Goal: Task Accomplishment & Management: Complete application form

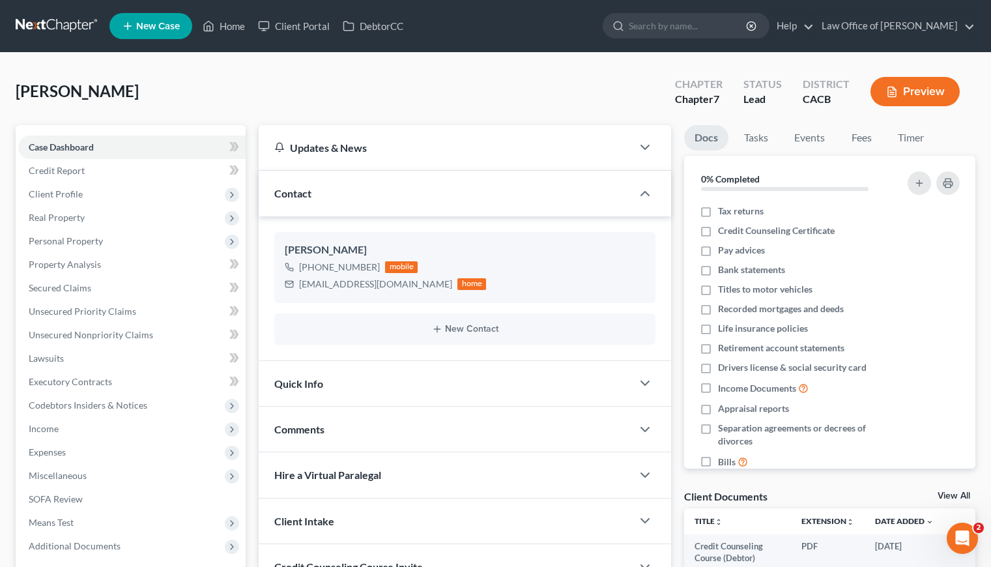
click at [61, 23] on link at bounding box center [57, 25] width 83 height 23
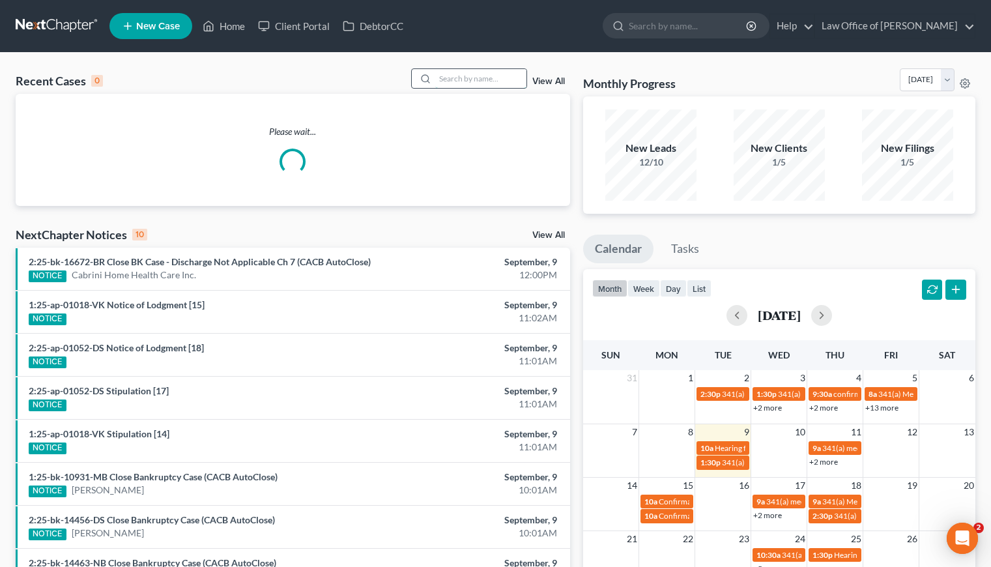
click at [475, 81] on input "search" at bounding box center [480, 78] width 91 height 19
type input "armine"
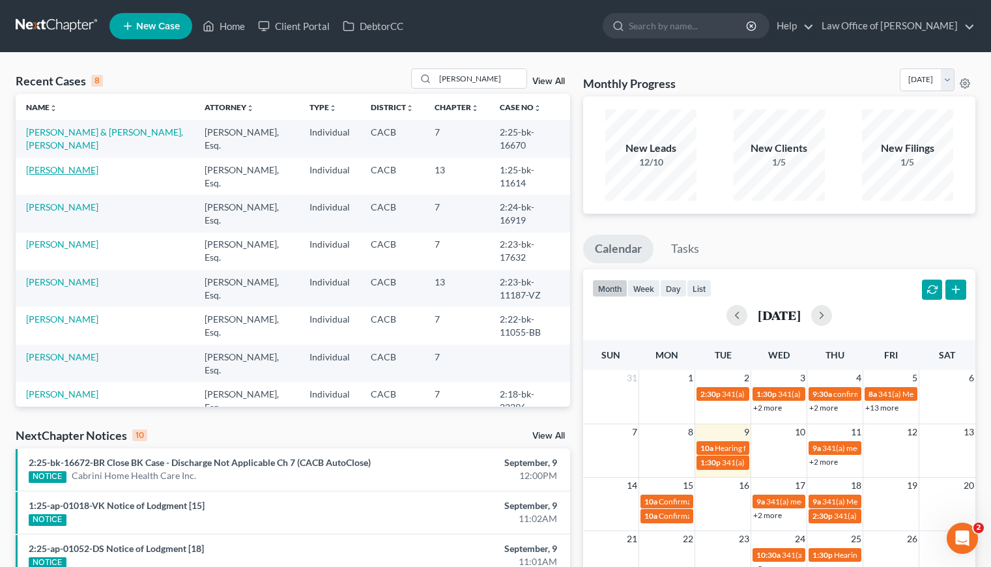
click at [74, 173] on link "[PERSON_NAME]" at bounding box center [62, 169] width 72 height 11
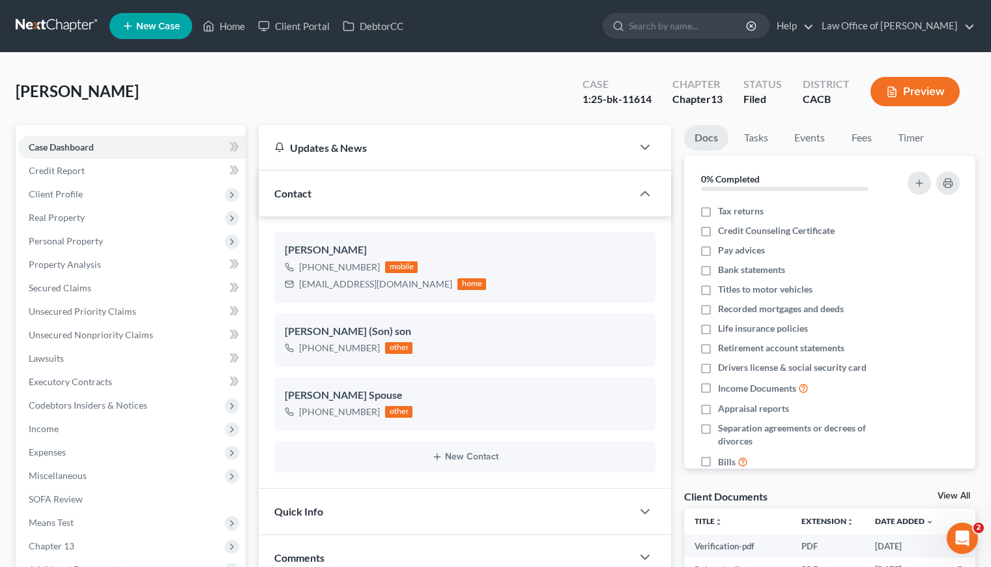
click at [290, 99] on div "Sargsyan, Armine Upgraded Case 1:25-bk-11614 Chapter Chapter 13 Status Filed Di…" at bounding box center [495, 96] width 959 height 57
drag, startPoint x: 658, startPoint y: 99, endPoint x: 623, endPoint y: 102, distance: 35.9
click at [623, 102] on div "Case 1:25-bk-11614" at bounding box center [617, 93] width 90 height 38
copy div "11614"
drag, startPoint x: 426, startPoint y: 285, endPoint x: 300, endPoint y: 287, distance: 126.4
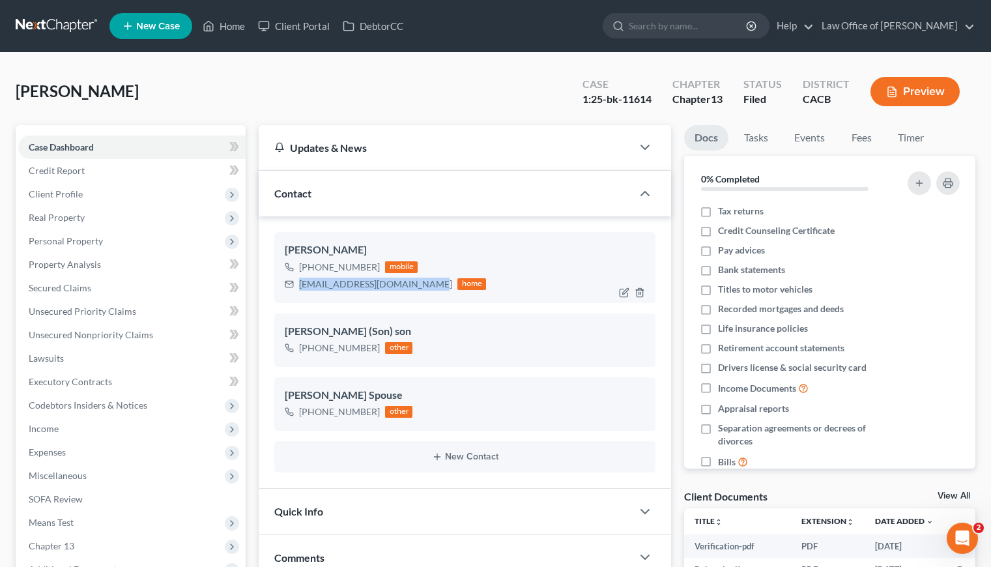
click at [300, 287] on div "arminesargsyan395@gmail.com home" at bounding box center [385, 283] width 201 height 17
copy div "arminesargsyan395@gmail.com"
click at [419, 87] on div "Sargsyan, Armine Upgraded Case 1:25-bk-11614 Chapter Chapter 13 Status Filed Di…" at bounding box center [495, 96] width 959 height 57
drag, startPoint x: 373, startPoint y: 348, endPoint x: 311, endPoint y: 350, distance: 61.9
click at [312, 350] on div "+1 (707) 641-4141" at bounding box center [339, 347] width 81 height 13
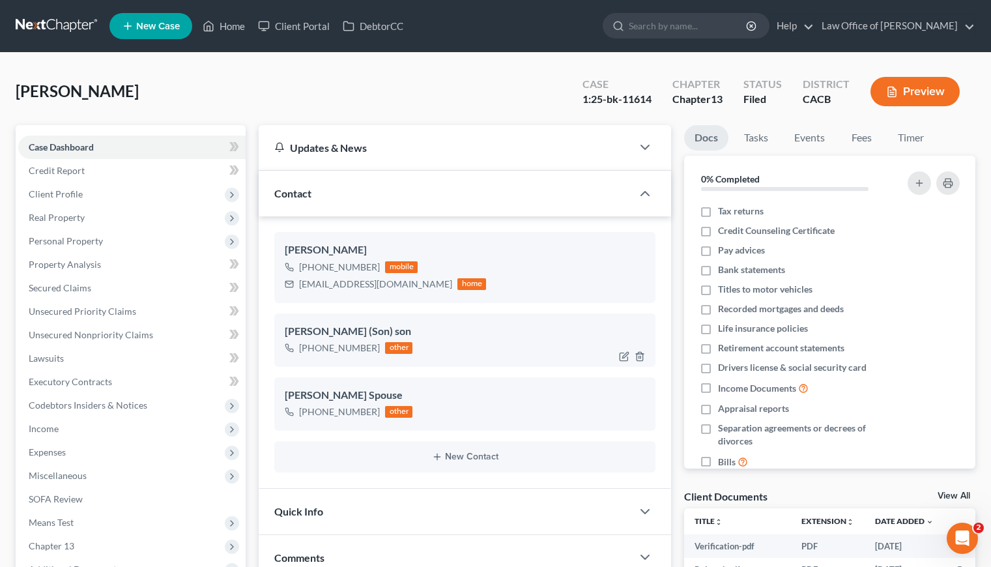
copy div "(707) 641-4141"
click at [61, 25] on link at bounding box center [57, 25] width 83 height 23
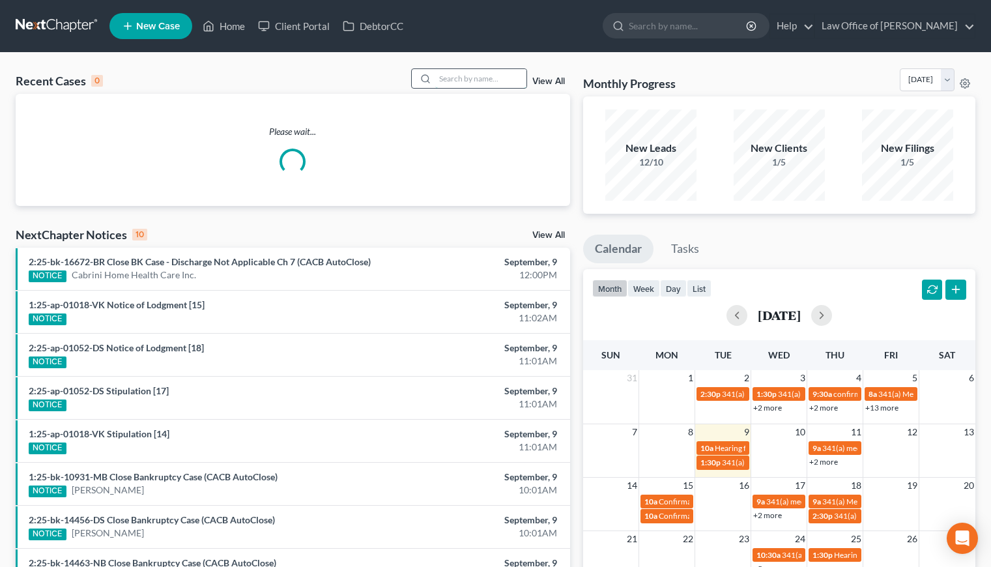
click at [469, 76] on input "search" at bounding box center [480, 78] width 91 height 19
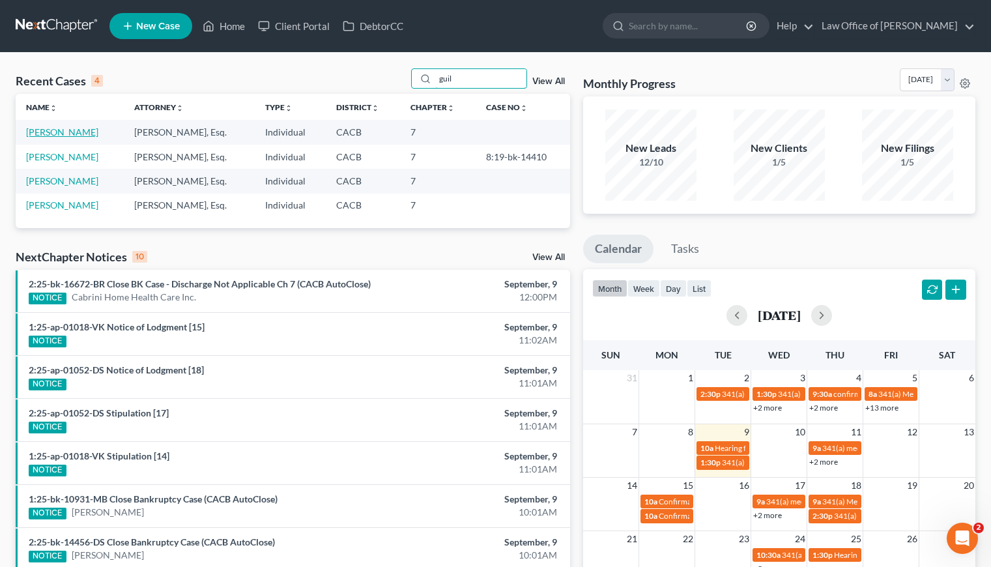
type input "guil"
click at [74, 131] on link "[PERSON_NAME]" at bounding box center [62, 131] width 72 height 11
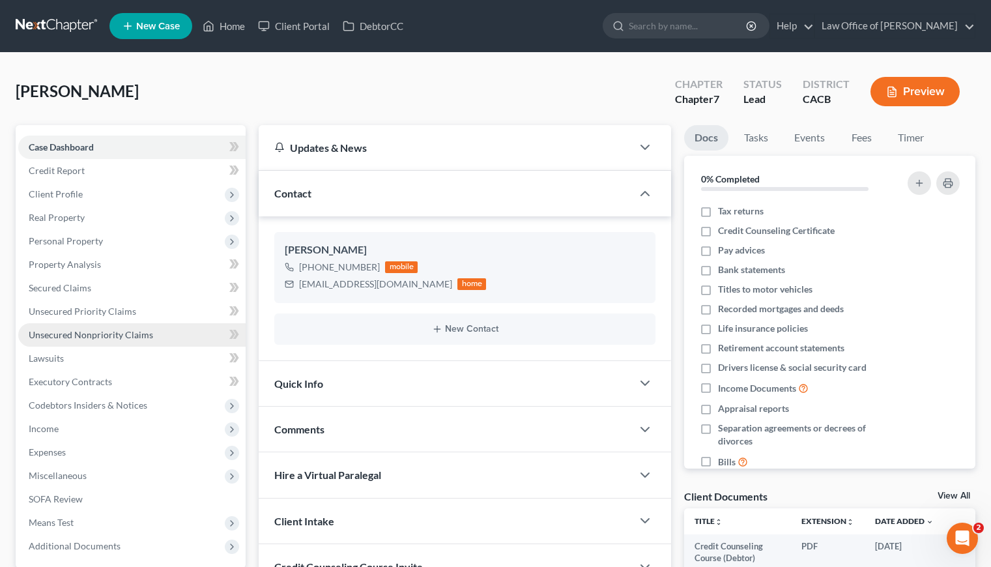
click at [81, 341] on link "Unsecured Nonpriority Claims" at bounding box center [131, 334] width 227 height 23
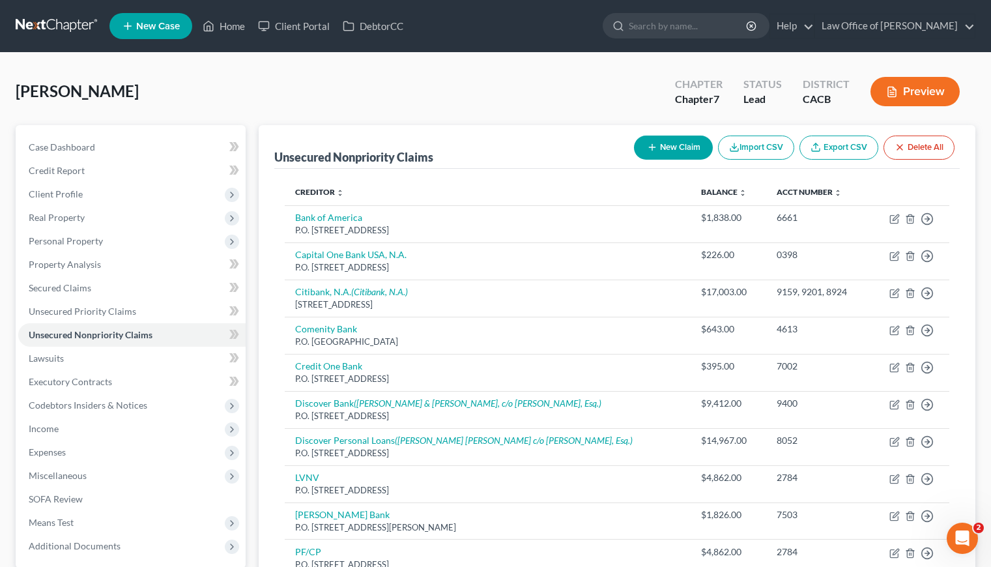
click at [54, 14] on link at bounding box center [57, 25] width 83 height 23
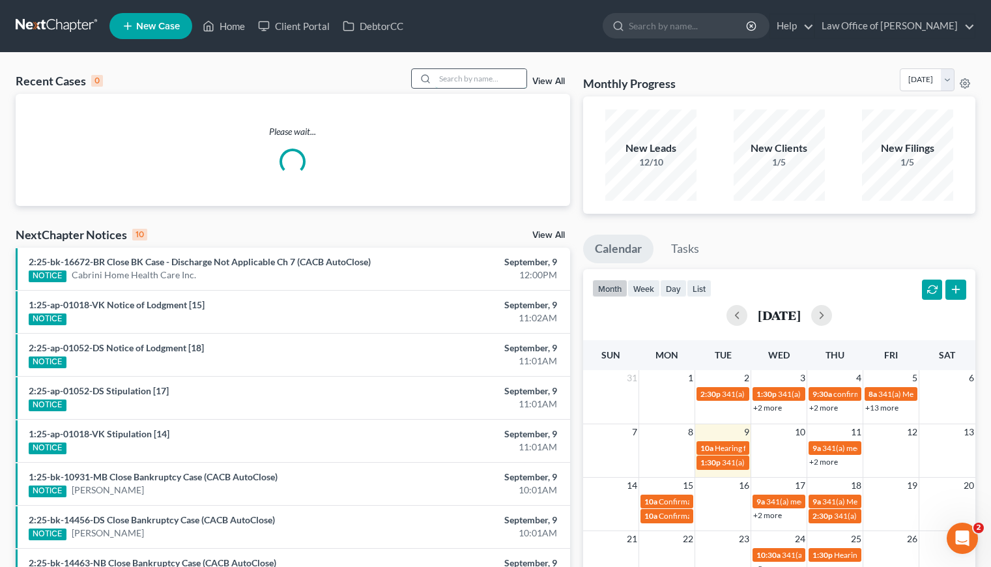
click at [496, 75] on input "search" at bounding box center [480, 78] width 91 height 19
type input "CARMEN"
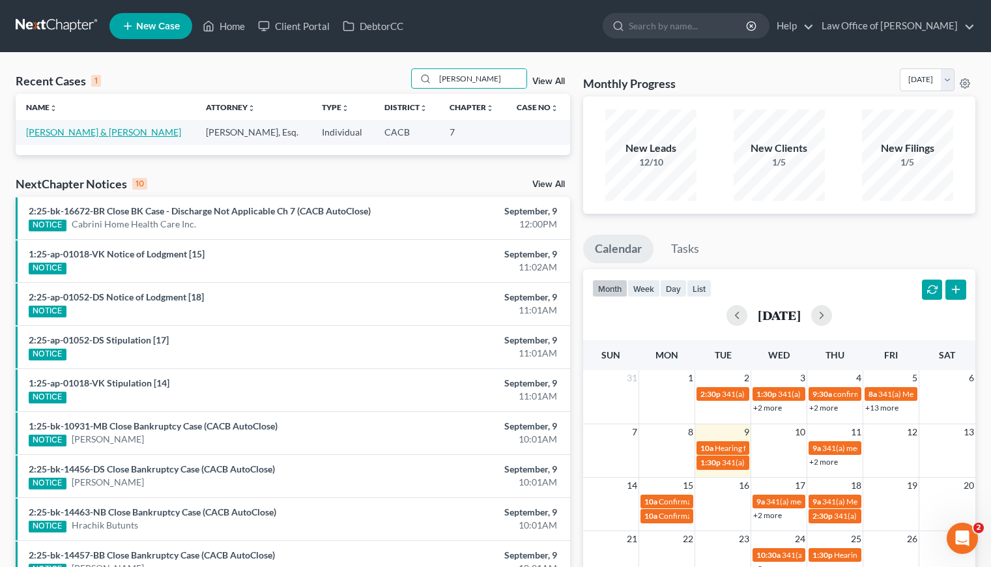
click at [112, 127] on link "Peraza, Carmen & Hernandez, Marlon" at bounding box center [103, 131] width 155 height 11
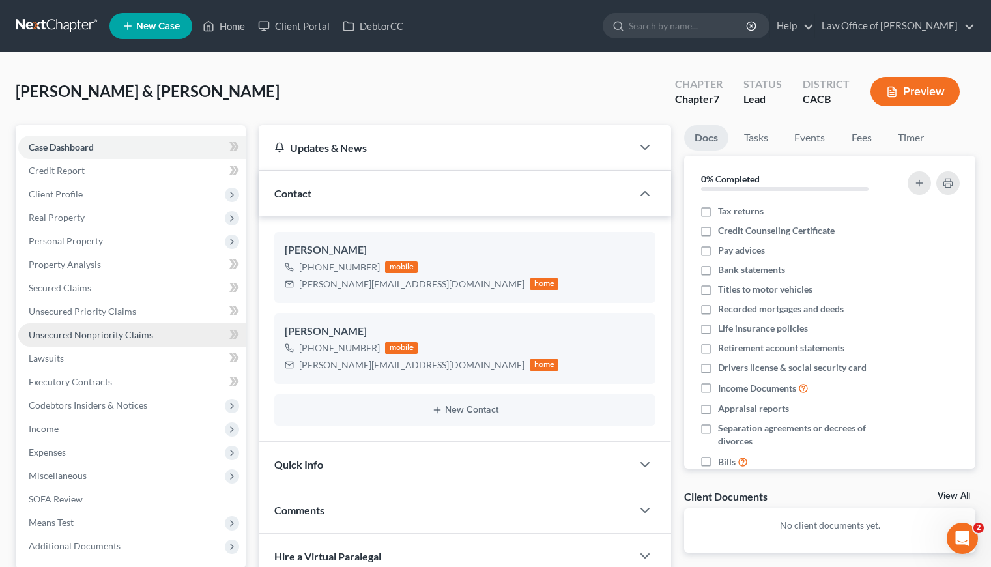
click at [102, 335] on span "Unsecured Nonpriority Claims" at bounding box center [91, 334] width 124 height 11
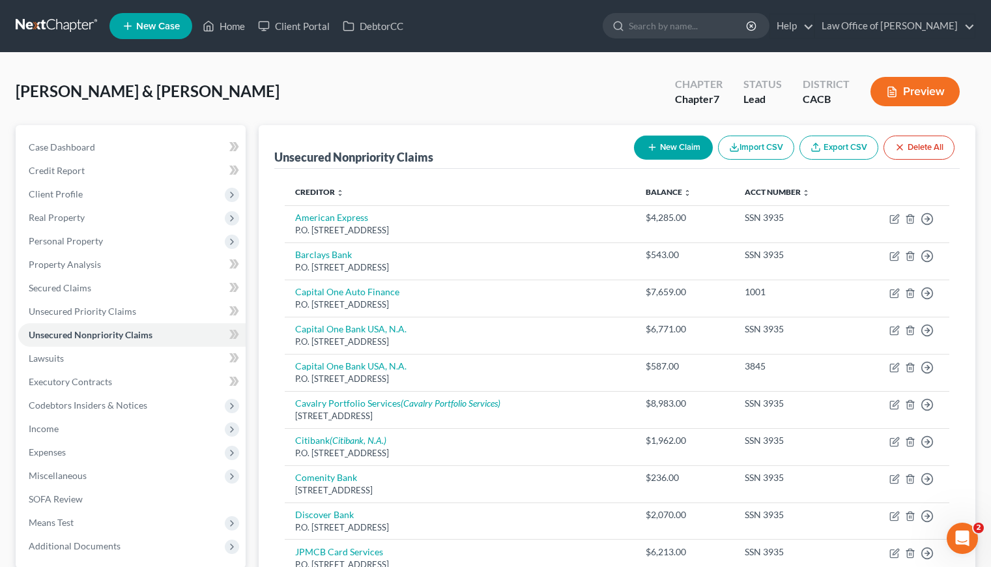
drag, startPoint x: 64, startPoint y: 24, endPoint x: 72, endPoint y: 29, distance: 9.6
click at [64, 24] on link at bounding box center [57, 25] width 83 height 23
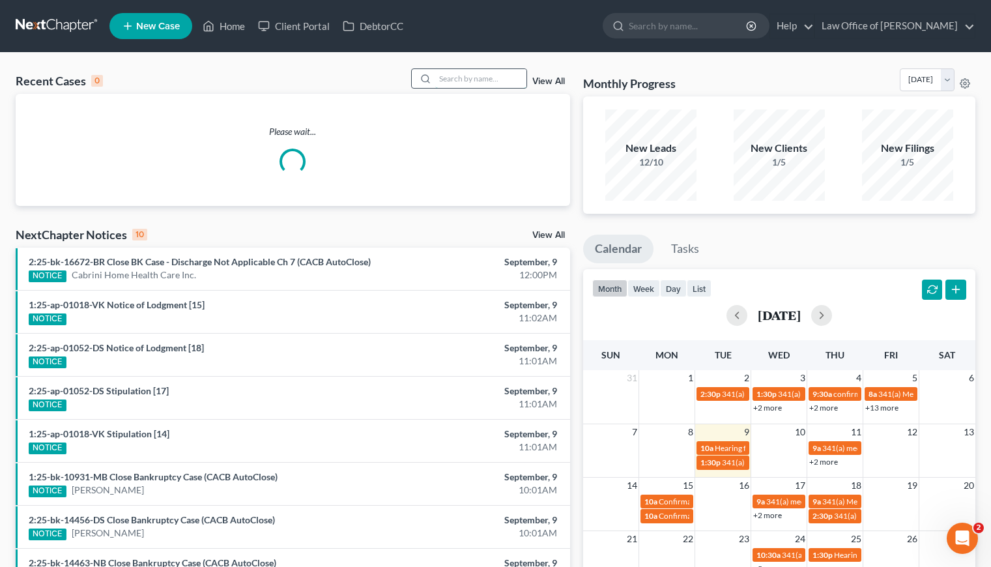
click at [480, 76] on input "search" at bounding box center [480, 78] width 91 height 19
type input "[PERSON_NAME]"
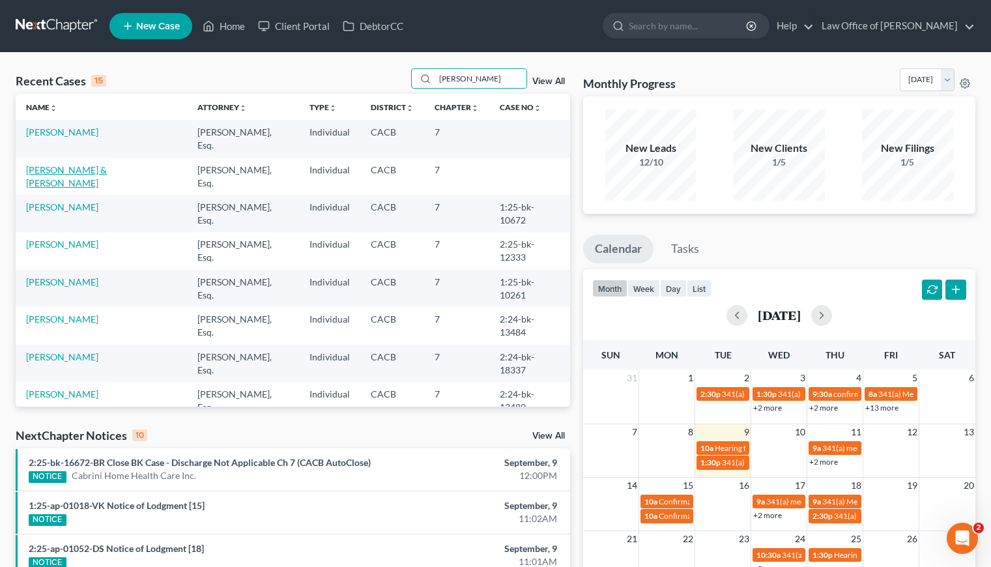
click at [53, 164] on link "[PERSON_NAME] & [PERSON_NAME]" at bounding box center [66, 176] width 81 height 24
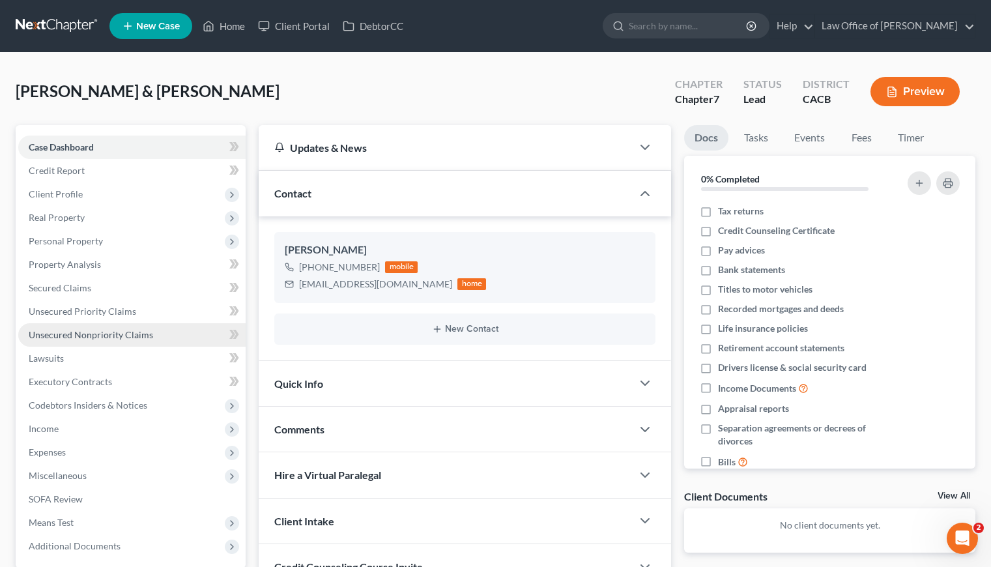
click at [102, 333] on span "Unsecured Nonpriority Claims" at bounding box center [91, 334] width 124 height 11
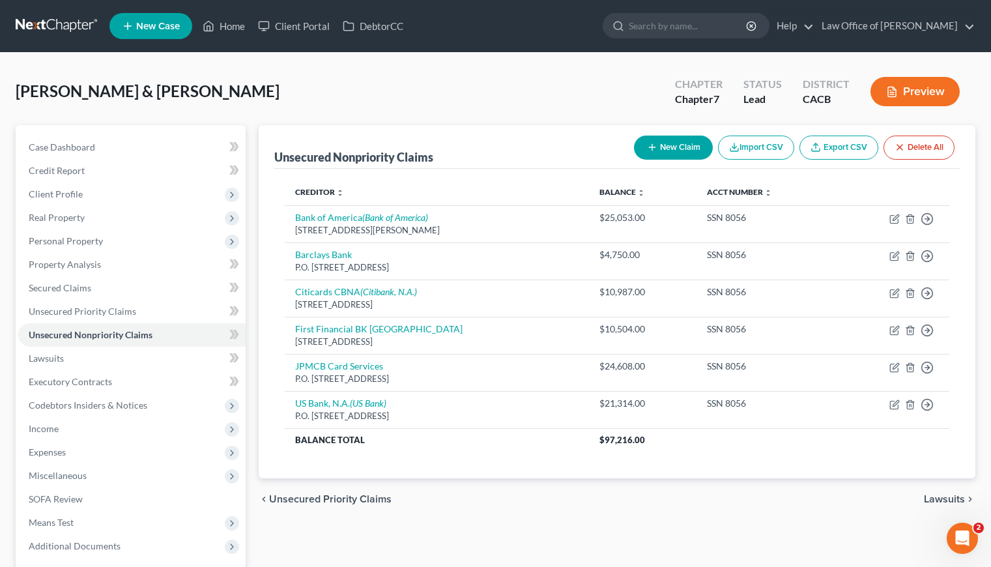
click at [66, 17] on link at bounding box center [57, 25] width 83 height 23
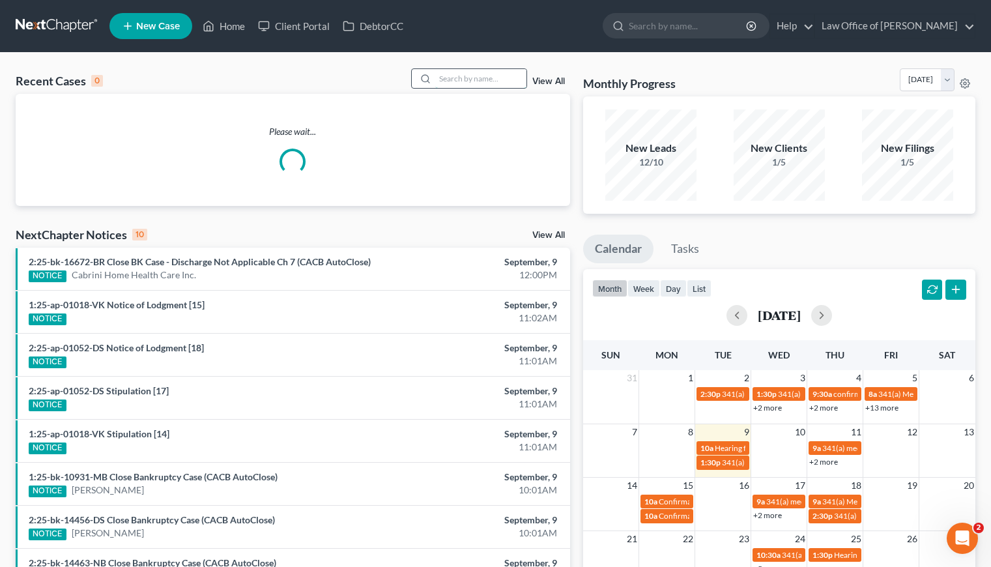
click at [457, 81] on input "search" at bounding box center [480, 78] width 91 height 19
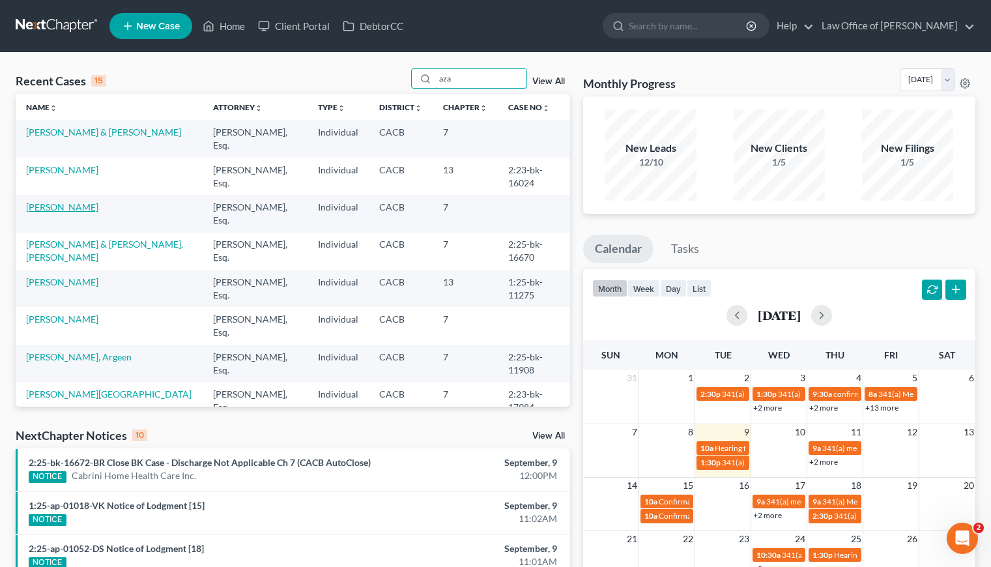
type input "aza"
click at [68, 211] on link "[PERSON_NAME]" at bounding box center [62, 206] width 72 height 11
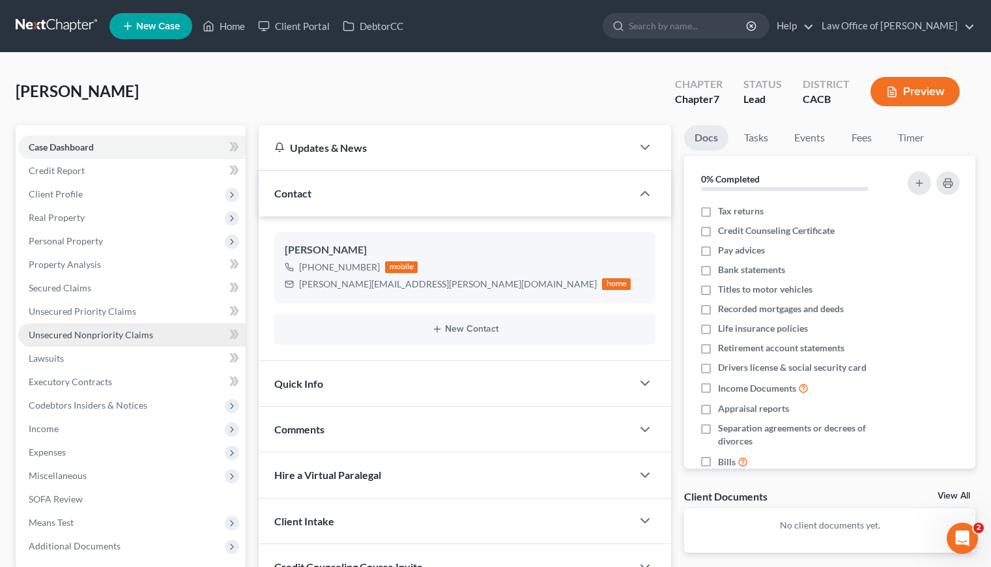
click at [102, 335] on span "Unsecured Nonpriority Claims" at bounding box center [91, 334] width 124 height 11
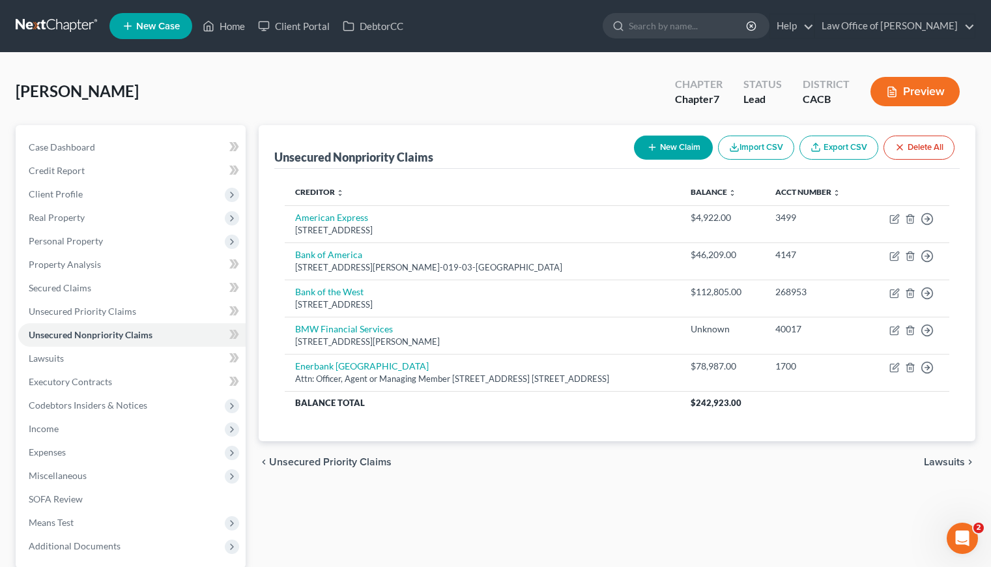
click at [272, 91] on div "Stepanyan, Azat Upgraded Chapter Chapter 7 Status Lead District CACB Preview" at bounding box center [495, 96] width 959 height 57
click at [74, 20] on link at bounding box center [57, 25] width 83 height 23
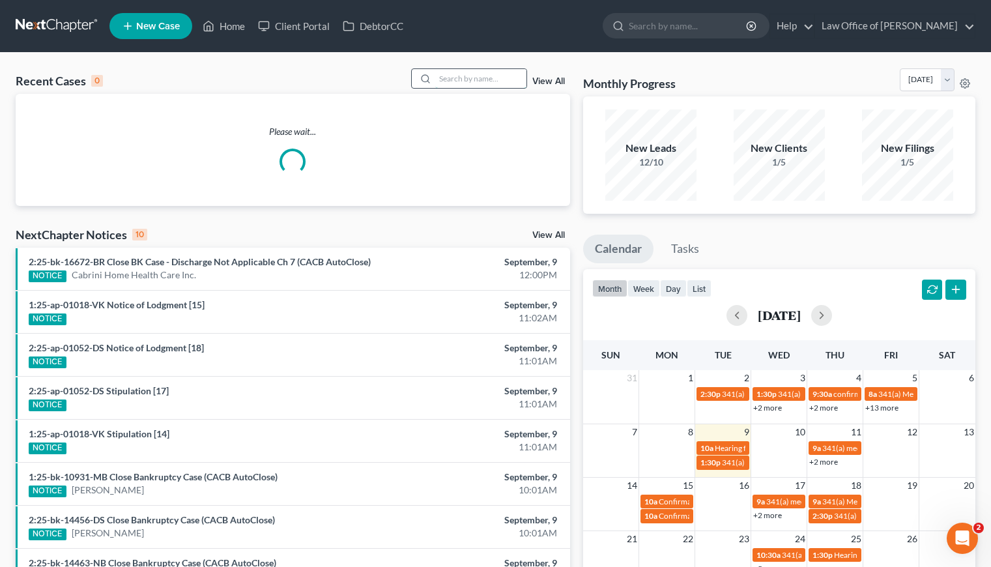
click at [468, 84] on input "search" at bounding box center [480, 78] width 91 height 19
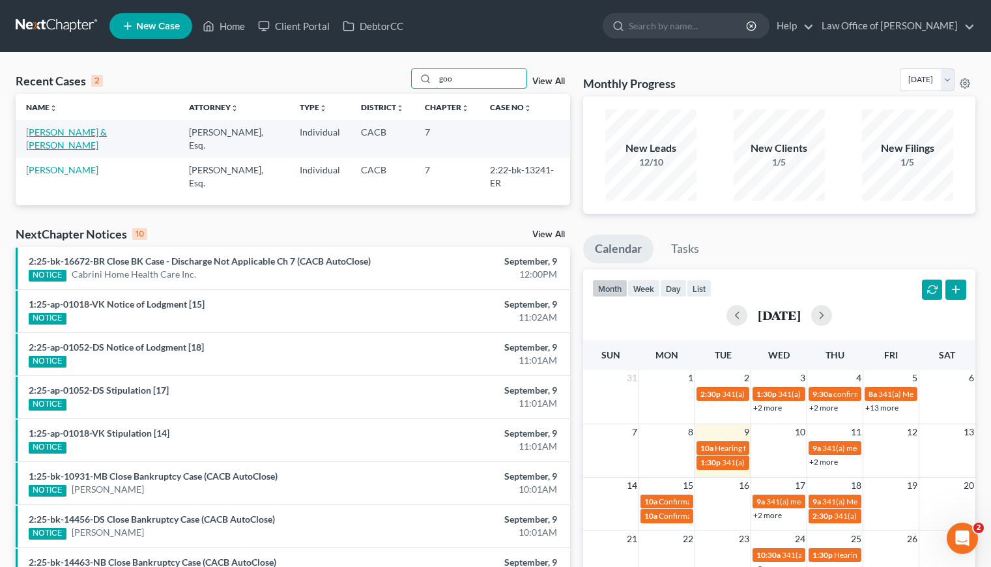
type input "goo"
click at [94, 132] on link "[PERSON_NAME] & [PERSON_NAME]" at bounding box center [66, 138] width 81 height 24
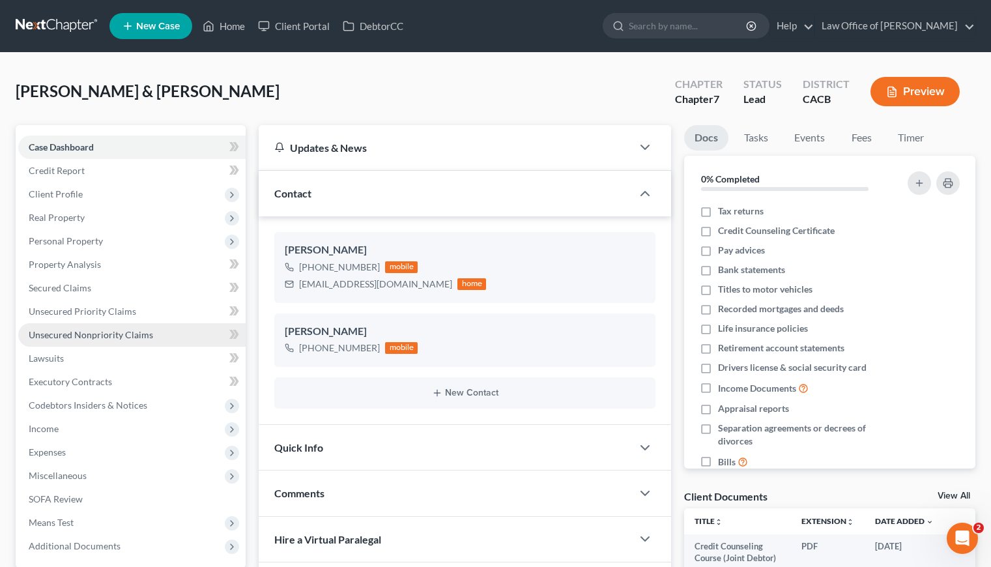
click at [96, 330] on span "Unsecured Nonpriority Claims" at bounding box center [91, 334] width 124 height 11
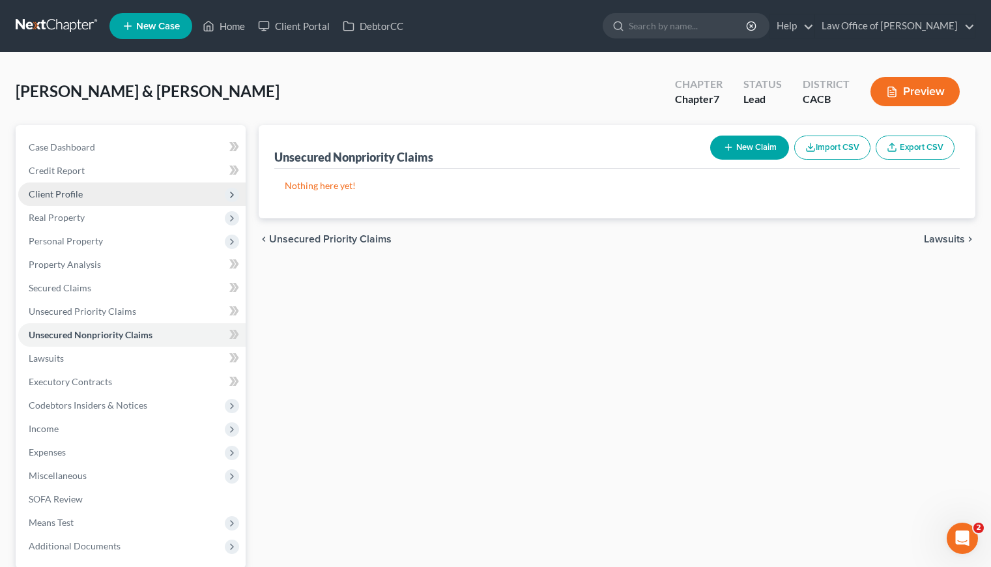
click at [61, 191] on span "Client Profile" at bounding box center [56, 193] width 54 height 11
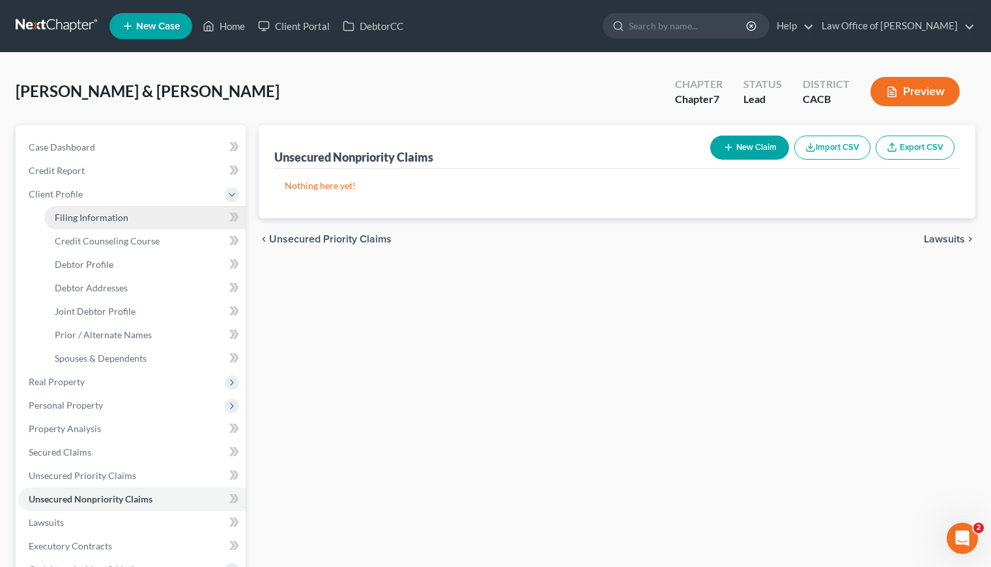
click at [111, 220] on span "Filing Information" at bounding box center [92, 217] width 74 height 11
select select "1"
select select "0"
select select "4"
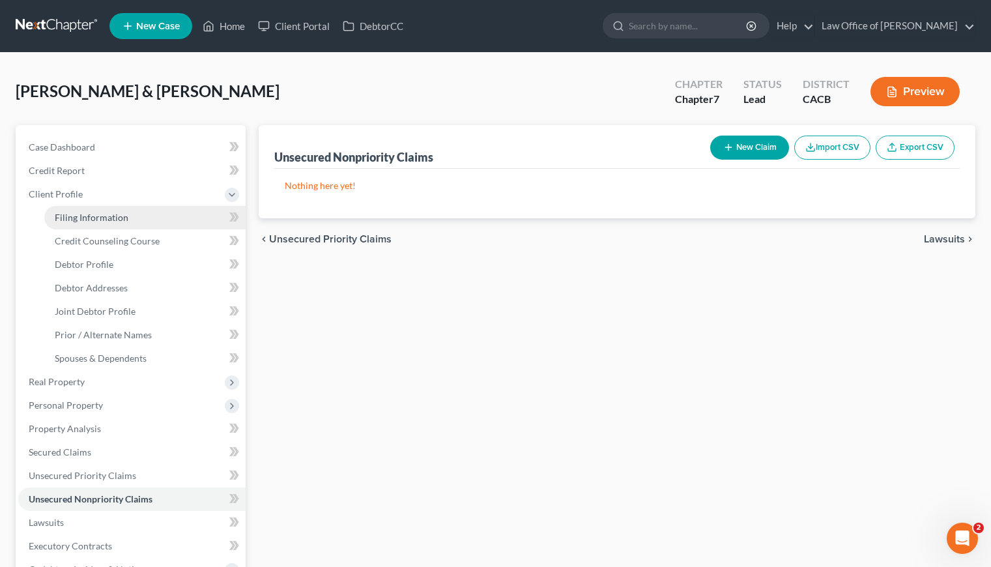
select select "1"
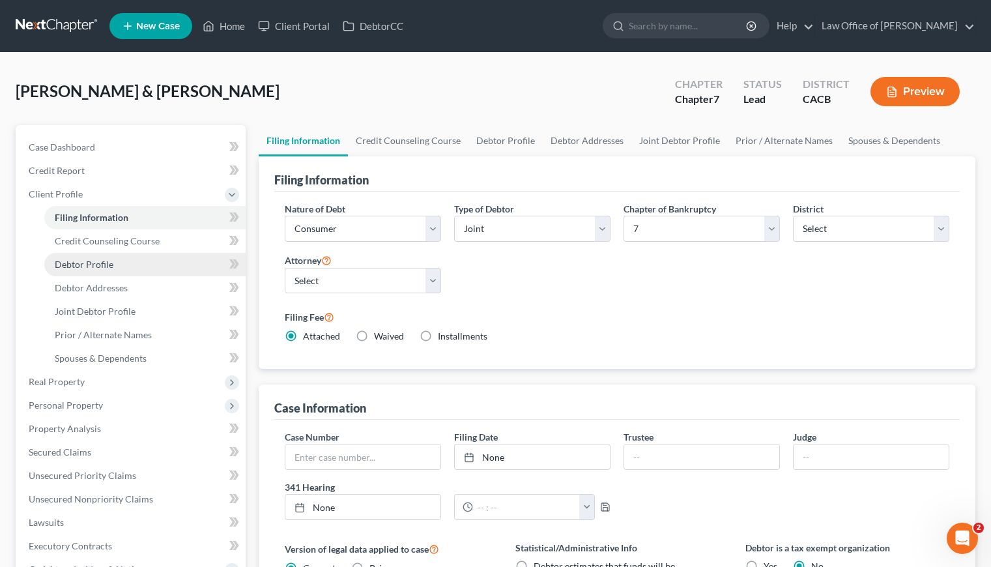
click at [100, 266] on span "Debtor Profile" at bounding box center [84, 264] width 59 height 11
select select "1"
select select "3"
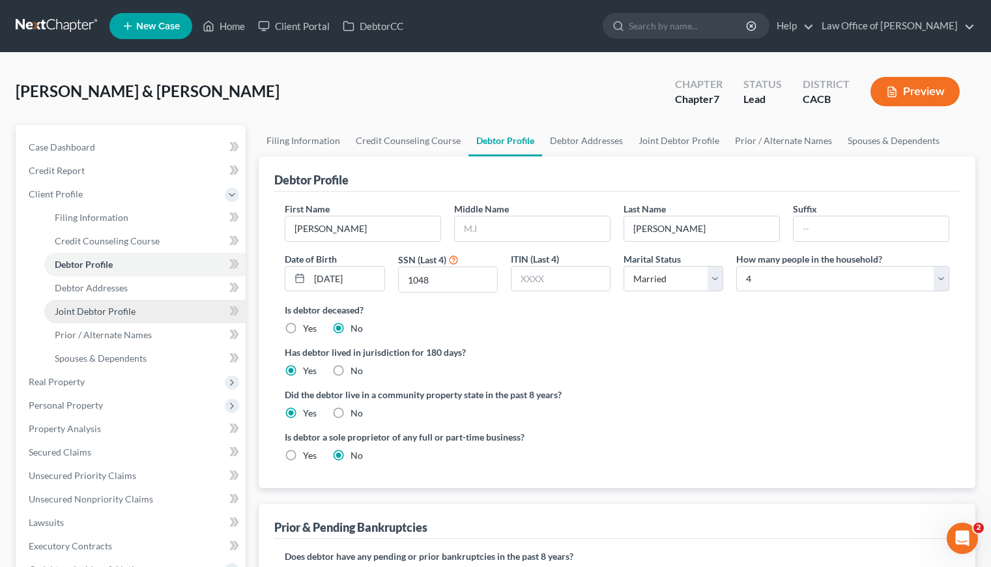
click at [104, 309] on span "Joint Debtor Profile" at bounding box center [95, 310] width 81 height 11
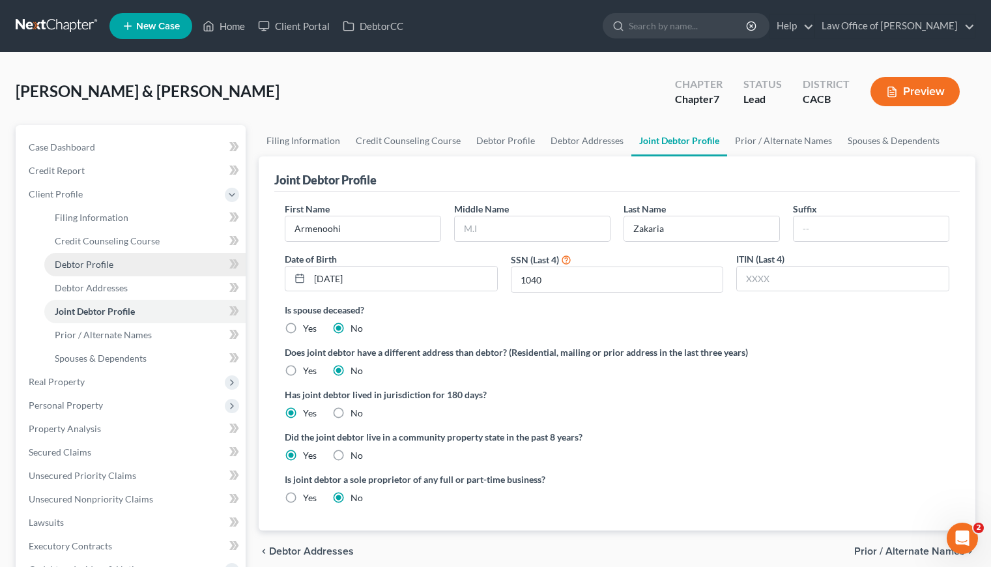
click at [96, 261] on span "Debtor Profile" at bounding box center [84, 264] width 59 height 11
select select "1"
select select "3"
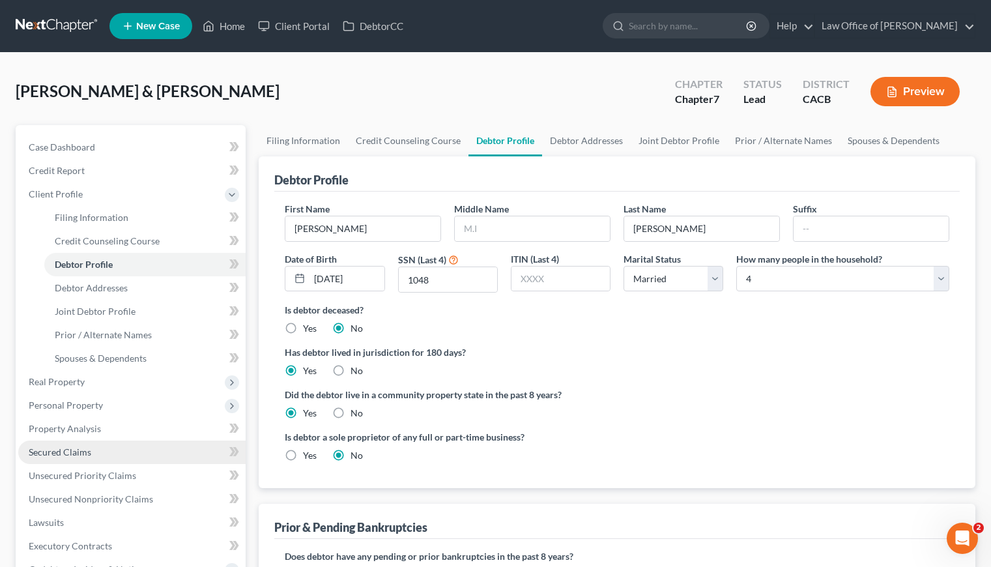
scroll to position [147, 0]
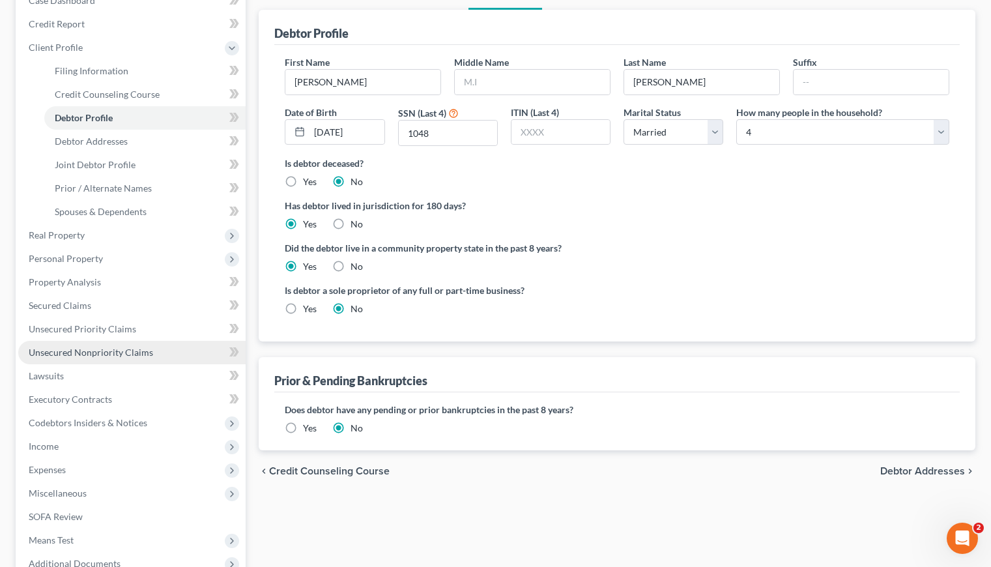
click at [82, 350] on span "Unsecured Nonpriority Claims" at bounding box center [91, 351] width 124 height 11
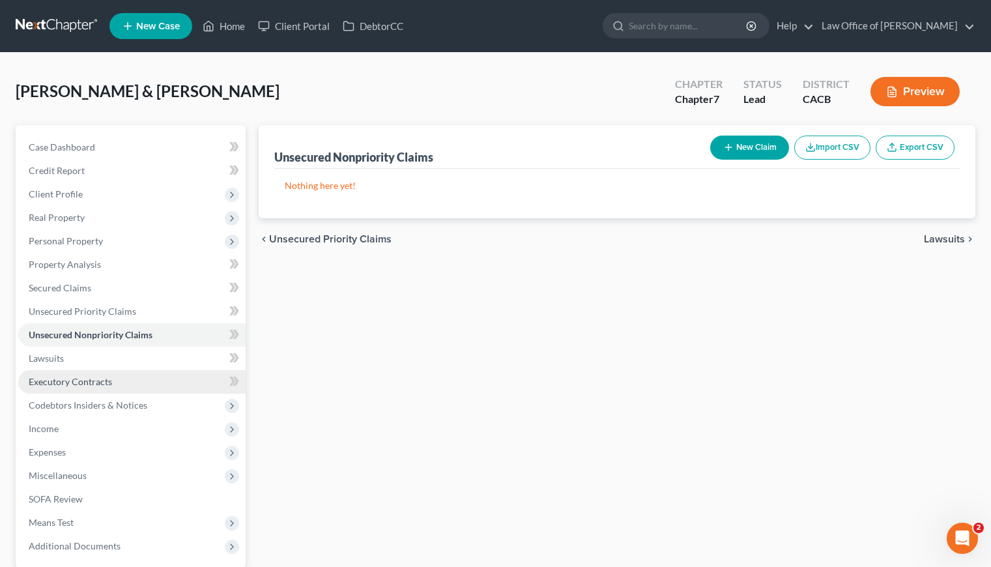
click at [85, 385] on span "Executory Contracts" at bounding box center [70, 381] width 83 height 11
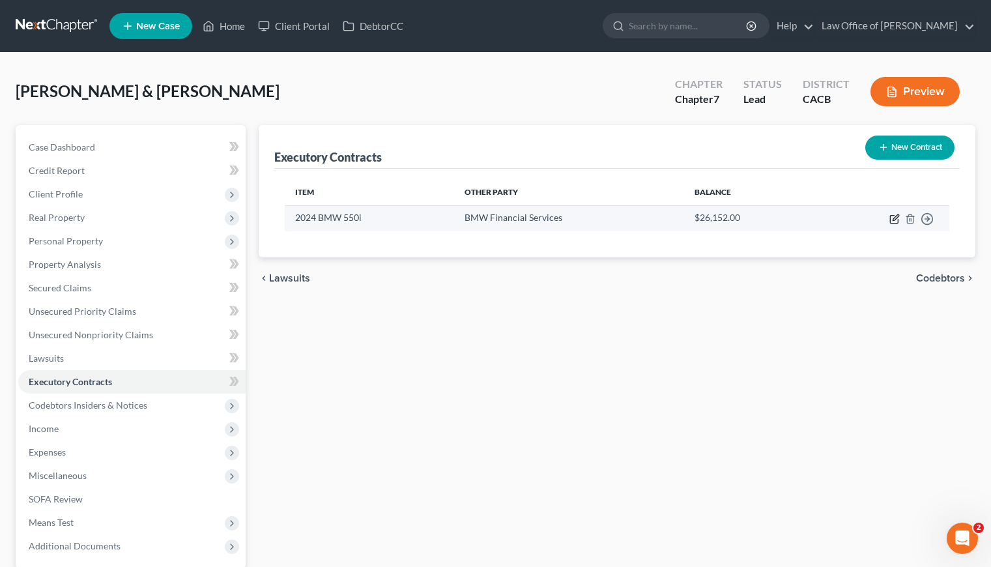
click at [891, 219] on icon "button" at bounding box center [894, 219] width 10 height 10
select select "36"
select select "2"
select select "1"
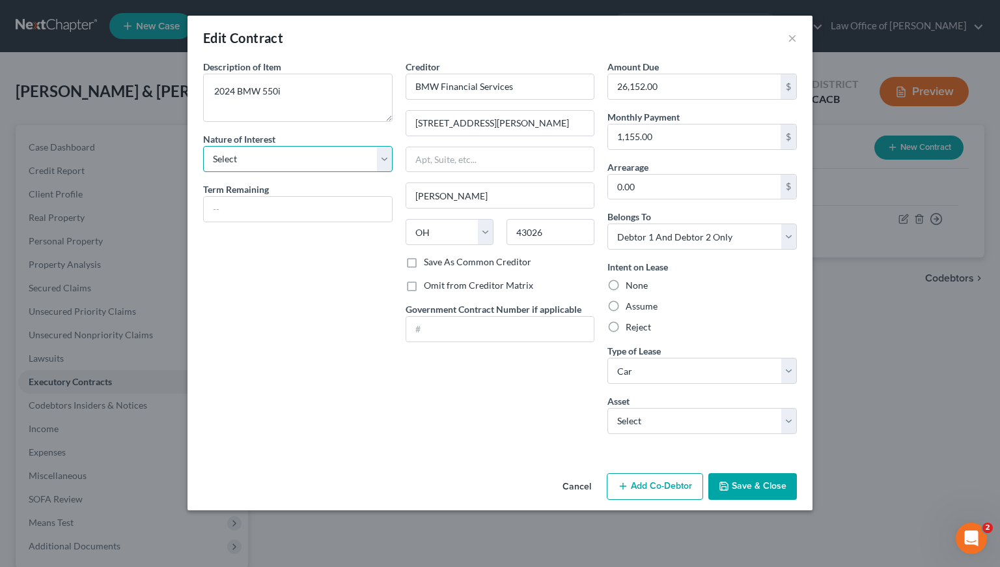
click at [295, 160] on select "Select Purchaser Agent Lessor Lessee" at bounding box center [298, 159] width 190 height 26
select select "3"
click at [203, 146] on select "Select Purchaser Agent Lessor Lessee" at bounding box center [298, 159] width 190 height 26
click at [279, 210] on input "text" at bounding box center [298, 209] width 188 height 25
type input "23 months"
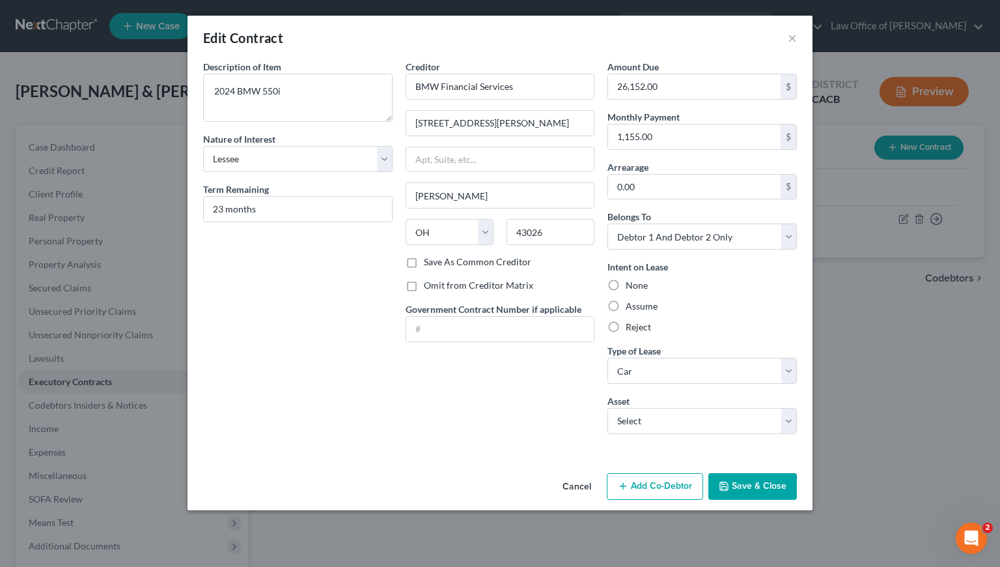
click at [290, 257] on div "Description of non-residential real property * Description of Item * 2024 BMW 5…" at bounding box center [298, 252] width 203 height 384
click at [701, 244] on select "Select Debtor 1 Only Debtor 2 Only Debtor 1 And Debtor 2 Only At Least One Of T…" at bounding box center [703, 236] width 190 height 26
select select "0"
click at [608, 223] on select "Select Debtor 1 Only Debtor 2 Only Debtor 1 And Debtor 2 Only At Least One Of T…" at bounding box center [703, 236] width 190 height 26
click at [424, 412] on div "Creditor * BMW Financial Services 5550 Britton Pkwy Hilliard State AL AK AR AZ …" at bounding box center [500, 252] width 203 height 384
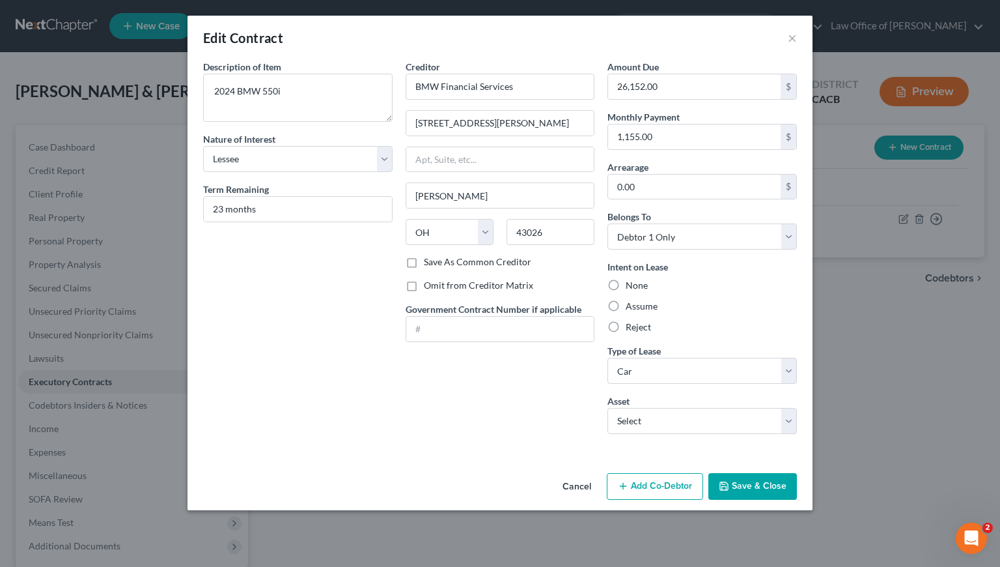
click at [755, 488] on button "Save & Close" at bounding box center [753, 486] width 89 height 27
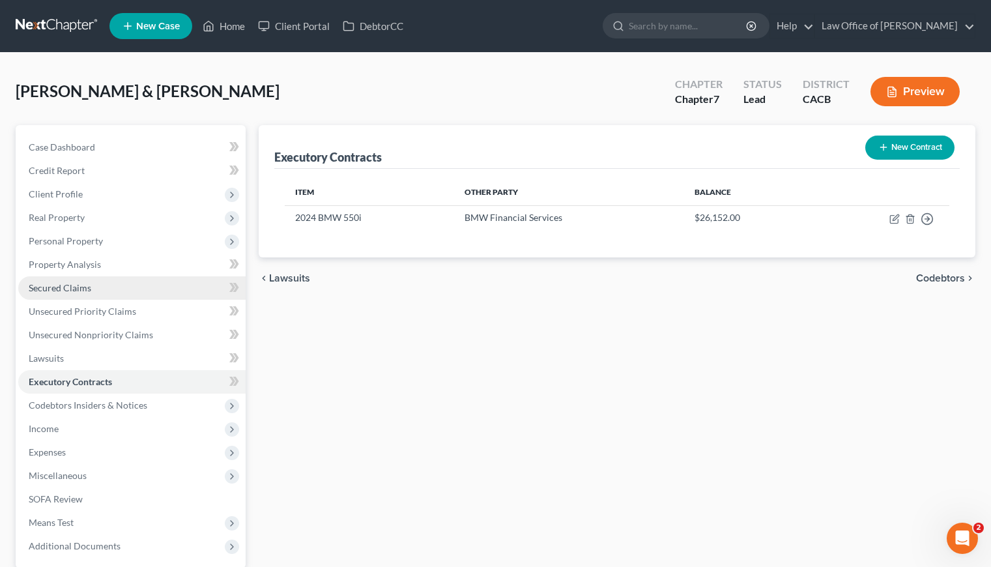
click at [79, 287] on span "Secured Claims" at bounding box center [60, 287] width 63 height 11
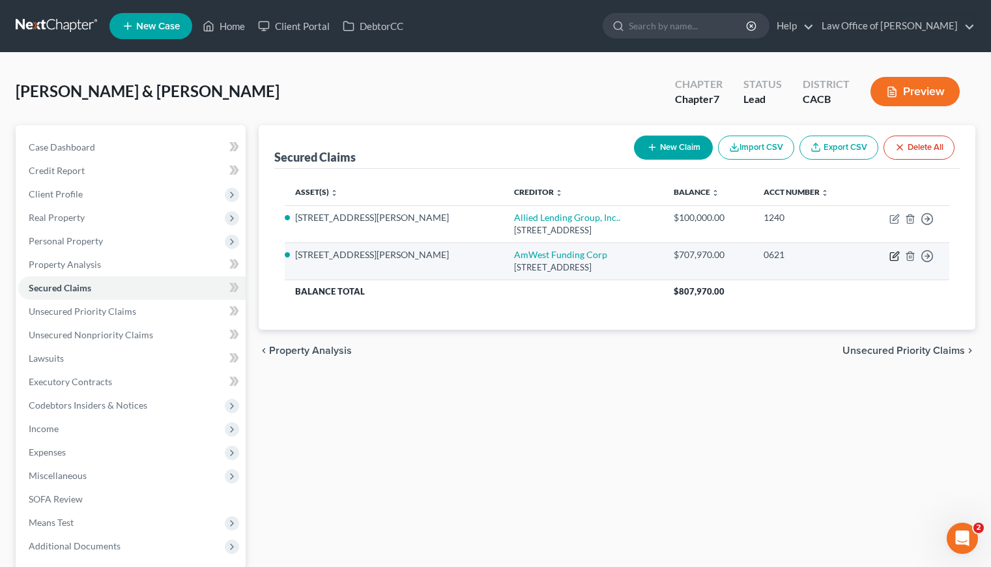
click at [892, 257] on icon "button" at bounding box center [895, 254] width 6 height 6
select select "4"
select select "3"
select select "2"
select select "4"
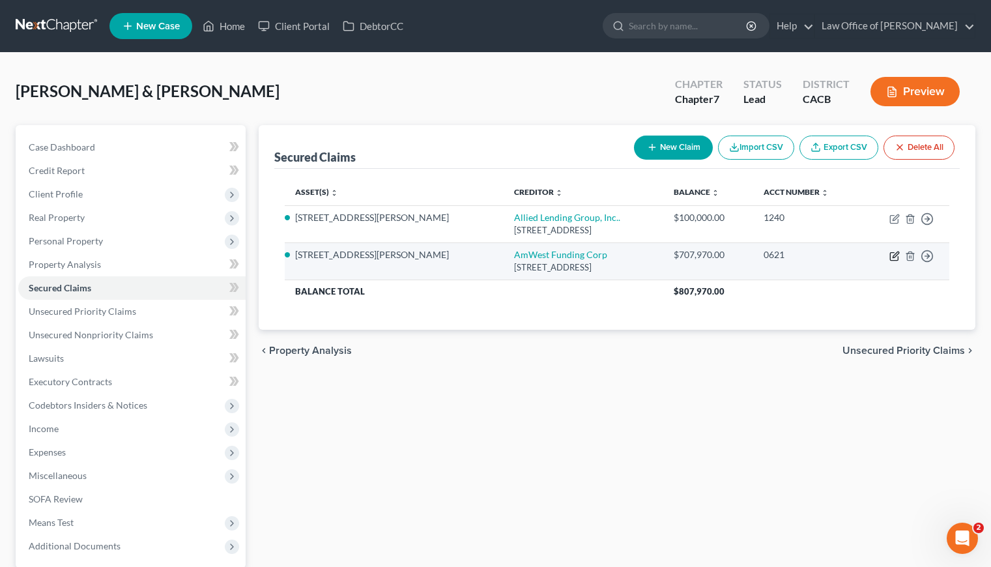
select select "0"
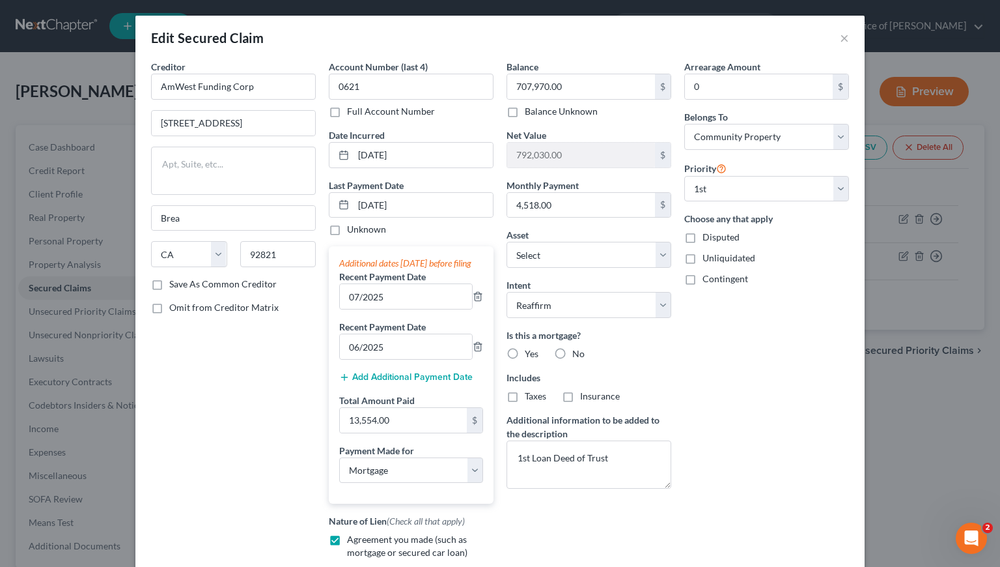
click at [780, 390] on div "Arrearage Amount 0 $ Belongs To * Select Debtor 1 Only Debtor 2 Only Debtor 1 A…" at bounding box center [767, 346] width 178 height 572
click at [525, 353] on label "Yes" at bounding box center [532, 353] width 14 height 13
click at [530, 353] on input "Yes" at bounding box center [534, 351] width 8 height 8
radio input "true"
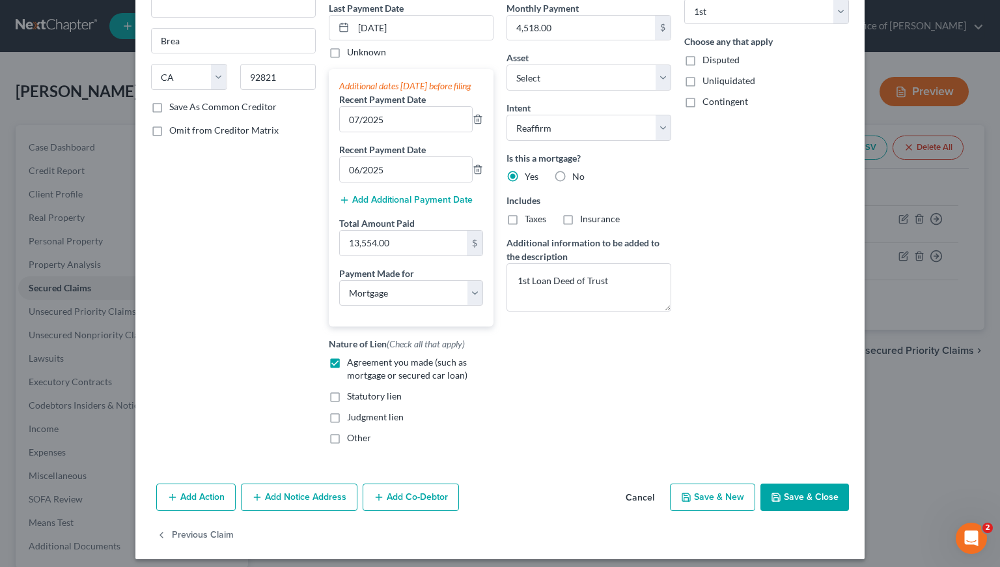
scroll to position [198, 0]
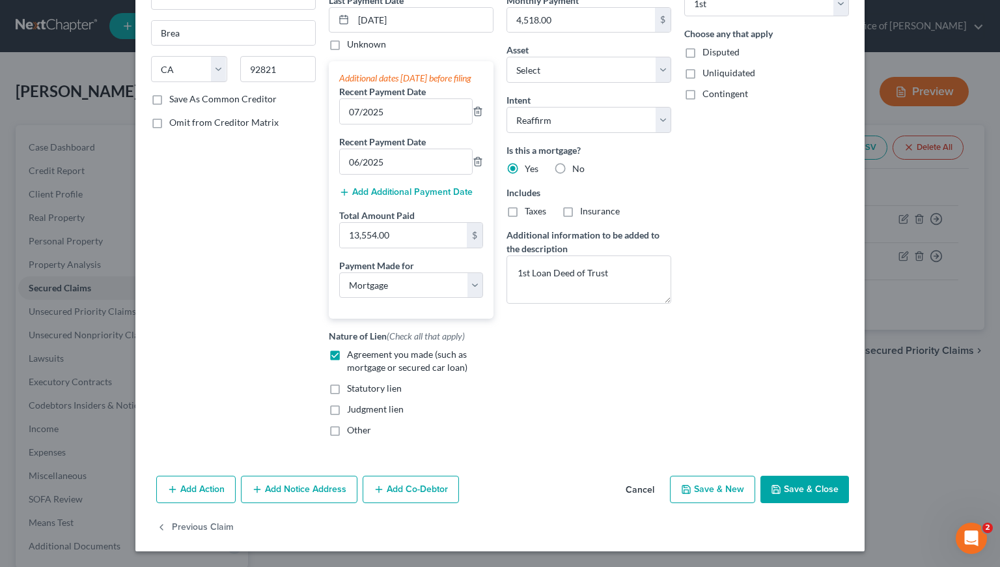
click at [806, 492] on button "Save & Close" at bounding box center [805, 488] width 89 height 27
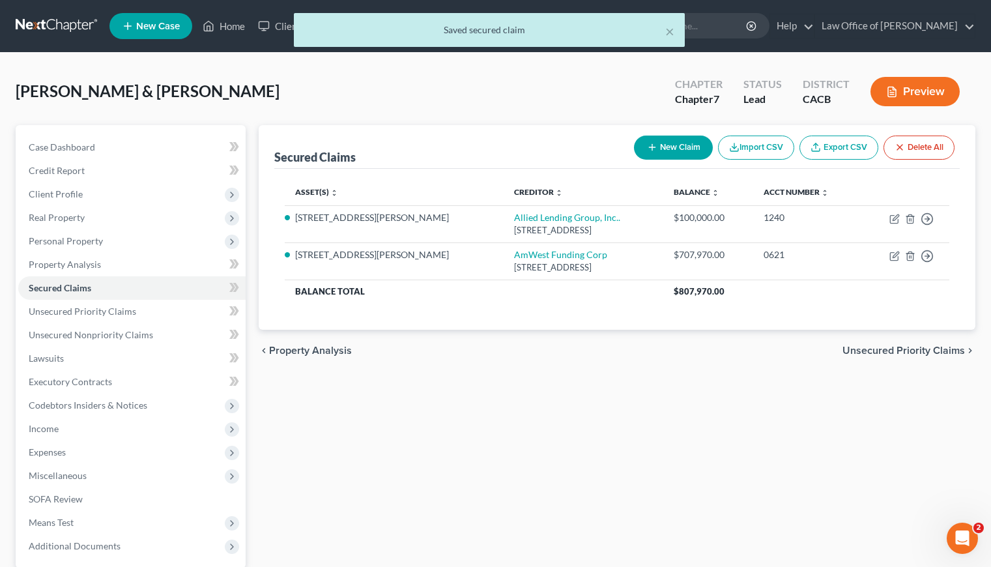
click at [826, 327] on div "Asset(s) expand_more expand_less unfold_more Creditor expand_more expand_less u…" at bounding box center [616, 249] width 685 height 161
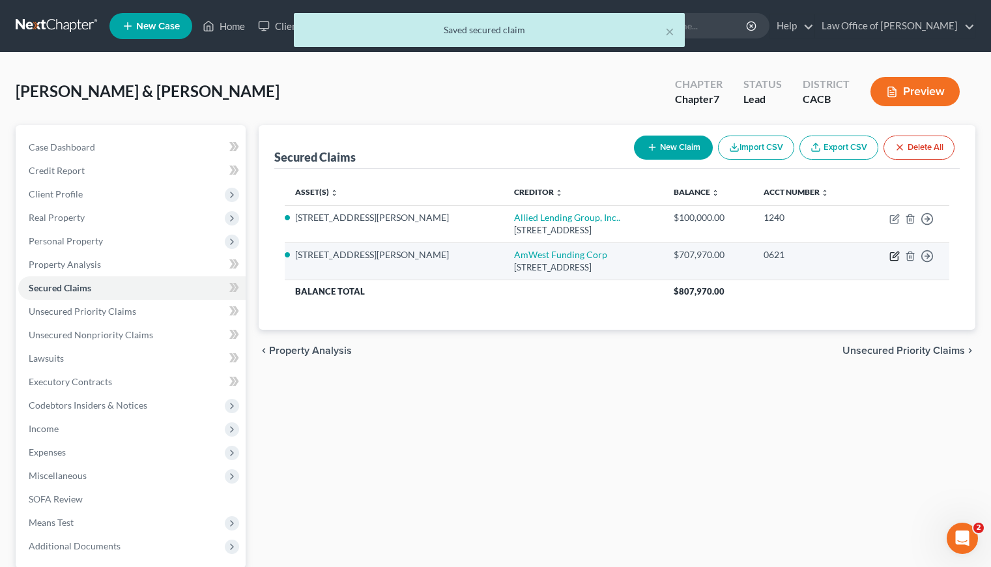
click at [892, 257] on icon "button" at bounding box center [895, 254] width 6 height 6
select select "4"
select select "3"
select select "2"
select select "4"
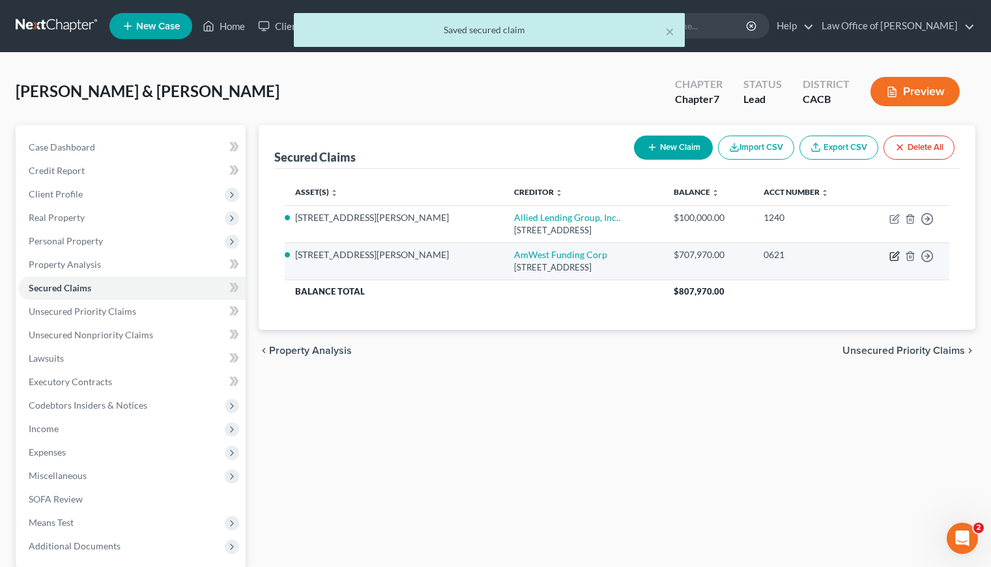
select select "0"
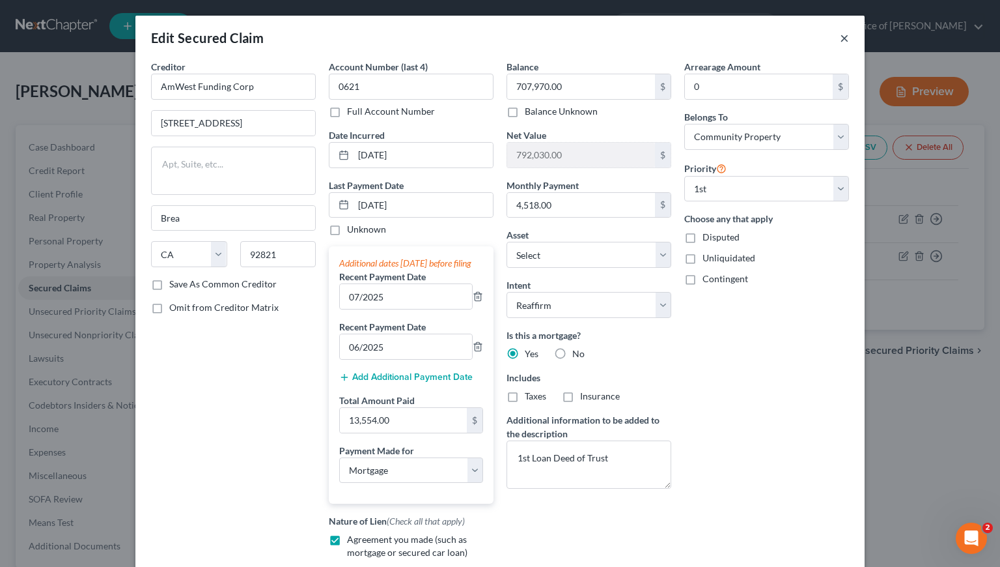
click at [842, 40] on button "×" at bounding box center [844, 38] width 9 height 16
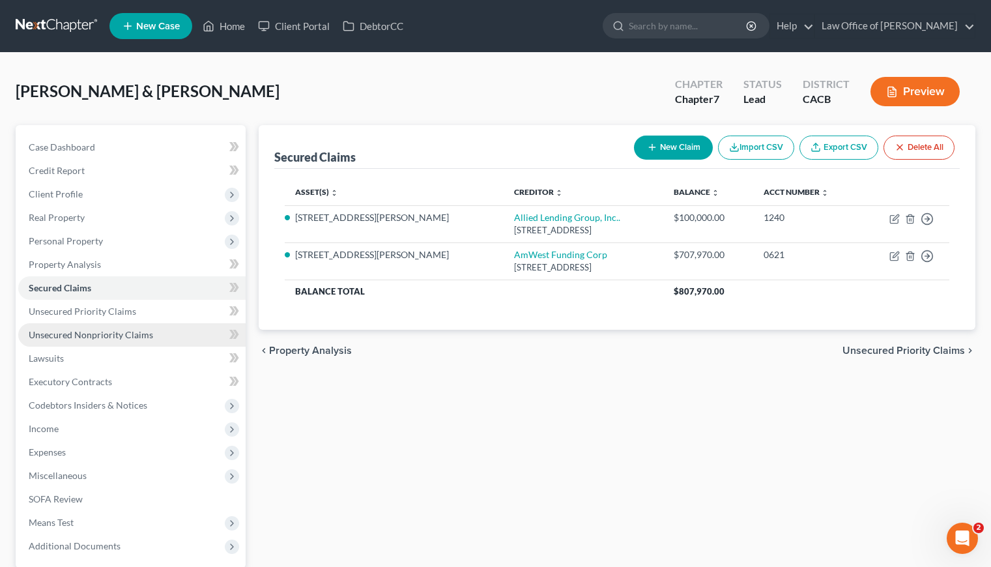
click at [130, 338] on span "Unsecured Nonpriority Claims" at bounding box center [91, 334] width 124 height 11
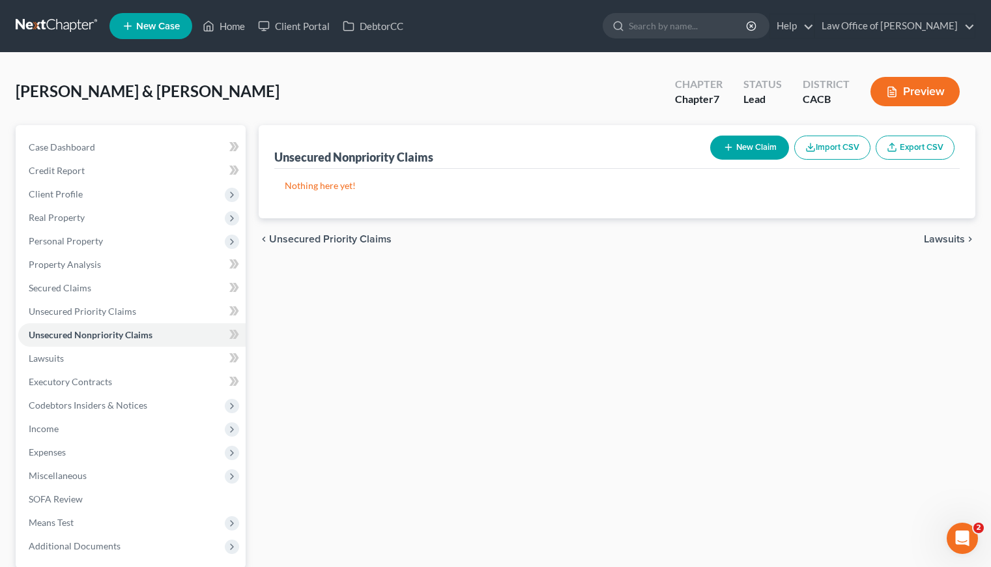
click at [742, 150] on button "New Claim" at bounding box center [749, 147] width 79 height 24
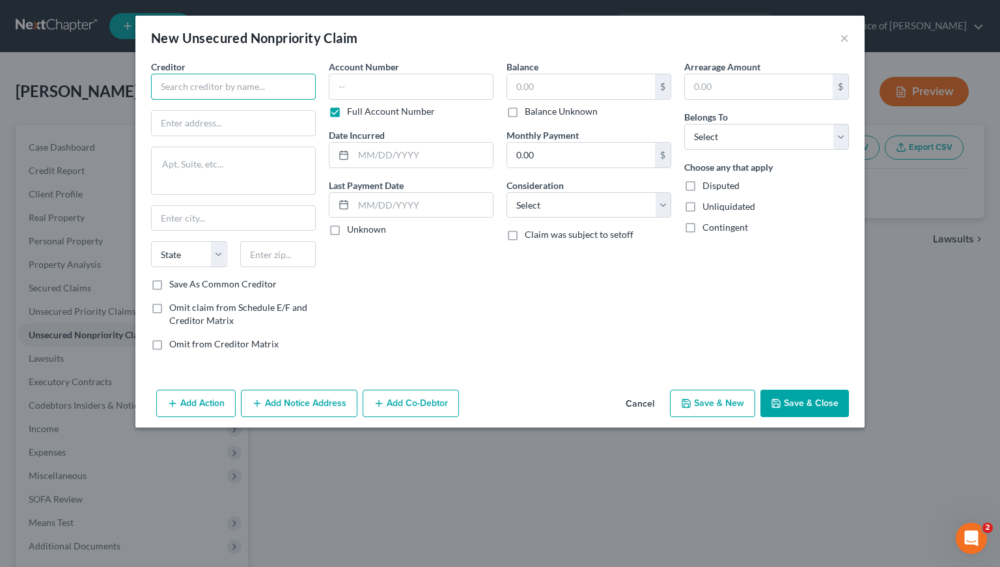
click at [206, 87] on input "text" at bounding box center [233, 87] width 165 height 26
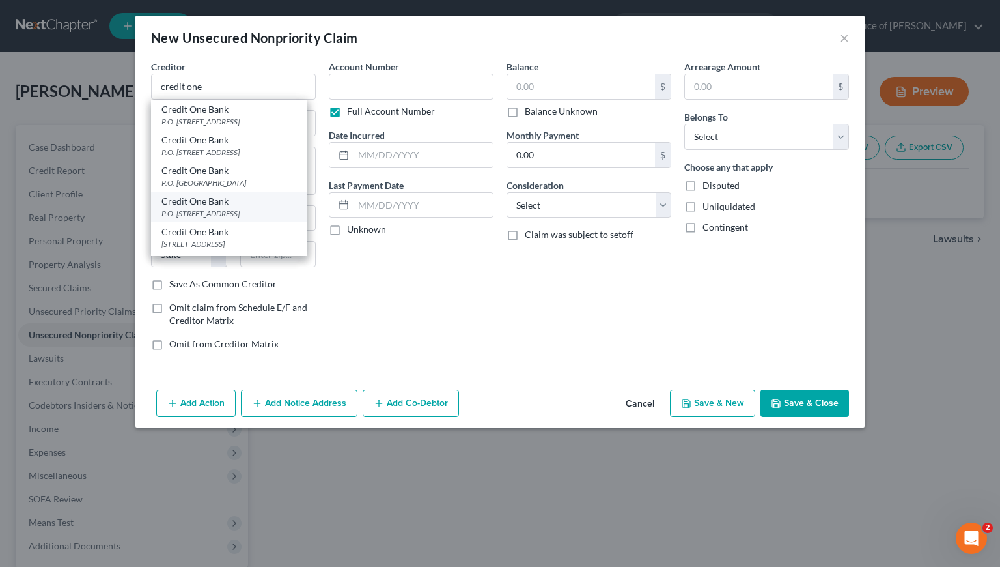
click at [225, 210] on div "P.O. Box 98873, Las Vegas, NV 89193" at bounding box center [229, 213] width 135 height 11
type input "Credit One Bank"
type input "P.O. Box 98873"
type input "Las Vegas"
select select "31"
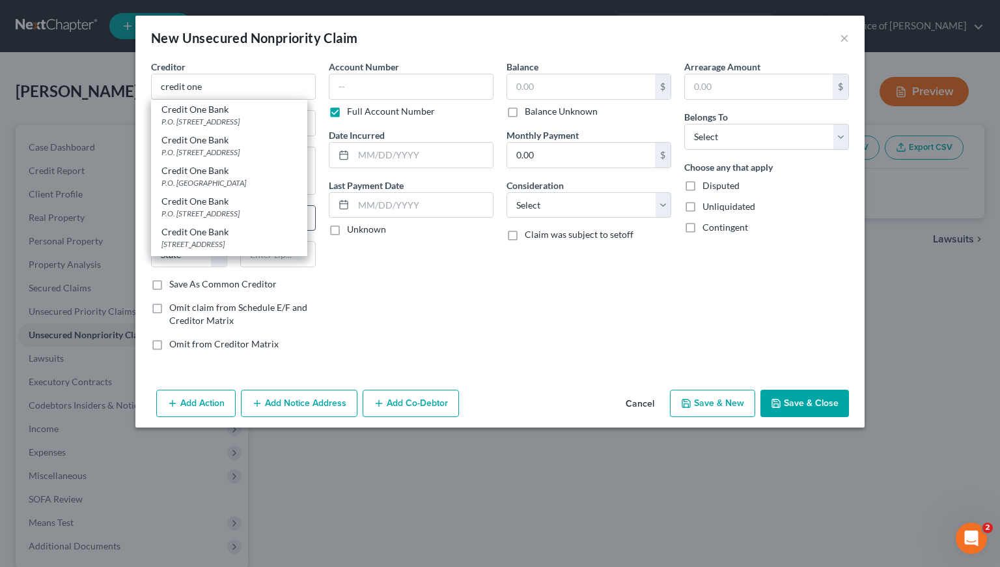
type input "89193"
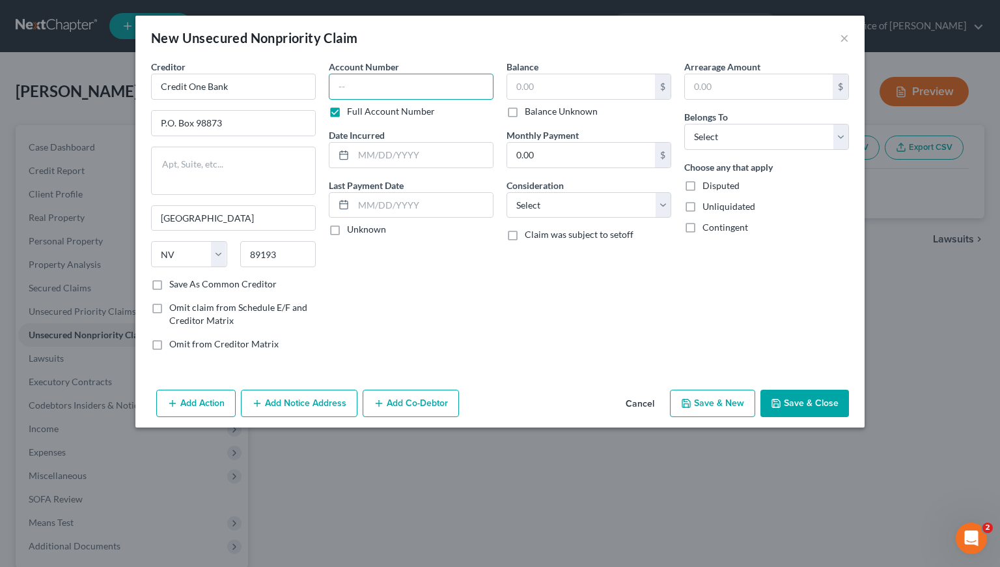
click at [416, 83] on input "text" at bounding box center [411, 87] width 165 height 26
type input "8383"
click at [543, 85] on input "text" at bounding box center [581, 86] width 148 height 25
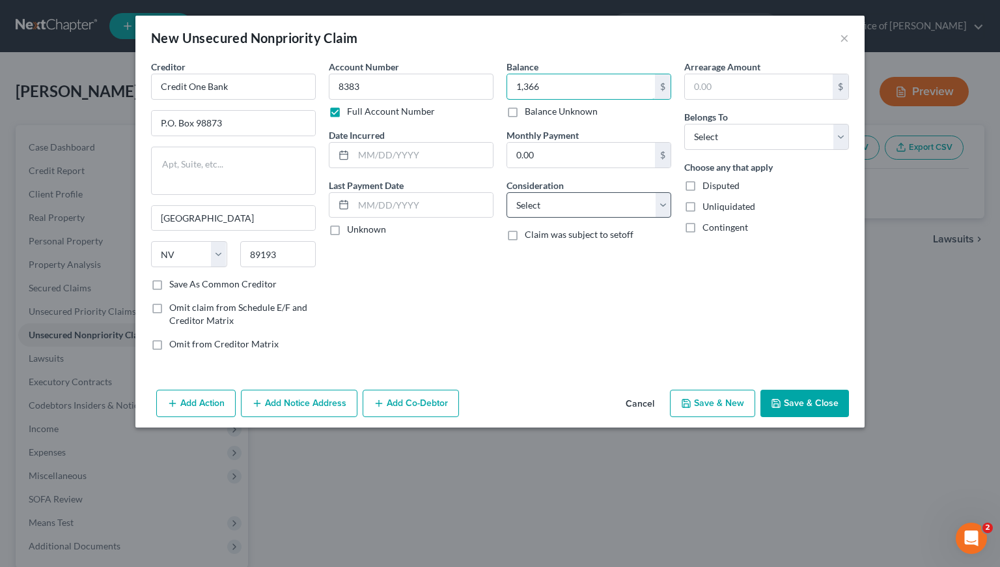
type input "1,366"
click at [582, 210] on select "Select Cable / Satellite Services Collection Agency Credit Card Debt Debt Couns…" at bounding box center [589, 205] width 165 height 26
select select "2"
click at [507, 192] on select "Select Cable / Satellite Services Collection Agency Credit Card Debt Debt Couns…" at bounding box center [589, 205] width 165 height 26
click at [718, 132] on select "Select Debtor 1 Only Debtor 2 Only Debtor 1 And Debtor 2 Only At Least One Of T…" at bounding box center [766, 137] width 165 height 26
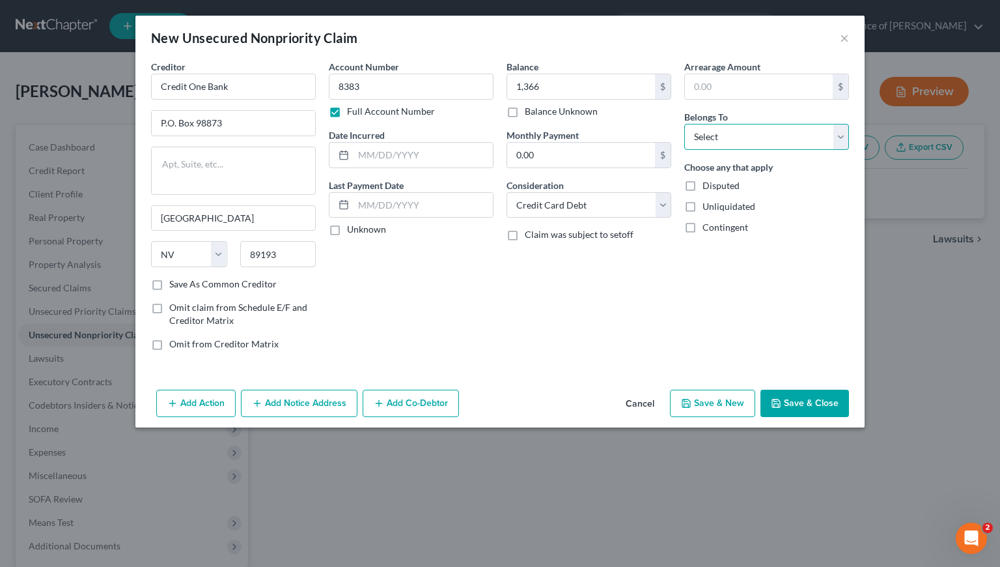
select select "0"
click at [684, 124] on select "Select Debtor 1 Only Debtor 2 Only Debtor 1 And Debtor 2 Only At Least One Of T…" at bounding box center [766, 137] width 165 height 26
click at [388, 156] on input "text" at bounding box center [423, 155] width 139 height 25
type input "1/17/2023"
click at [666, 318] on div "Balance 1,366.00 $ Balance Unknown Balance Undetermined 1,366 $ Balance Unknown…" at bounding box center [589, 210] width 178 height 301
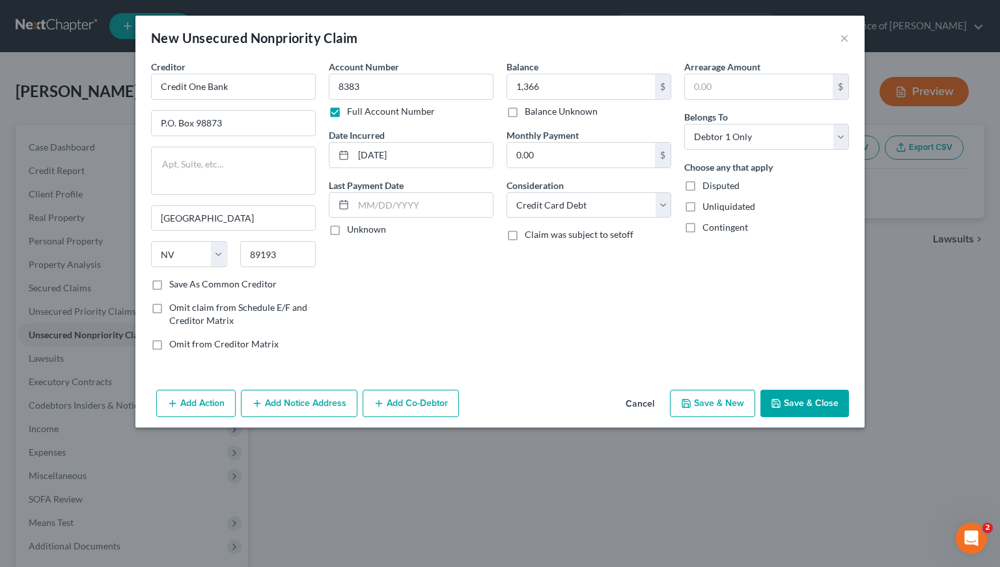
click at [813, 409] on button "Save & Close" at bounding box center [805, 402] width 89 height 27
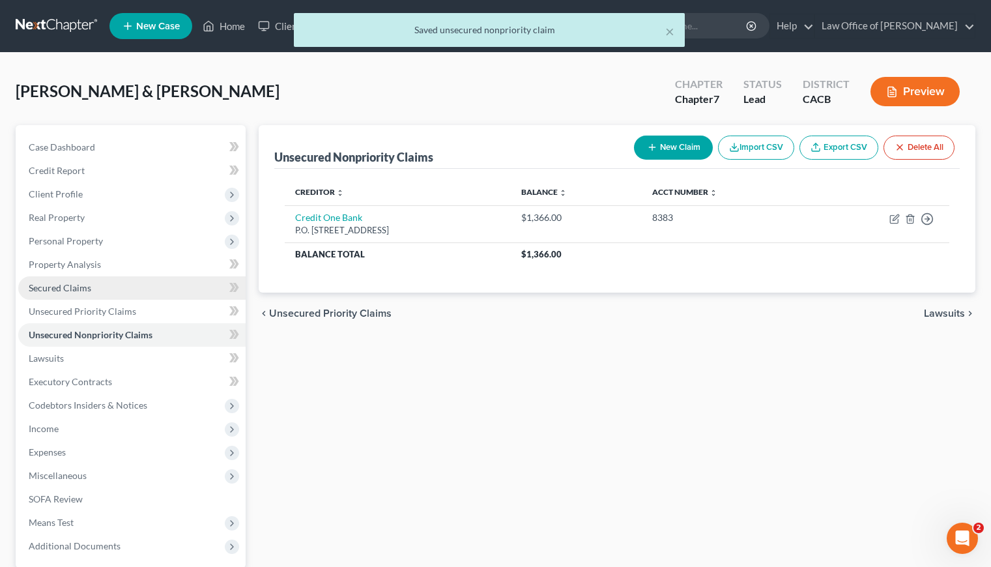
click at [73, 283] on span "Secured Claims" at bounding box center [60, 287] width 63 height 11
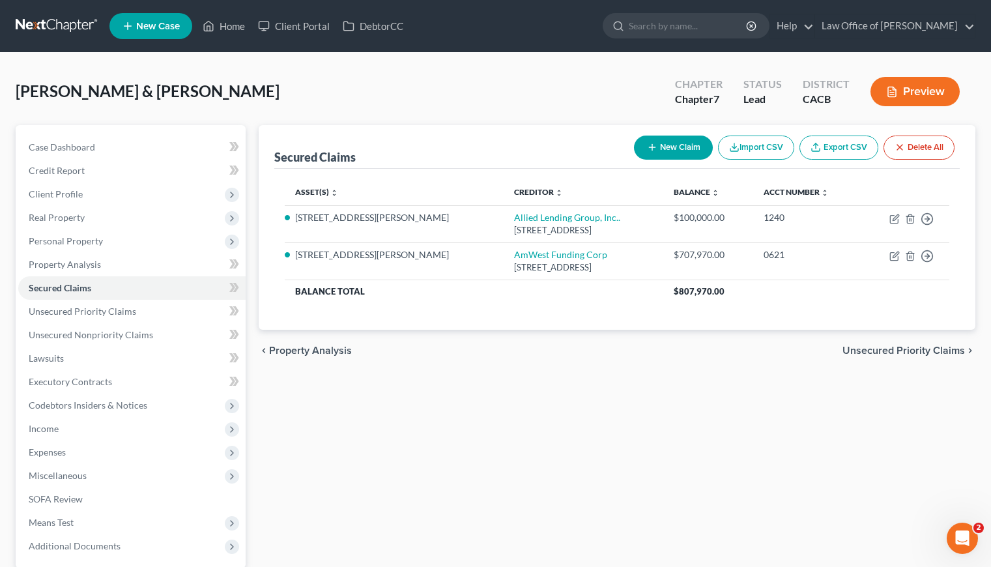
click at [585, 421] on div "Secured Claims New Claim Import CSV Export CSV Delete All Asset(s) expand_more …" at bounding box center [616, 384] width 729 height 518
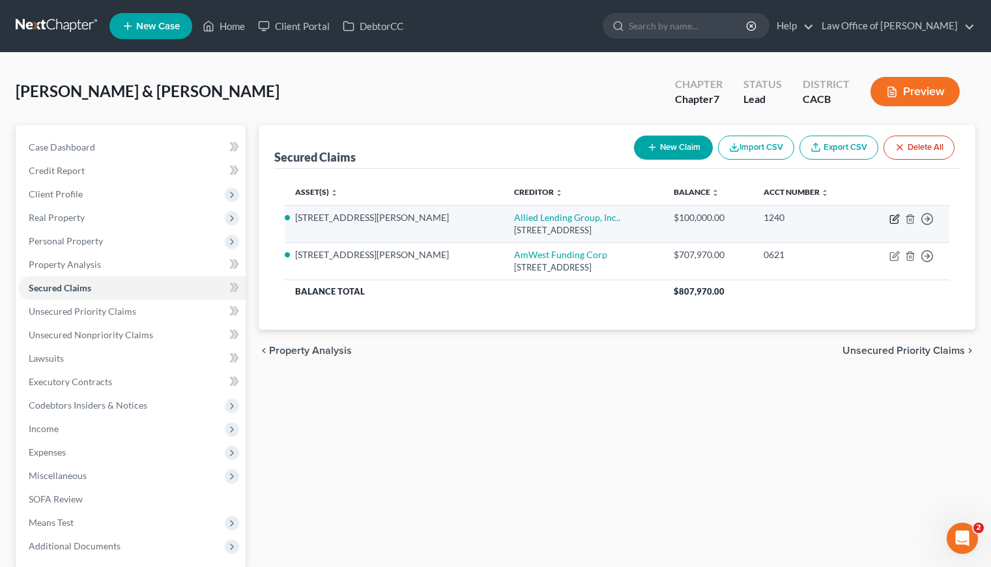
click at [891, 219] on icon "button" at bounding box center [894, 219] width 10 height 10
select select "4"
select select "2"
select select "4"
select select "0"
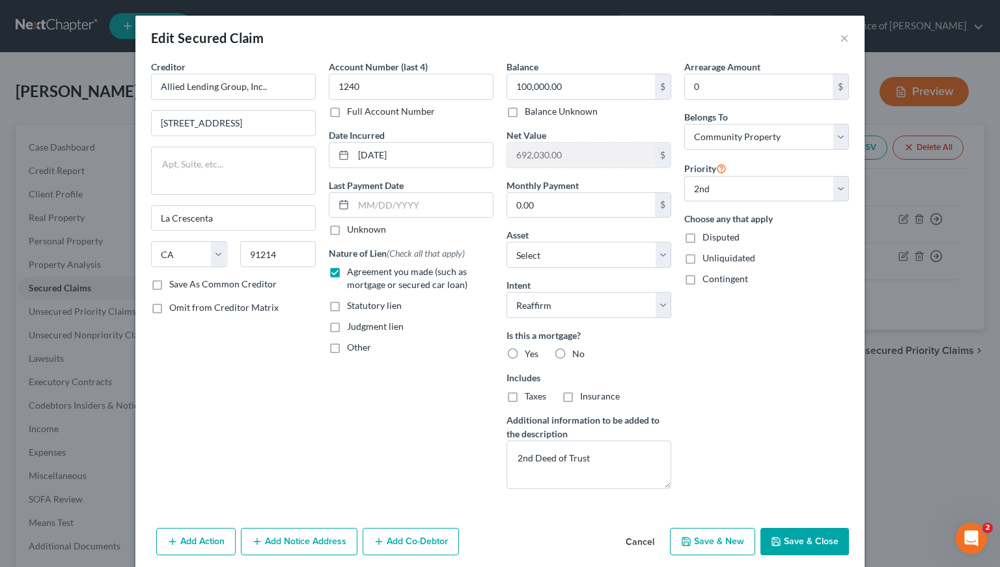
click at [733, 343] on div "Arrearage Amount 0 $ Belongs To * Select Debtor 1 Only Debtor 2 Only Debtor 1 A…" at bounding box center [767, 279] width 178 height 439
click at [840, 38] on button "×" at bounding box center [844, 38] width 9 height 16
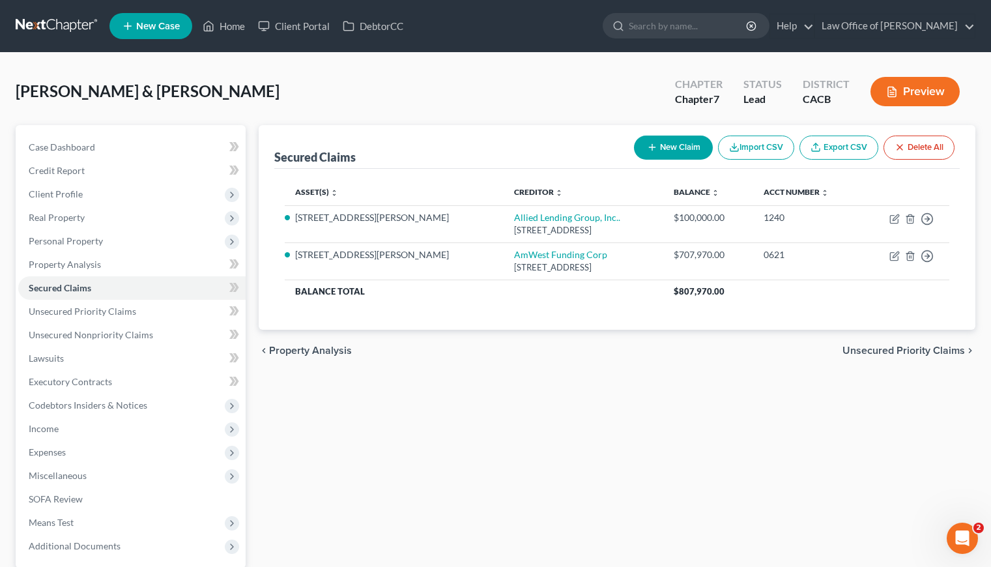
click at [667, 147] on button "New Claim" at bounding box center [673, 147] width 79 height 24
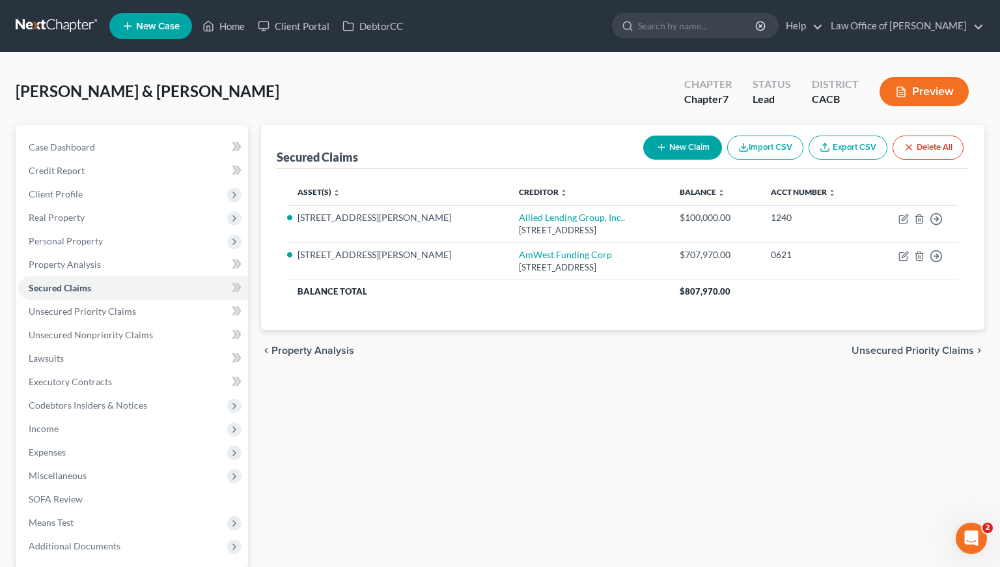
select select "0"
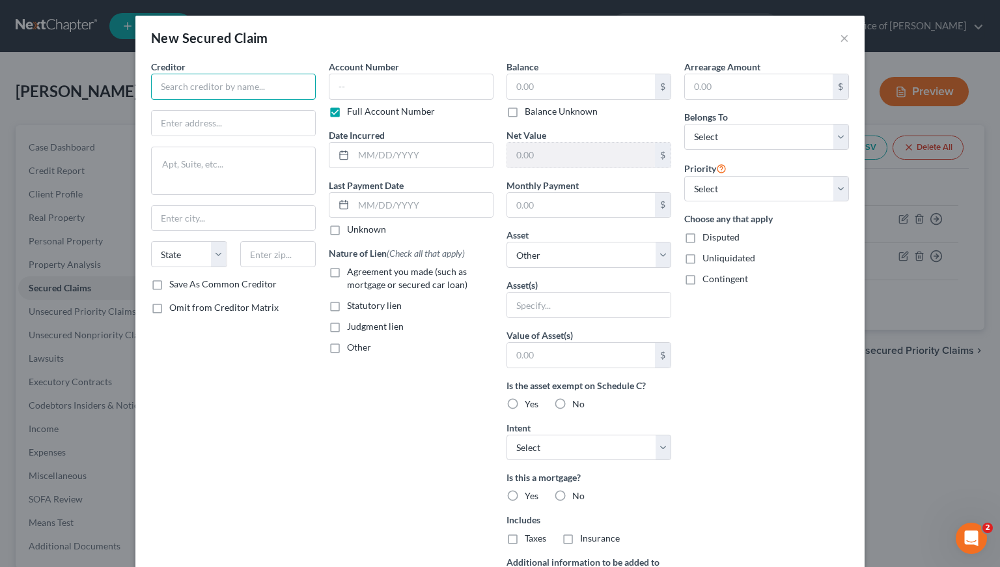
click at [193, 87] on input "text" at bounding box center [233, 87] width 165 height 26
type input "2"
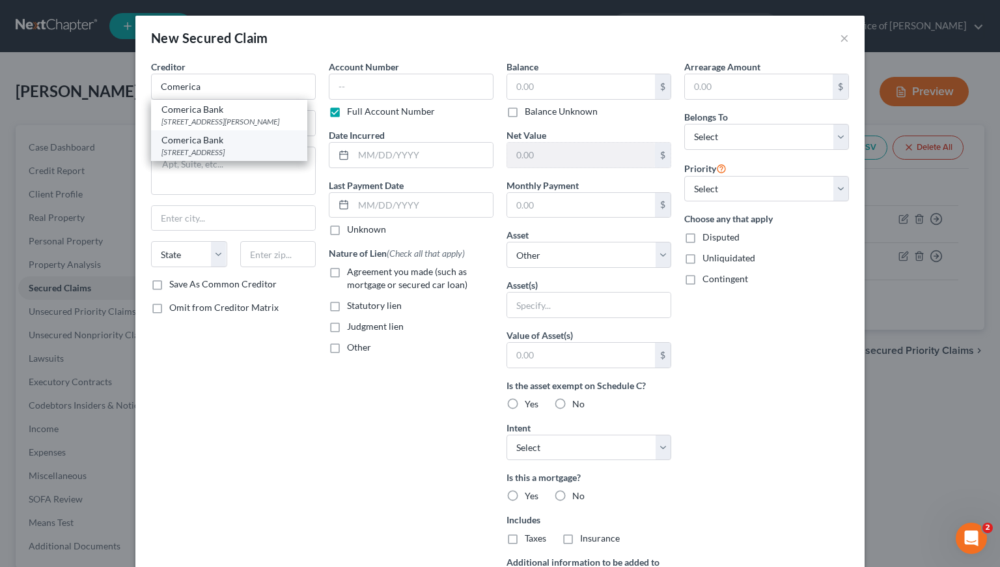
click at [208, 152] on div "2730 Liberty Ave., Pittsburgh, PA 15222" at bounding box center [229, 152] width 135 height 11
type input "Comerica Bank"
type input "2730 Liberty Ave."
type input "Pittsburgh"
select select "39"
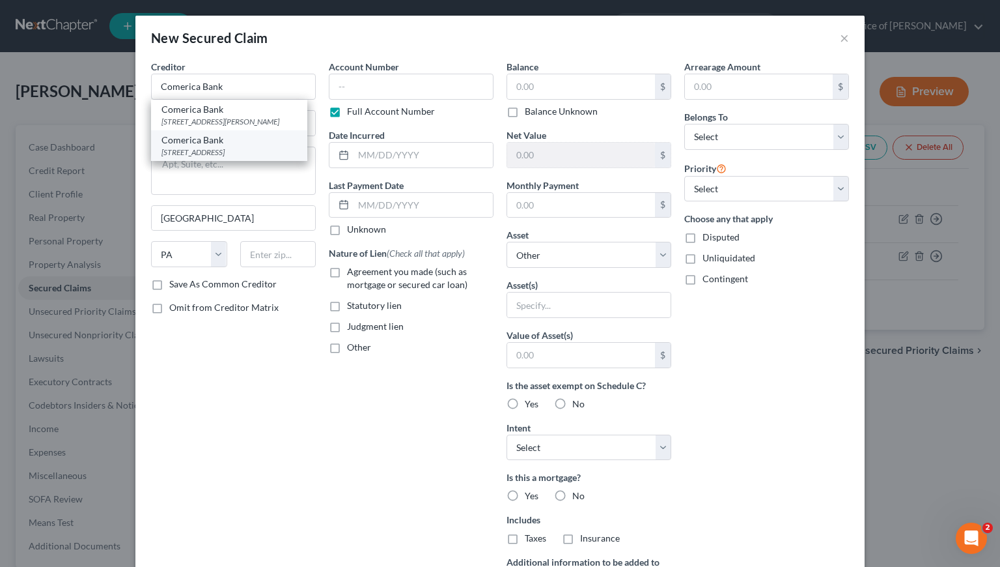
type input "15222"
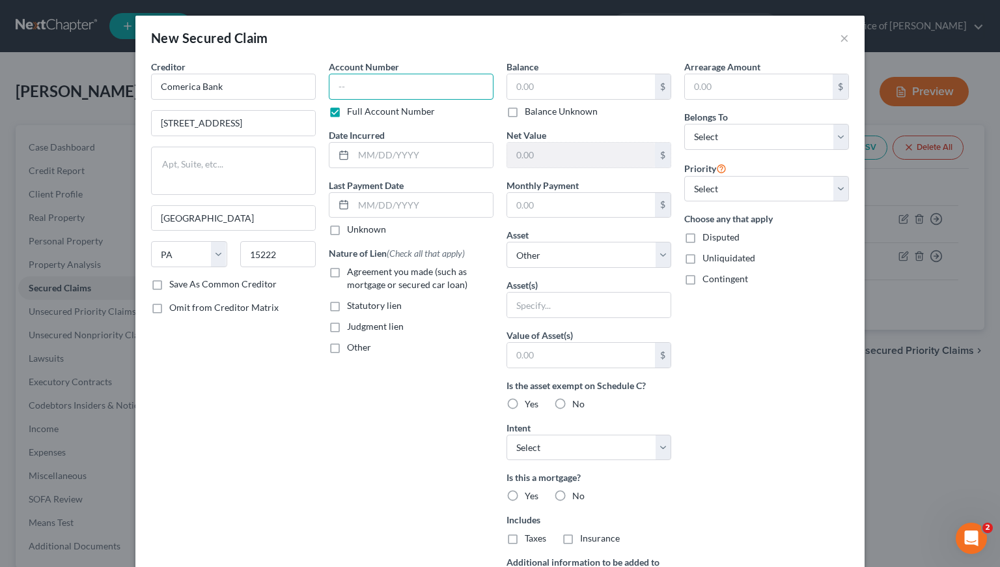
click at [401, 88] on input "text" at bounding box center [411, 87] width 165 height 26
type input "0001"
click at [391, 161] on input "text" at bounding box center [423, 155] width 139 height 25
type input "7/17/2024"
click at [347, 272] on label "Agreement you made (such as mortgage or secured car loan)" at bounding box center [420, 278] width 147 height 26
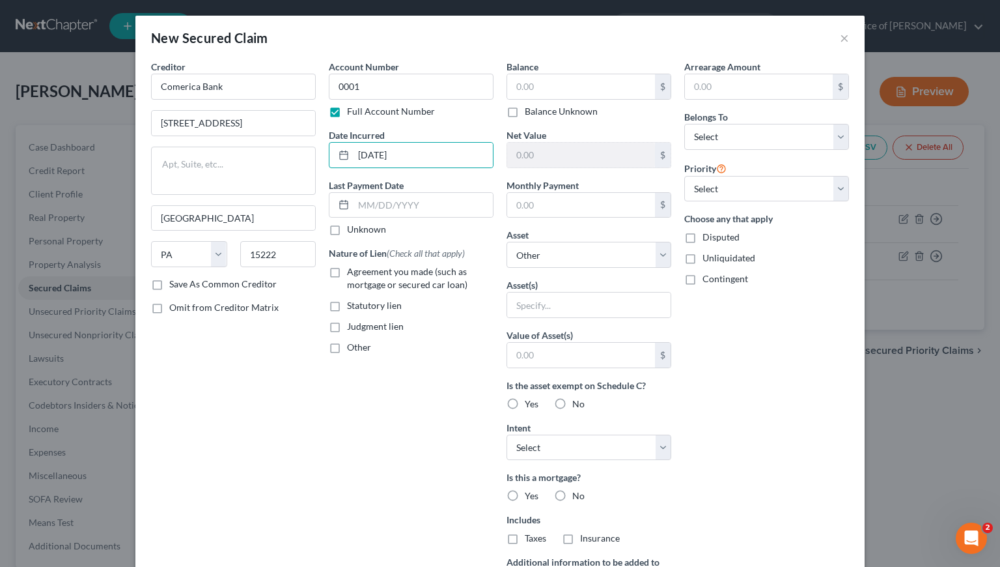
click at [352, 272] on input "Agreement you made (such as mortgage or secured car loan)" at bounding box center [356, 269] width 8 height 8
checkbox input "true"
click at [564, 82] on input "text" at bounding box center [581, 86] width 148 height 25
type input "329,599"
click at [556, 207] on input "text" at bounding box center [581, 205] width 148 height 25
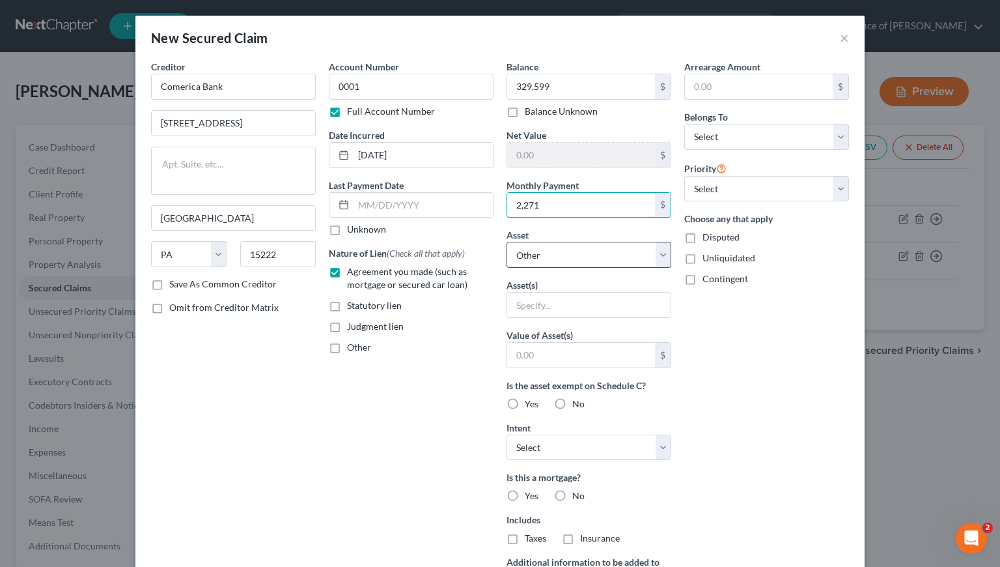
type input "2,271"
click at [546, 251] on select "Select Other Multiple Assets 1217 Allen Avenue - $1500000.0 2024 BMW 550i - $0.…" at bounding box center [589, 255] width 165 height 26
select select "2"
click at [507, 242] on select "Select Other Multiple Assets 1217 Allen Avenue - $1500000.0 2024 BMW 550i - $0.…" at bounding box center [589, 255] width 165 height 26
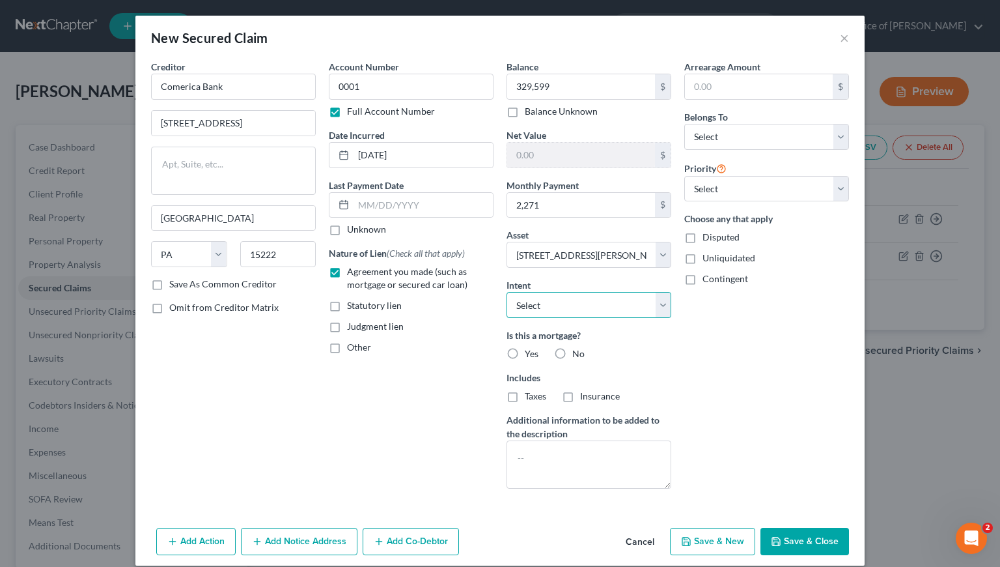
click at [582, 296] on select "Select Surrender Redeem Reaffirm Avoid Other" at bounding box center [589, 305] width 165 height 26
select select "2"
click at [507, 292] on select "Select Surrender Redeem Reaffirm Avoid Other" at bounding box center [589, 305] width 165 height 26
click at [525, 349] on label "Yes" at bounding box center [532, 353] width 14 height 13
click at [530, 349] on input "Yes" at bounding box center [534, 351] width 8 height 8
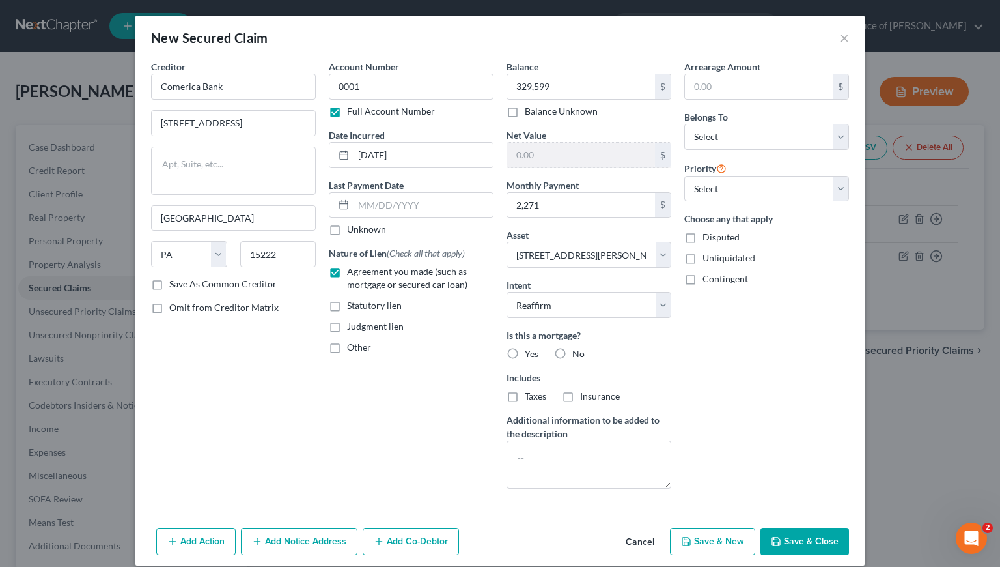
radio input "true"
click at [558, 462] on textarea at bounding box center [589, 464] width 165 height 48
type textarea "HELOC"
click at [732, 142] on select "Select Debtor 1 Only Debtor 2 Only Debtor 1 And Debtor 2 Only At Least One Of T…" at bounding box center [766, 137] width 165 height 26
select select "0"
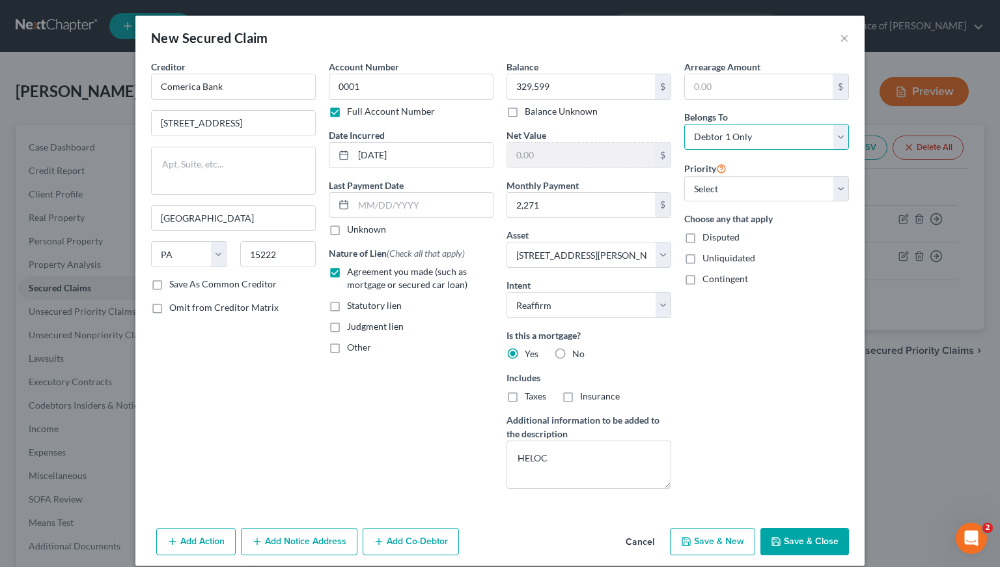
click at [684, 124] on select "Select Debtor 1 Only Debtor 2 Only Debtor 1 And Debtor 2 Only At Least One Of T…" at bounding box center [766, 137] width 165 height 26
click at [732, 183] on select "Select 3rd 4th 5th 6th 7th 8th 9th 10th 11th 12th 13th 14th 15th 16th 17th 18th…" at bounding box center [766, 189] width 165 height 26
select select "0"
click at [684, 176] on select "Select 3rd 4th 5th 6th 7th 8th 9th 10th 11th 12th 13th 14th 15th 16th 17th 18th…" at bounding box center [766, 189] width 165 height 26
click at [393, 460] on div "Account Number 0001 Full Account Number Date Incurred 7/17/2024 Last Payment Da…" at bounding box center [411, 279] width 178 height 439
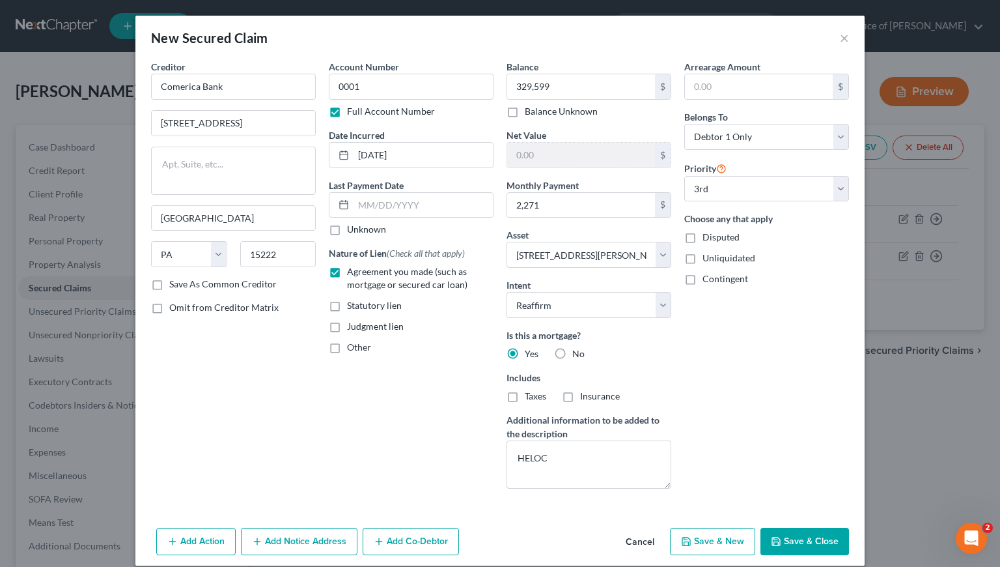
click at [801, 544] on button "Save & Close" at bounding box center [805, 541] width 89 height 27
select select
select select "2"
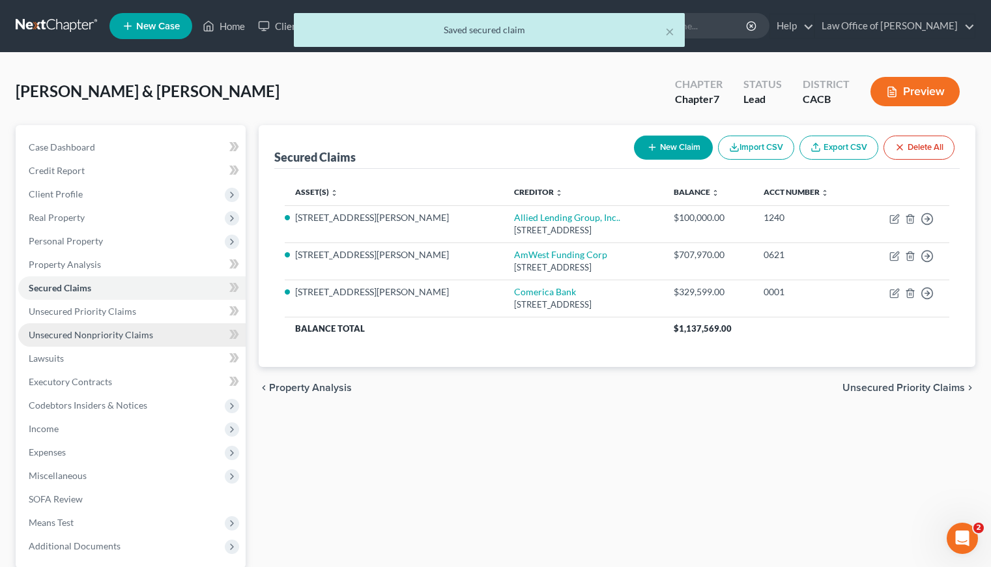
click at [81, 331] on span "Unsecured Nonpriority Claims" at bounding box center [91, 334] width 124 height 11
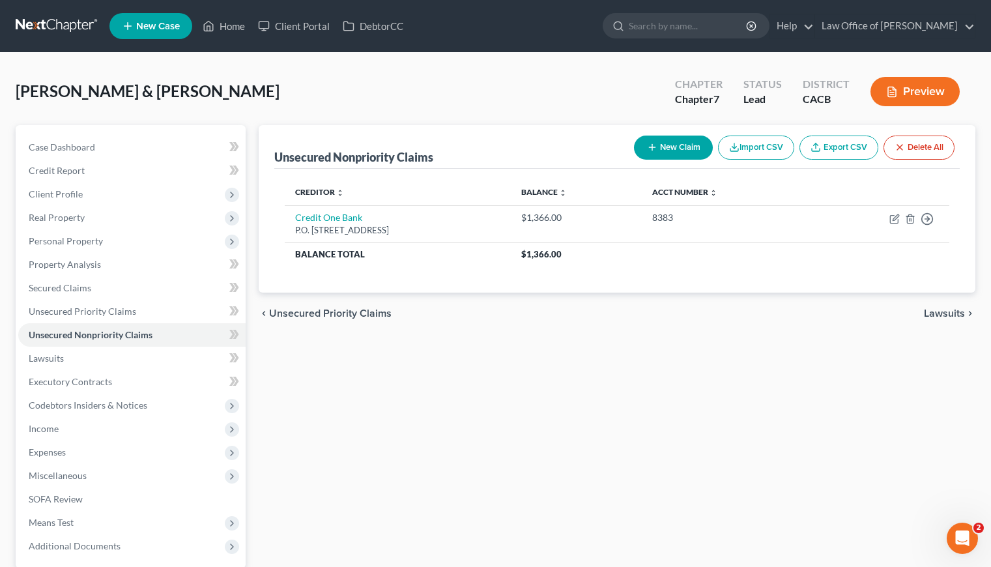
click at [673, 156] on button "New Claim" at bounding box center [673, 147] width 79 height 24
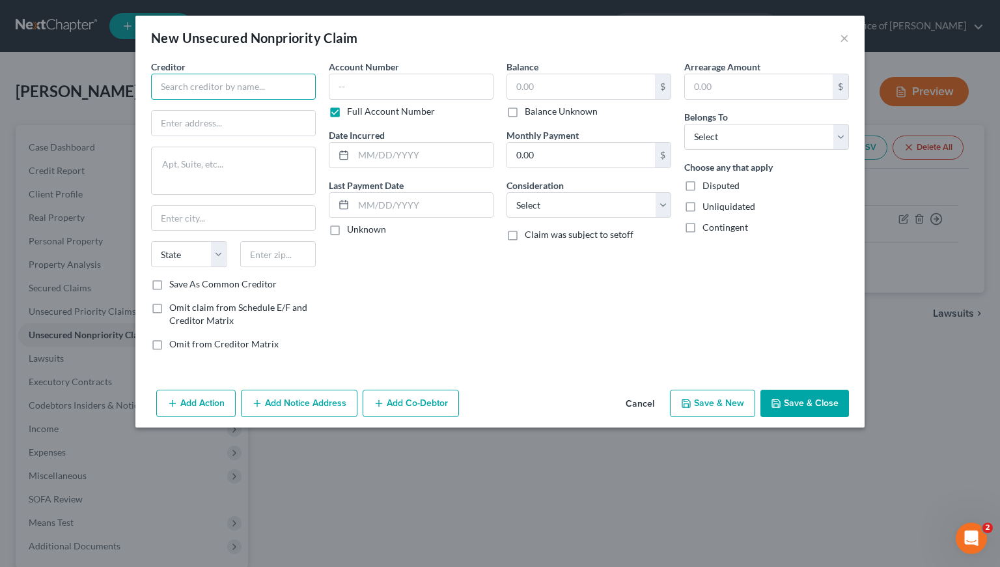
click at [271, 94] on input "text" at bounding box center [233, 87] width 165 height 26
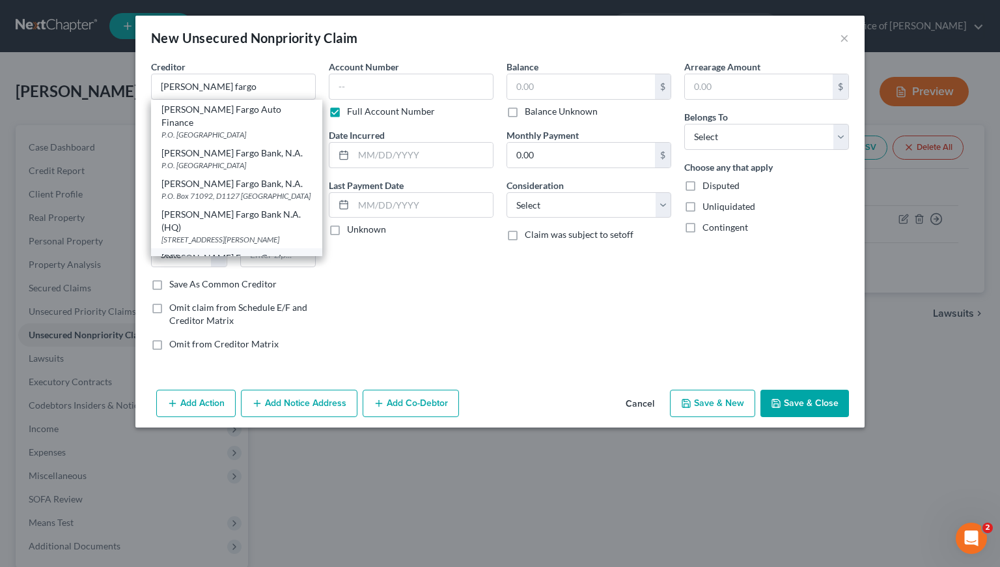
click at [225, 251] on div "Wells Fargo Card Service" at bounding box center [237, 264] width 150 height 26
type input "Wells Fargo Card Service"
type input "P.O. Box 393"
type input "Minneapolis"
select select "24"
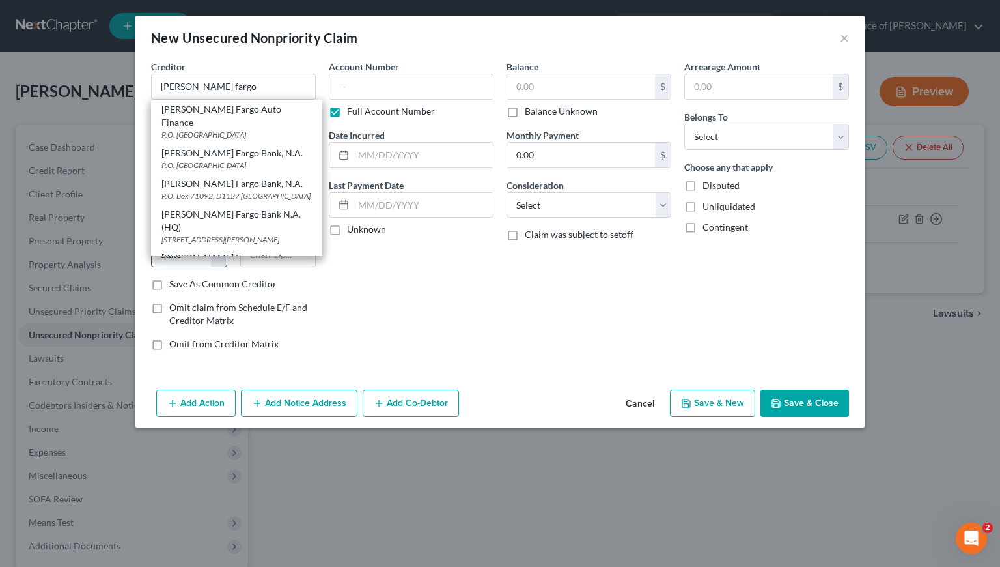
type input "55480"
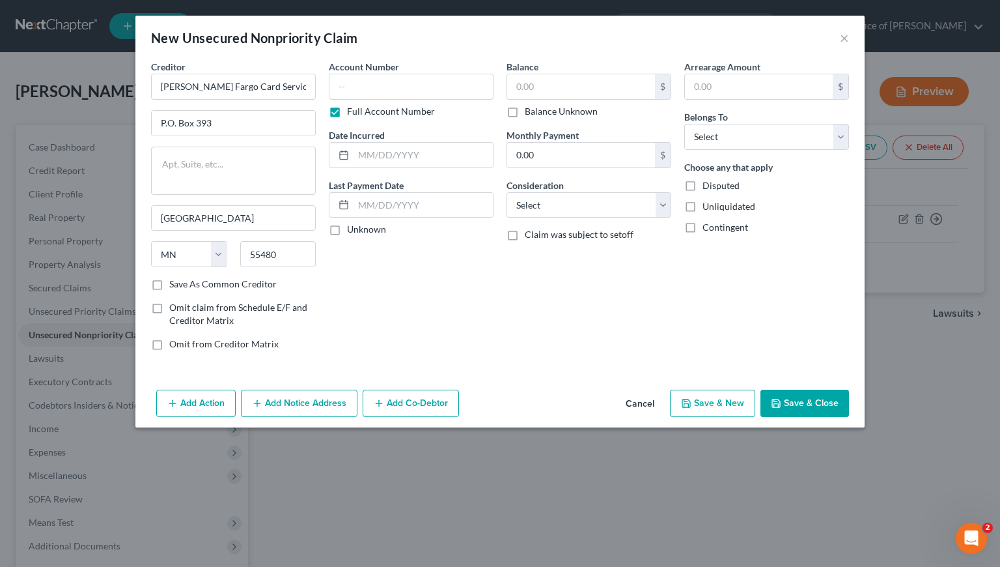
click at [305, 403] on button "Add Notice Address" at bounding box center [299, 402] width 117 height 27
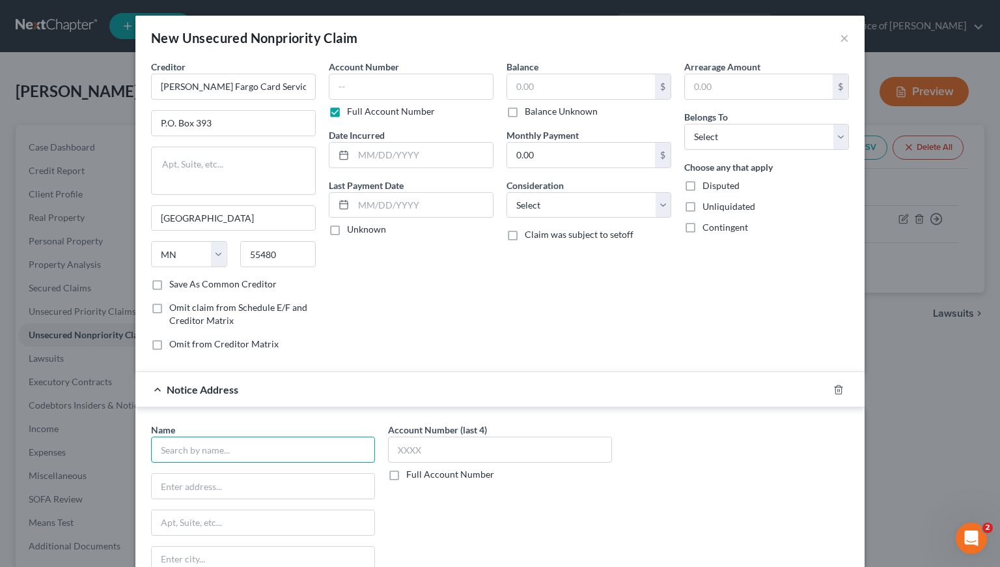
click at [273, 449] on input "text" at bounding box center [263, 449] width 224 height 26
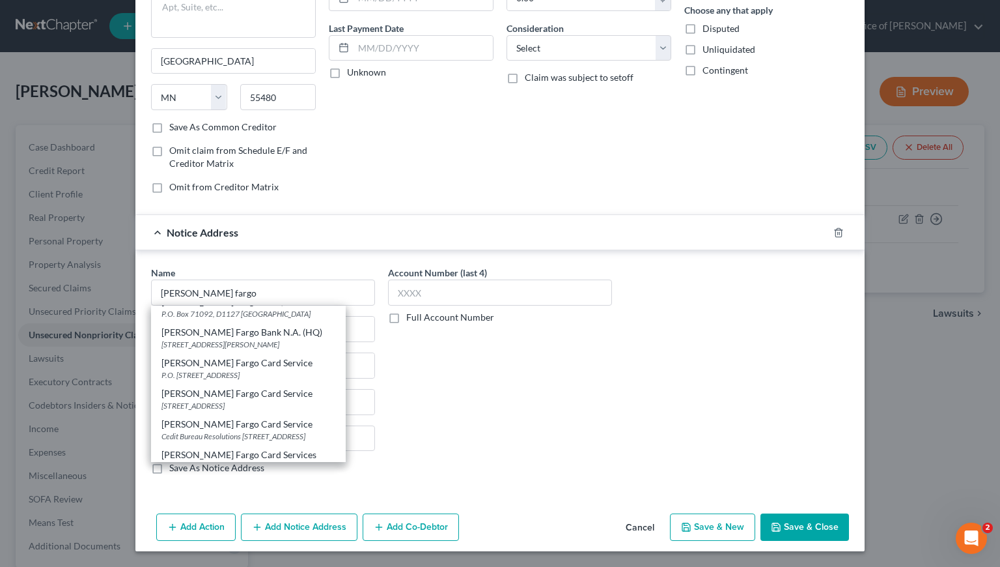
scroll to position [98, 0]
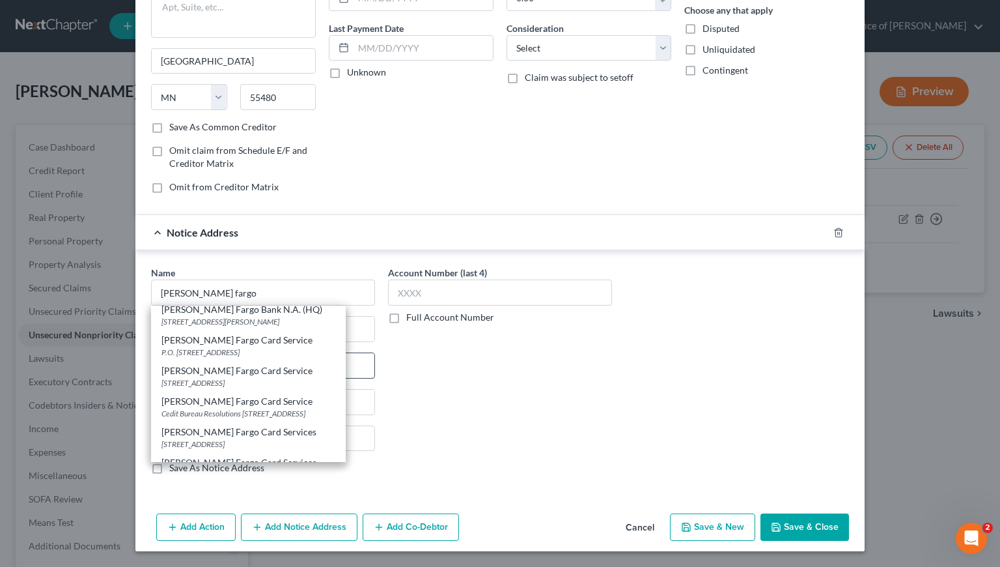
click at [219, 374] on div "Wells Fargo Card Service" at bounding box center [249, 370] width 174 height 13
type input "Wells Fargo Card Service"
type input "PO Box 14517"
type input "Des Moines"
select select "16"
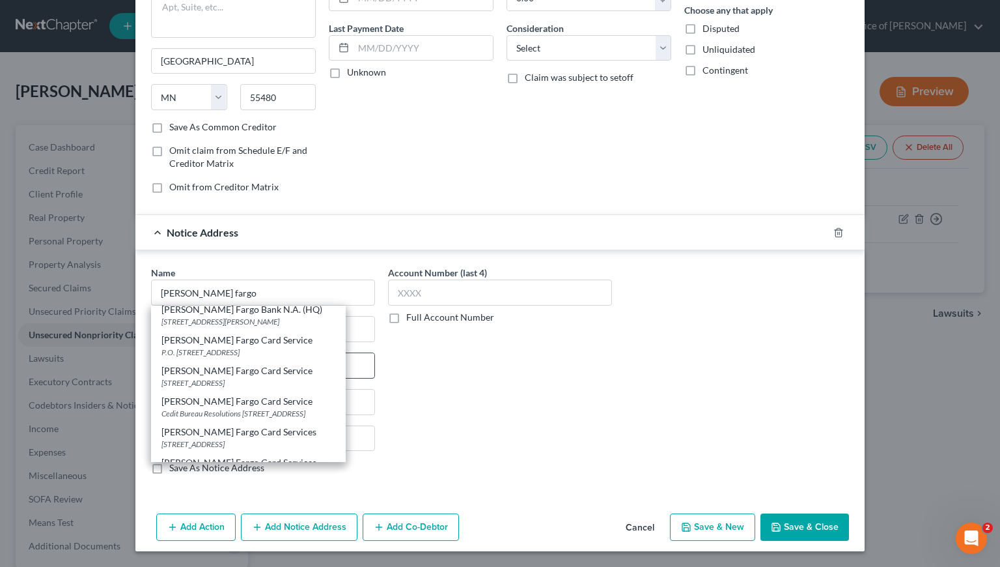
type input "50306"
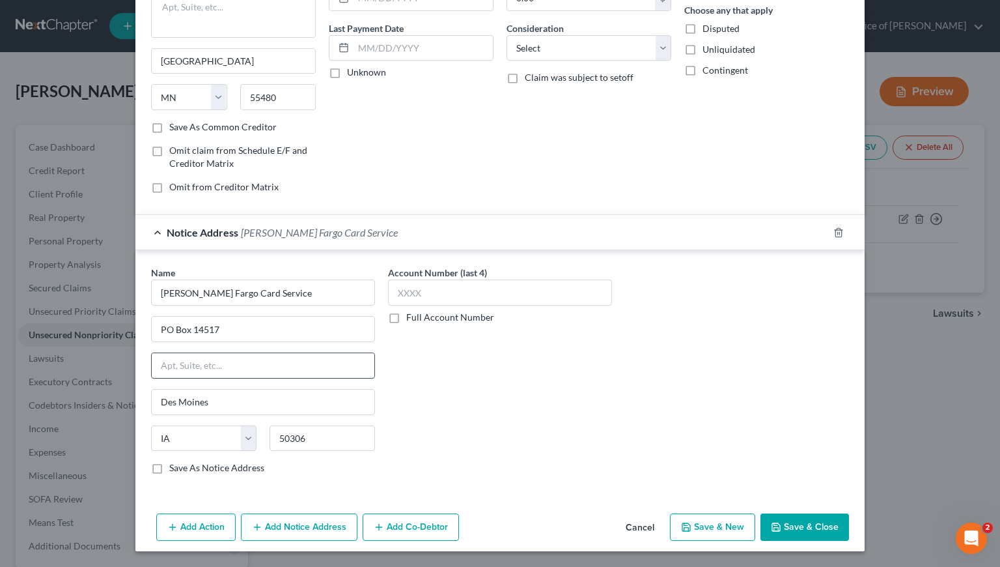
scroll to position [0, 0]
click at [160, 329] on input "PO Box 14517" at bounding box center [263, 329] width 223 height 25
click at [169, 329] on input "P.O Box 14517" at bounding box center [263, 329] width 223 height 25
type input "P.O. Box 14517"
click at [406, 316] on label "Full Account Number" at bounding box center [450, 317] width 88 height 13
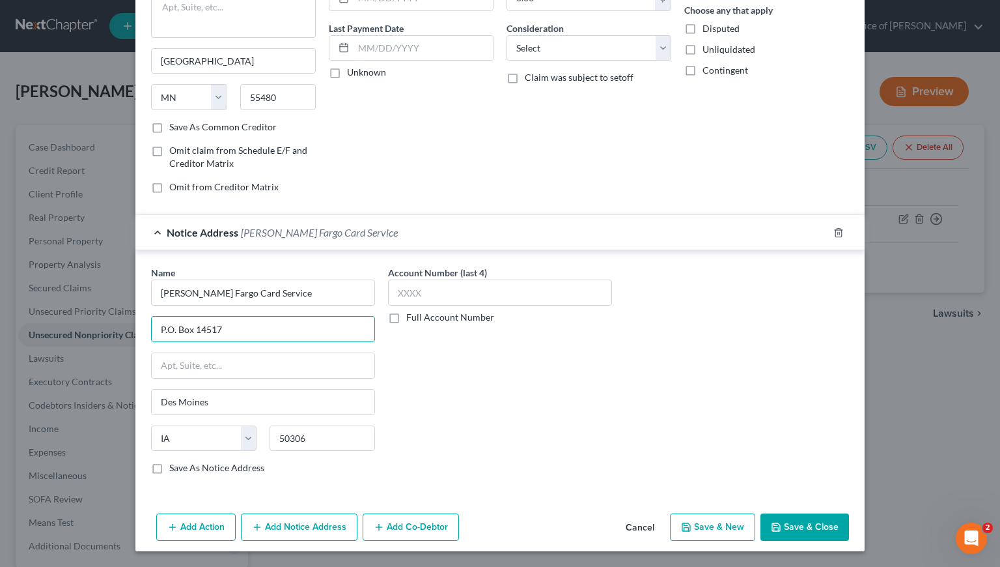
click at [412, 316] on input "Full Account Number" at bounding box center [416, 315] width 8 height 8
click at [416, 295] on input "text" at bounding box center [500, 292] width 224 height 26
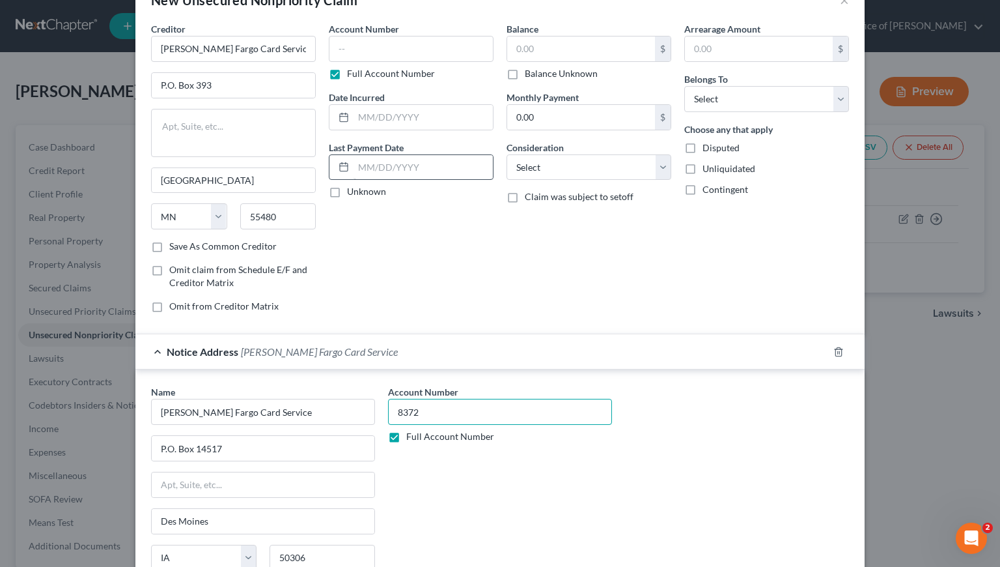
scroll to position [10, 0]
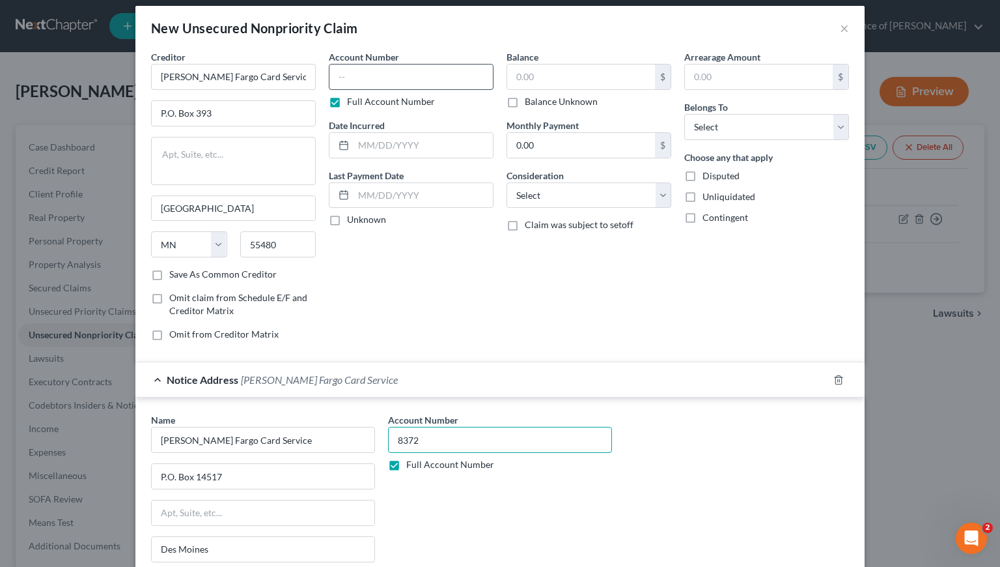
type input "8372"
click at [376, 76] on input "text" at bounding box center [411, 77] width 165 height 26
type input "8372"
click at [380, 147] on input "text" at bounding box center [423, 145] width 139 height 25
type input "5/25/2018"
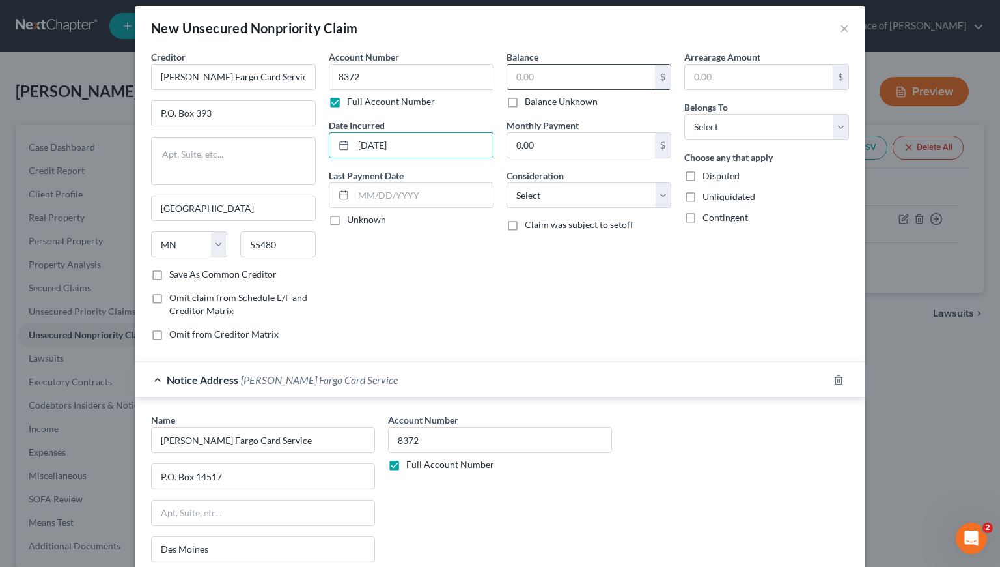
click at [574, 74] on input "text" at bounding box center [581, 76] width 148 height 25
type input "7,176"
click at [594, 194] on select "Select Cable / Satellite Services Collection Agency Credit Card Debt Debt Couns…" at bounding box center [589, 195] width 165 height 26
select select "2"
click at [507, 182] on select "Select Cable / Satellite Services Collection Agency Credit Card Debt Debt Couns…" at bounding box center [589, 195] width 165 height 26
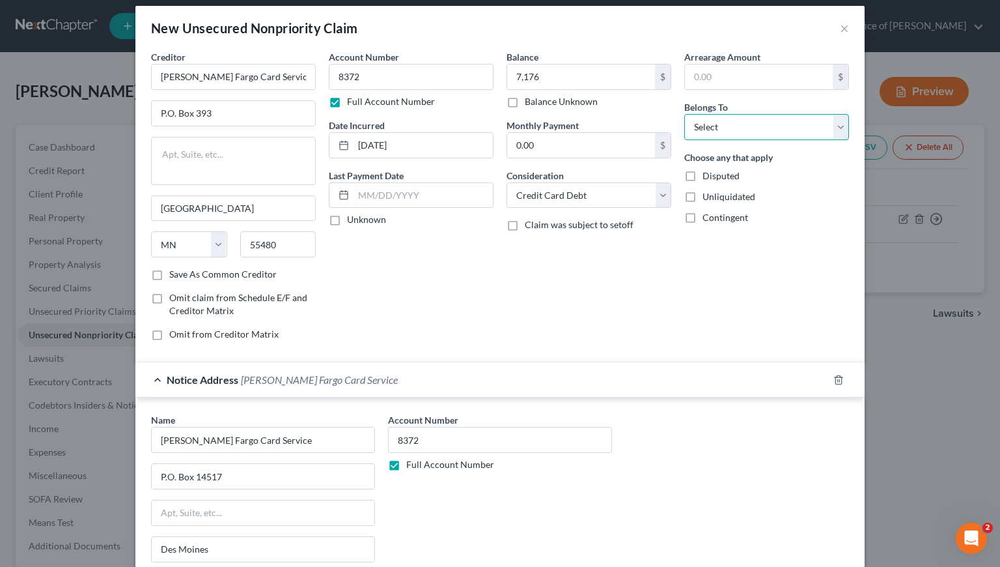
click at [707, 134] on select "Select Debtor 1 Only Debtor 2 Only Debtor 1 And Debtor 2 Only At Least One Of T…" at bounding box center [766, 127] width 165 height 26
select select "0"
click at [684, 114] on select "Select Debtor 1 Only Debtor 2 Only Debtor 1 And Debtor 2 Only At Least One Of T…" at bounding box center [766, 127] width 165 height 26
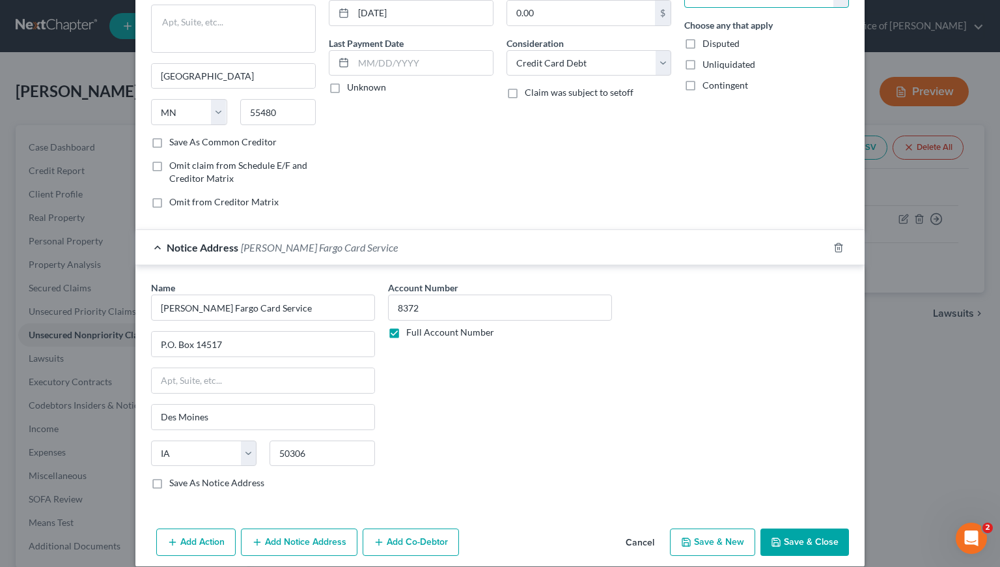
scroll to position [157, 0]
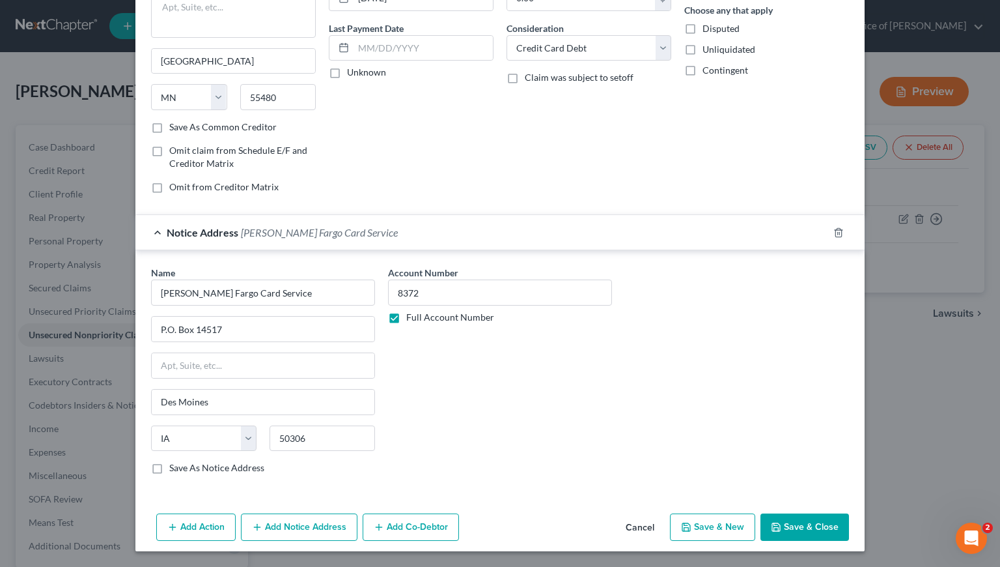
click at [705, 527] on button "Save & New" at bounding box center [712, 526] width 85 height 27
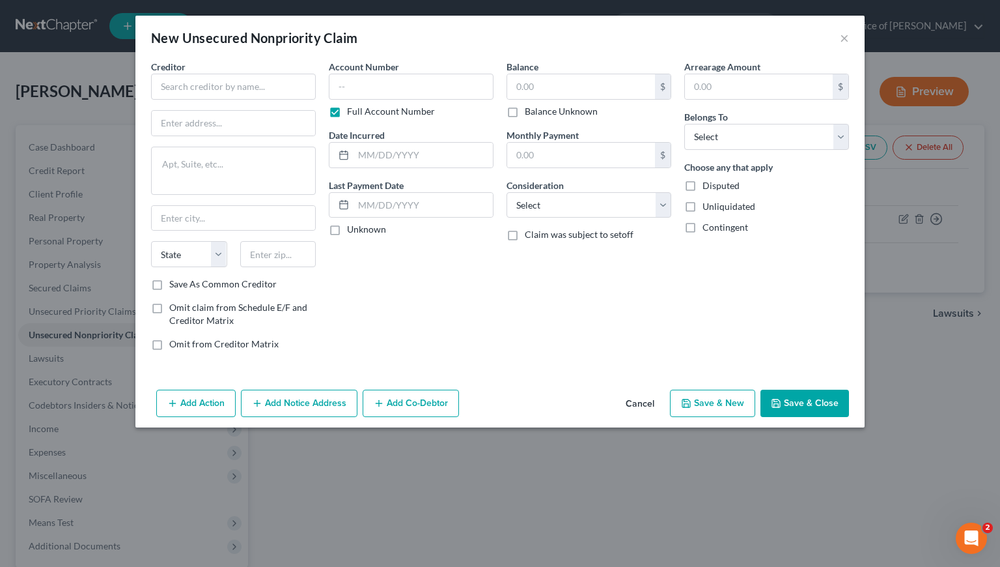
scroll to position [0, 0]
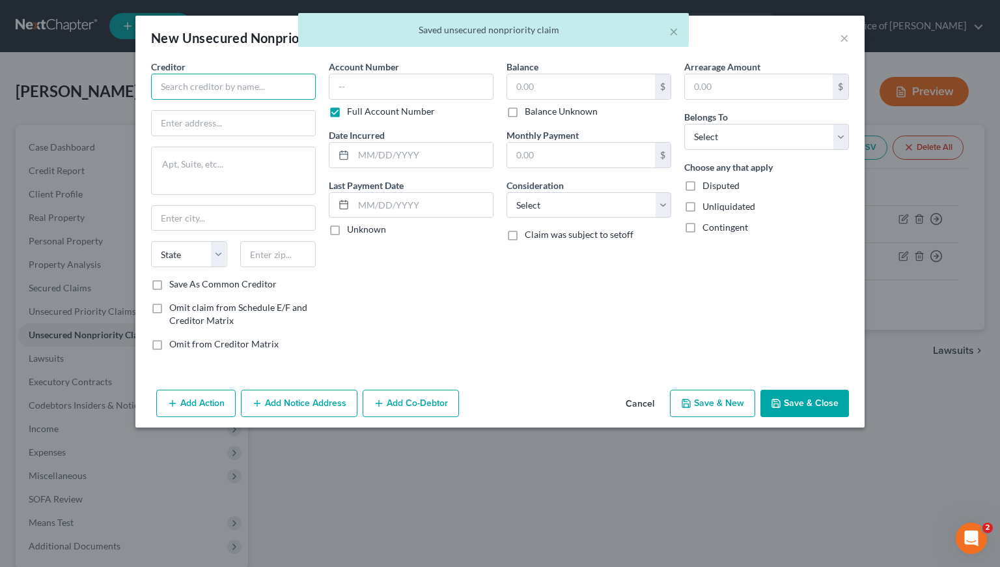
click at [185, 88] on input "text" at bounding box center [233, 87] width 165 height 26
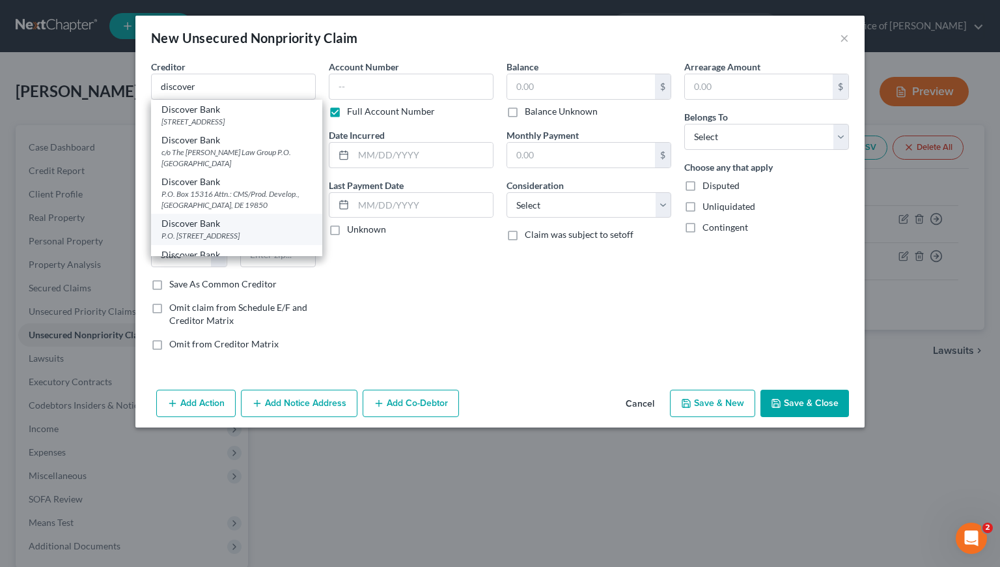
click at [230, 228] on div "Discover Bank" at bounding box center [237, 223] width 150 height 13
type input "Discover Bank"
type input "P.O. Box 30939"
type input "Salt Lake City"
select select "46"
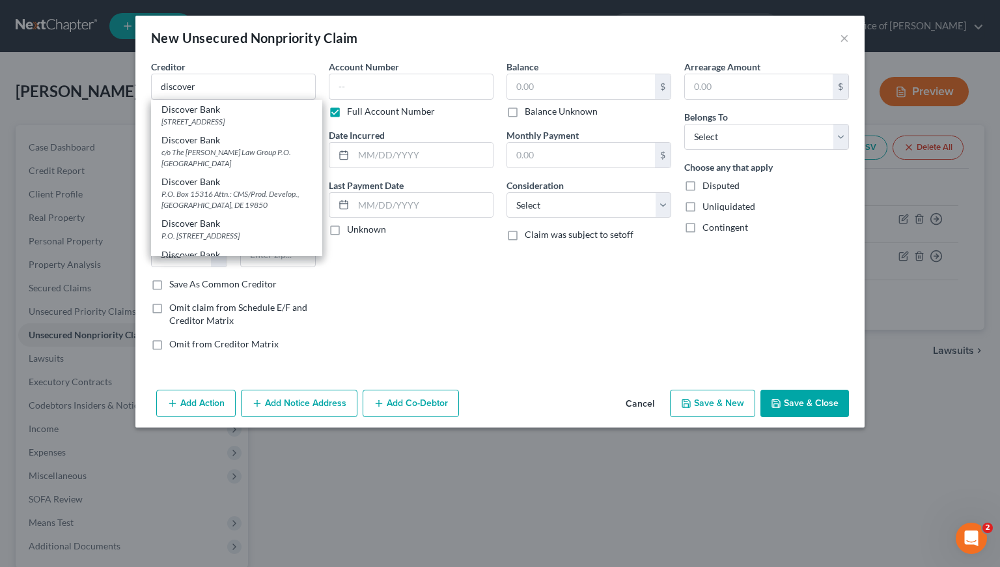
type input "84130"
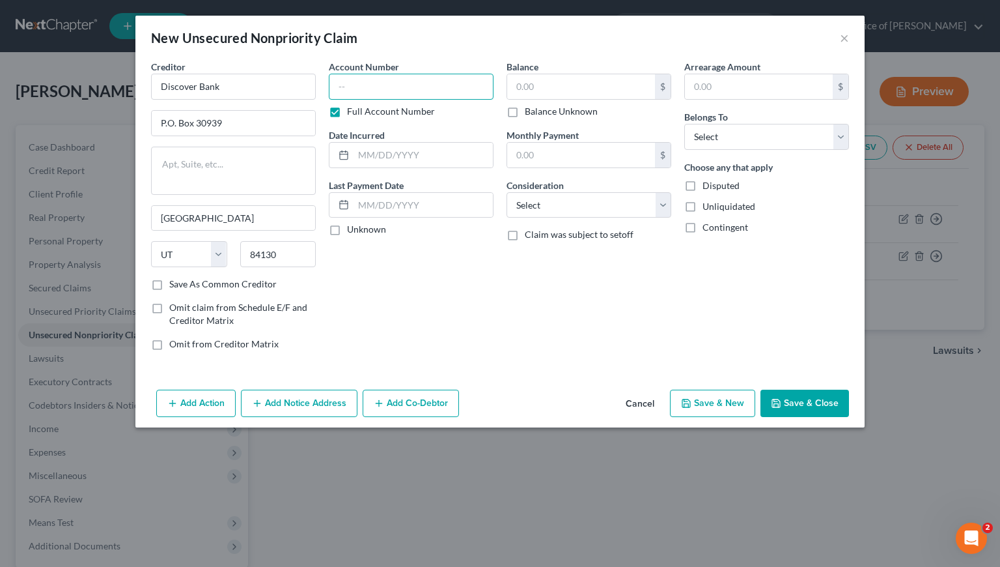
click at [397, 87] on input "text" at bounding box center [411, 87] width 165 height 26
type input "4"
type input "4840"
click at [524, 90] on input "text" at bounding box center [581, 86] width 148 height 25
type input "4,132"
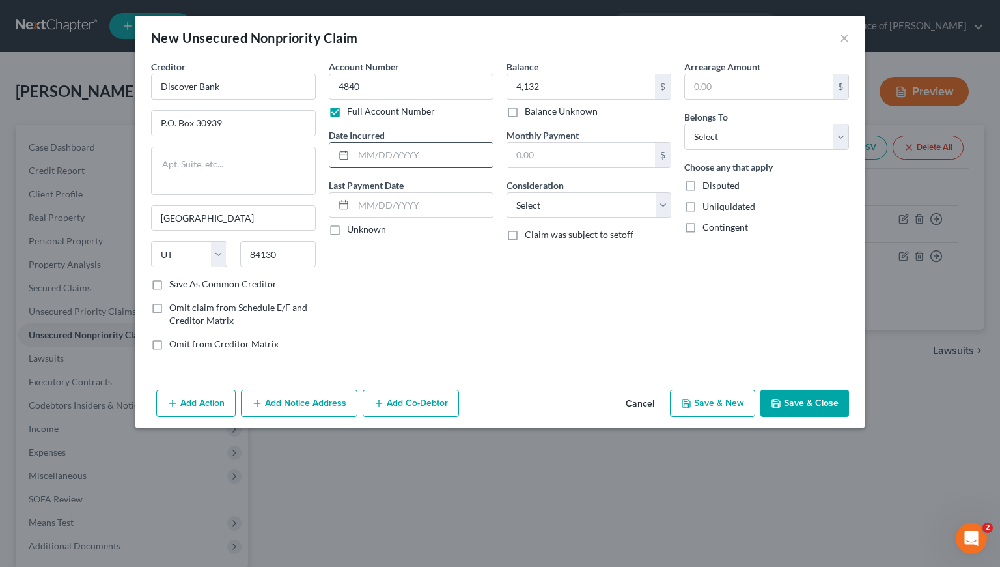
click at [395, 156] on input "text" at bounding box center [423, 155] width 139 height 25
type input "4/15/2018"
click at [582, 204] on select "Select Cable / Satellite Services Collection Agency Credit Card Debt Debt Couns…" at bounding box center [589, 205] width 165 height 26
select select "2"
click at [507, 192] on select "Select Cable / Satellite Services Collection Agency Credit Card Debt Debt Couns…" at bounding box center [589, 205] width 165 height 26
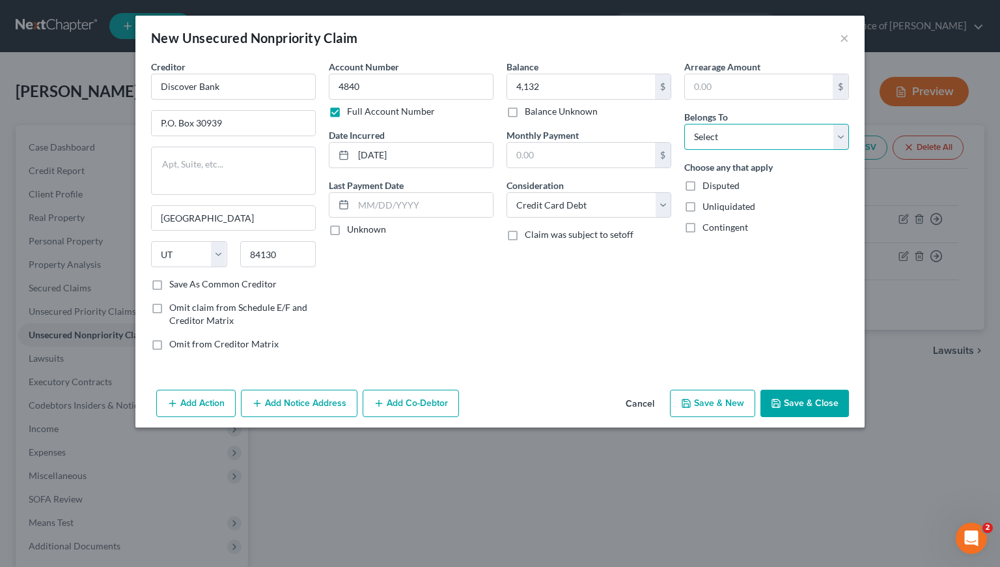
click at [712, 130] on select "Select Debtor 1 Only Debtor 2 Only Debtor 1 And Debtor 2 Only At Least One Of T…" at bounding box center [766, 137] width 165 height 26
select select "0"
click at [684, 124] on select "Select Debtor 1 Only Debtor 2 Only Debtor 1 And Debtor 2 Only At Least One Of T…" at bounding box center [766, 137] width 165 height 26
click at [556, 317] on div "Balance 4,132.00 $ Balance Unknown Balance Undetermined 4,132 $ Balance Unknown…" at bounding box center [589, 210] width 178 height 301
click at [734, 404] on button "Save & New" at bounding box center [712, 402] width 85 height 27
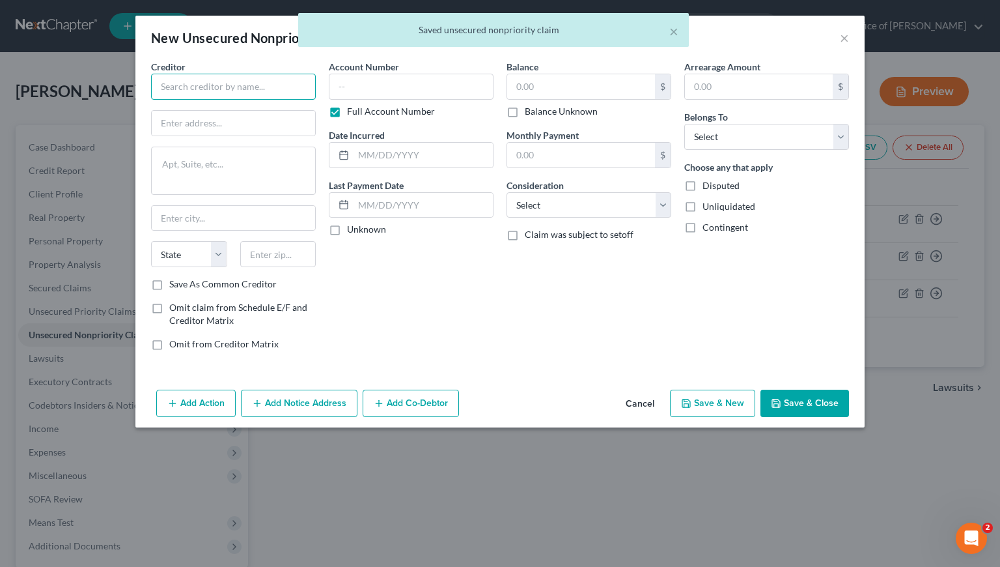
click at [238, 89] on input "text" at bounding box center [233, 87] width 165 height 26
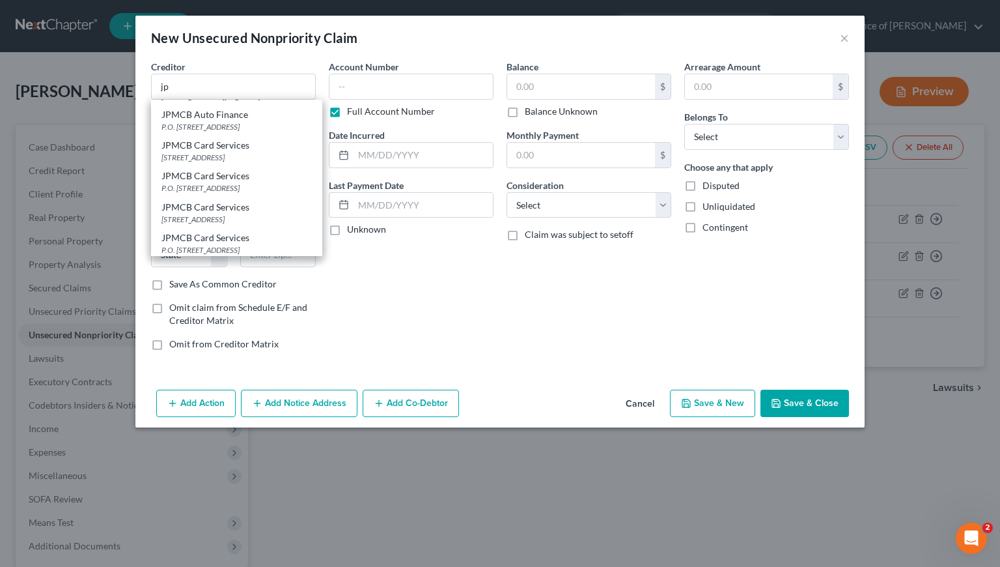
scroll to position [76, 0]
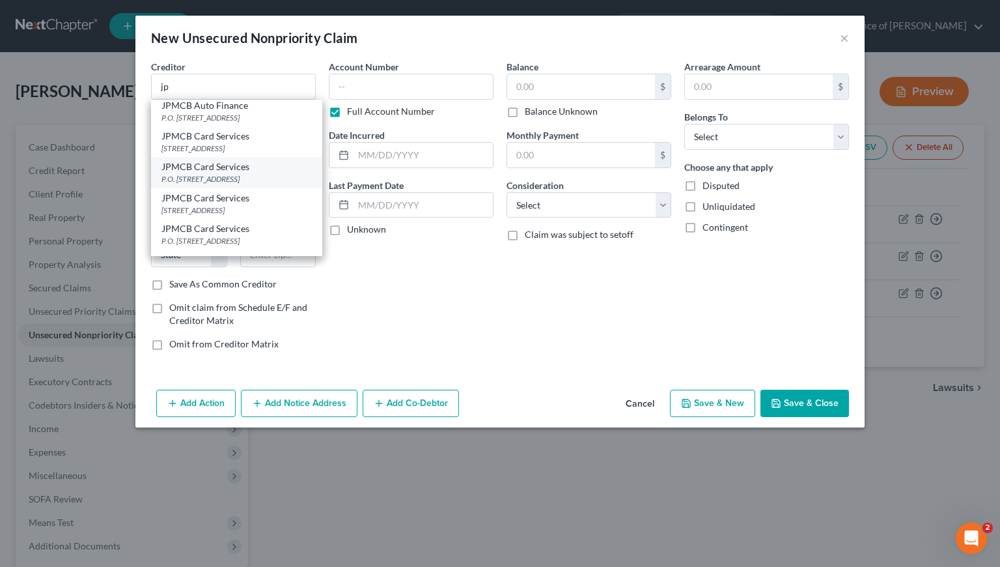
click at [223, 184] on div "P.O. Box 15298, Wilmington, DE 19850" at bounding box center [237, 178] width 150 height 11
type input "JPMCB Card Services"
type input "P.O. Box 15298"
type input "Wilmington"
select select "7"
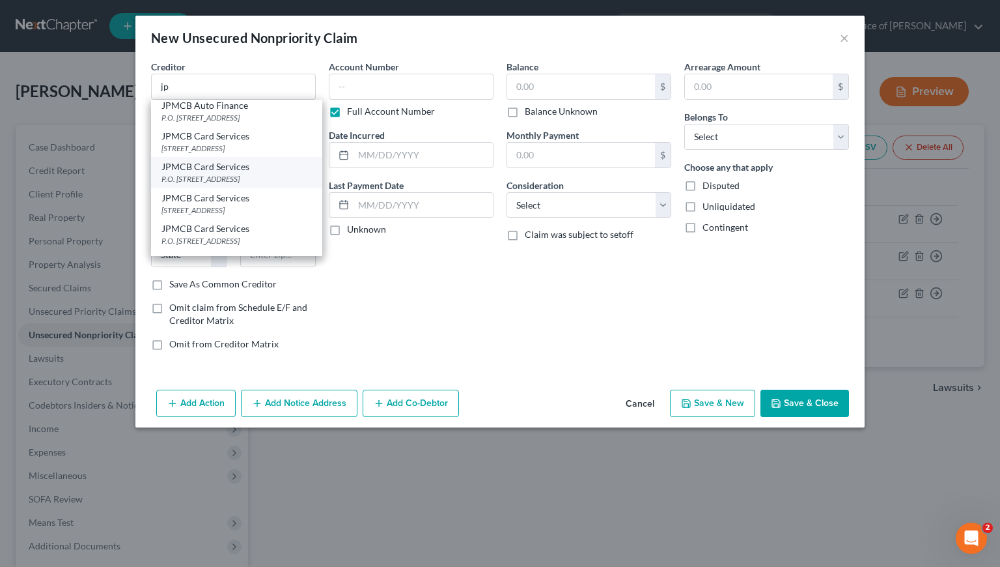
type input "19850"
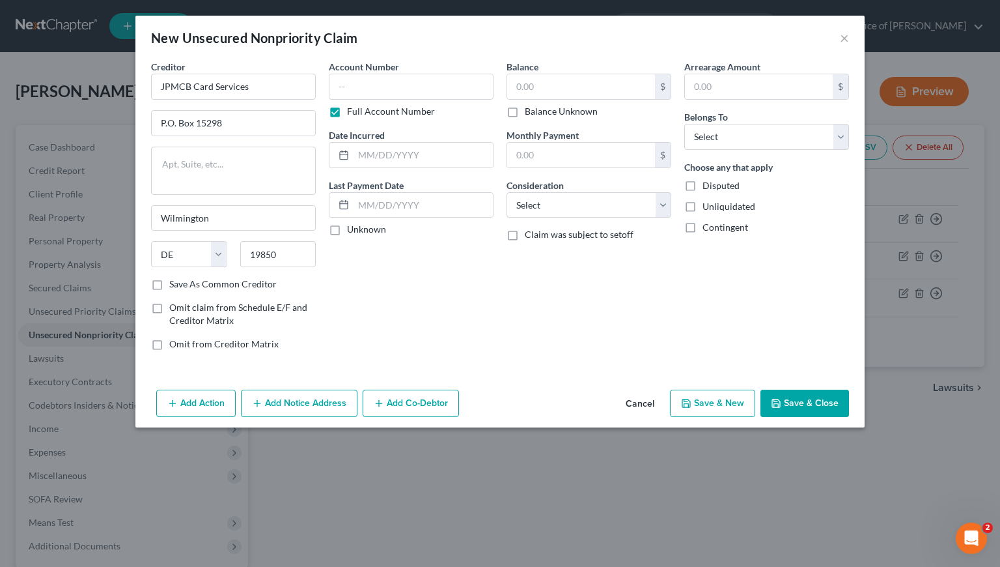
scroll to position [0, 0]
click at [303, 400] on button "Add Notice Address" at bounding box center [299, 402] width 117 height 27
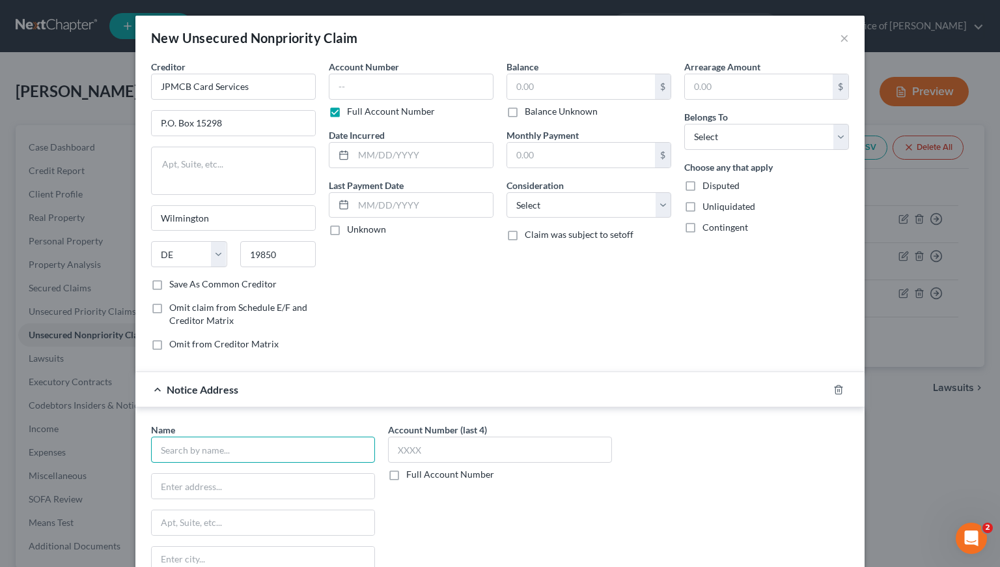
click at [260, 458] on input "text" at bounding box center [263, 449] width 224 height 26
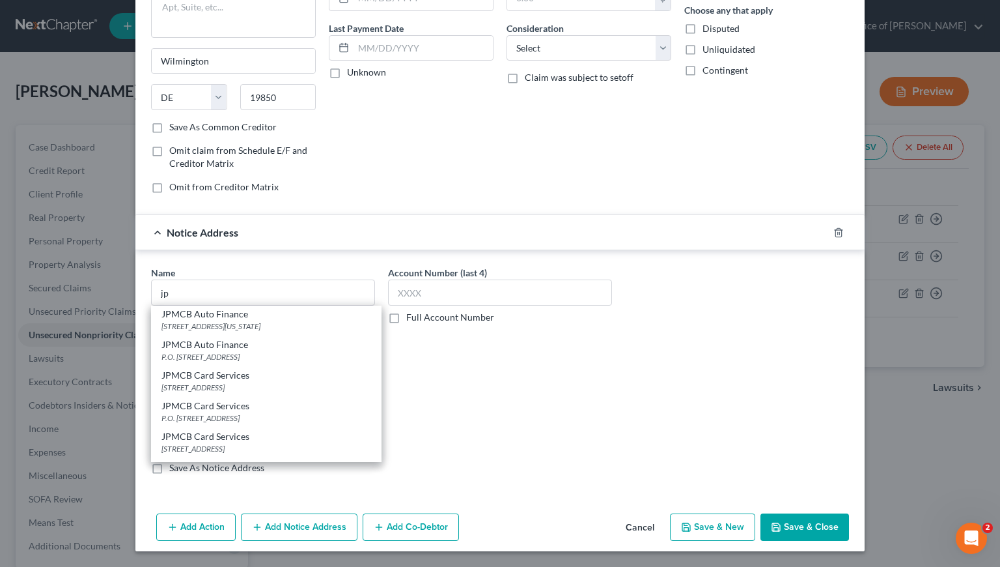
scroll to position [89, 0]
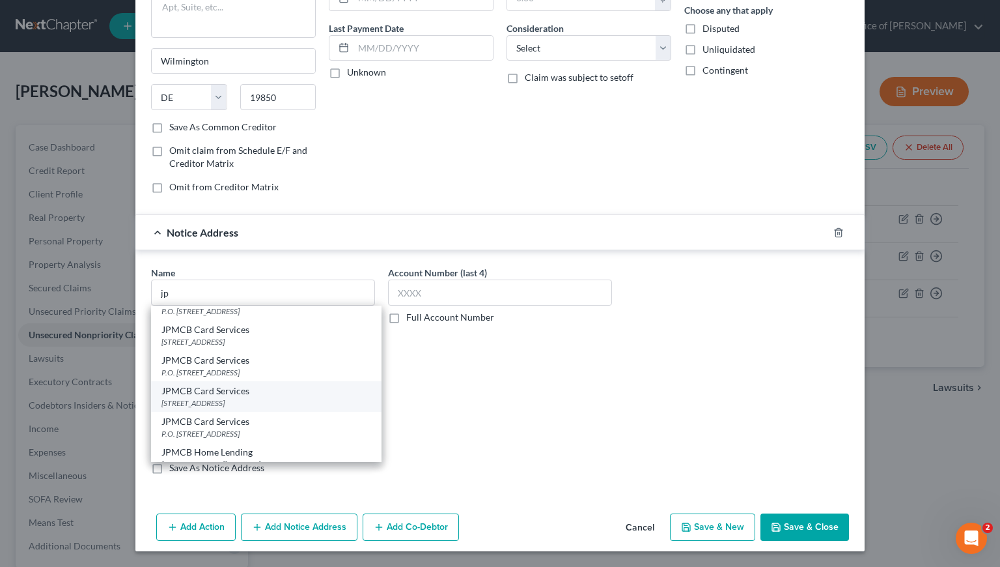
click at [232, 397] on div "PO Box 15369, Wilmington, DE 19850" at bounding box center [267, 402] width 210 height 11
type input "JPMCB Card Services"
type input "PO Box 15369"
type input "Wilmington"
select select "7"
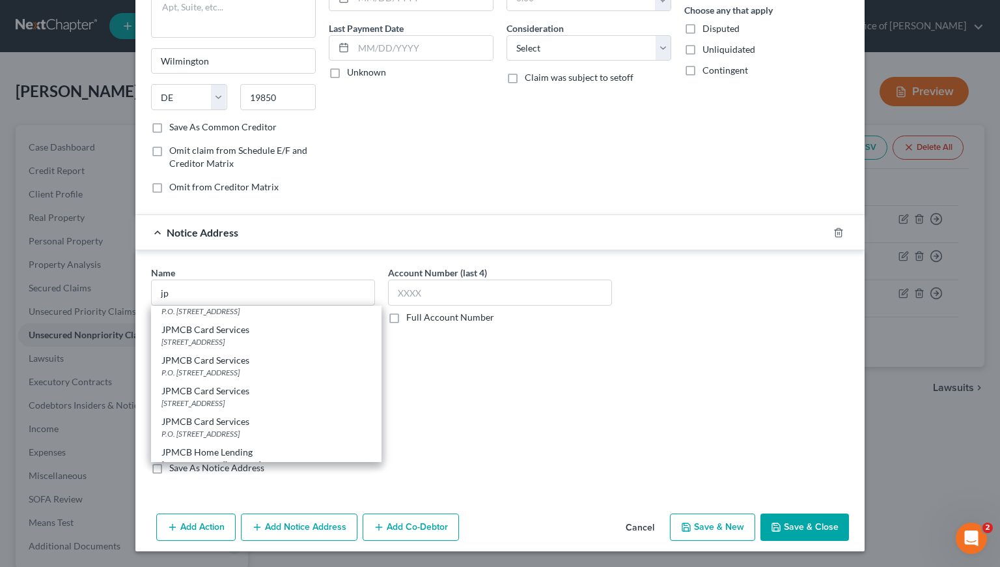
type input "19850"
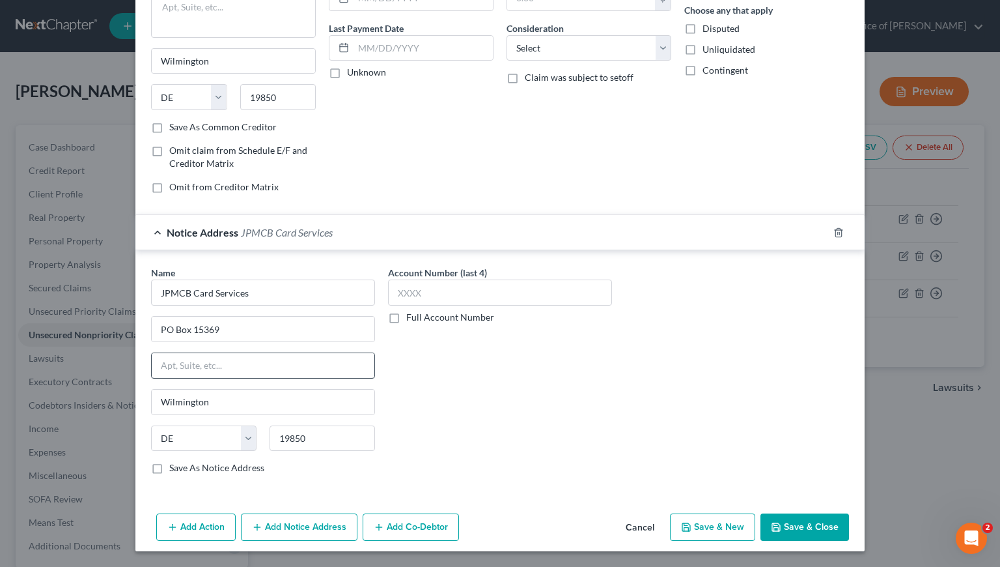
scroll to position [0, 0]
click at [162, 330] on input "PO Box 15369" at bounding box center [263, 329] width 223 height 25
click at [169, 330] on input "P.O Box 15369" at bounding box center [263, 329] width 223 height 25
type input "P.O. Box 15369"
click at [406, 315] on label "Full Account Number" at bounding box center [450, 317] width 88 height 13
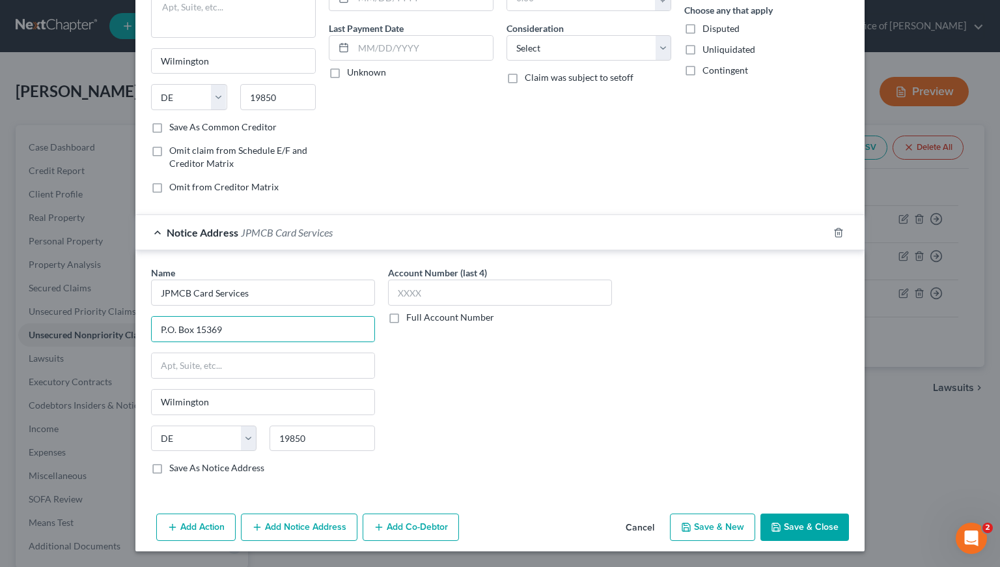
click at [412, 315] on input "Full Account Number" at bounding box center [416, 315] width 8 height 8
click at [407, 290] on input "text" at bounding box center [500, 292] width 224 height 26
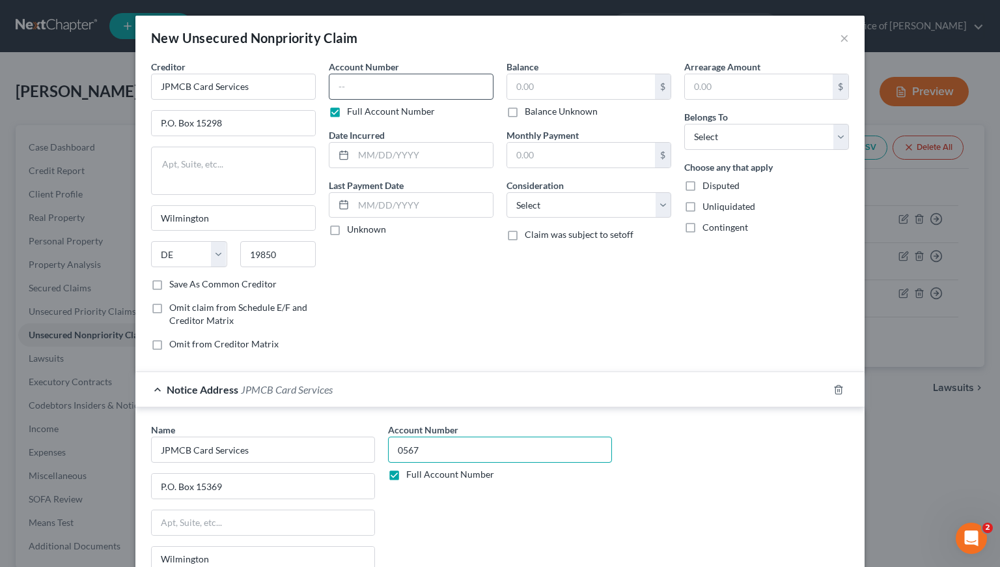
type input "0567"
click at [355, 90] on input "text" at bounding box center [411, 87] width 165 height 26
type input "0567"
click at [362, 150] on input "text" at bounding box center [423, 155] width 139 height 25
type input "7/30/2024"
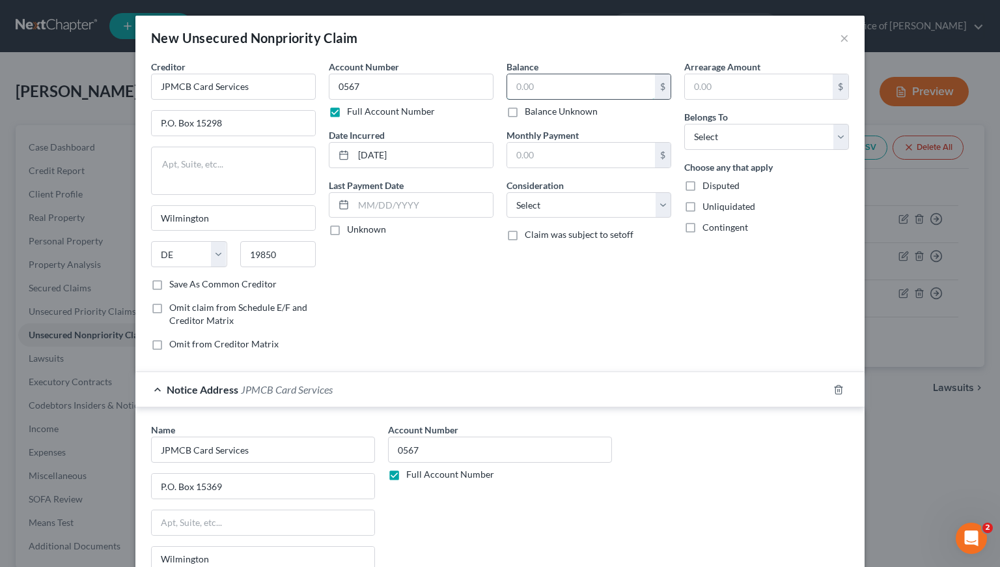
click at [522, 91] on input "text" at bounding box center [581, 86] width 148 height 25
type input "14,544"
click at [533, 208] on select "Select Cable / Satellite Services Collection Agency Credit Card Debt Debt Couns…" at bounding box center [589, 205] width 165 height 26
select select "2"
click at [507, 192] on select "Select Cable / Satellite Services Collection Agency Credit Card Debt Debt Couns…" at bounding box center [589, 205] width 165 height 26
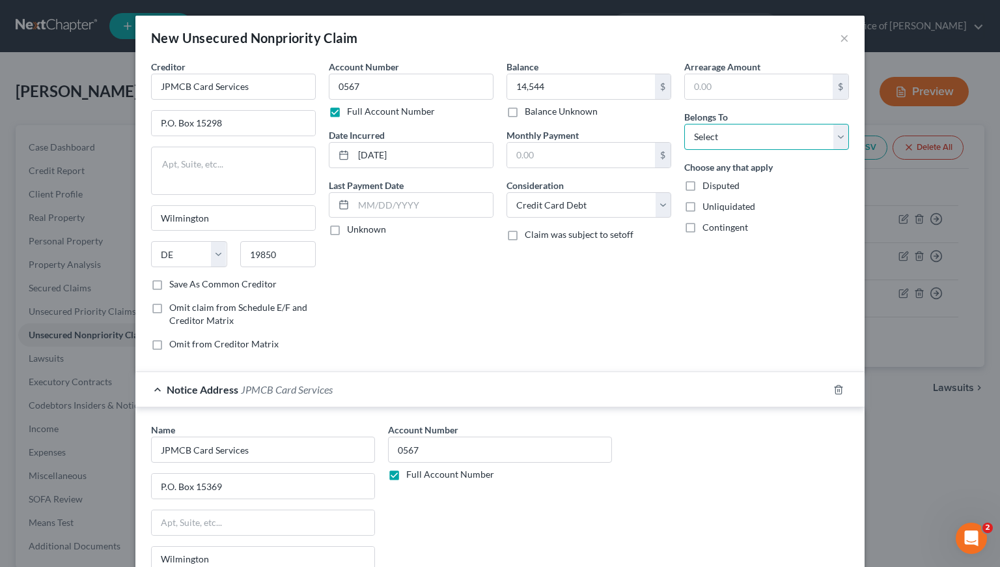
click at [737, 135] on select "Select Debtor 1 Only Debtor 2 Only Debtor 1 And Debtor 2 Only At Least One Of T…" at bounding box center [766, 137] width 165 height 26
select select "0"
click at [684, 124] on select "Select Debtor 1 Only Debtor 2 Only Debtor 1 And Debtor 2 Only At Least One Of T…" at bounding box center [766, 137] width 165 height 26
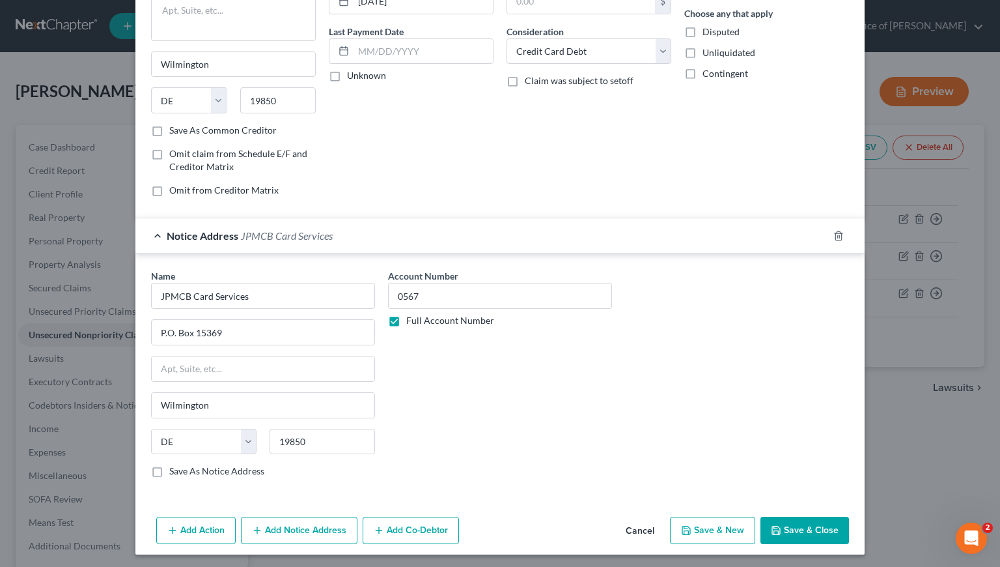
scroll to position [157, 0]
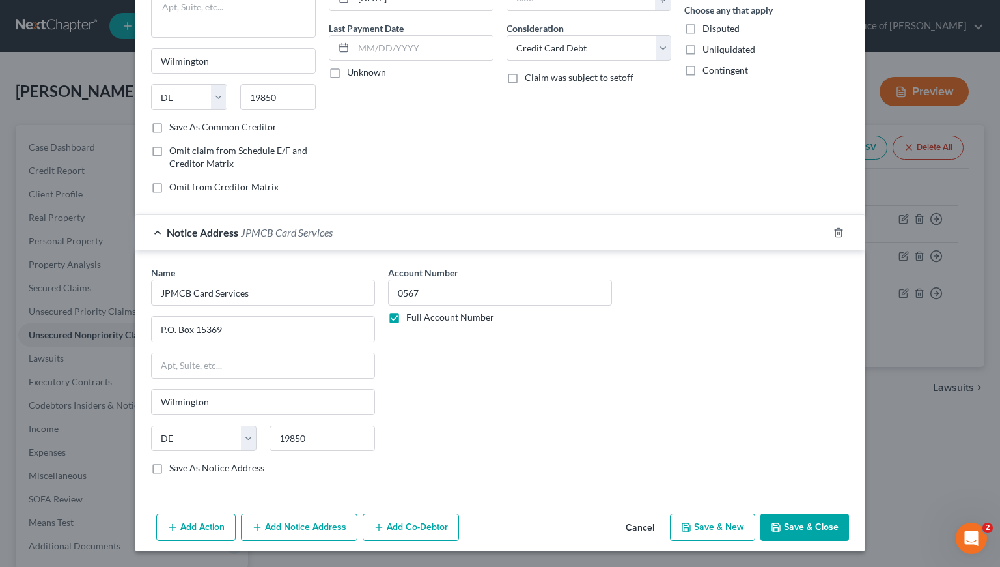
click at [707, 535] on button "Save & New" at bounding box center [712, 526] width 85 height 27
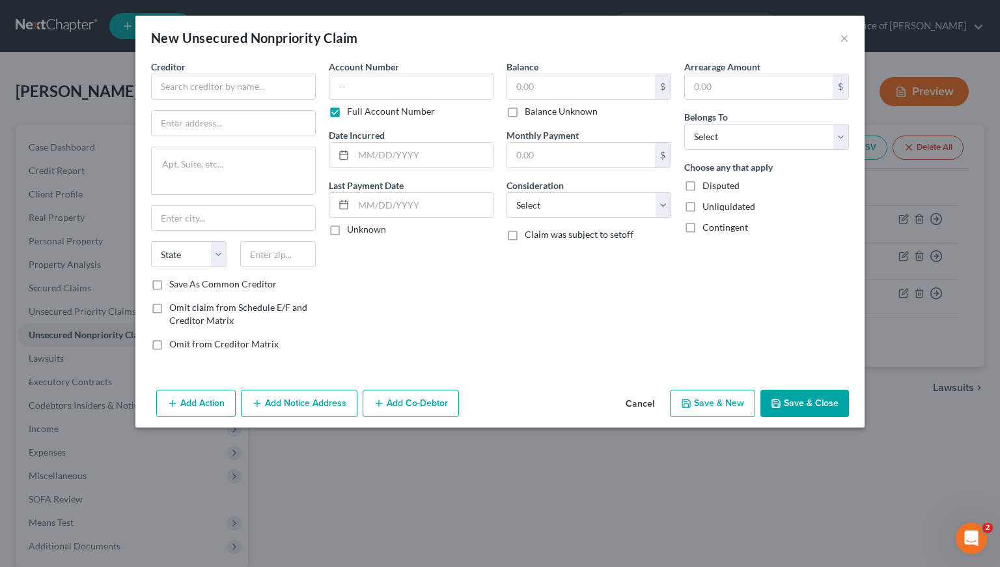
type input "14,544.00"
type input "0.00"
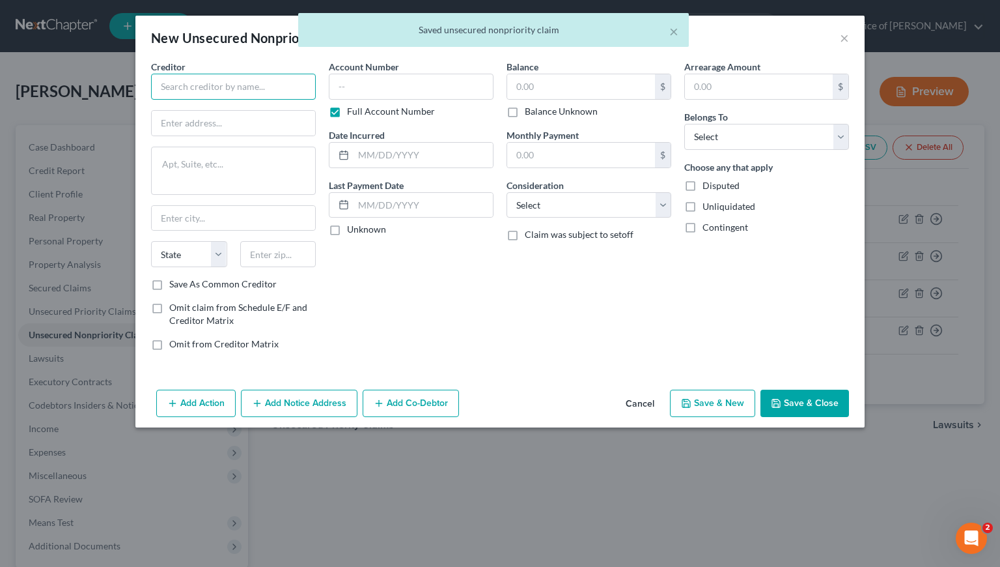
click at [233, 90] on input "text" at bounding box center [233, 87] width 165 height 26
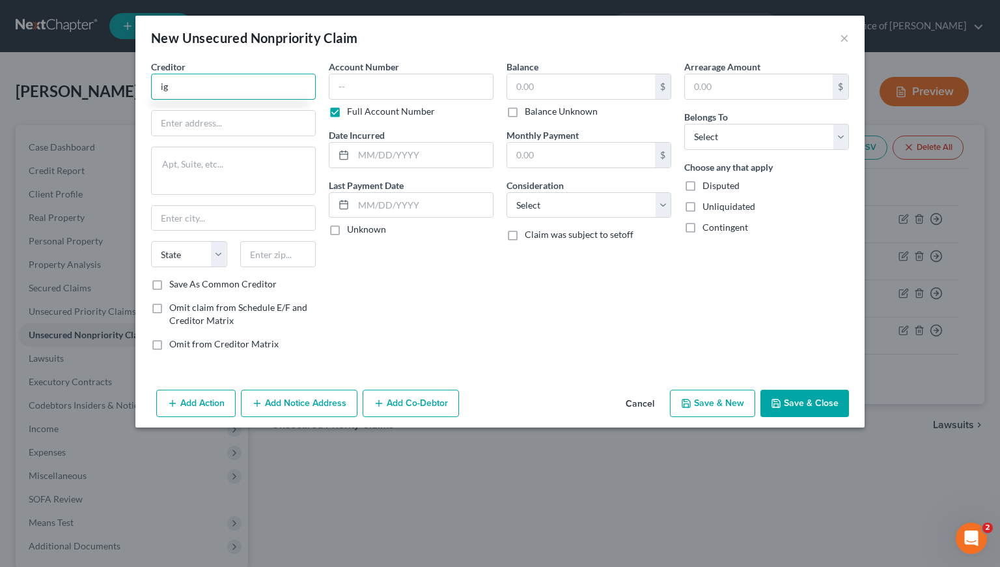
type input "i"
type input "Ignite/FB&T"
click at [169, 285] on label "Save As Common Creditor" at bounding box center [222, 283] width 107 height 13
click at [175, 285] on input "Save As Common Creditor" at bounding box center [179, 281] width 8 height 8
checkbox input "true"
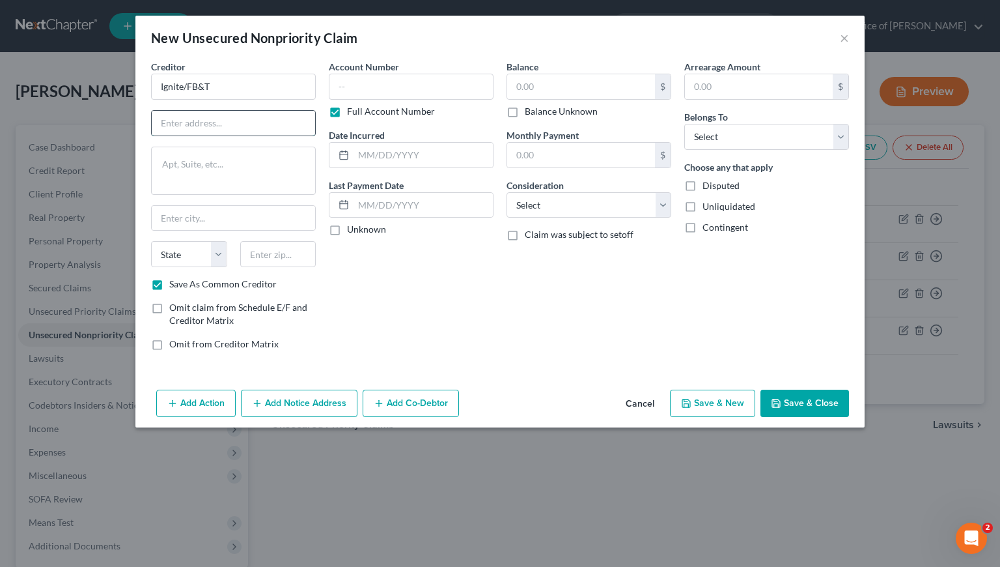
click at [204, 122] on input "text" at bounding box center [233, 123] width 163 height 25
type input "195 Page Mill Road, Ste 109"
click at [272, 251] on input "text" at bounding box center [278, 254] width 76 height 26
type input "94306"
click at [402, 271] on div "Account Number Full Account Number Date Incurred Last Payment Date Unknown" at bounding box center [411, 210] width 178 height 301
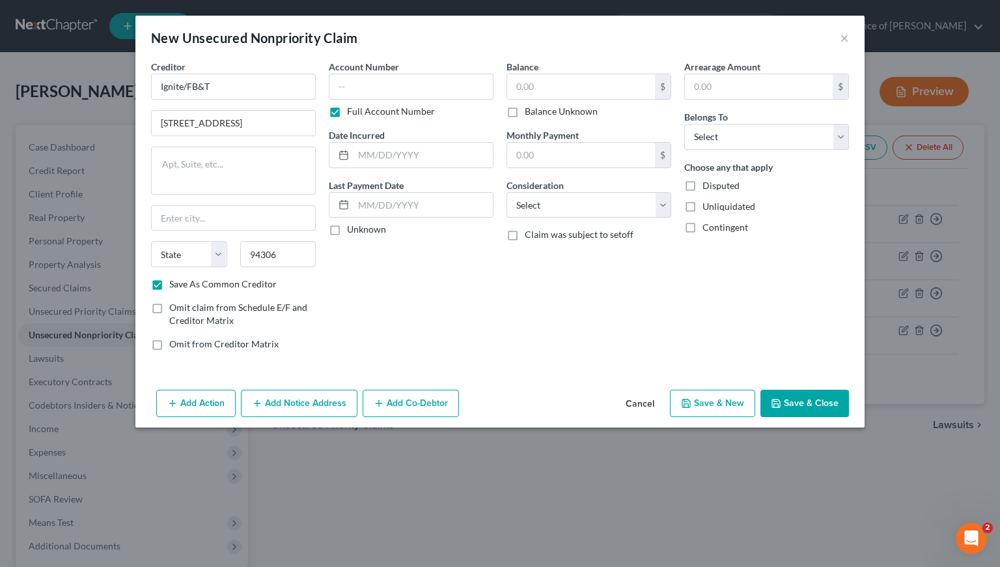
type input "Palo Alto"
select select "4"
click at [391, 90] on input "text" at bounding box center [411, 87] width 165 height 26
type input "1354"
click at [580, 79] on input "text" at bounding box center [581, 86] width 148 height 25
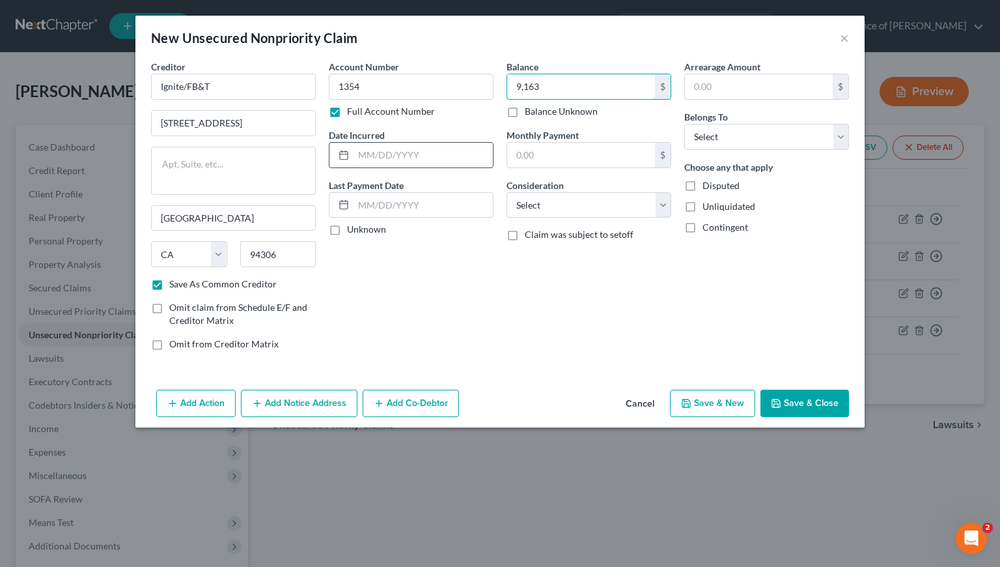
type input "9,163"
click at [386, 160] on input "text" at bounding box center [423, 155] width 139 height 25
type input "8/23/2022"
click at [569, 200] on select "Select Cable / Satellite Services Collection Agency Credit Card Debt Debt Couns…" at bounding box center [589, 205] width 165 height 26
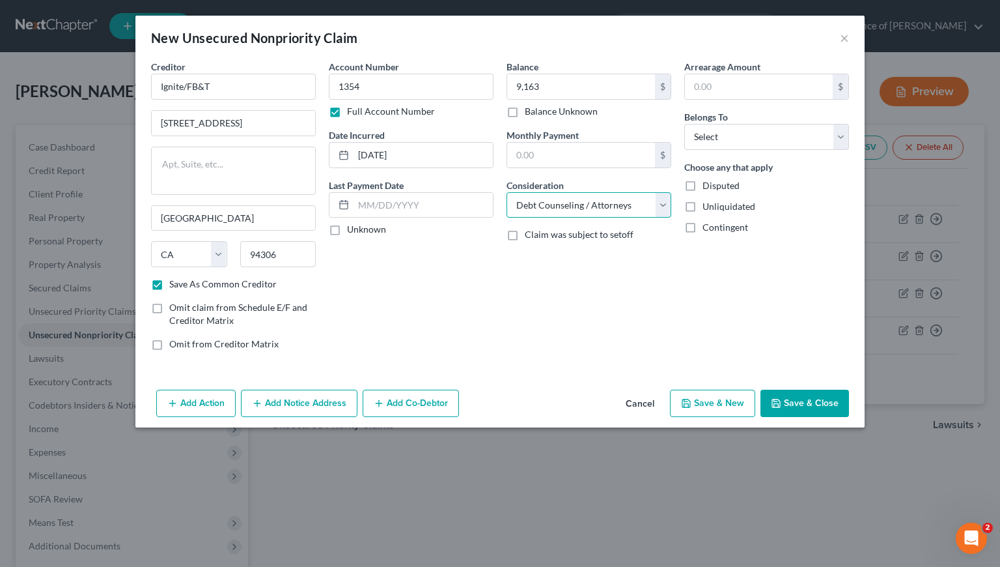
click at [507, 192] on select "Select Cable / Satellite Services Collection Agency Credit Card Debt Debt Couns…" at bounding box center [589, 205] width 165 height 26
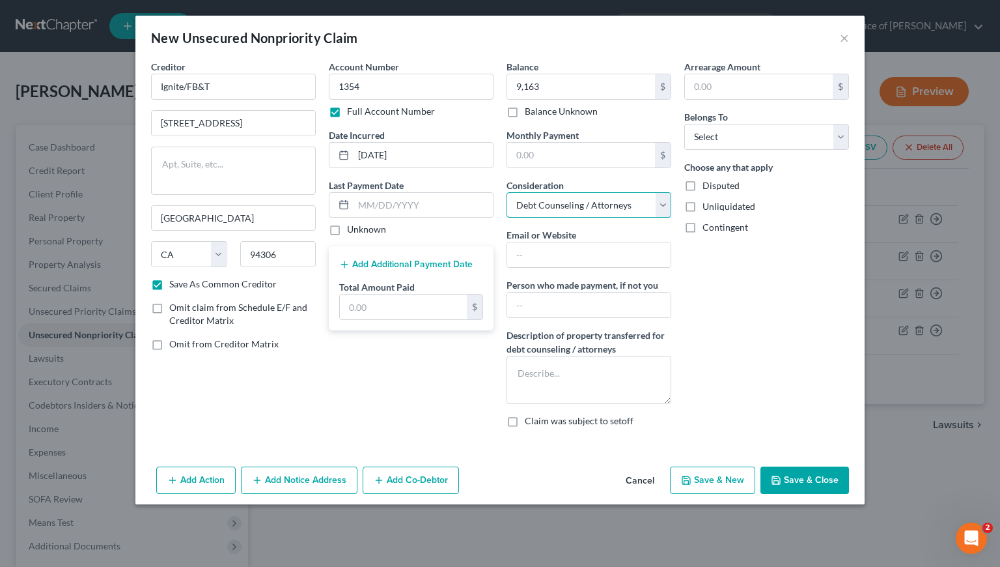
click at [557, 205] on select "Select Cable / Satellite Services Collection Agency Credit Card Debt Debt Couns…" at bounding box center [589, 205] width 165 height 26
select select "2"
click at [507, 192] on select "Select Cable / Satellite Services Collection Agency Credit Card Debt Debt Couns…" at bounding box center [589, 205] width 165 height 26
click at [709, 139] on select "Select Debtor 1 Only Debtor 2 Only Debtor 1 And Debtor 2 Only At Least One Of T…" at bounding box center [766, 137] width 165 height 26
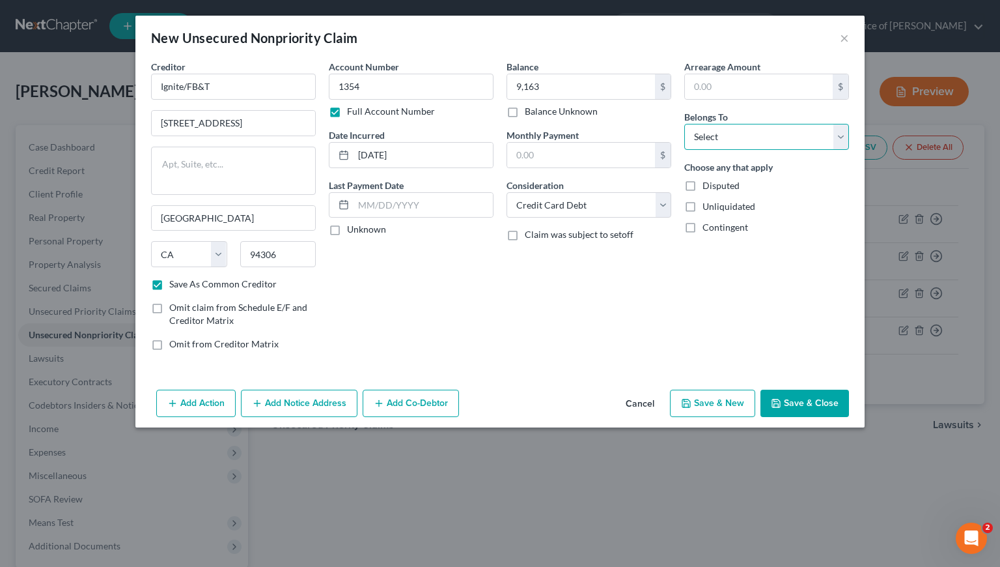
select select "0"
click at [684, 124] on select "Select Debtor 1 Only Debtor 2 Only Debtor 1 And Debtor 2 Only At Least One Of T…" at bounding box center [766, 137] width 165 height 26
click at [729, 400] on button "Save & New" at bounding box center [712, 402] width 85 height 27
checkbox input "false"
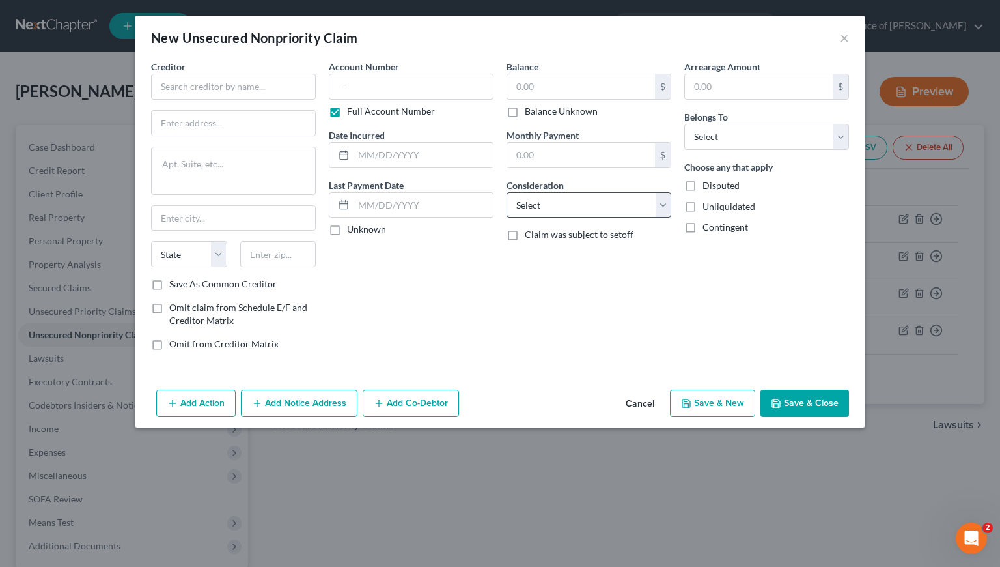
type input "9,163.00"
type input "0.00"
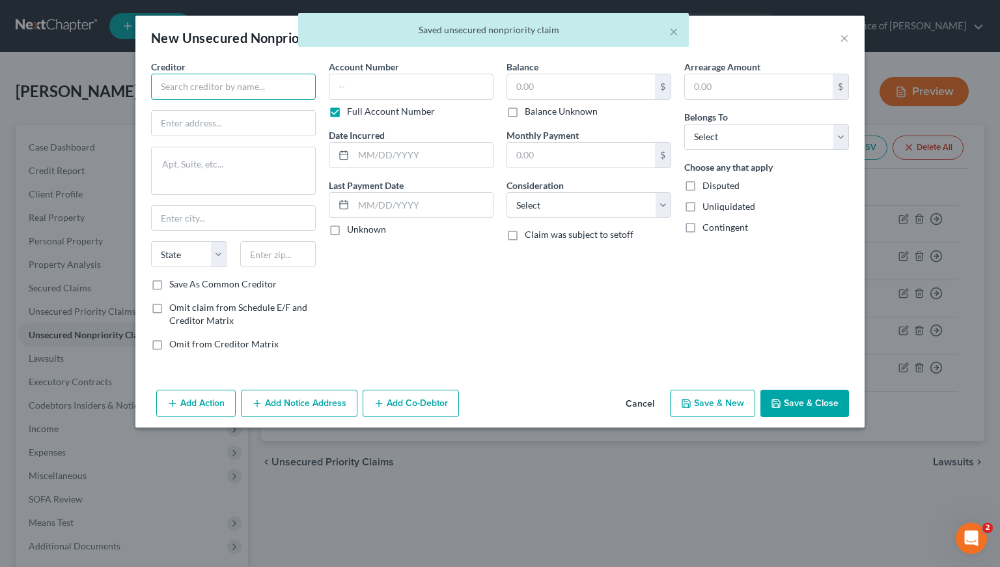
click at [229, 76] on input "text" at bounding box center [233, 87] width 165 height 26
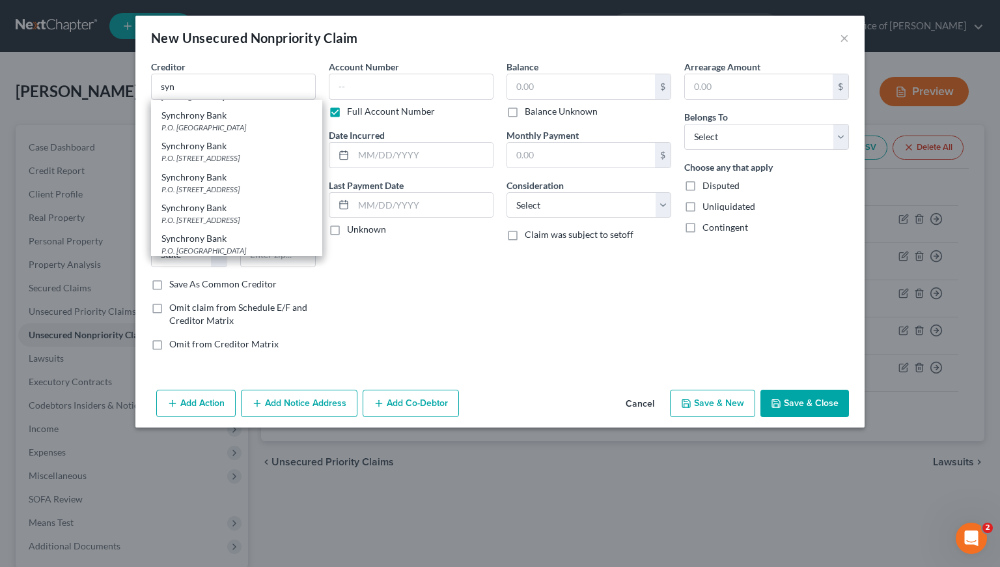
scroll to position [348, 0]
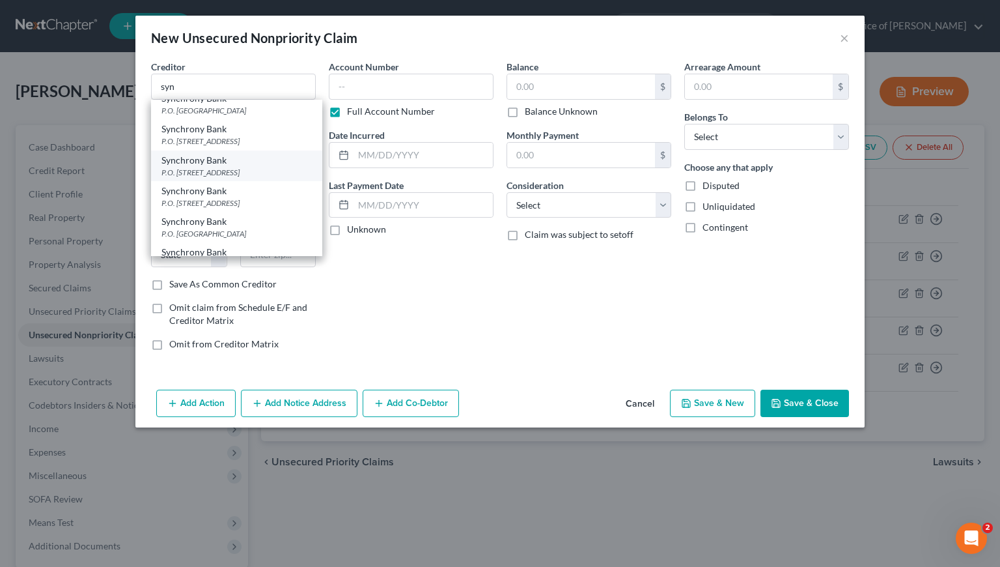
click at [187, 178] on div "P.O. Box 71727, Philadelphia, PA 19176" at bounding box center [237, 172] width 150 height 11
type input "Synchrony Bank"
type input "P.O. Box 71727"
type input "Philadelphia"
select select "39"
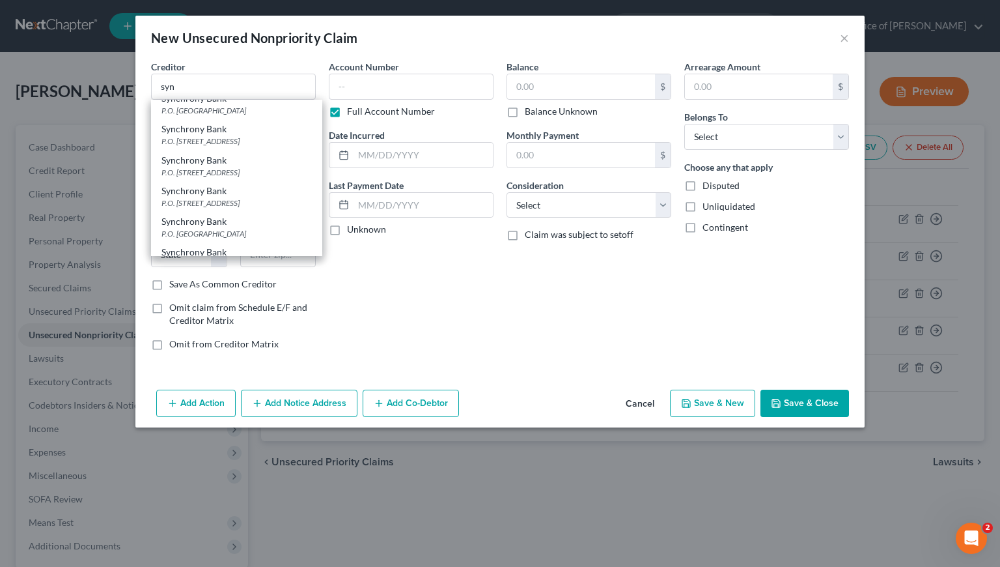
type input "19176"
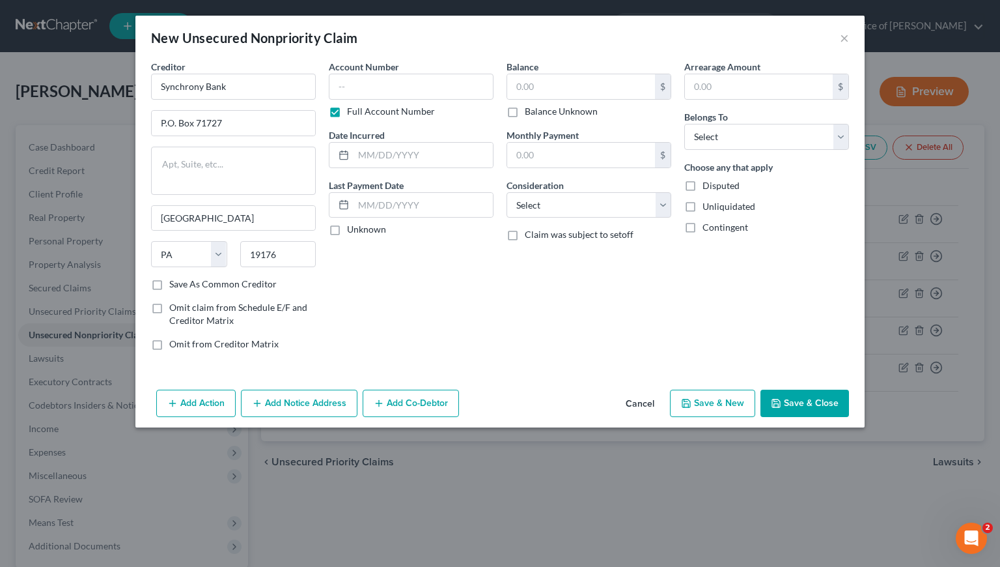
click at [291, 415] on button "Add Notice Address" at bounding box center [299, 402] width 117 height 27
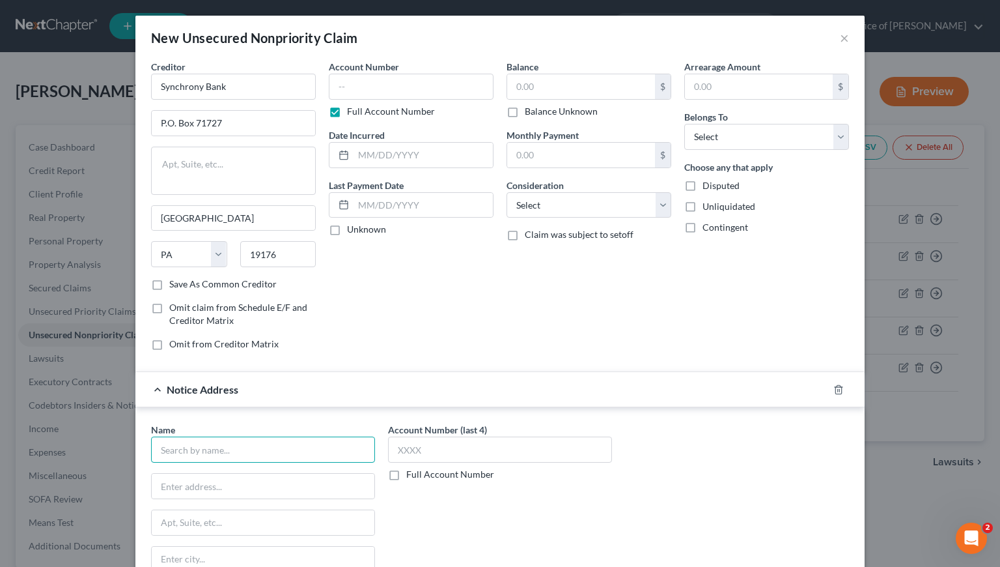
click at [257, 449] on input "text" at bounding box center [263, 449] width 224 height 26
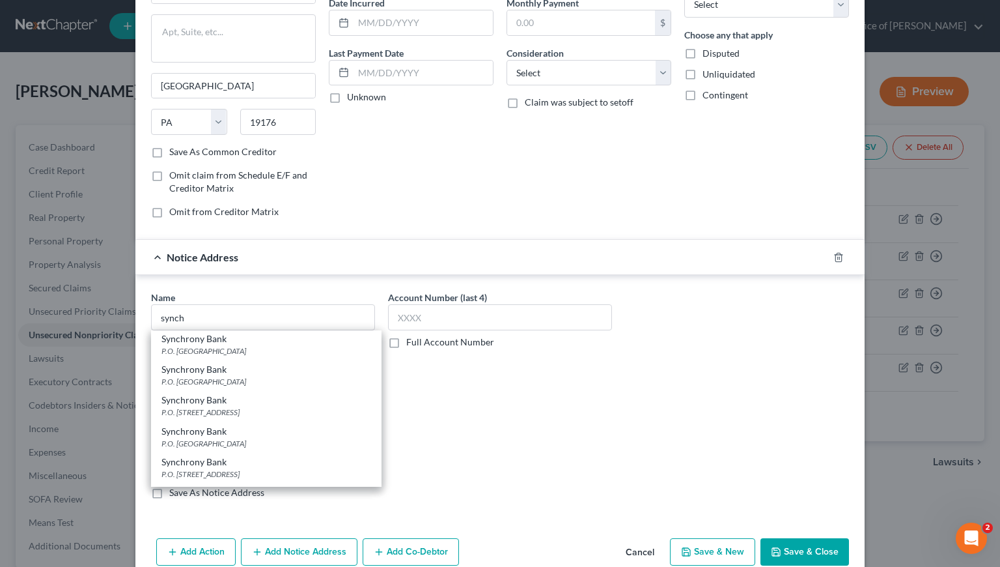
scroll to position [440, 0]
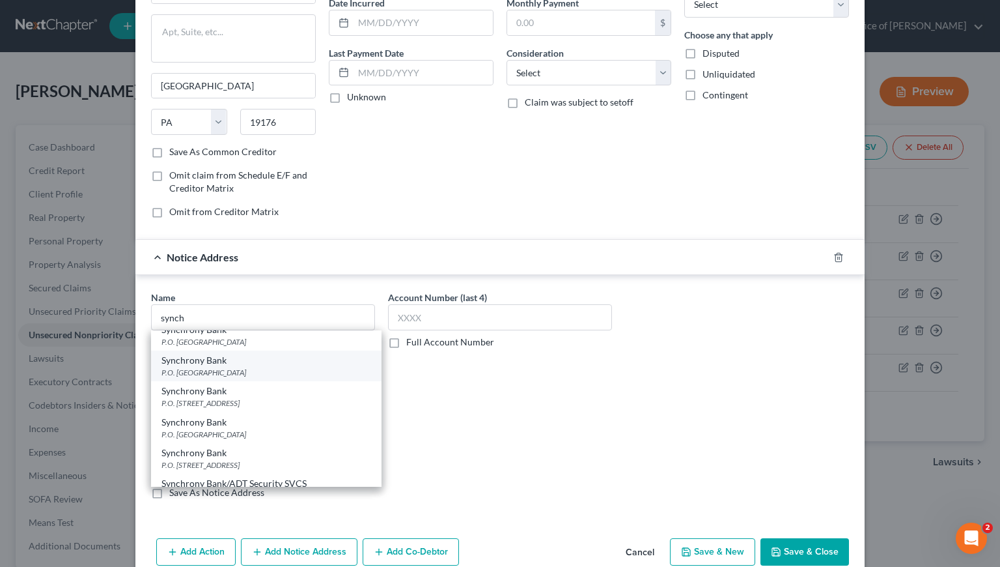
click at [216, 378] on div "P.O. Box 965005, Orlando, FL 32896" at bounding box center [267, 372] width 210 height 11
type input "Synchrony Bank"
type input "P.O. Box 965005"
type input "Orlando"
select select "9"
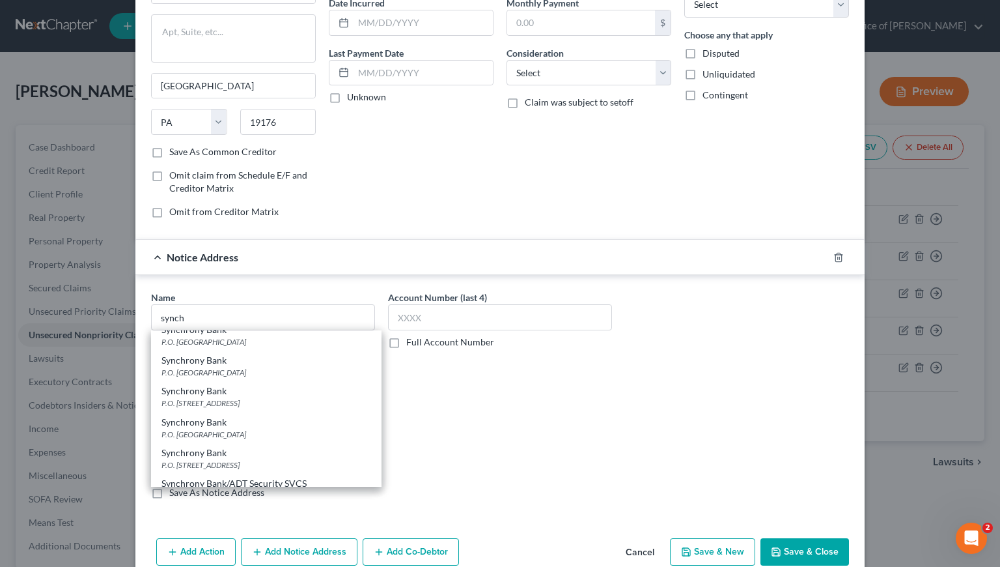
type input "32896"
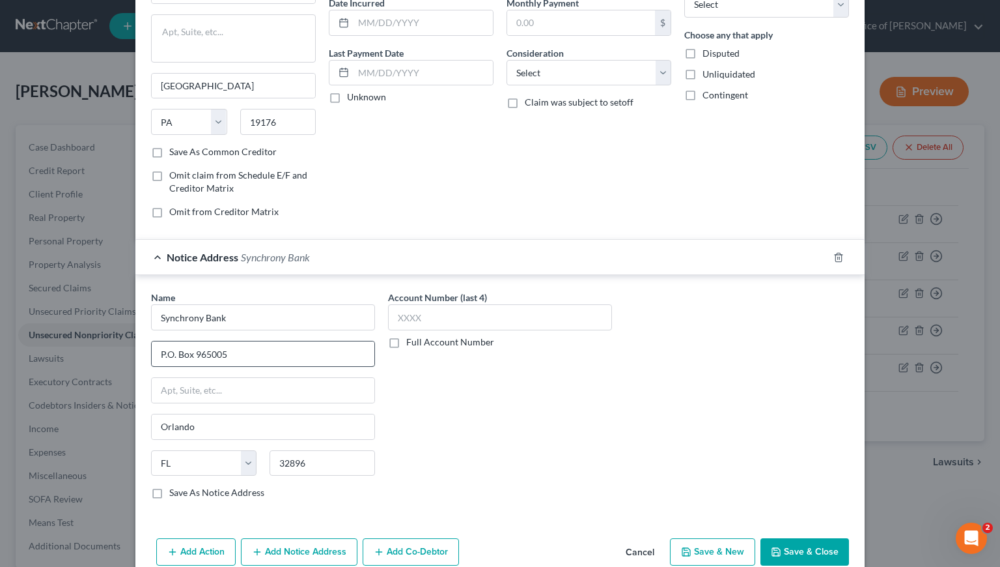
scroll to position [0, 0]
click at [406, 341] on label "Full Account Number" at bounding box center [450, 341] width 88 height 13
click at [412, 341] on input "Full Account Number" at bounding box center [416, 339] width 8 height 8
click at [423, 317] on input "text" at bounding box center [500, 317] width 224 height 26
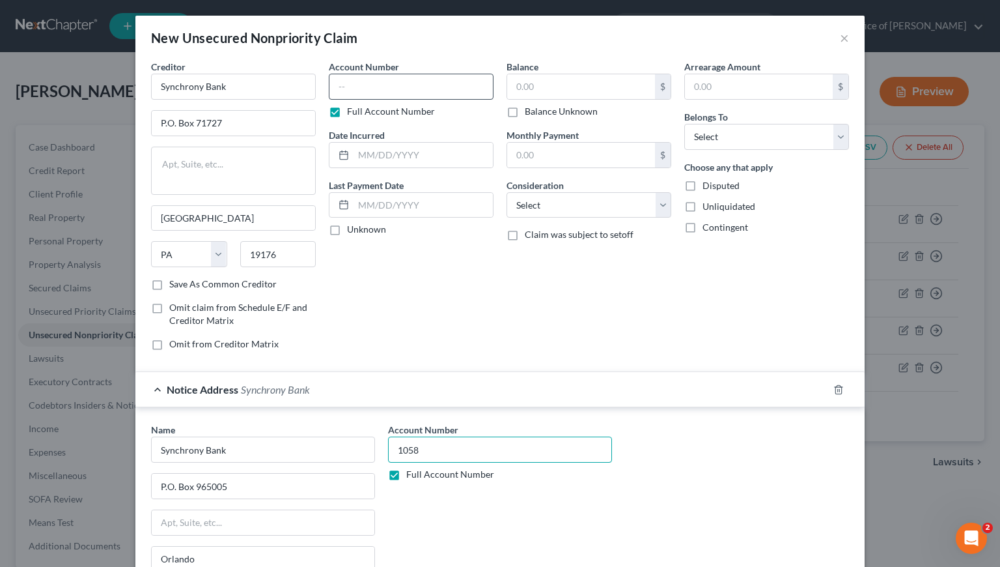
type input "1058"
click at [391, 87] on input "text" at bounding box center [411, 87] width 165 height 26
type input "1058"
click at [399, 147] on input "text" at bounding box center [423, 155] width 139 height 25
type input "8/22/2024"
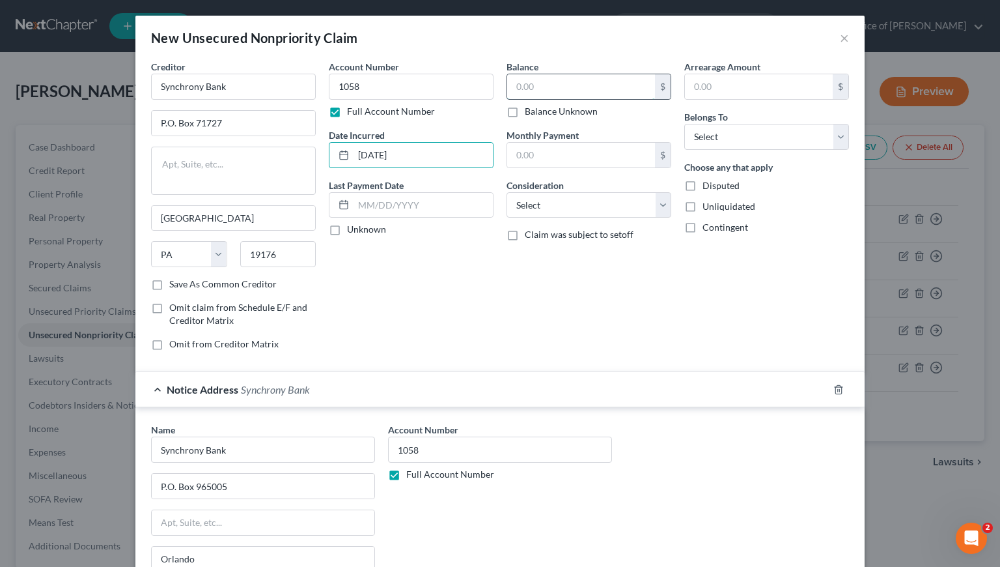
click at [612, 78] on input "text" at bounding box center [581, 86] width 148 height 25
type input "1,652"
click at [566, 208] on select "Select Cable / Satellite Services Collection Agency Credit Card Debt Debt Couns…" at bounding box center [589, 205] width 165 height 26
select select "2"
click at [507, 192] on select "Select Cable / Satellite Services Collection Agency Credit Card Debt Debt Couns…" at bounding box center [589, 205] width 165 height 26
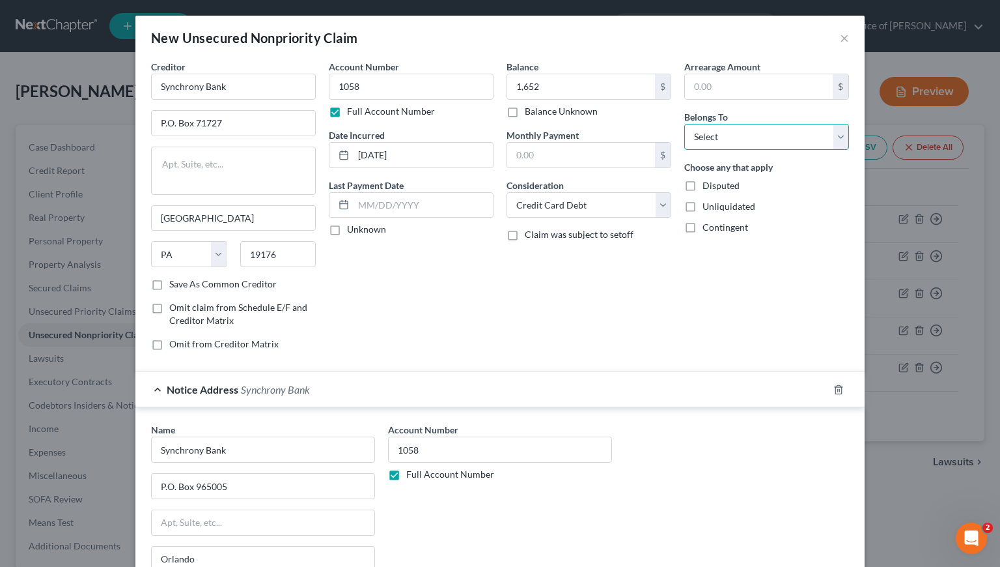
click at [696, 137] on select "Select Debtor 1 Only Debtor 2 Only Debtor 1 And Debtor 2 Only At Least One Of T…" at bounding box center [766, 137] width 165 height 26
select select "0"
click at [684, 124] on select "Select Debtor 1 Only Debtor 2 Only Debtor 1 And Debtor 2 Only At Least One Of T…" at bounding box center [766, 137] width 165 height 26
click at [595, 302] on div "Balance 1,652.00 $ Balance Unknown Balance Undetermined 1,652 $ Balance Unknown…" at bounding box center [589, 210] width 178 height 301
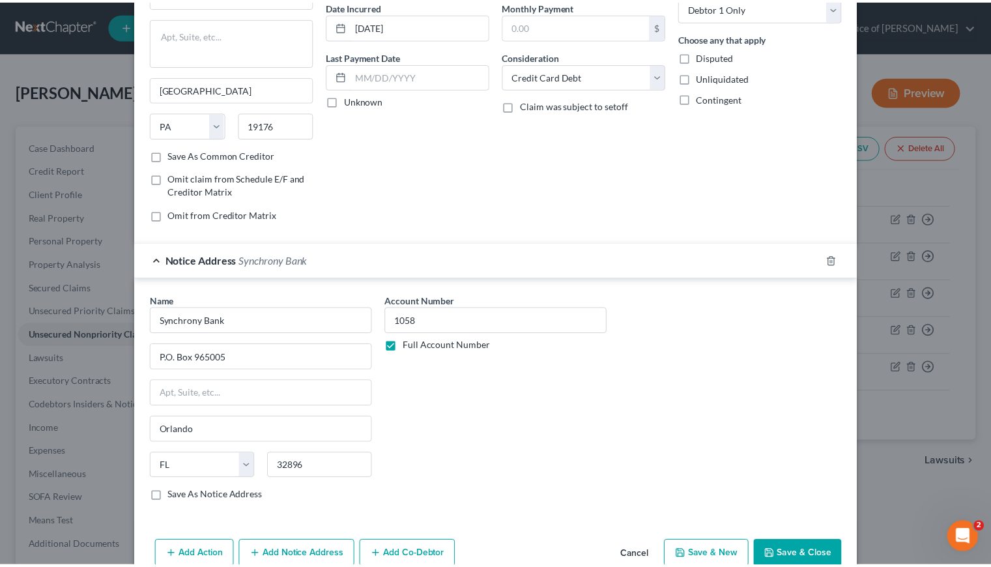
scroll to position [157, 0]
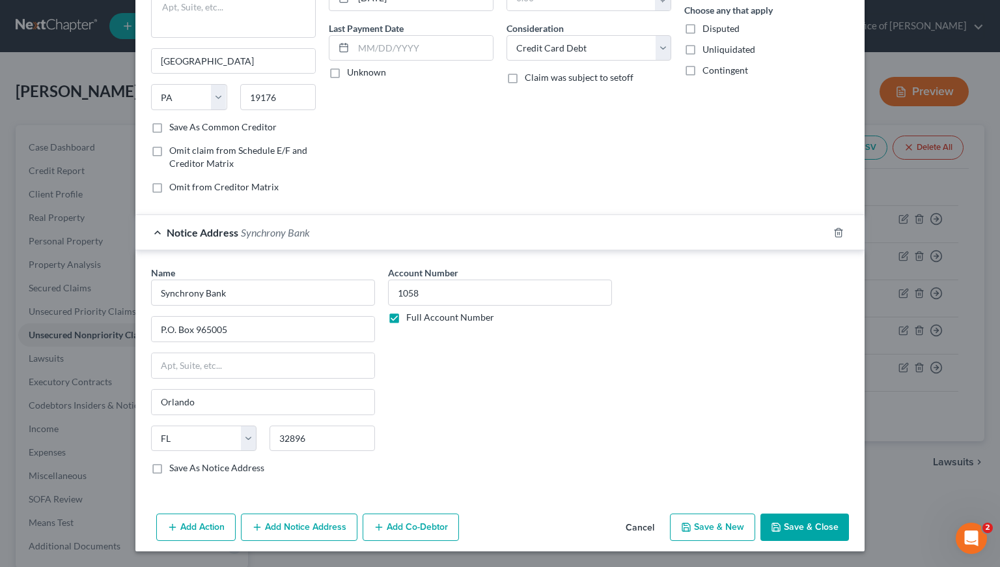
click at [796, 520] on button "Save & Close" at bounding box center [805, 526] width 89 height 27
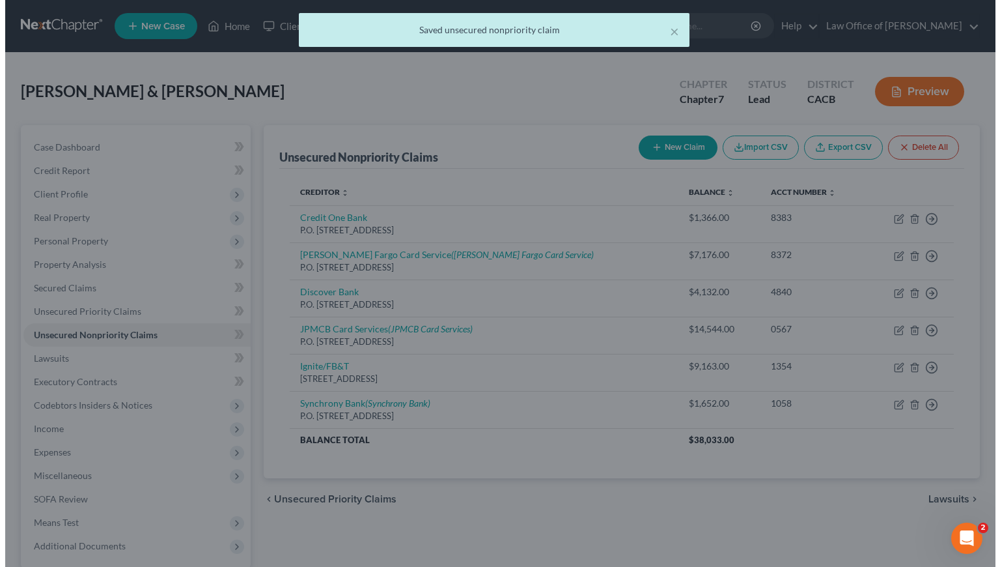
scroll to position [0, 0]
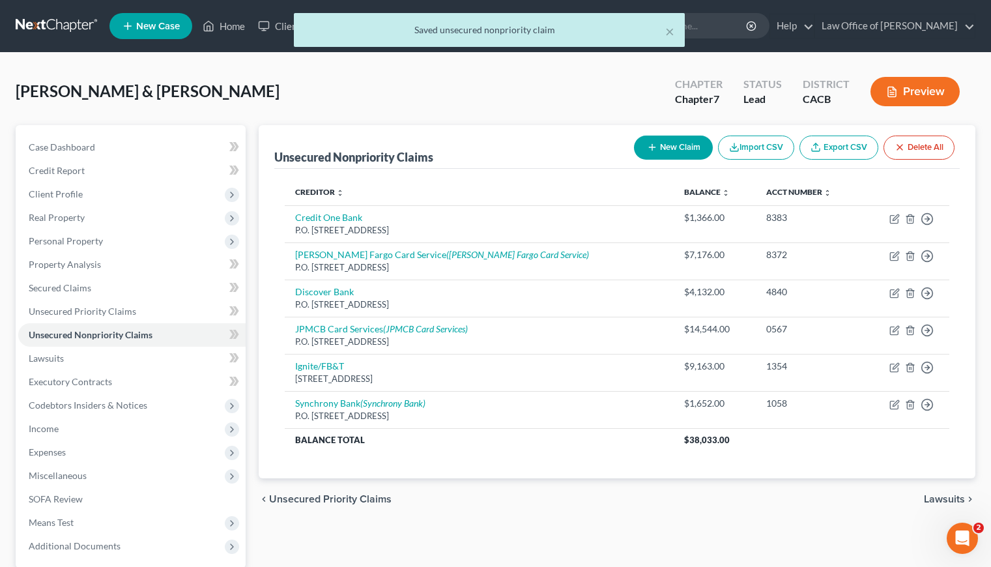
click at [684, 149] on button "New Claim" at bounding box center [673, 147] width 79 height 24
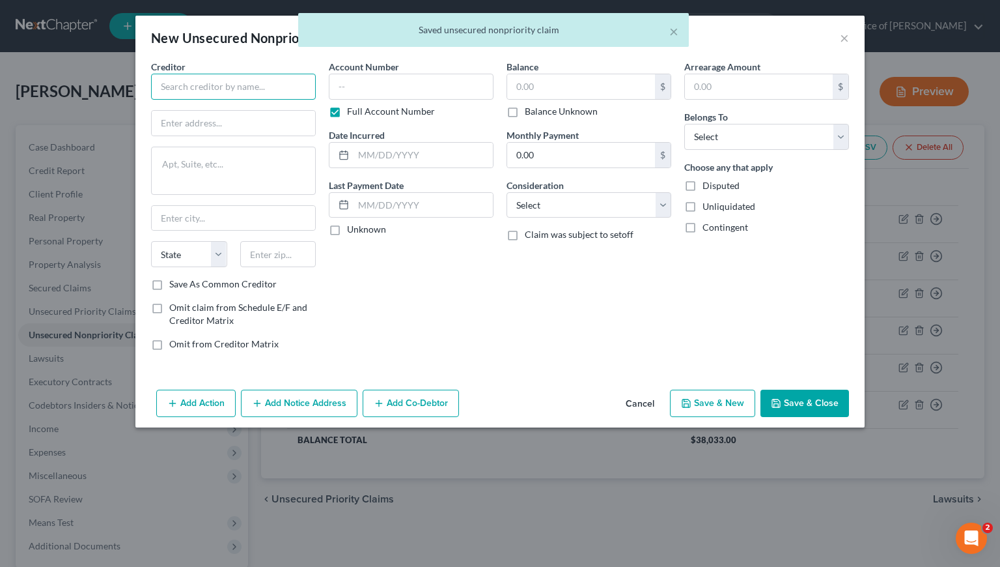
click at [233, 88] on input "text" at bounding box center [233, 87] width 165 height 26
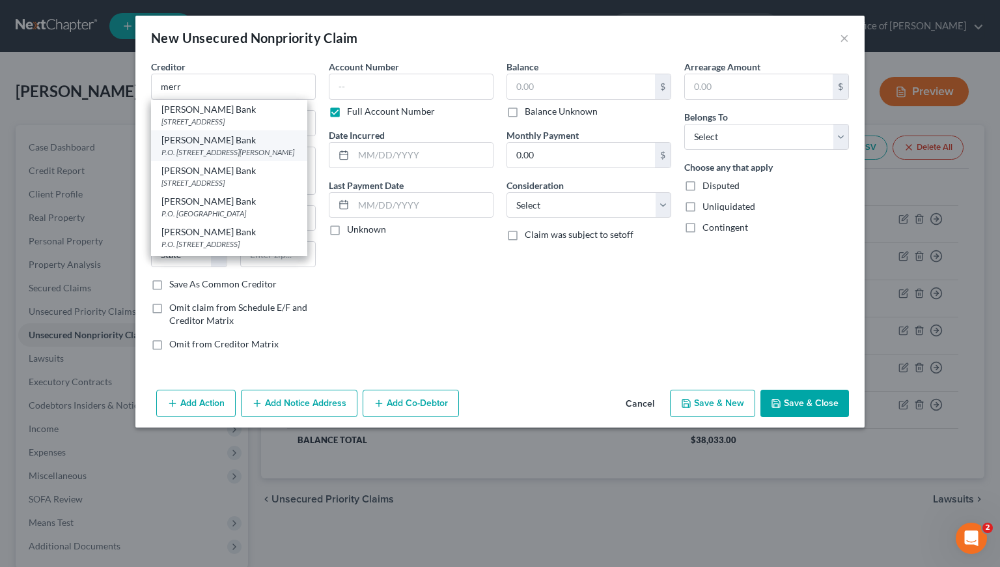
click at [226, 158] on div "P.O. Box 9201 10705 S. Jordan Gtwy Ste 20, Old Bethpage, NY 11804" at bounding box center [229, 152] width 135 height 11
type input "Merrick Bank"
type input "P.O. Box 9201"
type textarea "10705 S. Jordan Gtwy Ste 20"
type input "Old Bethpage"
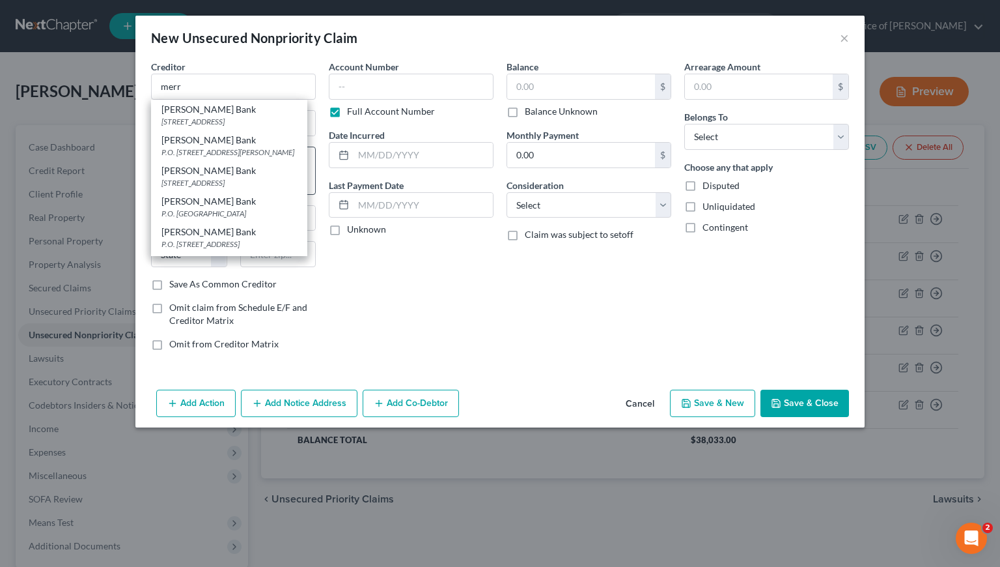
select select "35"
type input "11804"
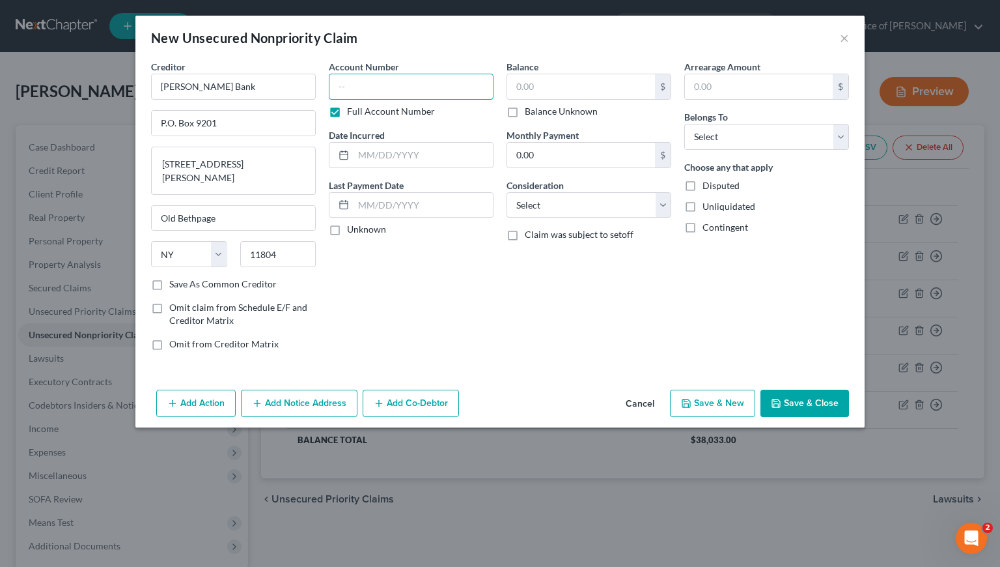
click at [378, 93] on input "text" at bounding box center [411, 87] width 165 height 26
type input "6088"
click at [390, 155] on input "text" at bounding box center [423, 155] width 139 height 25
type input "6/11/2017"
click at [535, 88] on input "text" at bounding box center [581, 86] width 148 height 25
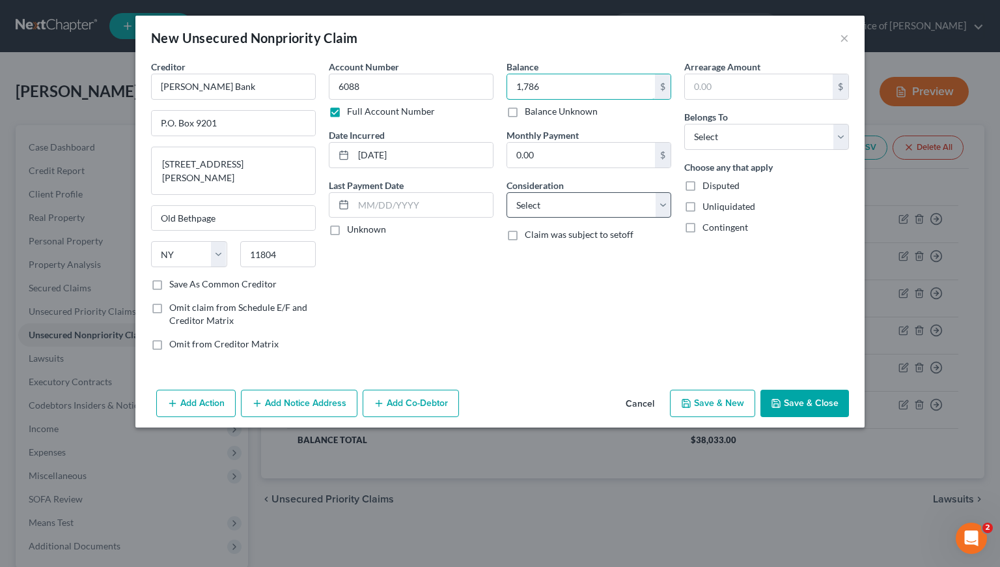
type input "1,786"
click at [562, 201] on select "Select Cable / Satellite Services Collection Agency Credit Card Debt Debt Couns…" at bounding box center [589, 205] width 165 height 26
select select "2"
click at [507, 192] on select "Select Cable / Satellite Services Collection Agency Credit Card Debt Debt Couns…" at bounding box center [589, 205] width 165 height 26
click at [712, 137] on select "Select Debtor 1 Only Debtor 2 Only Debtor 1 And Debtor 2 Only At Least One Of T…" at bounding box center [766, 137] width 165 height 26
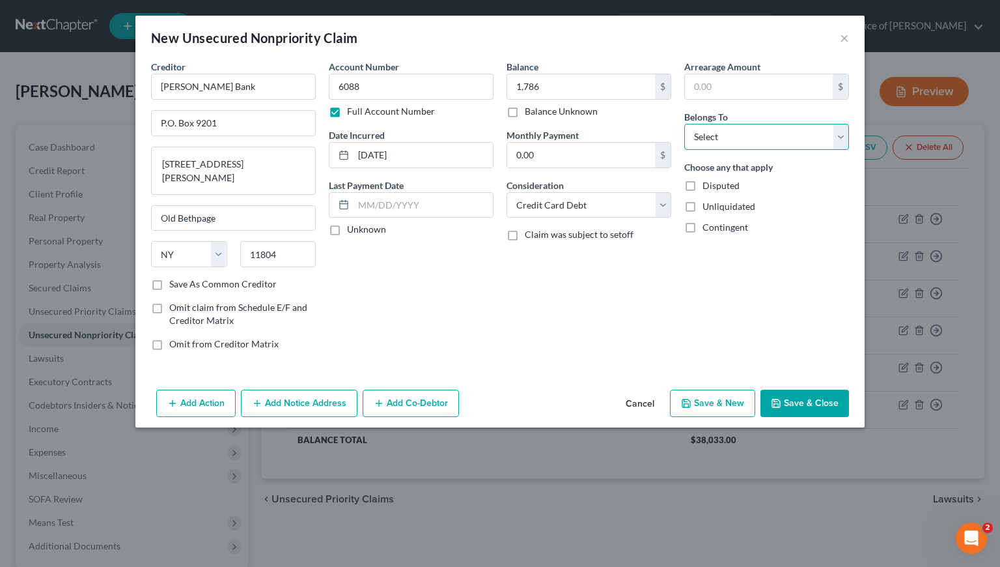
select select "0"
click at [684, 124] on select "Select Debtor 1 Only Debtor 2 Only Debtor 1 And Debtor 2 Only At Least One Of T…" at bounding box center [766, 137] width 165 height 26
click at [828, 404] on button "Save & Close" at bounding box center [805, 402] width 89 height 27
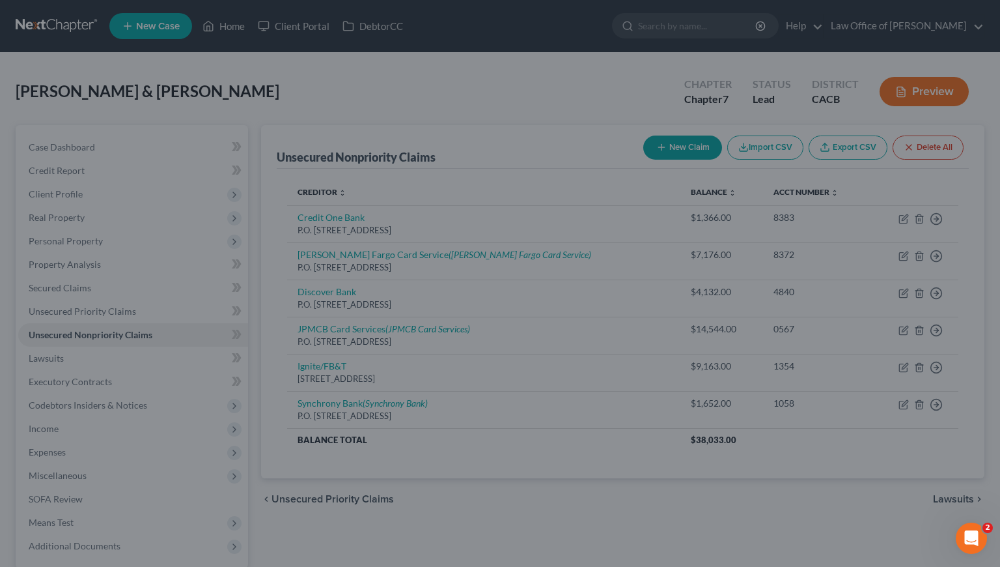
type input "1,786.00"
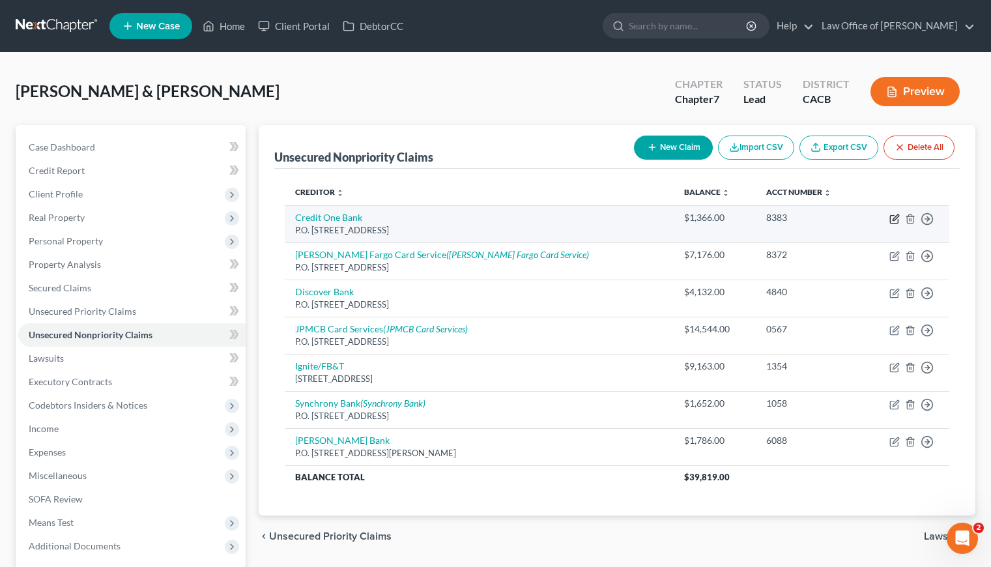
click at [896, 219] on icon "button" at bounding box center [894, 219] width 10 height 10
select select "31"
select select "2"
select select "0"
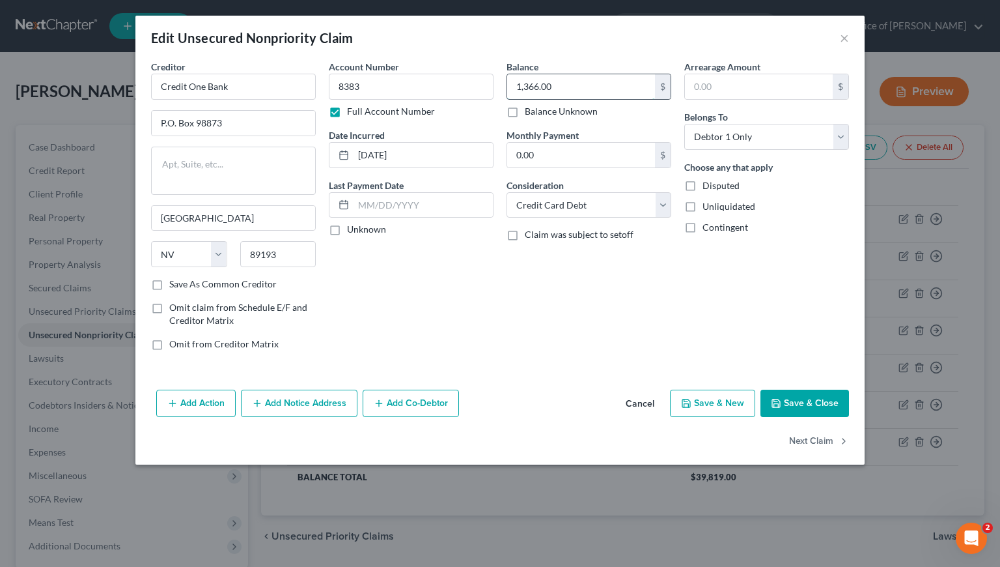
click at [580, 88] on input "1,366.00" at bounding box center [581, 86] width 148 height 25
type input "4,567"
click at [417, 158] on input "1/17/2023" at bounding box center [423, 155] width 139 height 25
drag, startPoint x: 406, startPoint y: 156, endPoint x: 331, endPoint y: 154, distance: 74.9
click at [331, 154] on div "1/17/2023" at bounding box center [411, 155] width 165 height 26
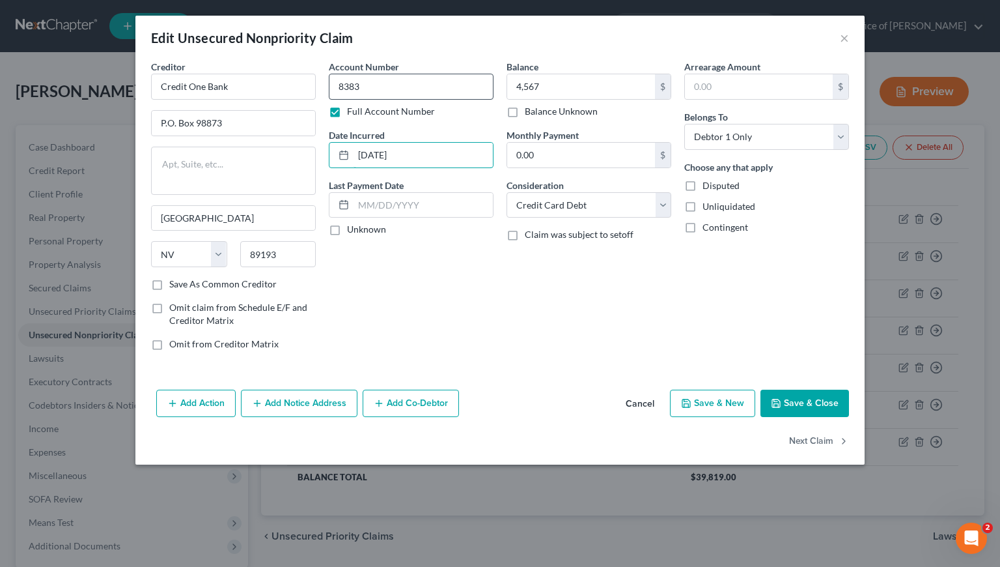
type input "9/9/2011"
click at [373, 87] on input "8383" at bounding box center [411, 87] width 165 height 26
type input "8383, 3172"
click at [798, 401] on button "Save & Close" at bounding box center [805, 402] width 89 height 27
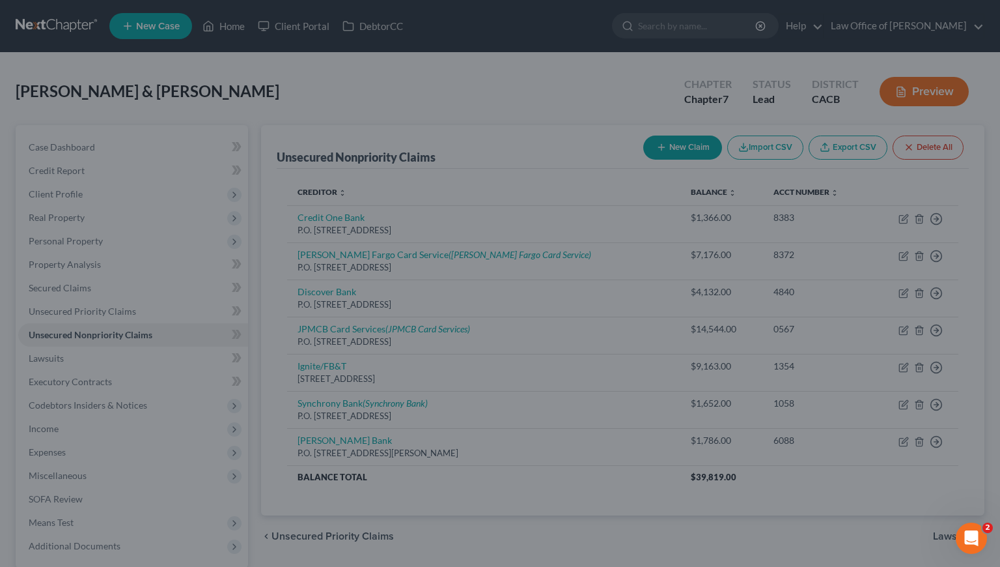
type input "4,567.00"
type input "0"
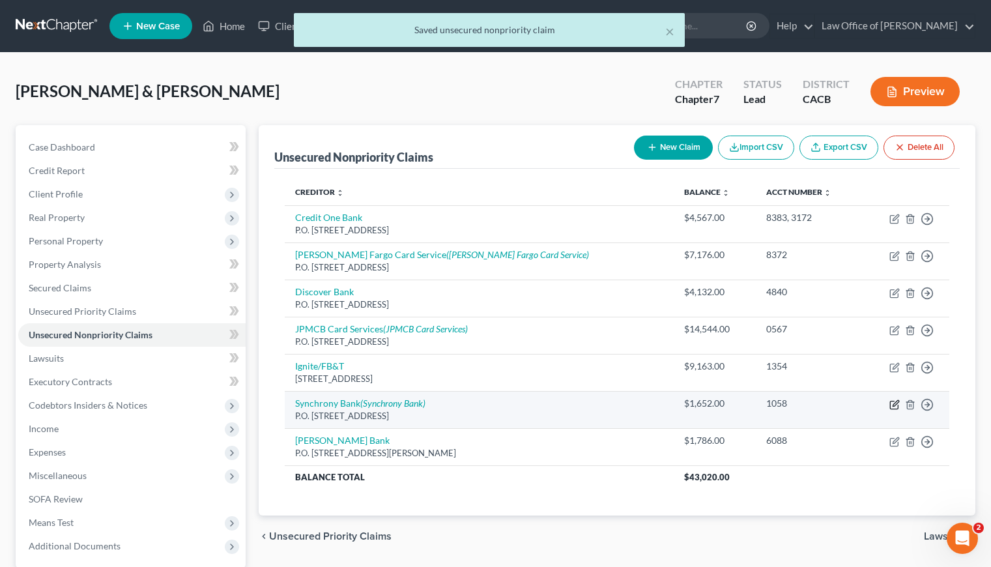
click at [896, 406] on icon "button" at bounding box center [894, 404] width 10 height 10
select select "39"
select select "2"
select select "0"
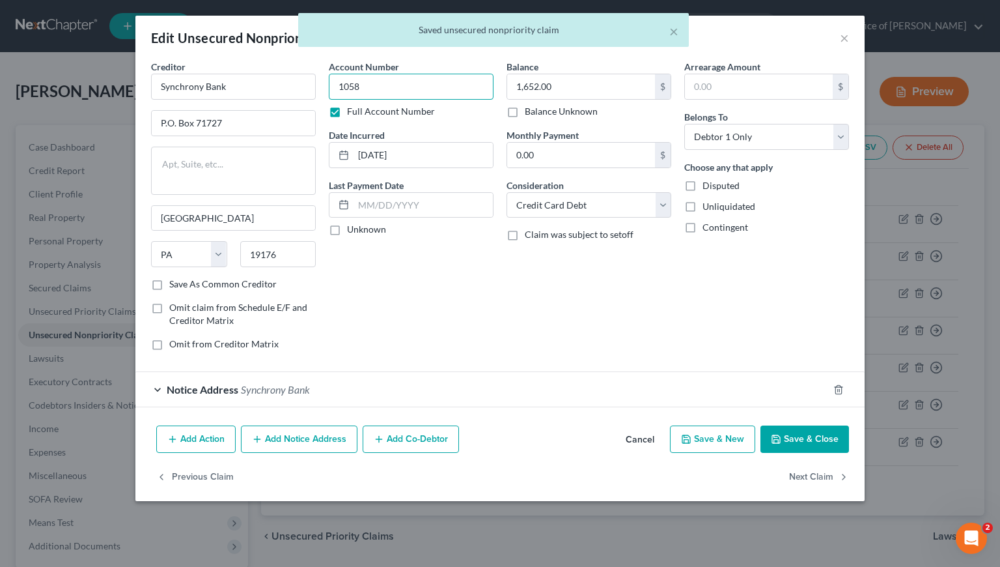
click at [413, 78] on input "1058" at bounding box center [411, 87] width 165 height 26
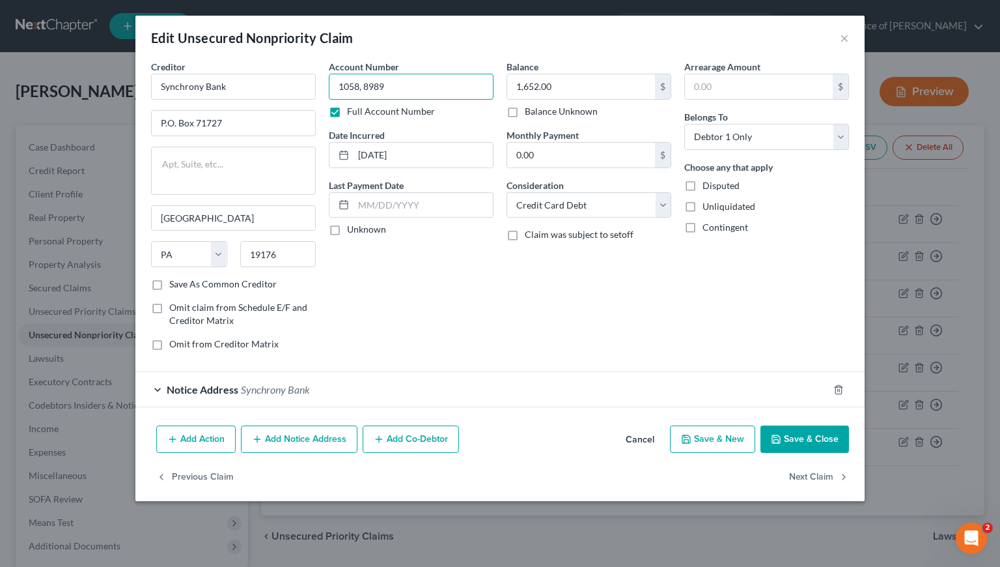
type input "1058, 8989"
click at [432, 386] on div "Notice Address Synchrony Bank" at bounding box center [481, 389] width 693 height 35
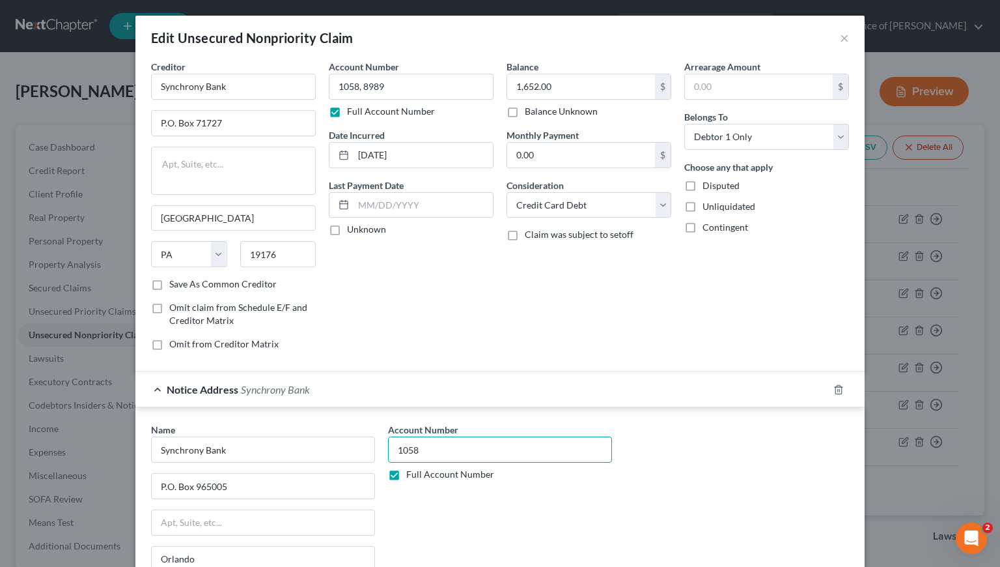
drag, startPoint x: 436, startPoint y: 449, endPoint x: 384, endPoint y: 444, distance: 52.4
click at [388, 444] on input "1058" at bounding box center [500, 449] width 224 height 26
paste input ", 8989"
type input "1058, 8989"
click at [554, 85] on input "1,652.00" at bounding box center [581, 86] width 148 height 25
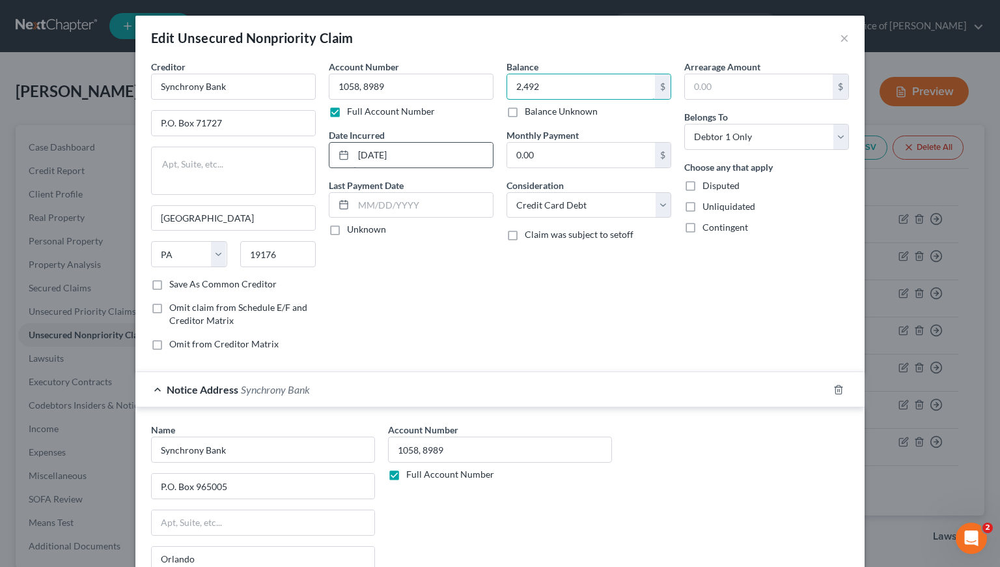
type input "2,492"
drag, startPoint x: 447, startPoint y: 157, endPoint x: 353, endPoint y: 147, distance: 94.3
click at [354, 147] on input "8/22/2024" at bounding box center [423, 155] width 139 height 25
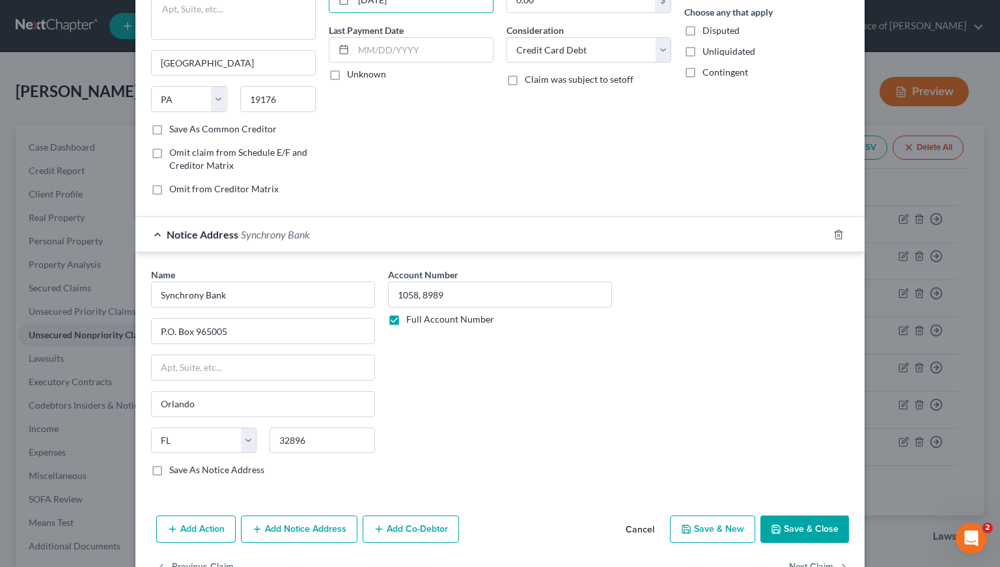
scroll to position [175, 0]
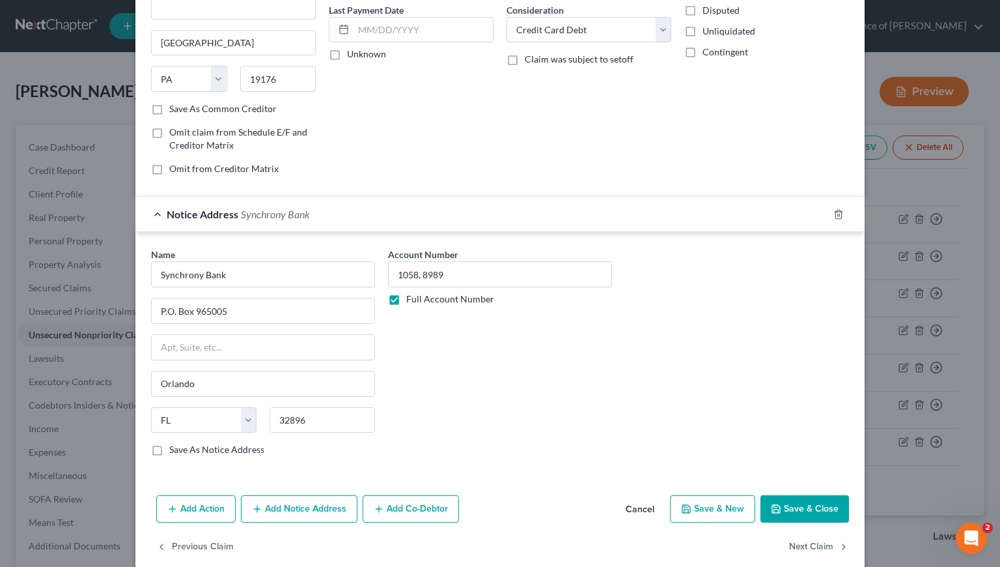
type input "5/24/2017"
click at [823, 511] on button "Save & Close" at bounding box center [805, 508] width 89 height 27
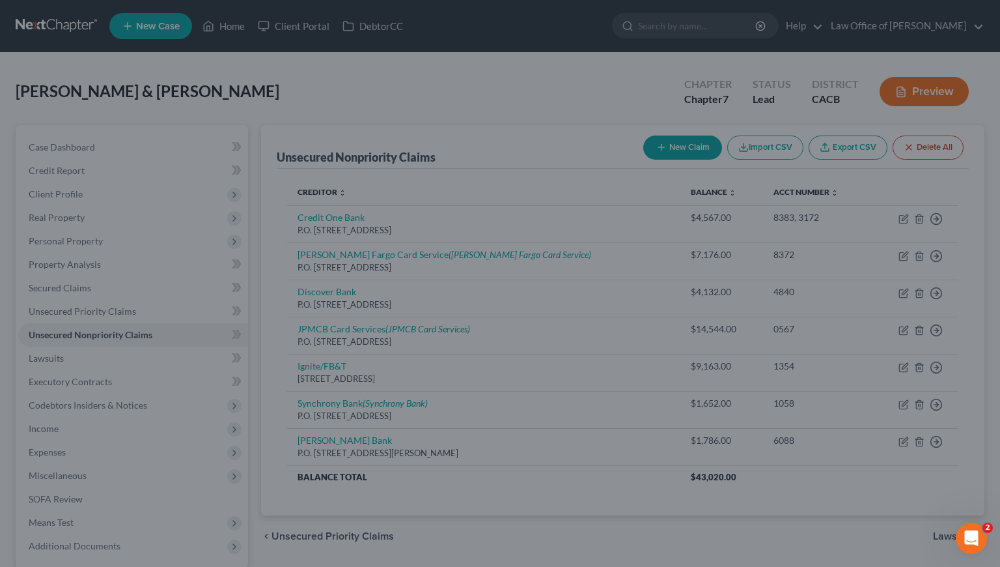
type input "2,492.00"
type input "0"
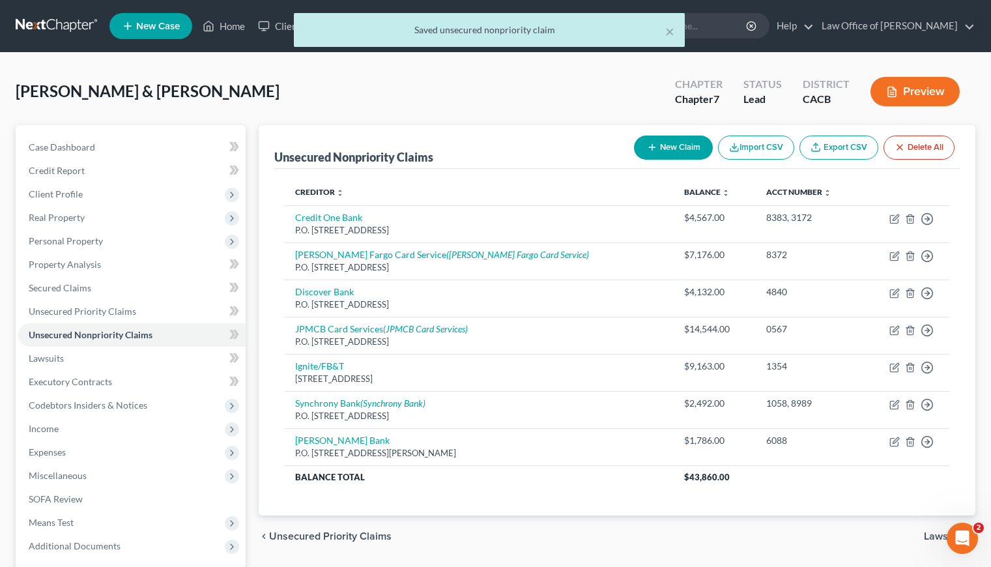
click at [679, 154] on button "New Claim" at bounding box center [673, 147] width 79 height 24
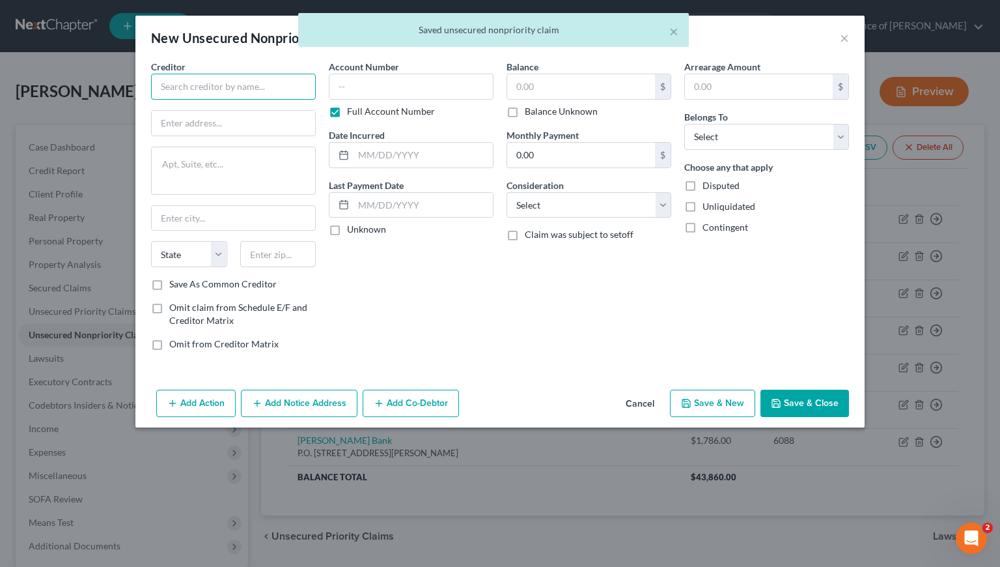
click at [204, 95] on input "text" at bounding box center [233, 87] width 165 height 26
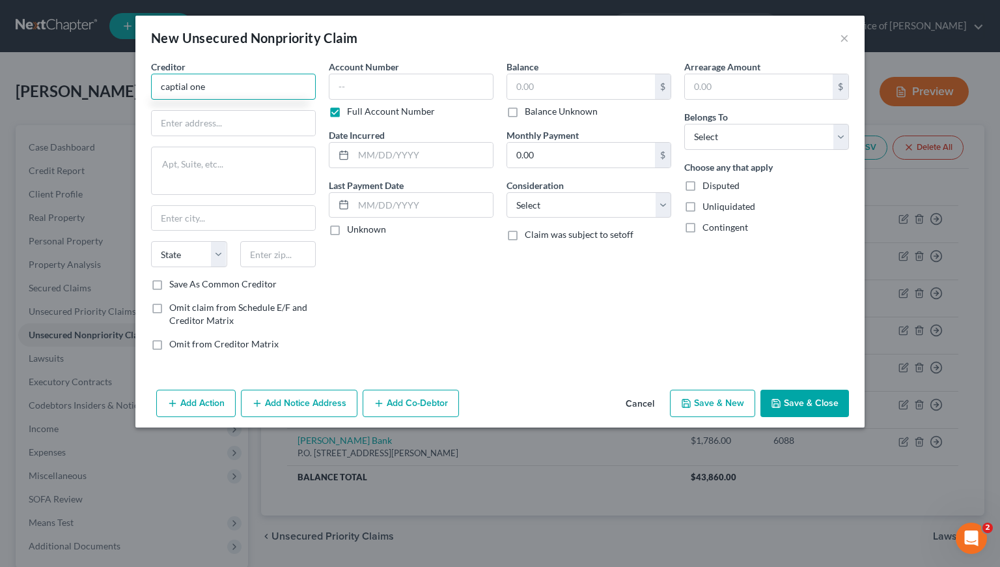
drag, startPoint x: 201, startPoint y: 85, endPoint x: 175, endPoint y: 88, distance: 26.2
click at [175, 88] on input "captial one" at bounding box center [233, 87] width 165 height 26
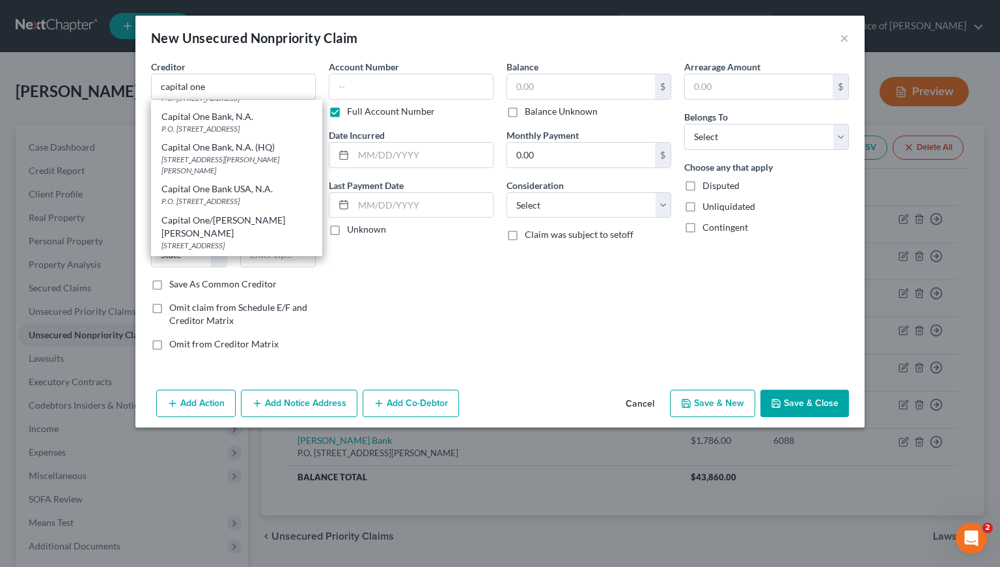
scroll to position [298, 0]
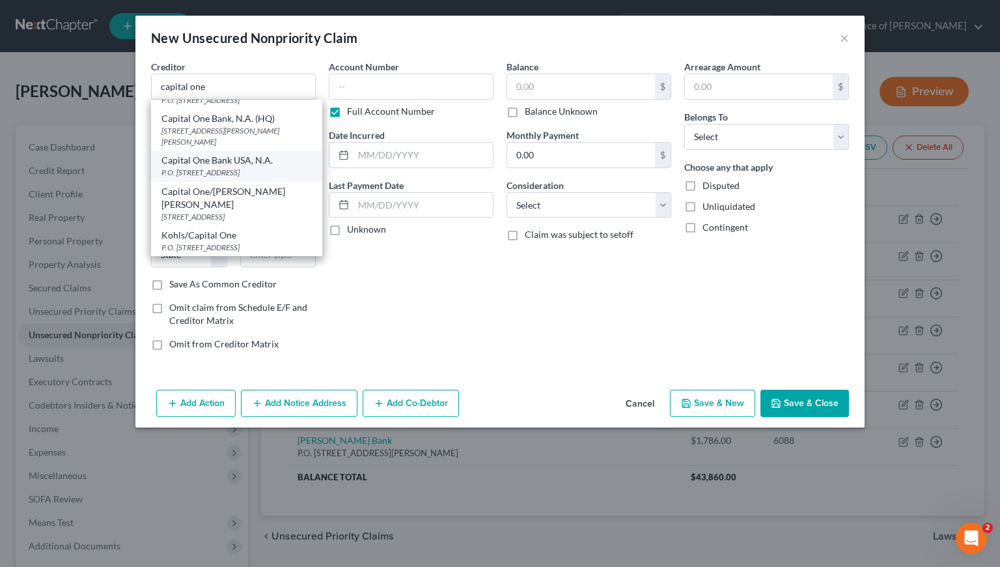
click at [221, 167] on div "Capital One Bank USA, N.A." at bounding box center [237, 160] width 150 height 13
type input "Capital One Bank USA, N.A."
type input "P.O. Box 31293"
type input "Salt Lake City"
select select "46"
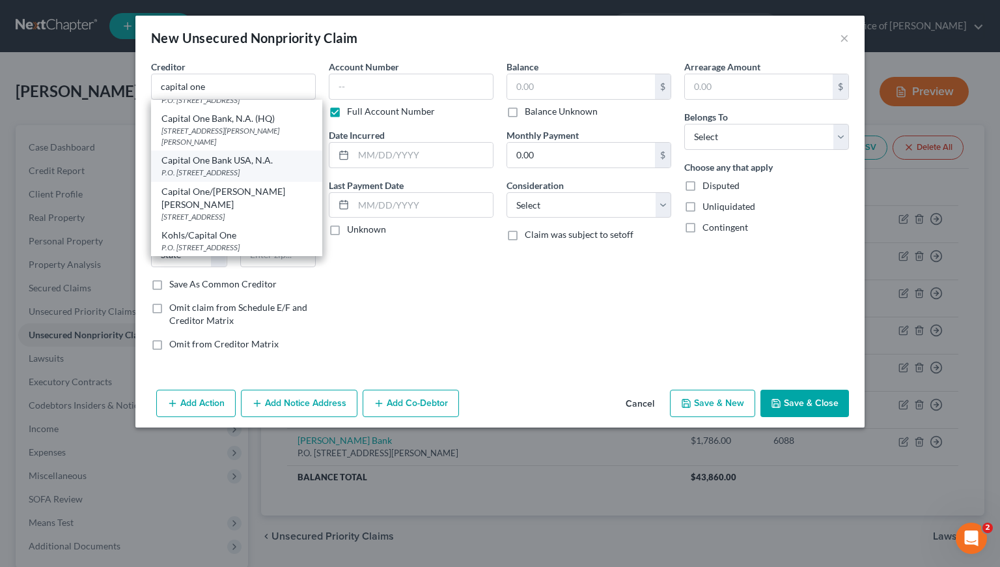
type input "84131"
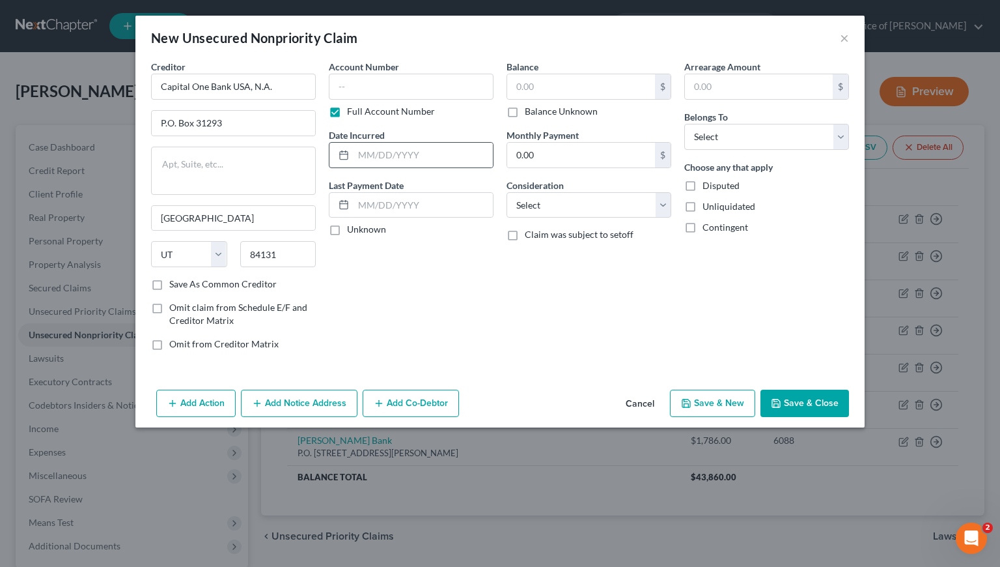
scroll to position [0, 0]
click at [391, 84] on input "text" at bounding box center [411, 87] width 165 height 26
type input "6548"
click at [395, 159] on input "text" at bounding box center [423, 155] width 139 height 25
type input "3/7/2012"
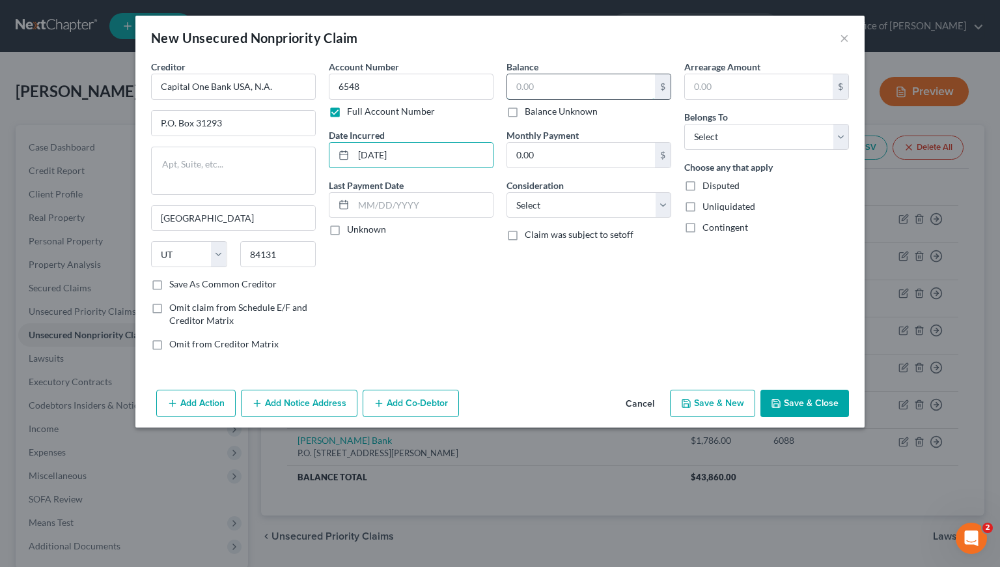
click at [561, 87] on input "text" at bounding box center [581, 86] width 148 height 25
type input "5,075"
click at [551, 199] on select "Select Cable / Satellite Services Collection Agency Credit Card Debt Debt Couns…" at bounding box center [589, 205] width 165 height 26
select select "2"
click at [507, 192] on select "Select Cable / Satellite Services Collection Agency Credit Card Debt Debt Couns…" at bounding box center [589, 205] width 165 height 26
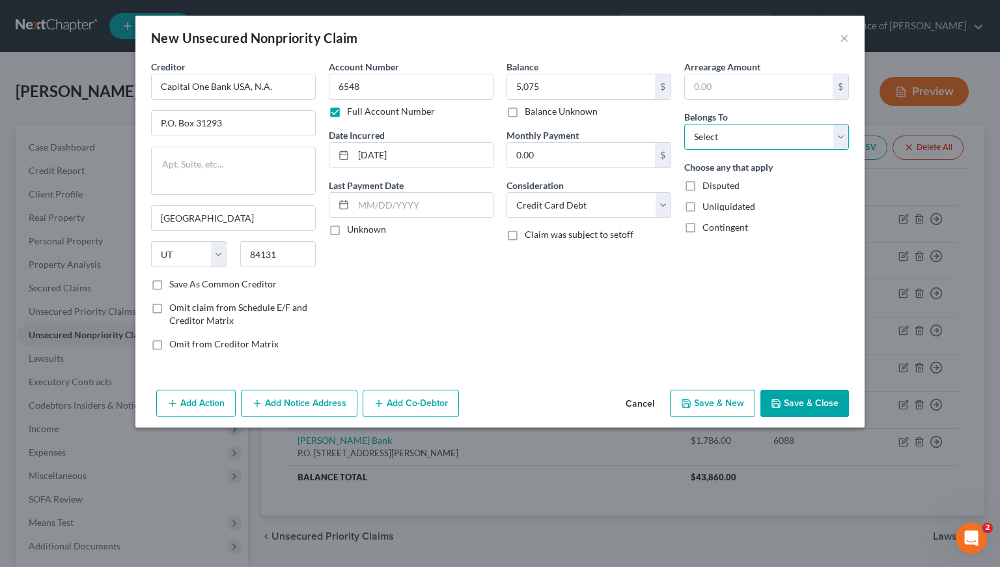
click at [722, 141] on select "Select Debtor 1 Only Debtor 2 Only Debtor 1 And Debtor 2 Only At Least One Of T…" at bounding box center [766, 137] width 165 height 26
select select "0"
click at [684, 124] on select "Select Debtor 1 Only Debtor 2 Only Debtor 1 And Debtor 2 Only At Least One Of T…" at bounding box center [766, 137] width 165 height 26
click at [804, 401] on button "Save & Close" at bounding box center [805, 402] width 89 height 27
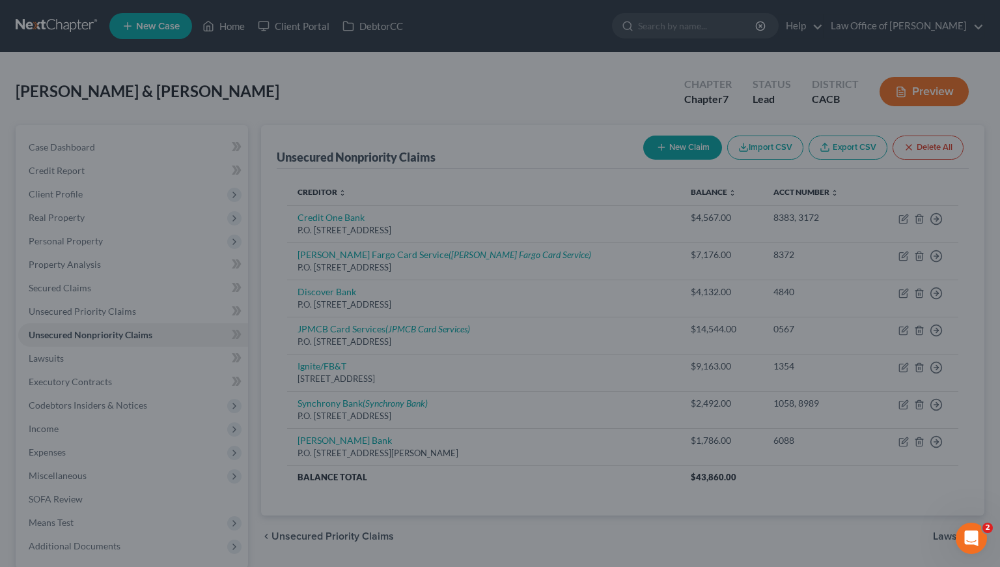
type input "5,075.00"
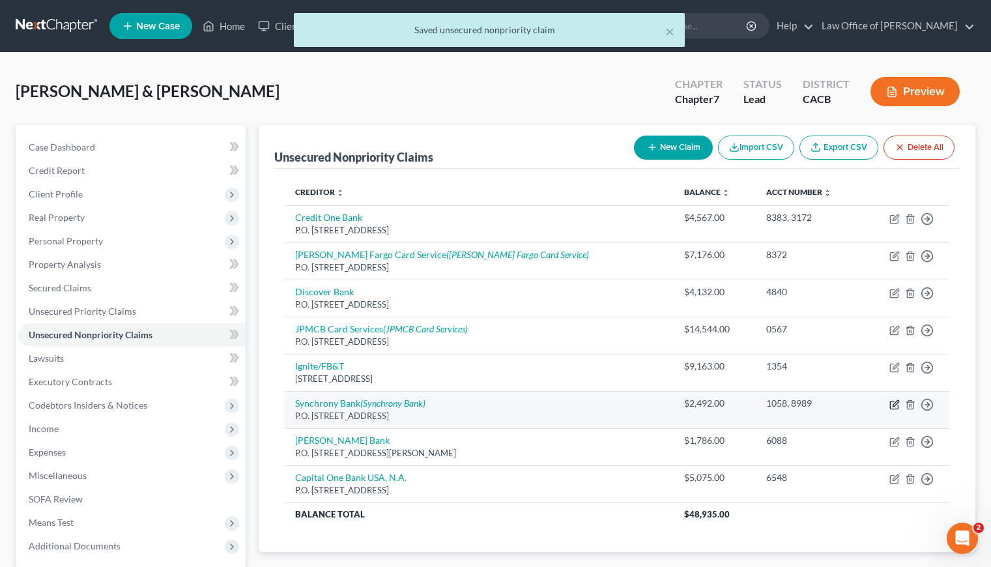
click at [894, 406] on icon "button" at bounding box center [894, 404] width 10 height 10
select select "39"
select select "2"
select select "0"
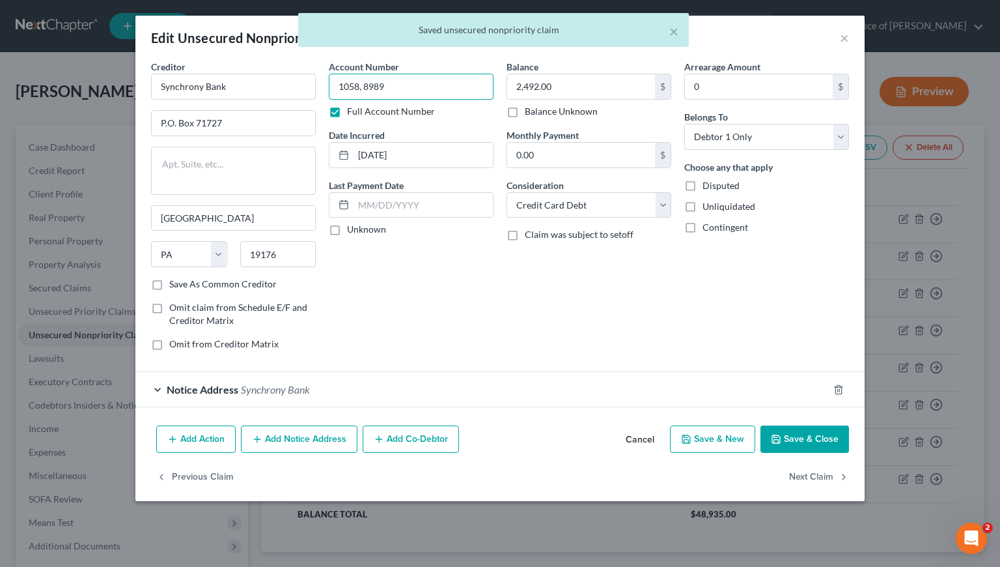
click at [425, 87] on input "1058, 8989" at bounding box center [411, 87] width 165 height 26
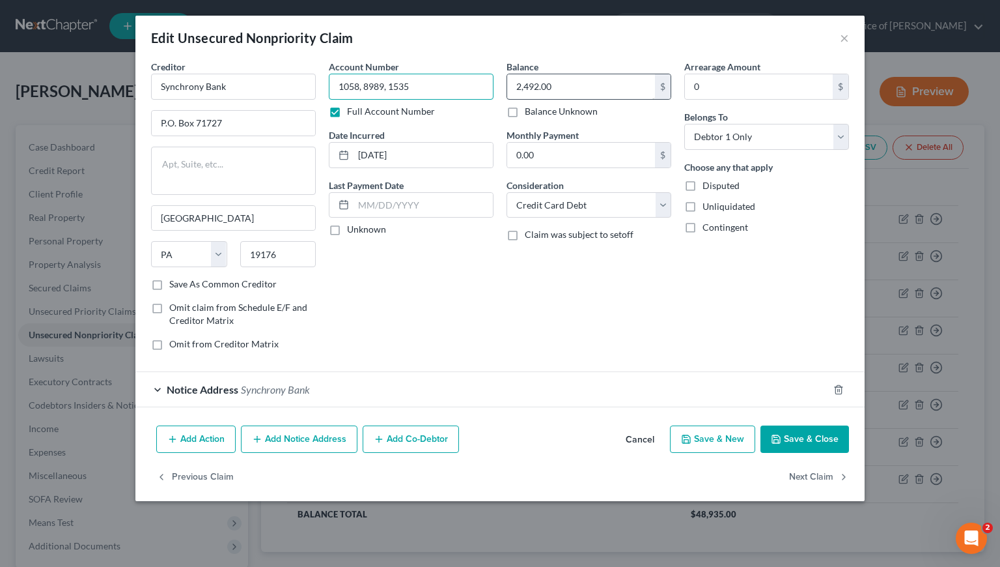
type input "1058, 8989, 1535"
click at [576, 85] on input "2,492.00" at bounding box center [581, 86] width 148 height 25
type input "7,368"
drag, startPoint x: 433, startPoint y: 86, endPoint x: 334, endPoint y: 83, distance: 99.0
click at [334, 83] on input "1058, 8989, 1535" at bounding box center [411, 87] width 165 height 26
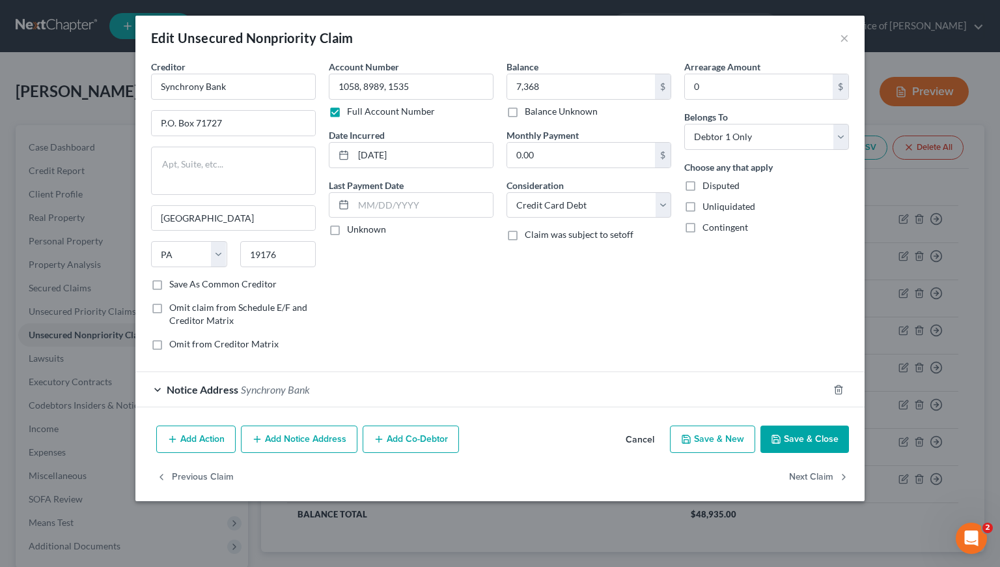
click at [437, 384] on div "Notice Address Synchrony Bank" at bounding box center [481, 389] width 693 height 35
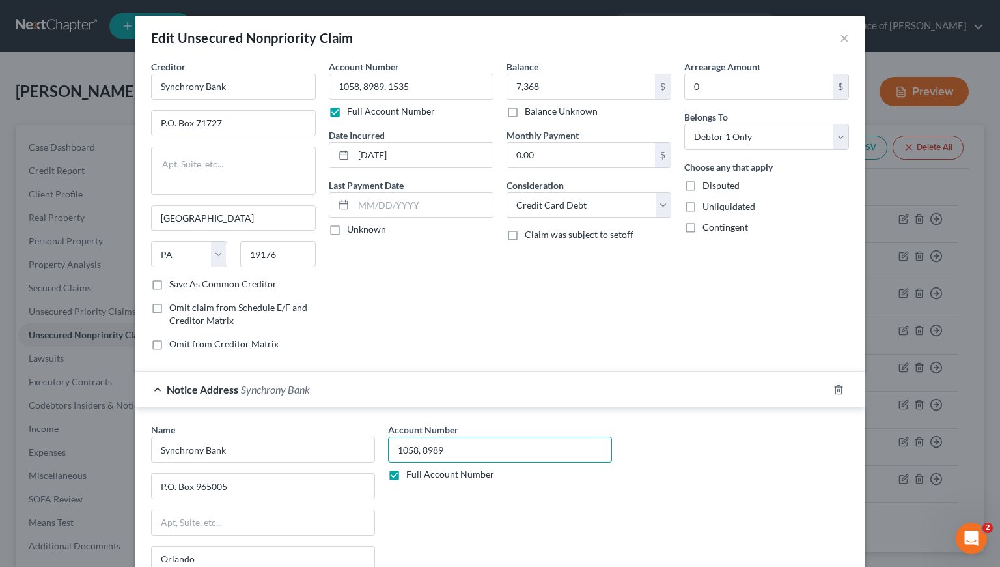
drag, startPoint x: 442, startPoint y: 448, endPoint x: 387, endPoint y: 451, distance: 54.8
click at [388, 451] on input "1058, 8989" at bounding box center [500, 449] width 224 height 26
paste input ", 1535"
type input "1058, 8989, 1535"
click at [419, 317] on div "Account Number 1058, 8989, 1535 Full Account Number Date Incurred 5/24/2017 Las…" at bounding box center [411, 210] width 178 height 301
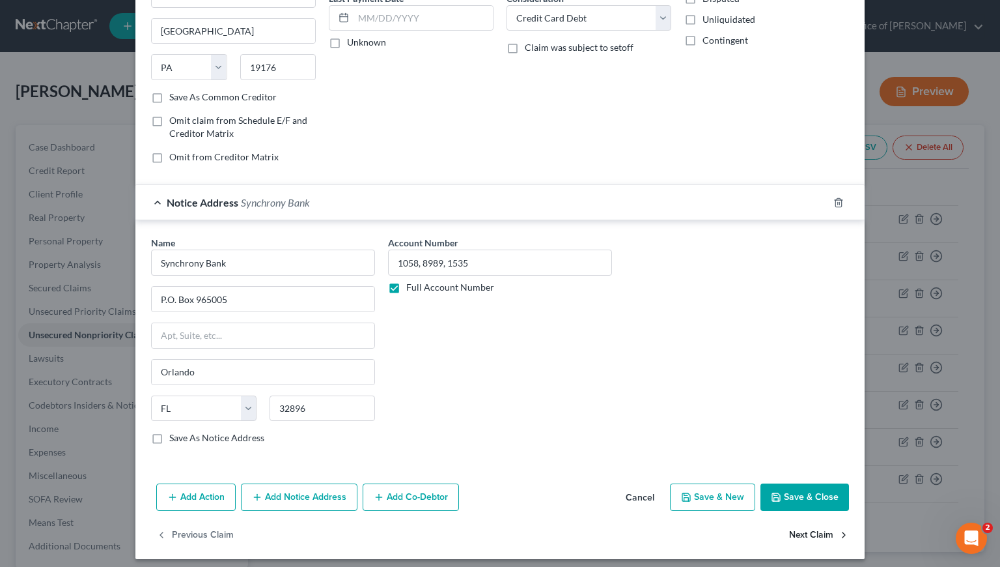
scroll to position [194, 0]
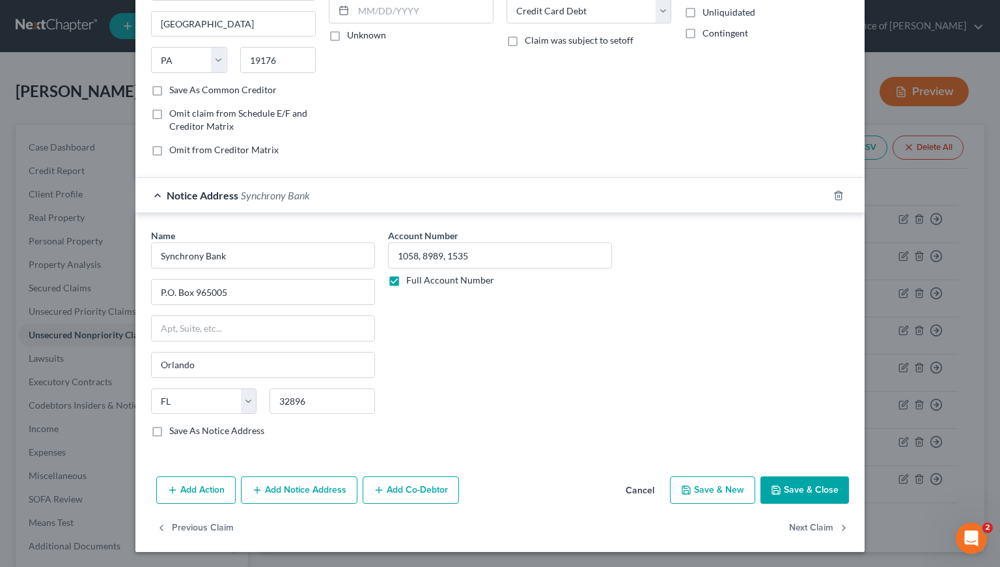
click at [708, 488] on button "Save & New" at bounding box center [712, 489] width 85 height 27
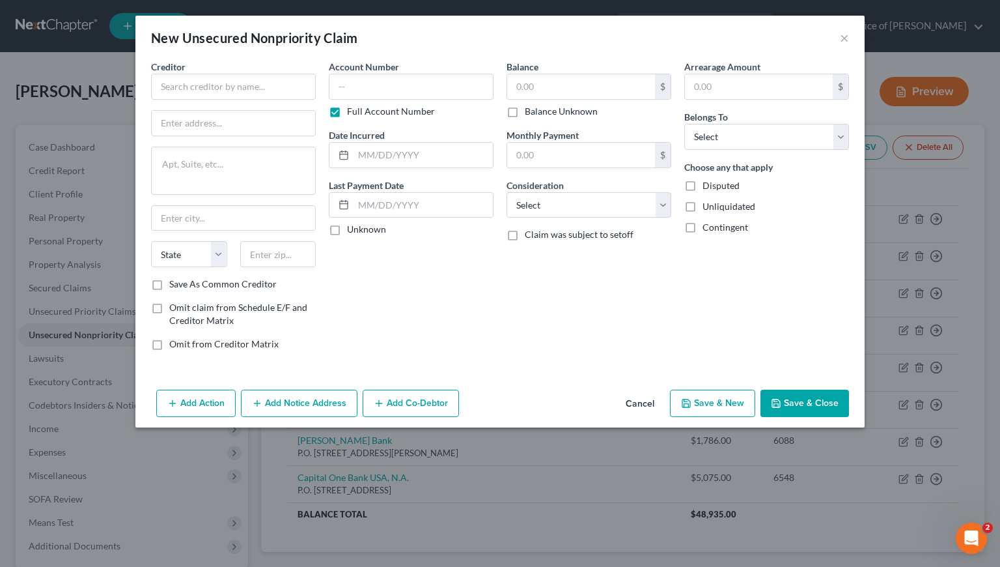
type input "7,368.00"
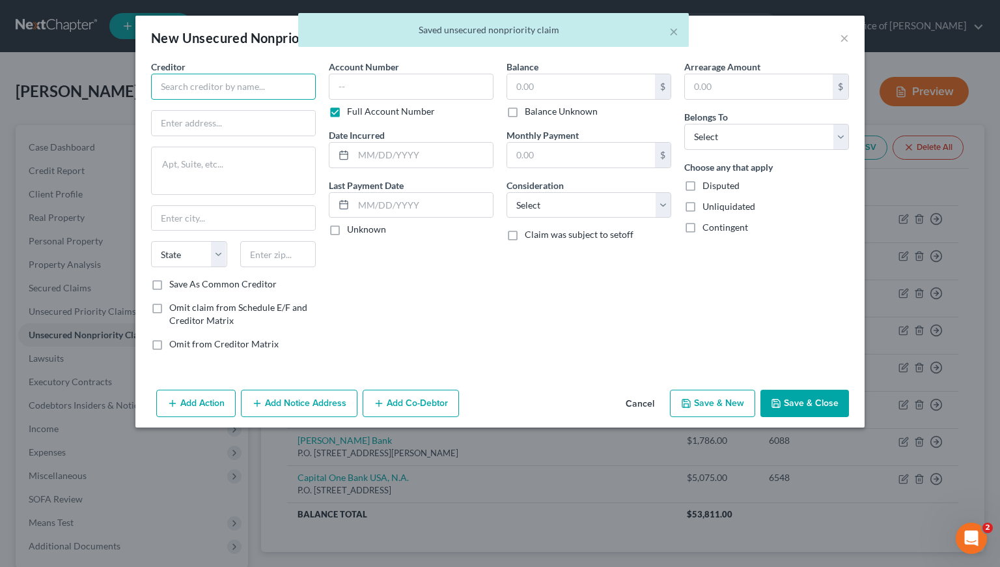
click at [247, 85] on input "text" at bounding box center [233, 87] width 165 height 26
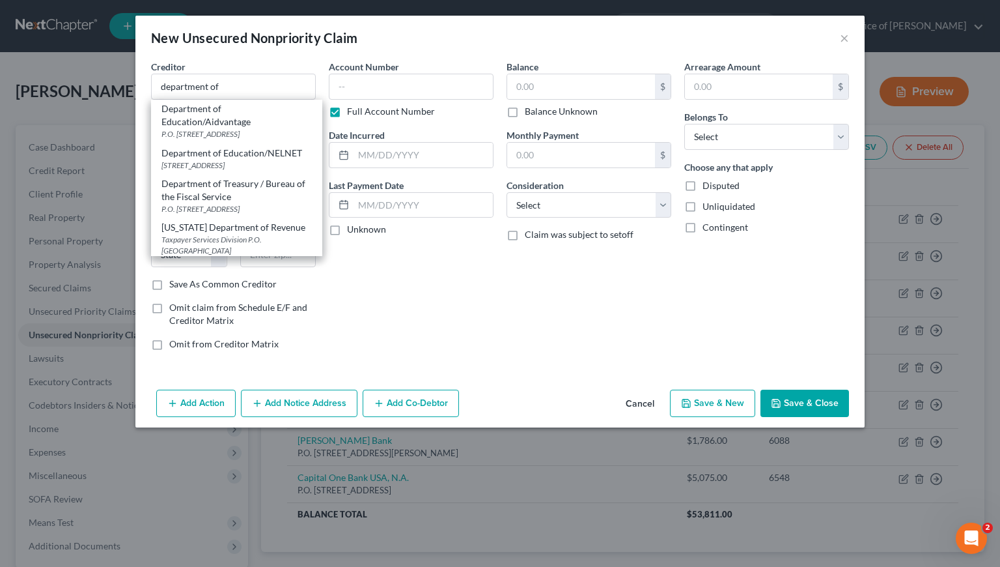
scroll to position [358, 0]
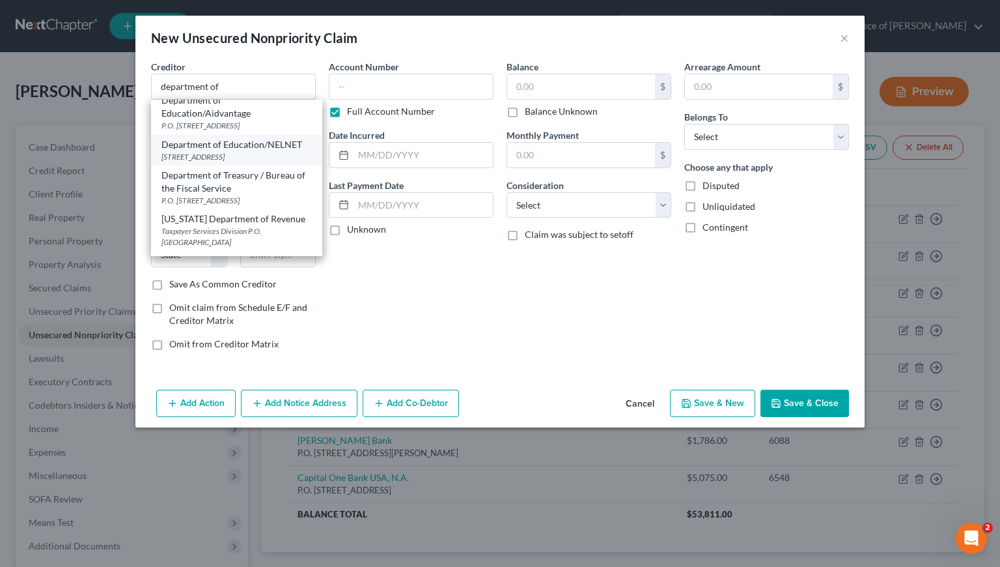
click at [228, 162] on div "121 South 13th St., Lincoln, NE 68508" at bounding box center [237, 156] width 150 height 11
type input "Department of Education/NELNET"
type input "121 South 13th St."
type input "Lincoln"
select select "30"
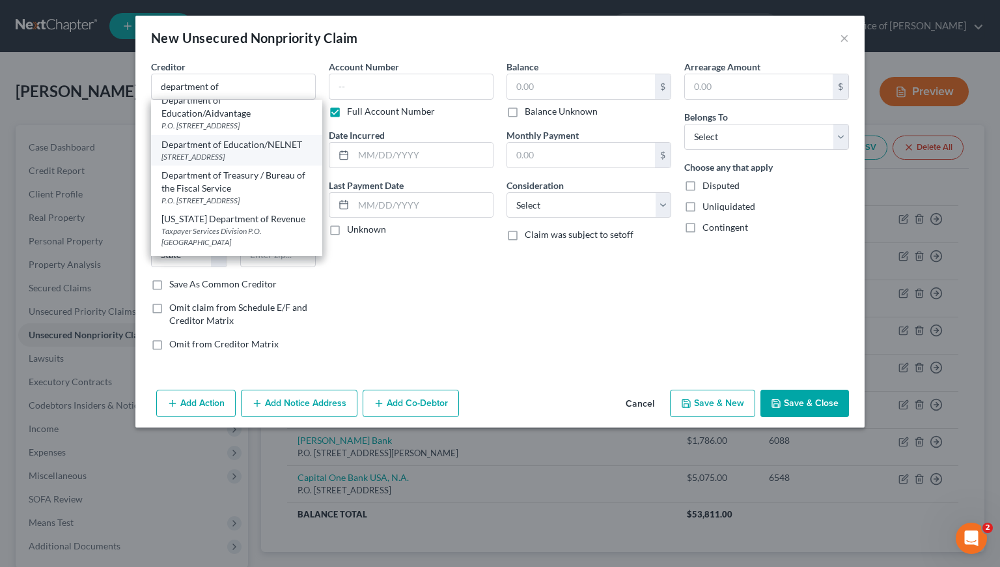
type input "68508"
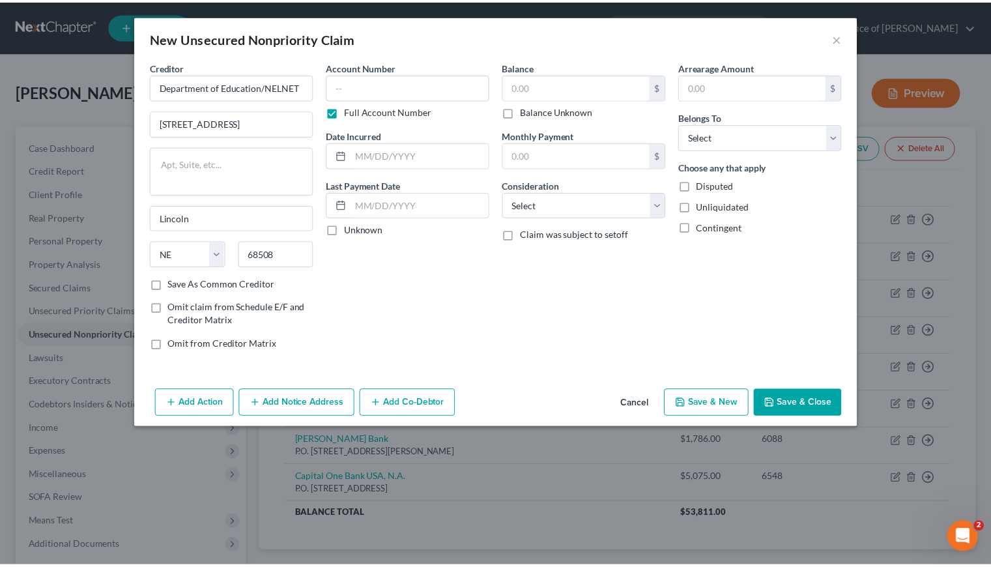
scroll to position [0, 0]
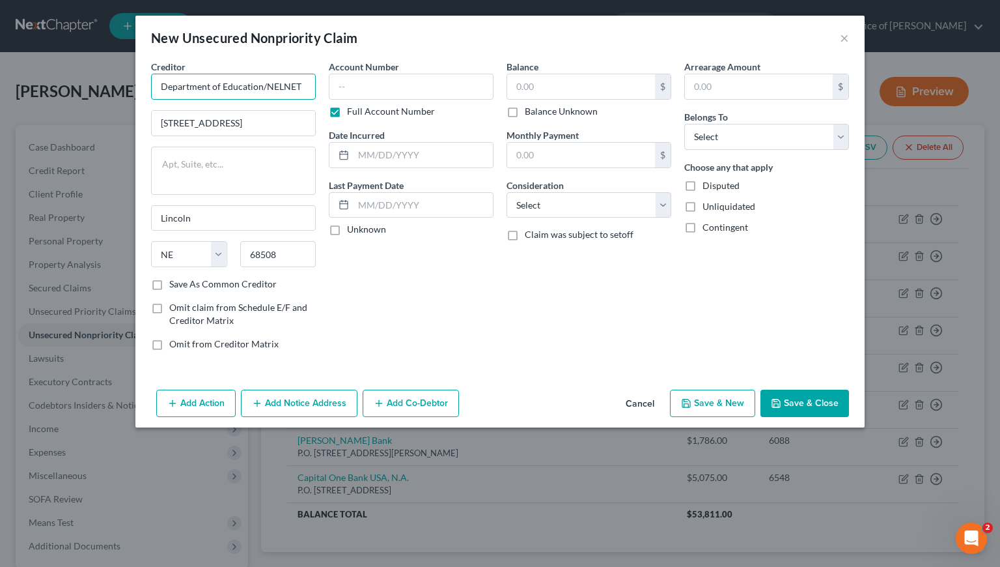
drag, startPoint x: 298, startPoint y: 86, endPoint x: 259, endPoint y: 84, distance: 38.5
click at [255, 84] on input "Department of Education/NELNET" at bounding box center [233, 87] width 165 height 26
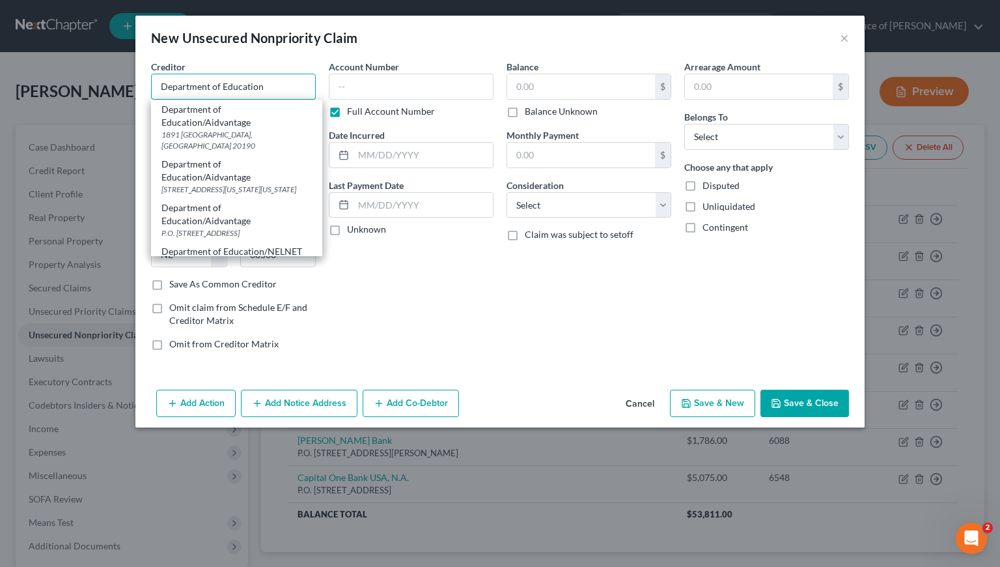
type input "Department of Education"
click at [423, 281] on div "Account Number Full Account Number Date Incurred Last Payment Date Unknown" at bounding box center [411, 210] width 178 height 301
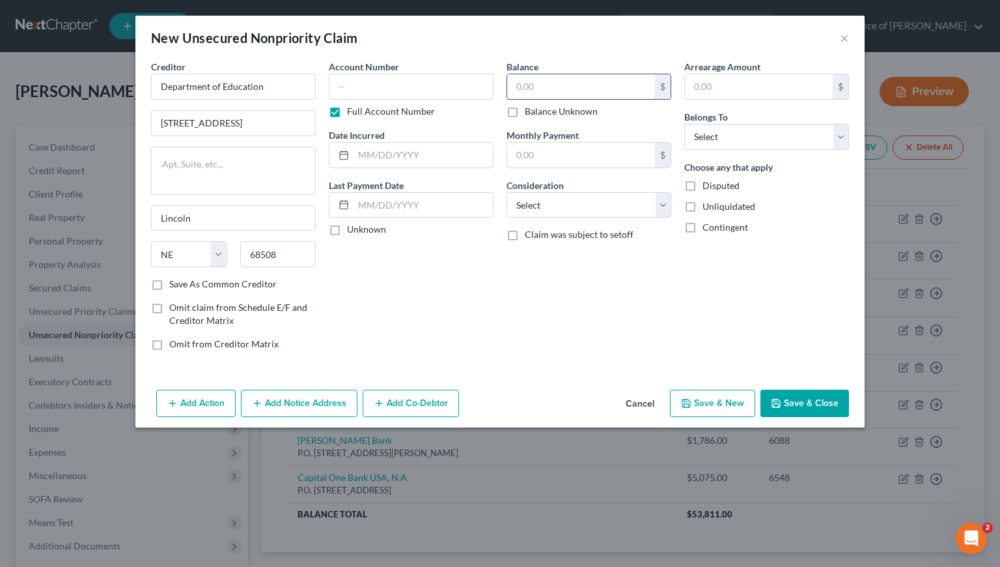
click at [561, 86] on input "text" at bounding box center [581, 86] width 148 height 25
click at [407, 168] on div "Account Number Full Account Number Date Incurred Last Payment Date Unknown" at bounding box center [411, 210] width 178 height 301
click at [410, 157] on input "text" at bounding box center [423, 155] width 139 height 25
type input "11/22/2019"
click at [559, 203] on select "Select Cable / Satellite Services Collection Agency Credit Card Debt Debt Couns…" at bounding box center [589, 205] width 165 height 26
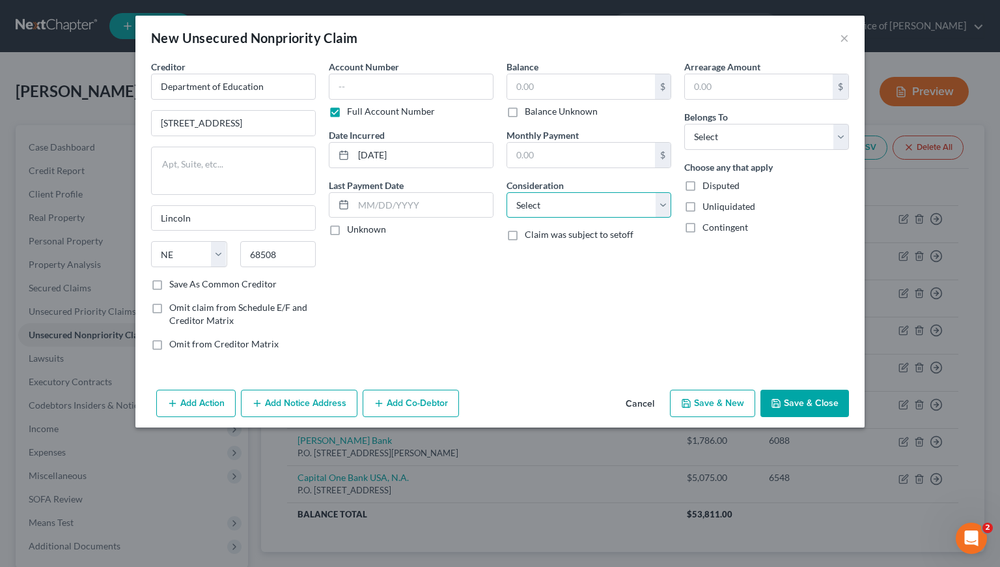
select select "17"
click at [507, 192] on select "Select Cable / Satellite Services Collection Agency Credit Card Debt Debt Couns…" at bounding box center [589, 205] width 165 height 26
click at [755, 130] on select "Select Debtor 1 Only Debtor 2 Only Debtor 1 And Debtor 2 Only At Least One Of T…" at bounding box center [766, 137] width 165 height 26
select select "0"
click at [684, 124] on select "Select Debtor 1 Only Debtor 2 Only Debtor 1 And Debtor 2 Only At Least One Of T…" at bounding box center [766, 137] width 165 height 26
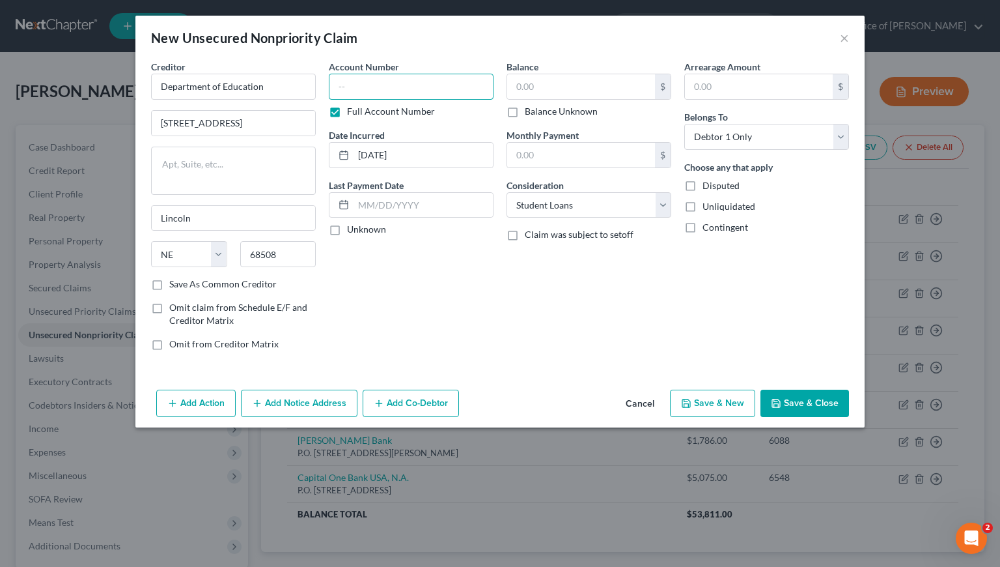
click at [438, 81] on input "text" at bounding box center [411, 87] width 165 height 26
type input "8351, 8251,"
drag, startPoint x: 427, startPoint y: 155, endPoint x: 348, endPoint y: 154, distance: 78.8
click at [348, 154] on div "11/22/2019" at bounding box center [411, 155] width 165 height 26
type input "9/4/2018"
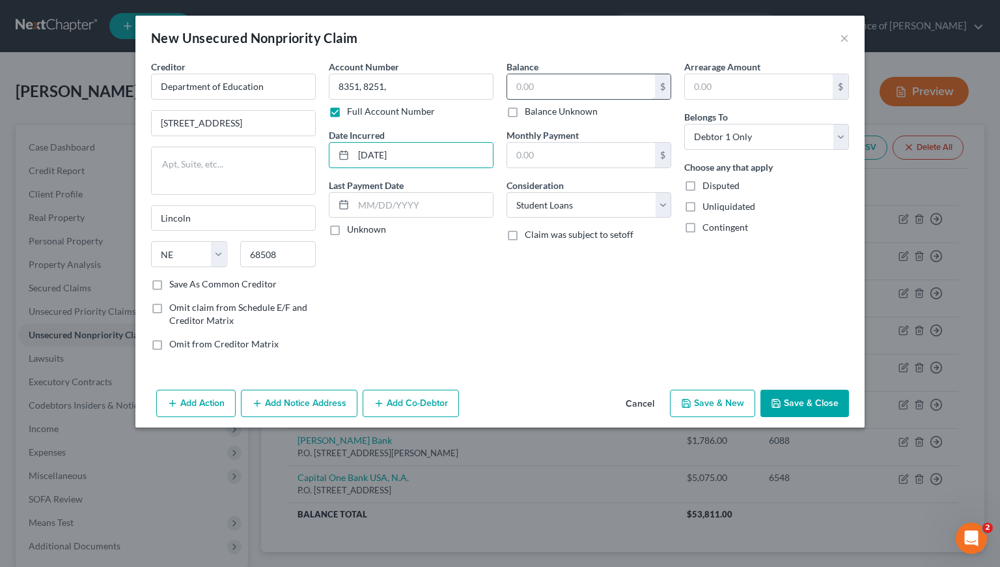
click at [574, 84] on input "text" at bounding box center [581, 86] width 148 height 25
click at [417, 88] on input "8351, 8251," at bounding box center [411, 87] width 165 height 26
type input "8351, 8251"
click at [531, 83] on input "text" at bounding box center [581, 86] width 148 height 25
type input "71,497"
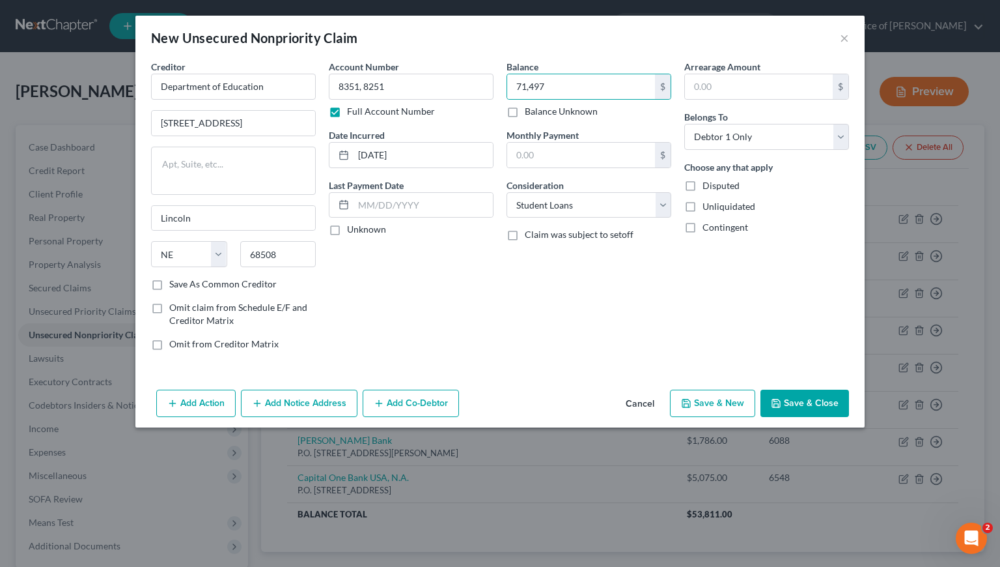
drag, startPoint x: 739, startPoint y: 329, endPoint x: 748, endPoint y: 337, distance: 12.4
click at [739, 330] on div "Arrearage Amount $ Belongs To * Select Debtor 1 Only Debtor 2 Only Debtor 1 And…" at bounding box center [767, 210] width 178 height 301
click at [806, 407] on button "Save & Close" at bounding box center [805, 402] width 89 height 27
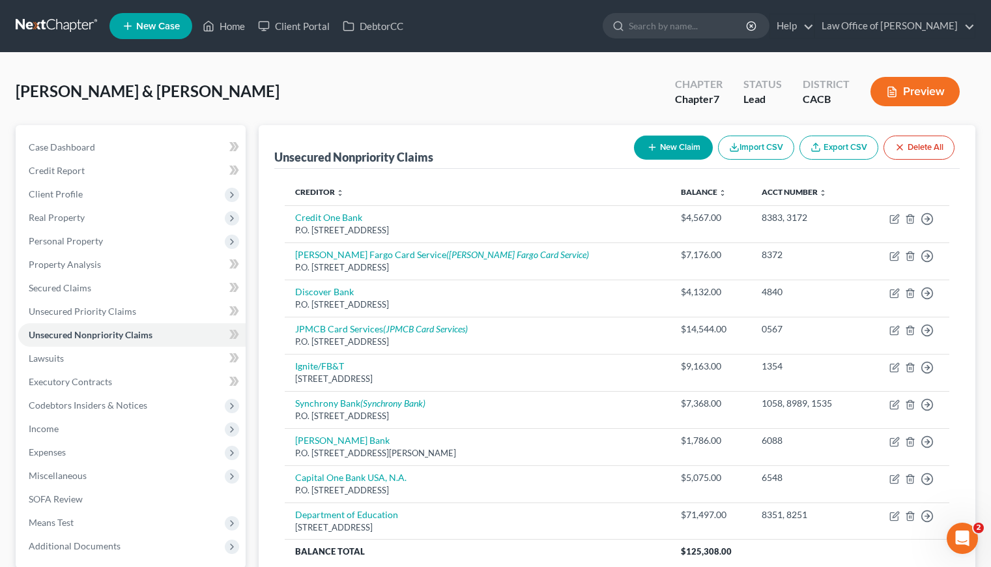
click at [670, 150] on button "New Claim" at bounding box center [673, 147] width 79 height 24
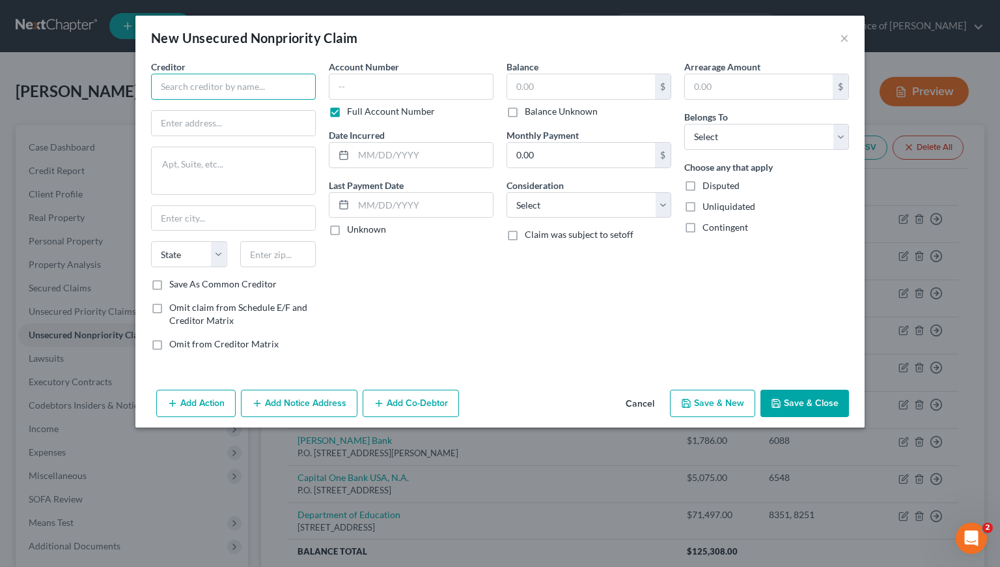
click at [231, 86] on input "text" at bounding box center [233, 87] width 165 height 26
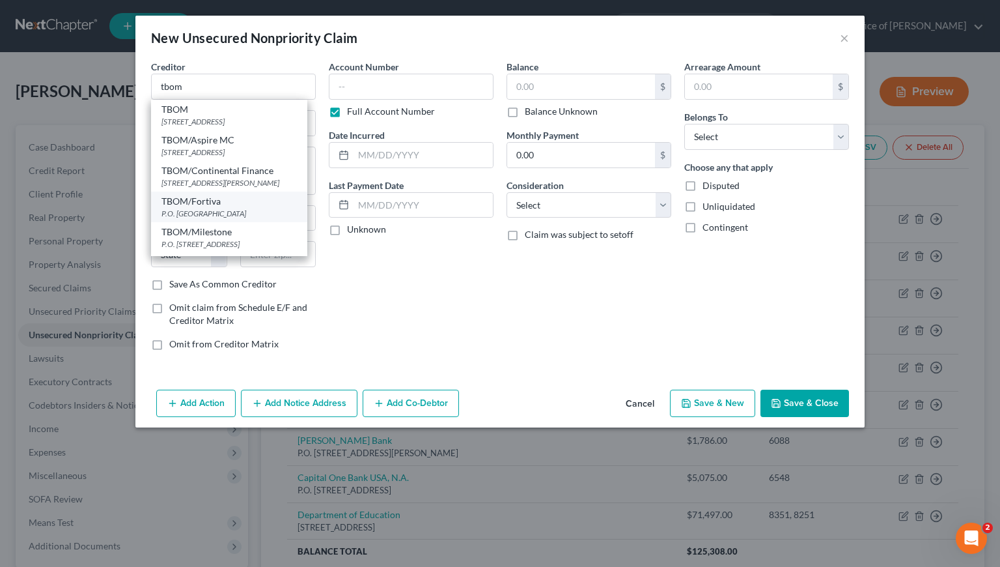
click at [239, 219] on div "P.O. Box 105555, Atlanta, GA 30348" at bounding box center [229, 213] width 135 height 11
type input "TBOM/Fortiva"
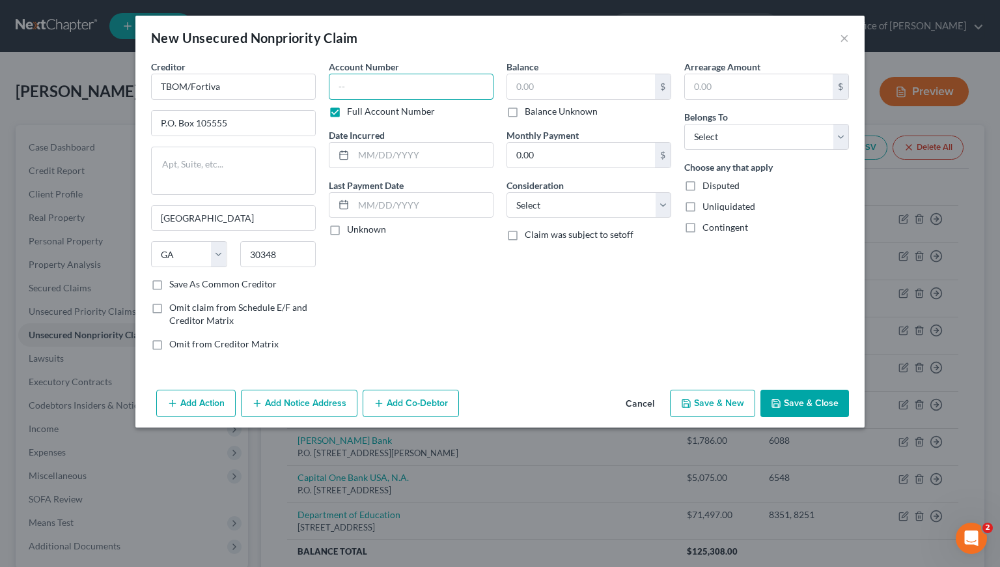
click at [422, 80] on input "text" at bounding box center [411, 87] width 165 height 26
click at [412, 152] on input "text" at bounding box center [423, 155] width 139 height 25
click at [583, 89] on input "text" at bounding box center [581, 86] width 148 height 25
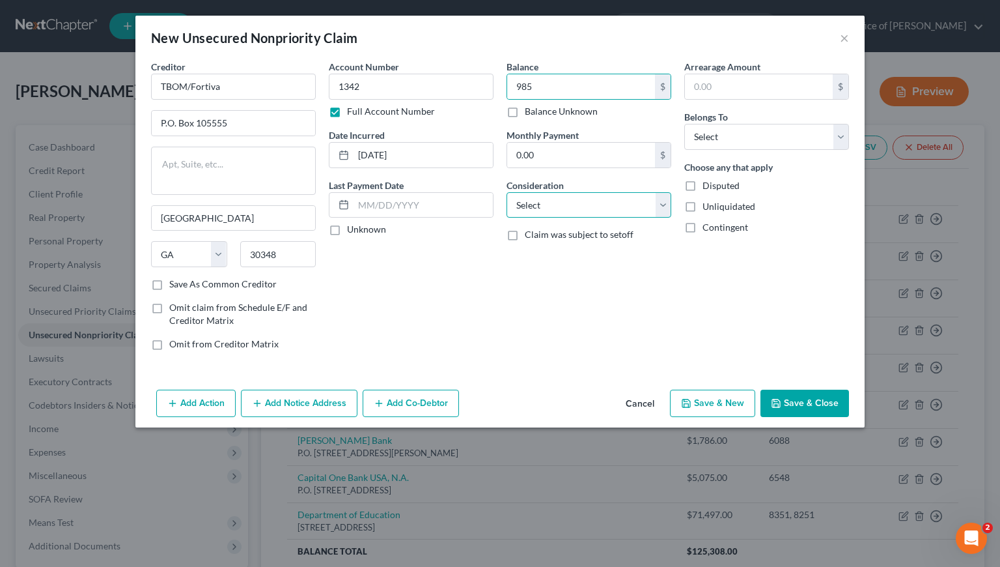
click at [557, 207] on select "Select Cable / Satellite Services Collection Agency Credit Card Debt Debt Couns…" at bounding box center [589, 205] width 165 height 26
click at [507, 192] on select "Select Cable / Satellite Services Collection Agency Credit Card Debt Debt Couns…" at bounding box center [589, 205] width 165 height 26
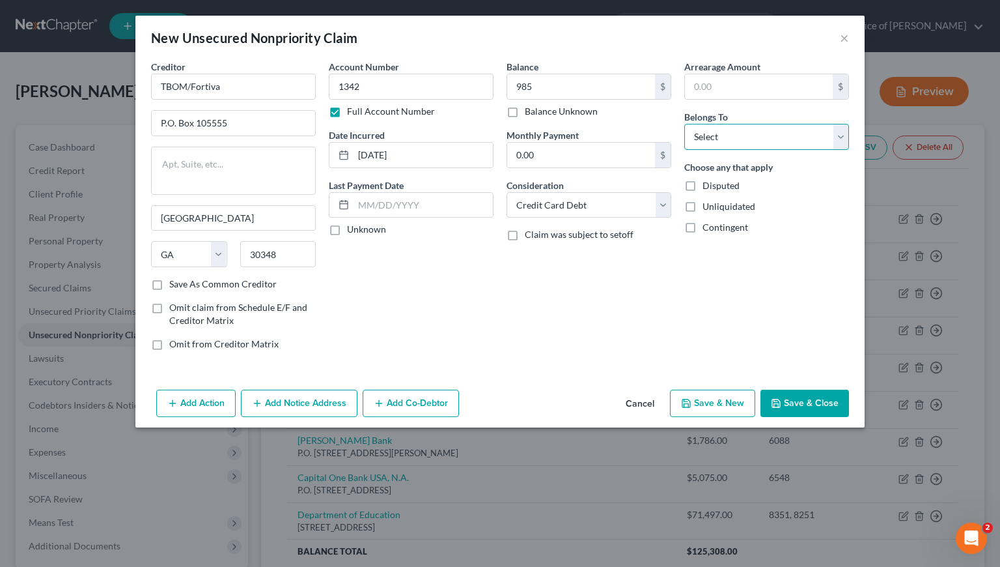
click at [720, 147] on select "Select Debtor 1 Only Debtor 2 Only Debtor 1 And Debtor 2 Only At Least One Of T…" at bounding box center [766, 137] width 165 height 26
click at [684, 124] on select "Select Debtor 1 Only Debtor 2 Only Debtor 1 And Debtor 2 Only At Least One Of T…" at bounding box center [766, 137] width 165 height 26
drag, startPoint x: 412, startPoint y: 157, endPoint x: 356, endPoint y: 156, distance: 56.0
click at [356, 156] on input "8/10/2018" at bounding box center [423, 155] width 139 height 25
click at [557, 87] on input "985" at bounding box center [581, 86] width 148 height 25
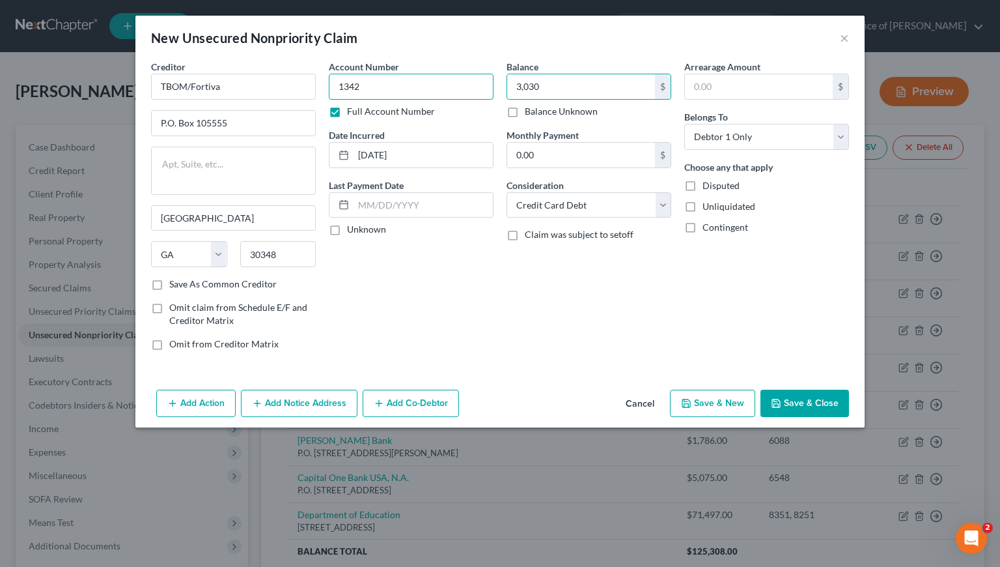
click at [380, 80] on input "1342" at bounding box center [411, 87] width 165 height 26
click at [711, 317] on div "Arrearage Amount $ Belongs To * Select Debtor 1 Only Debtor 2 Only Debtor 1 And…" at bounding box center [767, 210] width 178 height 301
click at [808, 401] on button "Save & Close" at bounding box center [805, 402] width 89 height 27
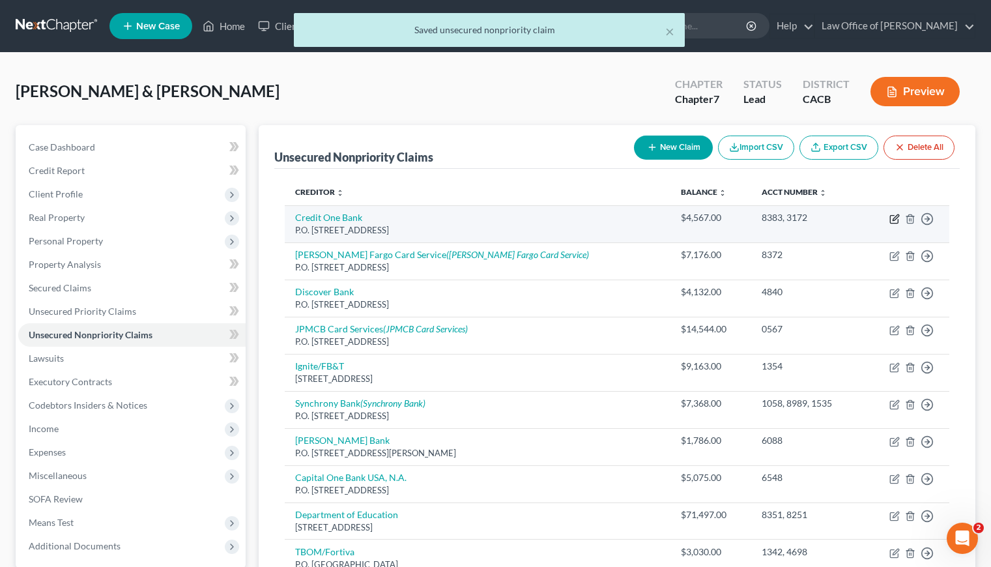
click at [890, 219] on icon "button" at bounding box center [894, 219] width 10 height 10
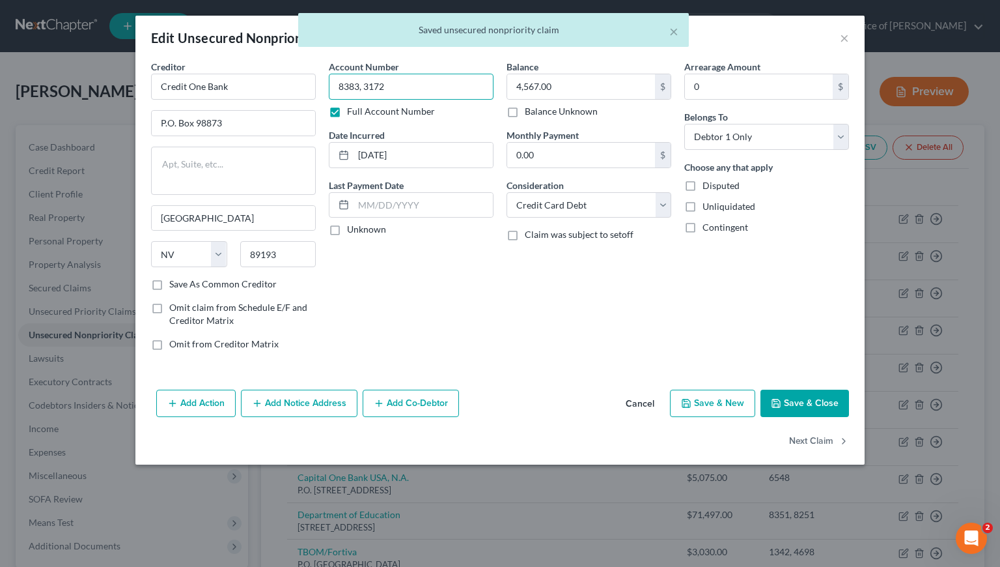
click at [434, 92] on input "8383, 3172" at bounding box center [411, 87] width 165 height 26
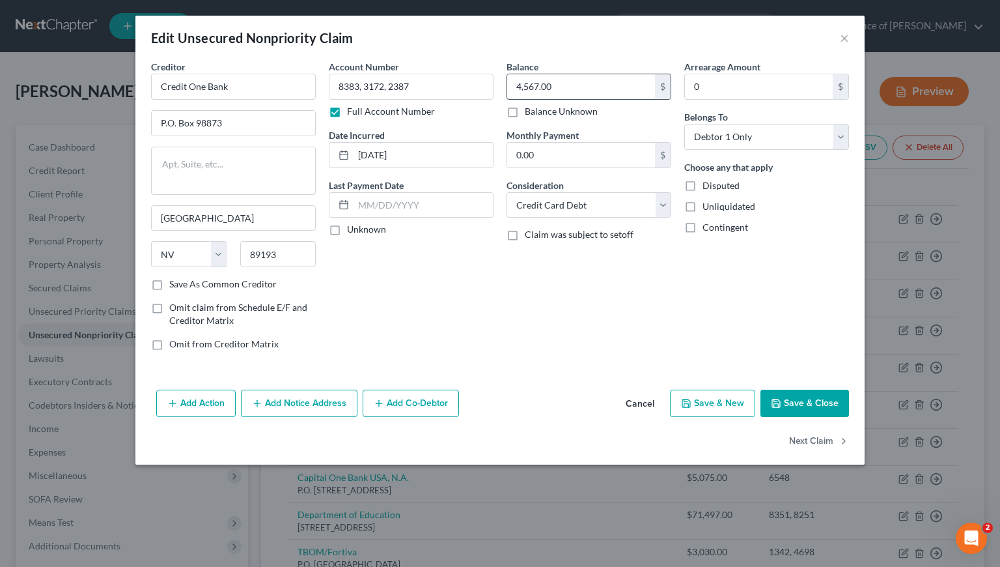
click at [565, 85] on input "4,567.00" at bounding box center [581, 86] width 148 height 25
drag, startPoint x: 557, startPoint y: 308, endPoint x: 602, endPoint y: 330, distance: 49.5
click at [557, 307] on div "Balance 6,541.00 $ Balance Unknown Balance Undetermined 6,541 $ Balance Unknown…" at bounding box center [589, 210] width 178 height 301
click at [813, 409] on button "Save & Close" at bounding box center [805, 402] width 89 height 27
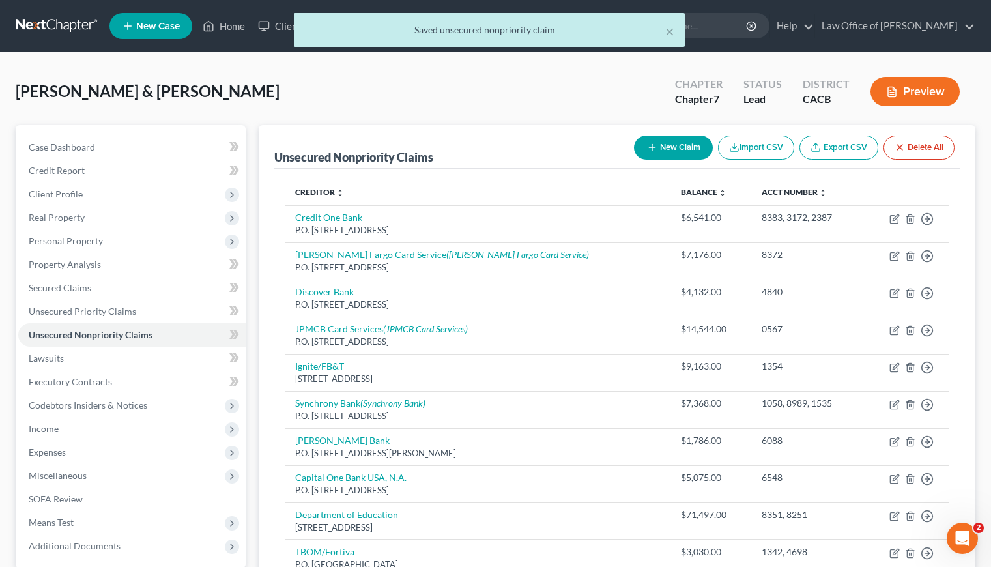
click at [680, 146] on button "New Claim" at bounding box center [673, 147] width 79 height 24
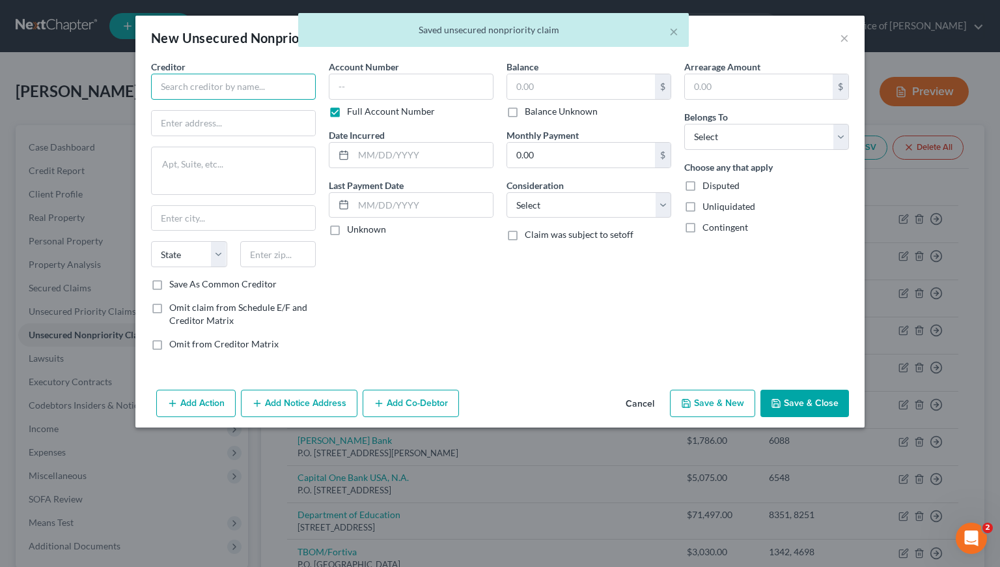
click at [254, 92] on input "text" at bounding box center [233, 87] width 165 height 26
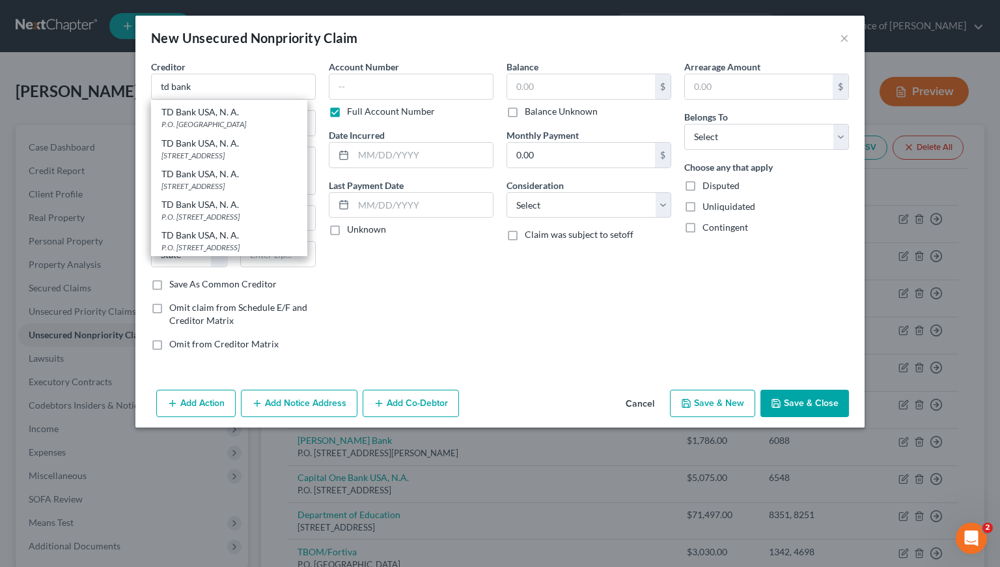
scroll to position [177, 0]
click at [222, 211] on div "TD Bank USA, N. A." at bounding box center [229, 204] width 135 height 13
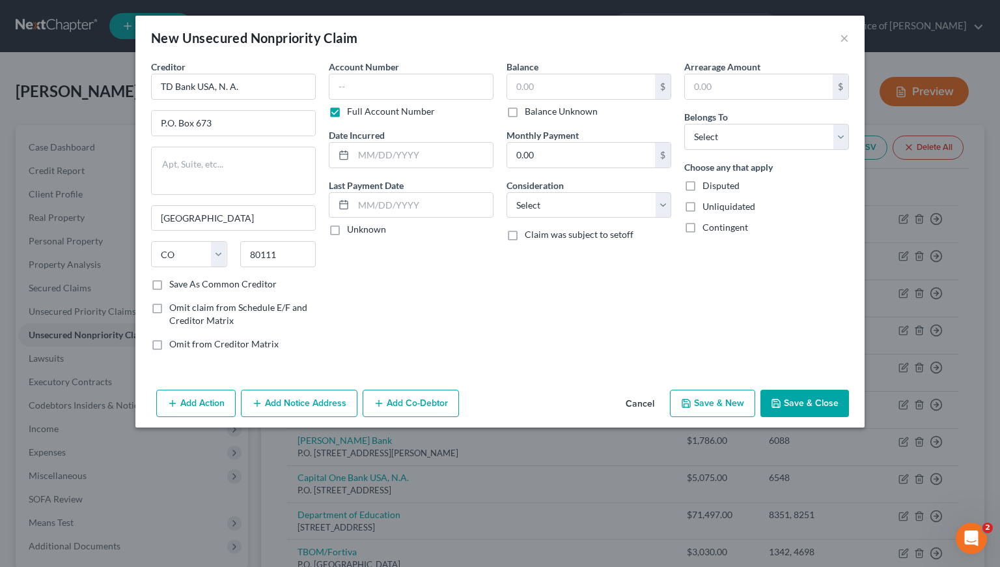
scroll to position [0, 0]
click at [307, 406] on button "Add Notice Address" at bounding box center [299, 402] width 117 height 27
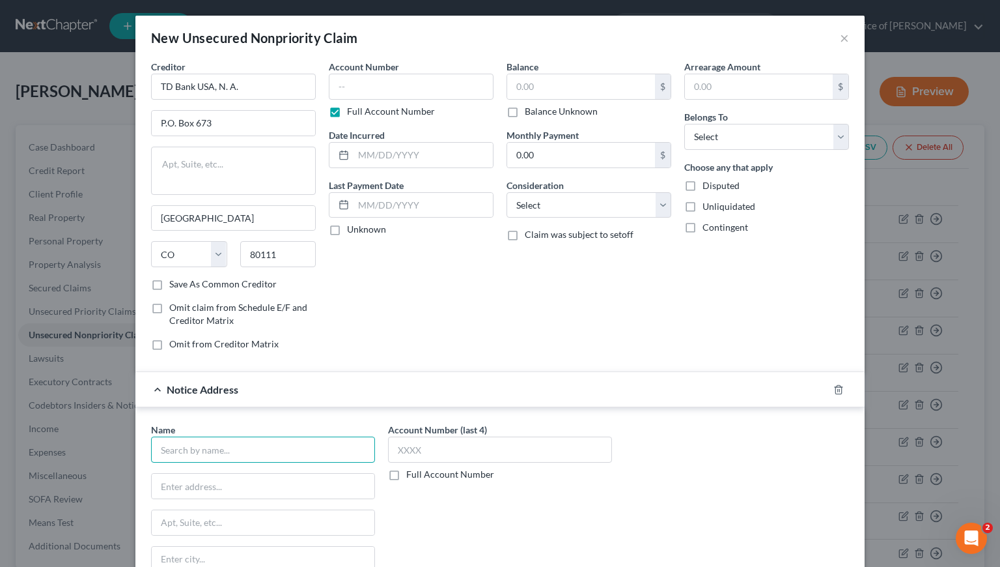
click at [313, 454] on input "text" at bounding box center [263, 449] width 224 height 26
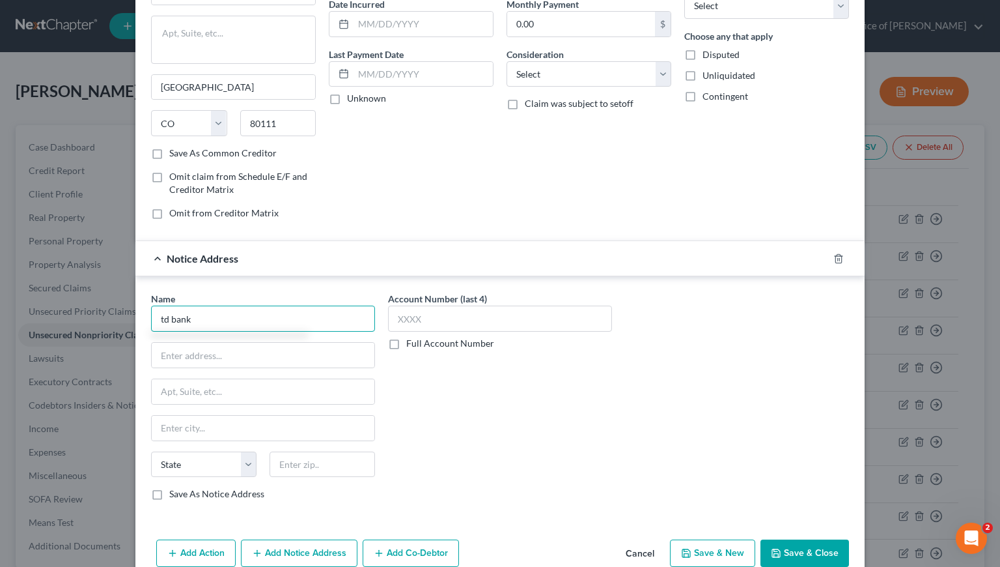
scroll to position [157, 0]
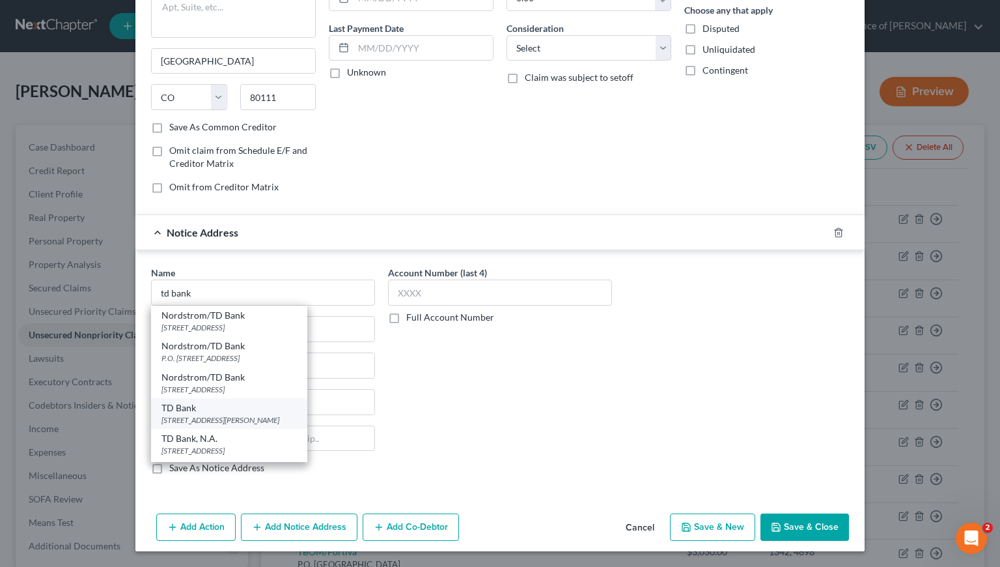
click at [207, 416] on div "13531 E Caley Ave., Englewood, CO 80111" at bounding box center [229, 419] width 135 height 11
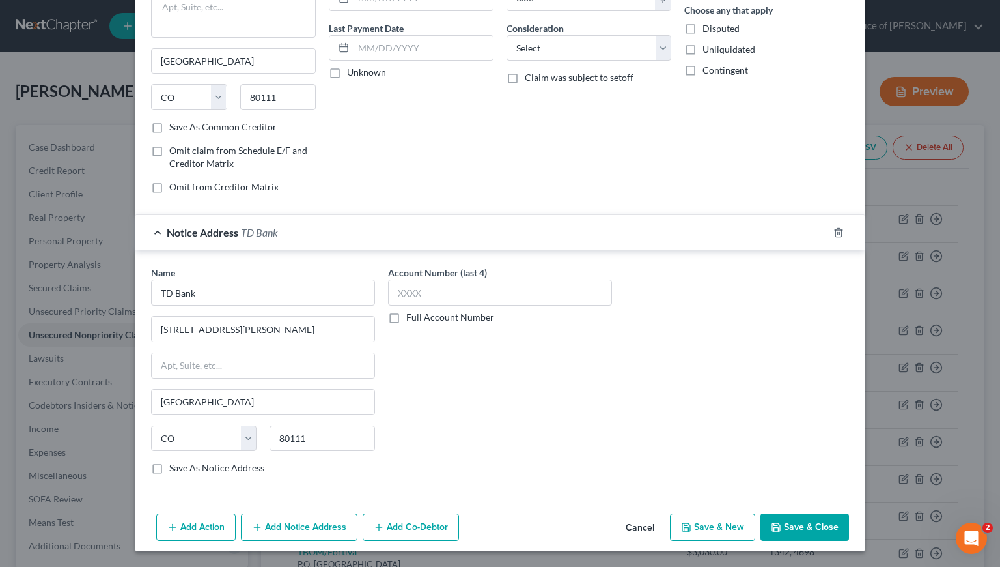
click at [406, 319] on label "Full Account Number" at bounding box center [450, 317] width 88 height 13
click at [412, 319] on input "Full Account Number" at bounding box center [416, 315] width 8 height 8
click at [415, 292] on input "text" at bounding box center [500, 292] width 224 height 26
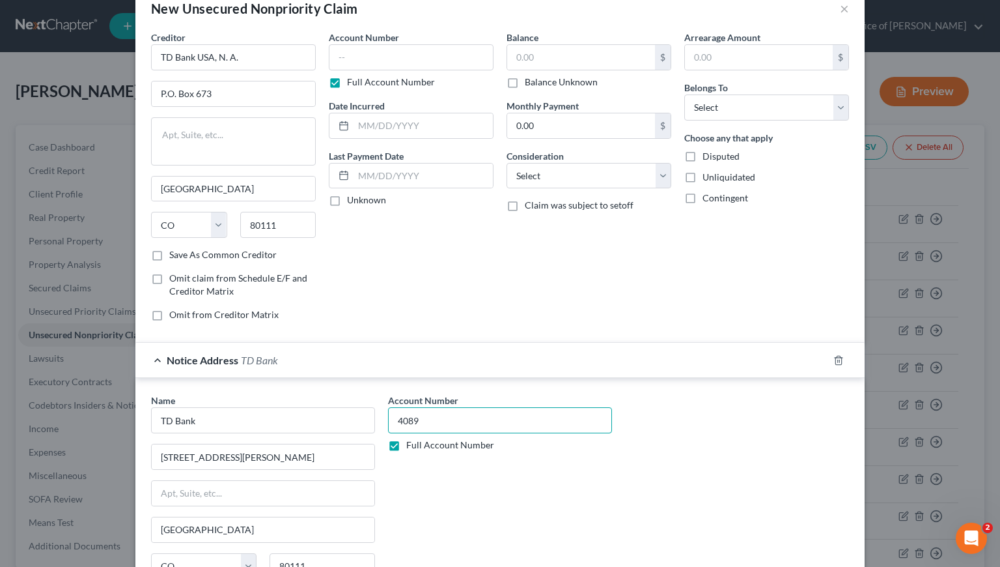
scroll to position [0, 0]
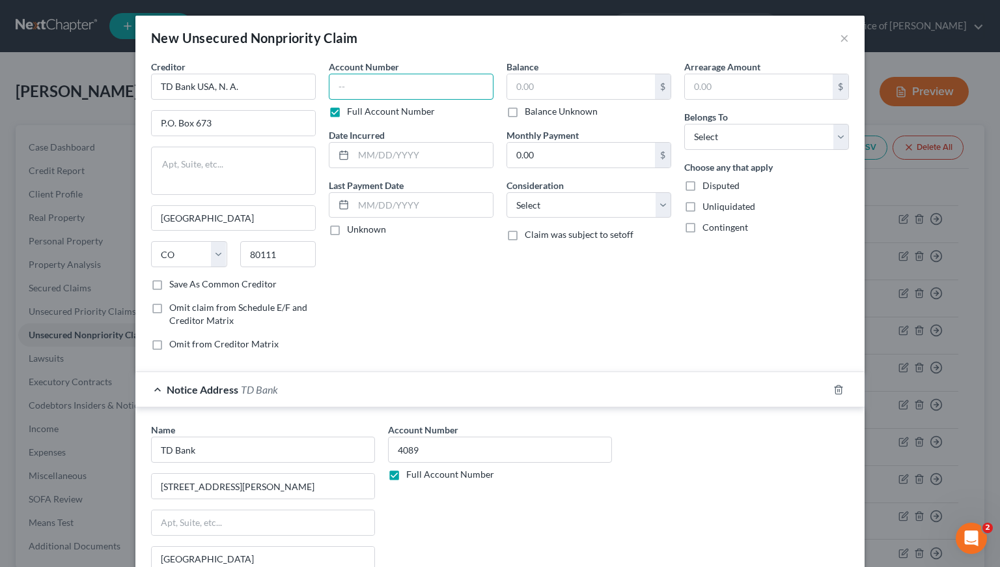
click at [420, 91] on input "text" at bounding box center [411, 87] width 165 height 26
click at [581, 90] on input "text" at bounding box center [581, 86] width 148 height 25
click at [409, 156] on input "text" at bounding box center [423, 155] width 139 height 25
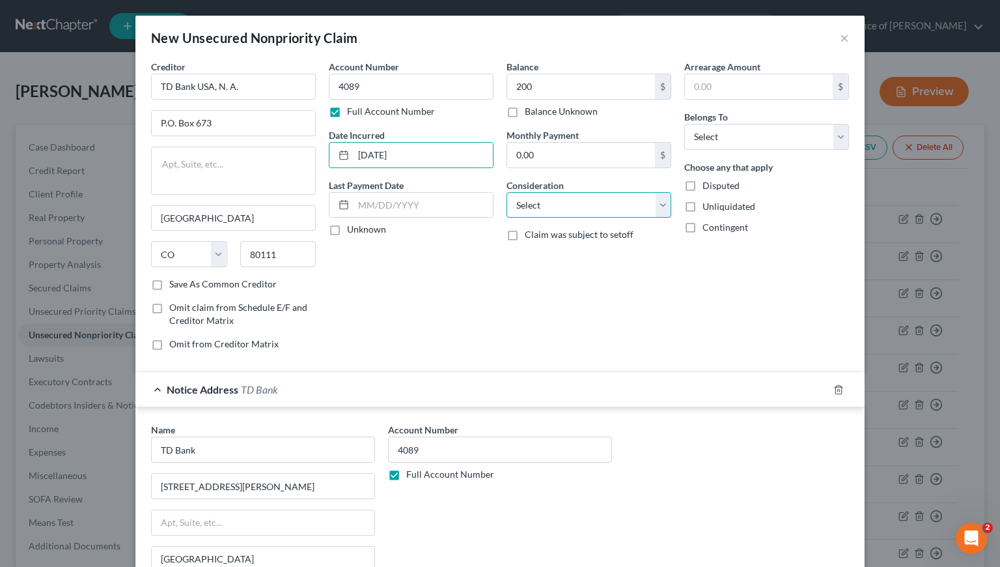
click at [584, 199] on select "Select Cable / Satellite Services Collection Agency Credit Card Debt Debt Couns…" at bounding box center [589, 205] width 165 height 26
click at [507, 192] on select "Select Cable / Satellite Services Collection Agency Credit Card Debt Debt Couns…" at bounding box center [589, 205] width 165 height 26
click at [722, 141] on select "Select Debtor 1 Only Debtor 2 Only Debtor 1 And Debtor 2 Only At Least One Of T…" at bounding box center [766, 137] width 165 height 26
click at [684, 124] on select "Select Debtor 1 Only Debtor 2 Only Debtor 1 And Debtor 2 Only At Least One Of T…" at bounding box center [766, 137] width 165 height 26
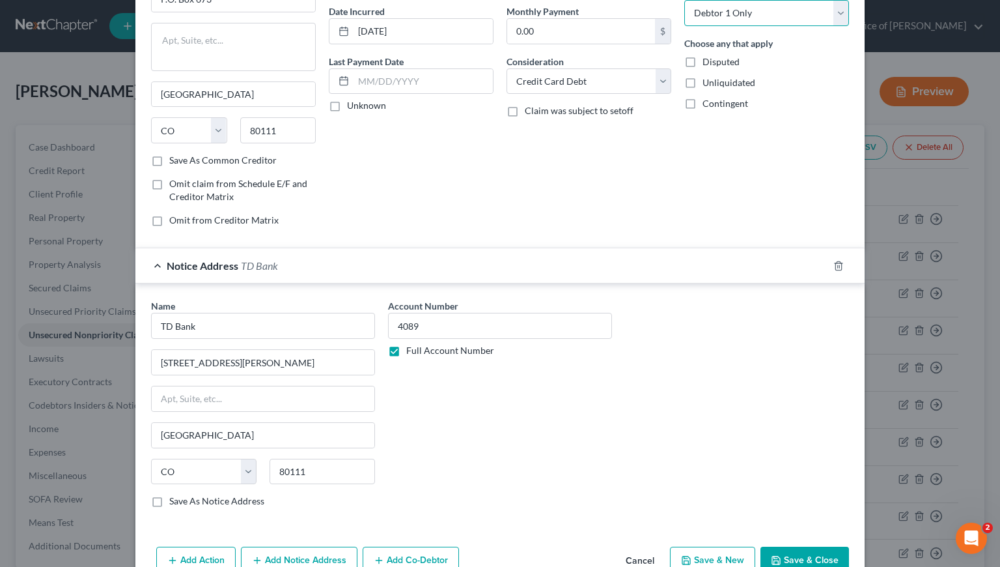
scroll to position [157, 0]
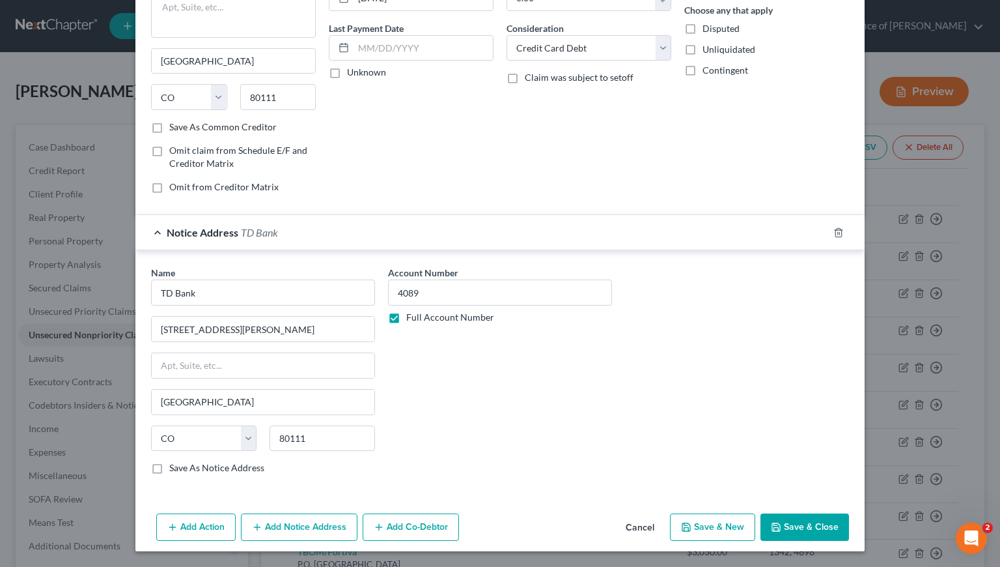
click at [697, 529] on button "Save & New" at bounding box center [712, 526] width 85 height 27
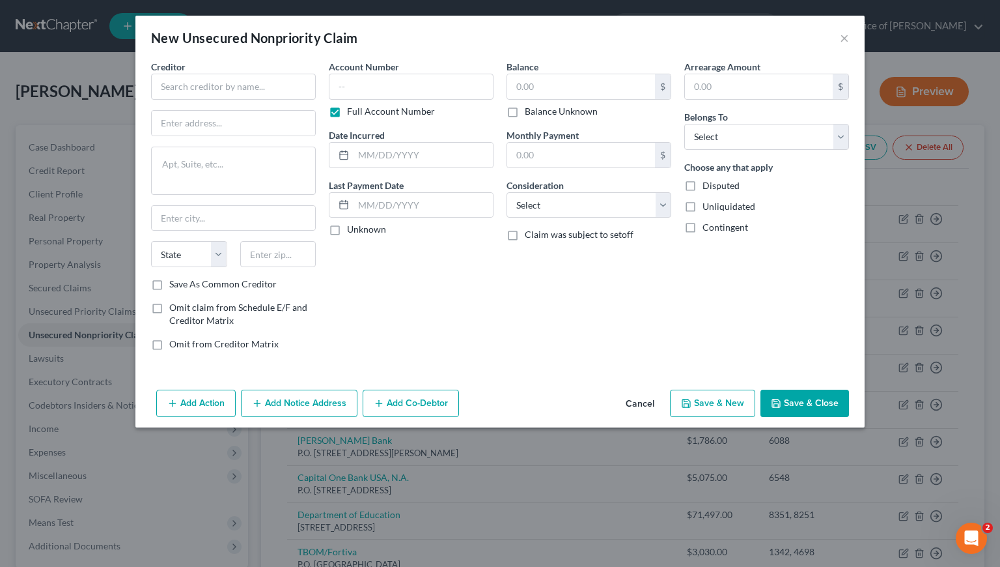
scroll to position [0, 0]
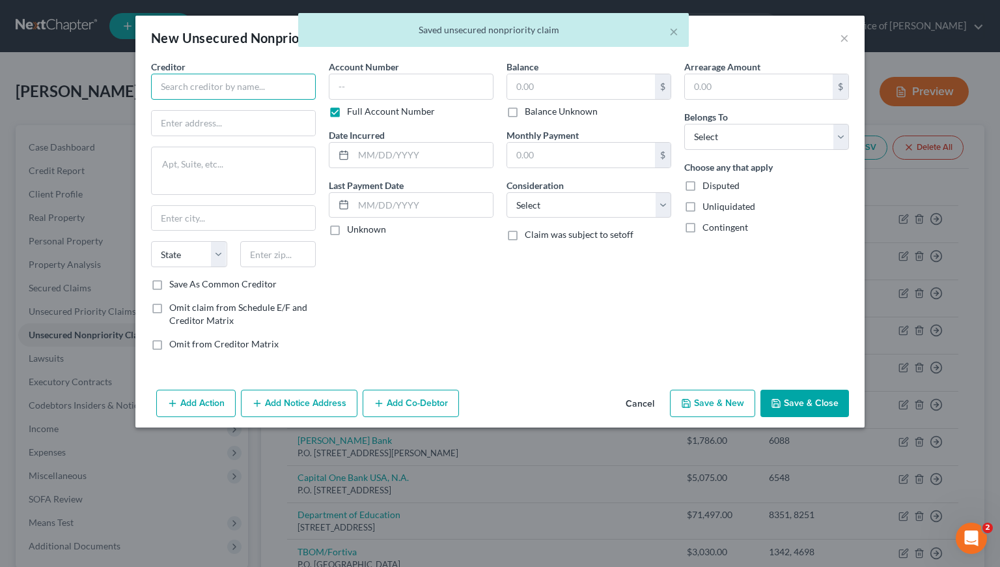
click at [234, 89] on input "text" at bounding box center [233, 87] width 165 height 26
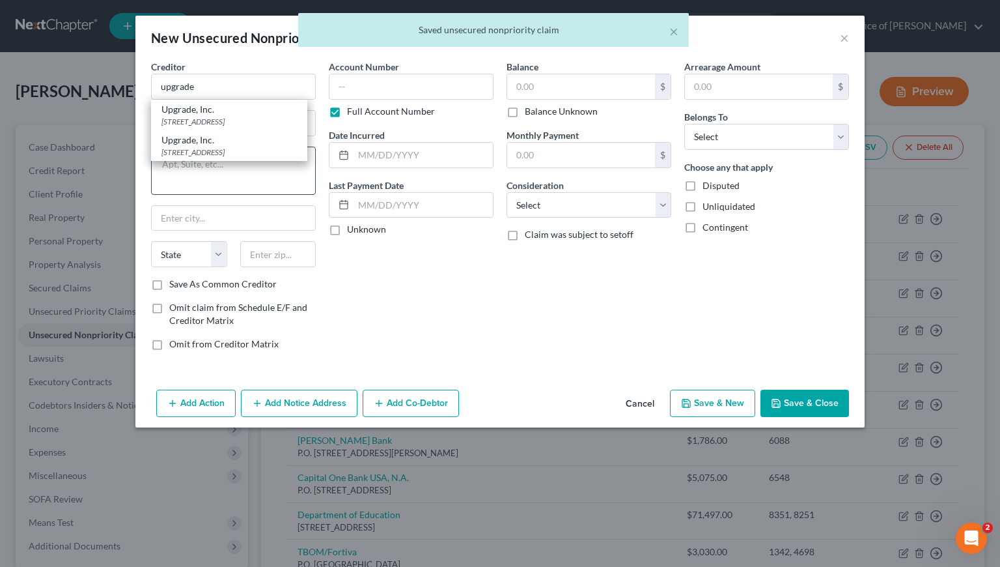
click at [229, 158] on div "275 Battery St., 22nd Fl., San Francisco, CA 94111" at bounding box center [229, 152] width 135 height 11
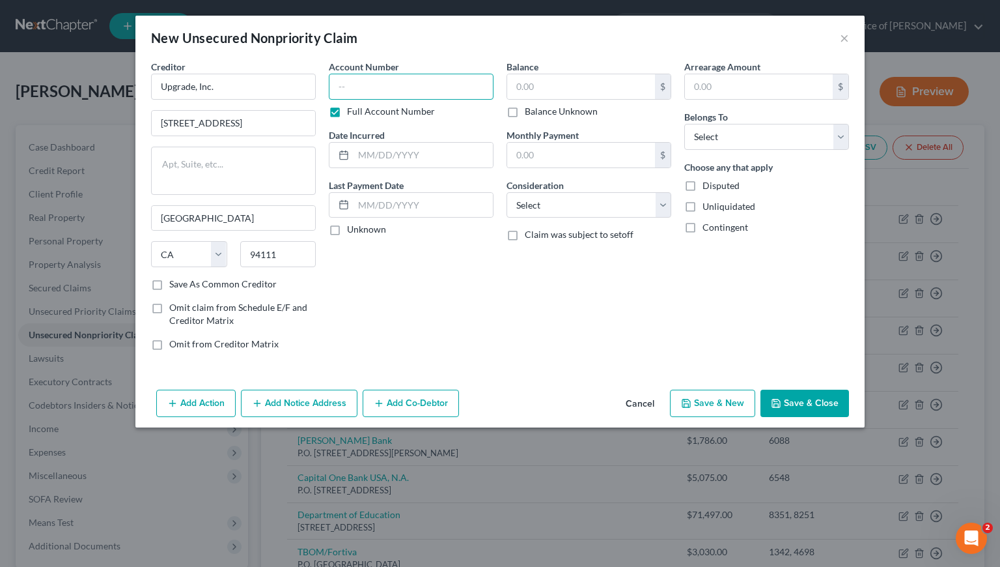
click at [400, 96] on input "text" at bounding box center [411, 87] width 165 height 26
click at [410, 152] on input "text" at bounding box center [423, 155] width 139 height 25
click at [578, 79] on input "text" at bounding box center [581, 86] width 148 height 25
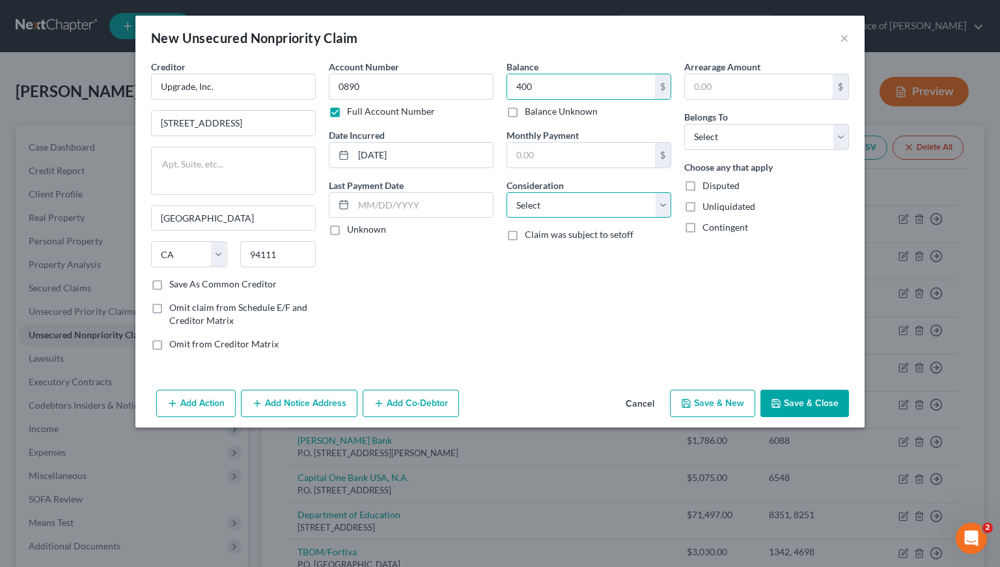
click at [563, 202] on select "Select Cable / Satellite Services Collection Agency Credit Card Debt Debt Couns…" at bounding box center [589, 205] width 165 height 26
click at [507, 192] on select "Select Cable / Satellite Services Collection Agency Credit Card Debt Debt Couns…" at bounding box center [589, 205] width 165 height 26
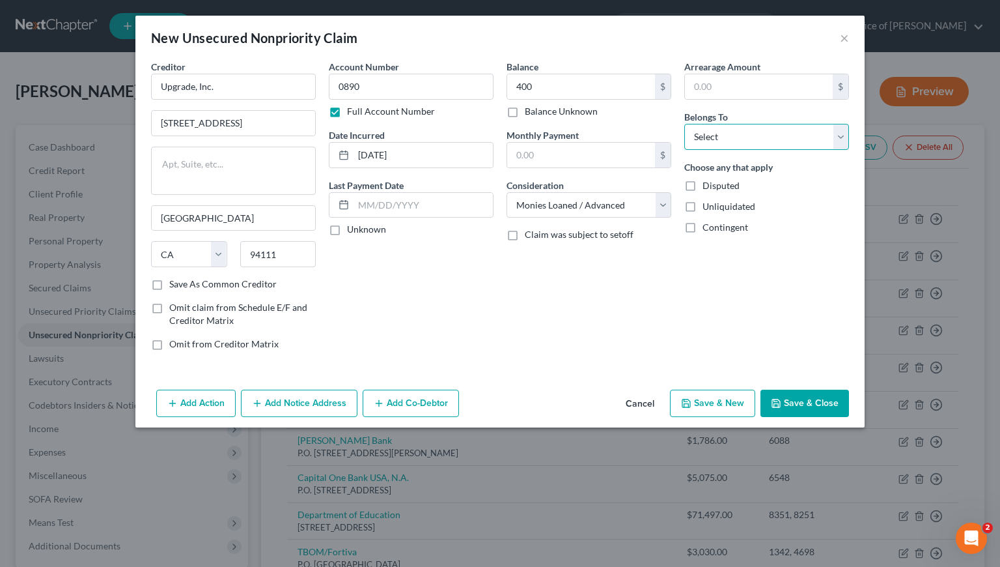
click at [753, 134] on select "Select Debtor 1 Only Debtor 2 Only Debtor 1 And Debtor 2 Only At Least One Of T…" at bounding box center [766, 137] width 165 height 26
click at [684, 124] on select "Select Debtor 1 Only Debtor 2 Only Debtor 1 And Debtor 2 Only At Least One Of T…" at bounding box center [766, 137] width 165 height 26
click at [386, 88] on input "0890" at bounding box center [411, 87] width 165 height 26
drag, startPoint x: 426, startPoint y: 147, endPoint x: 417, endPoint y: 158, distance: 13.9
click at [418, 158] on input "6/27/2025" at bounding box center [423, 155] width 139 height 25
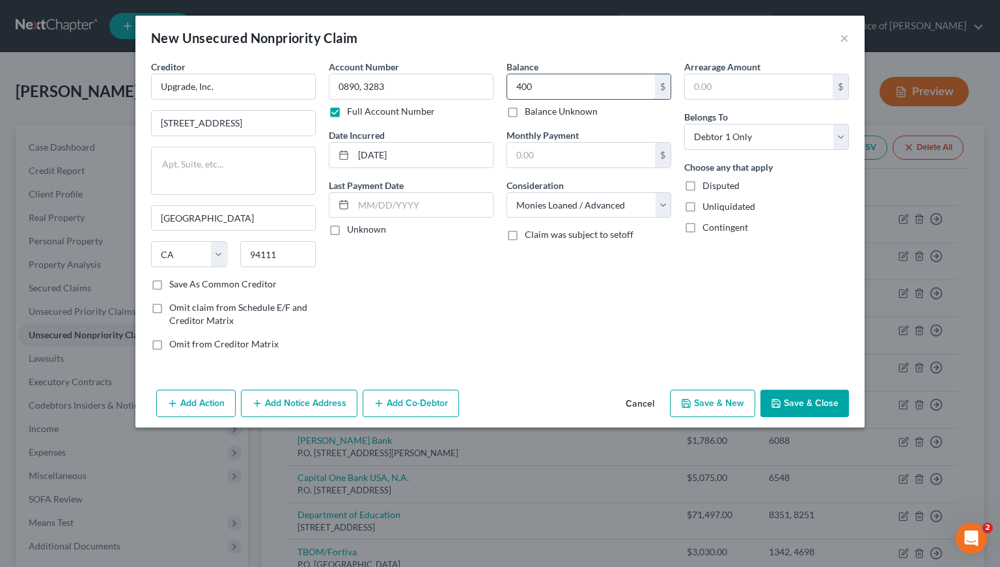
click at [557, 85] on input "400" at bounding box center [581, 86] width 148 height 25
click at [475, 350] on div "Account Number 0890, 3283 Full Account Number Date Incurred 7/28/2023 Last Paym…" at bounding box center [411, 210] width 178 height 301
click at [813, 403] on button "Save & Close" at bounding box center [805, 402] width 89 height 27
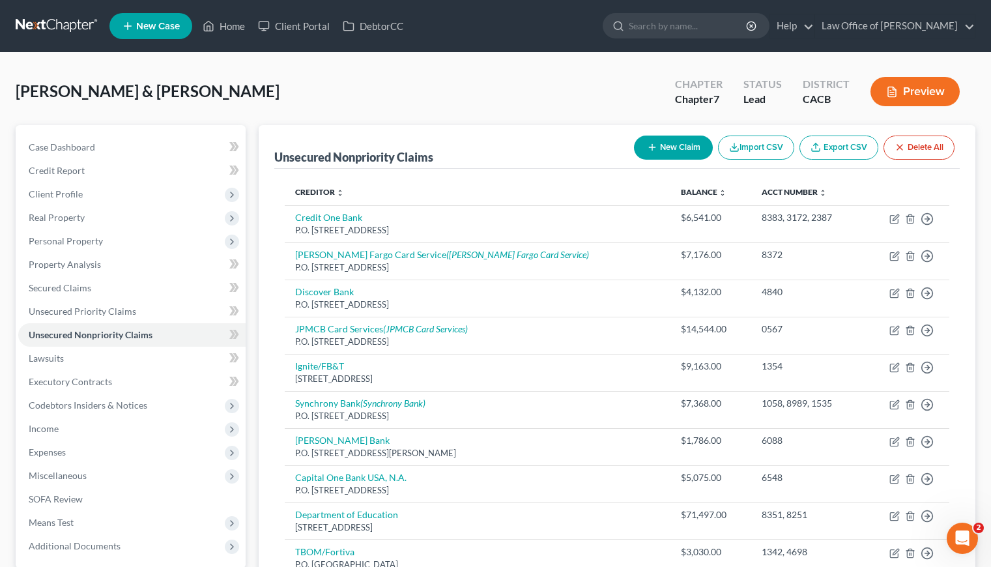
click at [664, 147] on button "New Claim" at bounding box center [673, 147] width 79 height 24
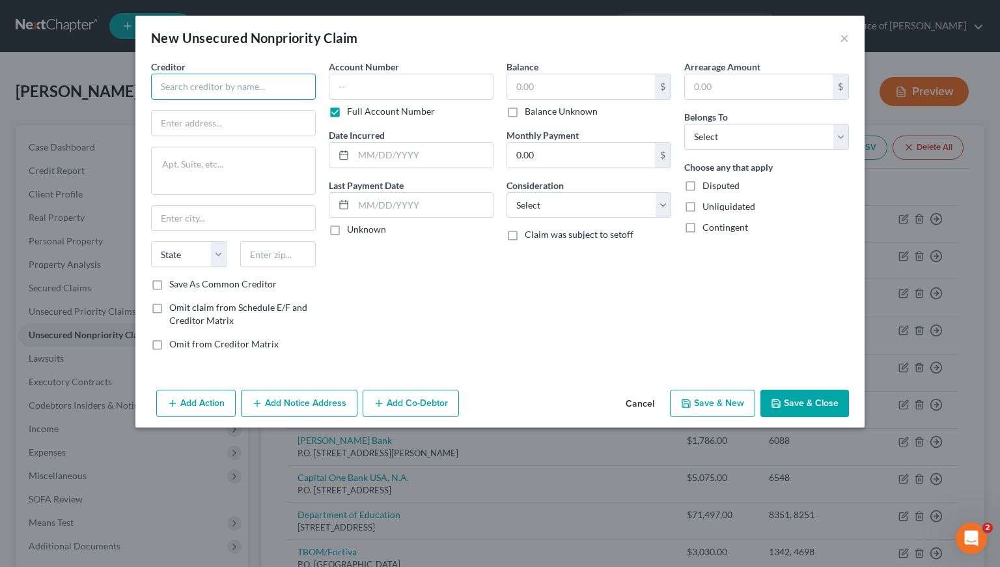
click at [215, 94] on input "text" at bounding box center [233, 87] width 165 height 26
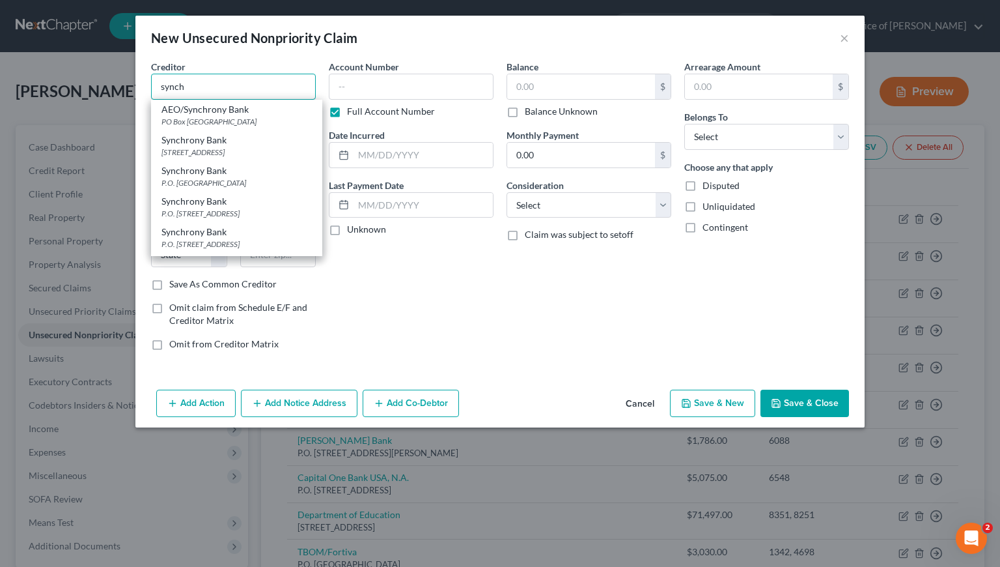
drag, startPoint x: 201, startPoint y: 85, endPoint x: 144, endPoint y: 87, distance: 56.7
click at [145, 86] on div "Creditor * synch AEO/Synchrony Bank PO Box 530942, Atlanta, GA 30353 Synchrony …" at bounding box center [234, 210] width 178 height 301
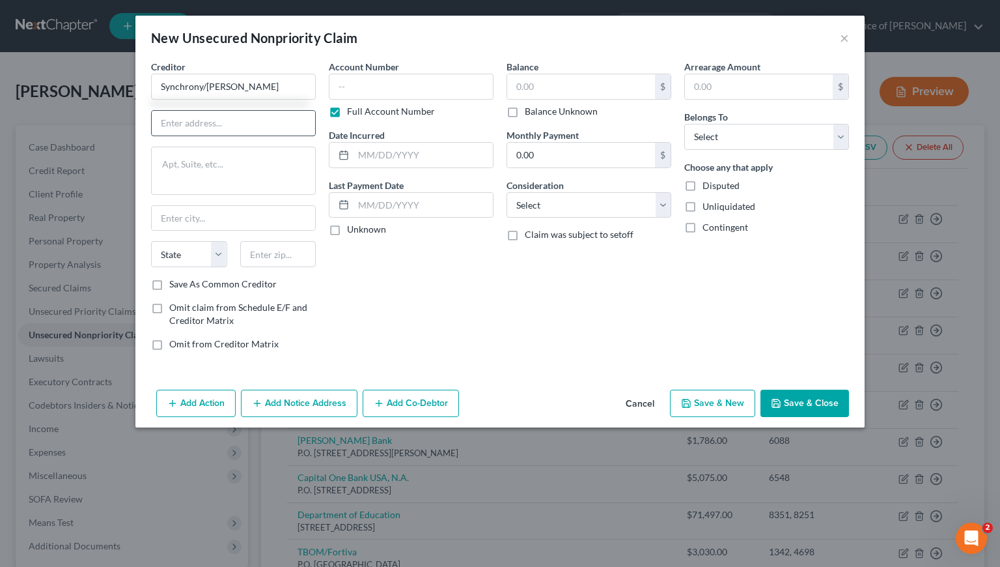
click at [256, 122] on input "text" at bounding box center [233, 123] width 163 height 25
click at [292, 248] on input "text" at bounding box center [278, 254] width 76 height 26
click at [388, 307] on div "Account Number Full Account Number Date Incurred Last Payment Date Unknown" at bounding box center [411, 210] width 178 height 301
click at [371, 266] on div "Account Number Full Account Number Date Incurred Last Payment Date Unknown" at bounding box center [411, 210] width 178 height 301
click at [197, 213] on input "text" at bounding box center [233, 218] width 163 height 25
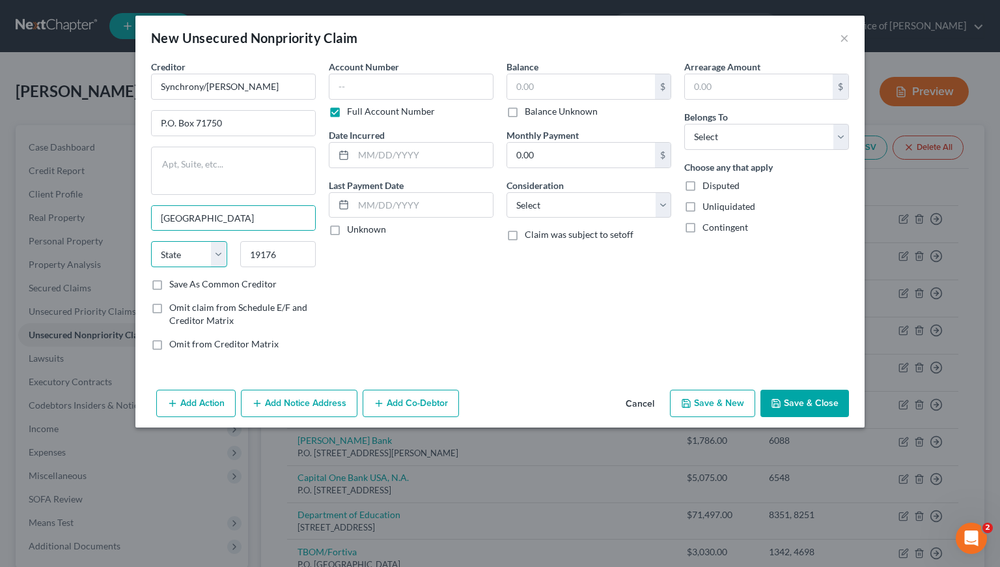
click at [190, 253] on select "State AL AK AR AZ CA CO CT DE DC FL GA GU HI ID IL IN IA KS KY LA ME MD MA MI M…" at bounding box center [189, 254] width 76 height 26
click at [151, 241] on select "State AL AK AR AZ CA CO CT DE DC FL GA GU HI ID IL IN IA KS KY LA ME MD MA MI M…" at bounding box center [189, 254] width 76 height 26
drag, startPoint x: 239, startPoint y: 117, endPoint x: 160, endPoint y: 121, distance: 78.9
click at [160, 121] on input "P.O. Box 71750" at bounding box center [233, 123] width 163 height 25
click at [428, 286] on div "Account Number Full Account Number Date Incurred Last Payment Date Unknown" at bounding box center [411, 210] width 178 height 301
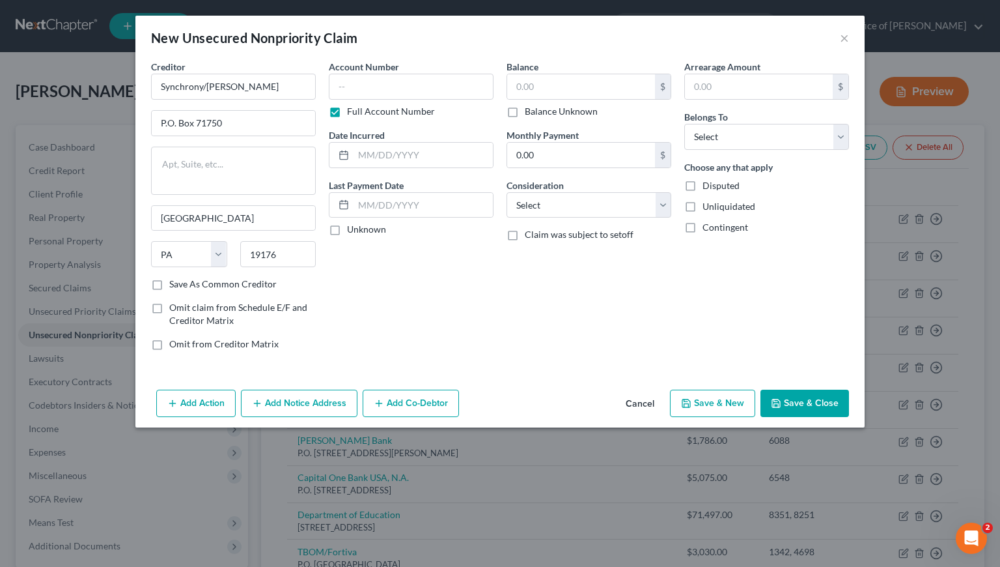
click at [416, 270] on div "Account Number Full Account Number Date Incurred Last Payment Date Unknown" at bounding box center [411, 210] width 178 height 301
drag, startPoint x: 154, startPoint y: 284, endPoint x: 160, endPoint y: 277, distance: 9.3
click at [169, 284] on label "Save As Common Creditor" at bounding box center [222, 283] width 107 height 13
click at [175, 284] on input "Save As Common Creditor" at bounding box center [179, 281] width 8 height 8
click at [400, 84] on input "text" at bounding box center [411, 87] width 165 height 26
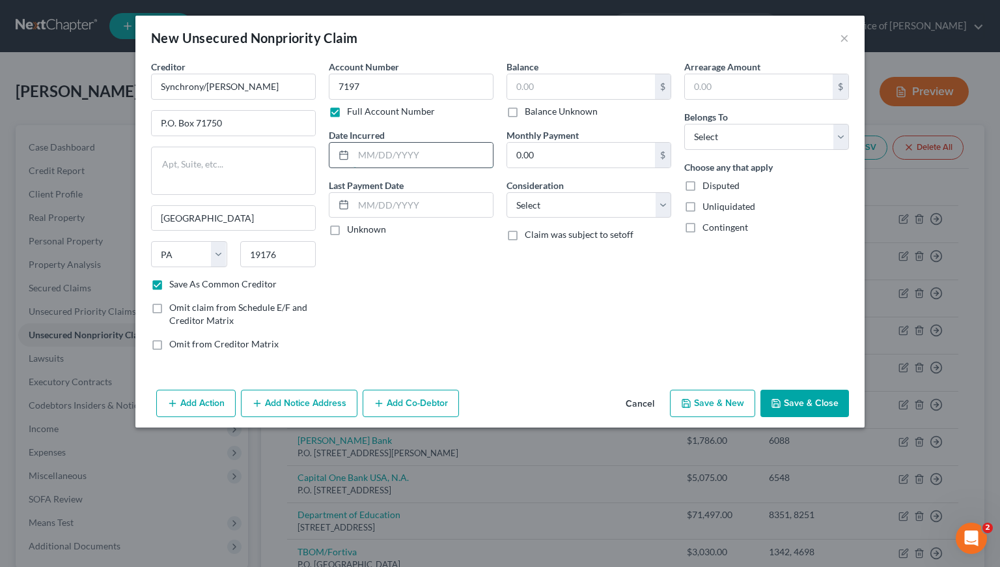
click at [409, 160] on input "text" at bounding box center [423, 155] width 139 height 25
click at [571, 82] on input "text" at bounding box center [581, 86] width 148 height 25
click at [559, 211] on select "Select Cable / Satellite Services Collection Agency Credit Card Debt Debt Couns…" at bounding box center [589, 205] width 165 height 26
click at [507, 192] on select "Select Cable / Satellite Services Collection Agency Credit Card Debt Debt Couns…" at bounding box center [589, 205] width 165 height 26
click at [727, 139] on select "Select Debtor 1 Only Debtor 2 Only Debtor 1 And Debtor 2 Only At Least One Of T…" at bounding box center [766, 137] width 165 height 26
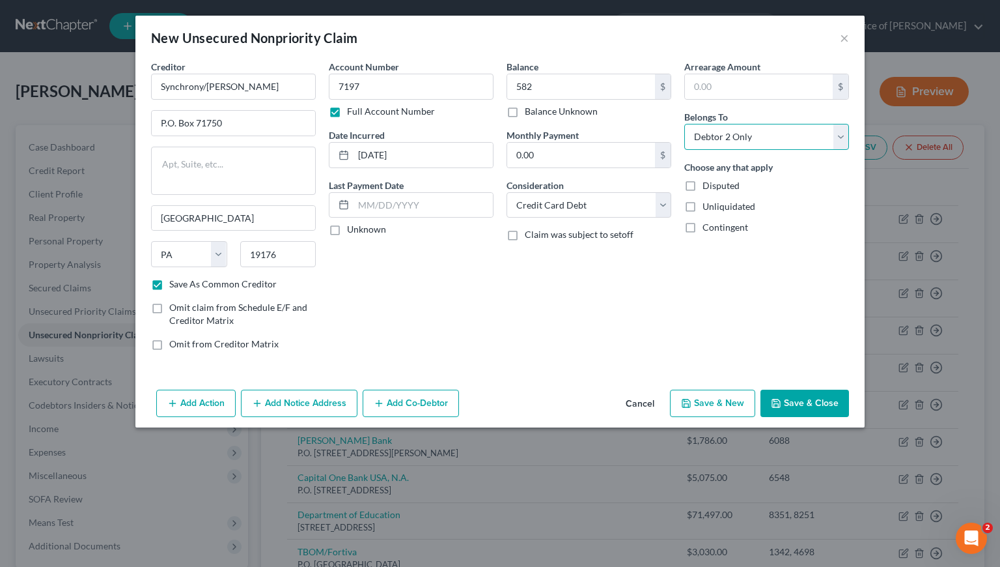
click at [684, 124] on select "Select Debtor 1 Only Debtor 2 Only Debtor 1 And Debtor 2 Only At Least One Of T…" at bounding box center [766, 137] width 165 height 26
drag, startPoint x: 442, startPoint y: 309, endPoint x: 438, endPoint y: 301, distance: 8.5
click at [441, 307] on div "Account Number 7197 Full Account Number Date Incurred 11/1/2022 Last Payment Da…" at bounding box center [411, 210] width 178 height 301
click at [318, 408] on button "Add Notice Address" at bounding box center [299, 402] width 117 height 27
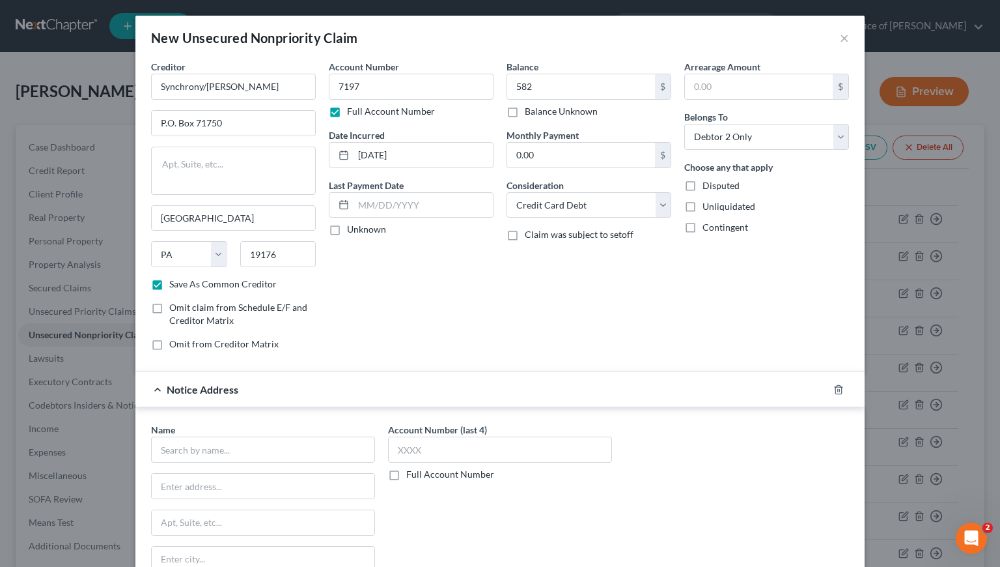
click at [406, 472] on label "Full Account Number" at bounding box center [450, 474] width 88 height 13
click at [412, 472] on input "Full Account Number" at bounding box center [416, 472] width 8 height 8
click at [402, 453] on input "text" at bounding box center [500, 449] width 224 height 26
click at [266, 445] on input "text" at bounding box center [263, 449] width 224 height 26
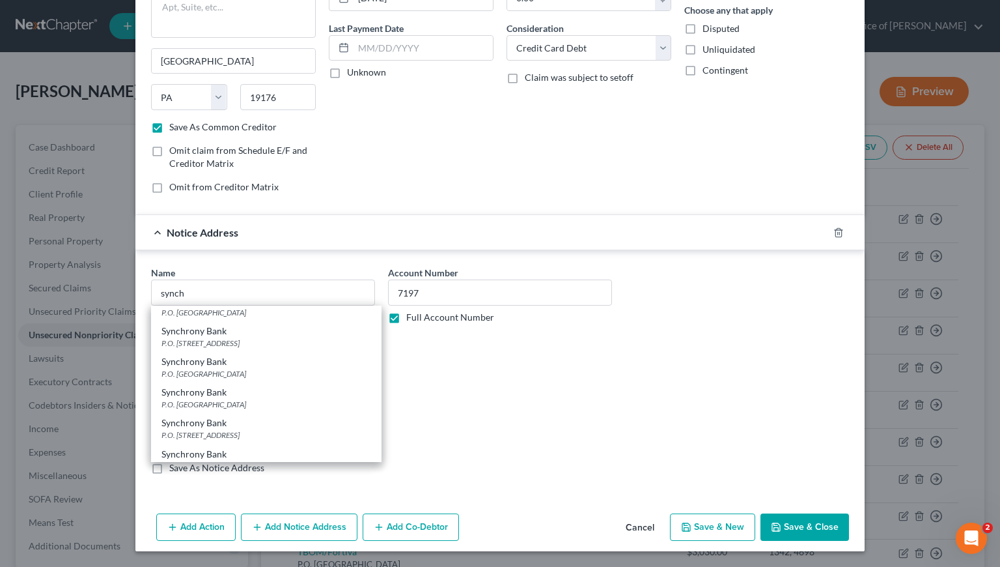
scroll to position [386, 0]
click at [206, 408] on div "P.O. Box 965005, Orlando, FL 32896" at bounding box center [267, 402] width 210 height 11
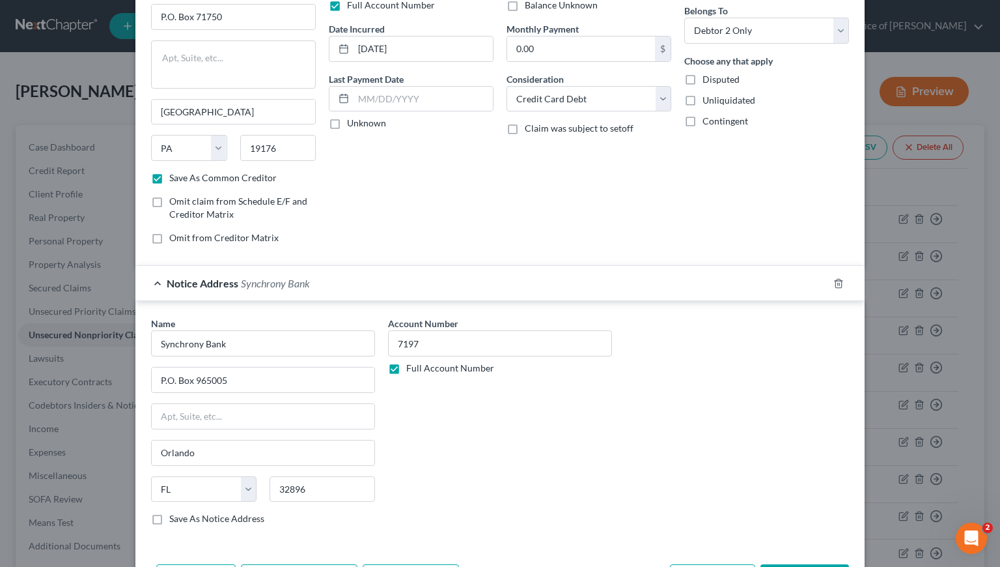
scroll to position [0, 0]
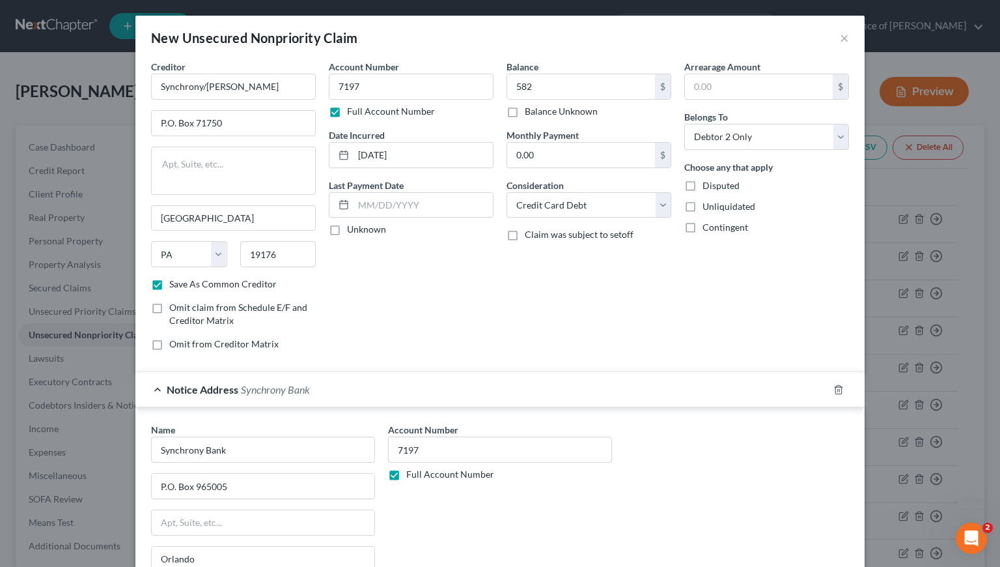
click at [538, 281] on div "Balance 582.00 $ Balance Unknown Balance Undetermined 582 $ Balance Unknown Mon…" at bounding box center [589, 210] width 178 height 301
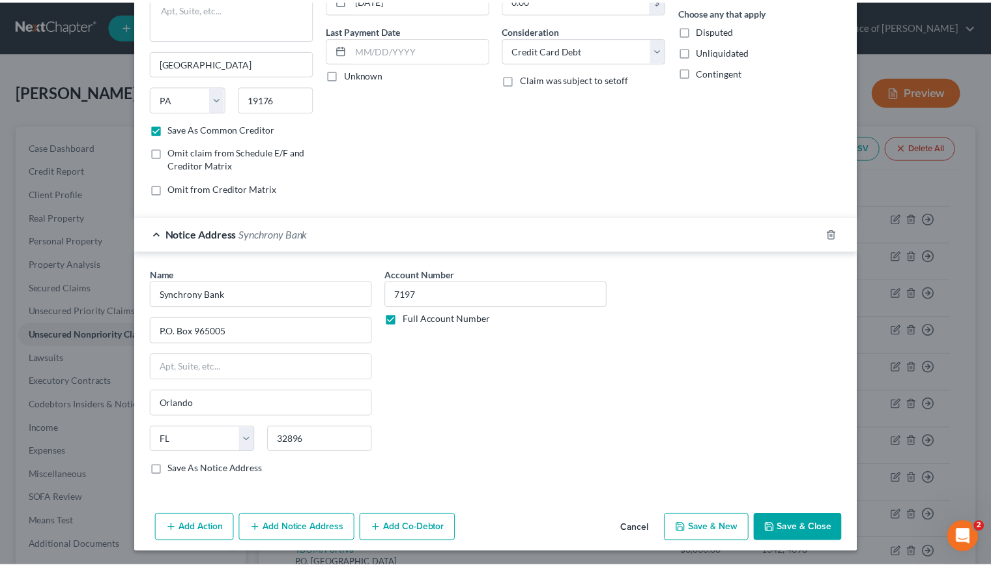
scroll to position [157, 0]
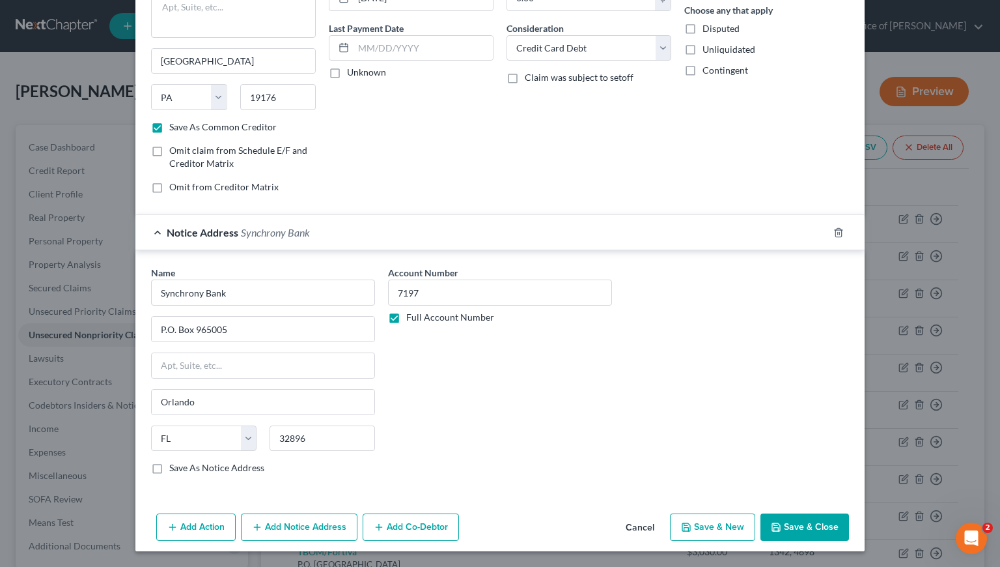
click at [714, 523] on button "Save & New" at bounding box center [712, 526] width 85 height 27
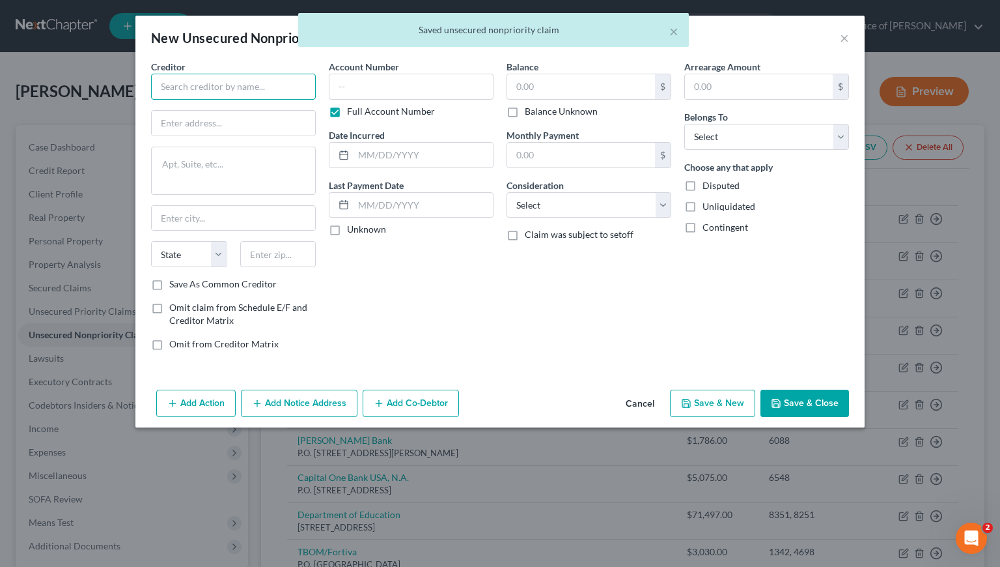
click at [206, 87] on input "text" at bounding box center [233, 87] width 165 height 26
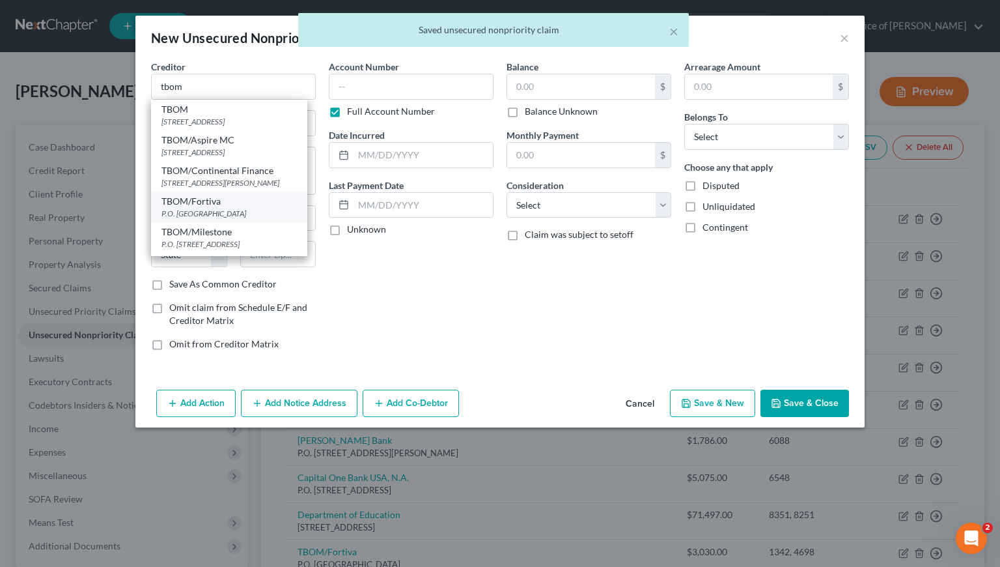
click at [242, 208] on div "TBOM/Fortiva" at bounding box center [229, 201] width 135 height 13
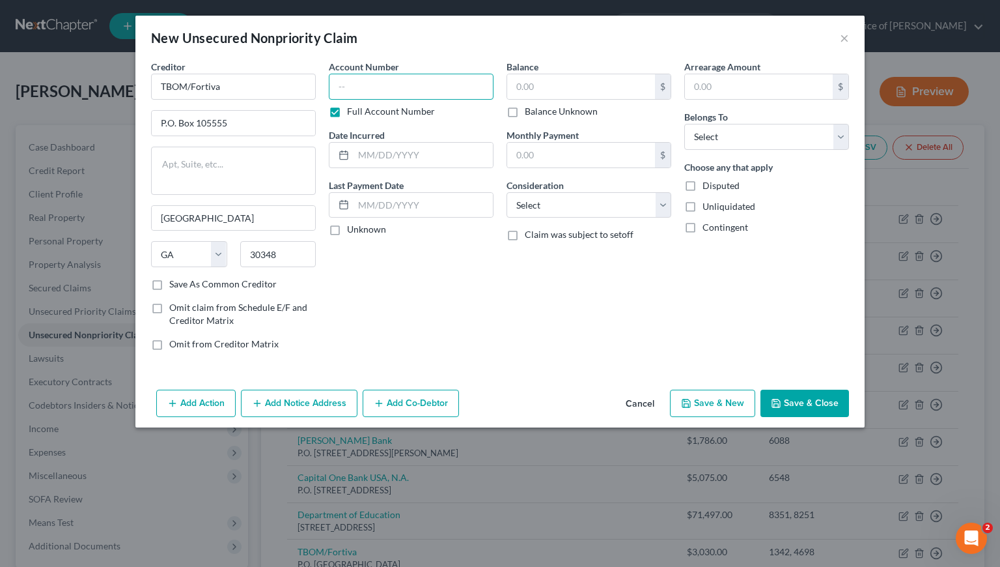
click at [377, 78] on input "text" at bounding box center [411, 87] width 165 height 26
click at [739, 137] on select "Select Debtor 1 Only Debtor 2 Only Debtor 1 And Debtor 2 Only At Least One Of T…" at bounding box center [766, 137] width 165 height 26
click at [684, 124] on select "Select Debtor 1 Only Debtor 2 Only Debtor 1 And Debtor 2 Only At Least One Of T…" at bounding box center [766, 137] width 165 height 26
click at [549, 91] on input "text" at bounding box center [581, 86] width 148 height 25
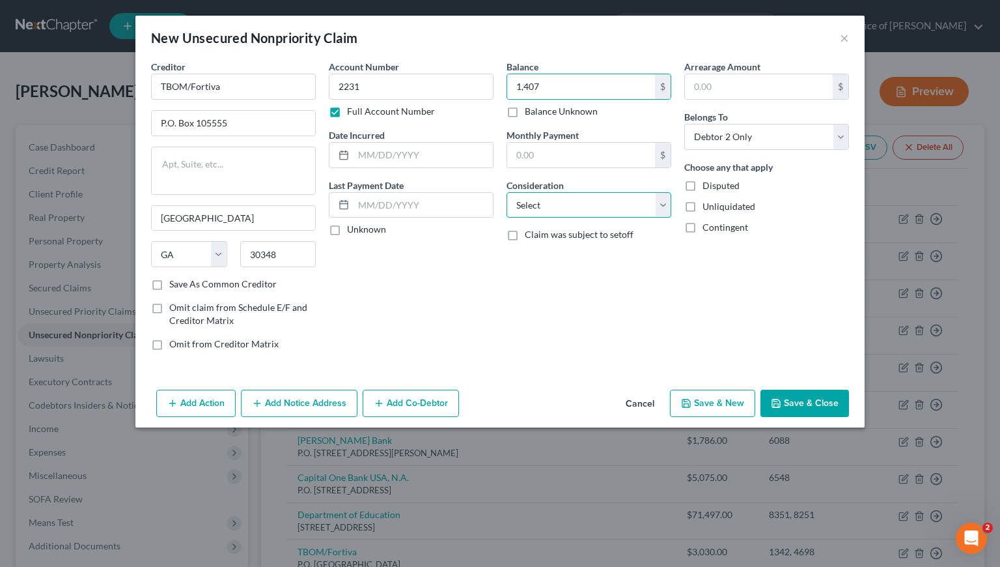
click at [572, 197] on select "Select Cable / Satellite Services Collection Agency Credit Card Debt Debt Couns…" at bounding box center [589, 205] width 165 height 26
click at [507, 192] on select "Select Cable / Satellite Services Collection Agency Credit Card Debt Debt Couns…" at bounding box center [589, 205] width 165 height 26
click at [404, 158] on input "text" at bounding box center [423, 155] width 139 height 25
click at [803, 396] on button "Save & Close" at bounding box center [805, 402] width 89 height 27
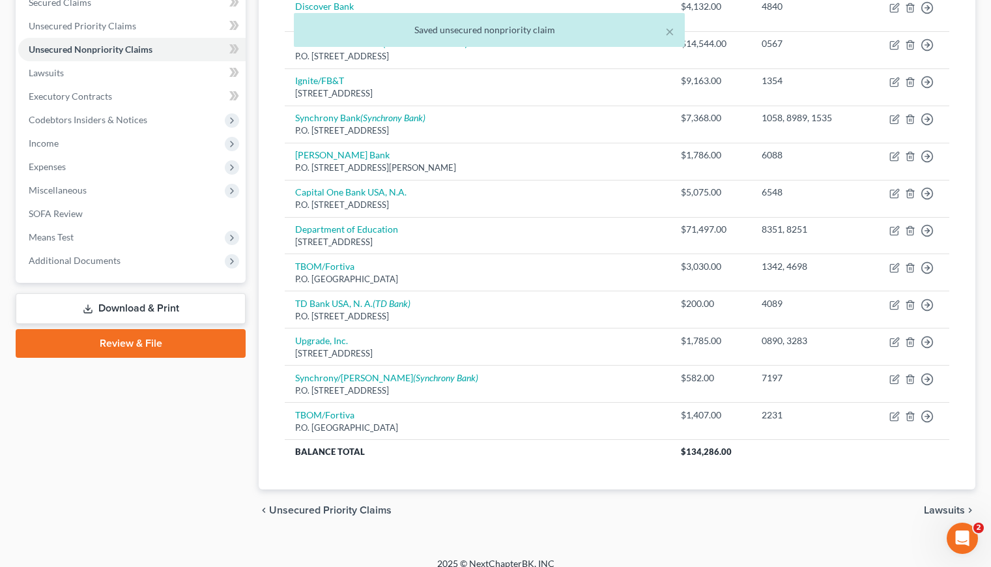
scroll to position [298, 0]
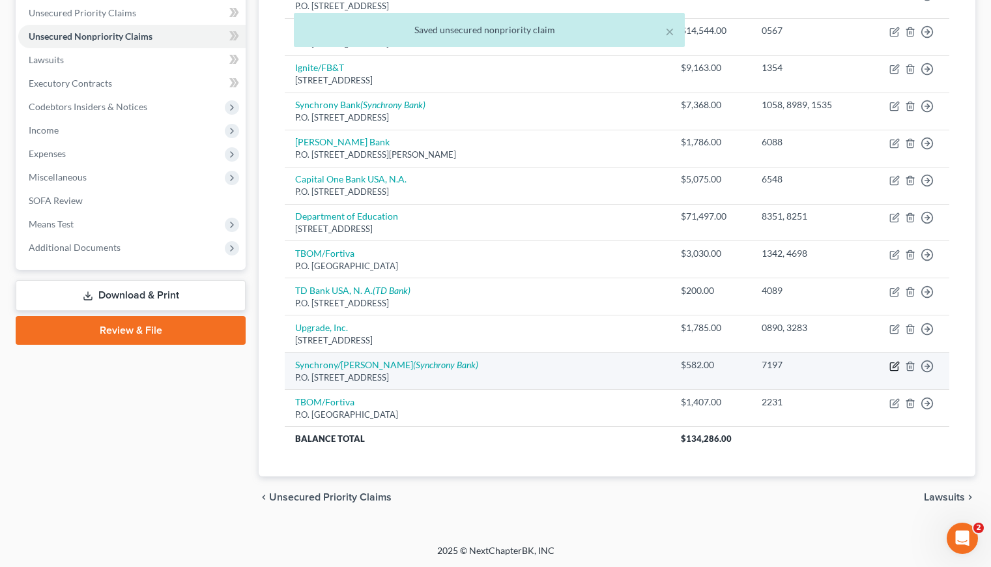
click at [892, 365] on icon "button" at bounding box center [895, 364] width 6 height 6
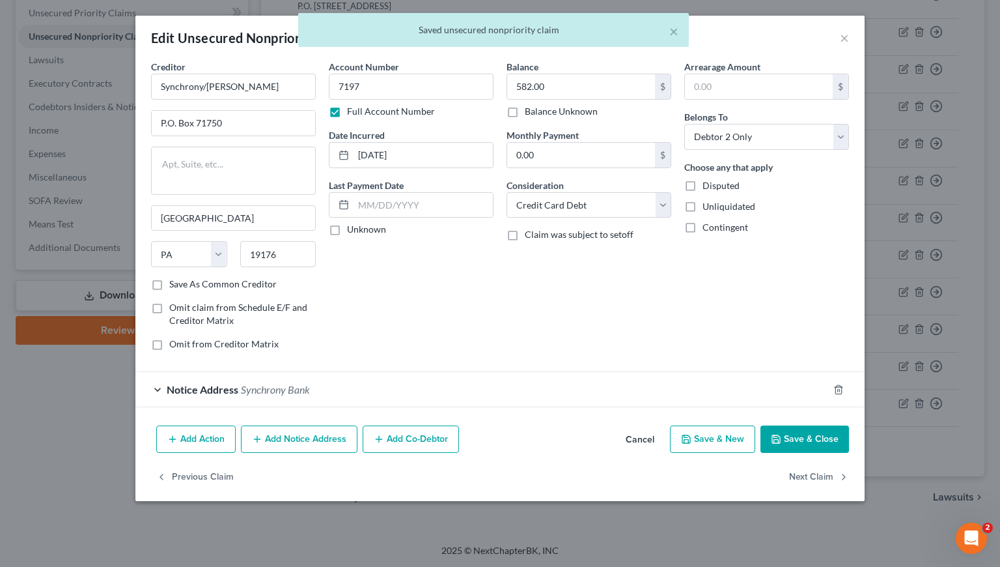
click at [846, 37] on div "× Saved unsecured nonpriority claim" at bounding box center [493, 33] width 1000 height 40
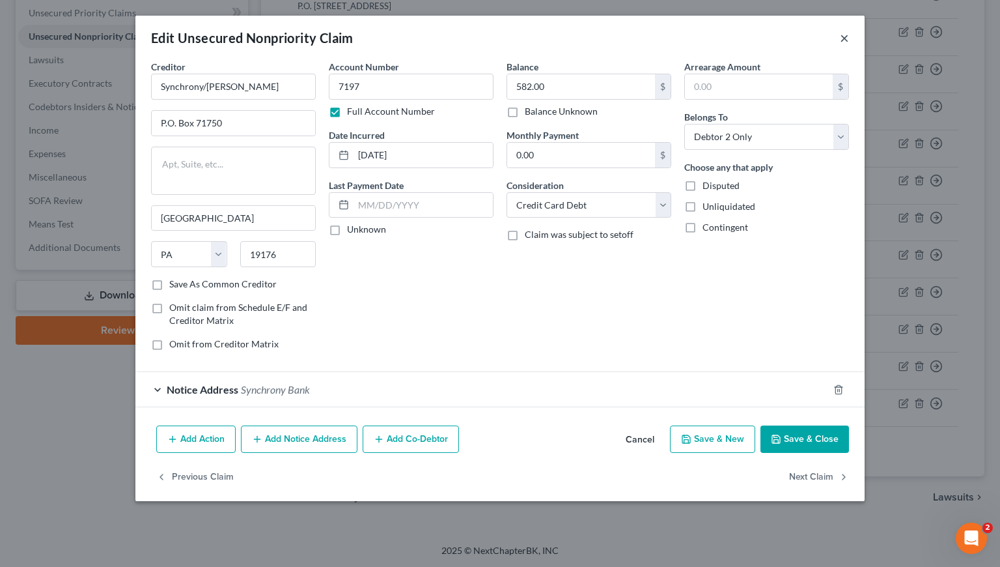
click at [847, 35] on button "×" at bounding box center [844, 38] width 9 height 16
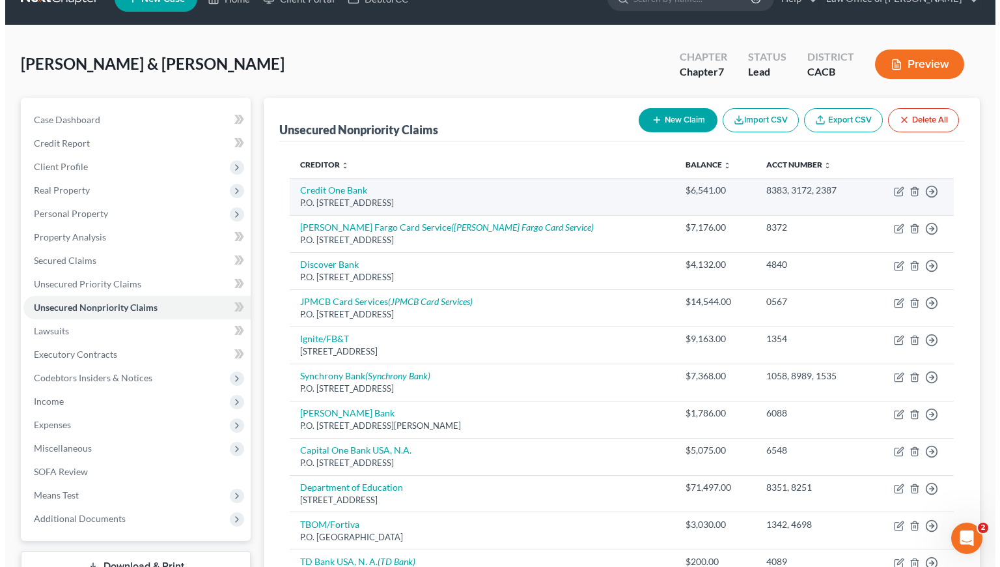
scroll to position [0, 0]
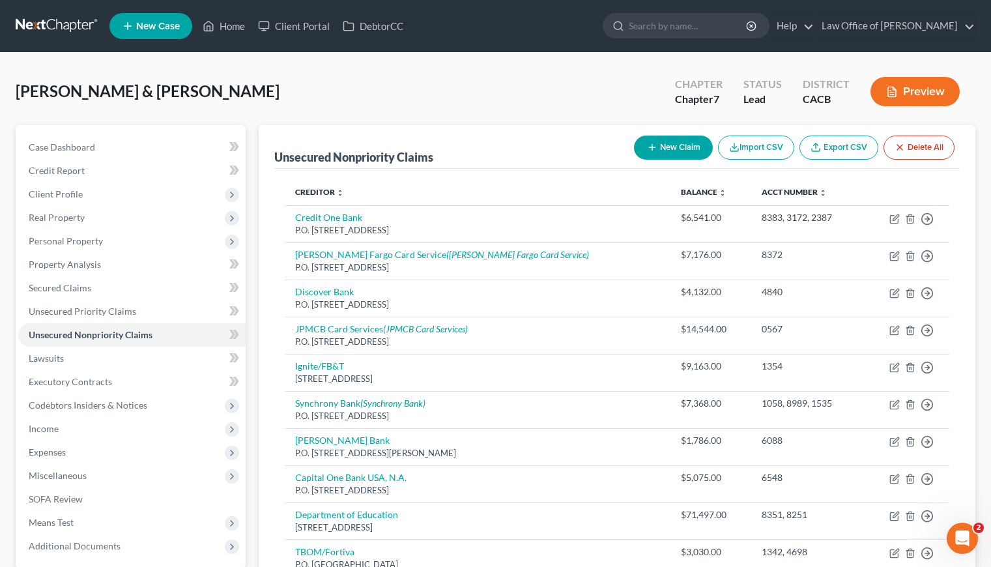
click at [666, 148] on button "New Claim" at bounding box center [673, 147] width 79 height 24
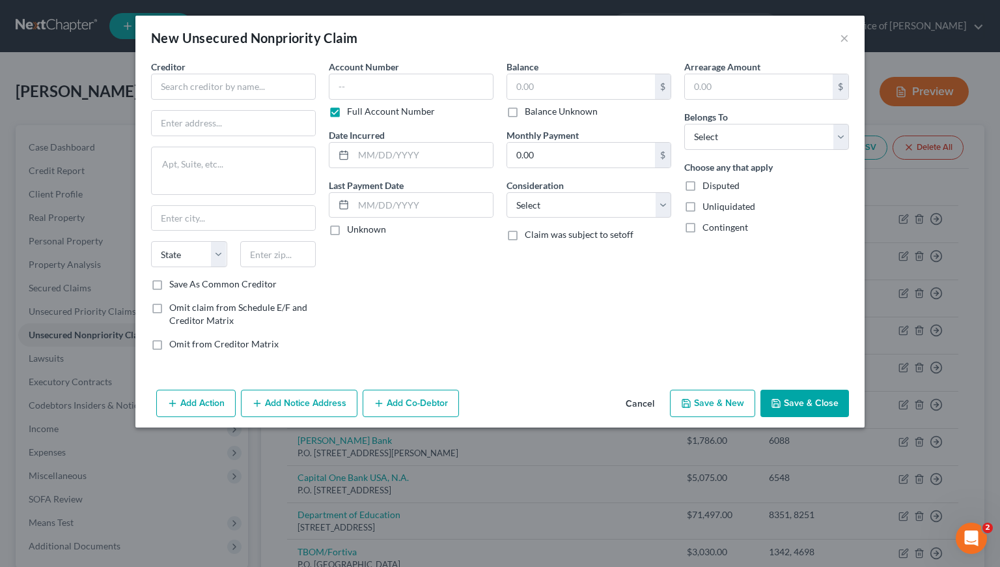
click at [634, 402] on button "Cancel" at bounding box center [639, 404] width 49 height 26
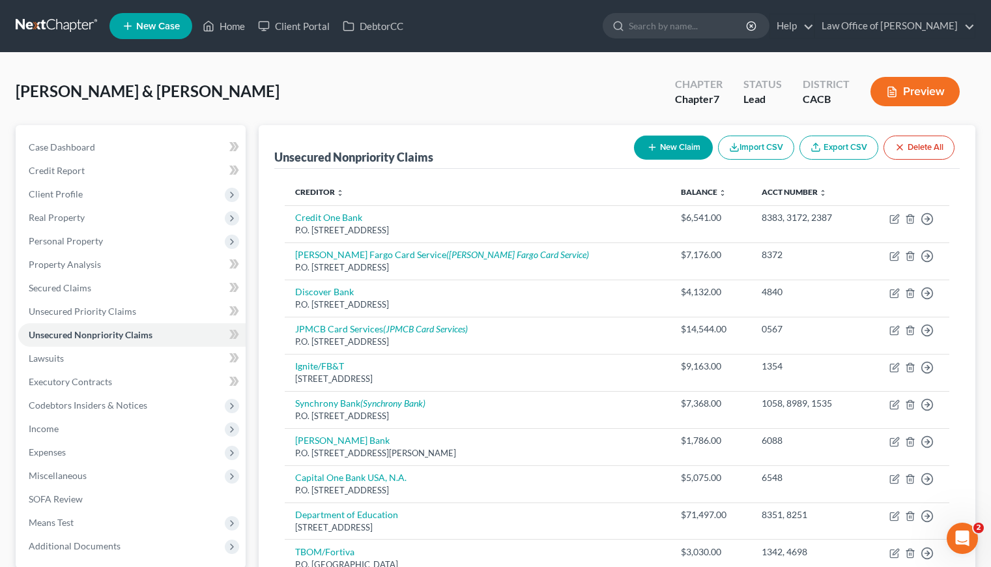
click at [671, 146] on button "New Claim" at bounding box center [673, 147] width 79 height 24
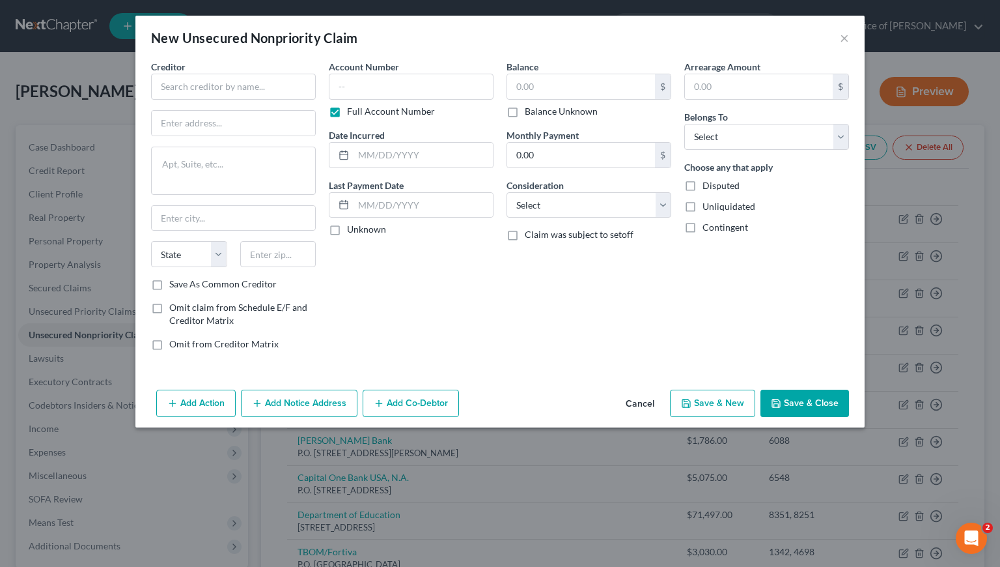
click at [646, 402] on button "Cancel" at bounding box center [639, 404] width 49 height 26
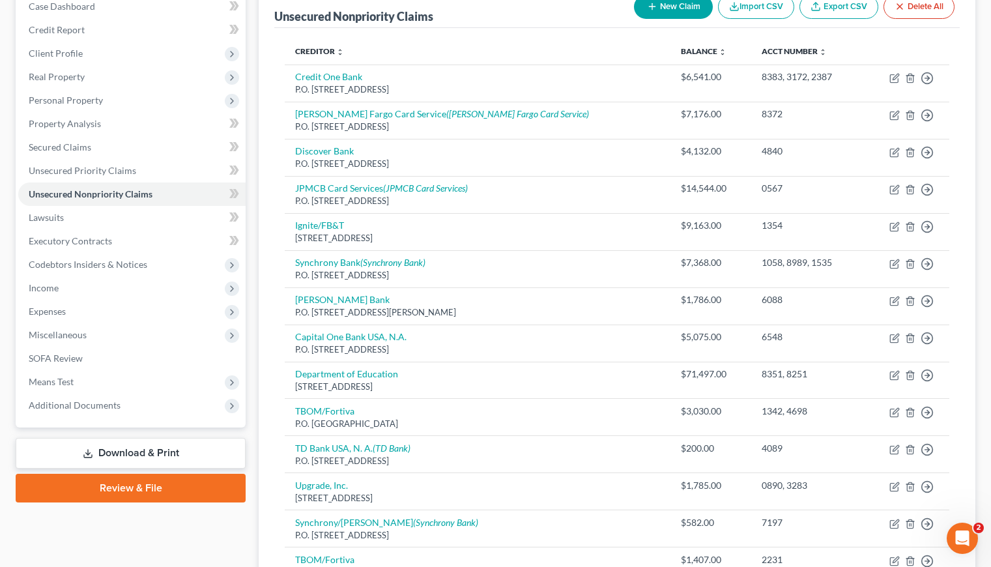
scroll to position [298, 0]
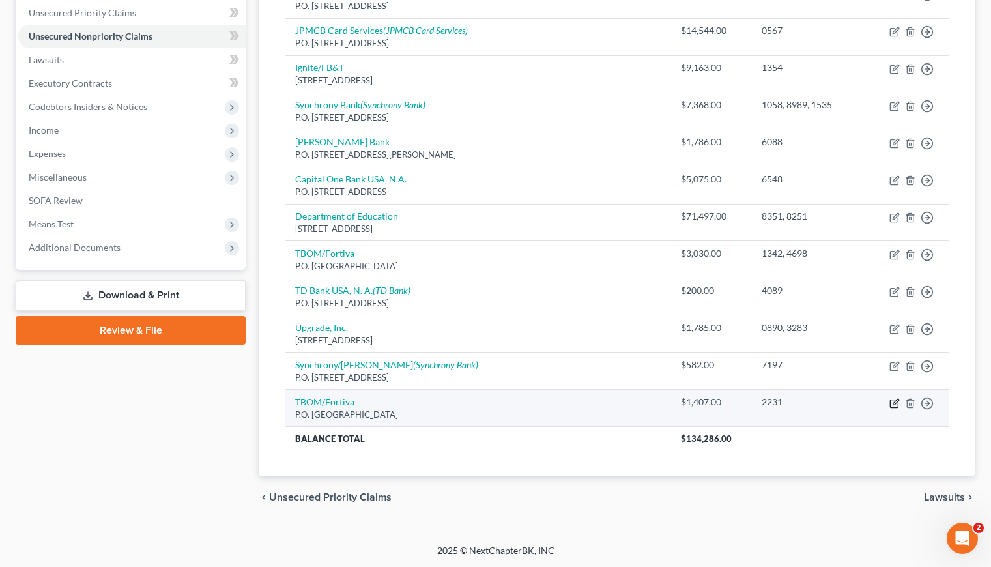
click at [892, 403] on icon "button" at bounding box center [894, 403] width 10 height 10
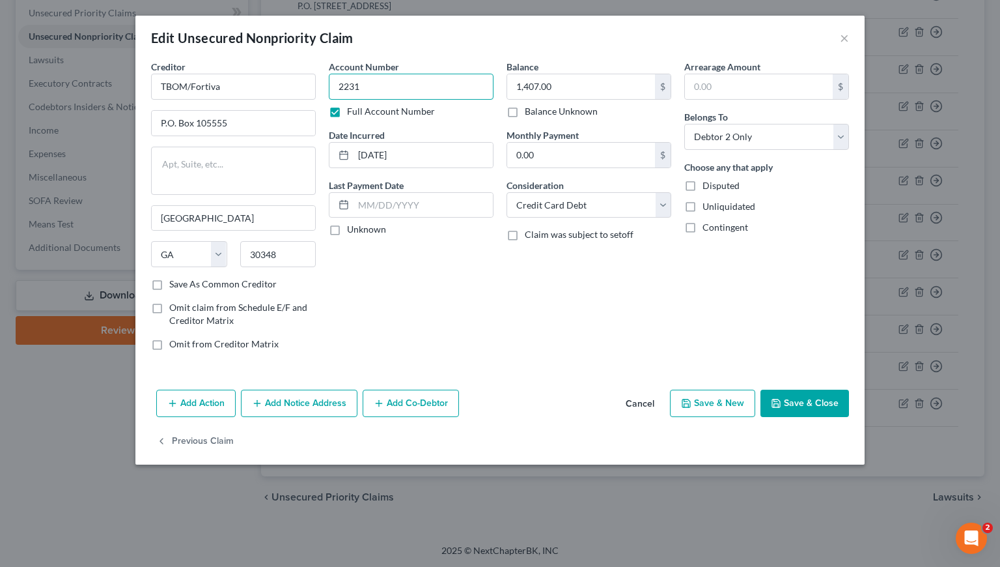
click at [393, 74] on input "2231" at bounding box center [411, 87] width 165 height 26
click at [388, 79] on input "2231" at bounding box center [411, 87] width 165 height 26
click at [384, 85] on input "2231" at bounding box center [411, 87] width 165 height 26
click at [625, 81] on input "1,407.00" at bounding box center [581, 86] width 148 height 25
click at [712, 405] on button "Save & New" at bounding box center [712, 402] width 85 height 27
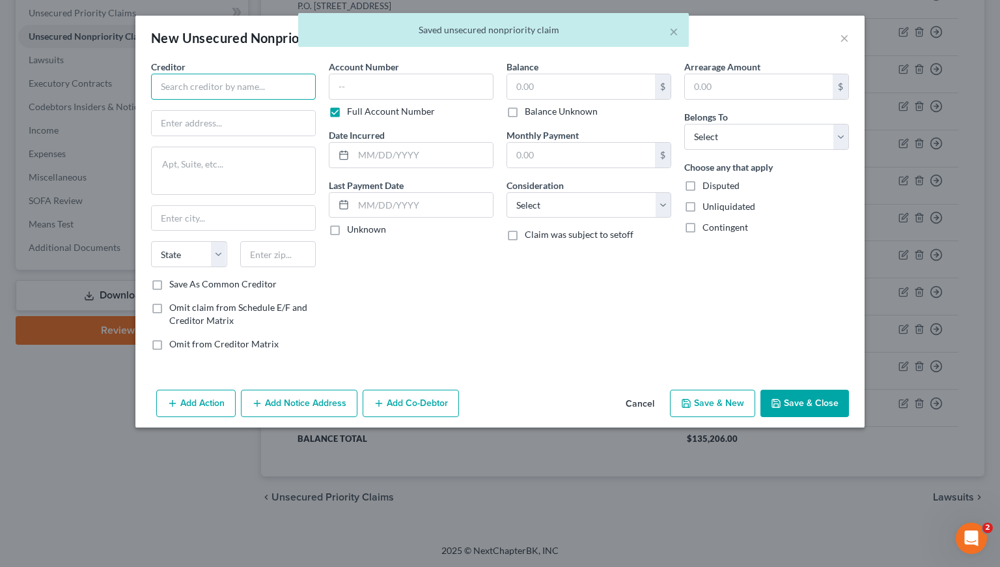
click at [245, 89] on input "text" at bounding box center [233, 87] width 165 height 26
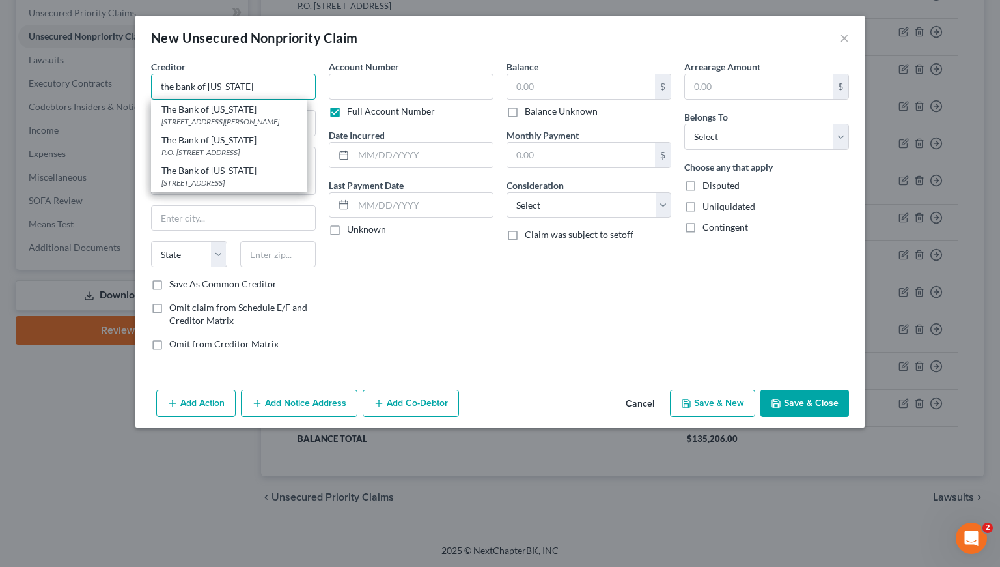
drag, startPoint x: 244, startPoint y: 85, endPoint x: 154, endPoint y: 85, distance: 90.5
click at [154, 85] on input "the bank of missouri" at bounding box center [233, 87] width 165 height 26
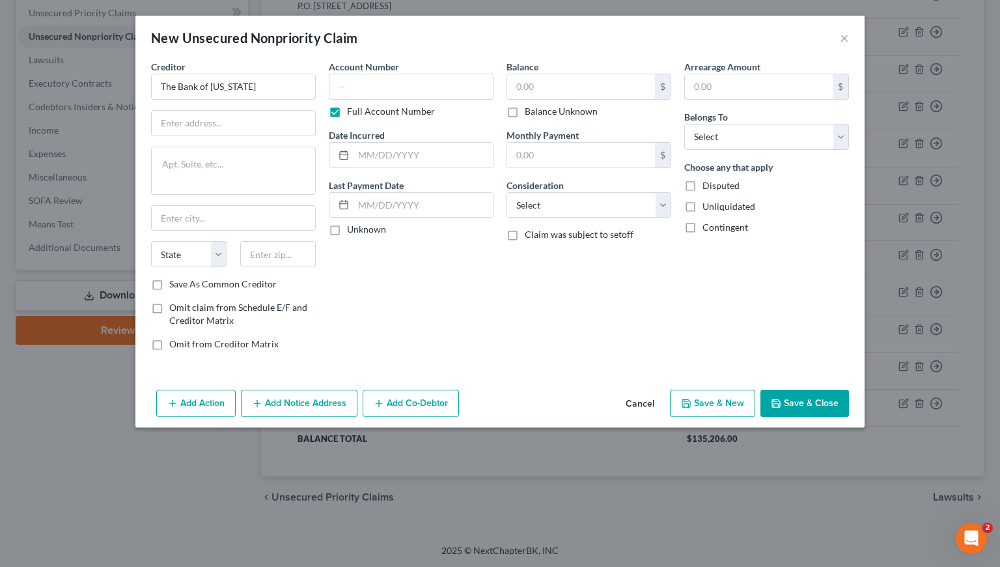
click at [525, 268] on div "Balance $ Balance Unknown Balance Undetermined $ Balance Unknown Monthly Paymen…" at bounding box center [589, 210] width 178 height 301
click at [250, 116] on input "text" at bounding box center [233, 123] width 163 height 25
click at [438, 295] on div "Account Number Full Account Number Date Incurred Last Payment Date Unknown" at bounding box center [411, 210] width 178 height 301
click at [279, 250] on input "text" at bounding box center [278, 254] width 76 height 26
click at [435, 298] on div "Account Number Full Account Number Date Incurred Last Payment Date Unknown" at bounding box center [411, 210] width 178 height 301
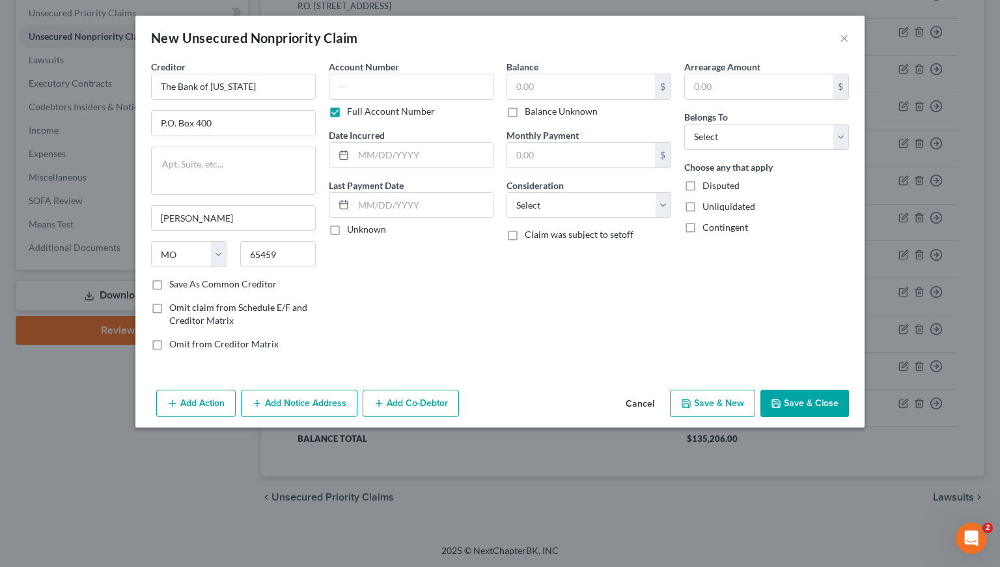
click at [169, 287] on label "Save As Common Creditor" at bounding box center [222, 283] width 107 height 13
click at [175, 286] on input "Save As Common Creditor" at bounding box center [179, 281] width 8 height 8
click at [367, 91] on input "text" at bounding box center [411, 87] width 165 height 26
click at [405, 151] on input "text" at bounding box center [423, 155] width 139 height 25
click at [609, 85] on input "text" at bounding box center [581, 86] width 148 height 25
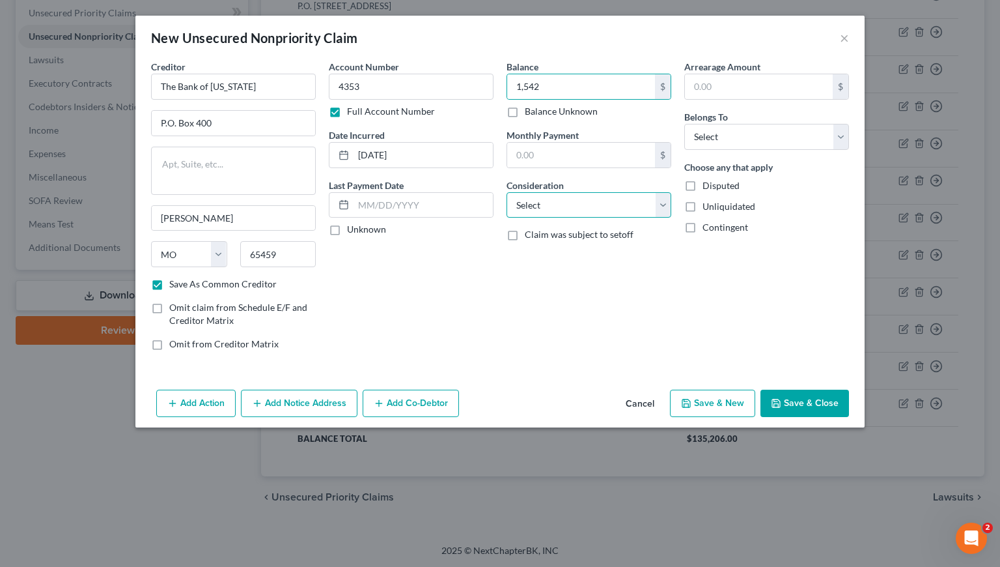
click at [580, 198] on select "Select Cable / Satellite Services Collection Agency Credit Card Debt Debt Couns…" at bounding box center [589, 205] width 165 height 26
click at [507, 192] on select "Select Cable / Satellite Services Collection Agency Credit Card Debt Debt Couns…" at bounding box center [589, 205] width 165 height 26
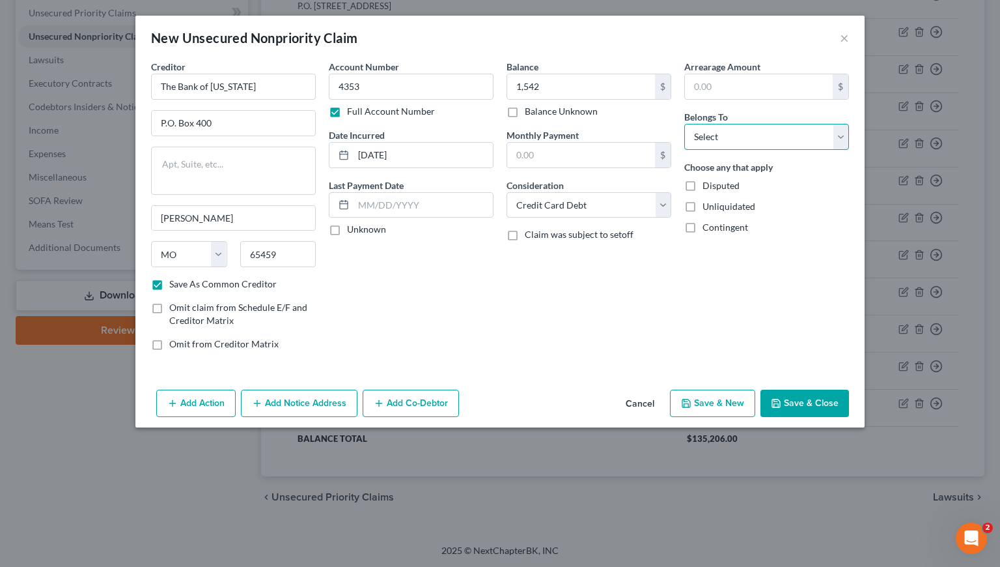
click at [727, 134] on select "Select Debtor 1 Only Debtor 2 Only Debtor 1 And Debtor 2 Only At Least One Of T…" at bounding box center [766, 137] width 165 height 26
click at [684, 124] on select "Select Debtor 1 Only Debtor 2 Only Debtor 1 And Debtor 2 Only At Least One Of T…" at bounding box center [766, 137] width 165 height 26
click at [719, 405] on button "Save & New" at bounding box center [712, 402] width 85 height 27
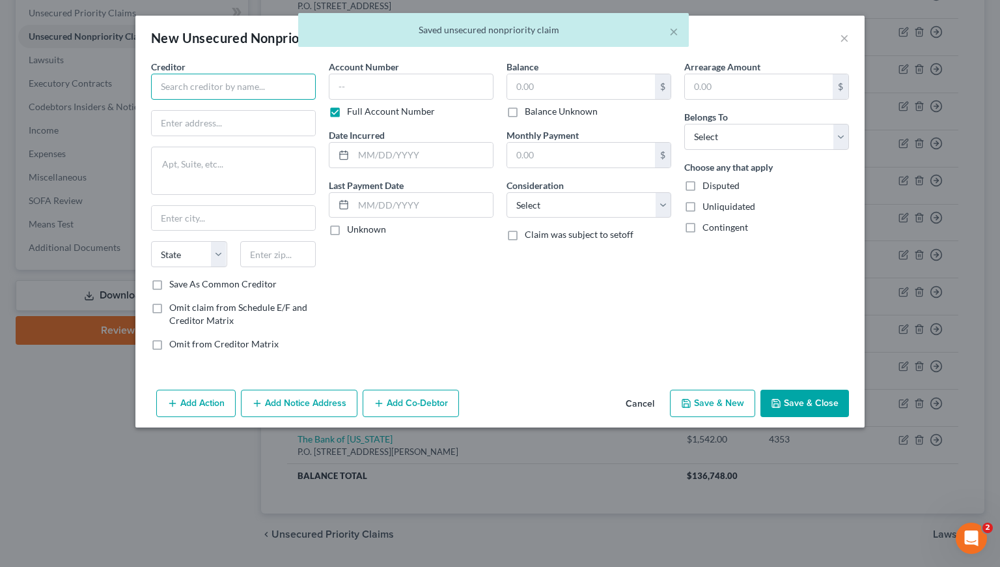
click at [204, 88] on input "text" at bounding box center [233, 87] width 165 height 26
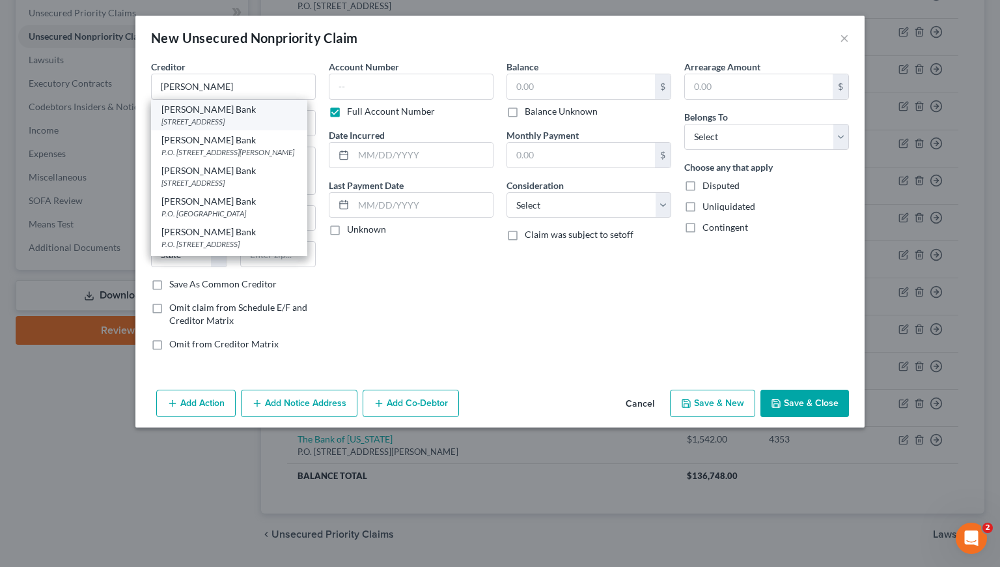
click at [255, 122] on div "10705 S Jordan Gtwy Suite 20, Old Bethpage, NY 11804" at bounding box center [229, 121] width 135 height 11
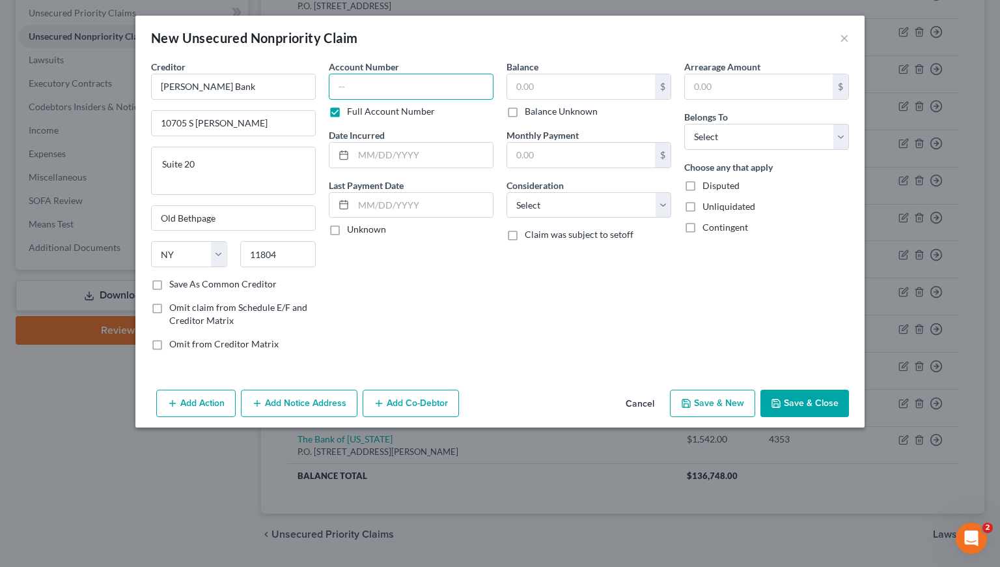
click at [375, 89] on input "text" at bounding box center [411, 87] width 165 height 26
click at [558, 84] on input "text" at bounding box center [581, 86] width 148 height 25
click at [394, 154] on input "text" at bounding box center [423, 155] width 139 height 25
click at [498, 279] on div "Account Number 5591 Full Account Number Date Incurred 1/18/2024 Last Payment Da…" at bounding box center [411, 210] width 178 height 301
click at [607, 209] on select "Select Cable / Satellite Services Collection Agency Credit Card Debt Debt Couns…" at bounding box center [589, 205] width 165 height 26
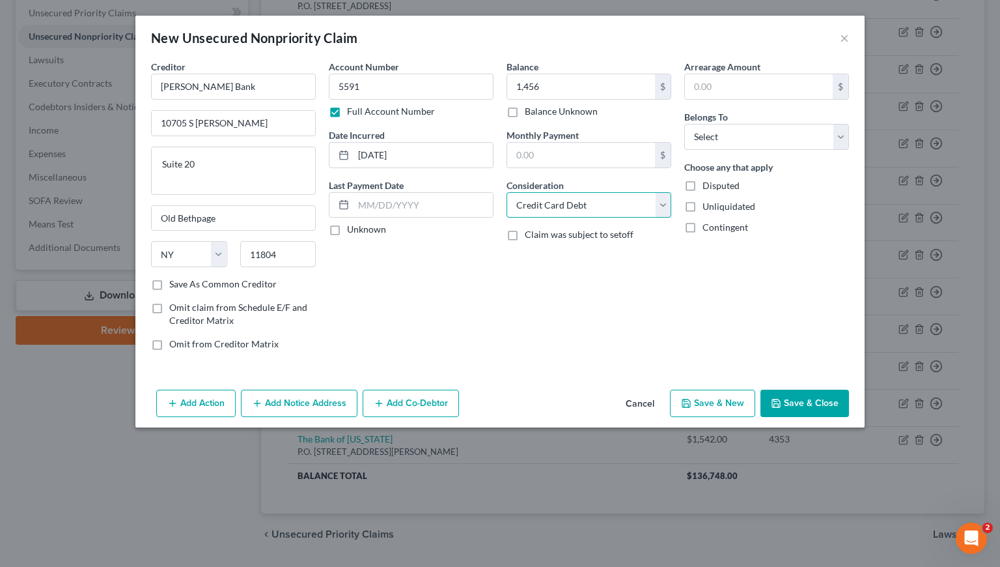
click at [507, 192] on select "Select Cable / Satellite Services Collection Agency Credit Card Debt Debt Couns…" at bounding box center [589, 205] width 165 height 26
click at [712, 134] on select "Select Debtor 1 Only Debtor 2 Only Debtor 1 And Debtor 2 Only At Least One Of T…" at bounding box center [766, 137] width 165 height 26
click at [684, 124] on select "Select Debtor 1 Only Debtor 2 Only Debtor 1 And Debtor 2 Only At Least One Of T…" at bounding box center [766, 137] width 165 height 26
click at [475, 280] on div "Account Number 5591 Full Account Number Date Incurred 1/18/2024 Last Payment Da…" at bounding box center [411, 210] width 178 height 301
click at [824, 399] on button "Save & Close" at bounding box center [805, 402] width 89 height 27
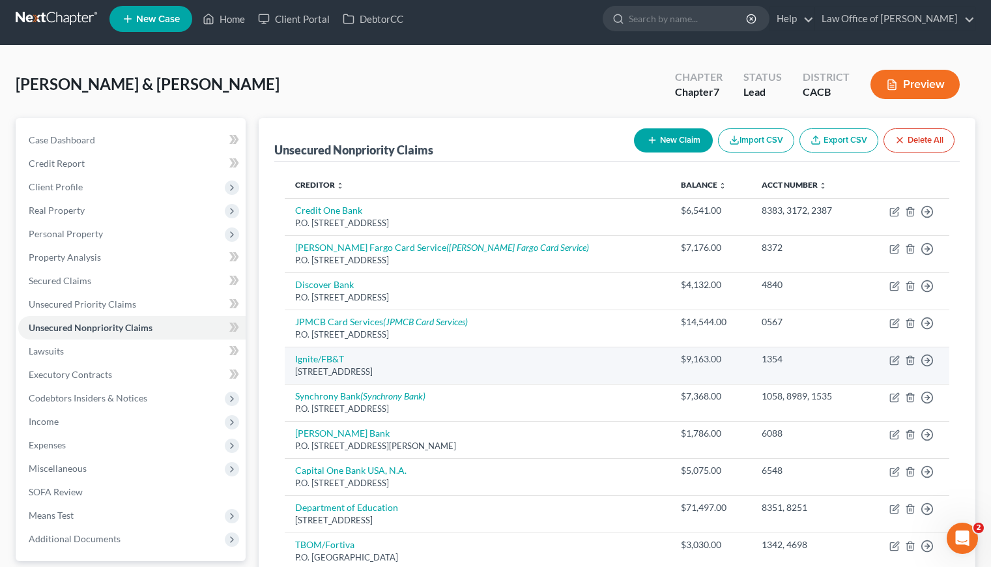
scroll to position [0, 0]
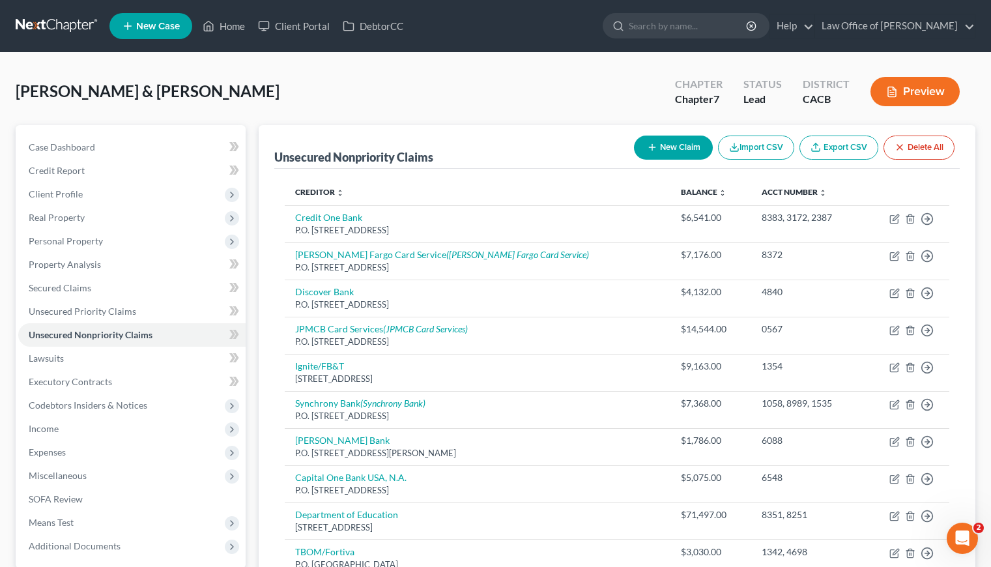
click at [666, 150] on button "New Claim" at bounding box center [673, 147] width 79 height 24
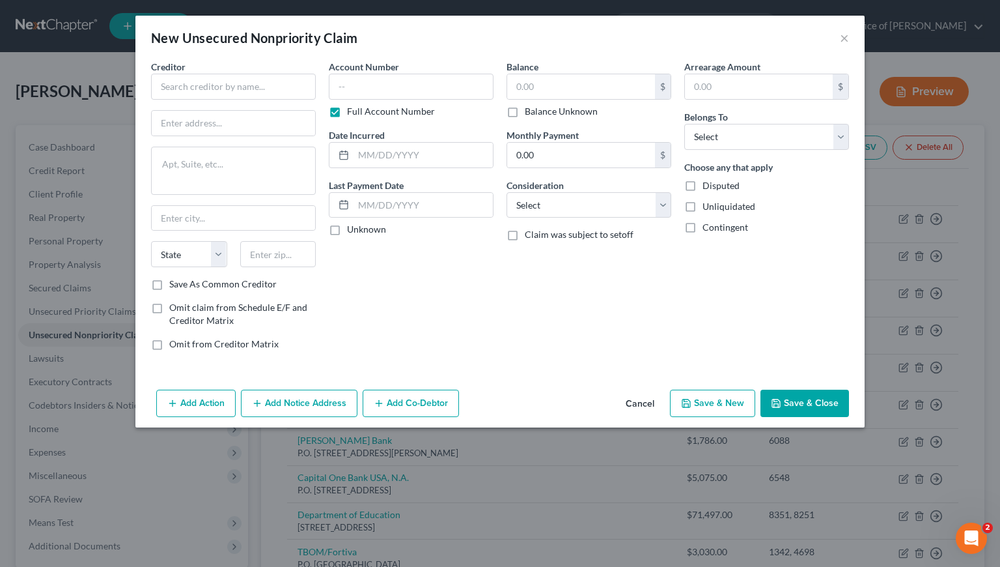
click at [263, 73] on div "Creditor *" at bounding box center [233, 80] width 165 height 40
click at [257, 78] on input "text" at bounding box center [233, 87] width 165 height 26
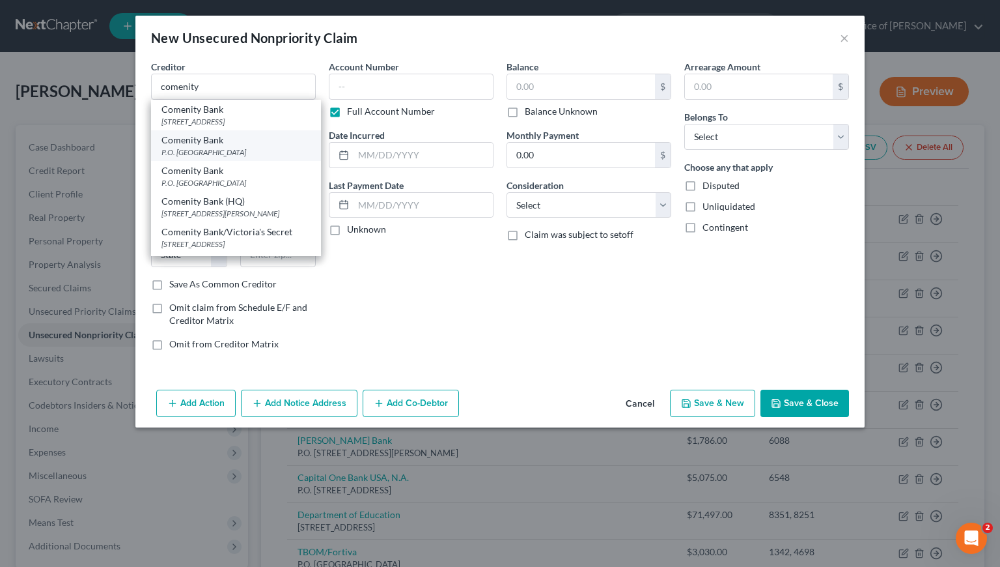
click at [225, 158] on div "P.O. Box 182120, Columbus, OH 43218" at bounding box center [236, 152] width 149 height 11
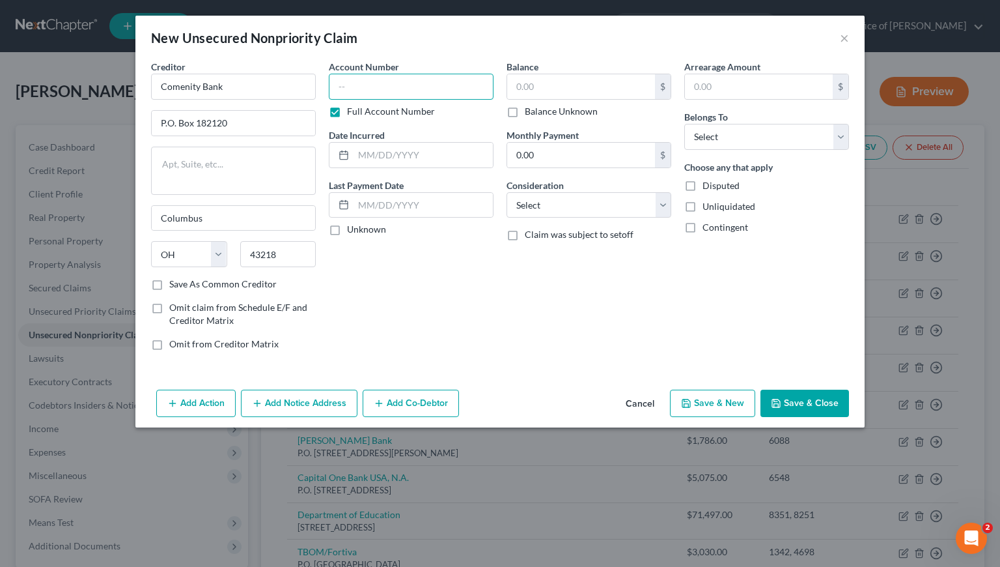
click at [358, 87] on input "text" at bounding box center [411, 87] width 165 height 26
click at [391, 144] on input "text" at bounding box center [423, 155] width 139 height 25
click at [599, 87] on input "text" at bounding box center [581, 86] width 148 height 25
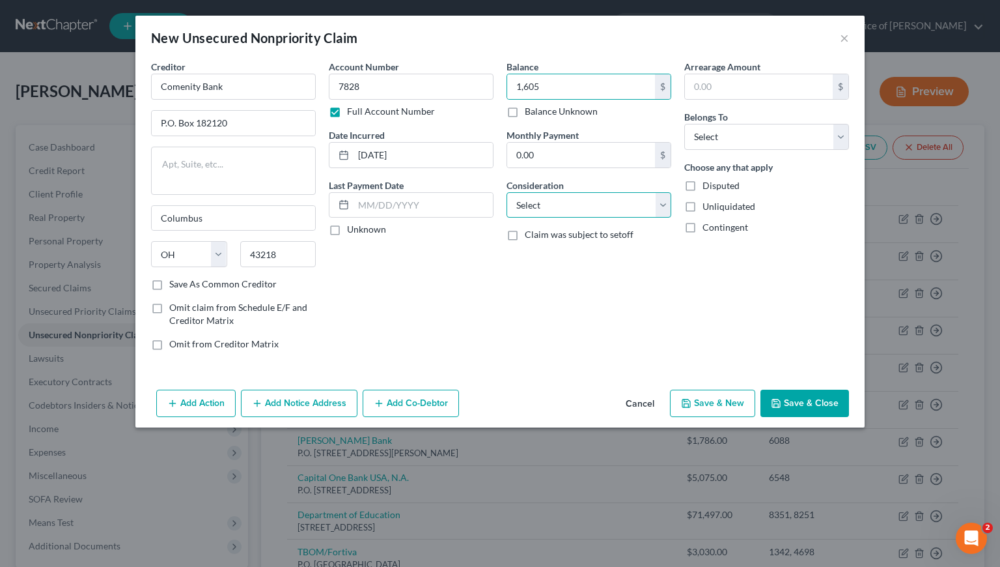
click at [563, 205] on select "Select Cable / Satellite Services Collection Agency Credit Card Debt Debt Couns…" at bounding box center [589, 205] width 165 height 26
click at [507, 192] on select "Select Cable / Satellite Services Collection Agency Credit Card Debt Debt Couns…" at bounding box center [589, 205] width 165 height 26
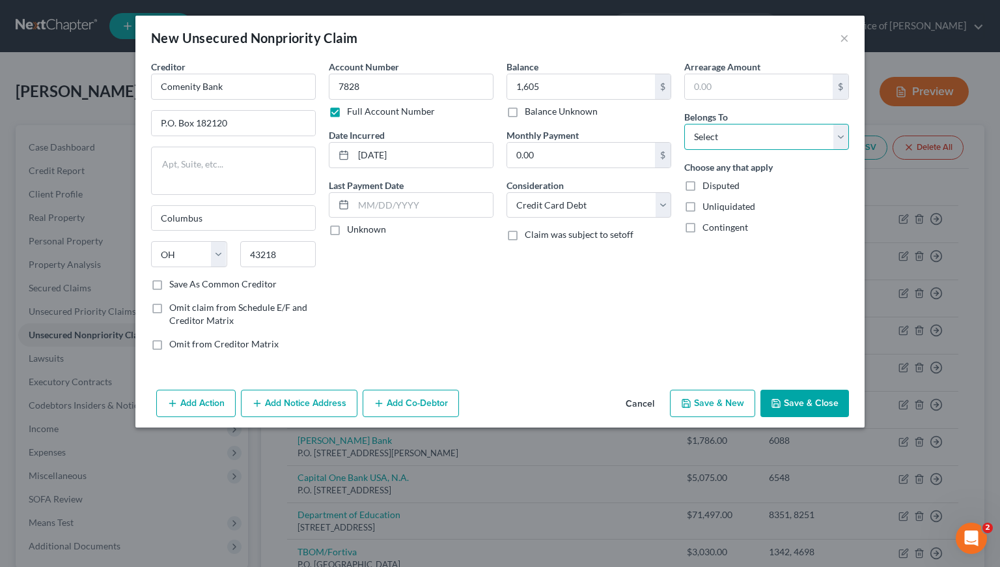
click at [703, 147] on select "Select Debtor 1 Only Debtor 2 Only Debtor 1 And Debtor 2 Only At Least One Of T…" at bounding box center [766, 137] width 165 height 26
click at [684, 124] on select "Select Debtor 1 Only Debtor 2 Only Debtor 1 And Debtor 2 Only At Least One Of T…" at bounding box center [766, 137] width 165 height 26
click at [464, 281] on div "Account Number 7828 Full Account Number Date Incurred 6/4/2022 Last Payment Dat…" at bounding box center [411, 210] width 178 height 301
click at [473, 310] on div "Account Number 7828 Full Account Number Date Incurred 6/4/2022 Last Payment Dat…" at bounding box center [411, 210] width 178 height 301
click at [808, 408] on button "Save & Close" at bounding box center [805, 402] width 89 height 27
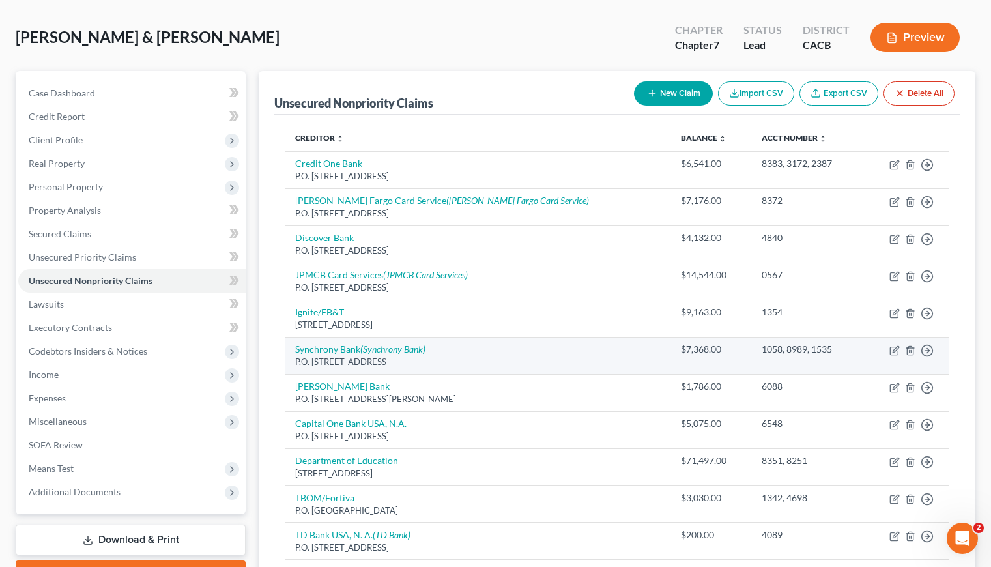
scroll to position [3, 0]
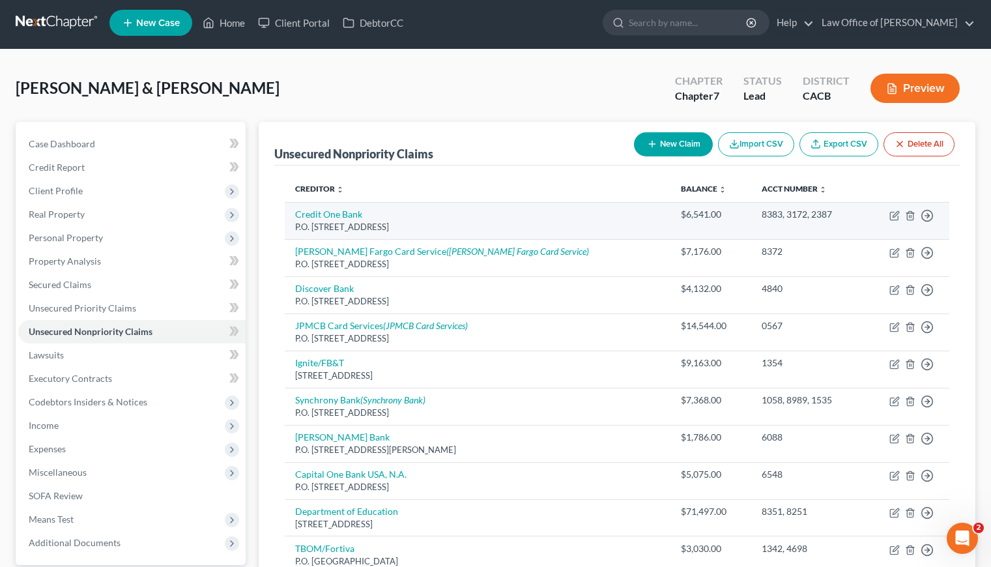
click at [888, 214] on td "Move to D Move to E Move to G Move to Notice Only" at bounding box center [906, 220] width 86 height 37
click at [892, 213] on icon "button" at bounding box center [894, 215] width 10 height 10
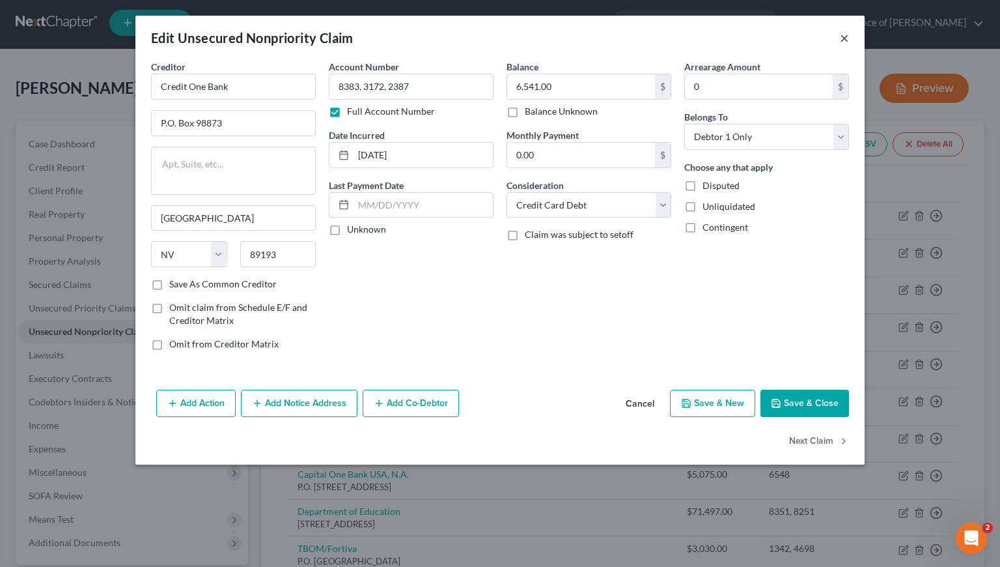
click at [845, 42] on button "×" at bounding box center [844, 38] width 9 height 16
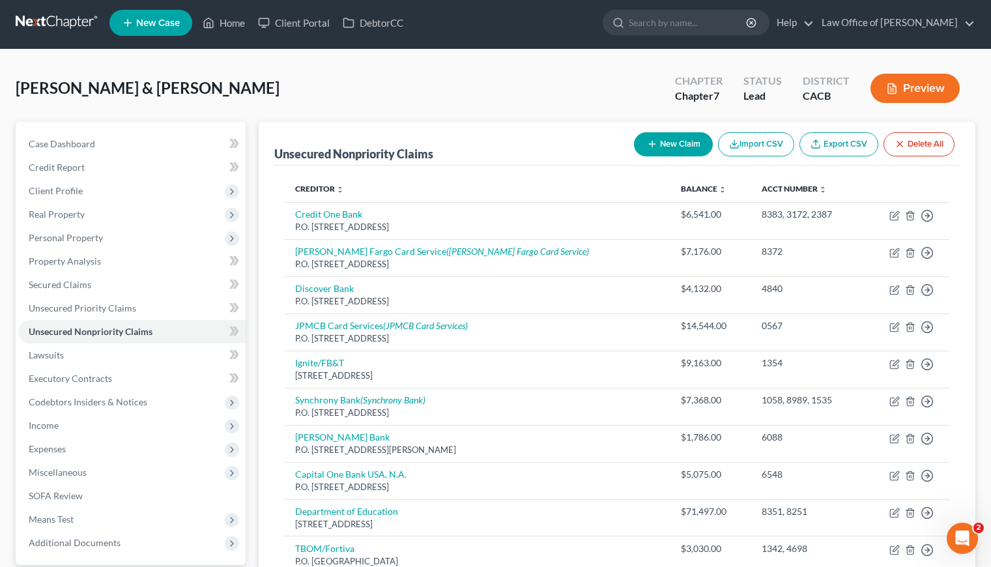
click at [669, 147] on button "New Claim" at bounding box center [673, 144] width 79 height 24
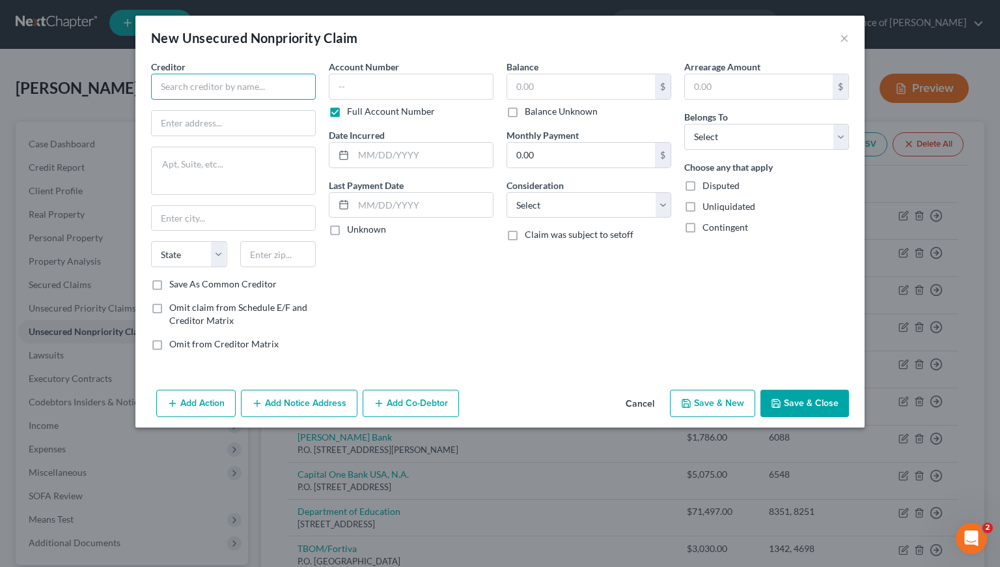
click at [242, 87] on input "text" at bounding box center [233, 87] width 165 height 26
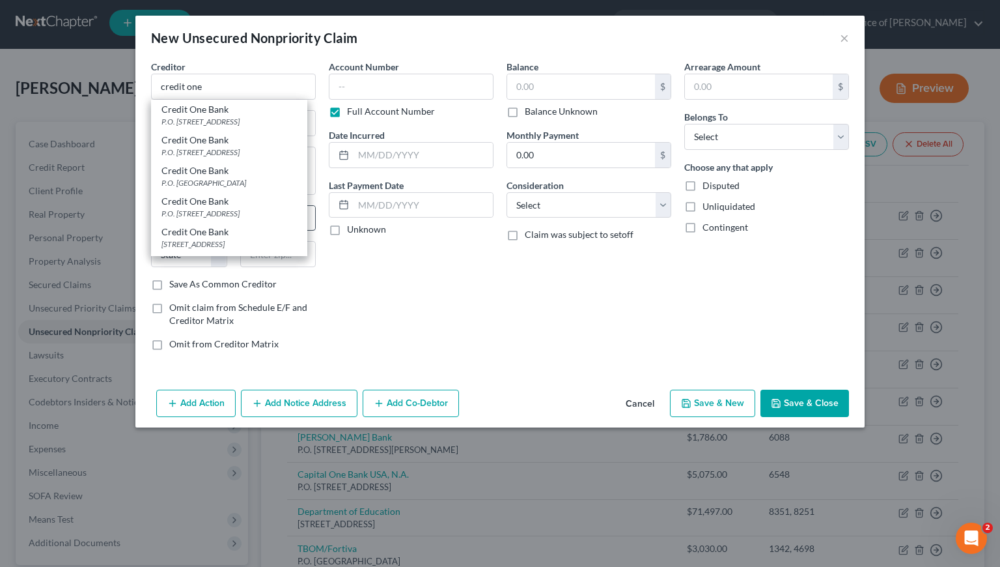
click at [222, 211] on div "P.O. Box 98873, Las Vegas, NV 89193" at bounding box center [229, 213] width 135 height 11
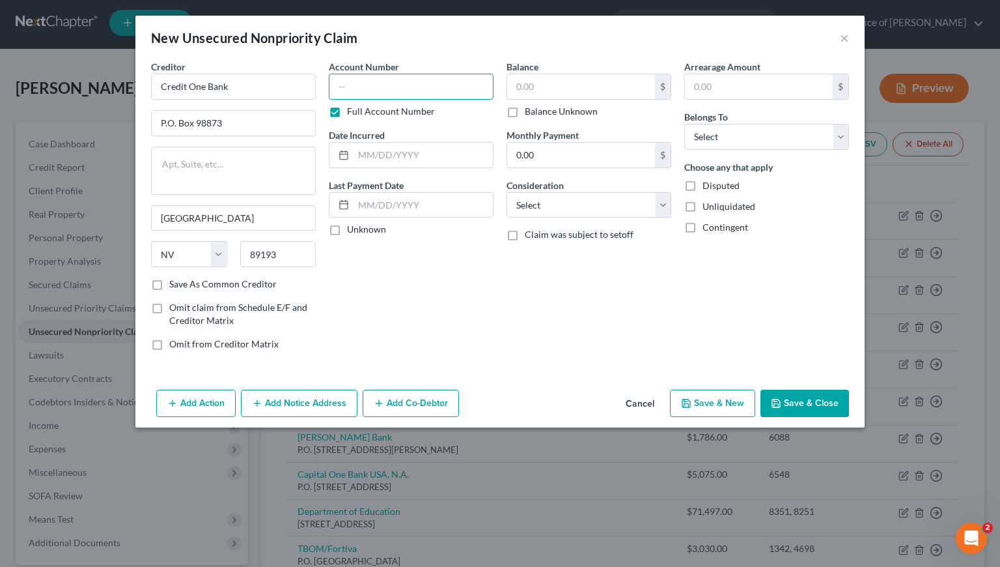
click at [382, 80] on input "text" at bounding box center [411, 87] width 165 height 26
click at [844, 41] on button "×" at bounding box center [844, 38] width 9 height 16
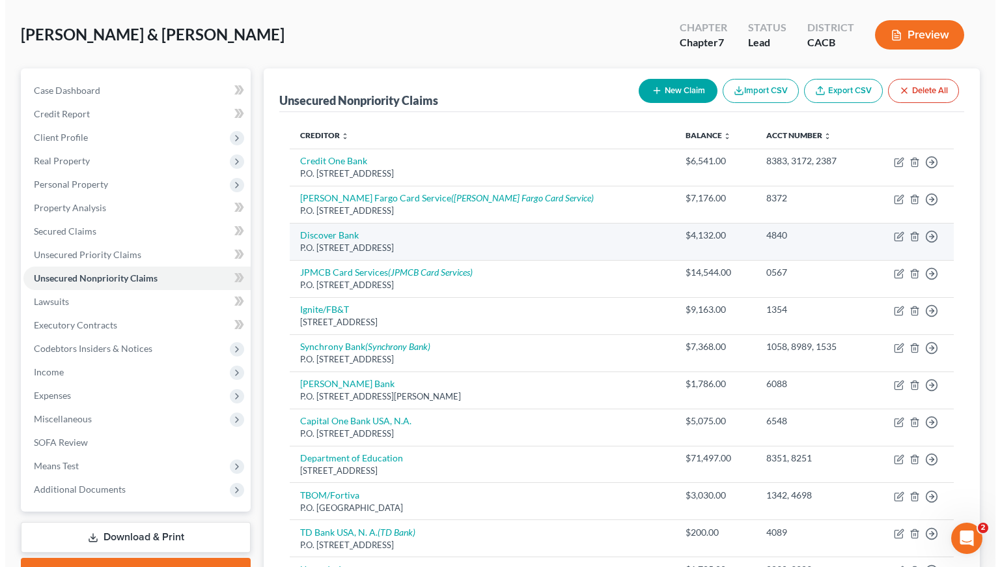
scroll to position [0, 0]
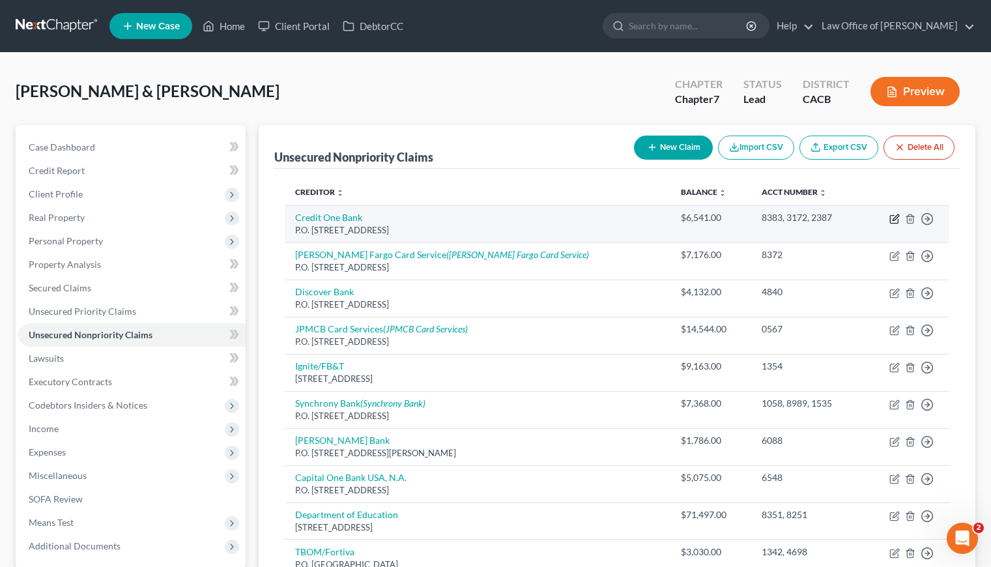
click at [895, 218] on icon "button" at bounding box center [894, 219] width 10 height 10
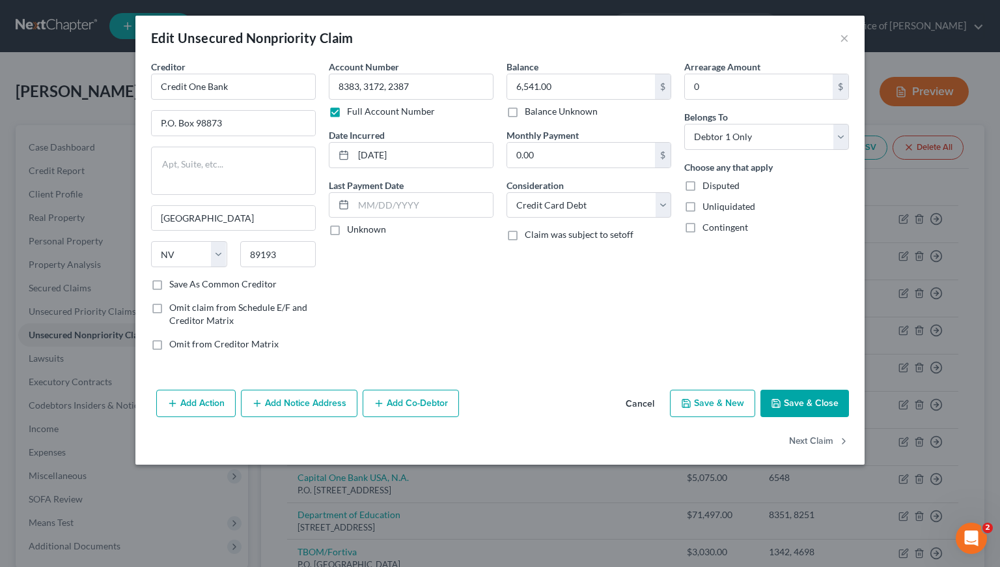
click at [535, 279] on div "Balance 6,541.00 $ Balance Unknown Balance Undetermined 6,541.00 $ Balance Unkn…" at bounding box center [589, 210] width 178 height 301
drag, startPoint x: 364, startPoint y: 86, endPoint x: 336, endPoint y: 87, distance: 28.0
click at [336, 87] on input "8383, 3172, 2387" at bounding box center [411, 87] width 165 height 26
drag, startPoint x: 581, startPoint y: 86, endPoint x: 573, endPoint y: 87, distance: 7.8
click at [573, 87] on input "6,541.00" at bounding box center [581, 86] width 148 height 25
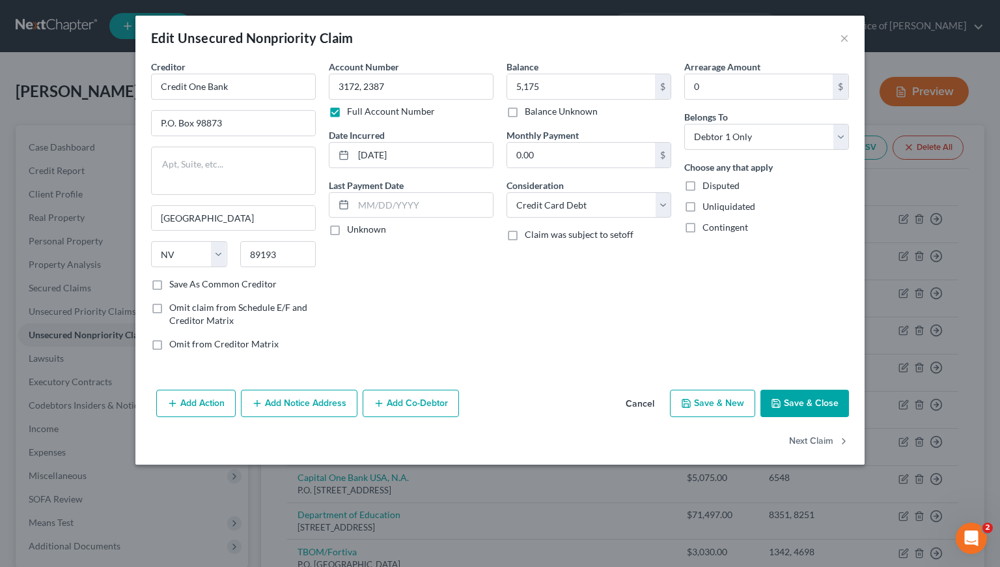
click at [811, 405] on button "Save & Close" at bounding box center [805, 402] width 89 height 27
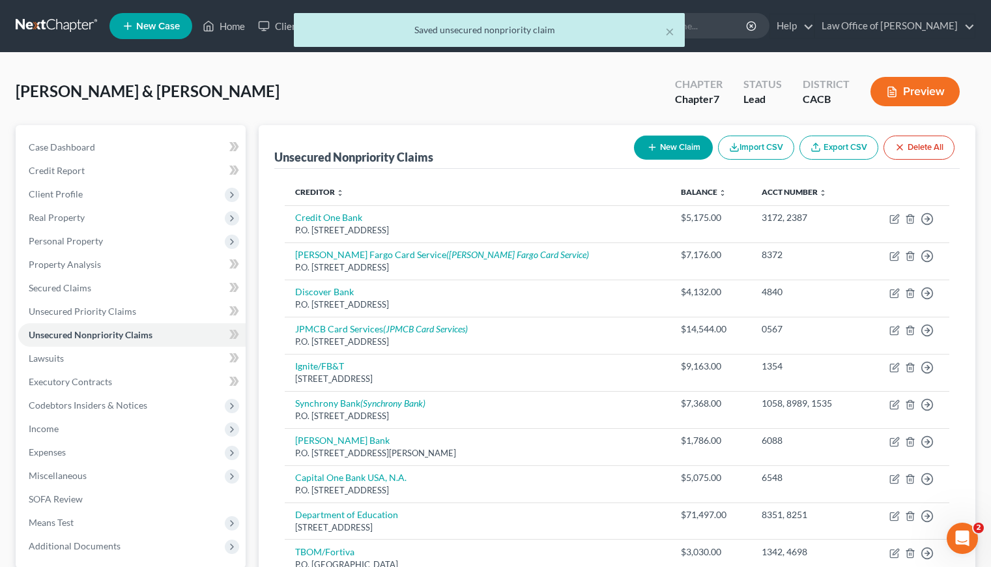
click at [673, 147] on button "New Claim" at bounding box center [673, 147] width 79 height 24
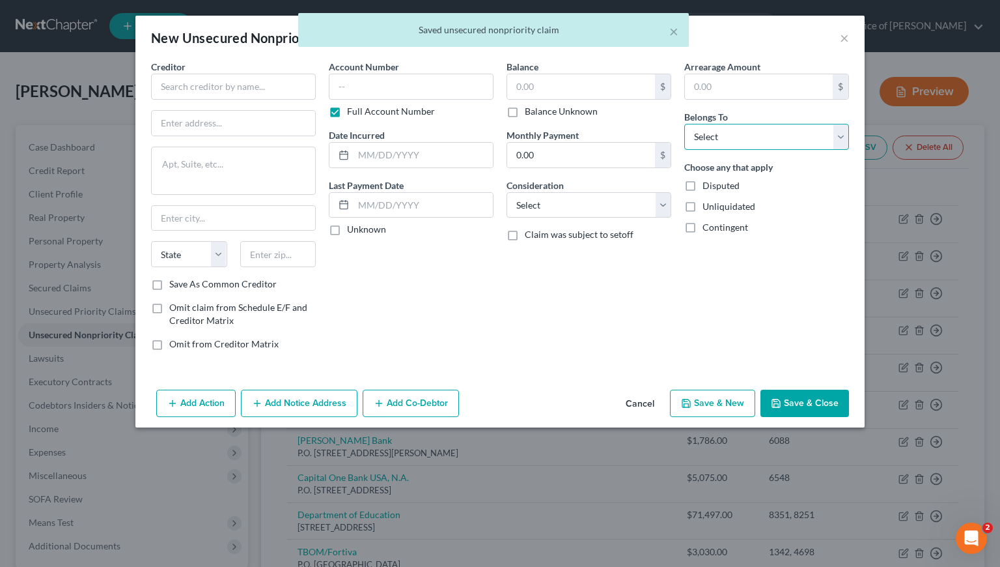
click at [705, 141] on select "Select Debtor 1 Only Debtor 2 Only Debtor 1 And Debtor 2 Only At Least One Of T…" at bounding box center [766, 137] width 165 height 26
click at [684, 124] on select "Select Debtor 1 Only Debtor 2 Only Debtor 1 And Debtor 2 Only At Least One Of T…" at bounding box center [766, 137] width 165 height 26
click at [541, 207] on select "Select Cable / Satellite Services Collection Agency Credit Card Debt Debt Couns…" at bounding box center [589, 205] width 165 height 26
click at [507, 192] on select "Select Cable / Satellite Services Collection Agency Credit Card Debt Debt Couns…" at bounding box center [589, 205] width 165 height 26
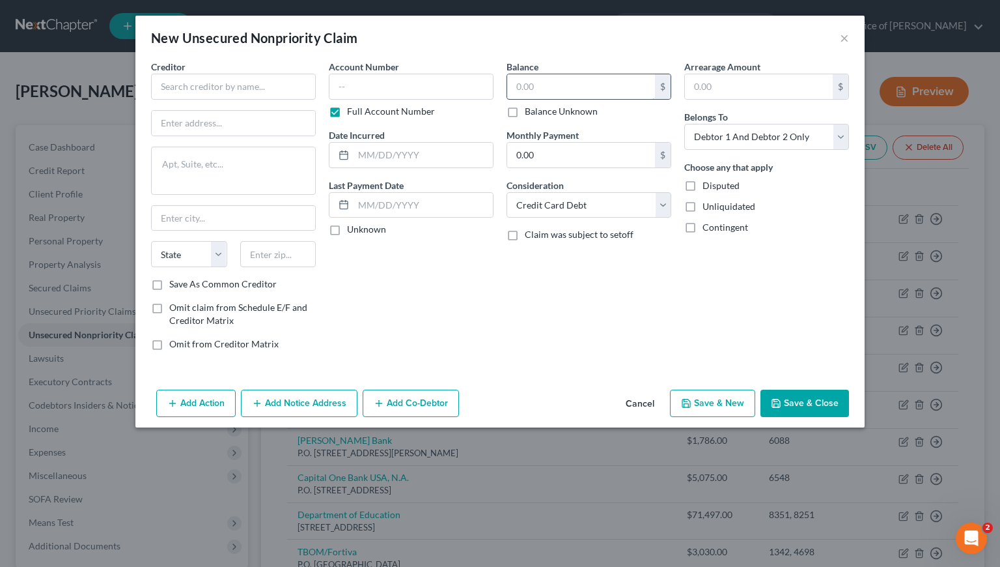
click at [537, 85] on input "text" at bounding box center [581, 86] width 148 height 25
click at [365, 91] on input "text" at bounding box center [411, 87] width 165 height 26
click at [387, 156] on input "text" at bounding box center [423, 155] width 139 height 25
click at [237, 88] on input "text" at bounding box center [233, 87] width 165 height 26
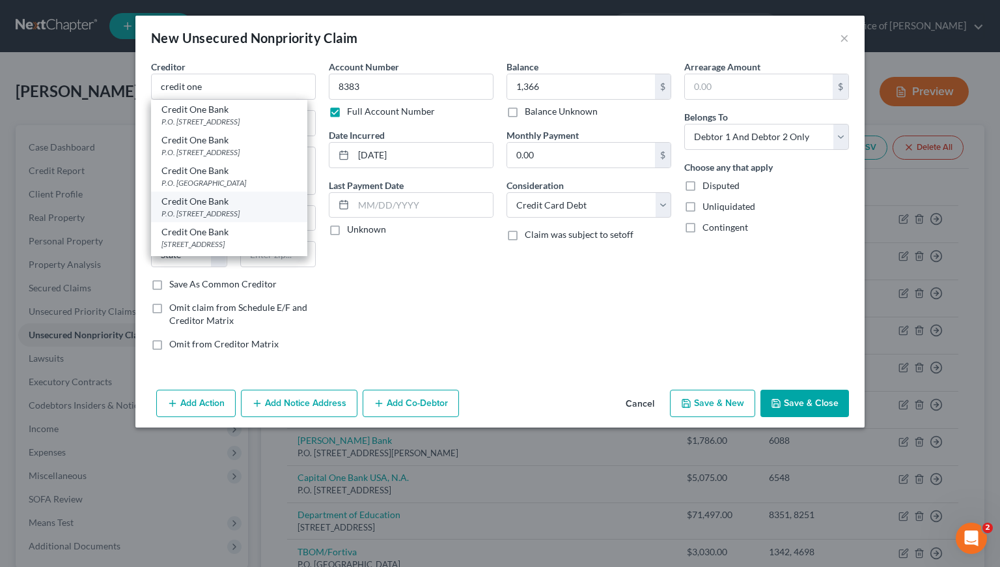
click at [218, 214] on div "P.O. Box 98873, Las Vegas, NV 89193" at bounding box center [229, 213] width 135 height 11
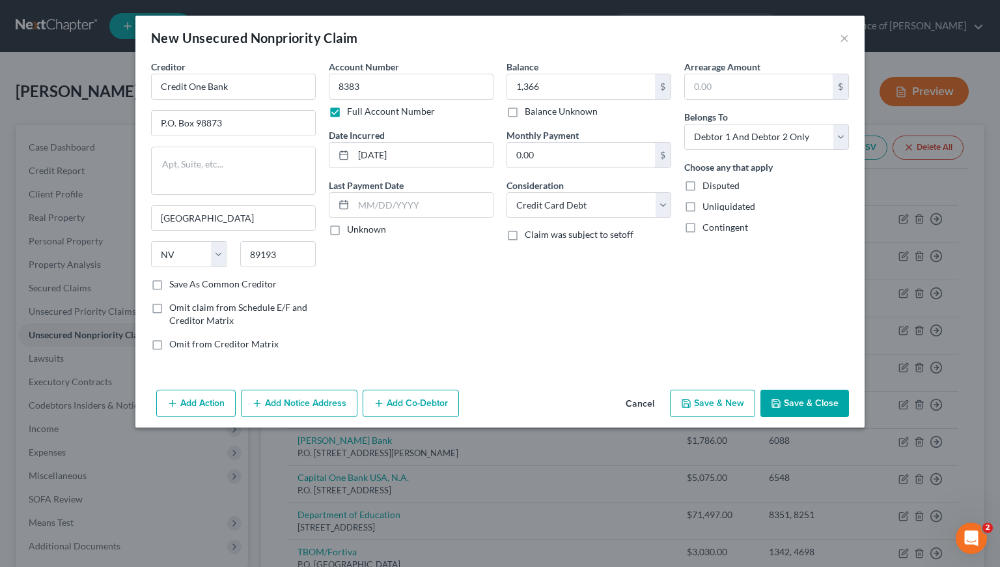
click at [547, 325] on div "Balance 1,366.00 $ Balance Unknown Balance Undetermined 1,366 $ Balance Unknown…" at bounding box center [589, 210] width 178 height 301
click at [802, 397] on button "Save & Close" at bounding box center [805, 402] width 89 height 27
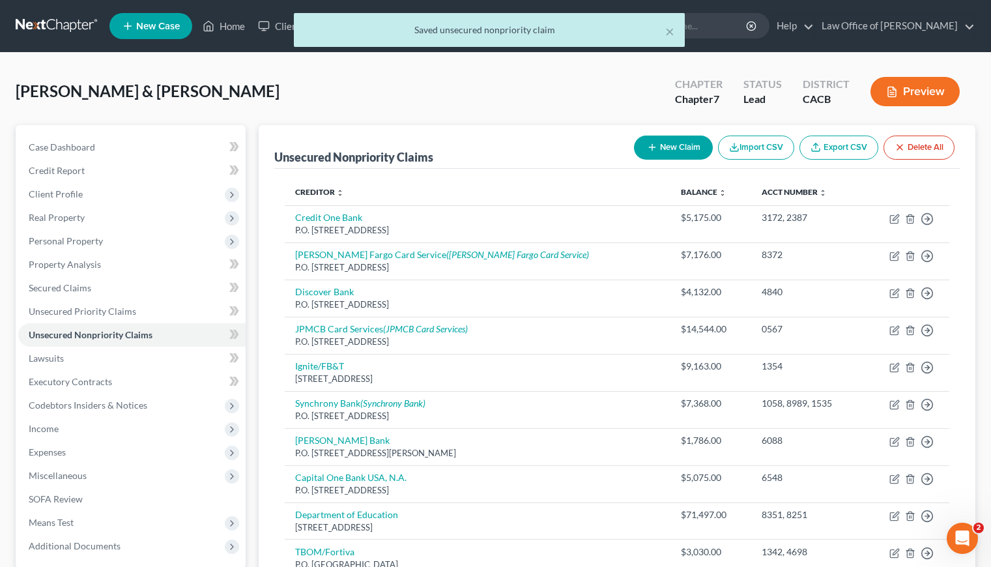
click at [671, 151] on button "New Claim" at bounding box center [673, 147] width 79 height 24
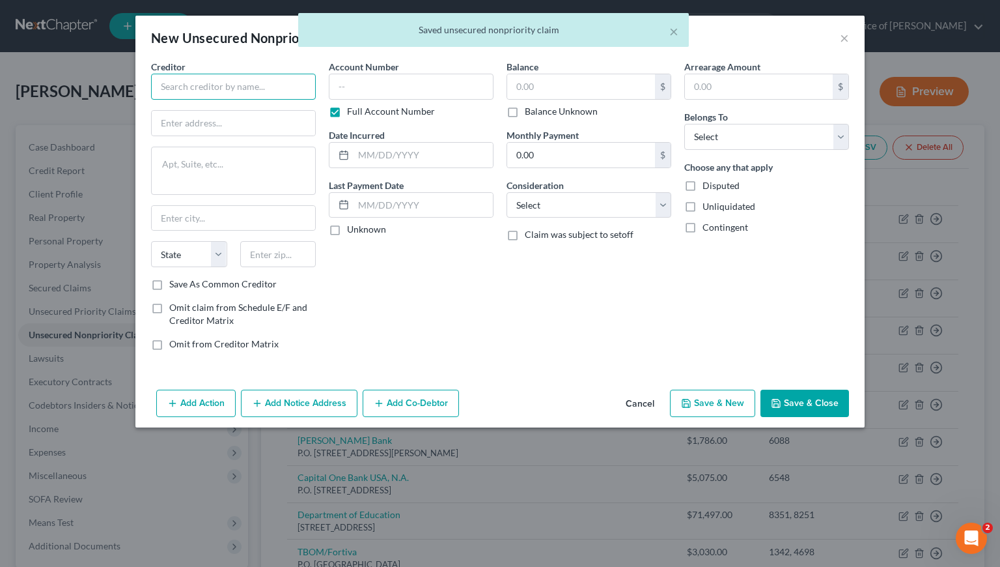
click at [261, 90] on input "text" at bounding box center [233, 87] width 165 height 26
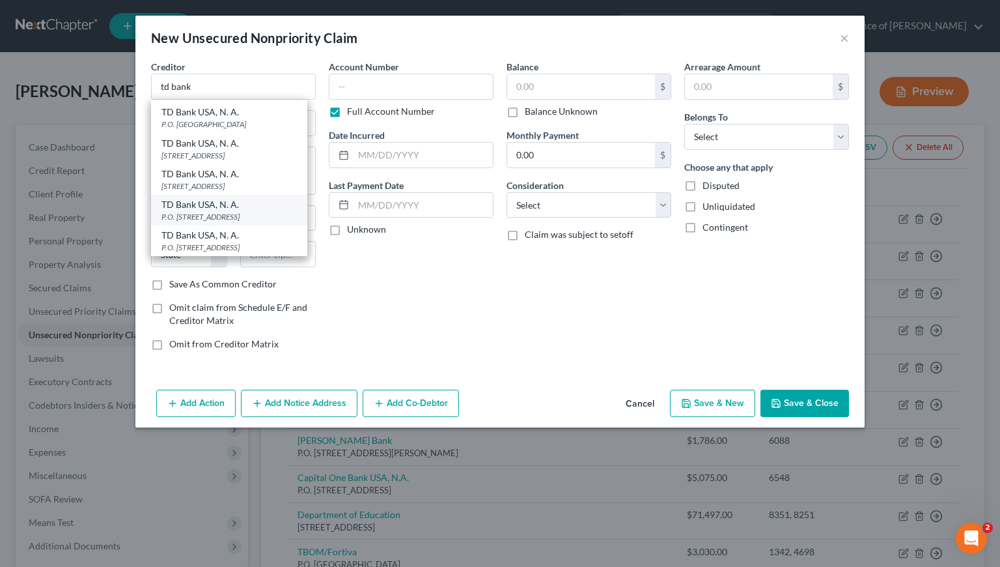
scroll to position [183, 0]
click at [229, 212] on div "P.O. Box 673, Englewood, CO 80111" at bounding box center [229, 216] width 135 height 11
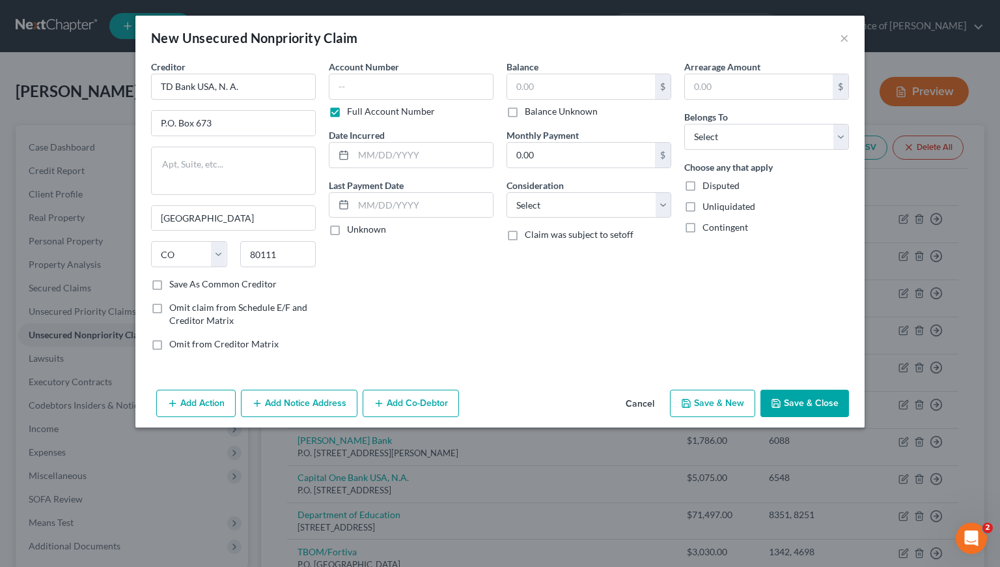
scroll to position [0, 0]
click at [291, 405] on button "Add Notice Address" at bounding box center [299, 402] width 117 height 27
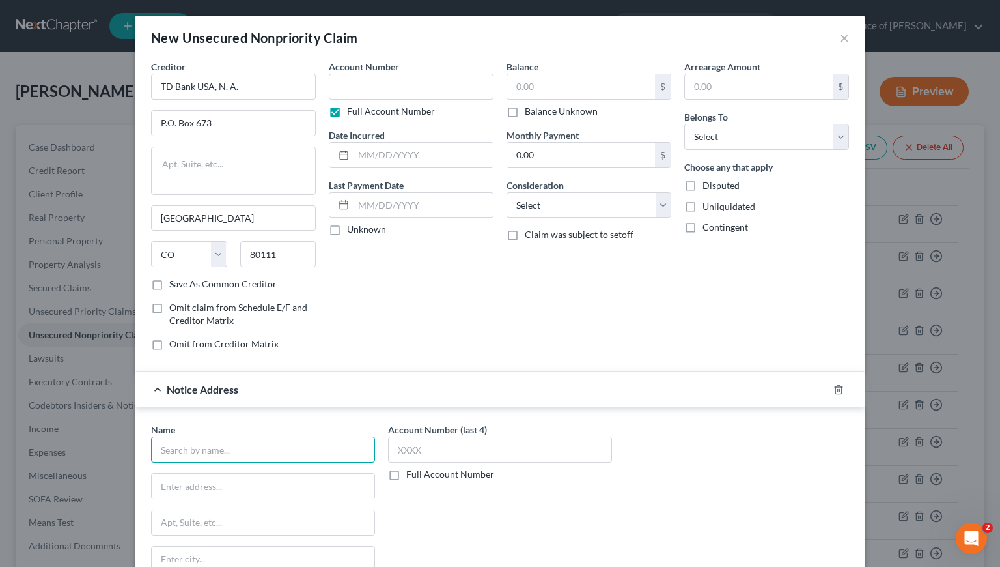
click at [251, 446] on input "text" at bounding box center [263, 449] width 224 height 26
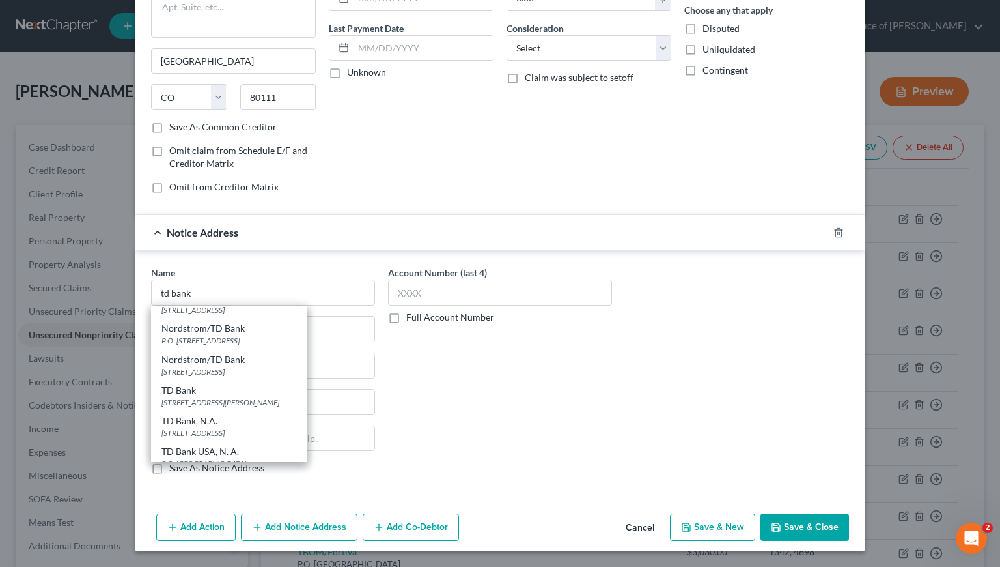
scroll to position [3, 0]
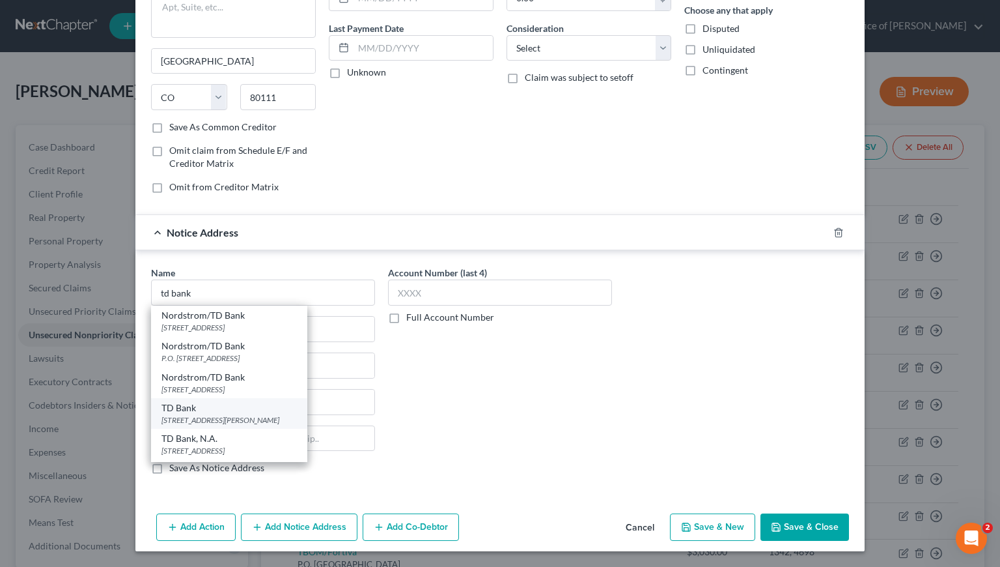
click at [210, 416] on div "13531 E Caley Ave., Englewood, CO 80111" at bounding box center [229, 419] width 135 height 11
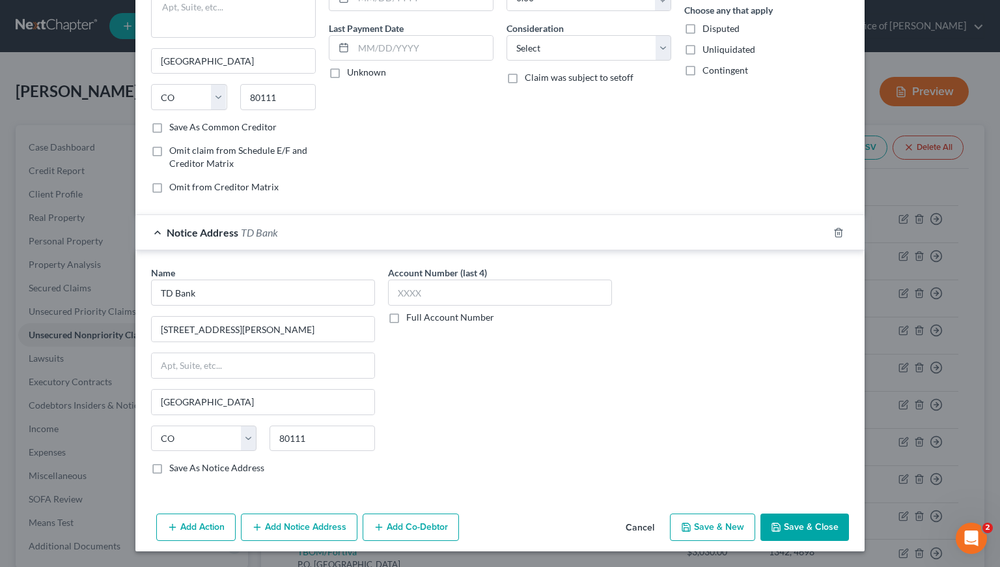
click at [406, 317] on label "Full Account Number" at bounding box center [450, 317] width 88 height 13
click at [412, 317] on input "Full Account Number" at bounding box center [416, 315] width 8 height 8
click at [417, 296] on input "text" at bounding box center [500, 292] width 224 height 26
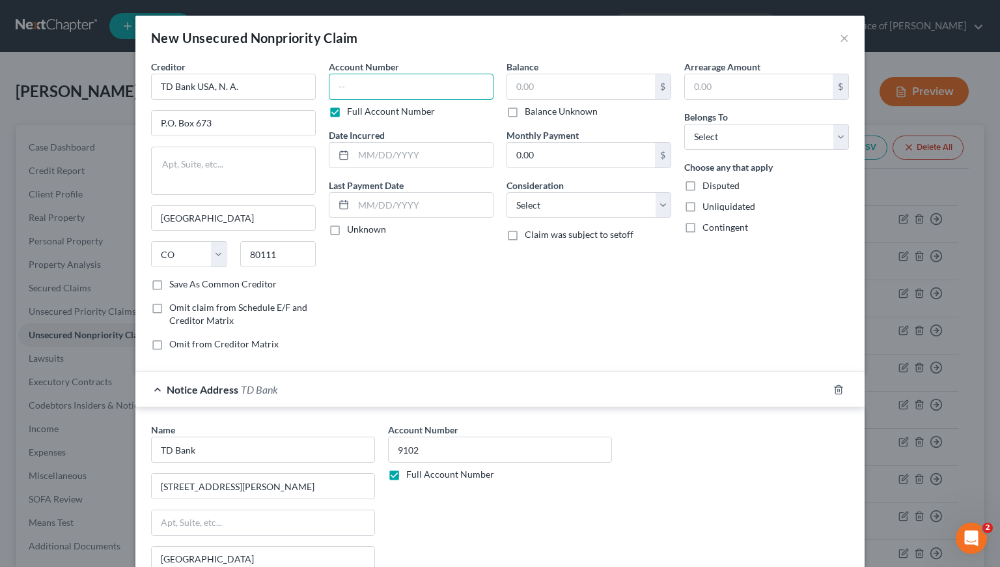
click at [408, 86] on input "text" at bounding box center [411, 87] width 165 height 26
click at [416, 149] on input "text" at bounding box center [423, 155] width 139 height 25
click at [569, 79] on input "text" at bounding box center [581, 86] width 148 height 25
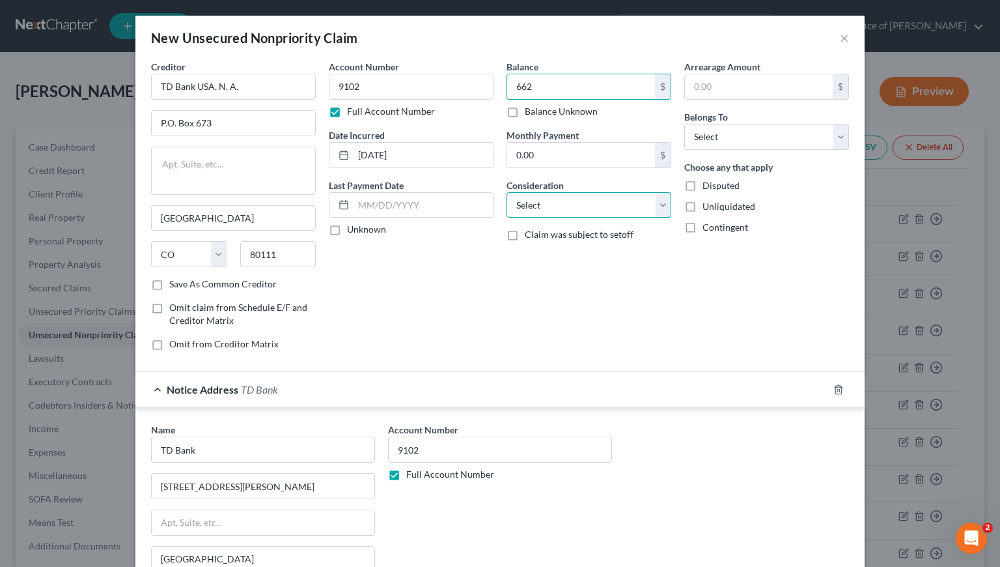
click at [557, 209] on select "Select Cable / Satellite Services Collection Agency Credit Card Debt Debt Couns…" at bounding box center [589, 205] width 165 height 26
click at [507, 192] on select "Select Cable / Satellite Services Collection Agency Credit Card Debt Debt Couns…" at bounding box center [589, 205] width 165 height 26
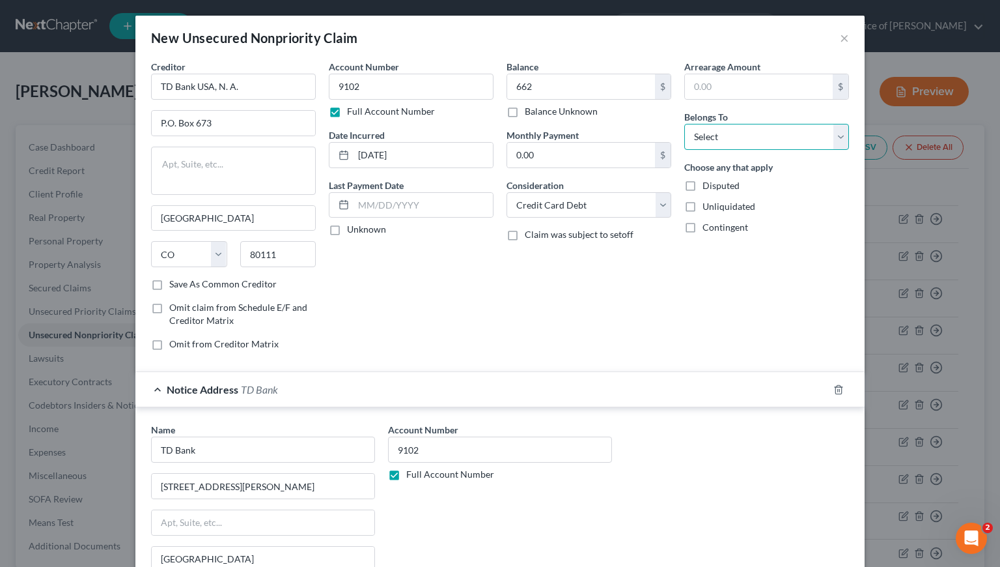
click at [715, 141] on select "Select Debtor 1 Only Debtor 2 Only Debtor 1 And Debtor 2 Only At Least One Of T…" at bounding box center [766, 137] width 165 height 26
click at [684, 124] on select "Select Debtor 1 Only Debtor 2 Only Debtor 1 And Debtor 2 Only At Least One Of T…" at bounding box center [766, 137] width 165 height 26
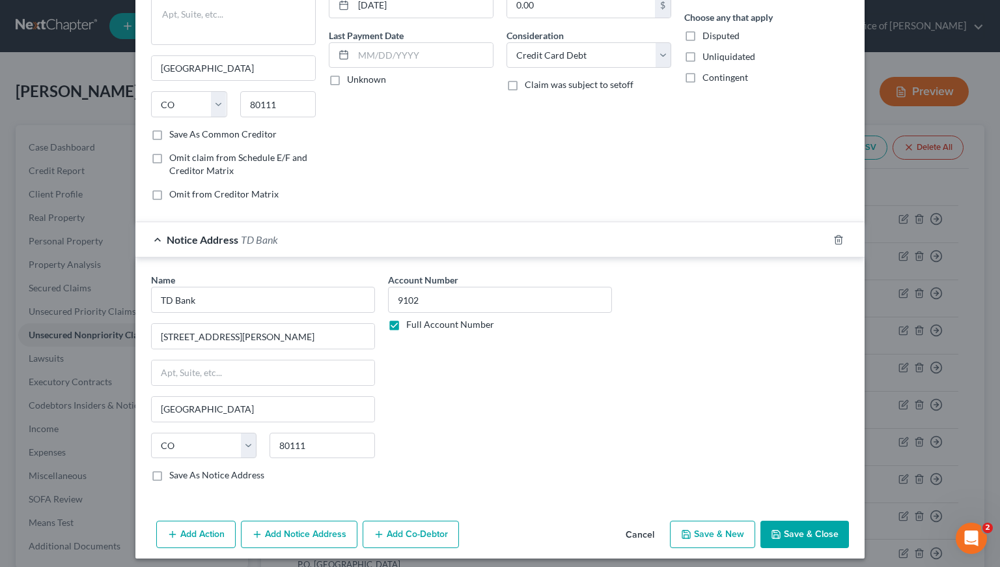
scroll to position [157, 0]
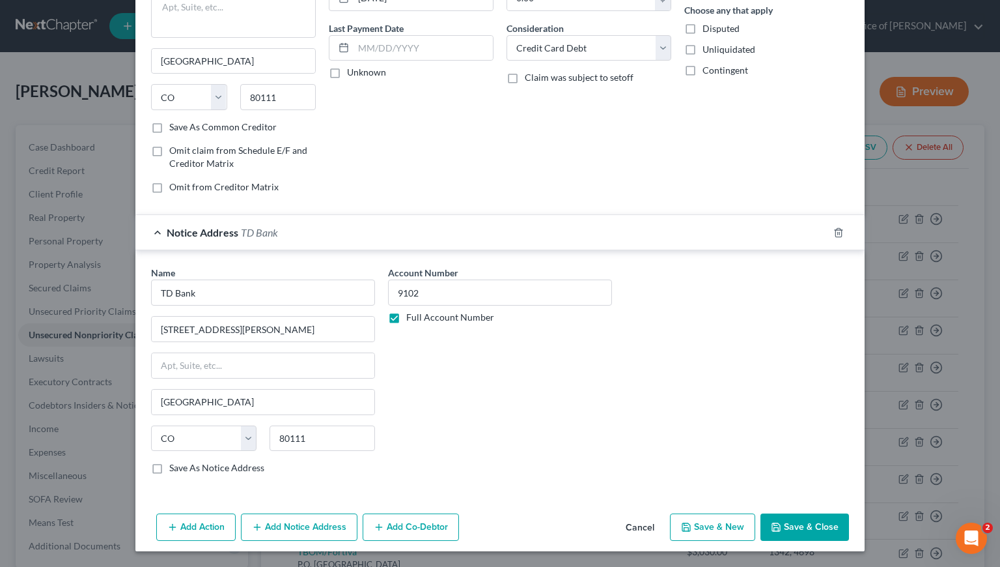
click at [700, 525] on button "Save & New" at bounding box center [712, 526] width 85 height 27
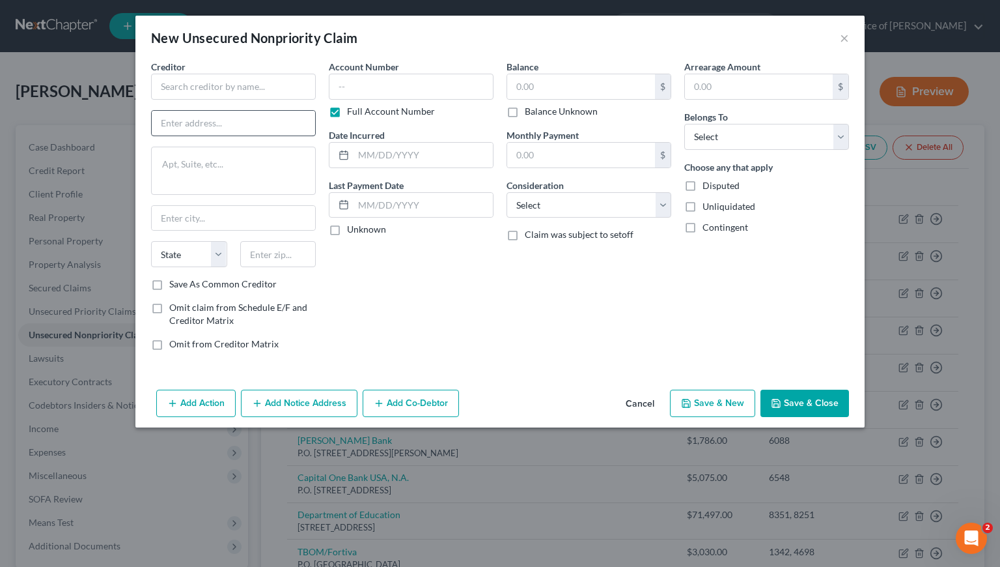
scroll to position [0, 0]
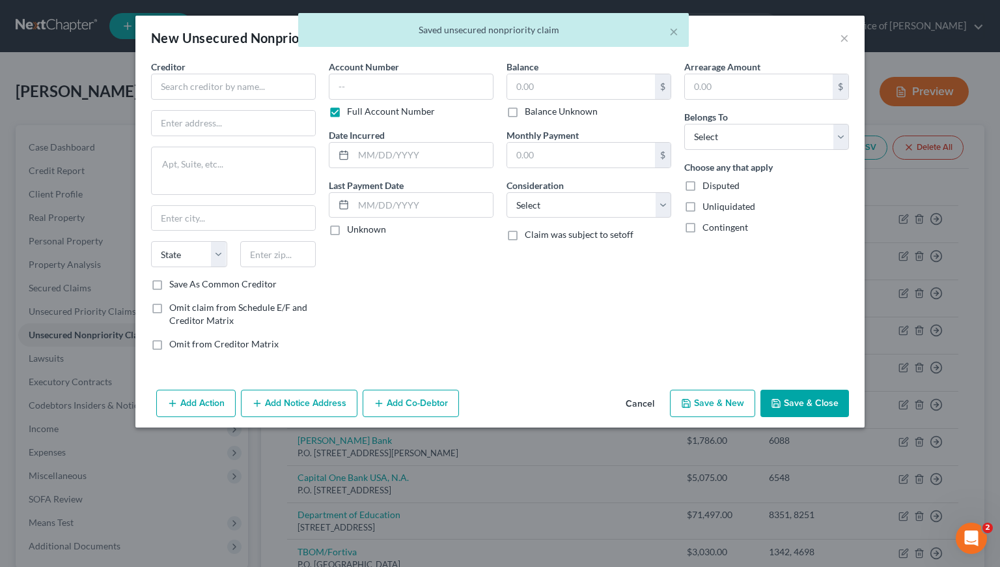
click at [845, 38] on div "× Saved unsecured nonpriority claim" at bounding box center [493, 33] width 1000 height 40
click at [843, 39] on div "× Saved unsecured nonpriority claim" at bounding box center [493, 33] width 1000 height 40
drag, startPoint x: 673, startPoint y: 35, endPoint x: 720, endPoint y: 35, distance: 47.5
click at [673, 35] on button "×" at bounding box center [673, 31] width 9 height 16
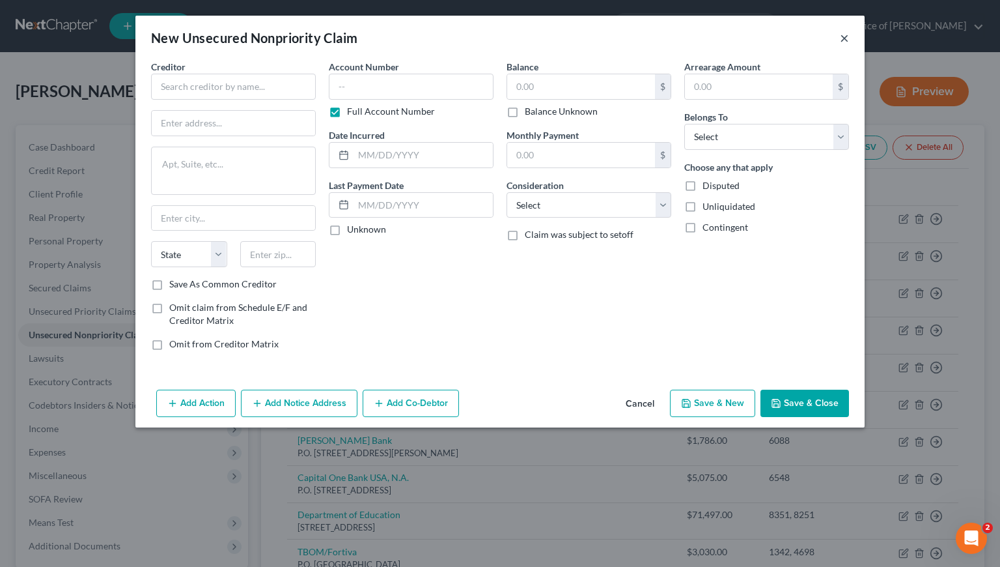
click at [842, 39] on button "×" at bounding box center [844, 38] width 9 height 16
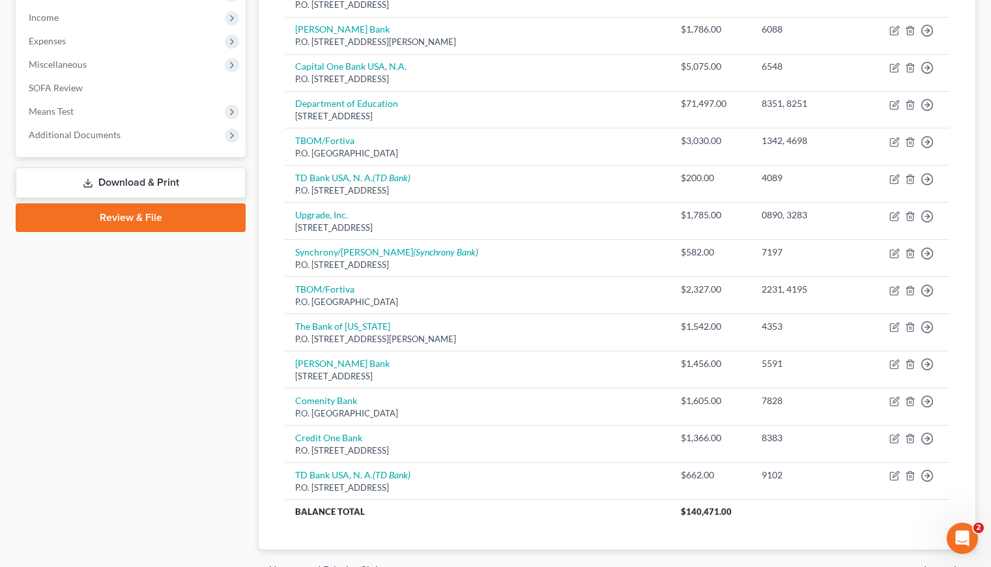
scroll to position [468, 0]
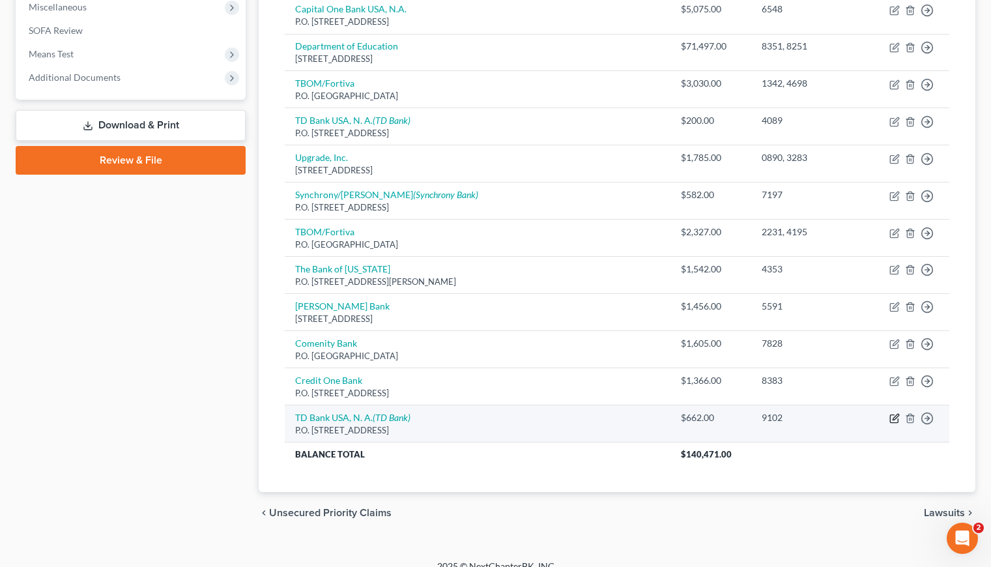
click at [895, 416] on icon "button" at bounding box center [895, 417] width 6 height 6
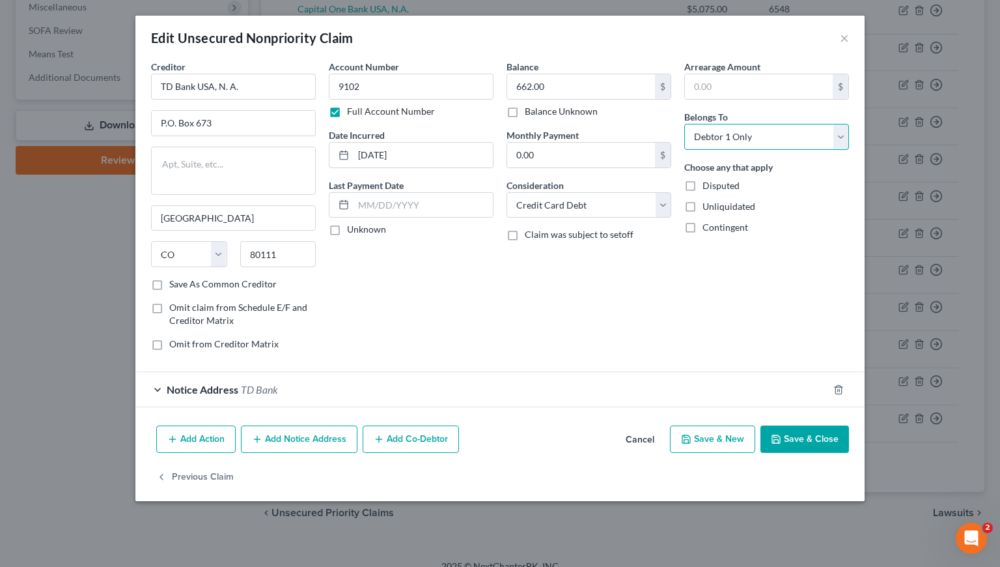
click at [708, 137] on select "Select Debtor 1 Only Debtor 2 Only Debtor 1 And Debtor 2 Only At Least One Of T…" at bounding box center [766, 137] width 165 height 26
click at [684, 124] on select "Select Debtor 1 Only Debtor 2 Only Debtor 1 And Debtor 2 Only At Least One Of T…" at bounding box center [766, 137] width 165 height 26
click at [811, 442] on button "Save & Close" at bounding box center [805, 438] width 89 height 27
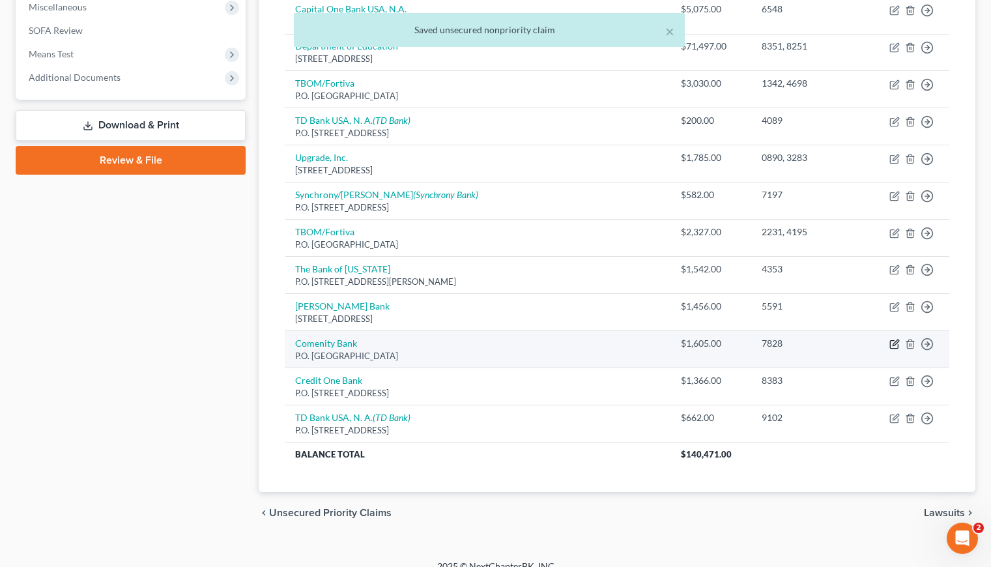
click at [894, 345] on icon "button" at bounding box center [895, 343] width 6 height 6
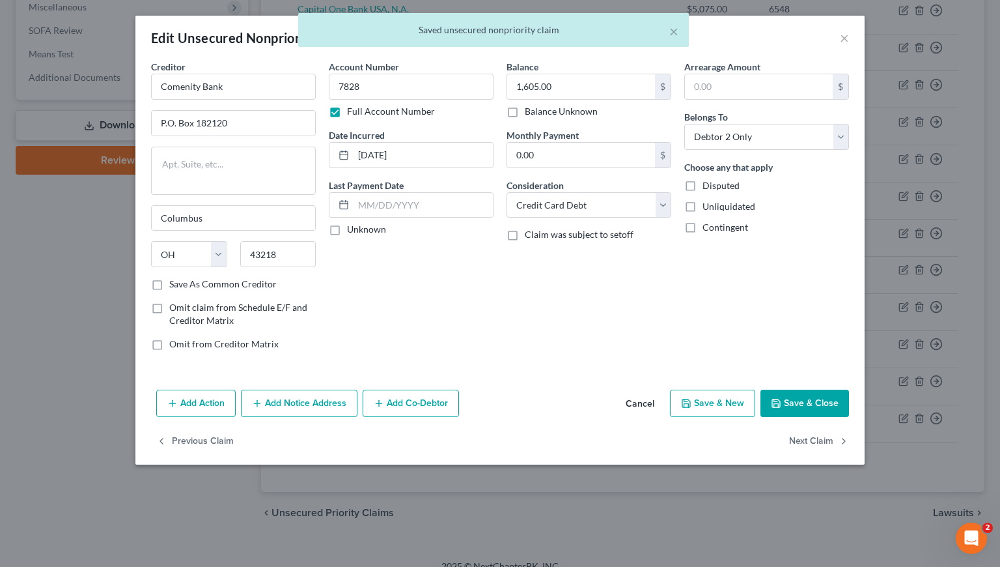
click at [846, 36] on div "× Saved unsecured nonpriority claim" at bounding box center [493, 33] width 1000 height 40
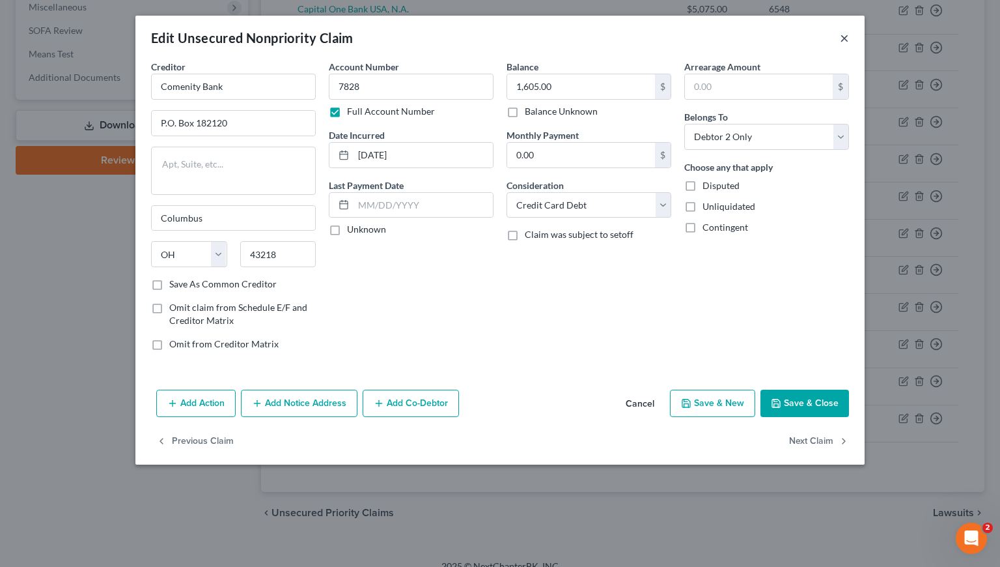
click at [843, 35] on button "×" at bounding box center [844, 38] width 9 height 16
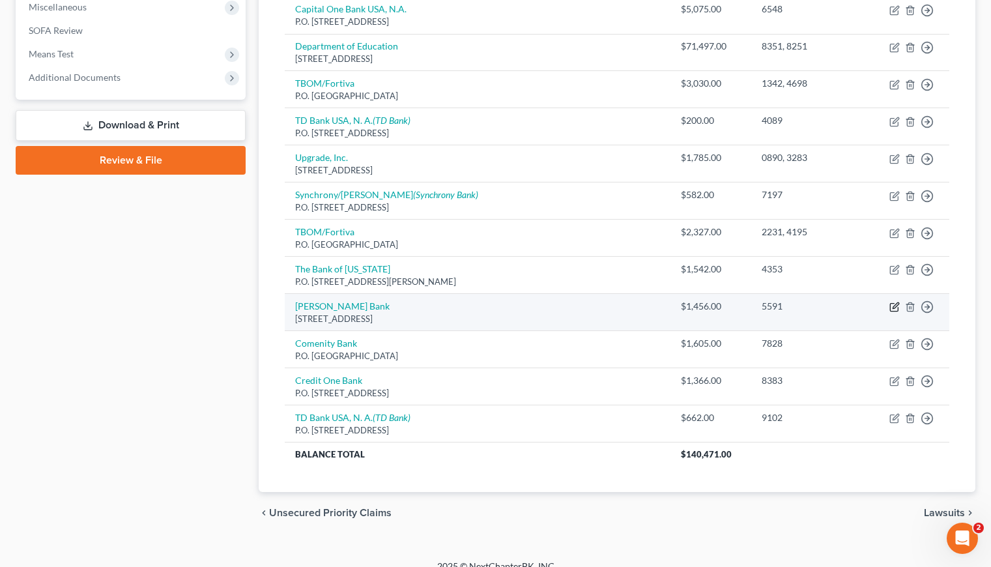
click at [895, 307] on icon "button" at bounding box center [895, 306] width 6 height 6
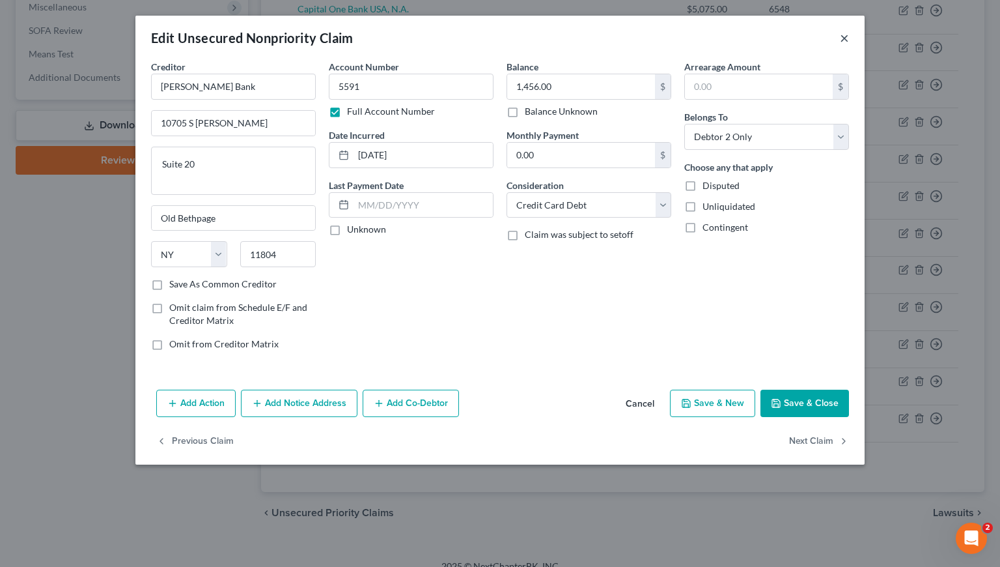
click at [843, 42] on button "×" at bounding box center [844, 38] width 9 height 16
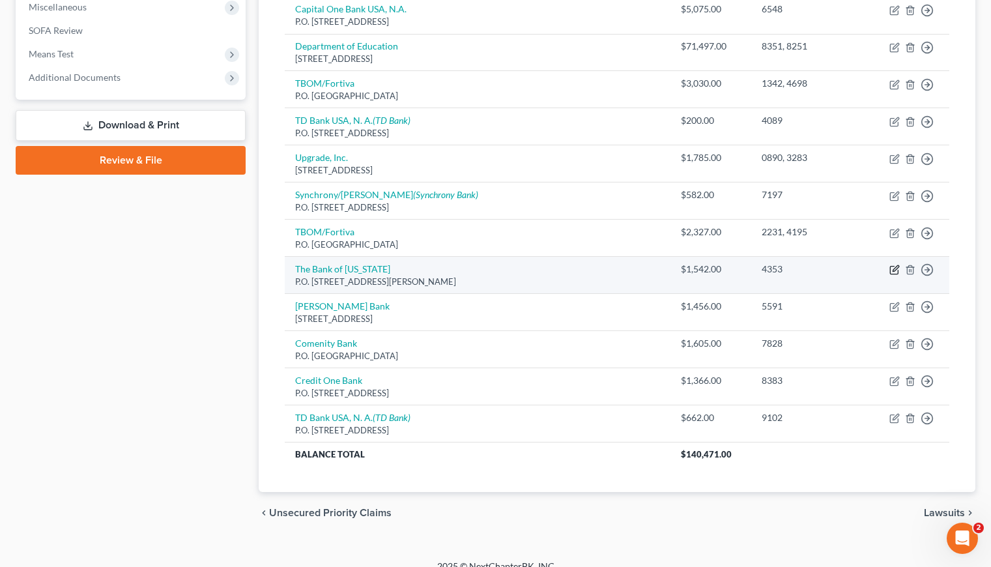
click at [895, 269] on icon "button" at bounding box center [894, 269] width 10 height 10
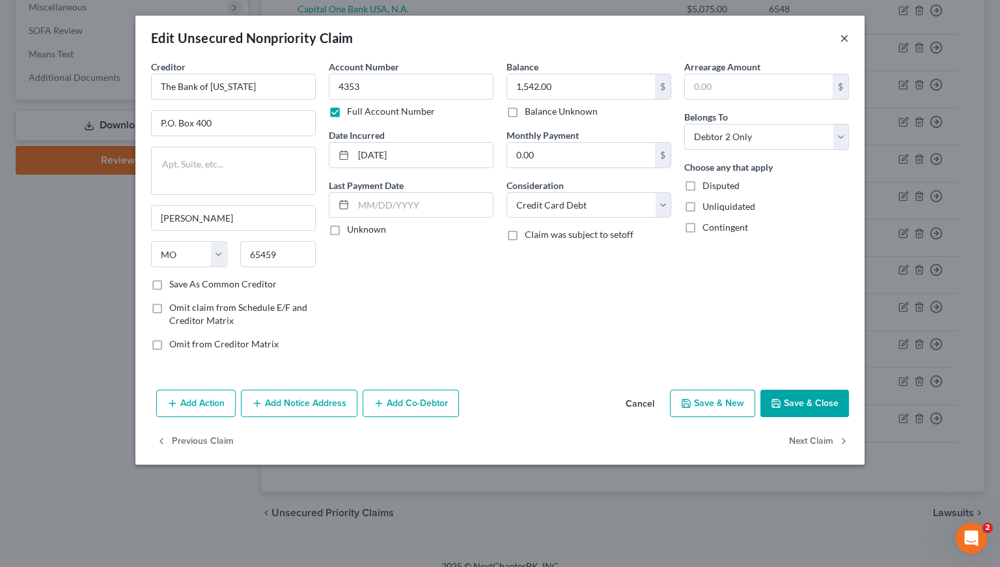
click at [840, 37] on button "×" at bounding box center [844, 38] width 9 height 16
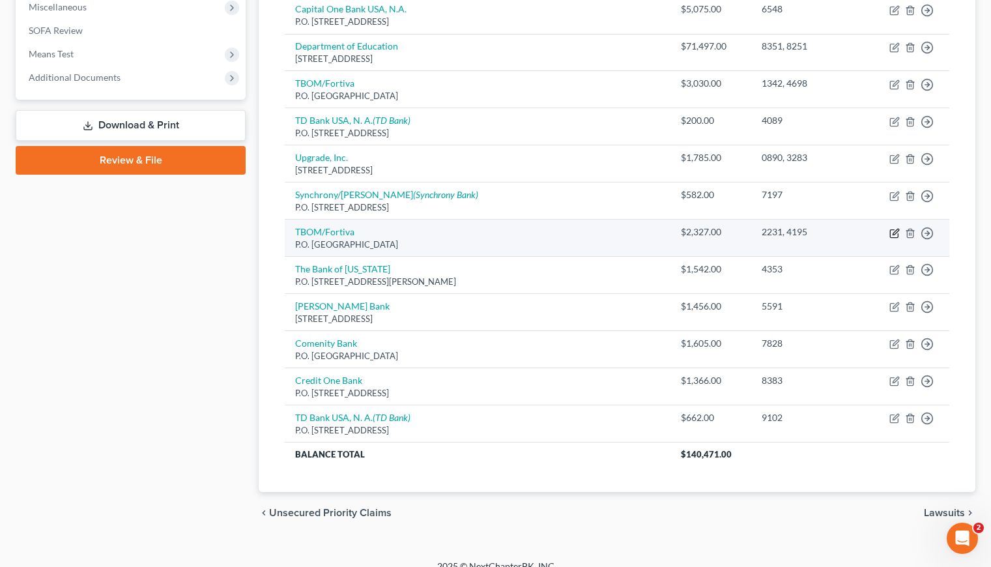
click at [892, 233] on icon "button" at bounding box center [895, 232] width 6 height 6
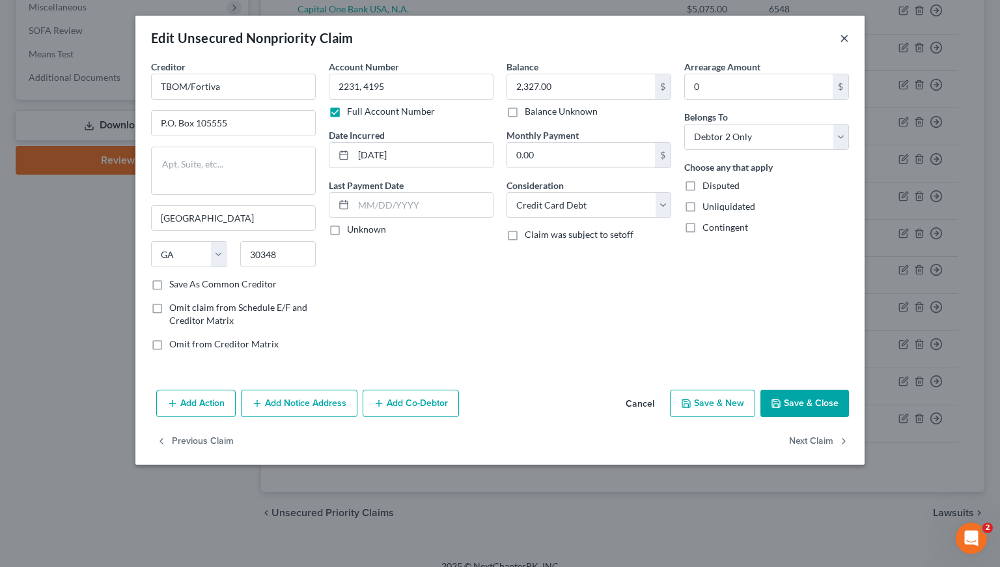
click at [845, 36] on button "×" at bounding box center [844, 38] width 9 height 16
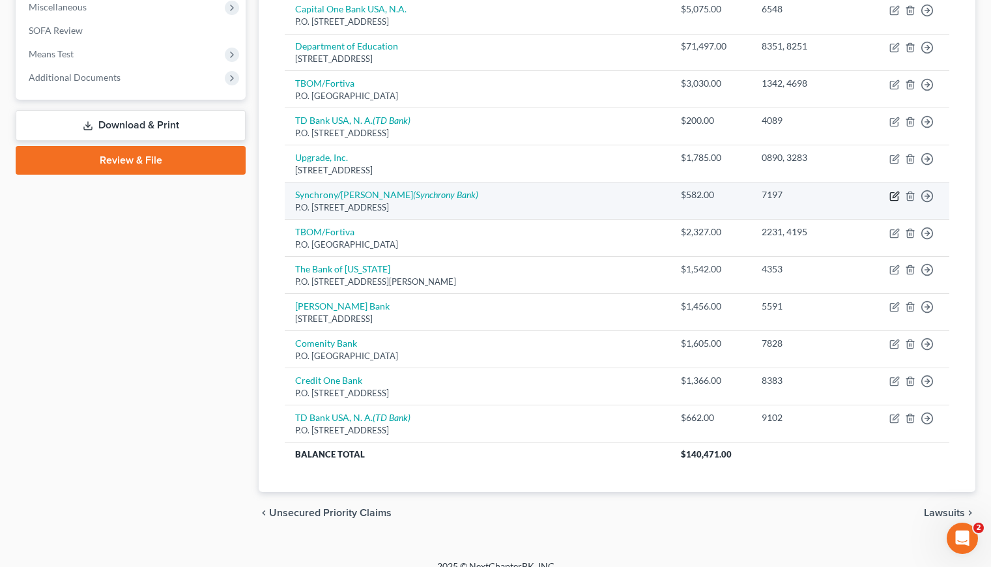
click at [896, 196] on icon "button" at bounding box center [894, 196] width 10 height 10
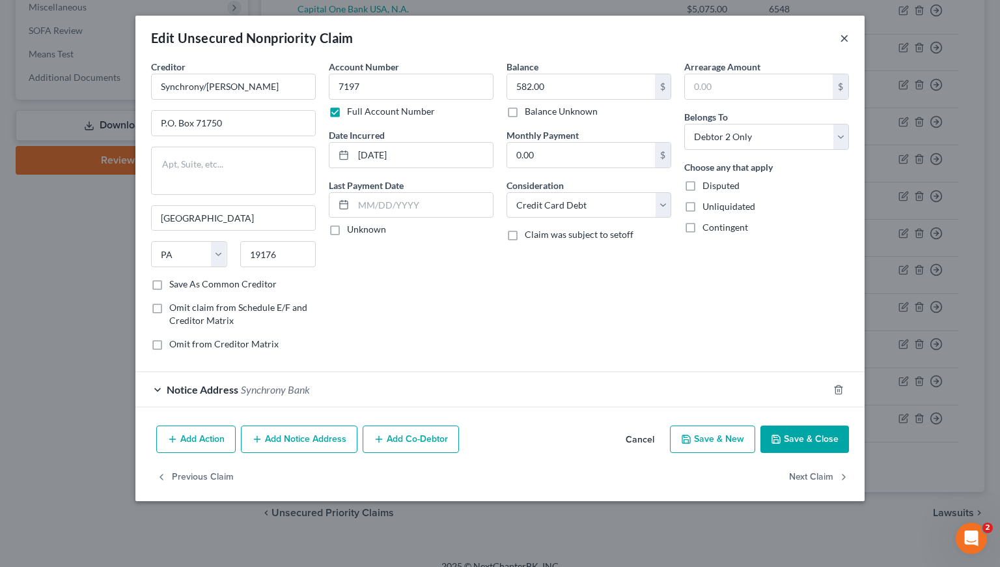
click at [847, 35] on button "×" at bounding box center [844, 38] width 9 height 16
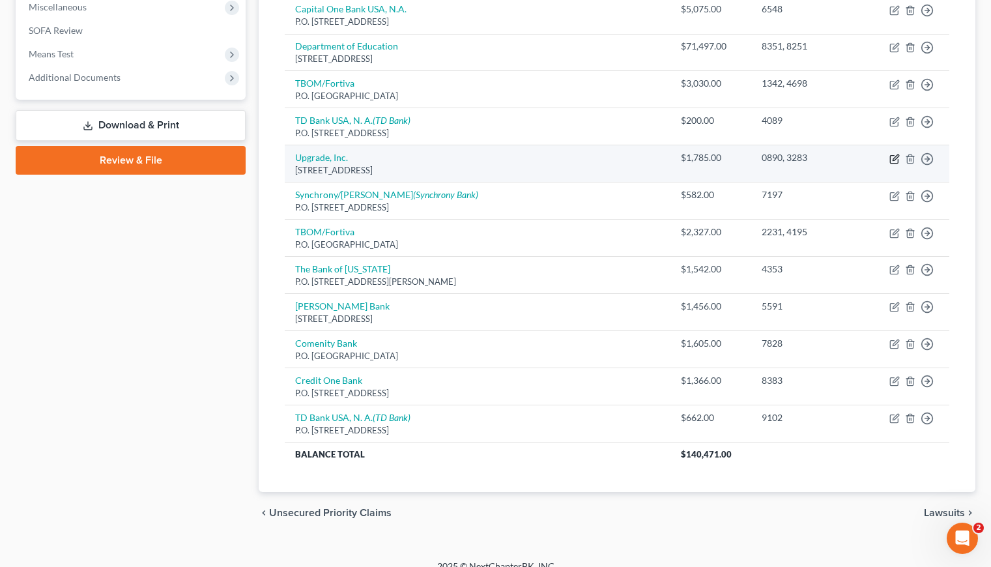
click at [897, 160] on icon "button" at bounding box center [894, 159] width 8 height 8
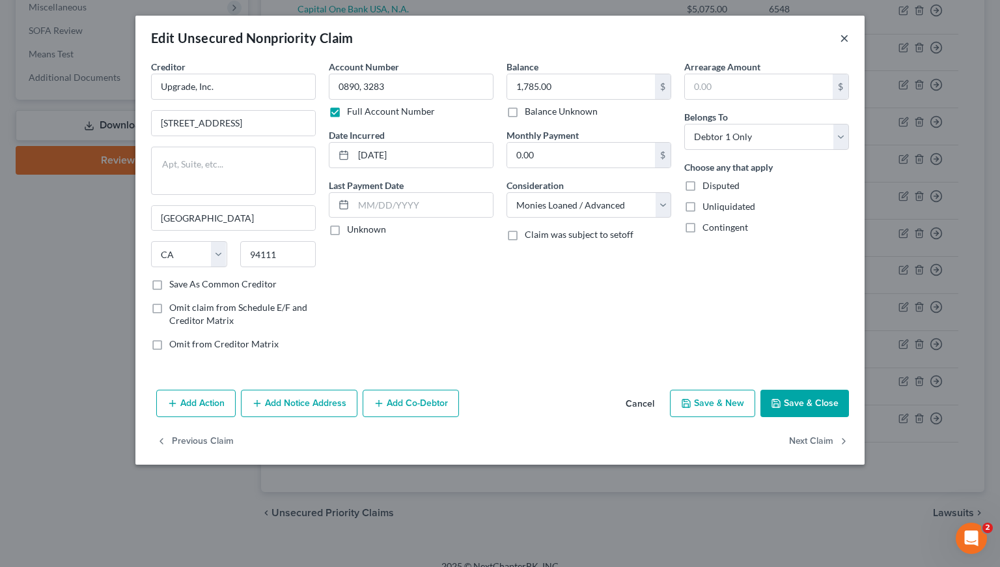
click at [840, 38] on button "×" at bounding box center [844, 38] width 9 height 16
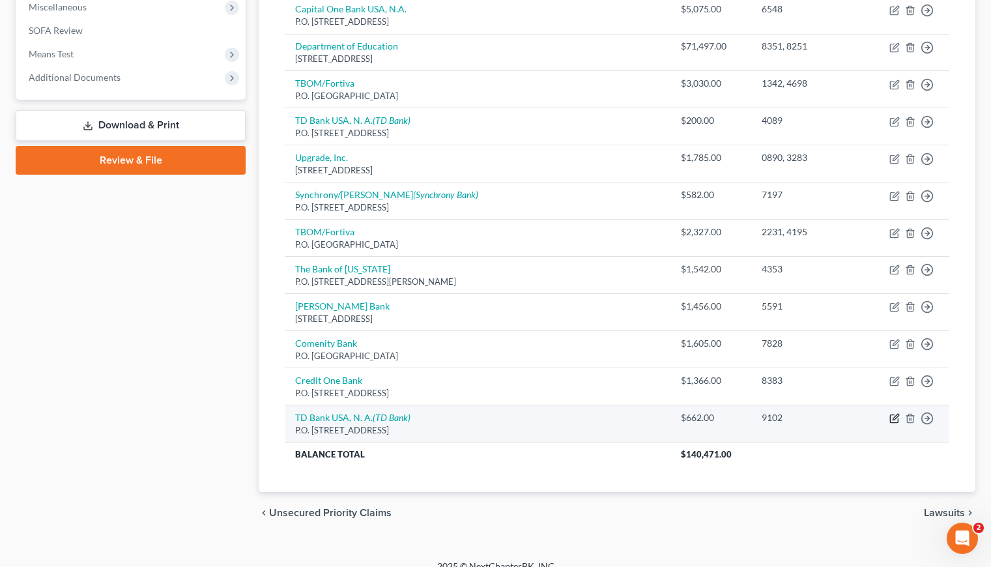
click at [892, 417] on icon "button" at bounding box center [894, 418] width 10 height 10
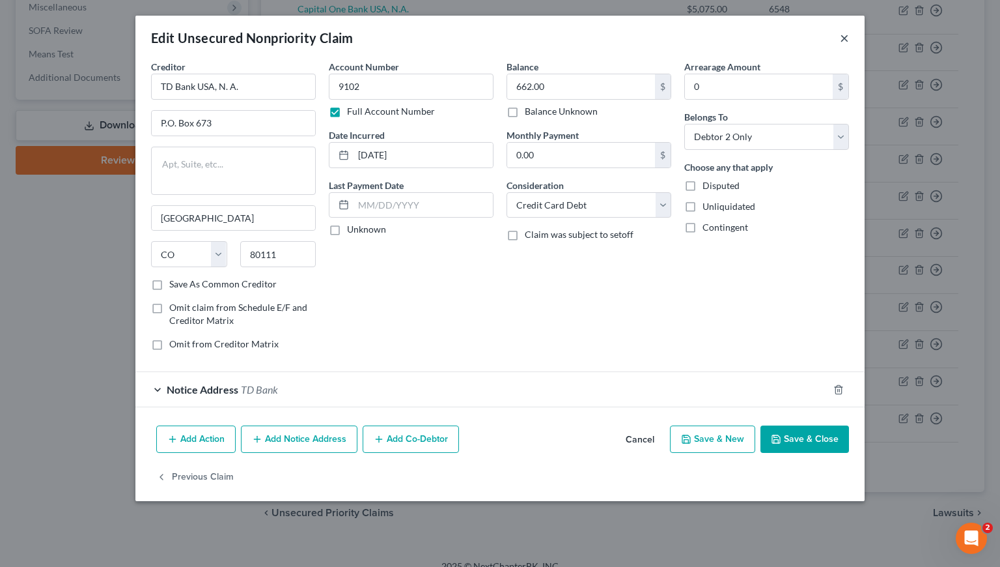
click at [845, 34] on button "×" at bounding box center [844, 38] width 9 height 16
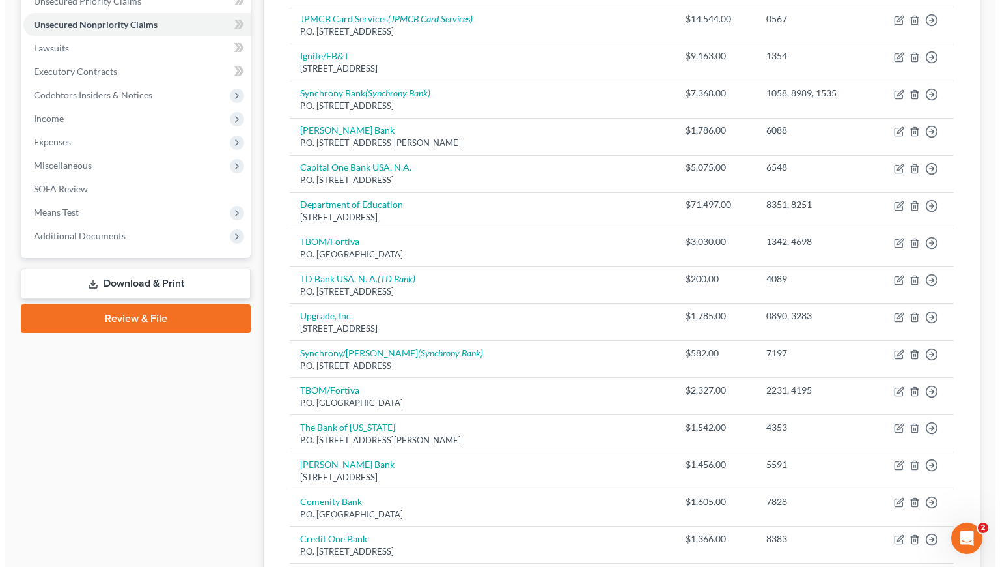
scroll to position [0, 0]
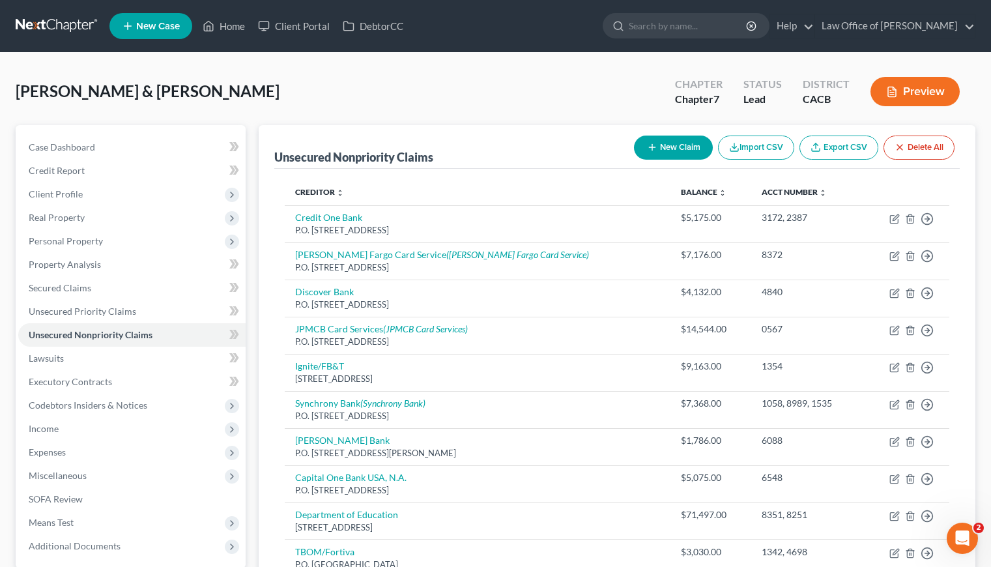
click at [681, 146] on button "New Claim" at bounding box center [673, 147] width 79 height 24
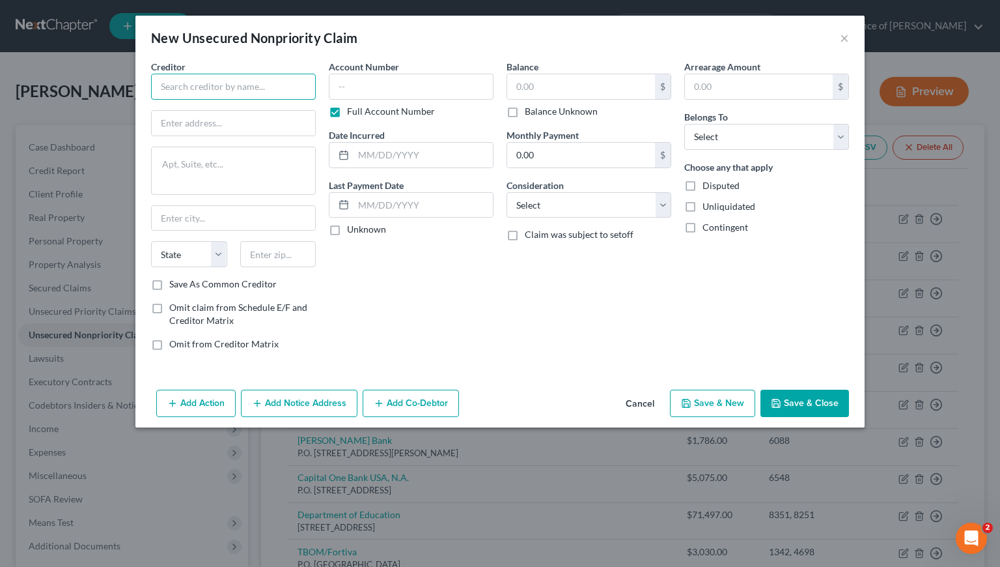
click at [242, 82] on input "text" at bounding box center [233, 87] width 165 height 26
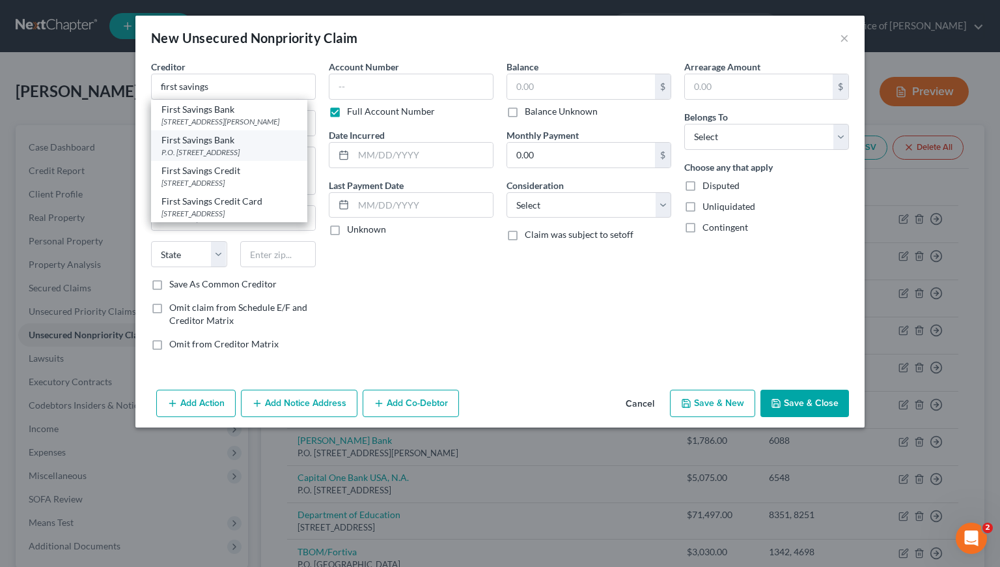
click at [210, 158] on div "P.O. Box 5065, Sioux Falls, SD 57117" at bounding box center [229, 152] width 135 height 11
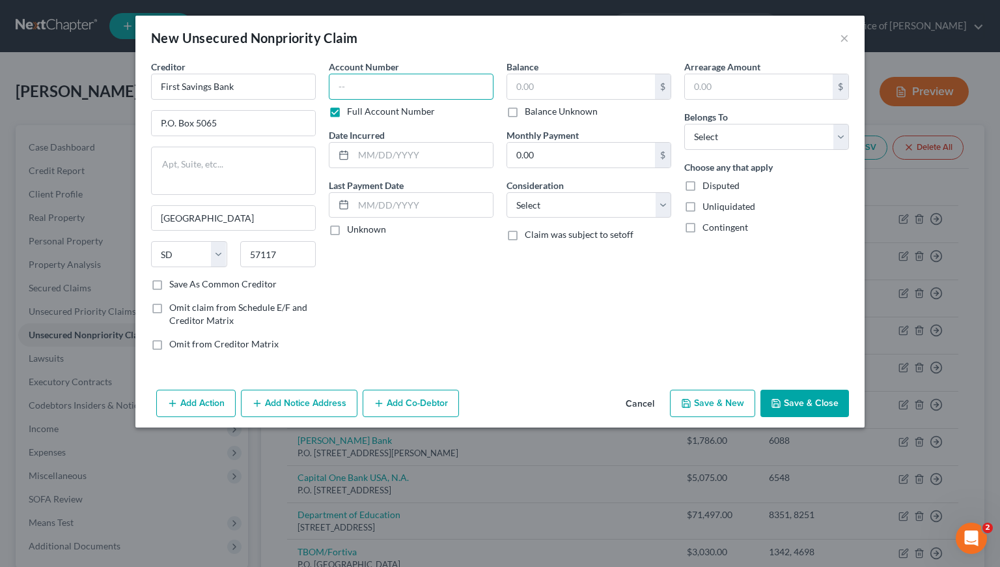
click at [415, 83] on input "text" at bounding box center [411, 87] width 165 height 26
click at [591, 212] on select "Select Cable / Satellite Services Collection Agency Credit Card Debt Debt Couns…" at bounding box center [589, 205] width 165 height 26
click at [507, 192] on select "Select Cable / Satellite Services Collection Agency Credit Card Debt Debt Couns…" at bounding box center [589, 205] width 165 height 26
click at [712, 132] on select "Select Debtor 1 Only Debtor 2 Only Debtor 1 And Debtor 2 Only At Least One Of T…" at bounding box center [766, 137] width 165 height 26
click at [684, 124] on select "Select Debtor 1 Only Debtor 2 Only Debtor 1 And Debtor 2 Only At Least One Of T…" at bounding box center [766, 137] width 165 height 26
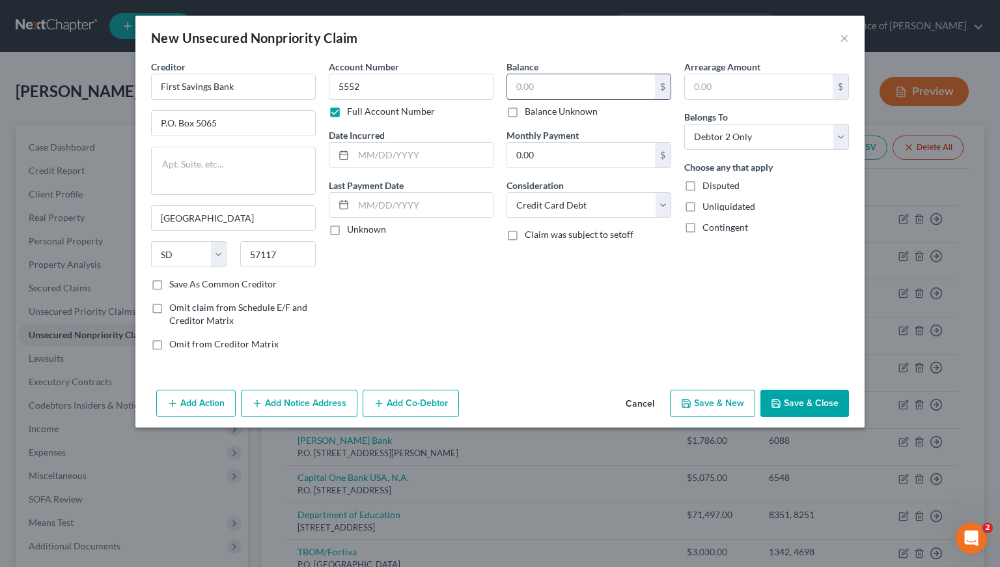
click at [542, 85] on input "text" at bounding box center [581, 86] width 148 height 25
click at [399, 163] on input "text" at bounding box center [423, 155] width 139 height 25
click at [492, 279] on div "Account Number 5552 Full Account Number Date Incurred 6/15/2016 Last Payment Da…" at bounding box center [411, 210] width 178 height 301
click at [730, 408] on button "Save & New" at bounding box center [712, 402] width 85 height 27
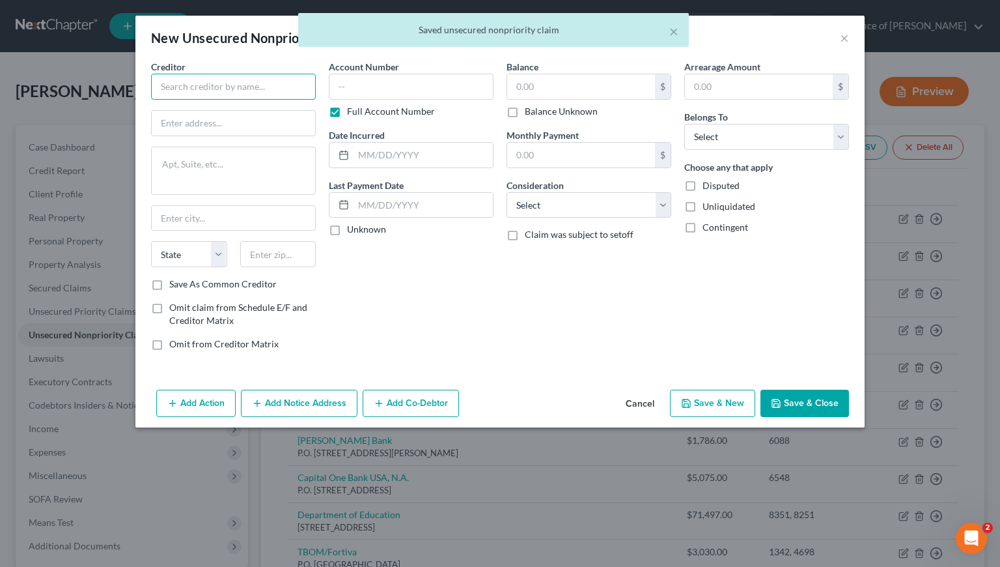
click at [231, 96] on input "text" at bounding box center [233, 87] width 165 height 26
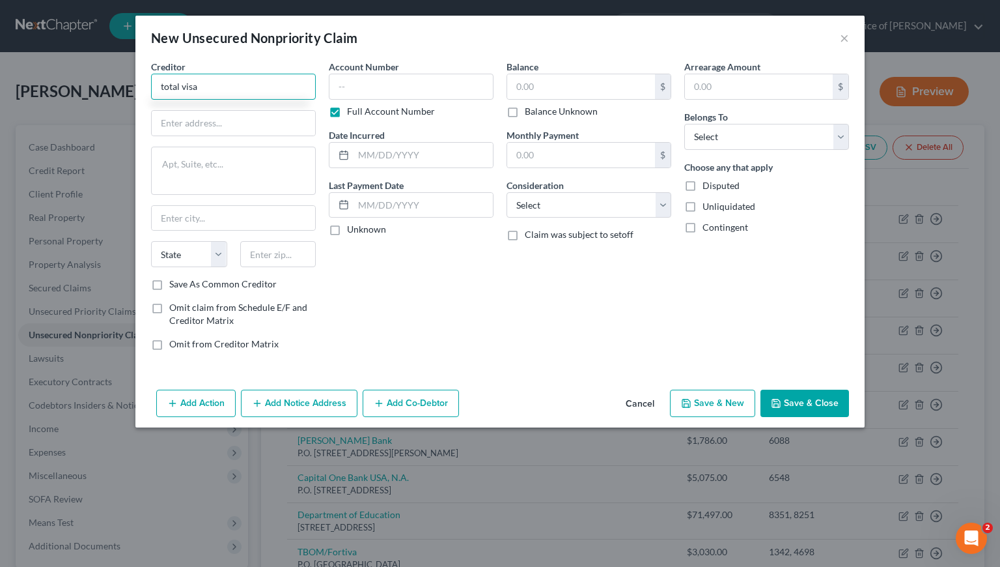
drag, startPoint x: 214, startPoint y: 90, endPoint x: 148, endPoint y: 91, distance: 65.8
click at [148, 91] on div "Creditor * total visa State AL AK AR AZ CA CO CT DE DC FL GA GU HI ID IL IN IA …" at bounding box center [234, 210] width 178 height 301
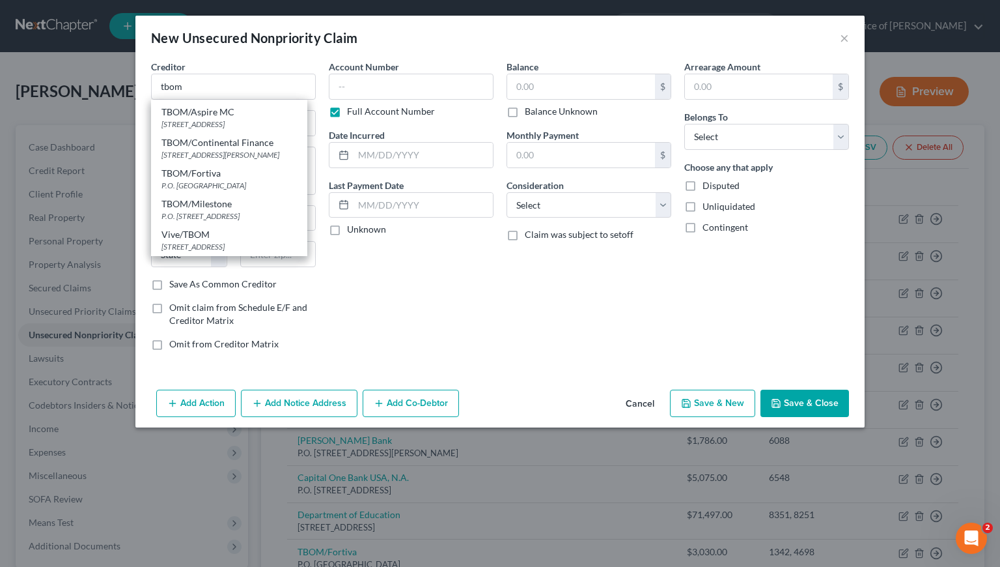
scroll to position [61, 0]
click at [395, 292] on div "Account Number Full Account Number Date Incurred Last Payment Date Unknown" at bounding box center [411, 210] width 178 height 301
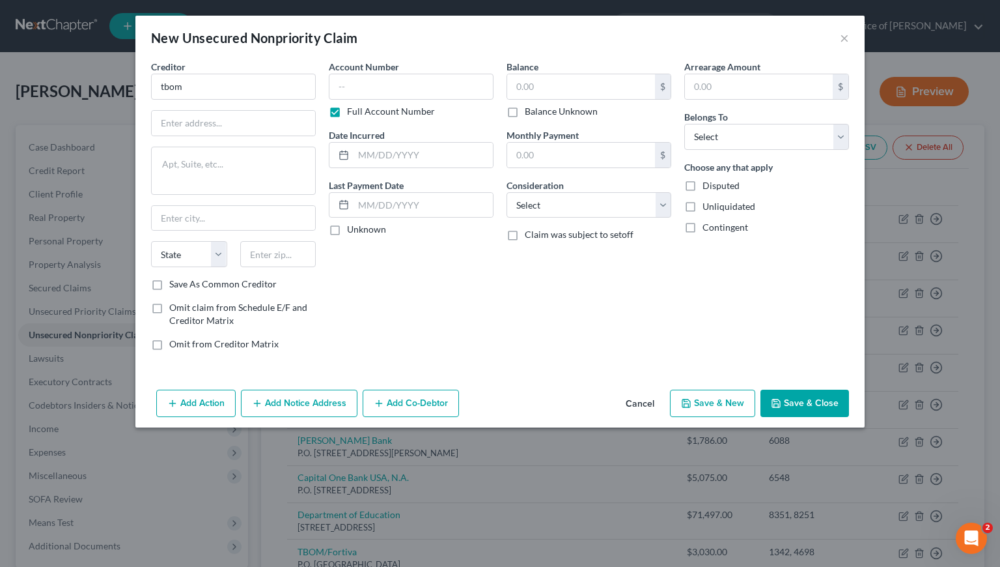
click at [169, 283] on label "Save As Common Creditor" at bounding box center [222, 283] width 107 height 13
click at [175, 283] on input "Save As Common Creditor" at bounding box center [179, 281] width 8 height 8
drag, startPoint x: 220, startPoint y: 79, endPoint x: 141, endPoint y: 80, distance: 78.8
click at [141, 80] on div "Creditor * tbom State AL AK AR AZ CA CO CT DE DC FL GA GU HI ID IL IN IA KS KY …" at bounding box center [499, 222] width 729 height 324
click at [221, 120] on input "text" at bounding box center [233, 123] width 163 height 25
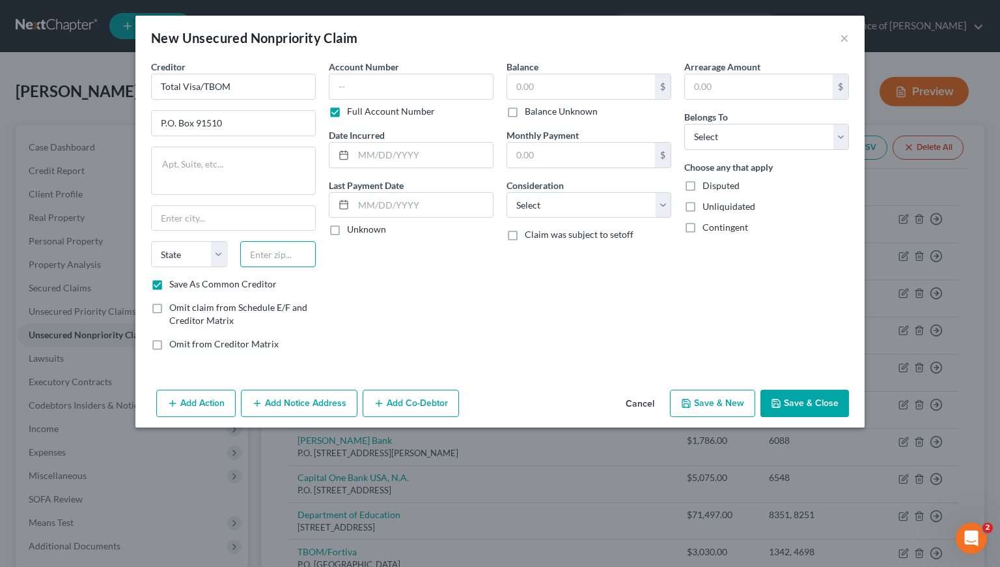
click at [300, 253] on input "text" at bounding box center [278, 254] width 76 height 26
click at [483, 341] on div "Account Number Full Account Number Date Incurred Last Payment Date Unknown" at bounding box center [411, 210] width 178 height 301
click at [417, 80] on input "text" at bounding box center [411, 87] width 165 height 26
click at [576, 84] on input "text" at bounding box center [581, 86] width 148 height 25
click at [407, 148] on input "text" at bounding box center [423, 155] width 139 height 25
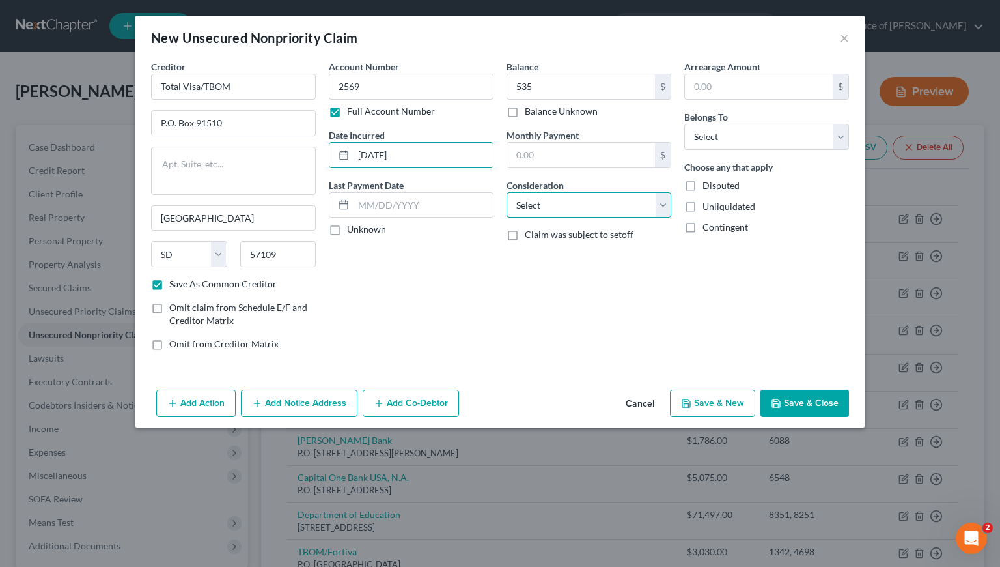
click at [571, 201] on select "Select Cable / Satellite Services Collection Agency Credit Card Debt Debt Couns…" at bounding box center [589, 205] width 165 height 26
click at [507, 192] on select "Select Cable / Satellite Services Collection Agency Credit Card Debt Debt Couns…" at bounding box center [589, 205] width 165 height 26
click at [715, 134] on select "Select Debtor 1 Only Debtor 2 Only Debtor 1 And Debtor 2 Only At Least One Of T…" at bounding box center [766, 137] width 165 height 26
click at [684, 124] on select "Select Debtor 1 Only Debtor 2 Only Debtor 1 And Debtor 2 Only At Least One Of T…" at bounding box center [766, 137] width 165 height 26
click at [727, 410] on button "Save & New" at bounding box center [712, 402] width 85 height 27
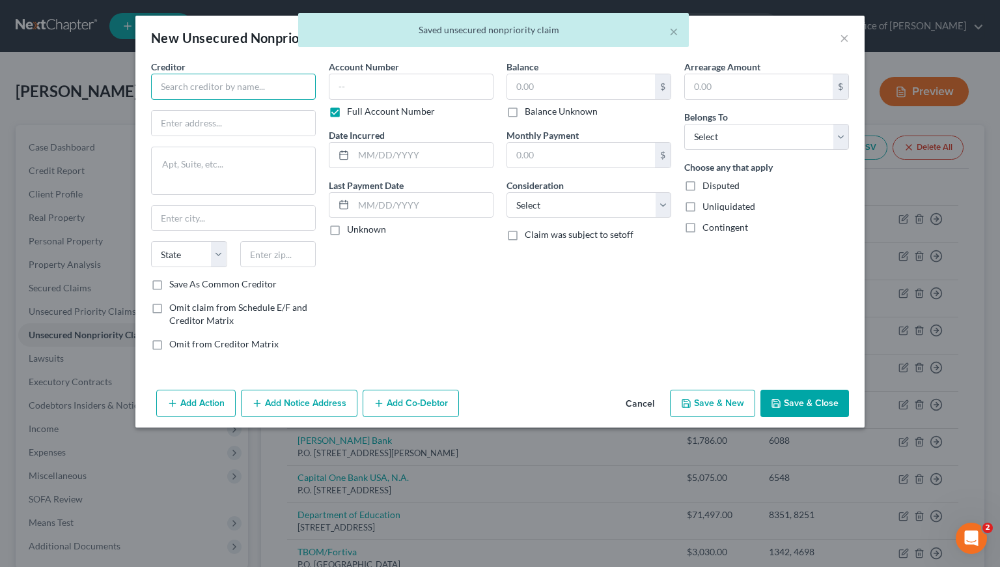
click at [186, 83] on input "text" at bounding box center [233, 87] width 165 height 26
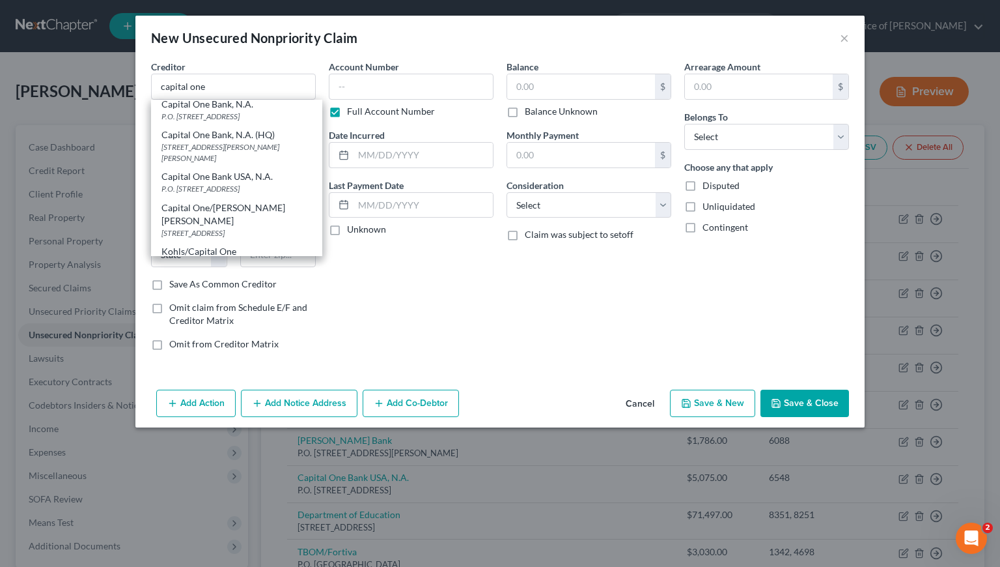
scroll to position [293, 0]
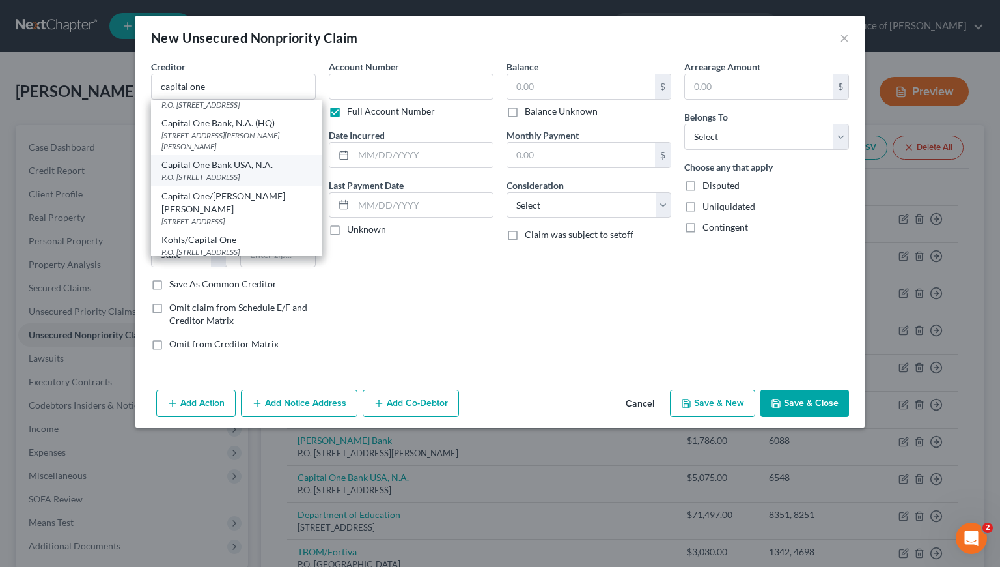
click at [232, 182] on div "P.O. Box 31293, Salt Lake City, UT 84131" at bounding box center [237, 176] width 150 height 11
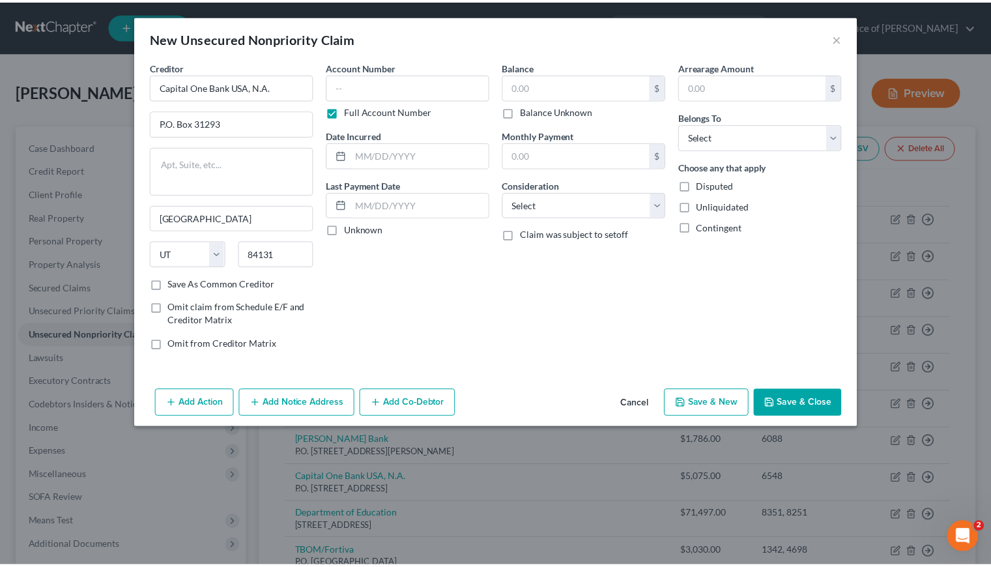
scroll to position [0, 0]
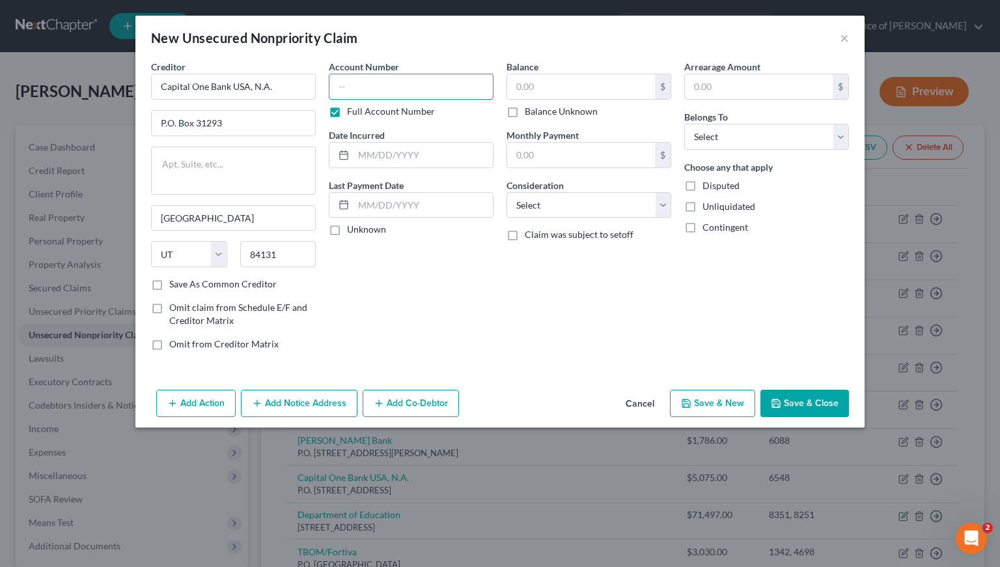
click at [379, 85] on input "text" at bounding box center [411, 87] width 165 height 26
click at [591, 87] on input "text" at bounding box center [581, 86] width 148 height 25
click at [436, 160] on input "text" at bounding box center [423, 155] width 139 height 25
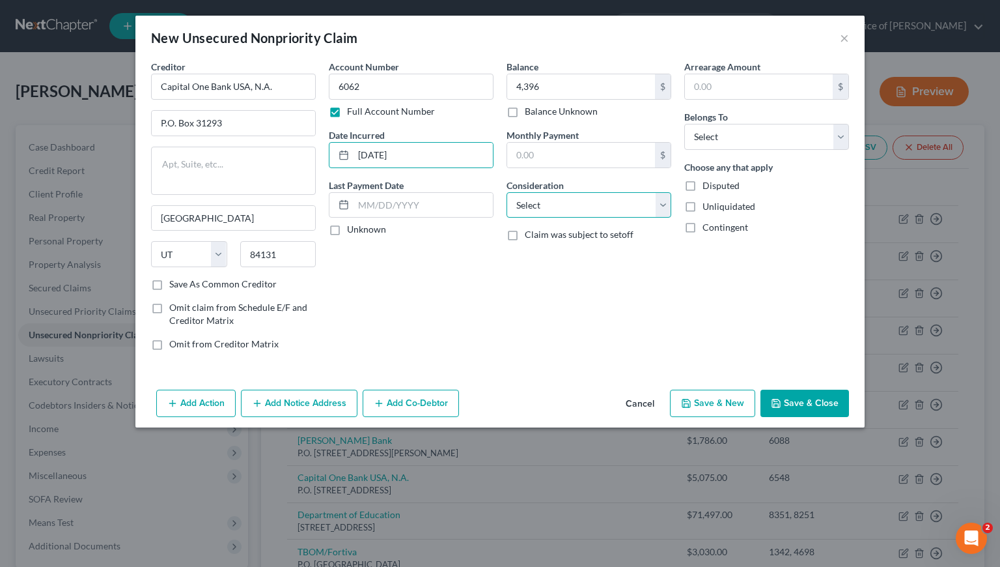
click at [555, 212] on select "Select Cable / Satellite Services Collection Agency Credit Card Debt Debt Couns…" at bounding box center [589, 205] width 165 height 26
click at [507, 192] on select "Select Cable / Satellite Services Collection Agency Credit Card Debt Debt Couns…" at bounding box center [589, 205] width 165 height 26
click at [737, 135] on select "Select Debtor 1 Only Debtor 2 Only Debtor 1 And Debtor 2 Only At Least One Of T…" at bounding box center [766, 137] width 165 height 26
click at [684, 124] on select "Select Debtor 1 Only Debtor 2 Only Debtor 1 And Debtor 2 Only At Least One Of T…" at bounding box center [766, 137] width 165 height 26
click at [806, 406] on button "Save & Close" at bounding box center [805, 402] width 89 height 27
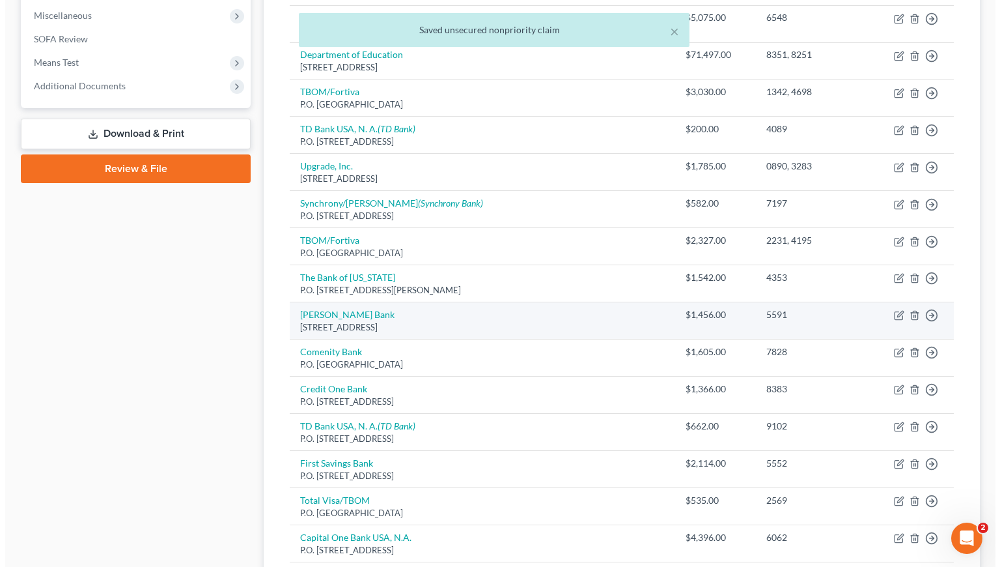
scroll to position [436, 0]
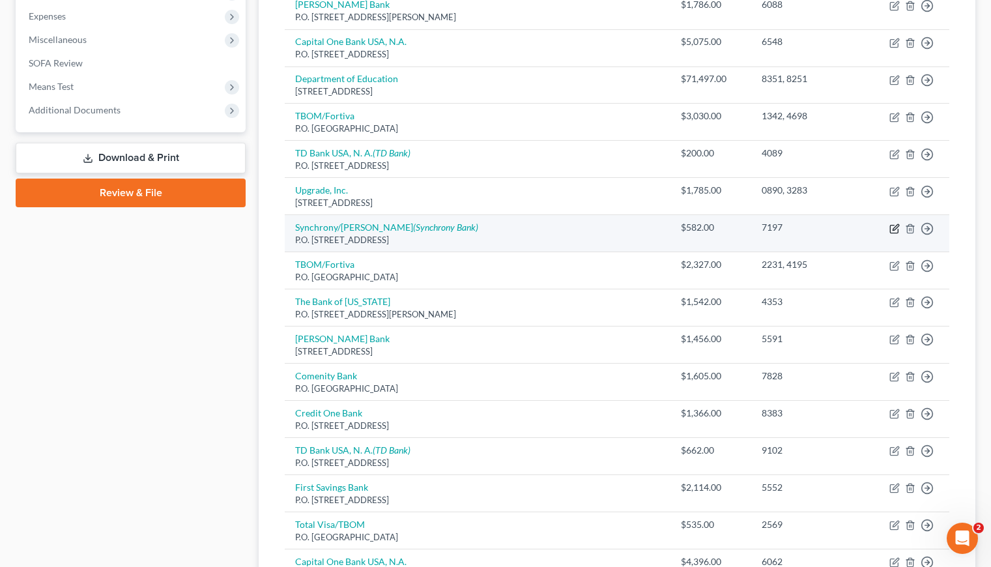
click at [897, 227] on icon "button" at bounding box center [894, 228] width 10 height 10
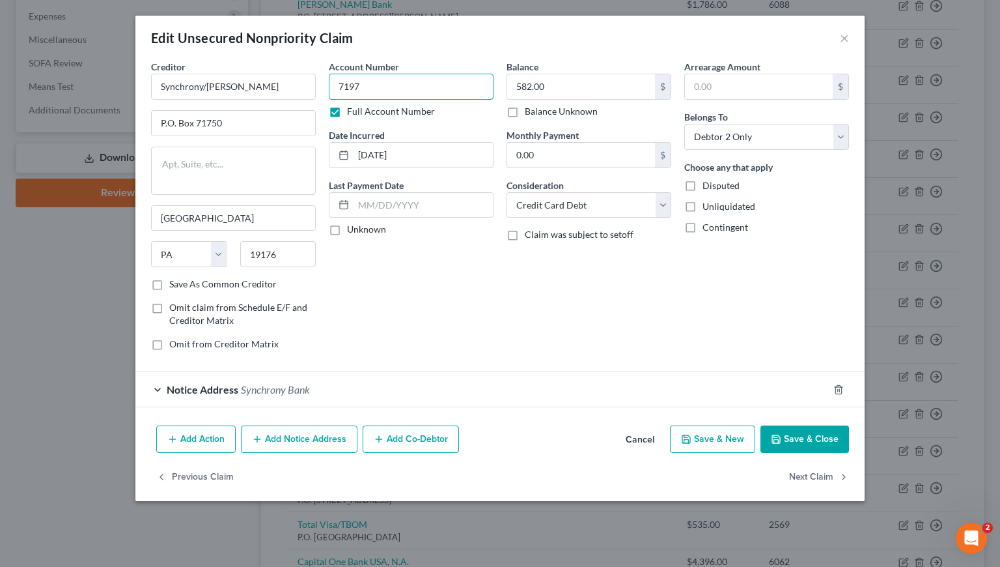
click at [373, 84] on input "7197" at bounding box center [411, 87] width 165 height 26
click at [842, 40] on button "×" at bounding box center [844, 38] width 9 height 16
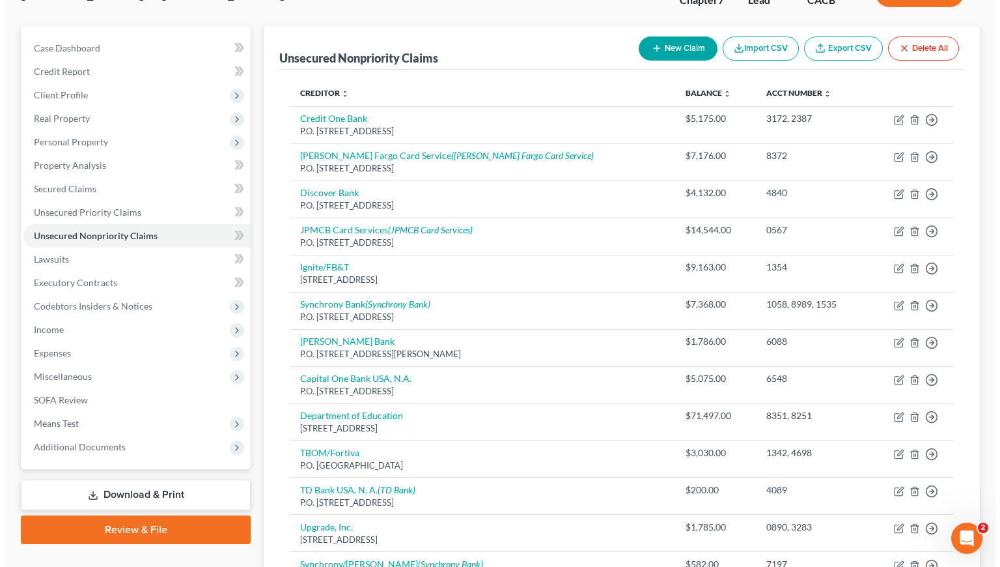
scroll to position [0, 0]
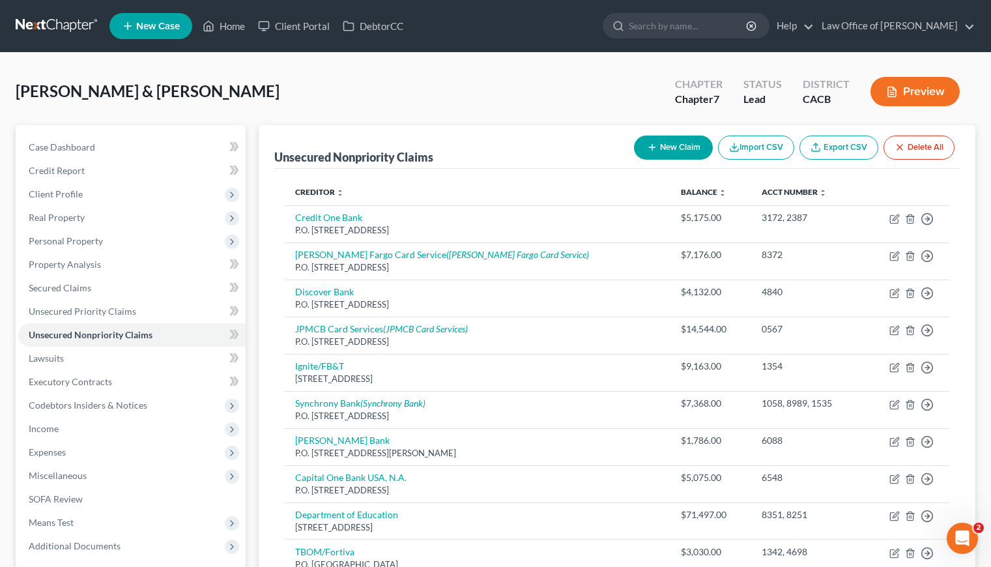
click at [669, 148] on button "New Claim" at bounding box center [673, 147] width 79 height 24
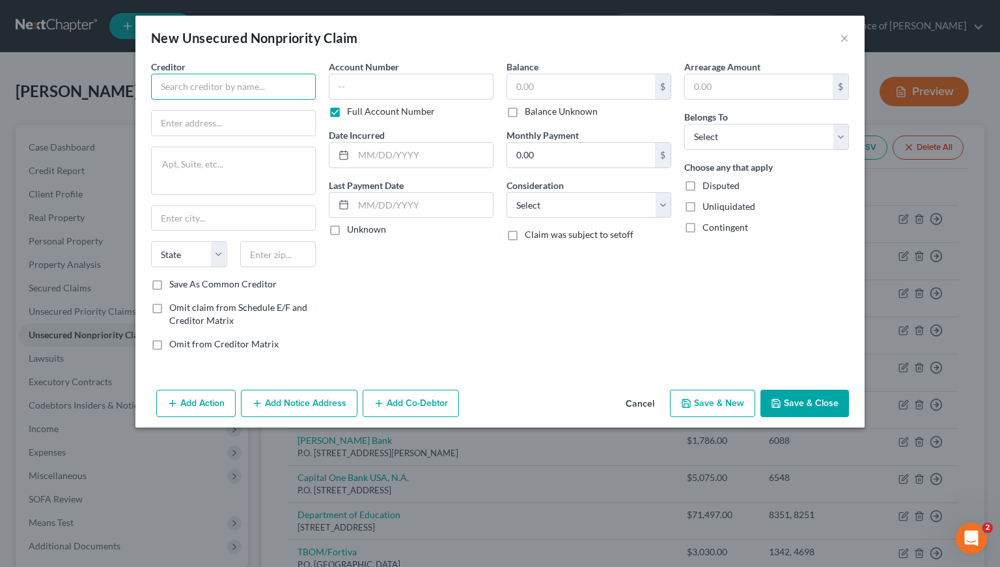
click at [276, 89] on input "text" at bounding box center [233, 87] width 165 height 26
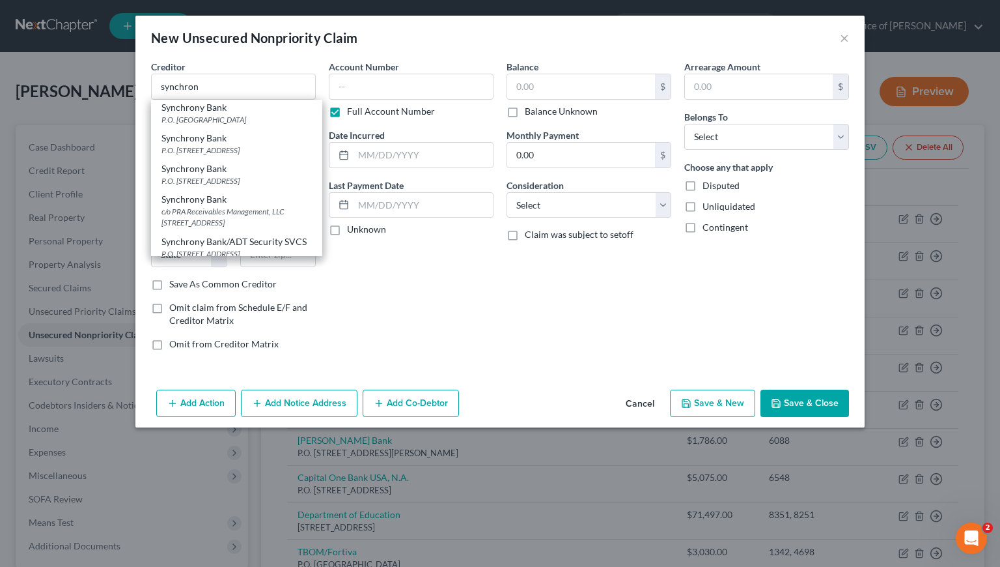
scroll to position [464, 0]
click at [246, 154] on div "P.O. Box 71746, Philadelphia, PA 19176" at bounding box center [237, 148] width 150 height 11
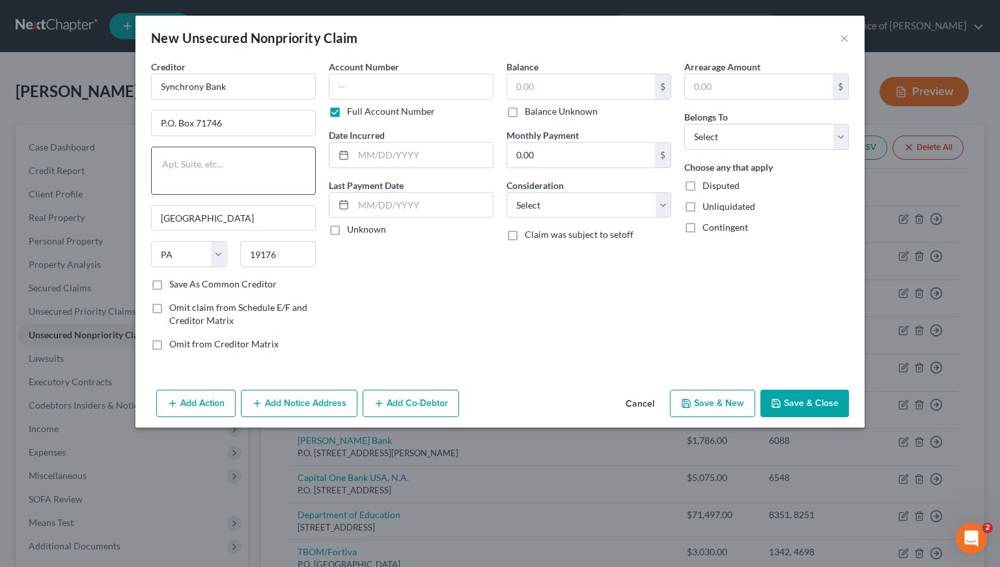
scroll to position [0, 0]
click at [389, 83] on input "text" at bounding box center [411, 87] width 165 height 26
click at [524, 85] on input "text" at bounding box center [581, 86] width 148 height 25
click at [425, 150] on input "text" at bounding box center [423, 155] width 139 height 25
click at [601, 212] on select "Select Cable / Satellite Services Collection Agency Credit Card Debt Debt Couns…" at bounding box center [589, 205] width 165 height 26
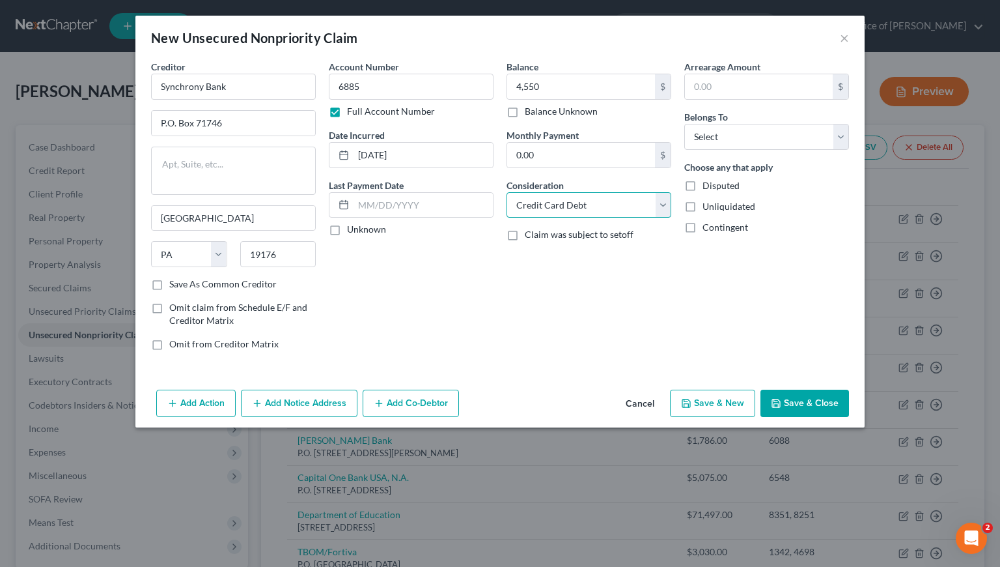
click at [507, 192] on select "Select Cable / Satellite Services Collection Agency Credit Card Debt Debt Couns…" at bounding box center [589, 205] width 165 height 26
click at [727, 136] on select "Select Debtor 1 Only Debtor 2 Only Debtor 1 And Debtor 2 Only At Least One Of T…" at bounding box center [766, 137] width 165 height 26
click at [684, 124] on select "Select Debtor 1 Only Debtor 2 Only Debtor 1 And Debtor 2 Only At Least One Of T…" at bounding box center [766, 137] width 165 height 26
click at [398, 82] on input "6885" at bounding box center [411, 87] width 165 height 26
click at [583, 83] on input "4,550" at bounding box center [581, 86] width 148 height 25
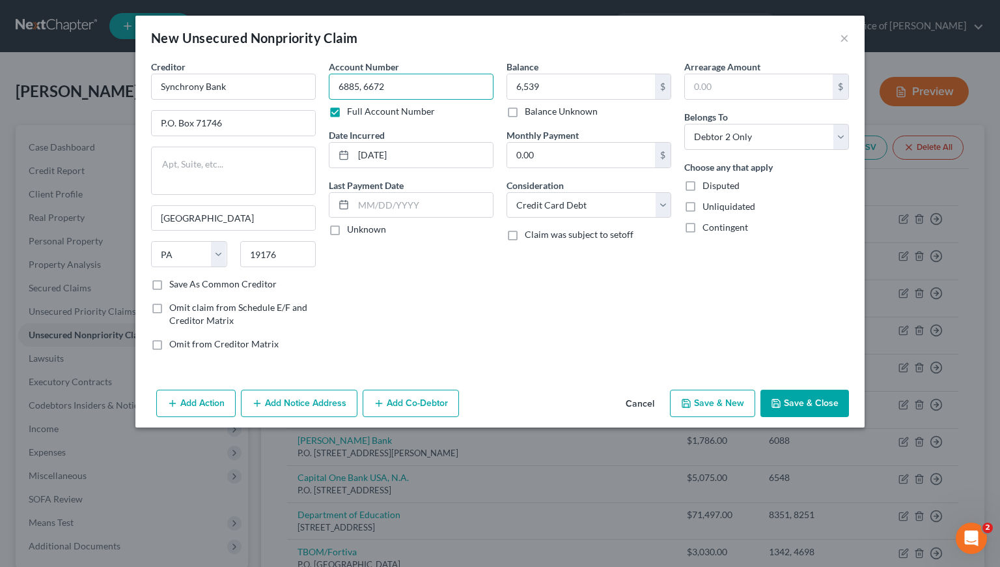
drag, startPoint x: 382, startPoint y: 84, endPoint x: 325, endPoint y: 92, distance: 57.8
click at [326, 87] on div "Account Number 6885, 6672 Full Account Number Date Incurred 6/10/2022 Last Paym…" at bounding box center [411, 210] width 178 height 301
drag, startPoint x: 380, startPoint y: 300, endPoint x: 371, endPoint y: 321, distance: 22.5
click at [380, 300] on div "Account Number 6885, 6672 Full Account Number Date Incurred 6/10/2022 Last Paym…" at bounding box center [411, 210] width 178 height 301
click at [311, 408] on button "Add Notice Address" at bounding box center [299, 402] width 117 height 27
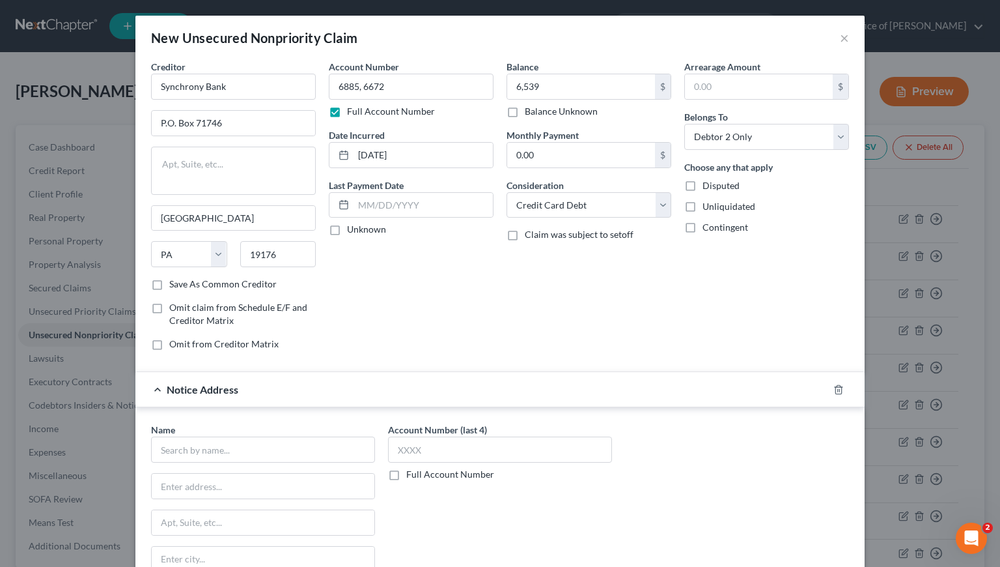
click at [406, 473] on label "Full Account Number" at bounding box center [450, 474] width 88 height 13
click at [412, 473] on input "Full Account Number" at bounding box center [416, 472] width 8 height 8
click at [399, 455] on input "text" at bounding box center [500, 449] width 224 height 26
paste input "6885, 6672"
click at [308, 447] on input "text" at bounding box center [263, 449] width 224 height 26
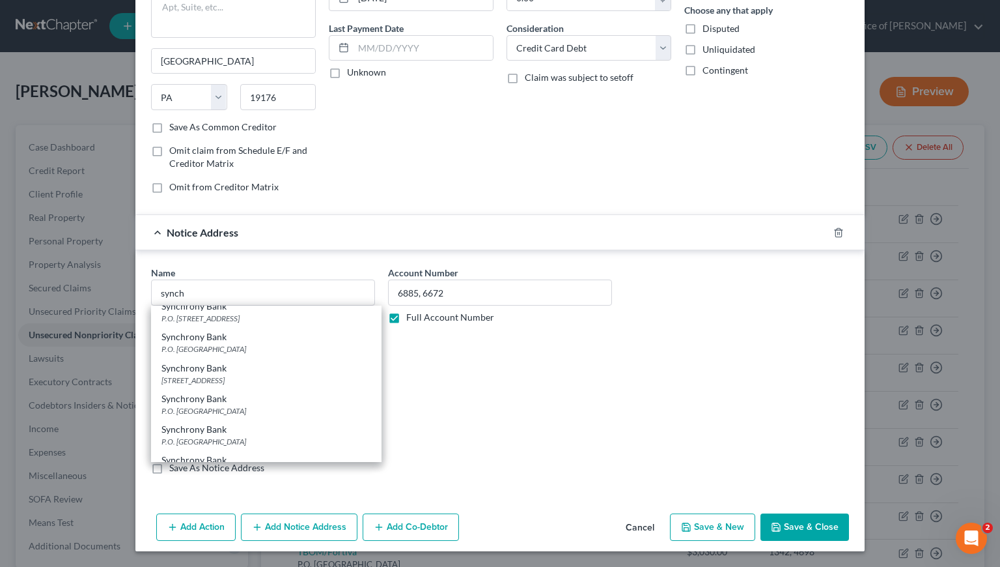
scroll to position [226, 0]
click at [238, 341] on div "Synchrony Bank" at bounding box center [267, 334] width 210 height 13
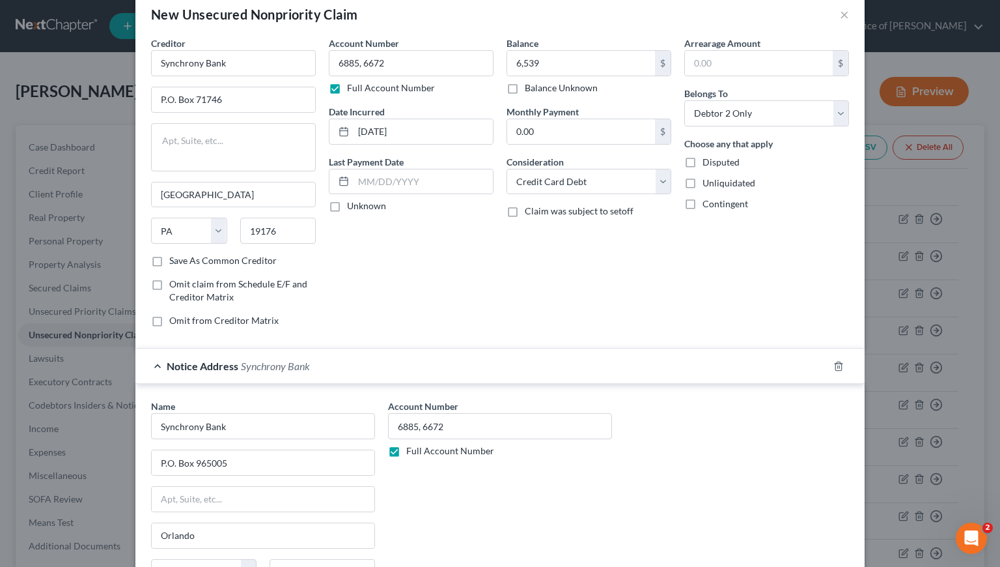
scroll to position [0, 0]
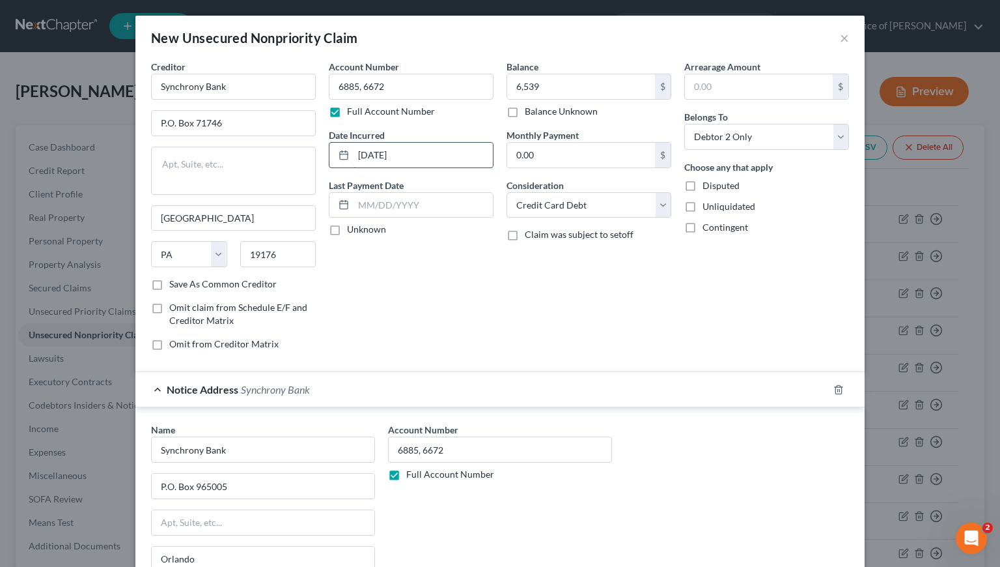
drag, startPoint x: 409, startPoint y: 150, endPoint x: 416, endPoint y: 156, distance: 8.3
click at [416, 156] on input "6/10/2022" at bounding box center [423, 155] width 139 height 25
click at [647, 291] on div "Balance 6,539.00 $ Balance Unknown Balance Undetermined 6,539 $ Balance Unknown…" at bounding box center [589, 210] width 178 height 301
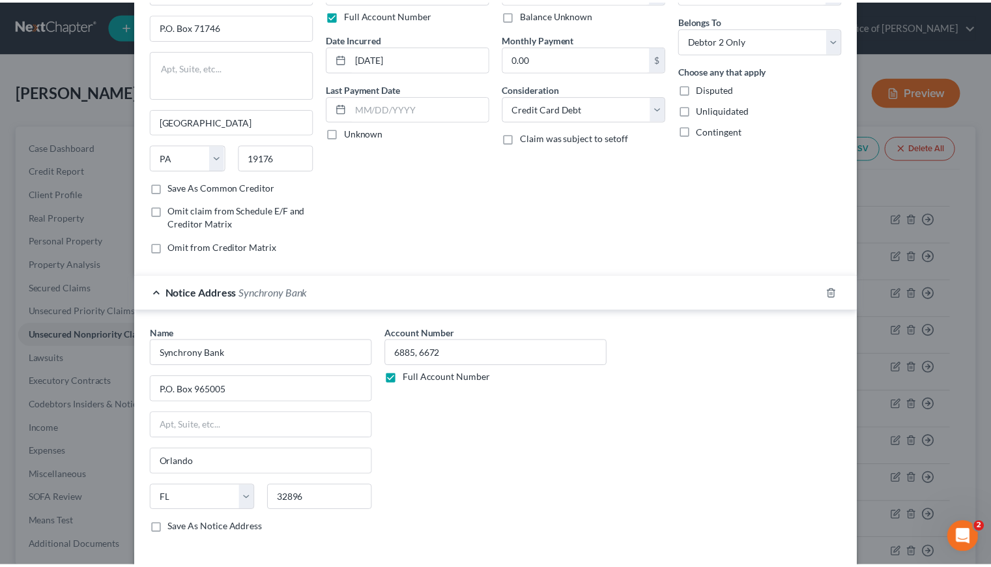
scroll to position [157, 0]
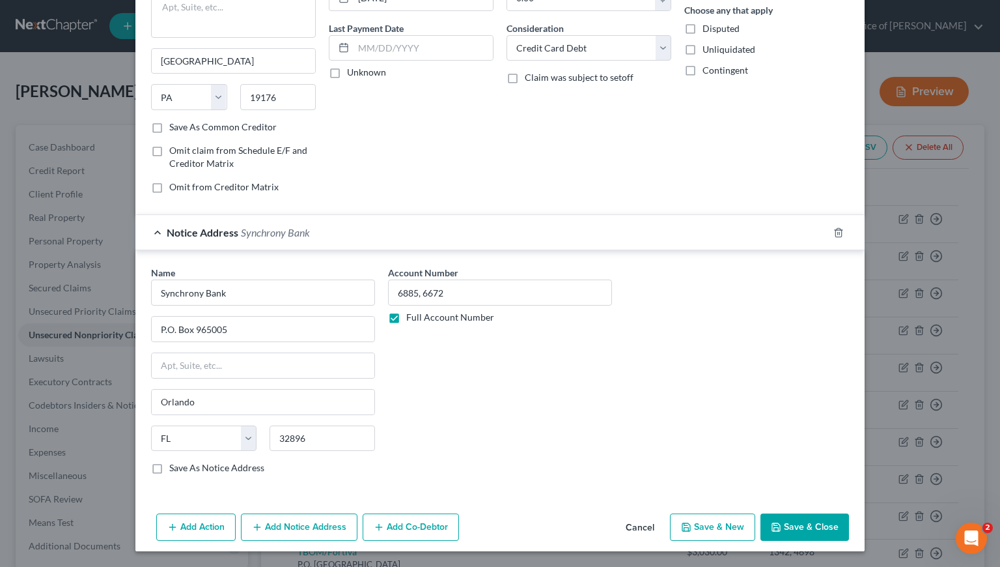
click at [718, 526] on button "Save & New" at bounding box center [712, 526] width 85 height 27
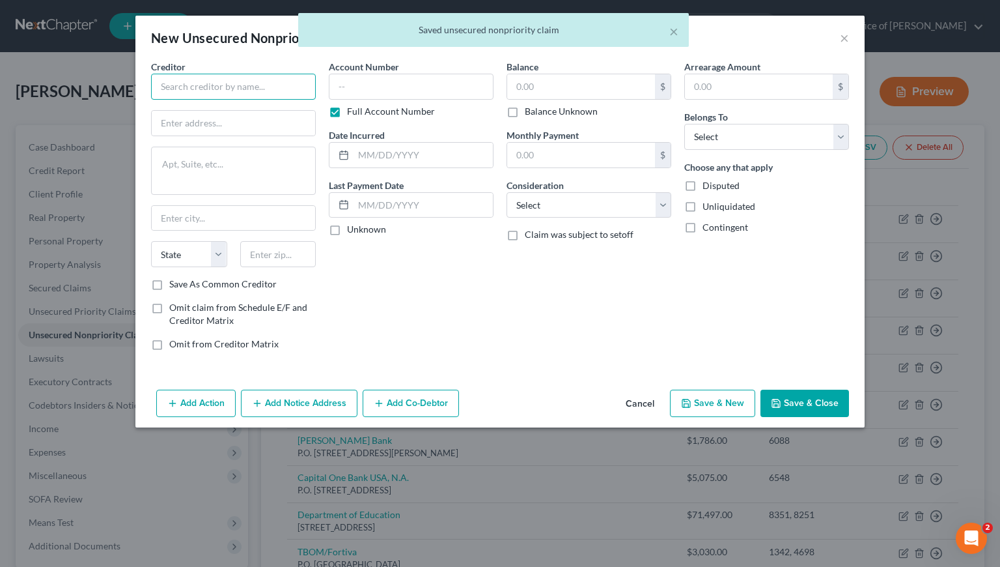
click at [232, 87] on input "text" at bounding box center [233, 87] width 165 height 26
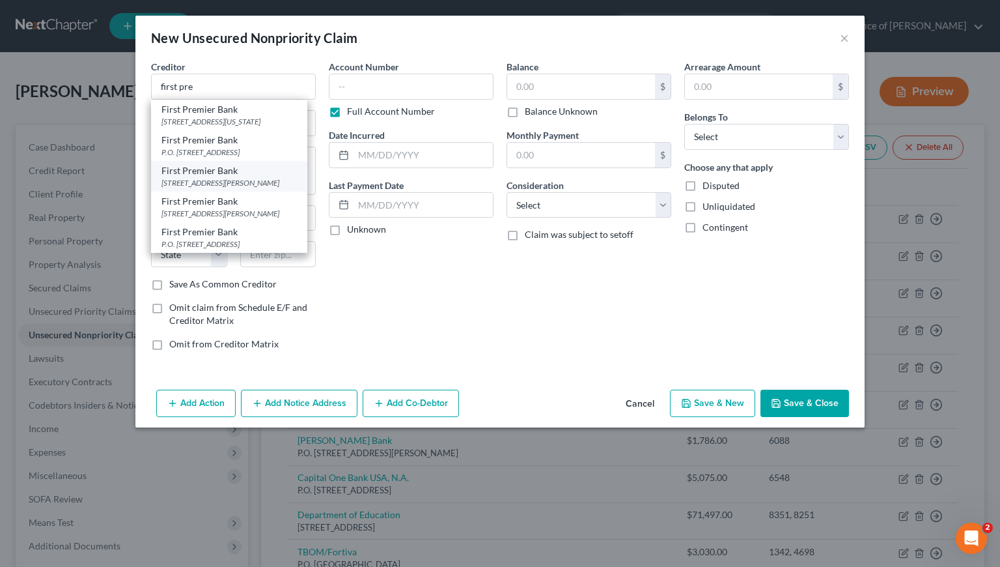
click at [217, 188] on div "3820 N Louise Avenue, Sioux Falls, SD 57107" at bounding box center [229, 182] width 135 height 11
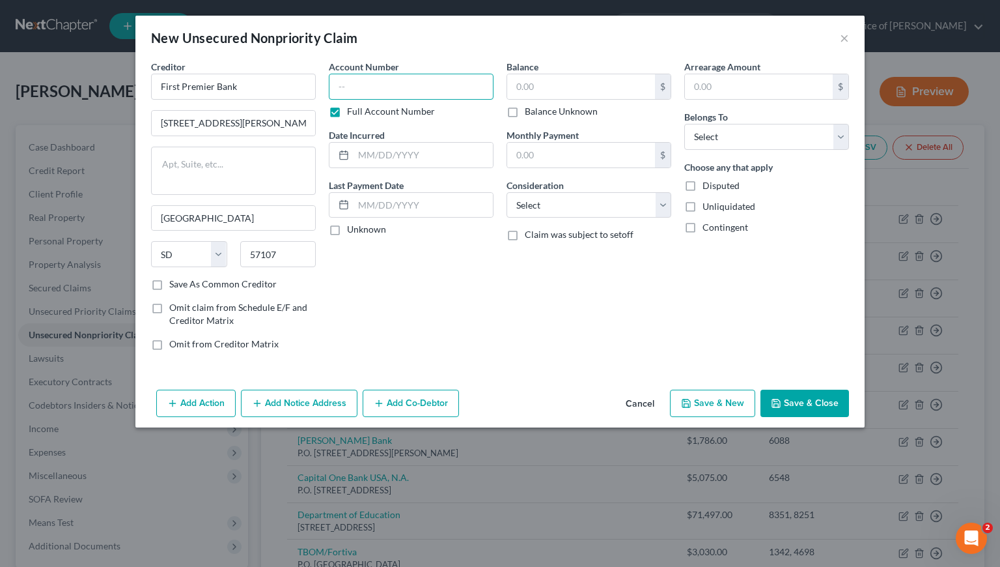
click at [433, 90] on input "text" at bounding box center [411, 87] width 165 height 26
click at [571, 79] on input "text" at bounding box center [581, 86] width 148 height 25
click at [380, 154] on input "text" at bounding box center [423, 155] width 139 height 25
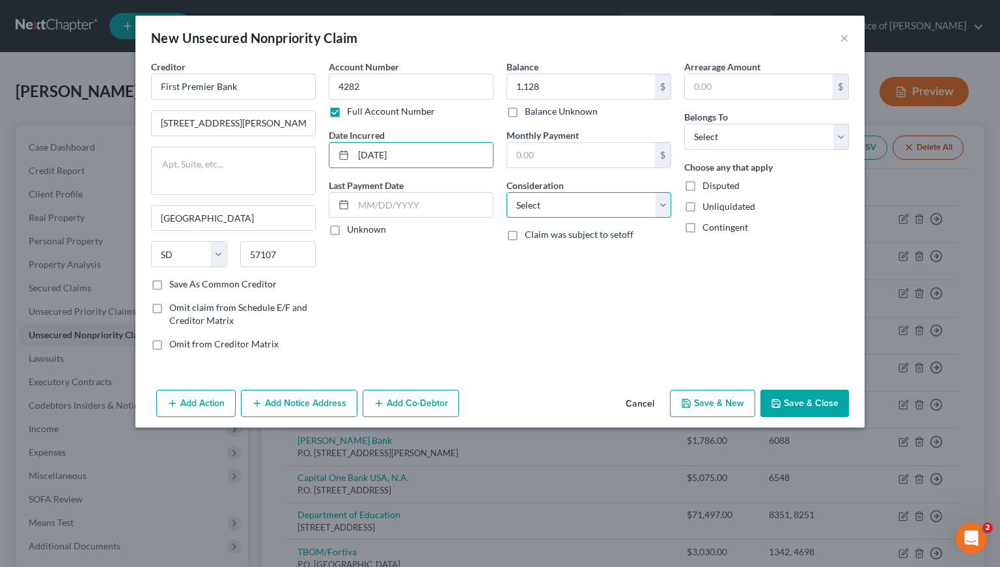
click at [554, 210] on select "Select Cable / Satellite Services Collection Agency Credit Card Debt Debt Couns…" at bounding box center [589, 205] width 165 height 26
click at [507, 192] on select "Select Cable / Satellite Services Collection Agency Credit Card Debt Debt Couns…" at bounding box center [589, 205] width 165 height 26
click at [703, 127] on select "Select Debtor 1 Only Debtor 2 Only Debtor 1 And Debtor 2 Only At Least One Of T…" at bounding box center [766, 137] width 165 height 26
click at [684, 124] on select "Select Debtor 1 Only Debtor 2 Only Debtor 1 And Debtor 2 Only At Least One Of T…" at bounding box center [766, 137] width 165 height 26
click at [802, 402] on button "Save & Close" at bounding box center [805, 402] width 89 height 27
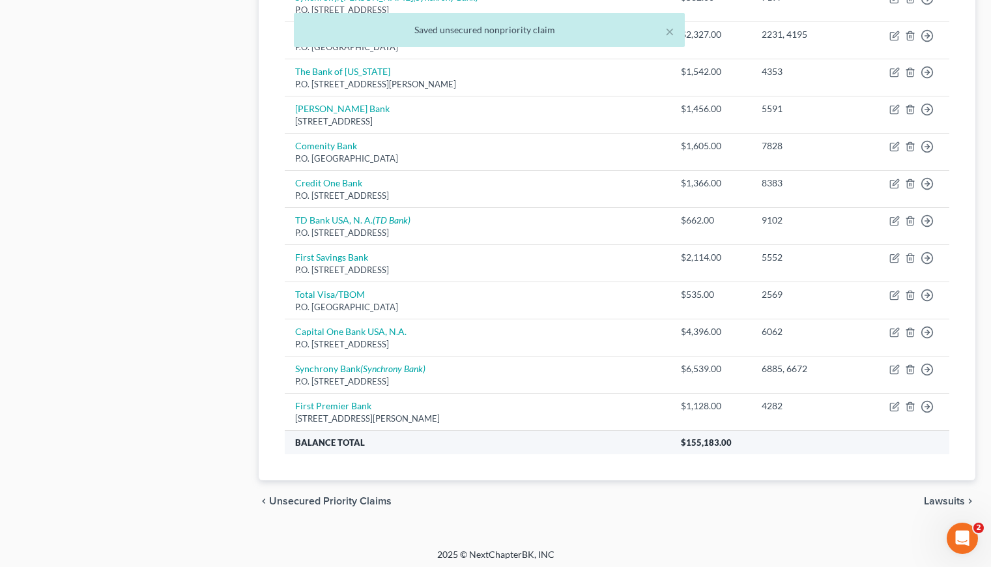
scroll to position [669, 0]
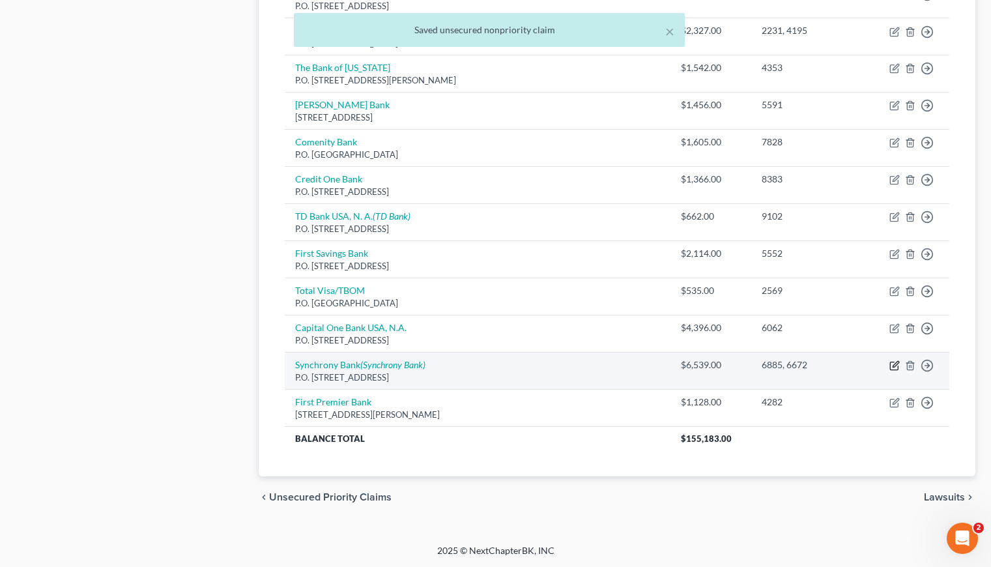
click at [892, 365] on icon "button" at bounding box center [894, 365] width 10 height 10
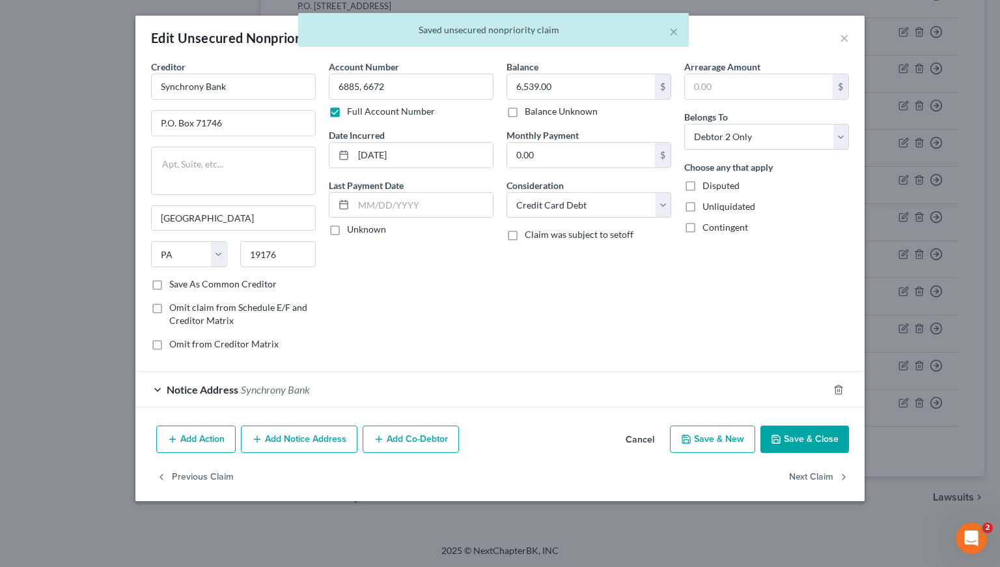
click at [841, 36] on div "× Saved unsecured nonpriority claim" at bounding box center [493, 33] width 1000 height 40
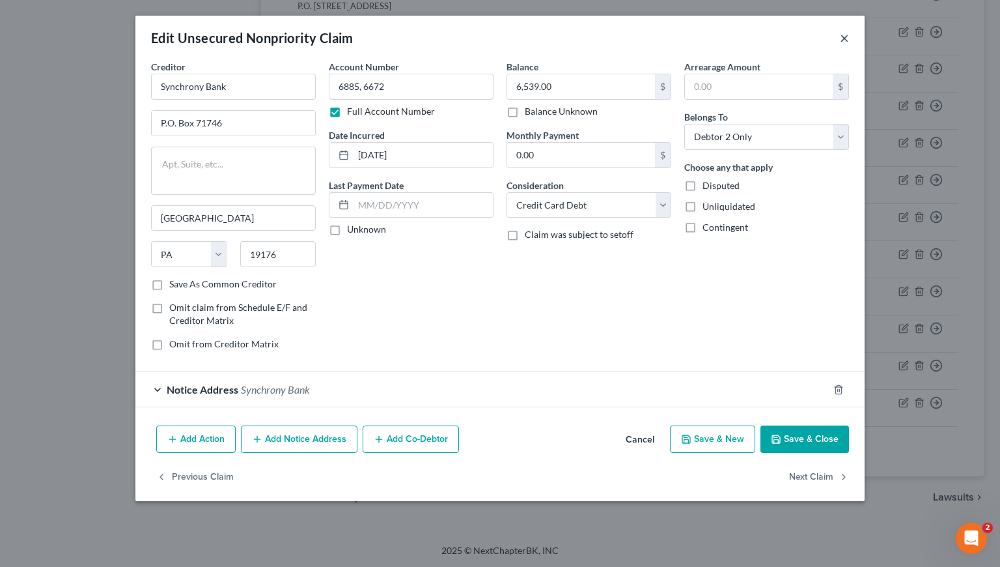
click at [841, 36] on button "×" at bounding box center [844, 38] width 9 height 16
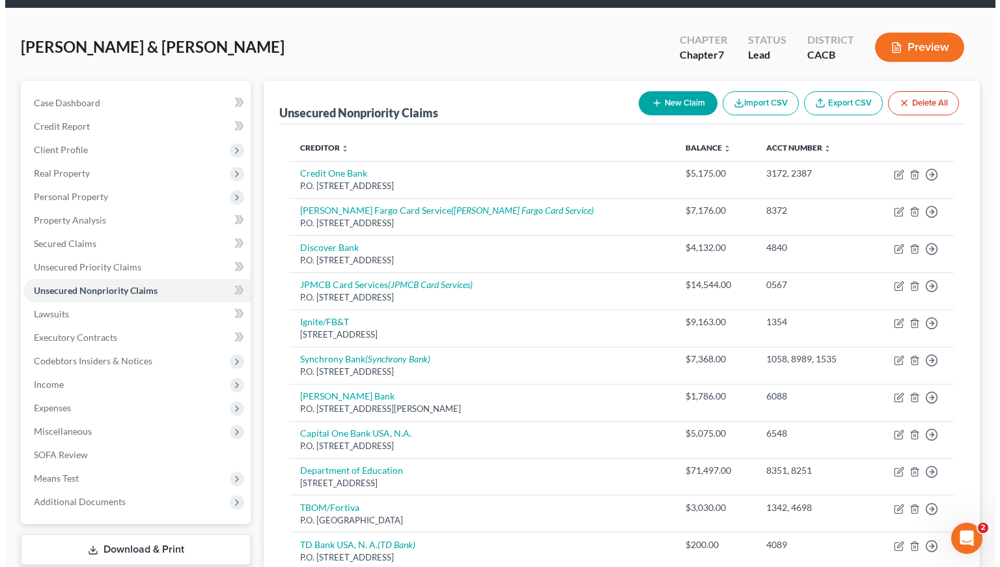
scroll to position [0, 0]
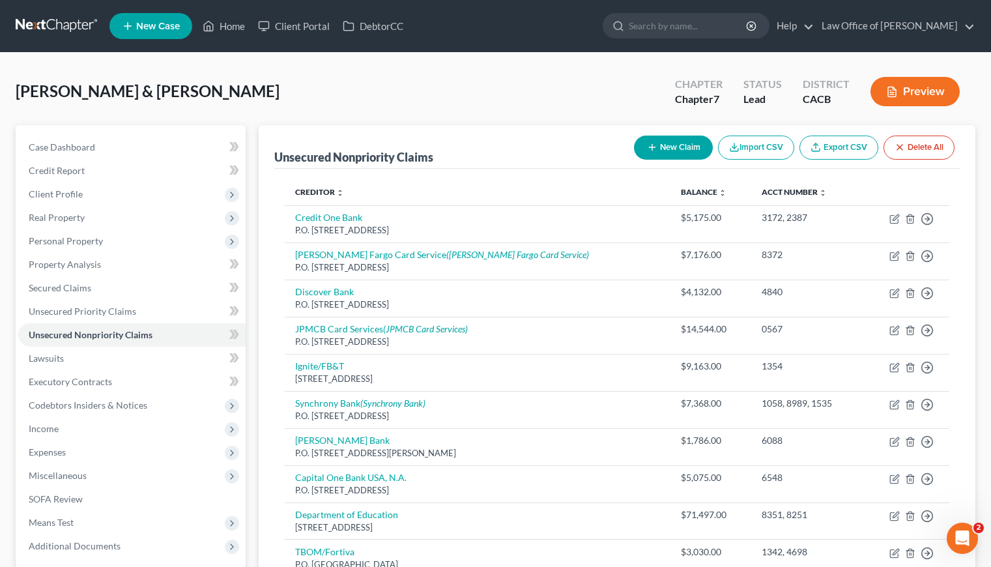
click at [690, 153] on button "New Claim" at bounding box center [673, 147] width 79 height 24
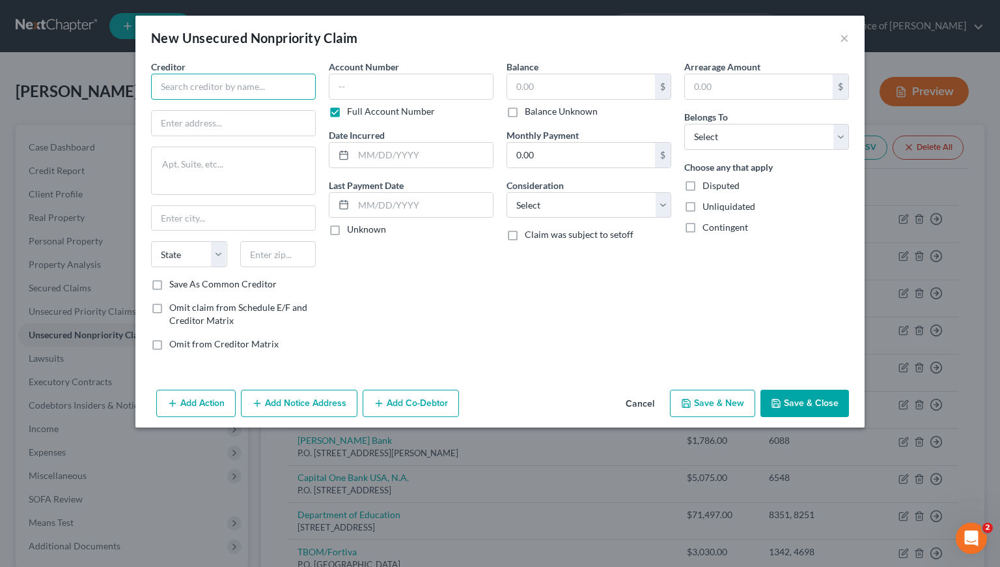
click at [211, 81] on input "text" at bounding box center [233, 87] width 165 height 26
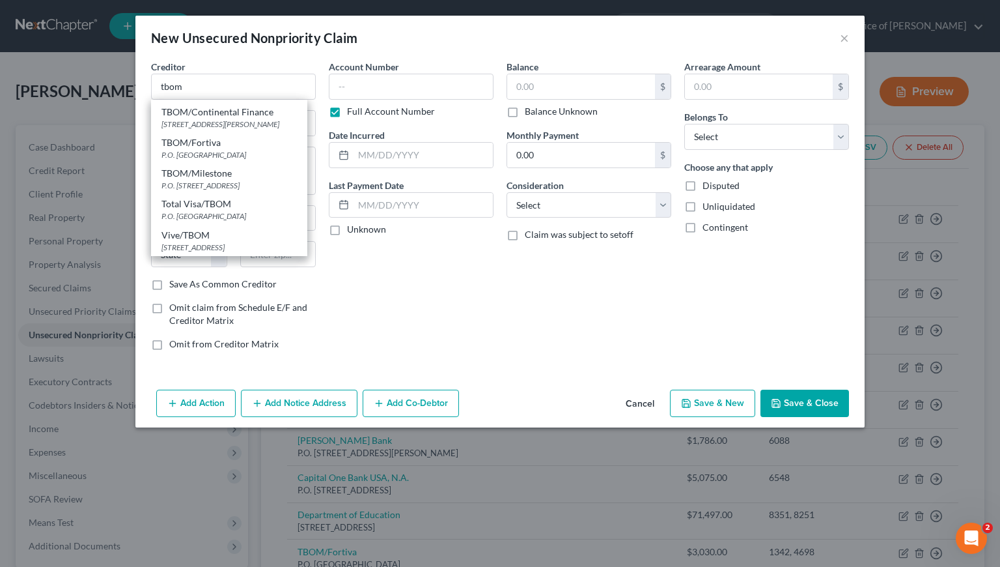
scroll to position [92, 0]
click at [195, 180] on div "P.O. Box 4499, Beaverton, OR 97076" at bounding box center [229, 185] width 135 height 11
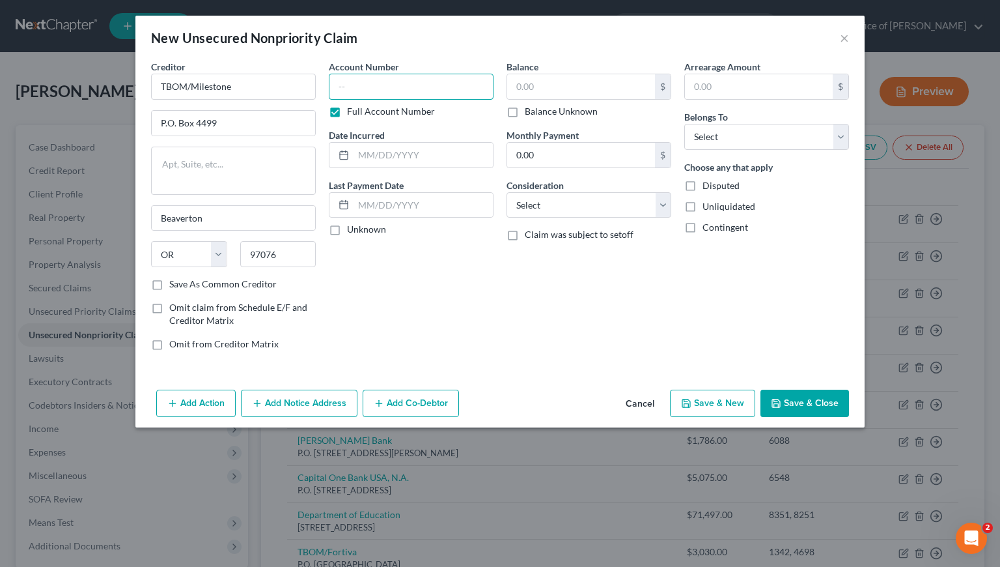
click at [399, 91] on input "text" at bounding box center [411, 87] width 165 height 26
click at [737, 145] on select "Select Debtor 1 Only Debtor 2 Only Debtor 1 And Debtor 2 Only At Least One Of T…" at bounding box center [766, 137] width 165 height 26
click at [684, 124] on select "Select Debtor 1 Only Debtor 2 Only Debtor 1 And Debtor 2 Only At Least One Of T…" at bounding box center [766, 137] width 165 height 26
click at [581, 91] on input "text" at bounding box center [581, 86] width 148 height 25
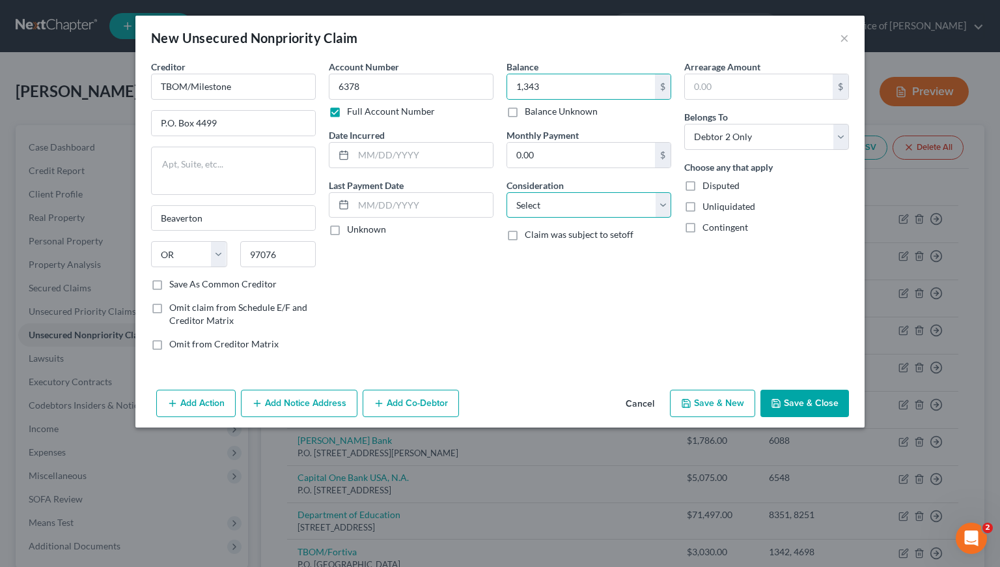
click at [565, 212] on select "Select Cable / Satellite Services Collection Agency Credit Card Debt Debt Couns…" at bounding box center [589, 205] width 165 height 26
click at [507, 192] on select "Select Cable / Satellite Services Collection Agency Credit Card Debt Debt Couns…" at bounding box center [589, 205] width 165 height 26
click at [389, 153] on input "text" at bounding box center [423, 155] width 139 height 25
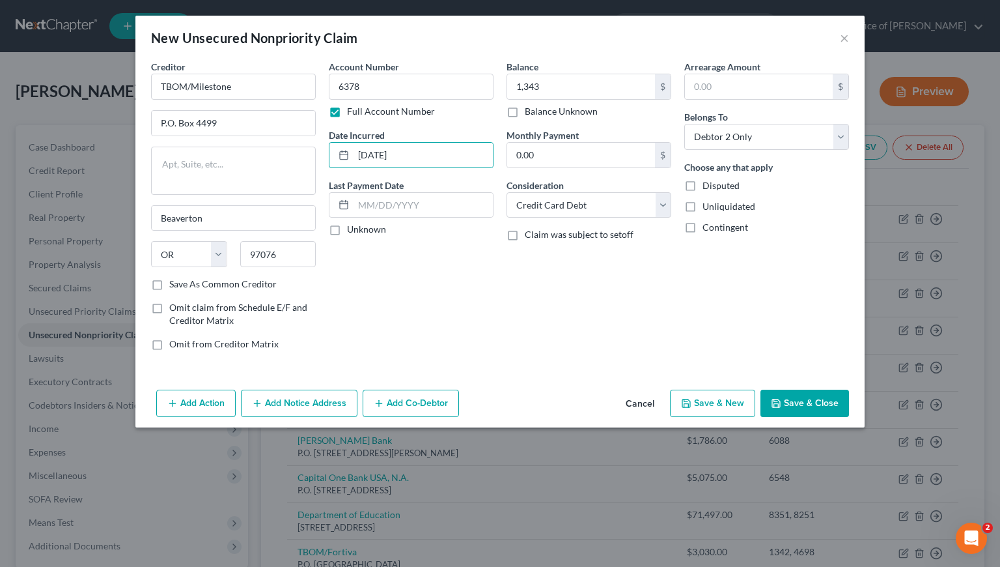
click at [716, 411] on button "Save & New" at bounding box center [712, 402] width 85 height 27
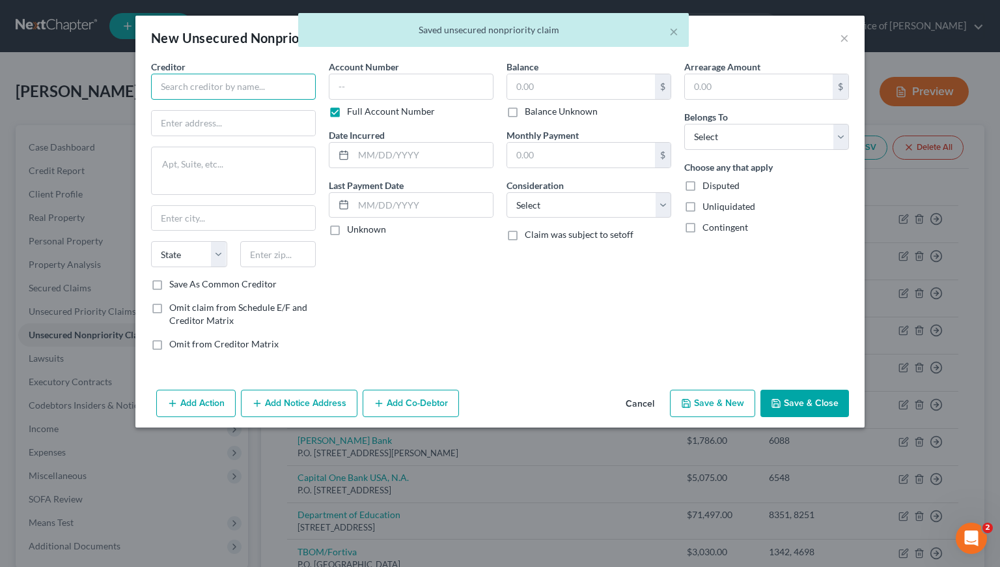
click at [248, 91] on input "text" at bounding box center [233, 87] width 165 height 26
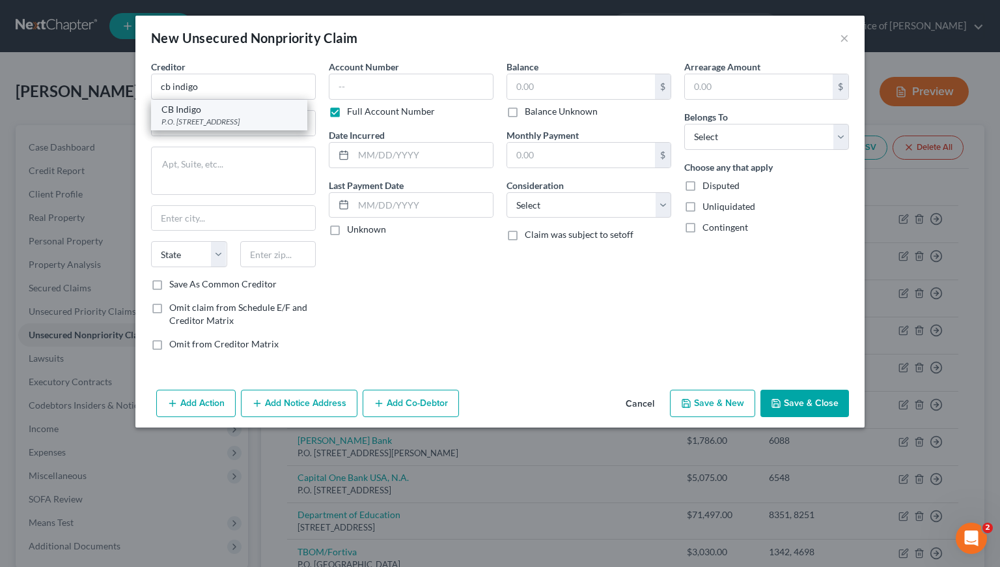
click at [234, 115] on div "CB Indigo" at bounding box center [229, 109] width 135 height 13
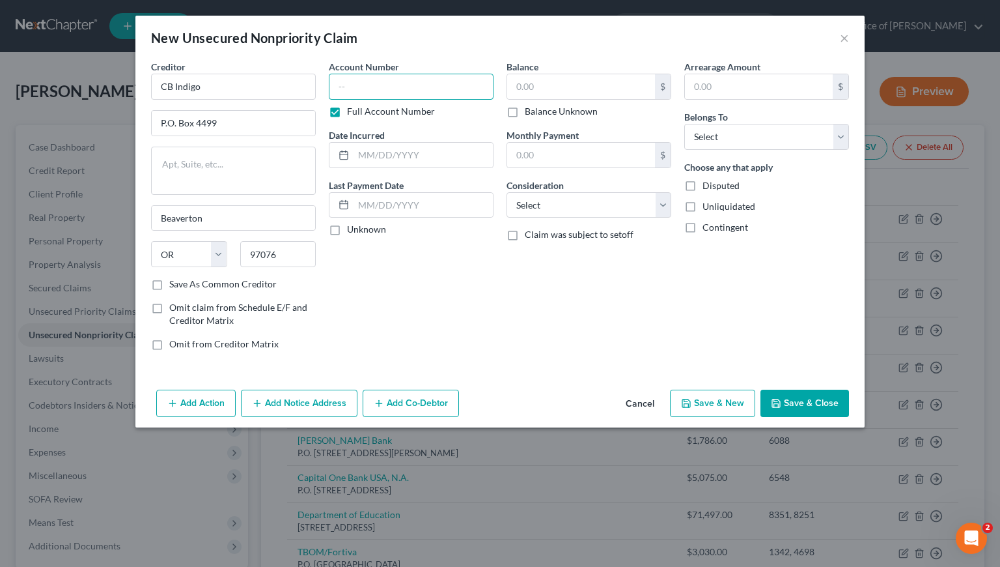
click at [386, 92] on input "text" at bounding box center [411, 87] width 165 height 26
click at [407, 157] on input "text" at bounding box center [423, 155] width 139 height 25
drag, startPoint x: 372, startPoint y: 95, endPoint x: 324, endPoint y: 92, distance: 47.7
click at [324, 92] on div "Account Number 1007 Full Account Number Date Incurred Last Payment Date Unknown" at bounding box center [411, 210] width 178 height 301
click at [541, 83] on input "text" at bounding box center [581, 86] width 148 height 25
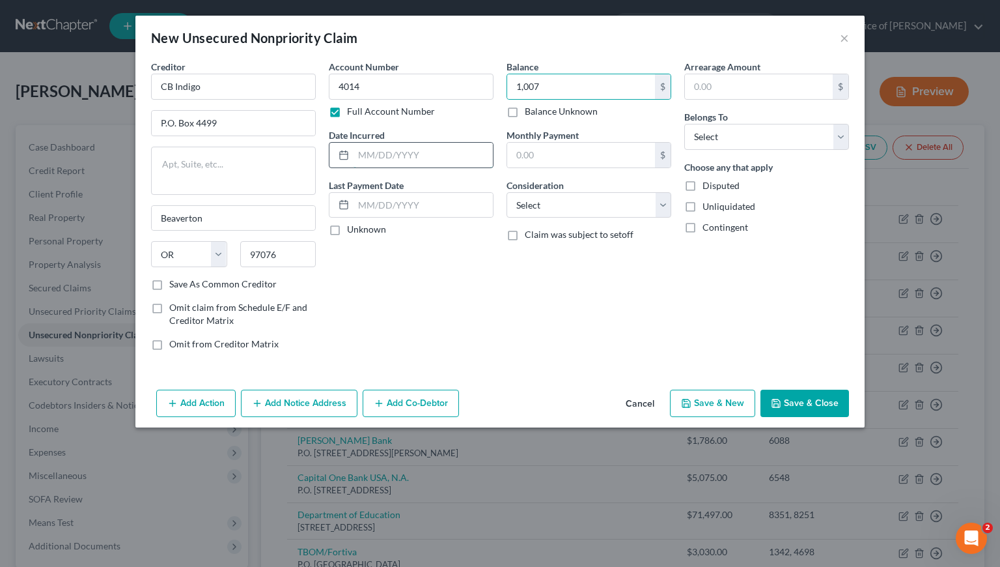
click at [408, 162] on input "text" at bounding box center [423, 155] width 139 height 25
click at [547, 208] on select "Select Cable / Satellite Services Collection Agency Credit Card Debt Debt Couns…" at bounding box center [589, 205] width 165 height 26
click at [507, 192] on select "Select Cable / Satellite Services Collection Agency Credit Card Debt Debt Couns…" at bounding box center [589, 205] width 165 height 26
click at [737, 143] on select "Select Debtor 1 Only Debtor 2 Only Debtor 1 And Debtor 2 Only At Least One Of T…" at bounding box center [766, 137] width 165 height 26
click at [684, 124] on select "Select Debtor 1 Only Debtor 2 Only Debtor 1 And Debtor 2 Only At Least One Of T…" at bounding box center [766, 137] width 165 height 26
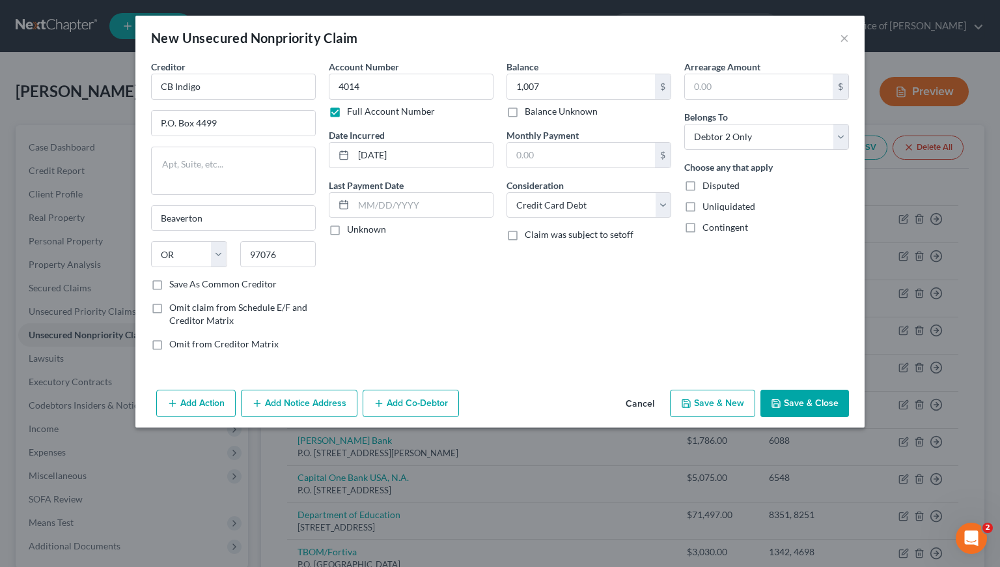
click at [473, 299] on div "Account Number 4014 Full Account Number Date Incurred 9/9/2024 Last Payment Dat…" at bounding box center [411, 210] width 178 height 301
click at [714, 406] on button "Save & New" at bounding box center [712, 402] width 85 height 27
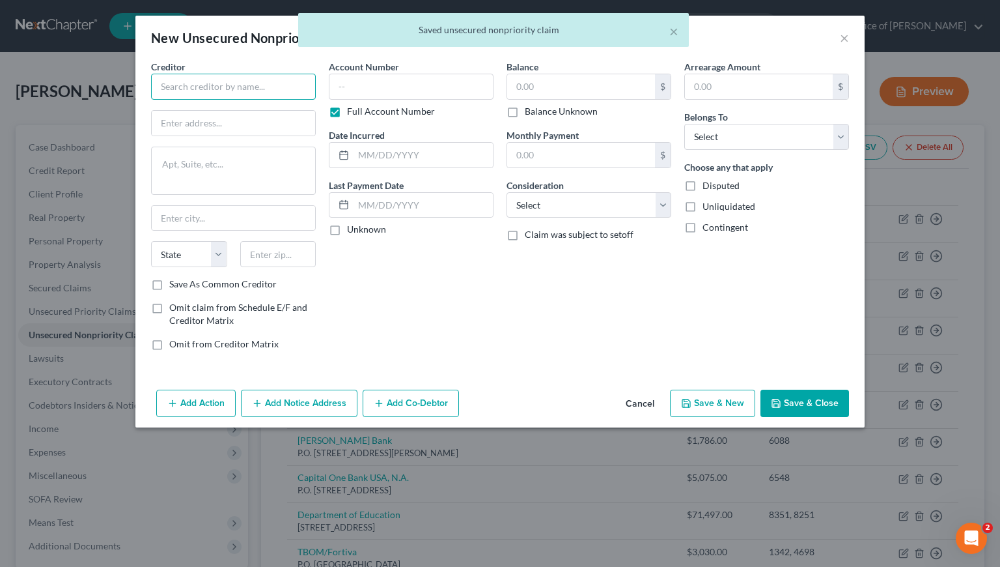
click at [233, 88] on input "text" at bounding box center [233, 87] width 165 height 26
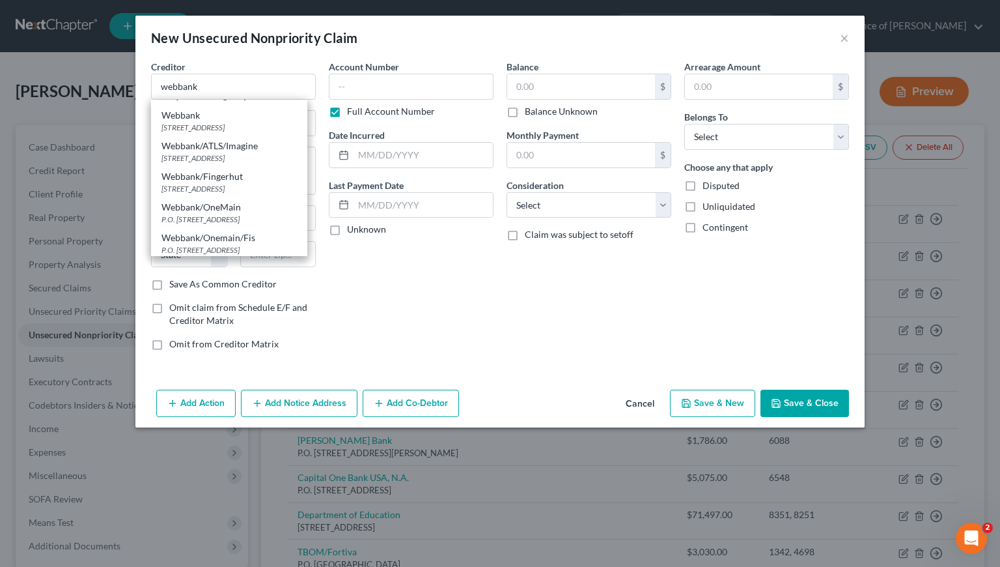
scroll to position [186, 0]
click at [214, 160] on div "5 Concourse Pkwy, Ste 300, Atlanta, GA 30328" at bounding box center [229, 154] width 135 height 11
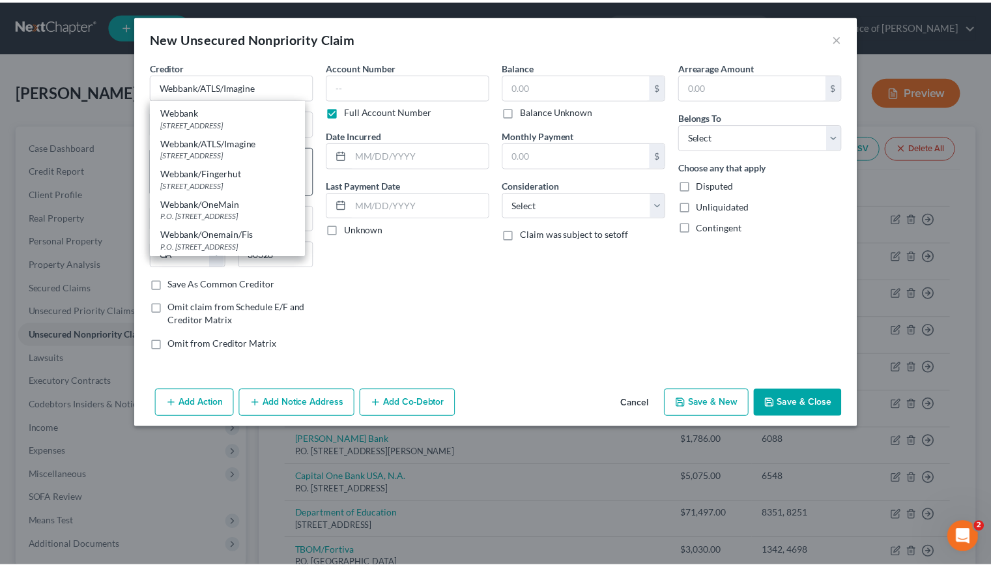
scroll to position [0, 0]
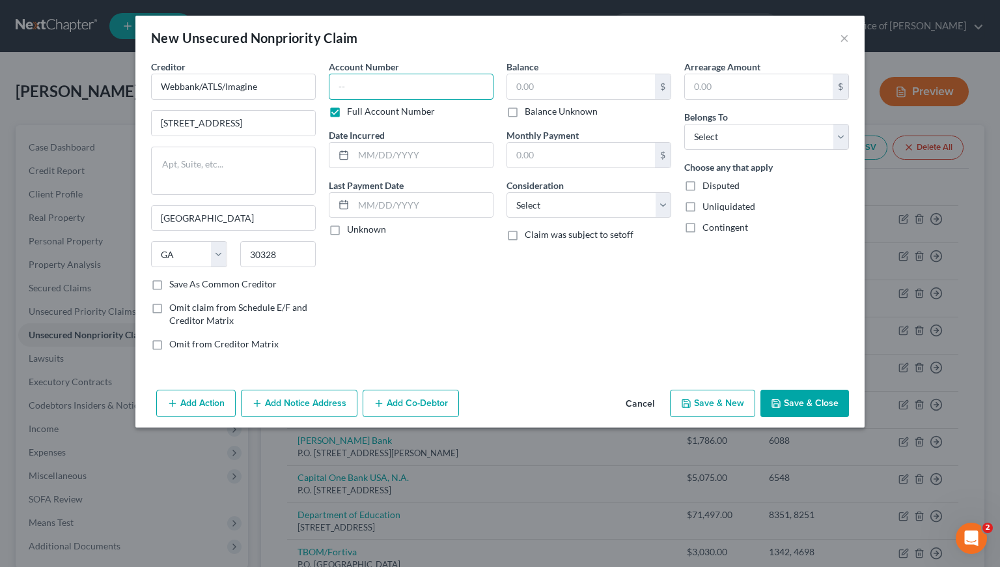
click at [365, 86] on input "text" at bounding box center [411, 87] width 165 height 26
click at [384, 154] on input "text" at bounding box center [423, 155] width 139 height 25
click at [538, 78] on input "text" at bounding box center [581, 86] width 148 height 25
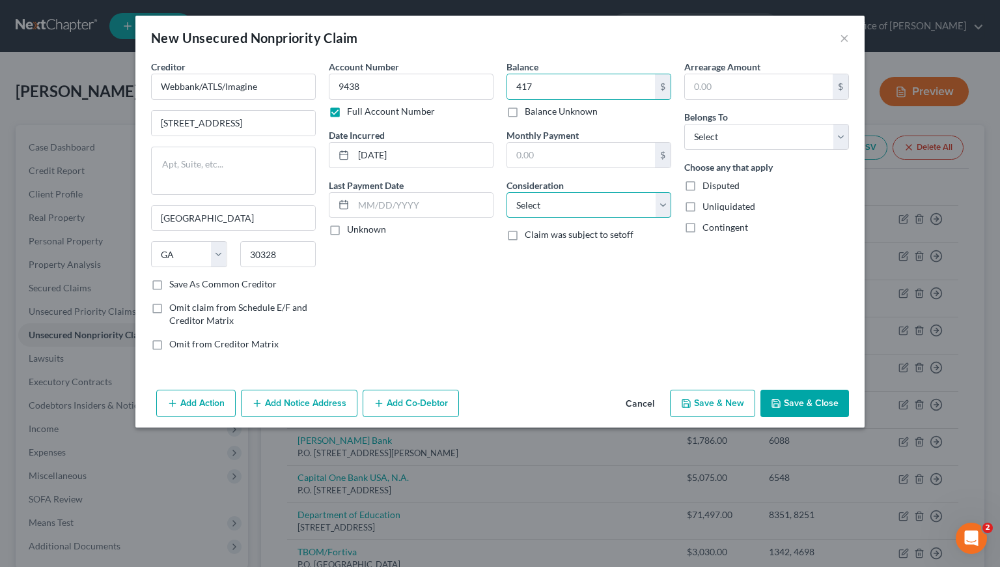
click at [541, 204] on select "Select Cable / Satellite Services Collection Agency Credit Card Debt Debt Couns…" at bounding box center [589, 205] width 165 height 26
click at [507, 192] on select "Select Cable / Satellite Services Collection Agency Credit Card Debt Debt Couns…" at bounding box center [589, 205] width 165 height 26
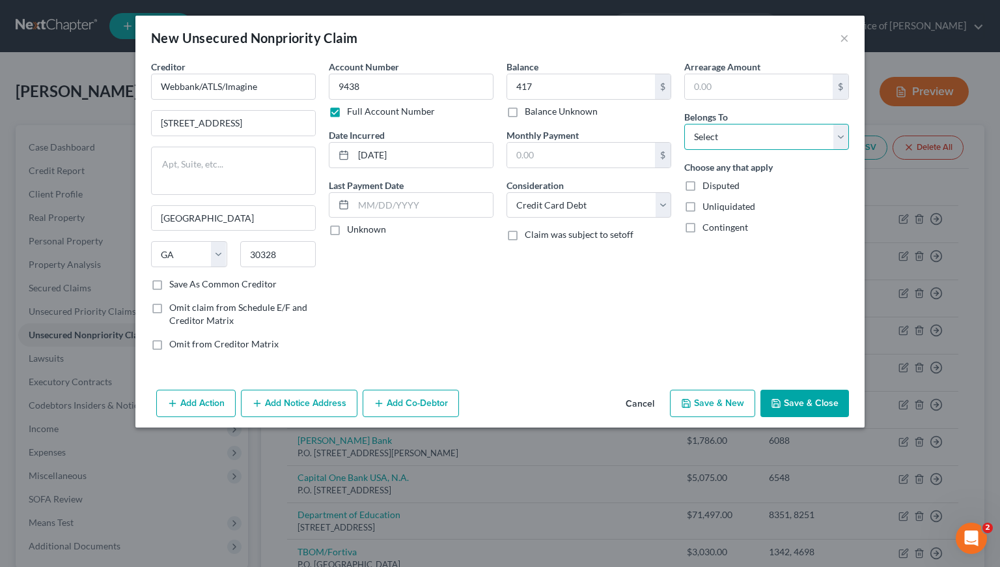
click at [718, 135] on select "Select Debtor 1 Only Debtor 2 Only Debtor 1 And Debtor 2 Only At Least One Of T…" at bounding box center [766, 137] width 165 height 26
click at [684, 124] on select "Select Debtor 1 Only Debtor 2 Only Debtor 1 And Debtor 2 Only At Least One Of T…" at bounding box center [766, 137] width 165 height 26
click at [823, 404] on button "Save & Close" at bounding box center [805, 402] width 89 height 27
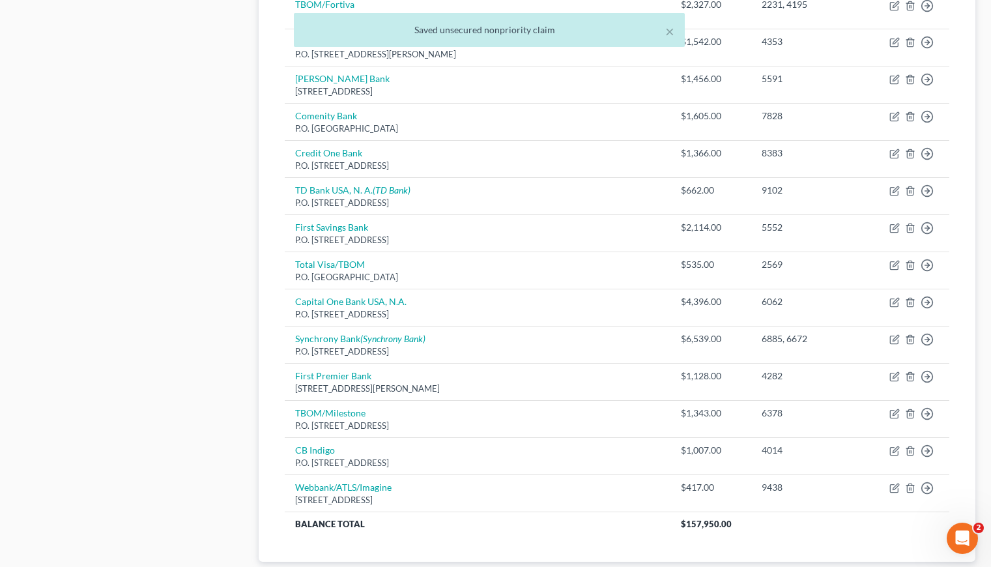
scroll to position [781, 0]
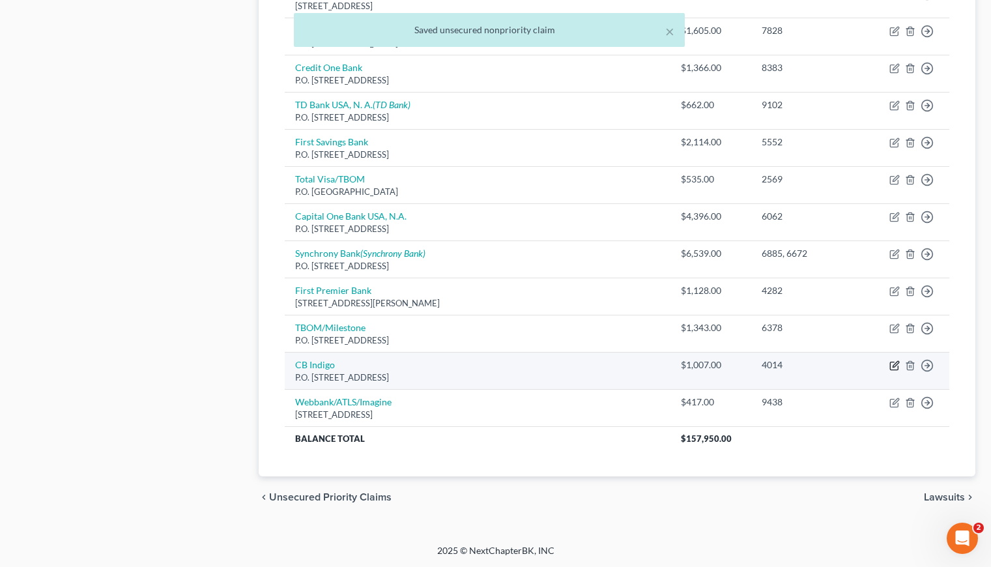
click at [894, 361] on icon "button" at bounding box center [894, 365] width 10 height 10
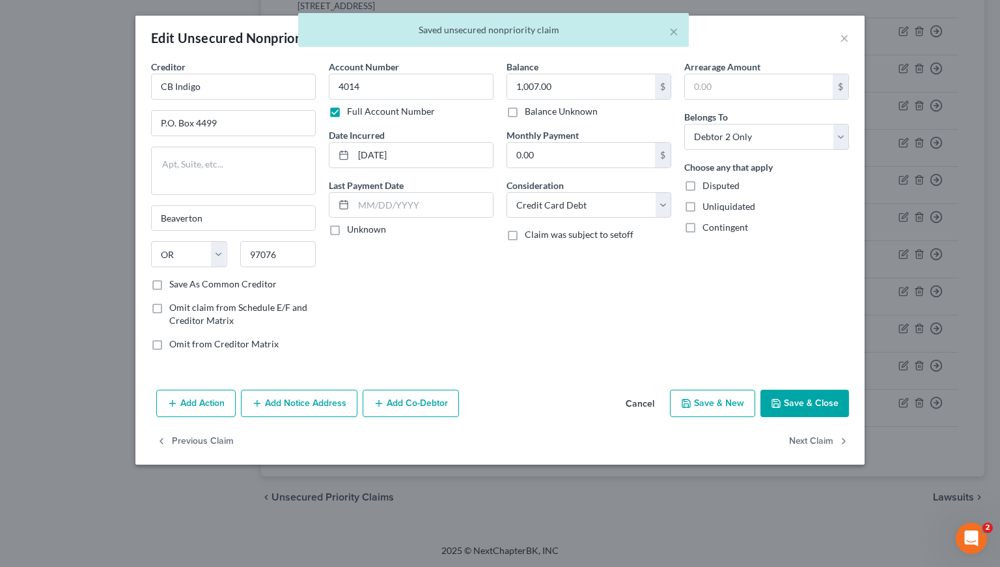
click at [847, 36] on div "× Saved unsecured nonpriority claim" at bounding box center [493, 33] width 1000 height 40
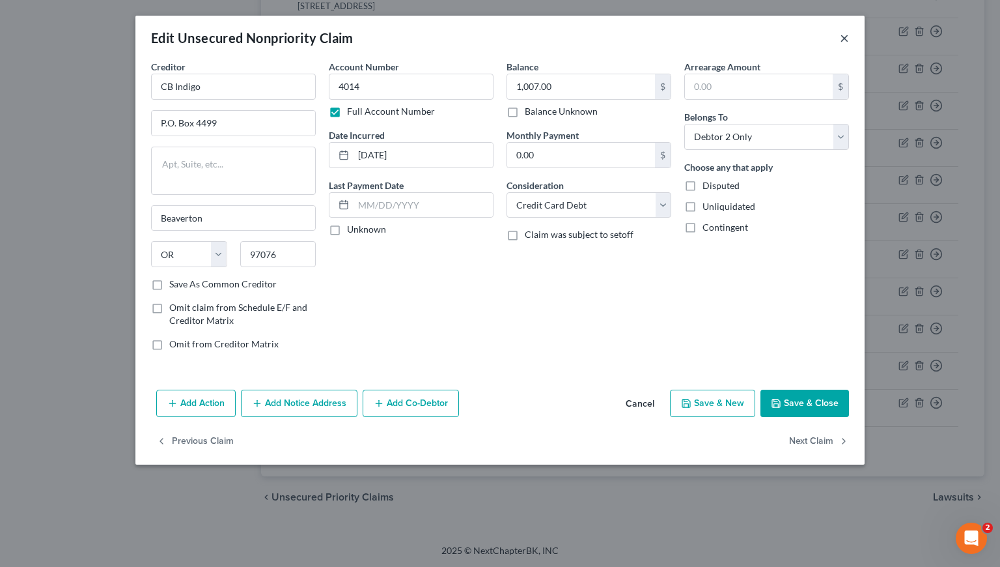
click at [843, 38] on button "×" at bounding box center [844, 38] width 9 height 16
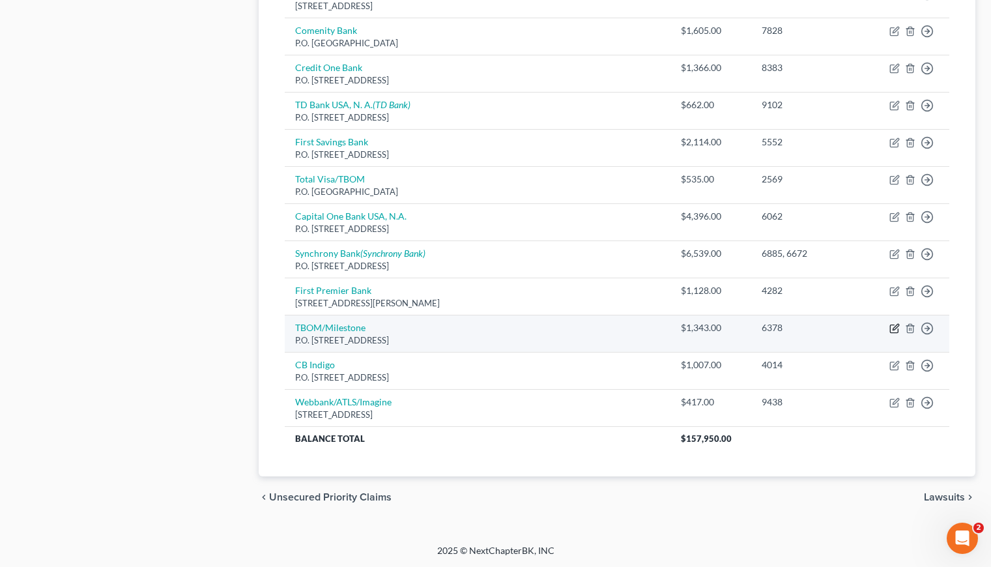
click at [892, 326] on icon "button" at bounding box center [894, 328] width 10 height 10
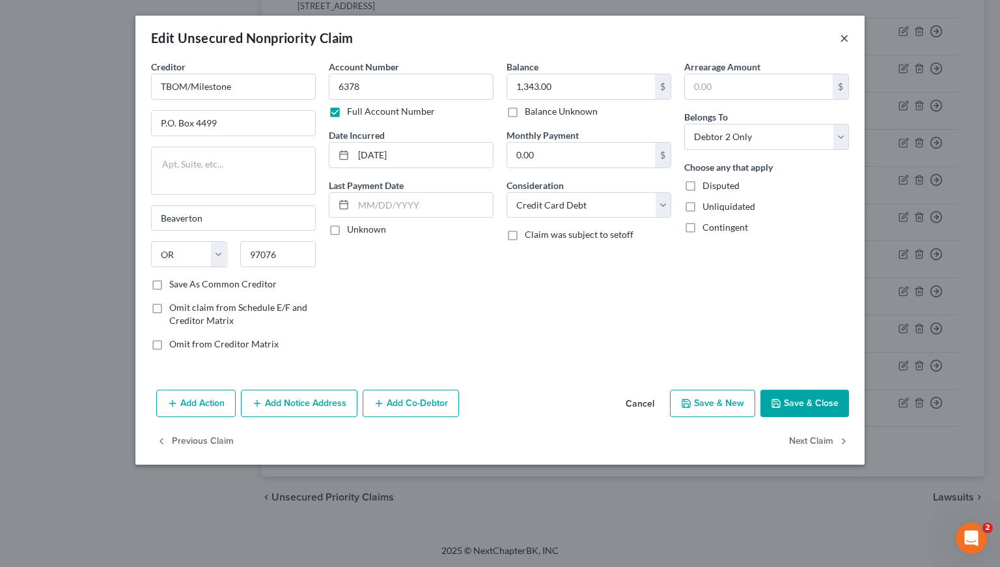
click at [845, 41] on button "×" at bounding box center [844, 38] width 9 height 16
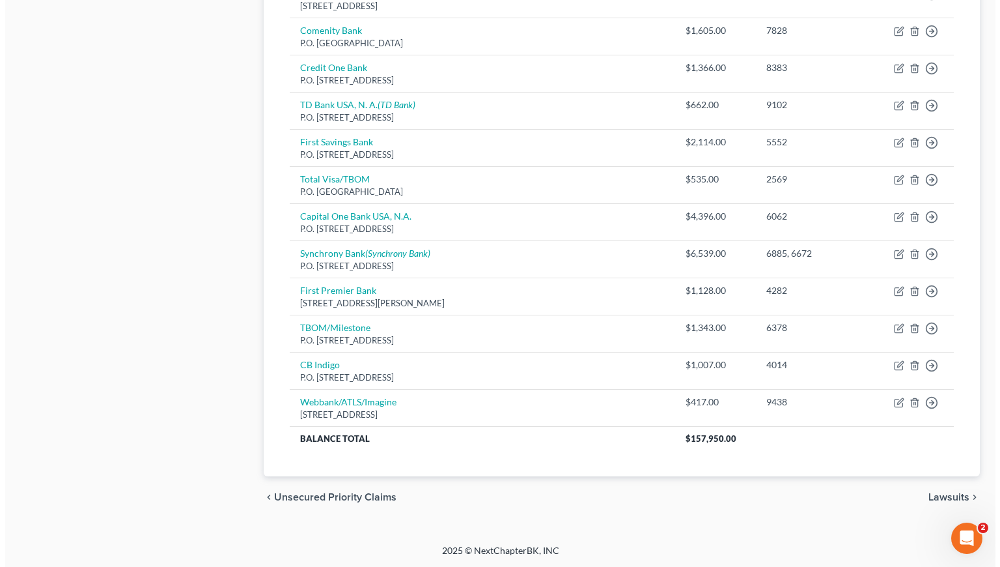
scroll to position [104, 0]
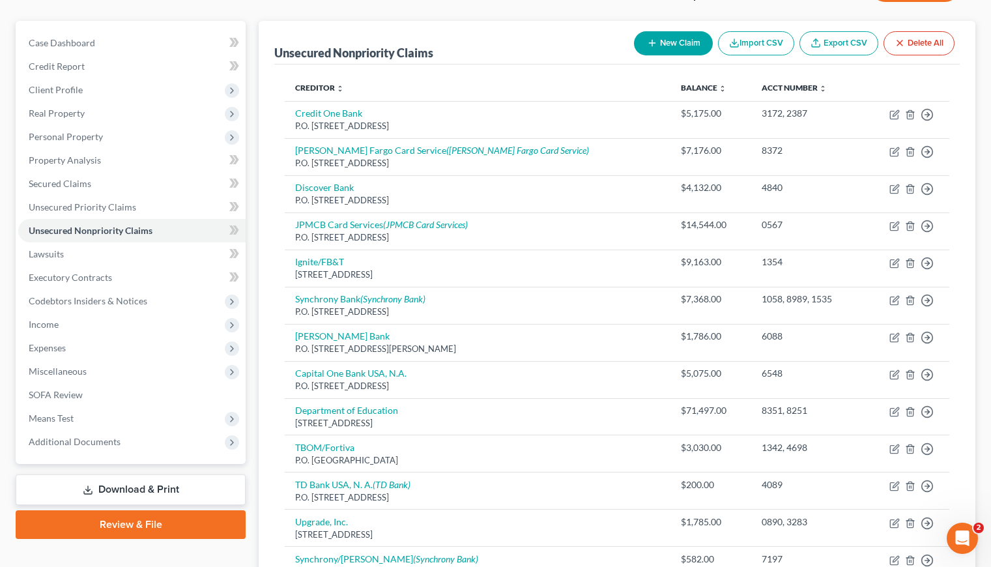
click at [672, 44] on button "New Claim" at bounding box center [673, 43] width 79 height 24
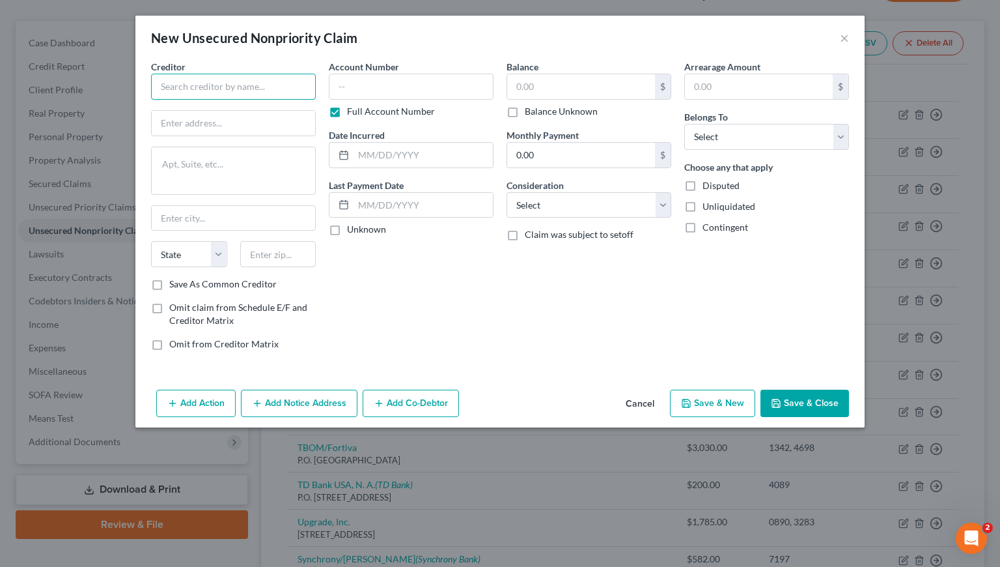
click at [247, 92] on input "text" at bounding box center [233, 87] width 165 height 26
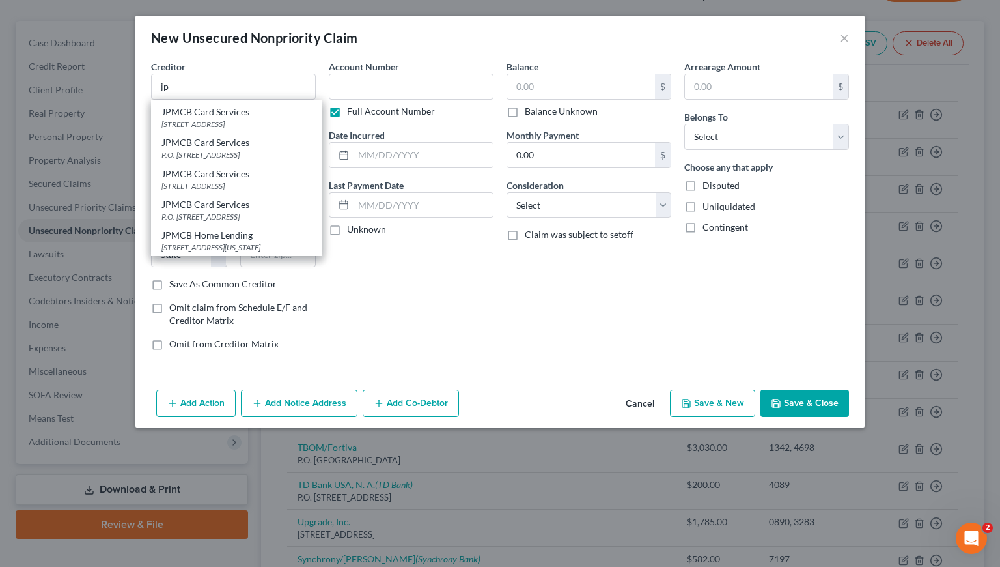
scroll to position [107, 0]
click at [216, 160] on div "P.O. Box 15298, Wilmington, DE 19850" at bounding box center [237, 154] width 150 height 11
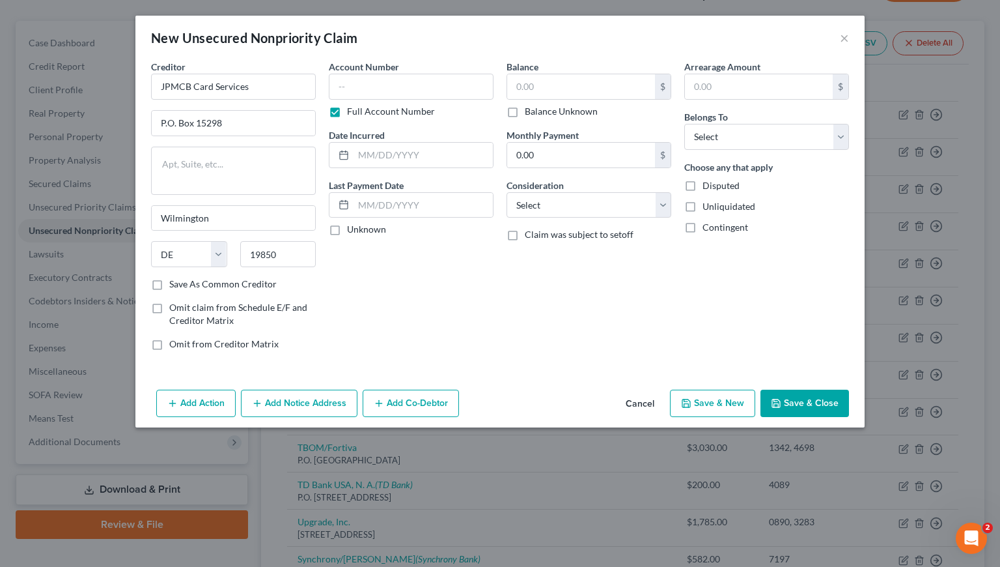
scroll to position [0, 0]
click at [307, 411] on button "Add Notice Address" at bounding box center [299, 402] width 117 height 27
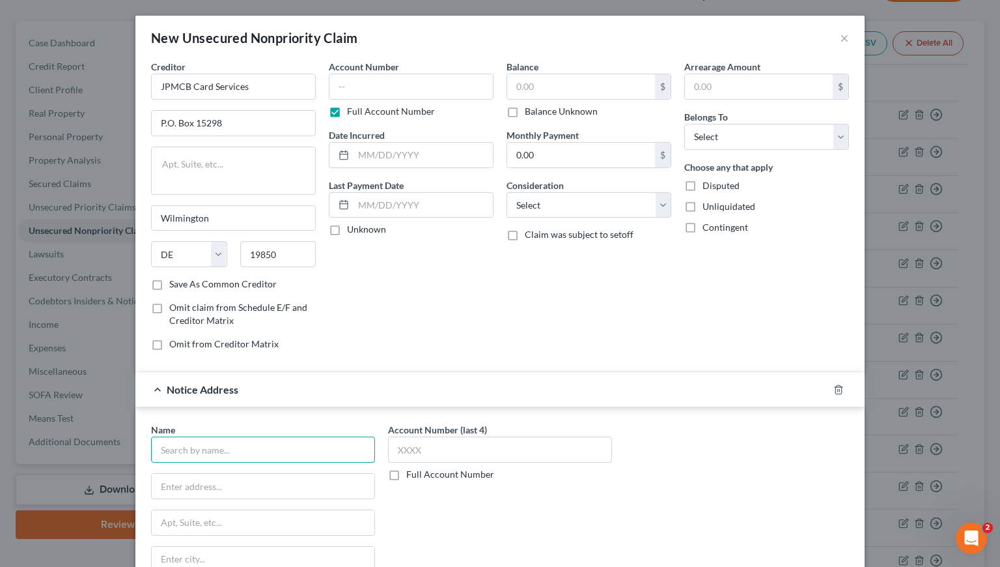
click at [276, 449] on input "text" at bounding box center [263, 449] width 224 height 26
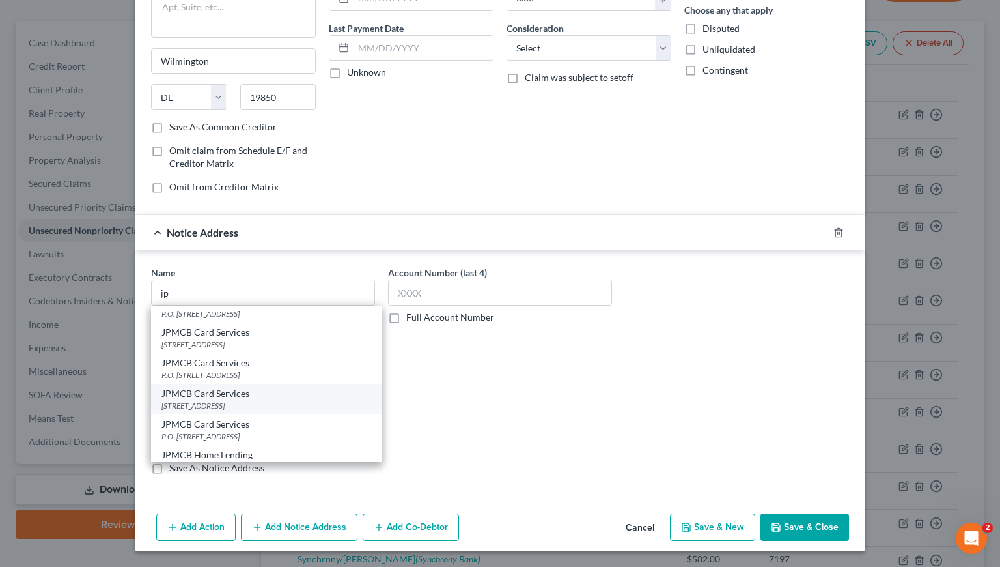
scroll to position [89, 0]
click at [231, 397] on div "PO Box 15369, Wilmington, DE 19850" at bounding box center [267, 402] width 210 height 11
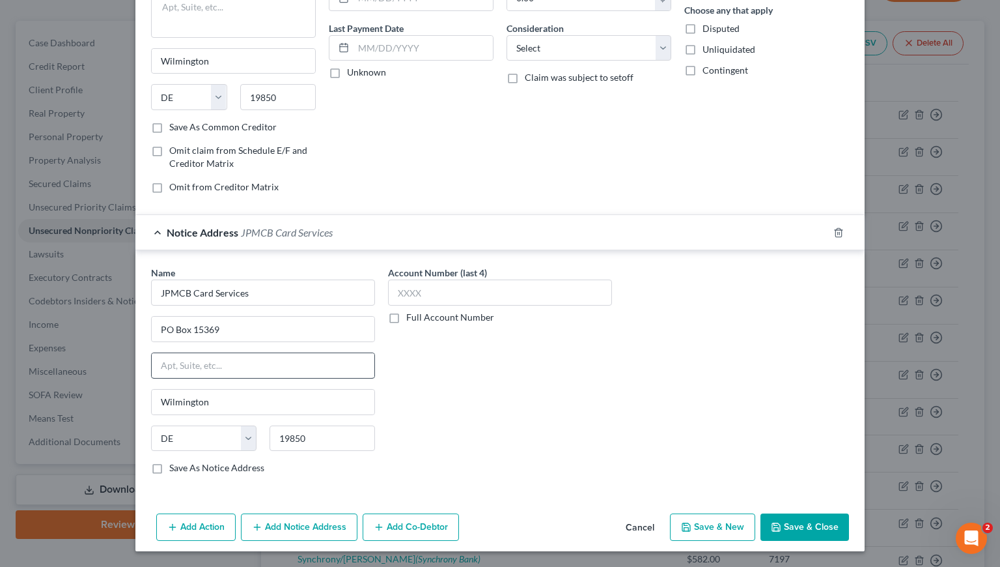
scroll to position [0, 0]
click at [159, 327] on input "PO Box 15369" at bounding box center [263, 329] width 223 height 25
click at [167, 328] on input "P.O Box 15369" at bounding box center [263, 329] width 223 height 25
click at [406, 317] on label "Full Account Number" at bounding box center [450, 317] width 88 height 13
click at [412, 317] on input "Full Account Number" at bounding box center [416, 315] width 8 height 8
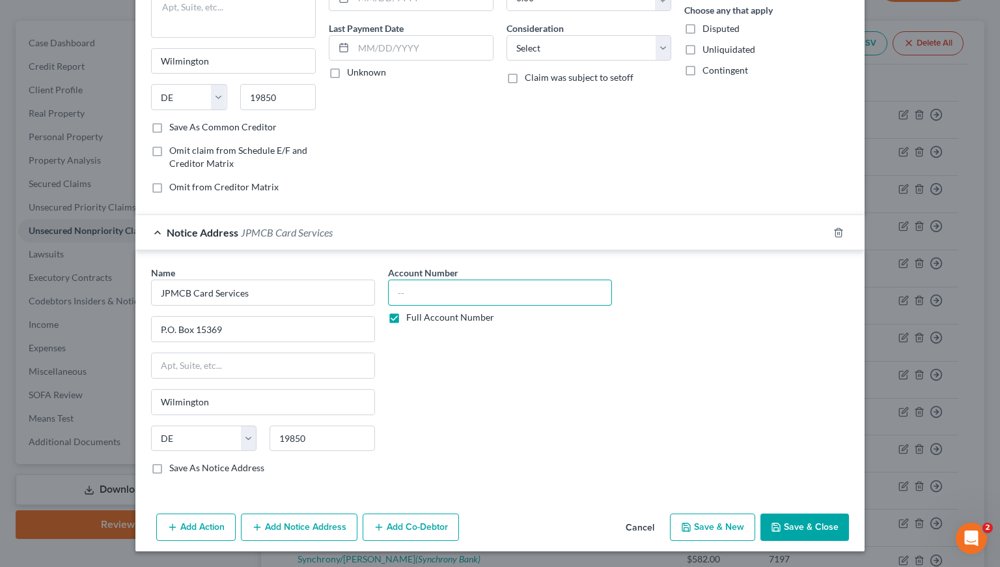
click at [458, 292] on input "text" at bounding box center [500, 292] width 224 height 26
drag, startPoint x: 458, startPoint y: 293, endPoint x: 393, endPoint y: 294, distance: 65.1
click at [393, 294] on input "0820" at bounding box center [500, 292] width 224 height 26
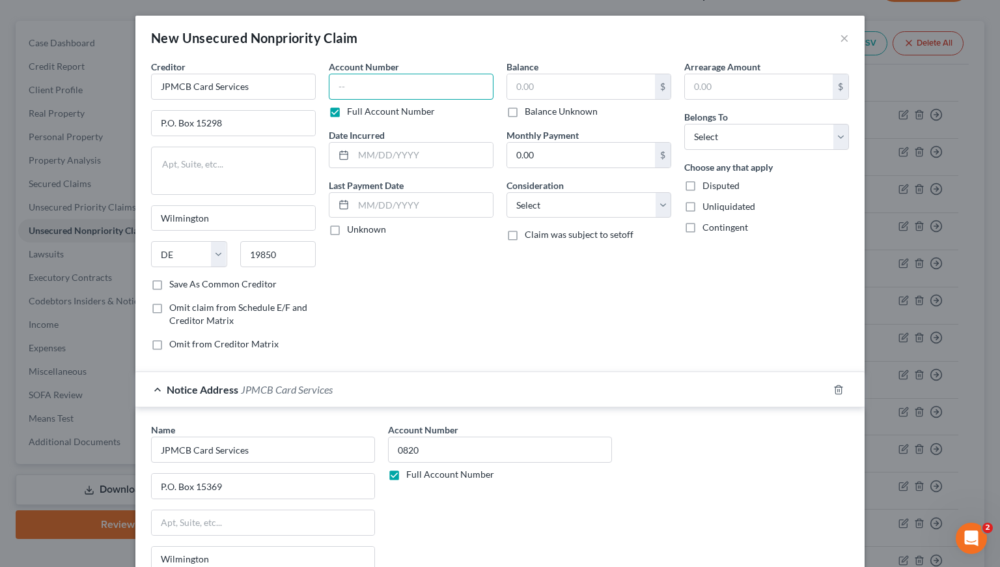
click at [416, 88] on input "text" at bounding box center [411, 87] width 165 height 26
paste input "0820"
click at [412, 160] on input "text" at bounding box center [423, 155] width 139 height 25
click at [538, 91] on input "text" at bounding box center [581, 86] width 148 height 25
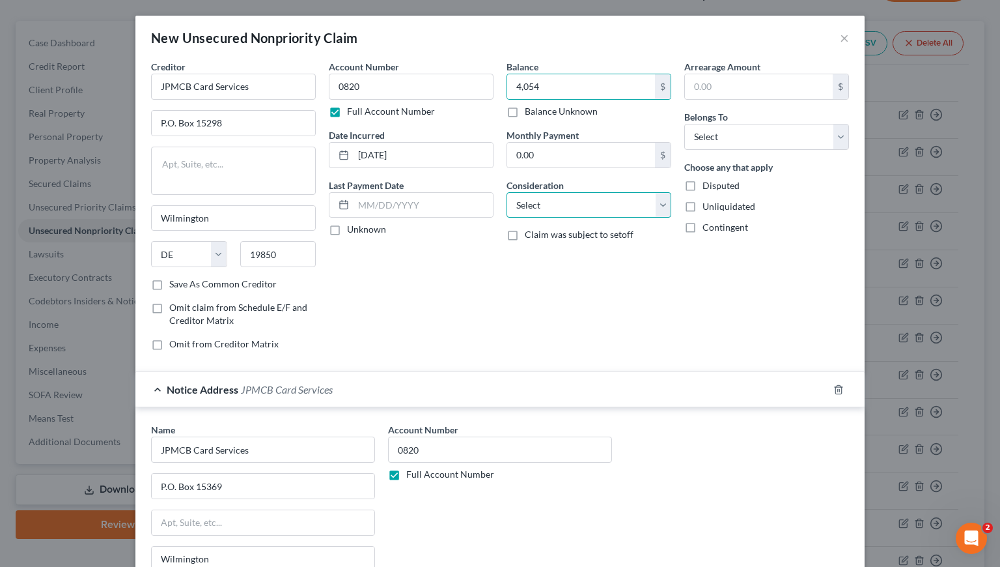
click at [567, 206] on select "Select Cable / Satellite Services Collection Agency Credit Card Debt Debt Couns…" at bounding box center [589, 205] width 165 height 26
click at [507, 192] on select "Select Cable / Satellite Services Collection Agency Credit Card Debt Debt Couns…" at bounding box center [589, 205] width 165 height 26
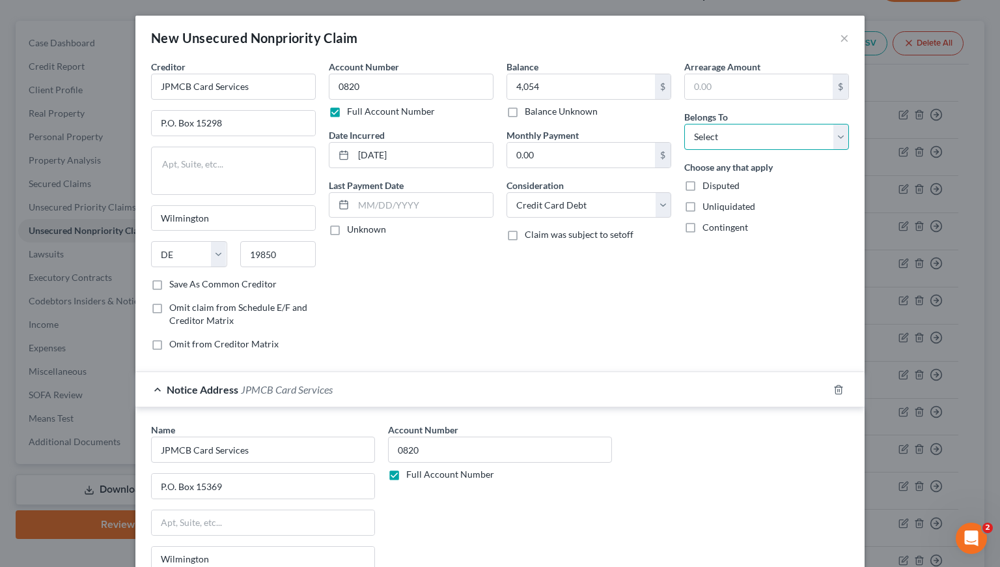
click at [726, 143] on select "Select Debtor 1 Only Debtor 2 Only Debtor 1 And Debtor 2 Only At Least One Of T…" at bounding box center [766, 137] width 165 height 26
click at [684, 124] on select "Select Debtor 1 Only Debtor 2 Only Debtor 1 And Debtor 2 Only At Least One Of T…" at bounding box center [766, 137] width 165 height 26
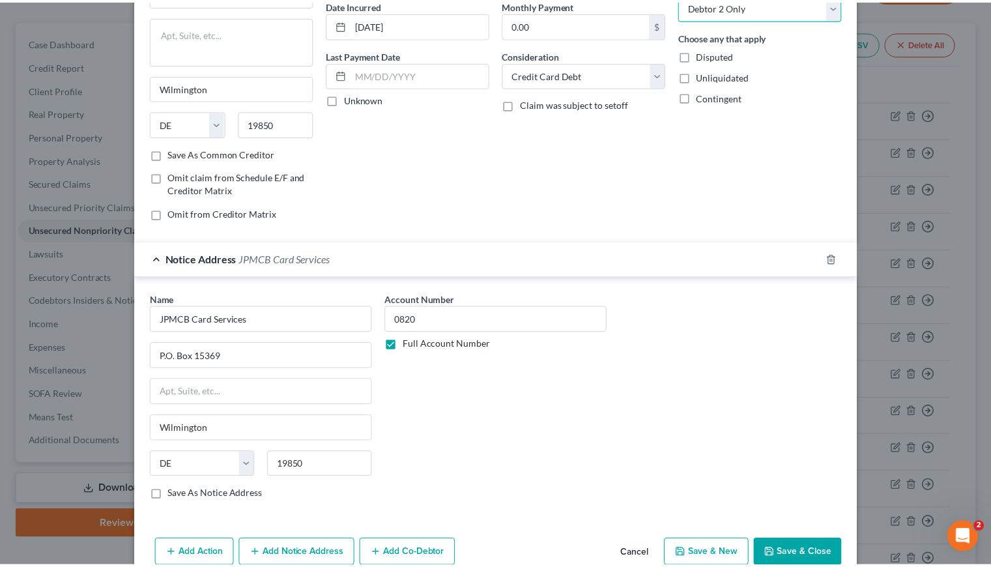
scroll to position [157, 0]
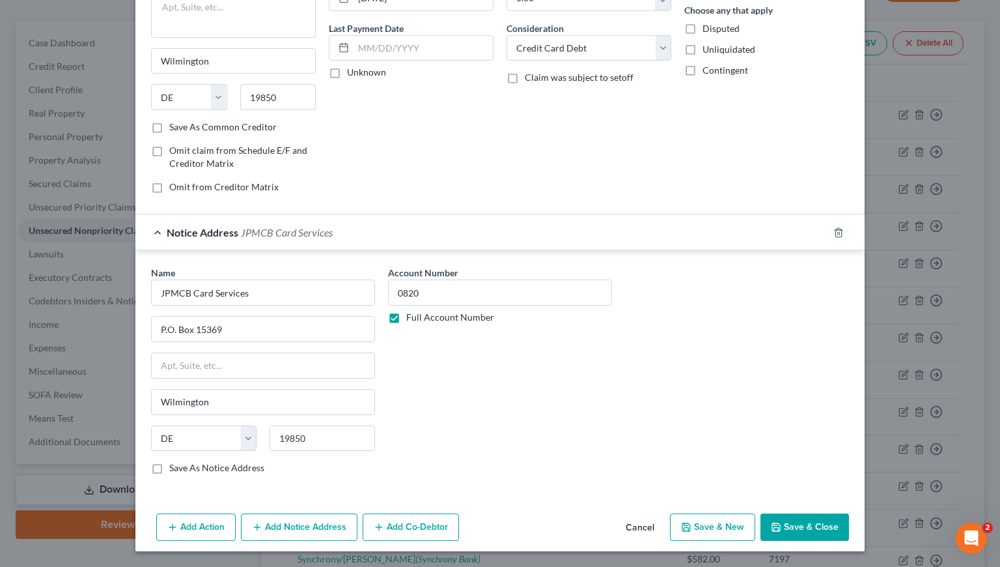
click at [814, 527] on button "Save & Close" at bounding box center [805, 526] width 89 height 27
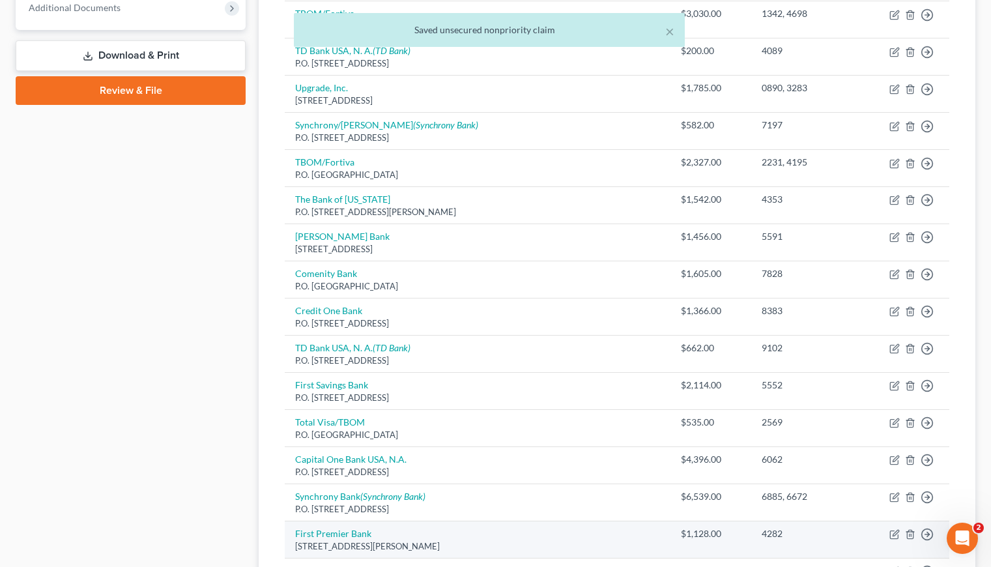
scroll to position [607, 0]
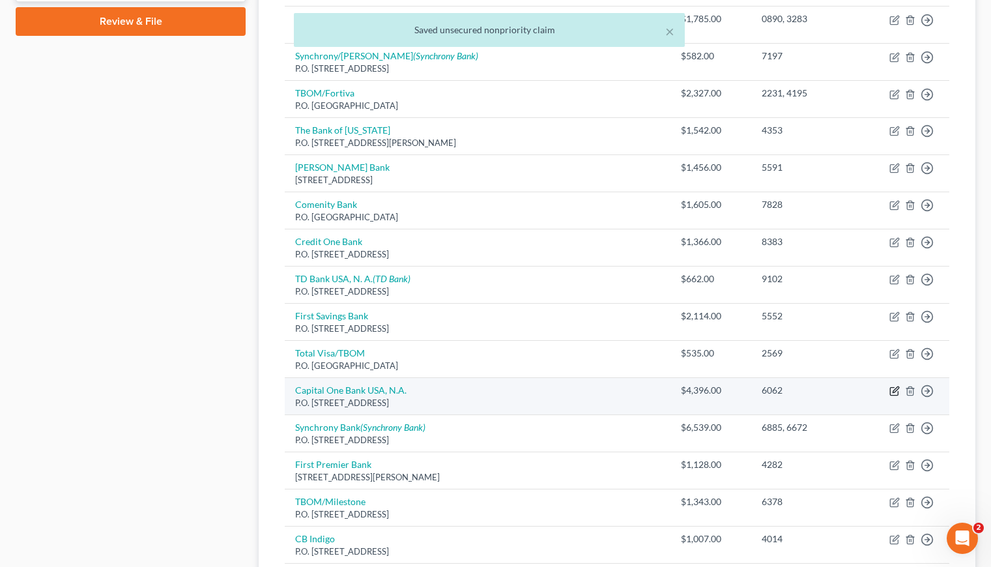
click at [894, 390] on icon "button" at bounding box center [894, 391] width 10 height 10
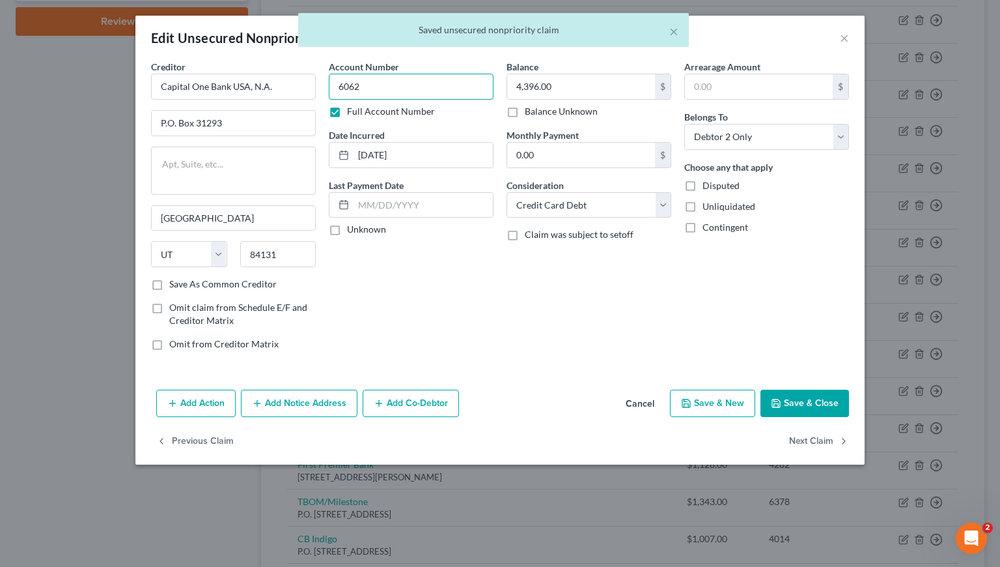
click at [423, 92] on input "6062" at bounding box center [411, 87] width 165 height 26
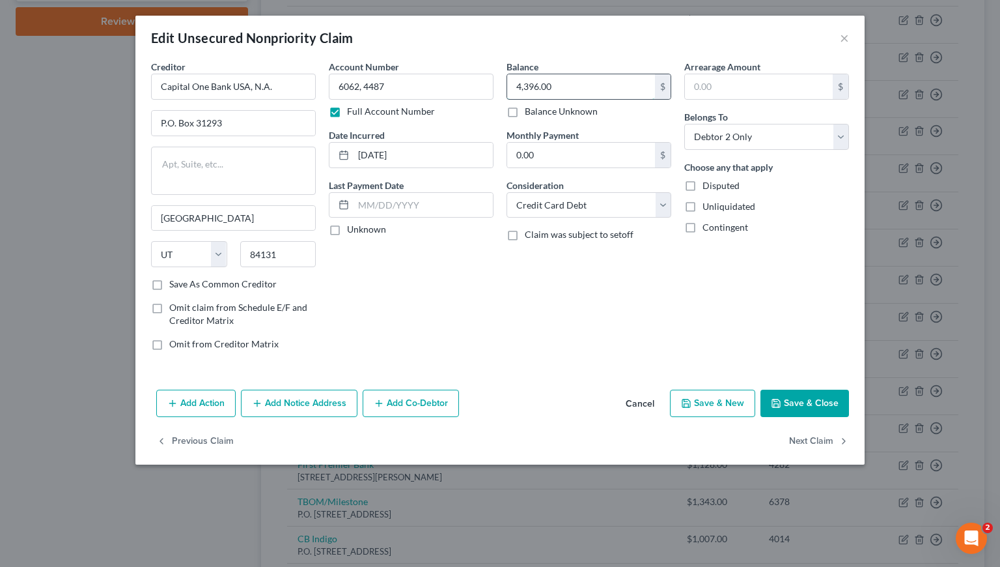
click at [588, 84] on input "4,396.00" at bounding box center [581, 86] width 148 height 25
click at [423, 89] on input "6062, 4487" at bounding box center [411, 87] width 165 height 26
click at [590, 93] on input "5,106" at bounding box center [581, 86] width 148 height 25
click at [511, 357] on div "Balance 6,391.00 $ Balance Unknown Balance Undetermined 6,391 $ Balance Unknown…" at bounding box center [589, 210] width 178 height 301
click at [811, 402] on button "Save & Close" at bounding box center [805, 402] width 89 height 27
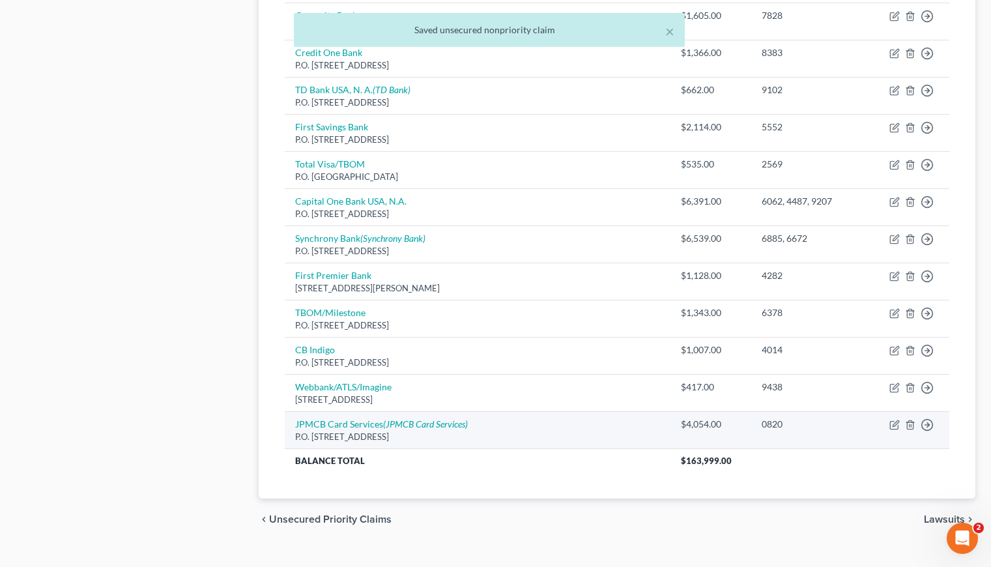
scroll to position [818, 0]
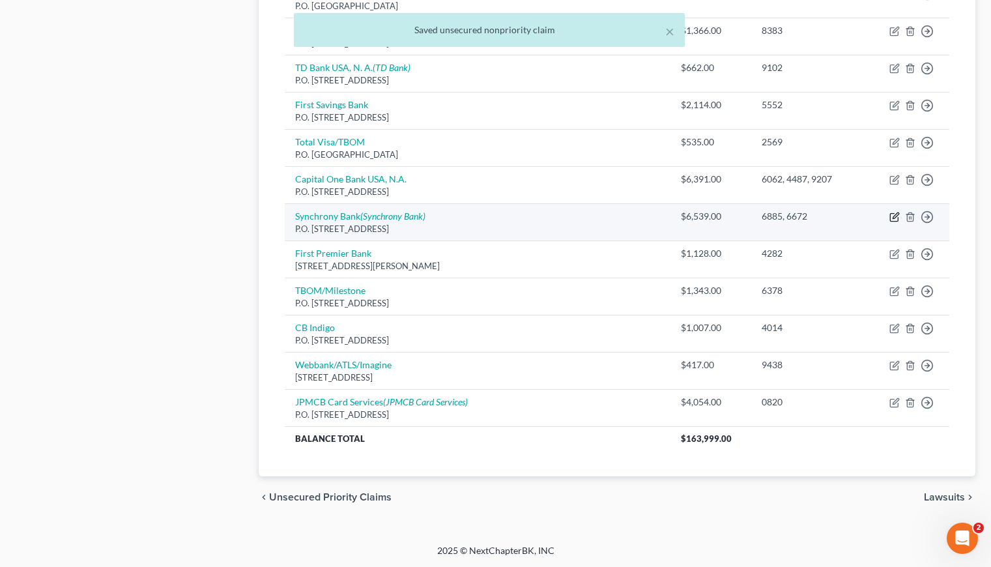
click at [895, 218] on icon "button" at bounding box center [894, 217] width 10 height 10
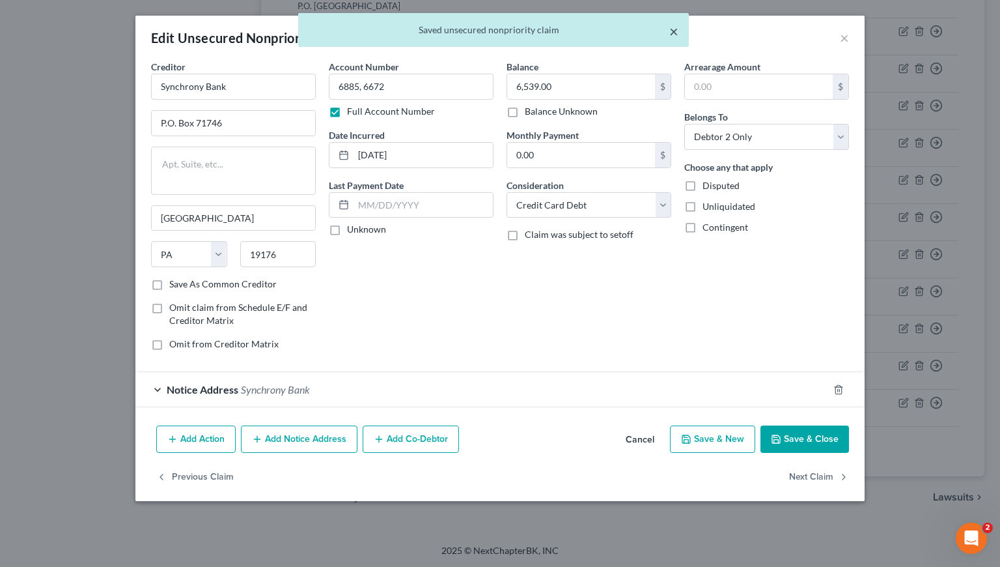
click at [677, 31] on button "×" at bounding box center [673, 31] width 9 height 16
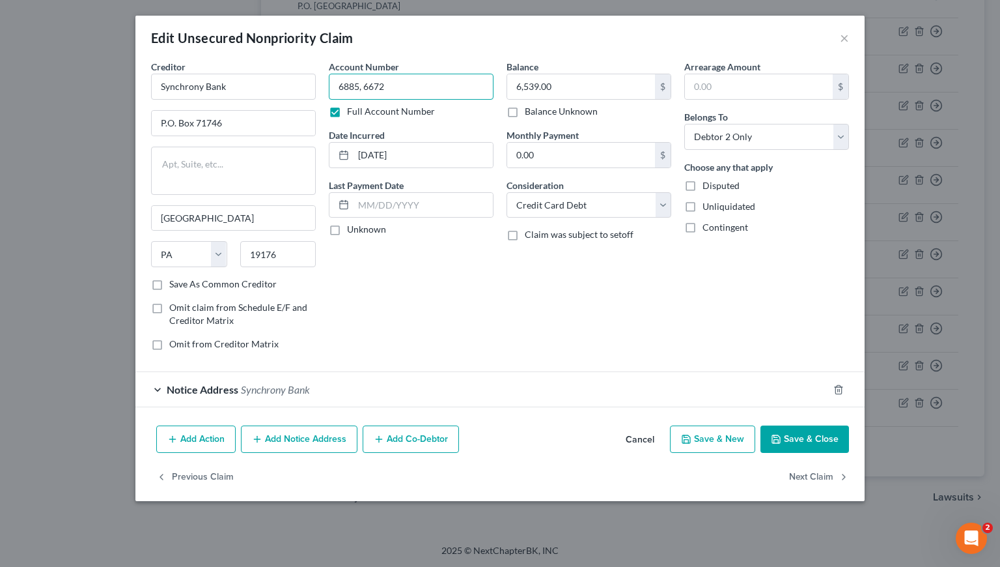
click at [412, 91] on input "6885, 6672" at bounding box center [411, 87] width 165 height 26
click at [636, 441] on button "Cancel" at bounding box center [639, 440] width 49 height 26
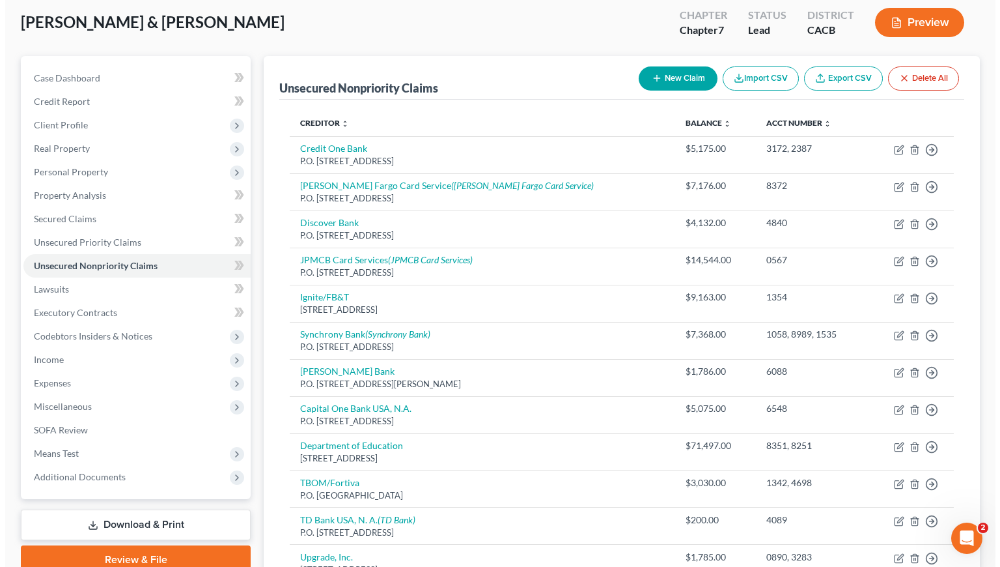
scroll to position [55, 0]
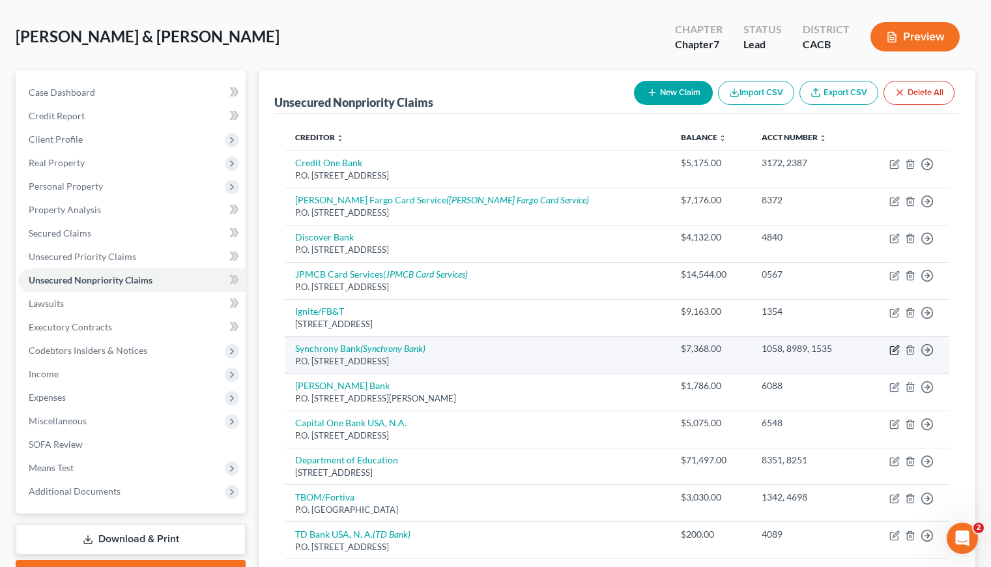
click at [892, 353] on icon "button" at bounding box center [894, 350] width 10 height 10
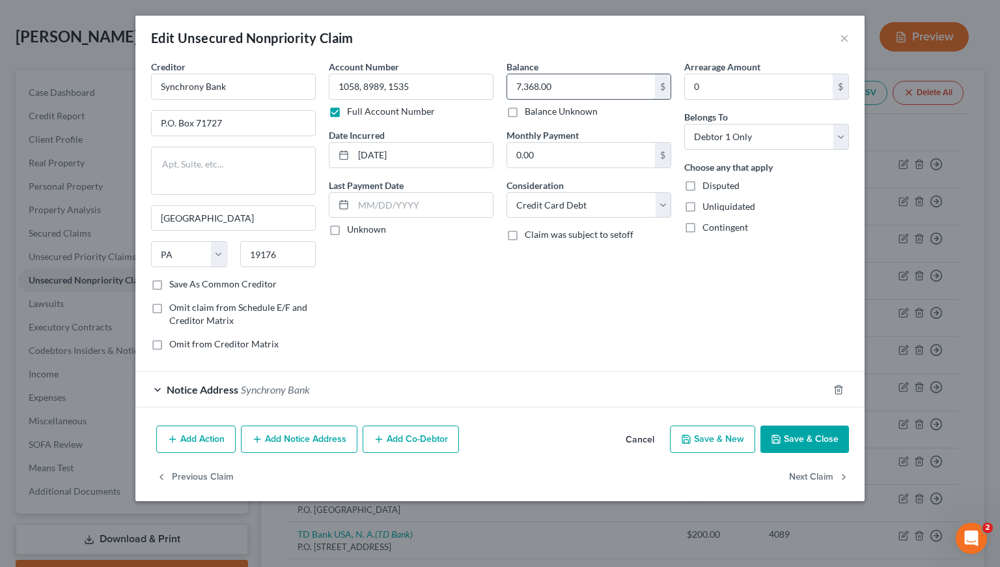
click at [575, 83] on input "7,368.00" at bounding box center [581, 86] width 148 height 25
drag, startPoint x: 363, startPoint y: 87, endPoint x: 328, endPoint y: 88, distance: 35.2
click at [328, 88] on div "Account Number 1058, 8989, 1535 Full Account Number Date Incurred 5/24/2017 Las…" at bounding box center [411, 210] width 178 height 301
click at [817, 440] on button "Save & Close" at bounding box center [805, 438] width 89 height 27
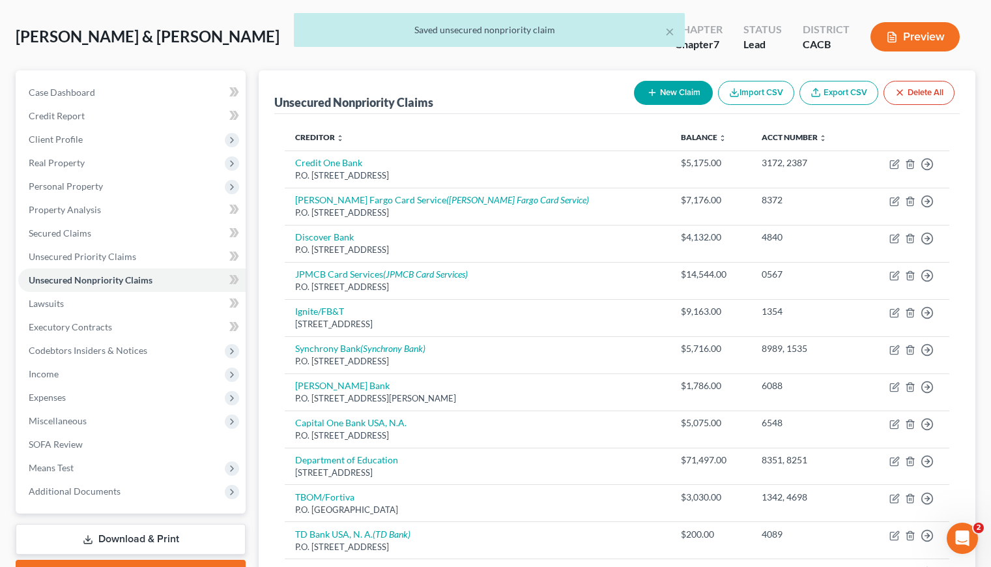
click at [679, 94] on button "New Claim" at bounding box center [673, 93] width 79 height 24
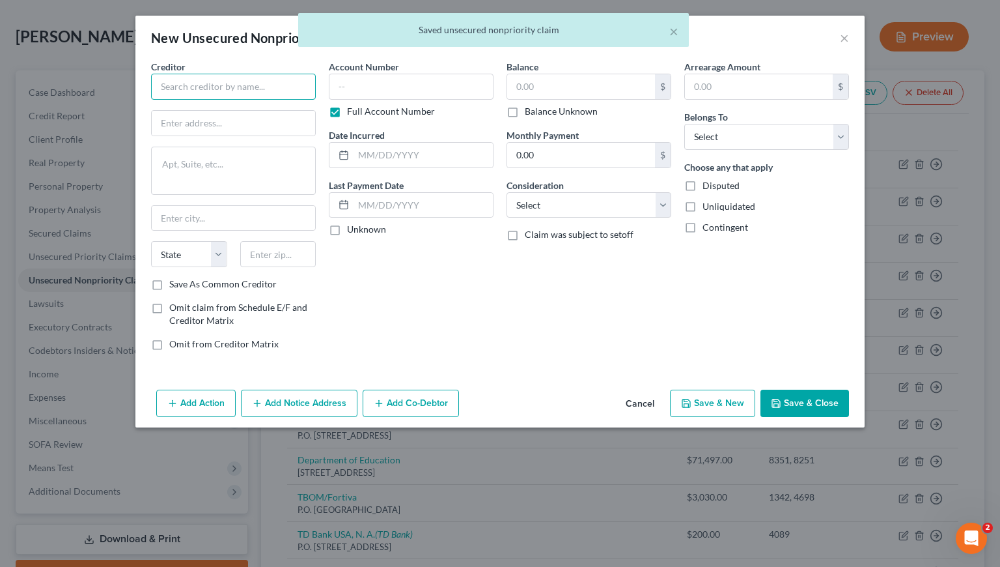
click at [190, 79] on input "text" at bounding box center [233, 87] width 165 height 26
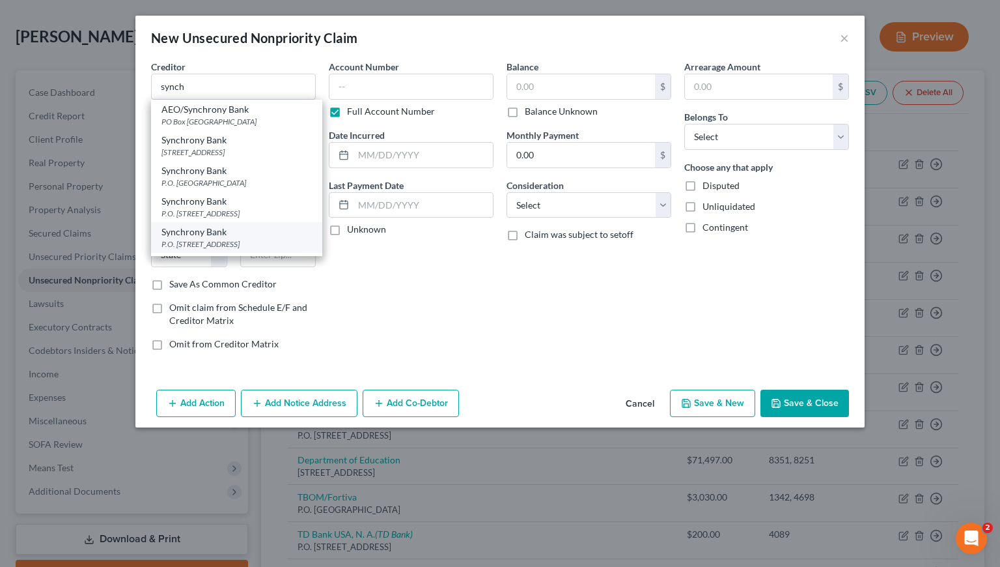
click at [220, 249] on div "P.O. Box 71727, Philadelphia, PA 19176" at bounding box center [237, 243] width 150 height 11
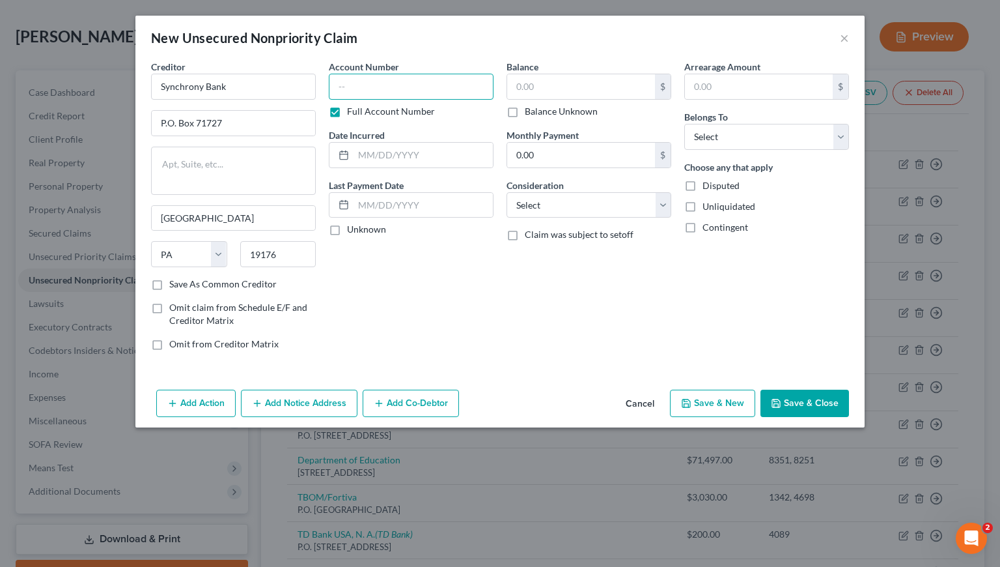
click at [410, 83] on input "text" at bounding box center [411, 87] width 165 height 26
click at [569, 79] on input "text" at bounding box center [581, 86] width 148 height 25
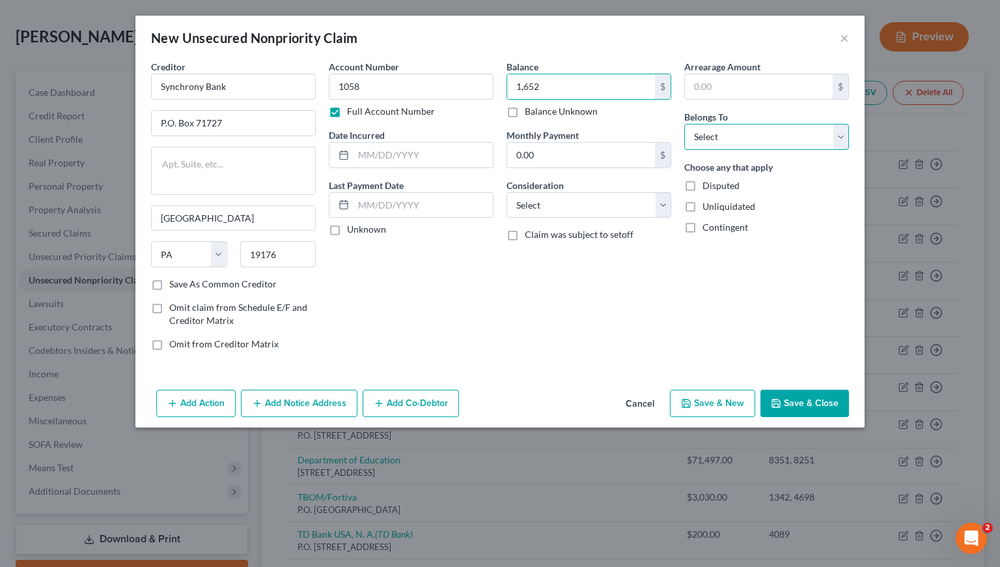
click at [704, 128] on select "Select Debtor 1 Only Debtor 2 Only Debtor 1 And Debtor 2 Only At Least One Of T…" at bounding box center [766, 137] width 165 height 26
click at [684, 124] on select "Select Debtor 1 Only Debtor 2 Only Debtor 1 And Debtor 2 Only At Least One Of T…" at bounding box center [766, 137] width 165 height 26
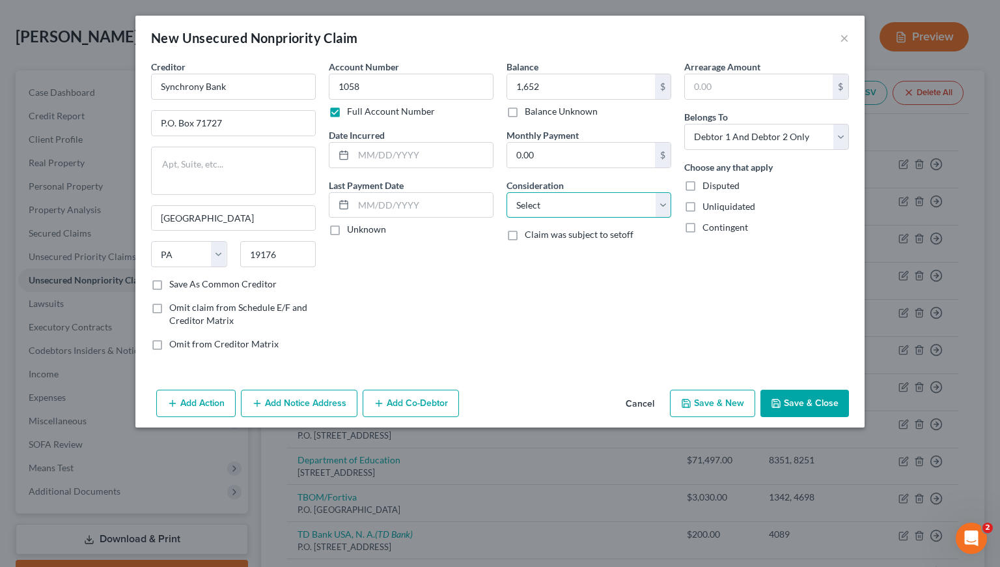
click at [574, 206] on select "Select Cable / Satellite Services Collection Agency Credit Card Debt Debt Couns…" at bounding box center [589, 205] width 165 height 26
click at [507, 192] on select "Select Cable / Satellite Services Collection Agency Credit Card Debt Debt Couns…" at bounding box center [589, 205] width 165 height 26
click at [406, 152] on input "text" at bounding box center [423, 155] width 139 height 25
click at [711, 408] on button "Save & New" at bounding box center [712, 402] width 85 height 27
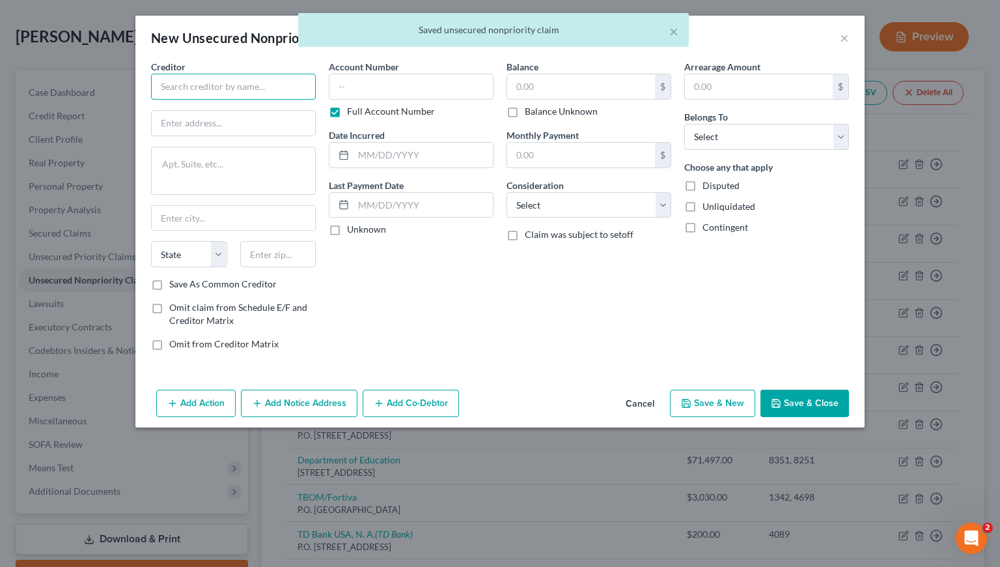
click at [255, 83] on input "text" at bounding box center [233, 87] width 165 height 26
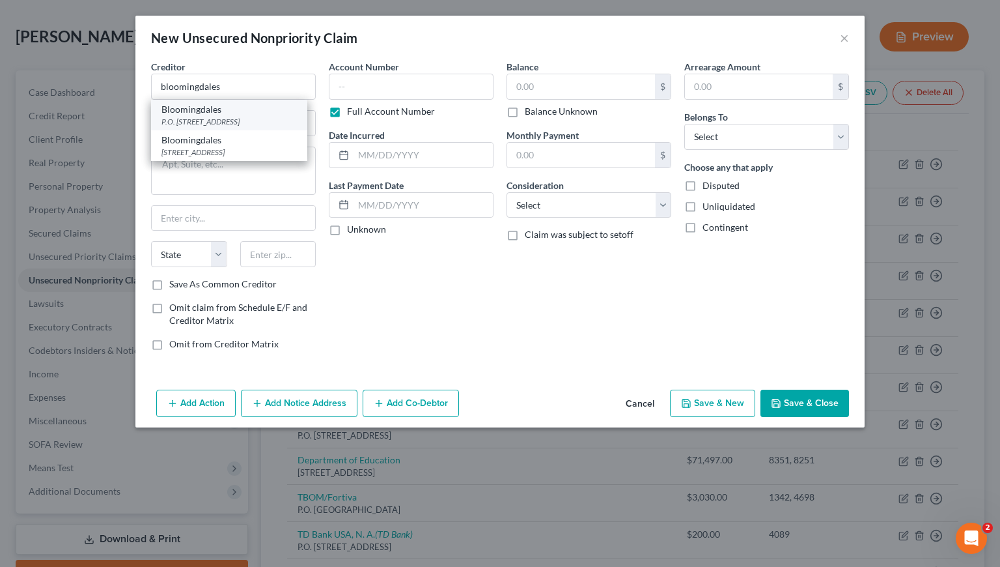
click at [227, 119] on div "P.O. Box 6789, Sioux Falls, SD 57117" at bounding box center [229, 121] width 135 height 11
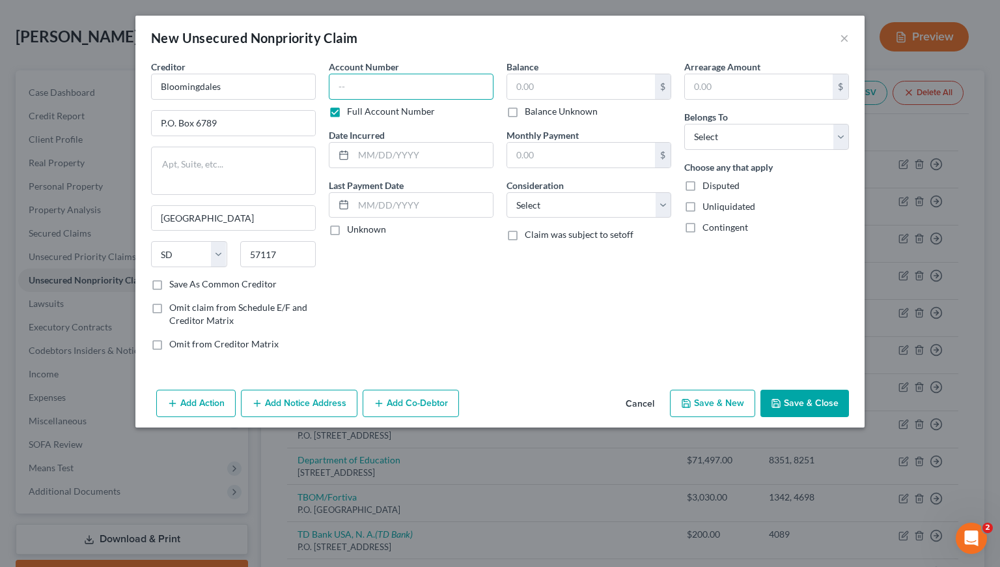
click at [369, 84] on input "text" at bounding box center [411, 87] width 165 height 26
click at [572, 84] on input "text" at bounding box center [581, 86] width 148 height 25
click at [410, 148] on input "text" at bounding box center [423, 155] width 139 height 25
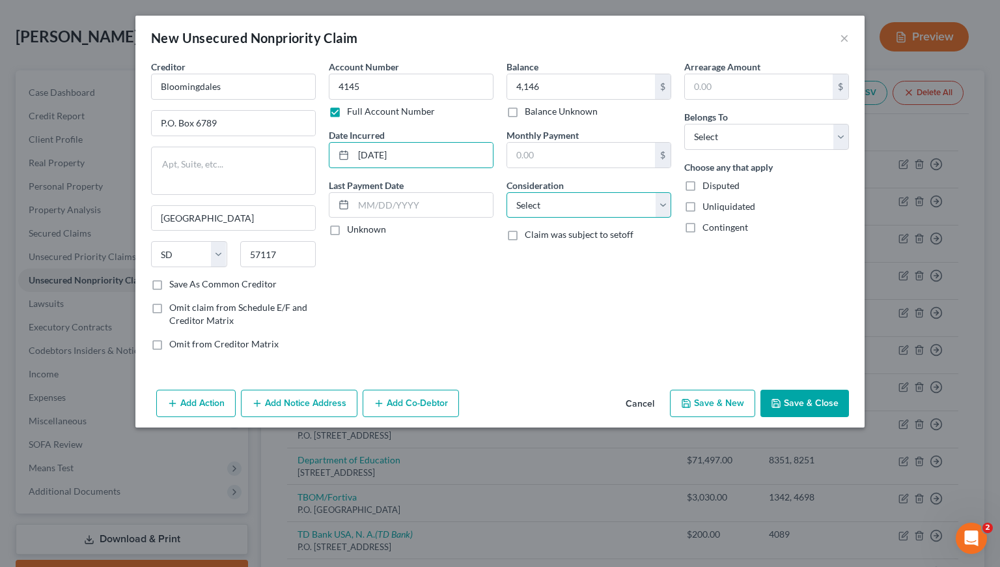
click at [585, 203] on select "Select Cable / Satellite Services Collection Agency Credit Card Debt Debt Couns…" at bounding box center [589, 205] width 165 height 26
click at [507, 192] on select "Select Cable / Satellite Services Collection Agency Credit Card Debt Debt Couns…" at bounding box center [589, 205] width 165 height 26
click at [735, 139] on select "Select Debtor 1 Only Debtor 2 Only Debtor 1 And Debtor 2 Only At Least One Of T…" at bounding box center [766, 137] width 165 height 26
click at [684, 124] on select "Select Debtor 1 Only Debtor 2 Only Debtor 1 And Debtor 2 Only At Least One Of T…" at bounding box center [766, 137] width 165 height 26
click at [726, 131] on select "Select Debtor 1 Only Debtor 2 Only Debtor 1 And Debtor 2 Only At Least One Of T…" at bounding box center [766, 137] width 165 height 26
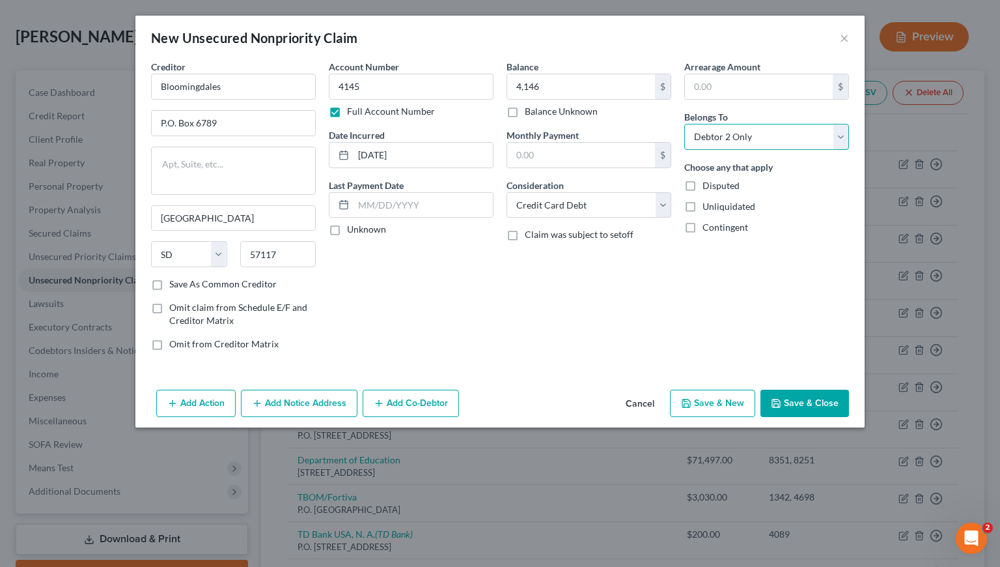
click at [684, 124] on select "Select Debtor 1 Only Debtor 2 Only Debtor 1 And Debtor 2 Only At Least One Of T…" at bounding box center [766, 137] width 165 height 26
click at [615, 333] on div "Balance 4,146.00 $ Balance Unknown Balance Undetermined 4,146 $ Balance Unknown…" at bounding box center [589, 210] width 178 height 301
click at [722, 402] on button "Save & New" at bounding box center [712, 402] width 85 height 27
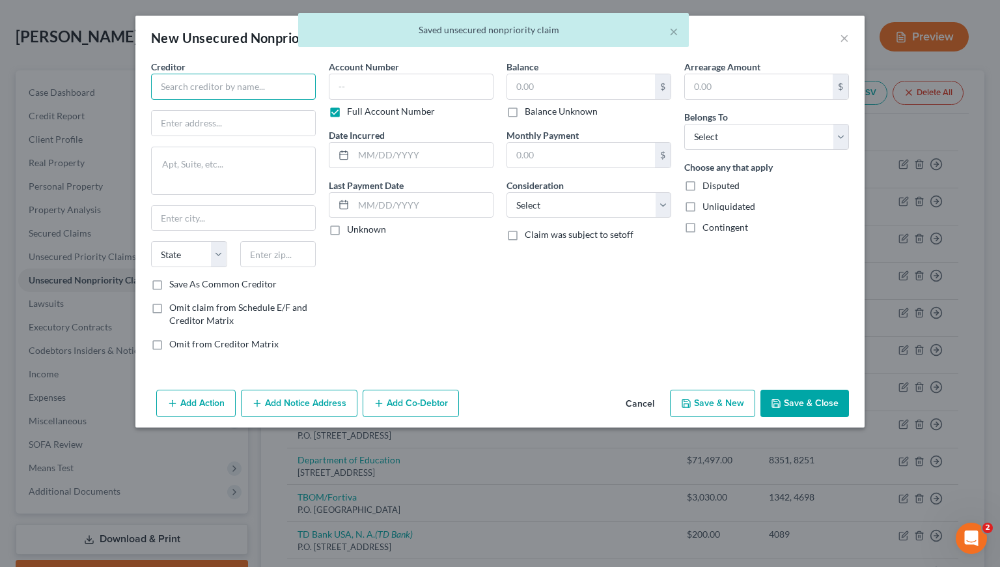
click at [241, 82] on input "text" at bounding box center [233, 87] width 165 height 26
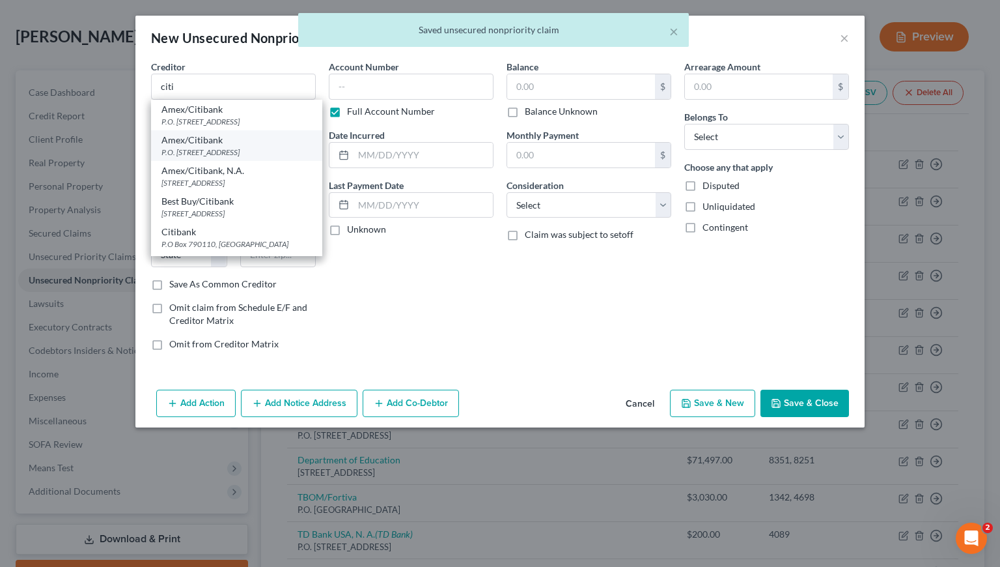
click at [212, 139] on div "Amex/Citibank" at bounding box center [237, 140] width 150 height 13
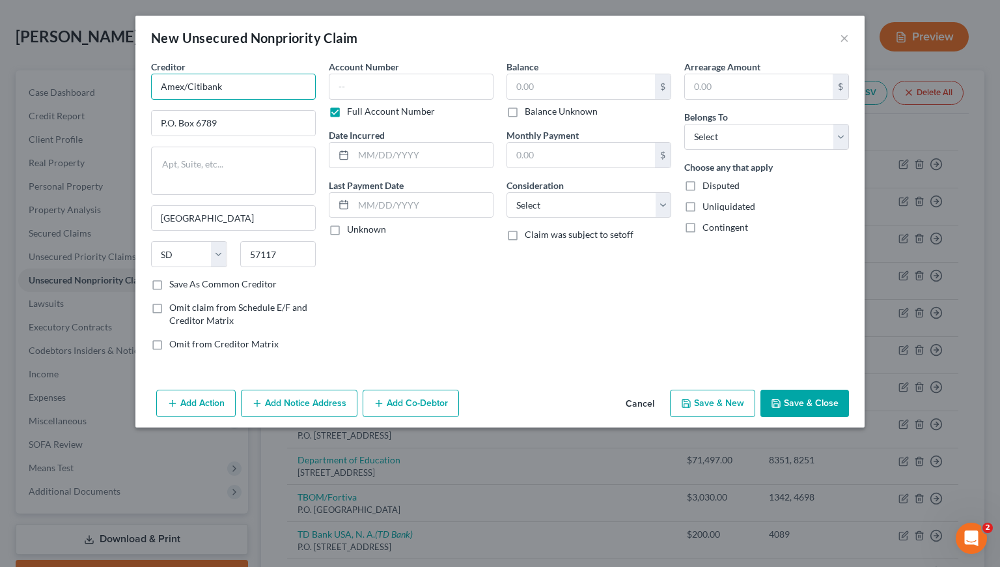
drag, startPoint x: 188, startPoint y: 88, endPoint x: 163, endPoint y: 89, distance: 24.1
click at [160, 88] on input "Amex/Citibank" at bounding box center [233, 87] width 165 height 26
click at [263, 89] on input "Citibank" at bounding box center [233, 87] width 165 height 26
click at [300, 402] on button "Add Notice Address" at bounding box center [299, 402] width 117 height 27
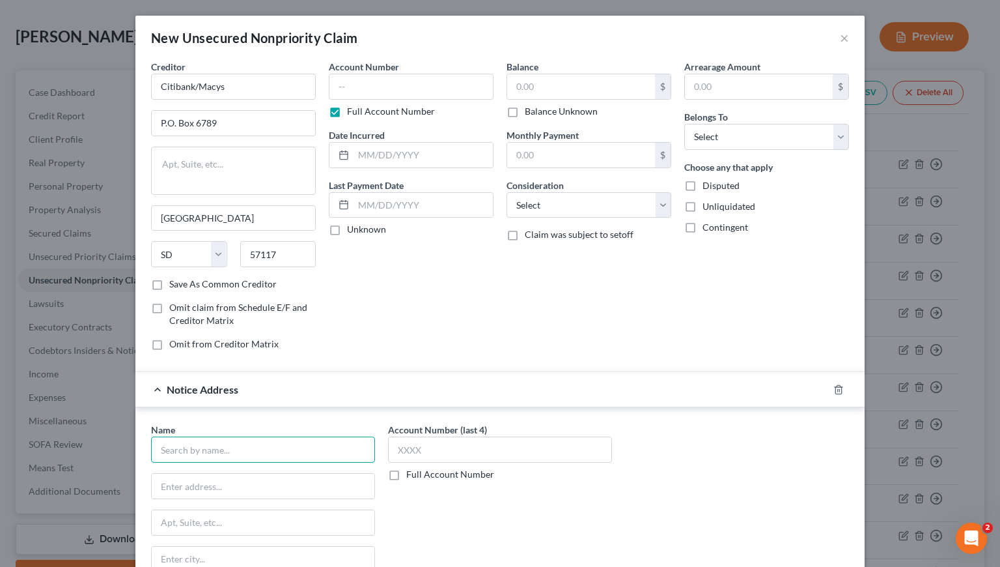
click at [278, 450] on input "text" at bounding box center [263, 449] width 224 height 26
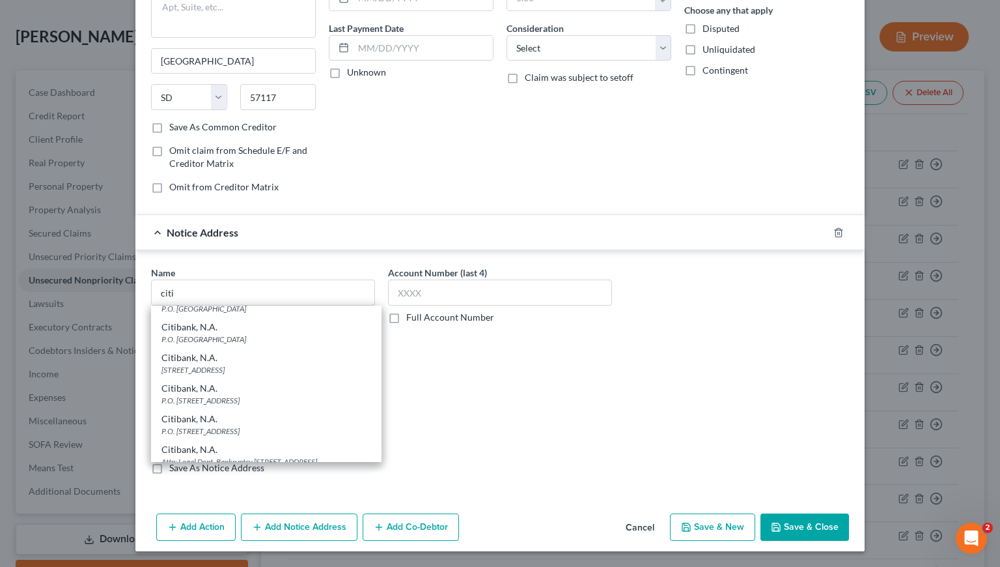
scroll to position [352, 0]
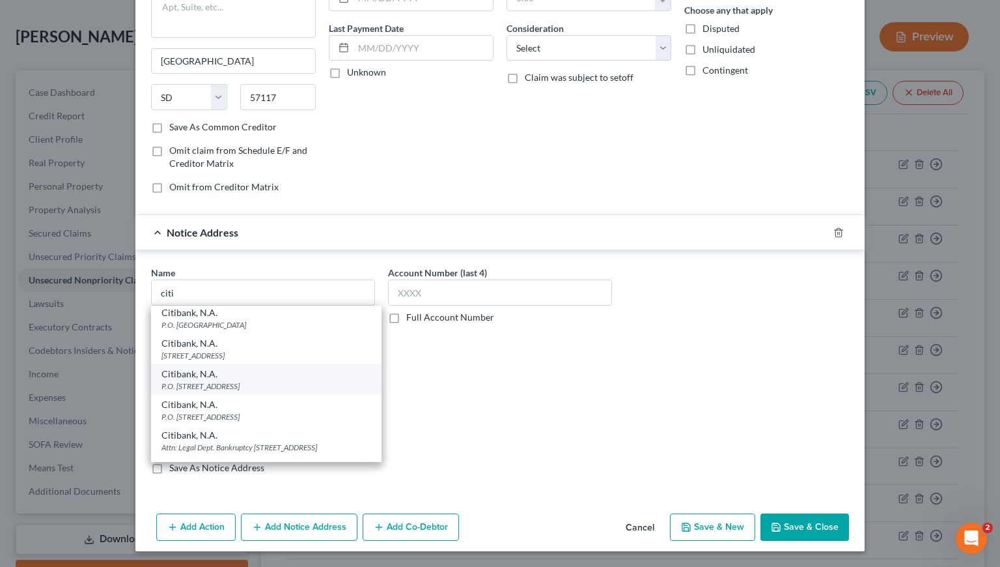
click at [204, 391] on div "P.O. Box 6497, Sioux Falls, SD 57117" at bounding box center [267, 385] width 210 height 11
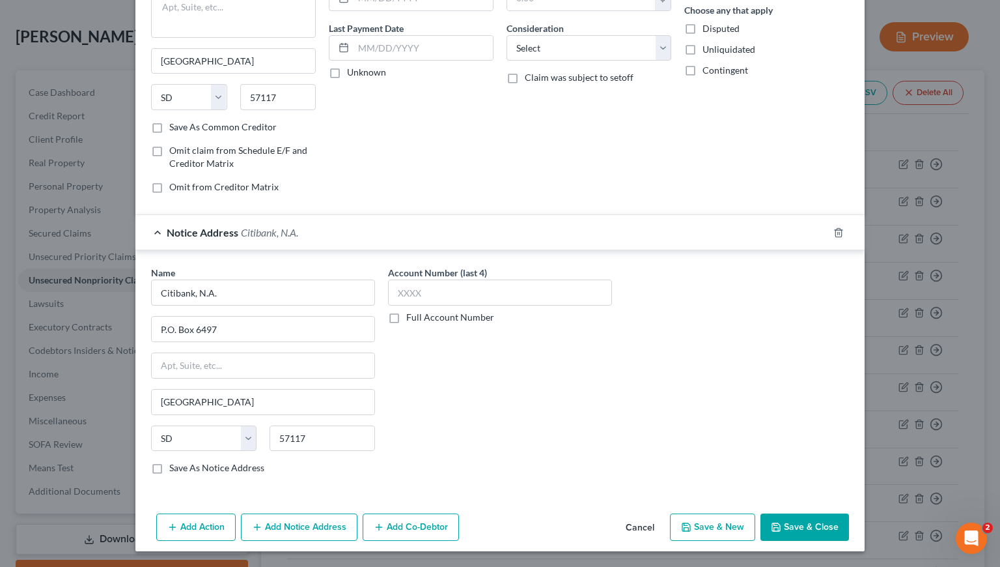
click at [406, 321] on label "Full Account Number" at bounding box center [450, 317] width 88 height 13
click at [412, 319] on input "Full Account Number" at bounding box center [416, 315] width 8 height 8
click at [423, 290] on input "text" at bounding box center [500, 292] width 224 height 26
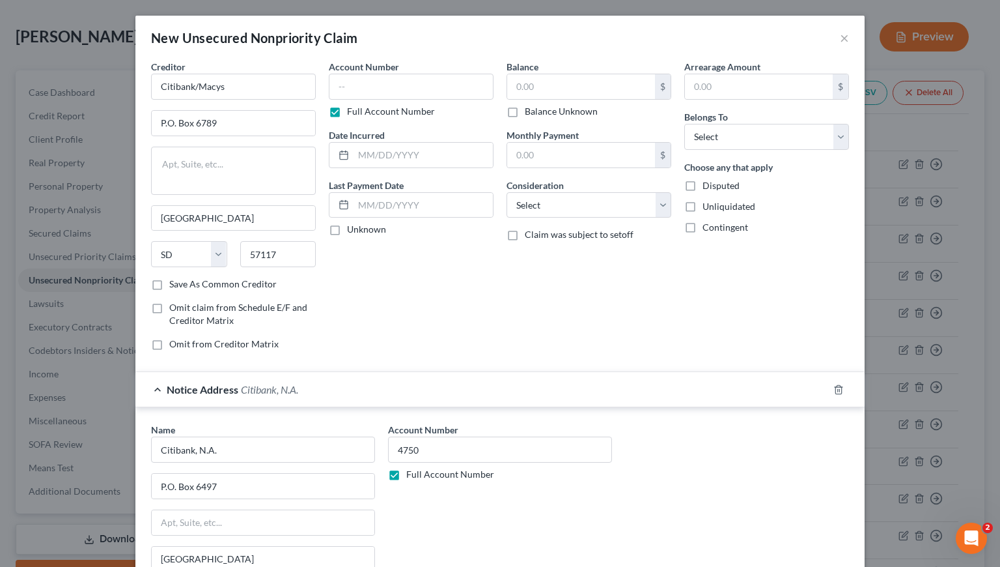
click at [432, 104] on div "Account Number Full Account Number" at bounding box center [411, 89] width 165 height 58
click at [426, 91] on input "text" at bounding box center [411, 87] width 165 height 26
click at [404, 153] on input "text" at bounding box center [423, 155] width 139 height 25
click at [552, 85] on input "text" at bounding box center [581, 86] width 148 height 25
click at [552, 208] on select "Select Cable / Satellite Services Collection Agency Credit Card Debt Debt Couns…" at bounding box center [589, 205] width 165 height 26
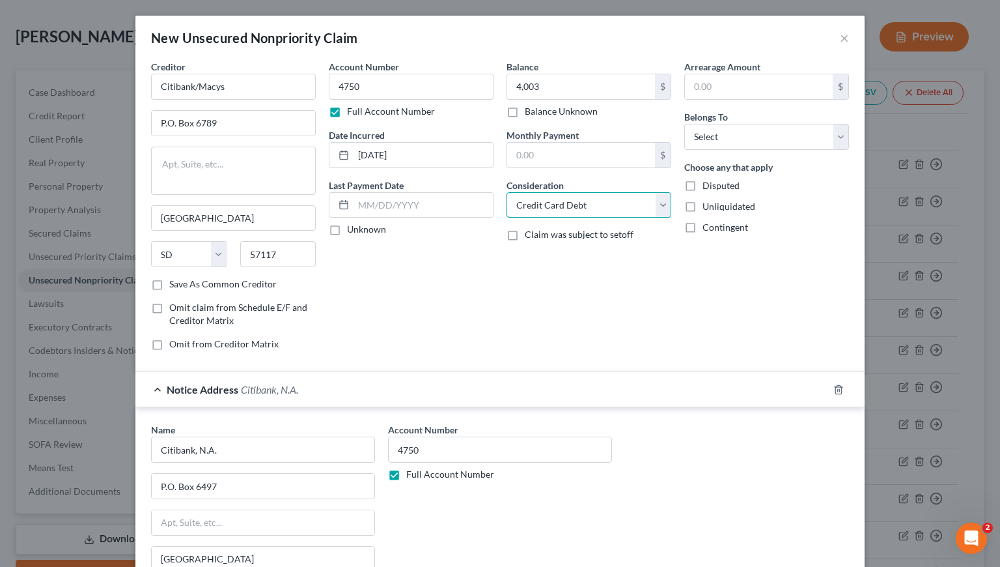
click at [507, 192] on select "Select Cable / Satellite Services Collection Agency Credit Card Debt Debt Couns…" at bounding box center [589, 205] width 165 height 26
click at [731, 137] on select "Select Debtor 1 Only Debtor 2 Only Debtor 1 And Debtor 2 Only At Least One Of T…" at bounding box center [766, 137] width 165 height 26
click at [684, 124] on select "Select Debtor 1 Only Debtor 2 Only Debtor 1 And Debtor 2 Only At Least One Of T…" at bounding box center [766, 137] width 165 height 26
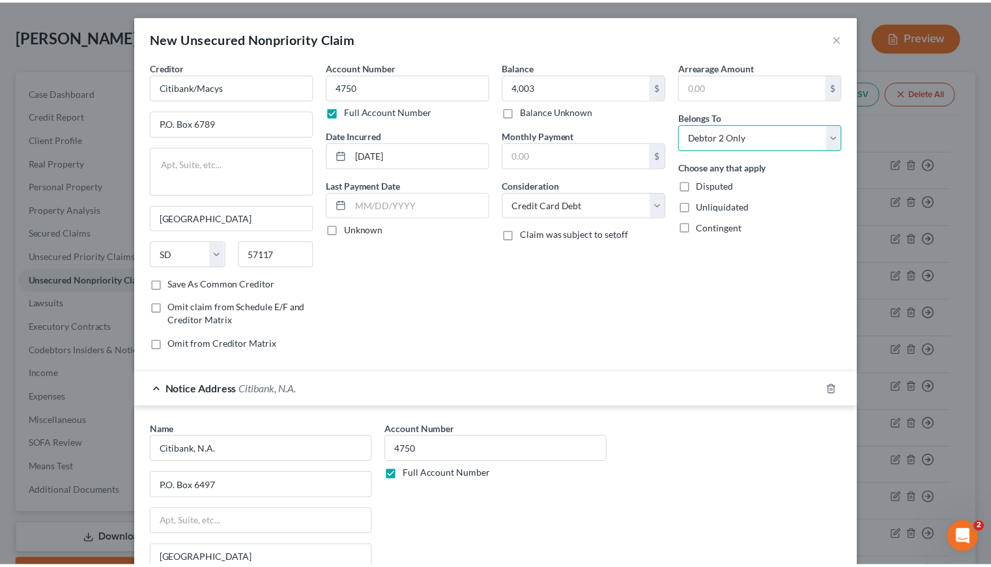
scroll to position [157, 0]
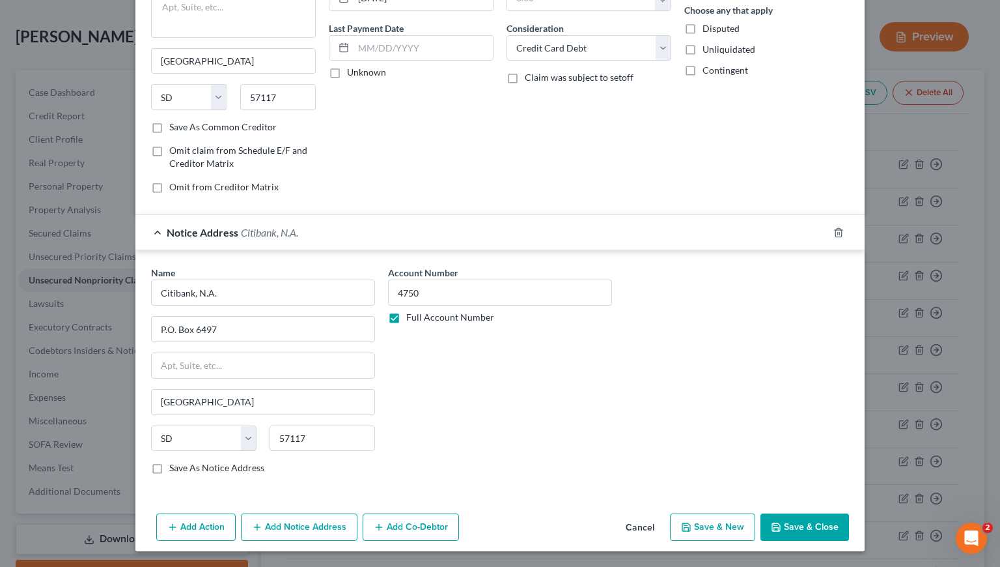
click at [794, 530] on button "Save & Close" at bounding box center [805, 526] width 89 height 27
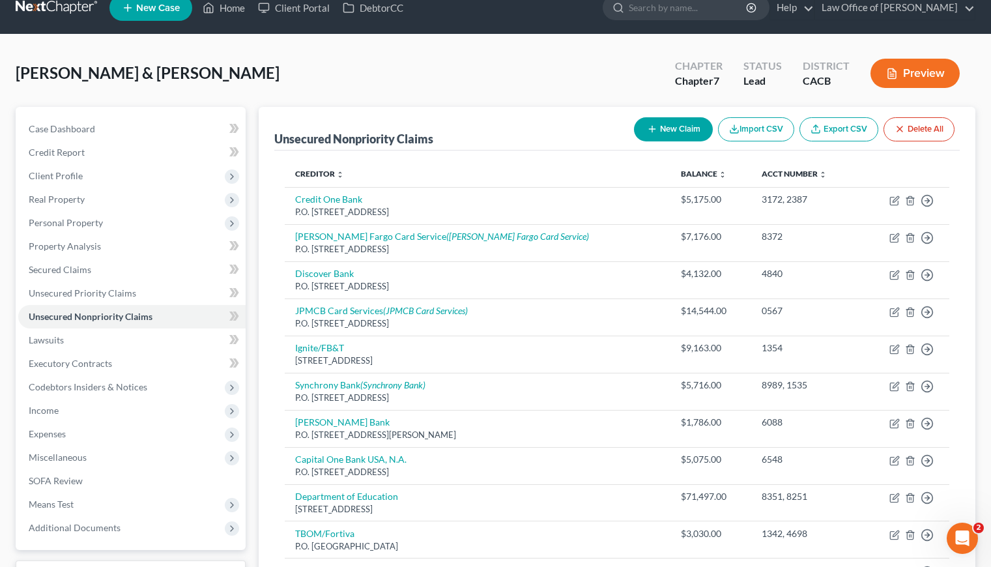
scroll to position [0, 0]
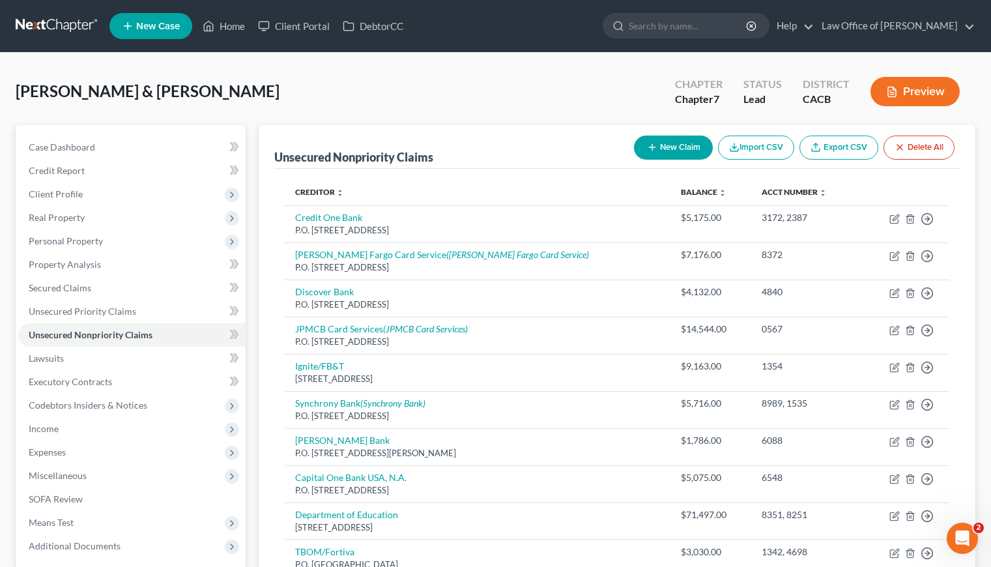
click at [673, 143] on button "New Claim" at bounding box center [673, 147] width 79 height 24
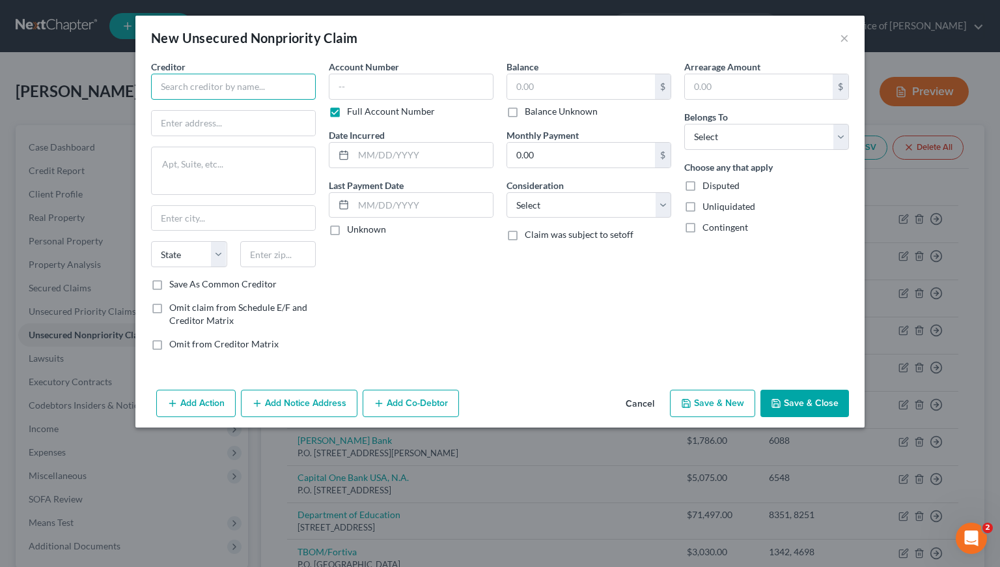
click at [227, 85] on input "text" at bounding box center [233, 87] width 165 height 26
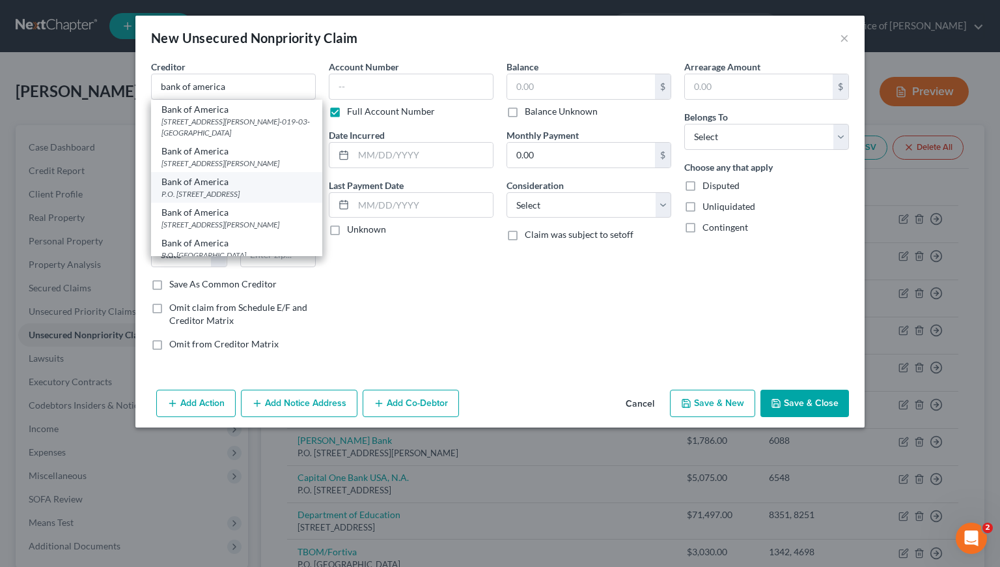
click at [246, 199] on div "P.O. Box 982238, El Paso, TX 79998" at bounding box center [237, 193] width 150 height 11
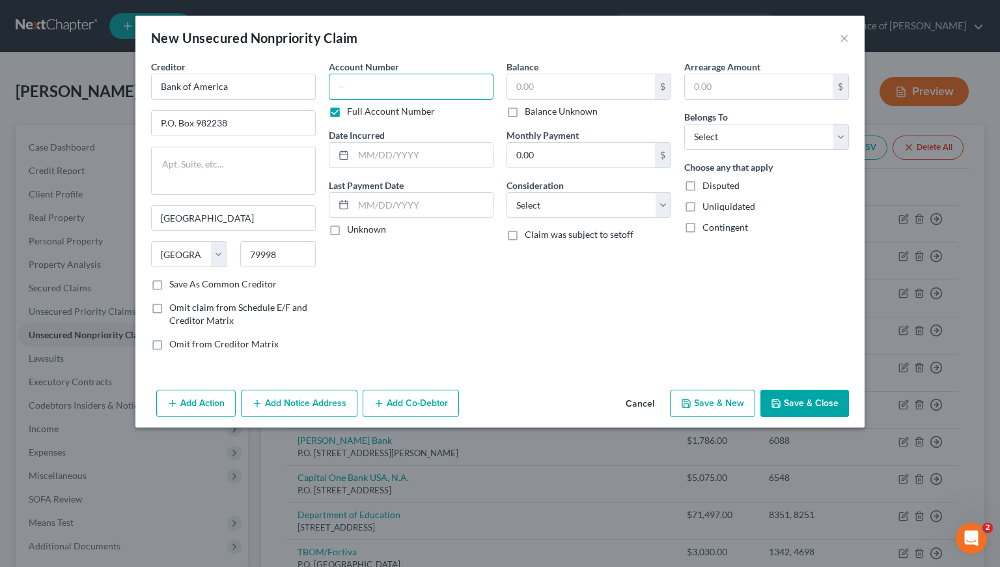
click at [371, 89] on input "text" at bounding box center [411, 87] width 165 height 26
click at [550, 89] on input "text" at bounding box center [581, 86] width 148 height 25
click at [375, 154] on input "text" at bounding box center [423, 155] width 139 height 25
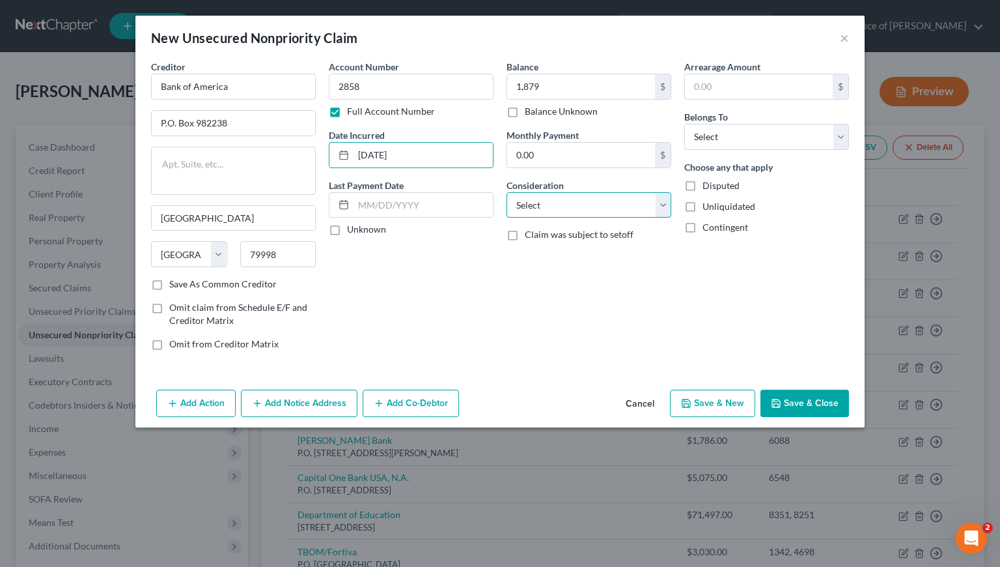
click at [572, 196] on select "Select Cable / Satellite Services Collection Agency Credit Card Debt Debt Couns…" at bounding box center [589, 205] width 165 height 26
click at [507, 192] on select "Select Cable / Satellite Services Collection Agency Credit Card Debt Debt Couns…" at bounding box center [589, 205] width 165 height 26
click at [735, 143] on select "Select Debtor 1 Only Debtor 2 Only Debtor 1 And Debtor 2 Only At Least One Of T…" at bounding box center [766, 137] width 165 height 26
click at [684, 124] on select "Select Debtor 1 Only Debtor 2 Only Debtor 1 And Debtor 2 Only At Least One Of T…" at bounding box center [766, 137] width 165 height 26
click at [810, 404] on button "Save & Close" at bounding box center [805, 402] width 89 height 27
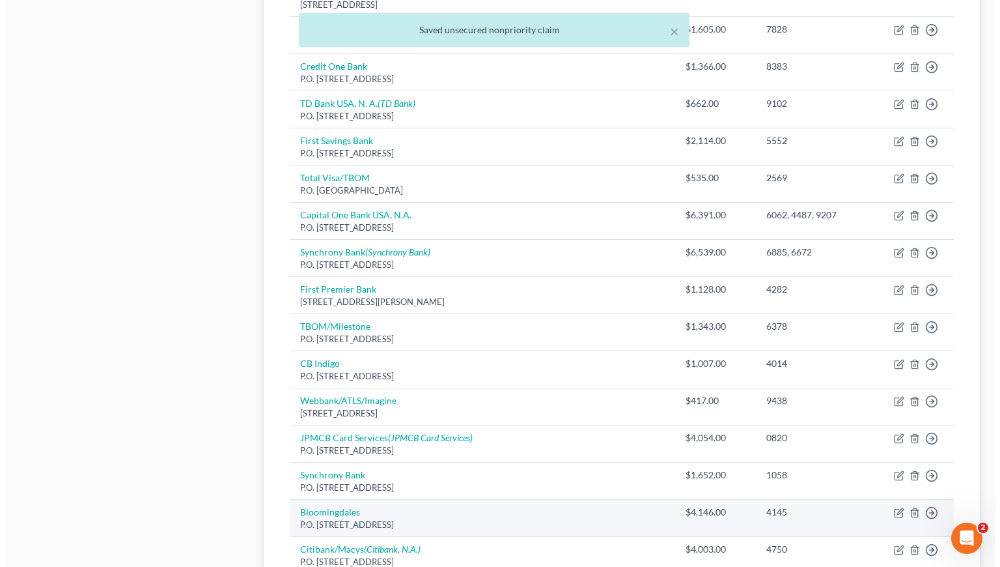
scroll to position [966, 0]
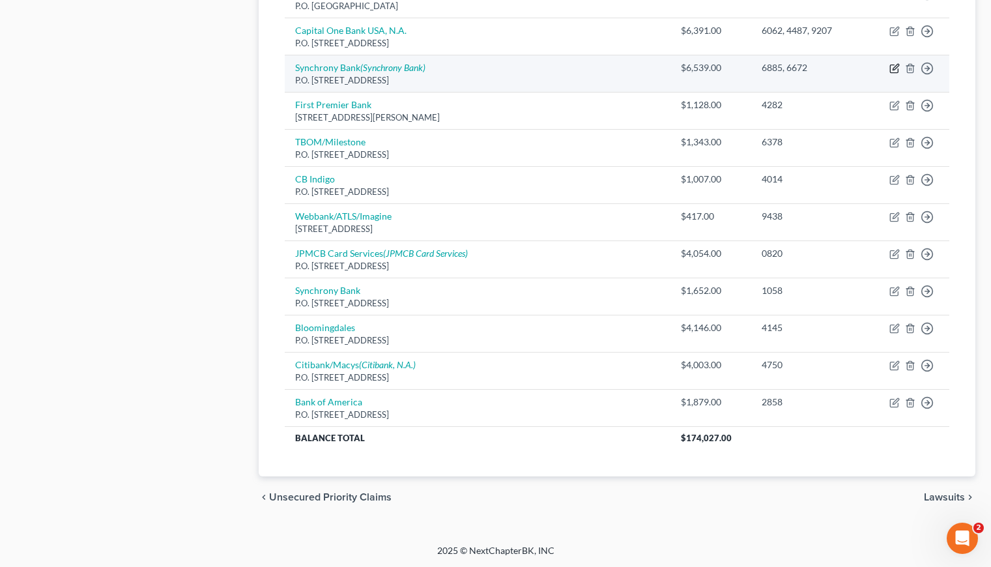
click at [897, 66] on icon "button" at bounding box center [895, 67] width 6 height 6
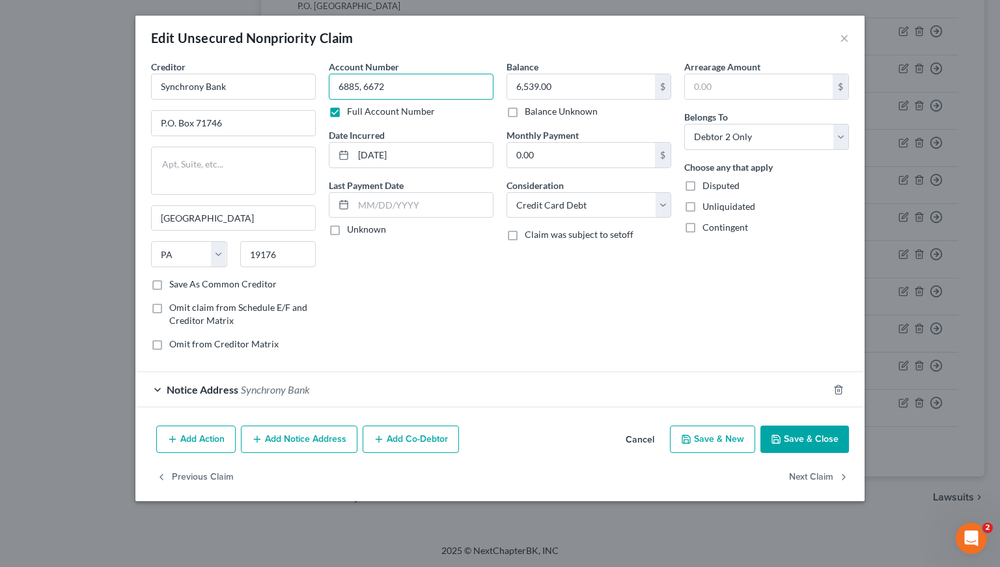
click at [421, 77] on input "6885, 6672" at bounding box center [411, 87] width 165 height 26
click at [409, 82] on input "6885, 6672" at bounding box center [411, 87] width 165 height 26
click at [587, 89] on input "6,539.00" at bounding box center [581, 86] width 148 height 25
click at [318, 436] on button "Add Notice Address" at bounding box center [299, 438] width 117 height 27
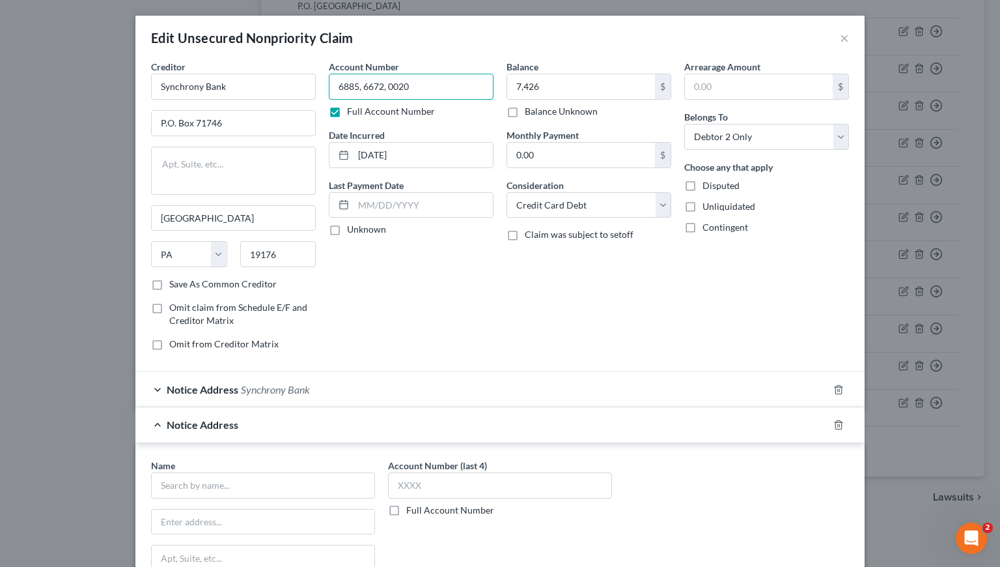
drag, startPoint x: 416, startPoint y: 88, endPoint x: 328, endPoint y: 90, distance: 87.9
click at [329, 89] on input "6885, 6672, 0020" at bounding box center [411, 87] width 165 height 26
click at [473, 380] on div "Notice Address Synchrony Bank" at bounding box center [481, 389] width 693 height 35
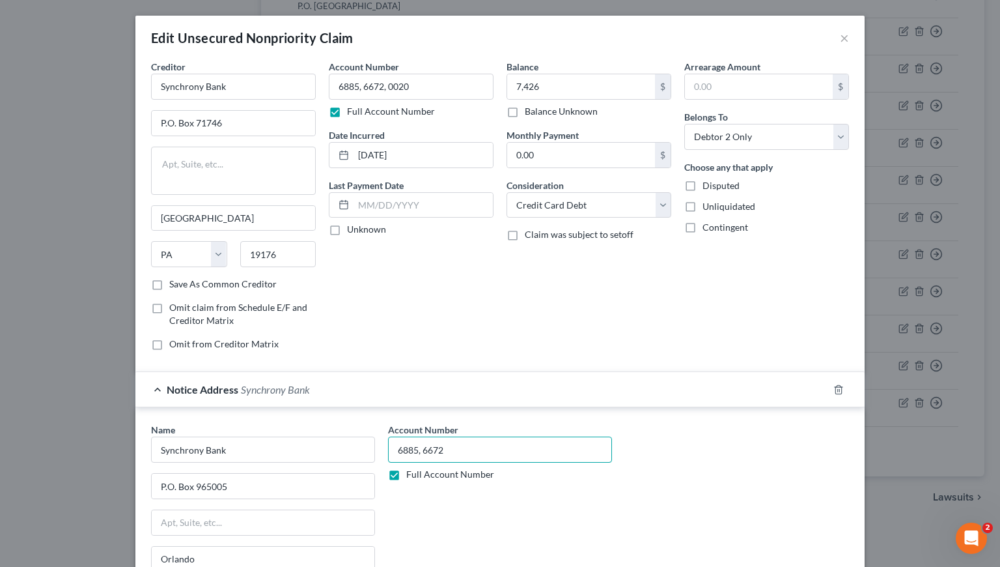
drag, startPoint x: 444, startPoint y: 451, endPoint x: 373, endPoint y: 450, distance: 71.0
click at [373, 450] on div "Name * Synchrony Bank P.O. Box 965005 Orlando State AL AK AR AZ CA CO CT DE DC …" at bounding box center [500, 532] width 711 height 219
paste input ", 0020"
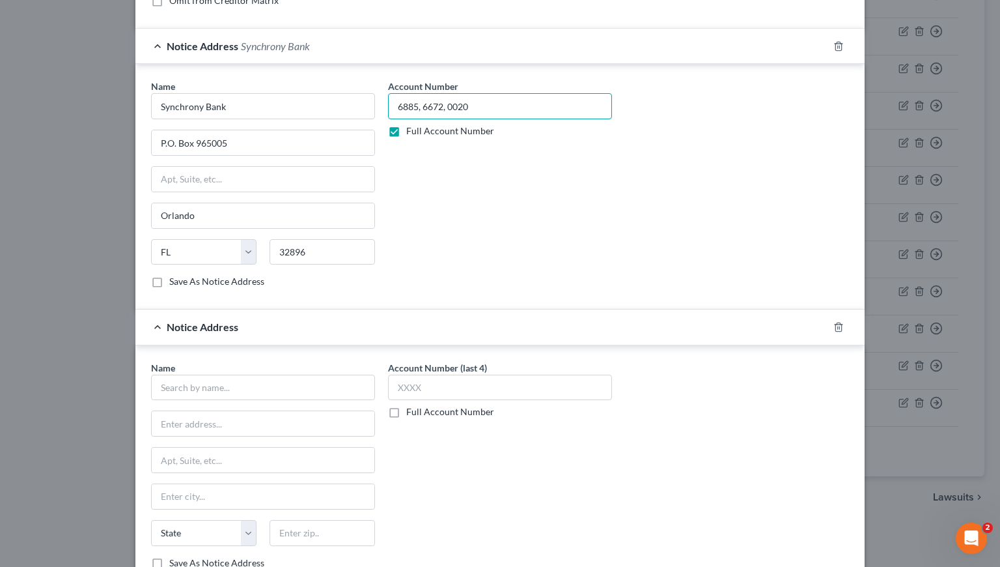
scroll to position [356, 0]
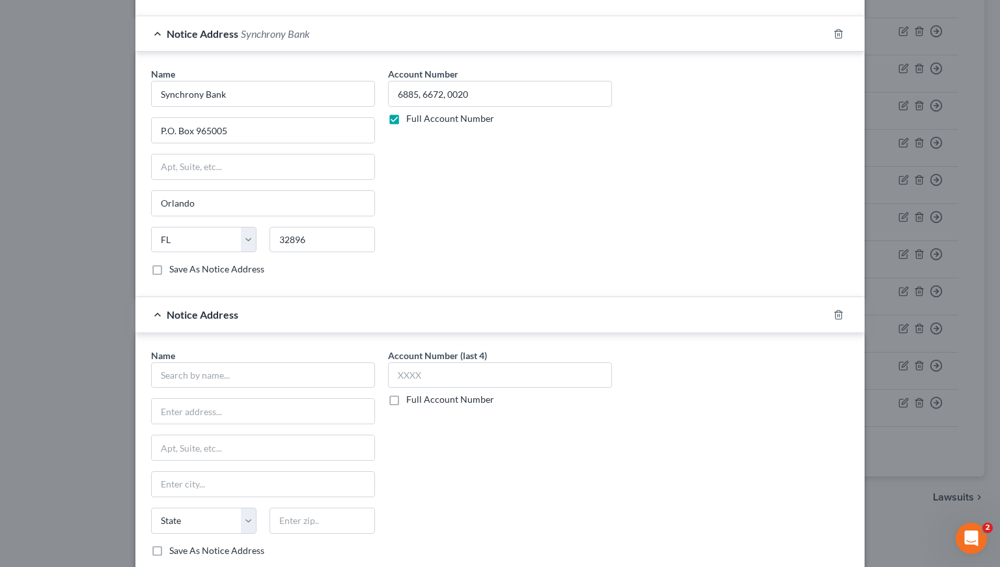
click at [406, 400] on label "Full Account Number" at bounding box center [450, 399] width 88 height 13
click at [412, 400] on input "Full Account Number" at bounding box center [416, 397] width 8 height 8
click at [421, 376] on input "text" at bounding box center [500, 375] width 224 height 26
paste input "6885, 6672, 0020"
click at [272, 377] on input "text" at bounding box center [263, 375] width 224 height 26
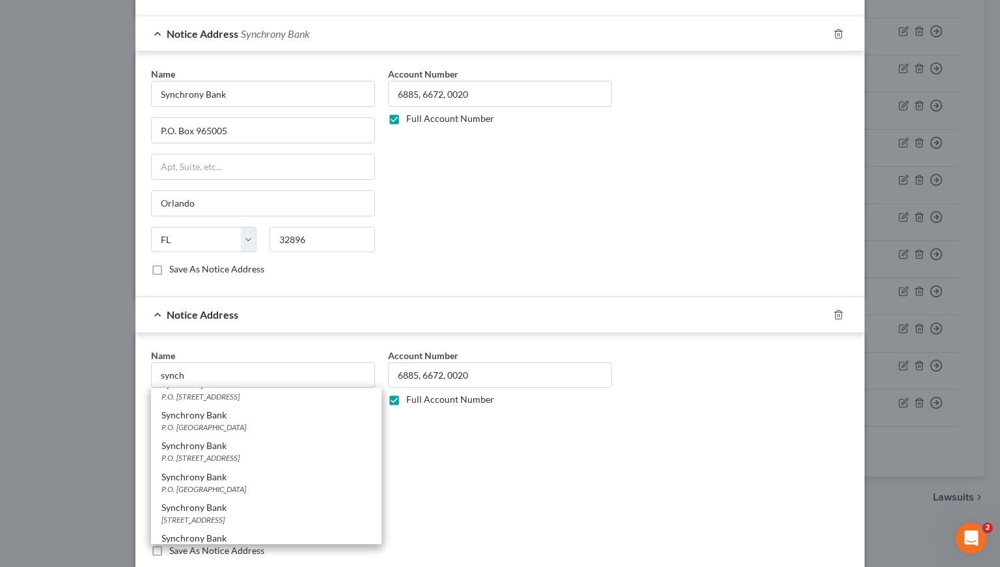
scroll to position [0, 0]
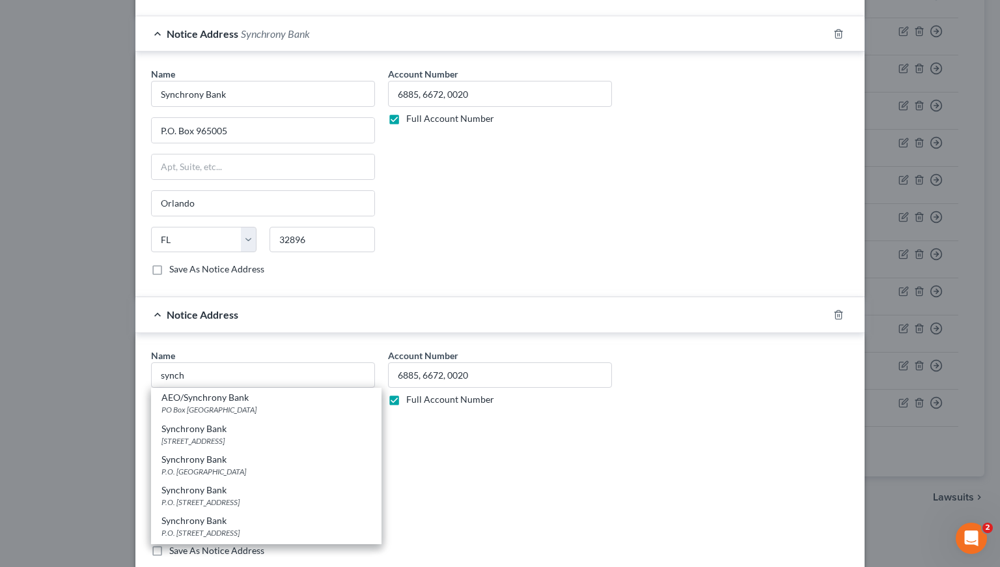
click at [485, 478] on div "Account Number 6885, 6672, 0020 Full Account Number" at bounding box center [500, 457] width 237 height 219
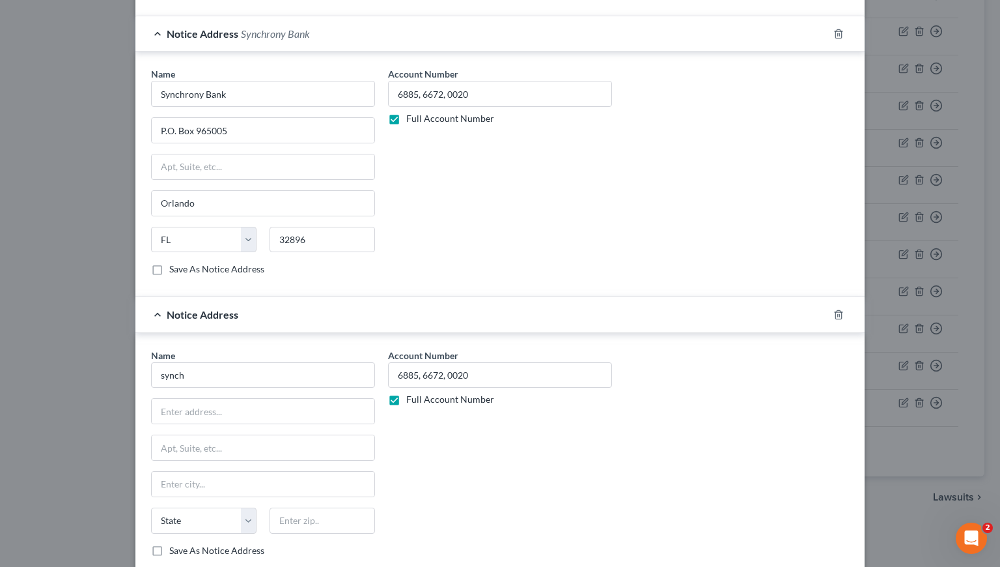
click at [445, 479] on div "Account Number 6885, 6672, 0020 Full Account Number" at bounding box center [500, 457] width 237 height 219
drag, startPoint x: 236, startPoint y: 377, endPoint x: 142, endPoint y: 372, distance: 93.9
click at [151, 369] on input "synch" at bounding box center [263, 375] width 224 height 26
drag, startPoint x: 562, startPoint y: 488, endPoint x: 569, endPoint y: 459, distance: 30.0
click at [563, 488] on div "Account Number 6885, 6672, 0020 Full Account Number" at bounding box center [500, 457] width 237 height 219
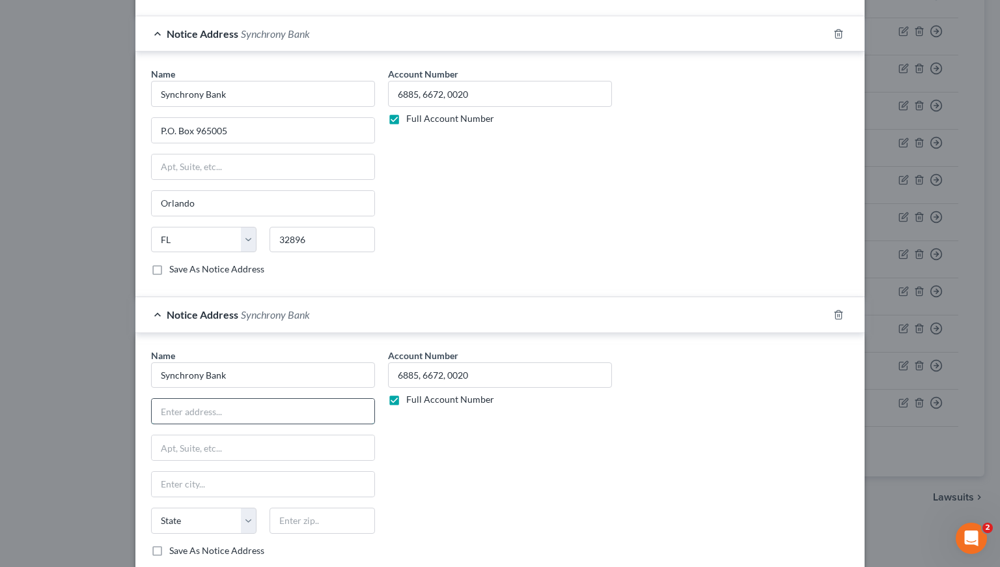
click at [184, 413] on input "text" at bounding box center [263, 411] width 223 height 25
click at [316, 519] on input "text" at bounding box center [323, 520] width 106 height 26
drag, startPoint x: 501, startPoint y: 521, endPoint x: 505, endPoint y: 504, distance: 17.5
click at [501, 518] on div "Account Number 6885, 6672, 0020 Full Account Number" at bounding box center [500, 457] width 237 height 219
drag, startPoint x: 213, startPoint y: 483, endPoint x: 202, endPoint y: 489, distance: 12.8
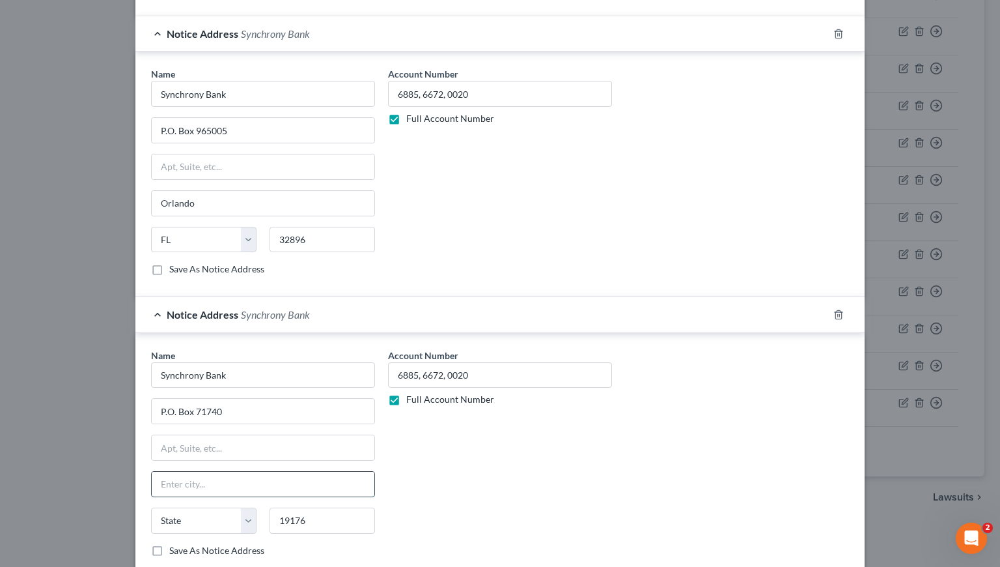
click at [212, 482] on input "text" at bounding box center [263, 484] width 223 height 25
click at [189, 517] on select "State AL AK AR AZ CA CO CT DE DC FL GA GU HI ID IL IN IA KS KY LA ME MD MA MI M…" at bounding box center [204, 520] width 106 height 26
click at [151, 507] on select "State AL AK AR AZ CA CO CT DE DC FL GA GU HI ID IL IN IA KS KY LA ME MD MA MI M…" at bounding box center [204, 520] width 106 height 26
click at [597, 476] on div "Account Number 6885, 6672, 0020 Full Account Number" at bounding box center [500, 457] width 237 height 219
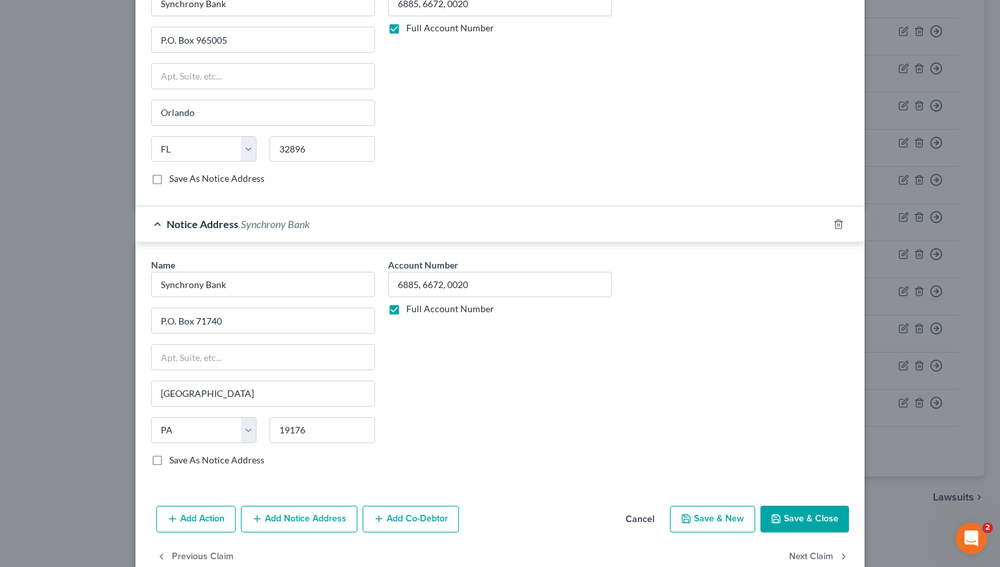
scroll to position [475, 0]
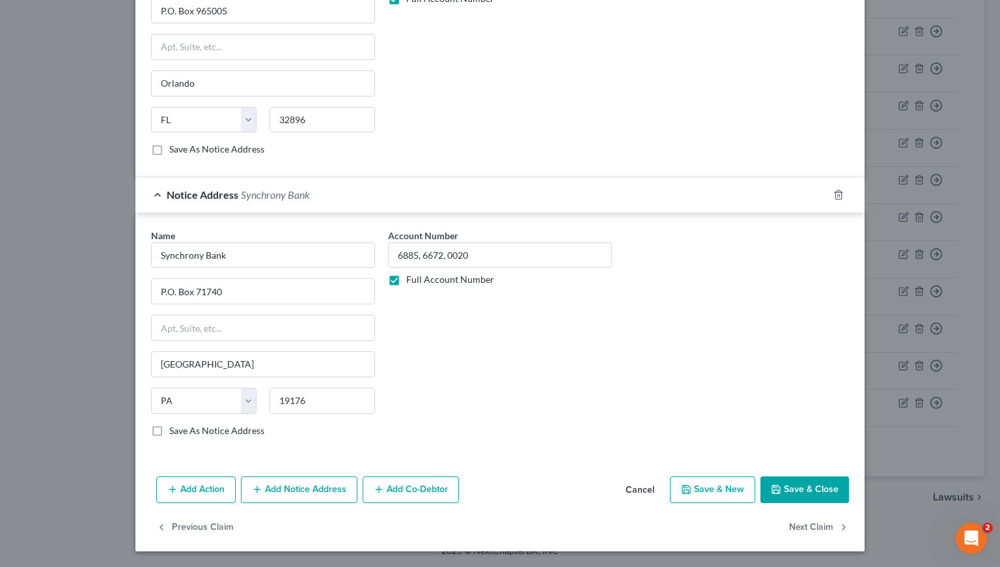
click at [169, 431] on label "Save As Notice Address" at bounding box center [216, 430] width 95 height 13
click at [175, 431] on input "Save As Notice Address" at bounding box center [179, 428] width 8 height 8
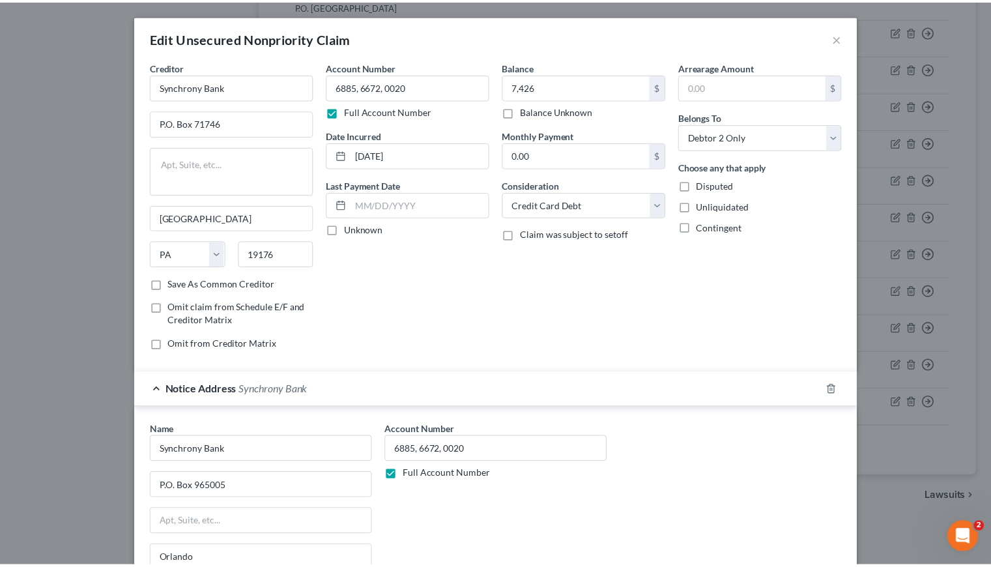
scroll to position [468, 0]
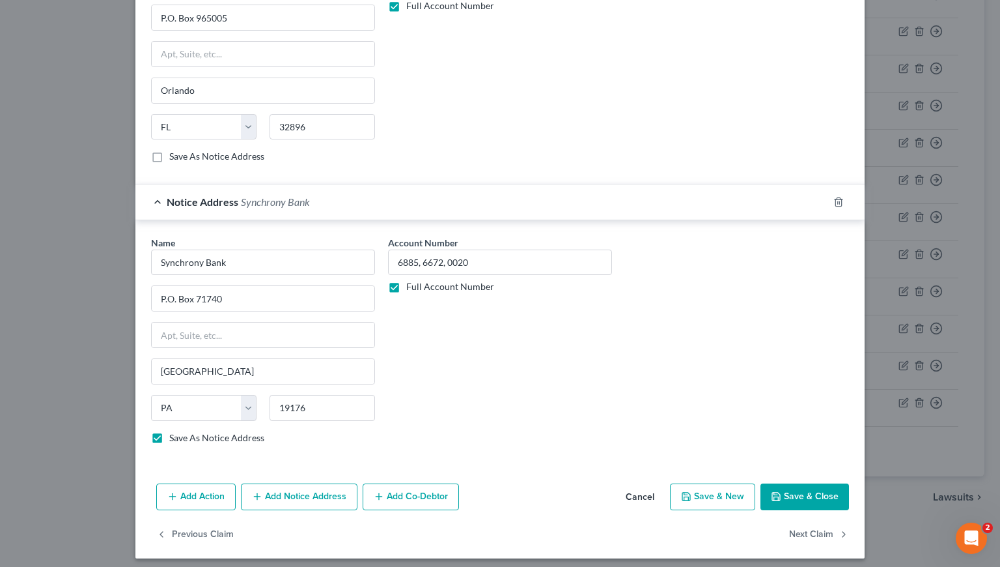
click at [793, 494] on button "Save & Close" at bounding box center [805, 496] width 89 height 27
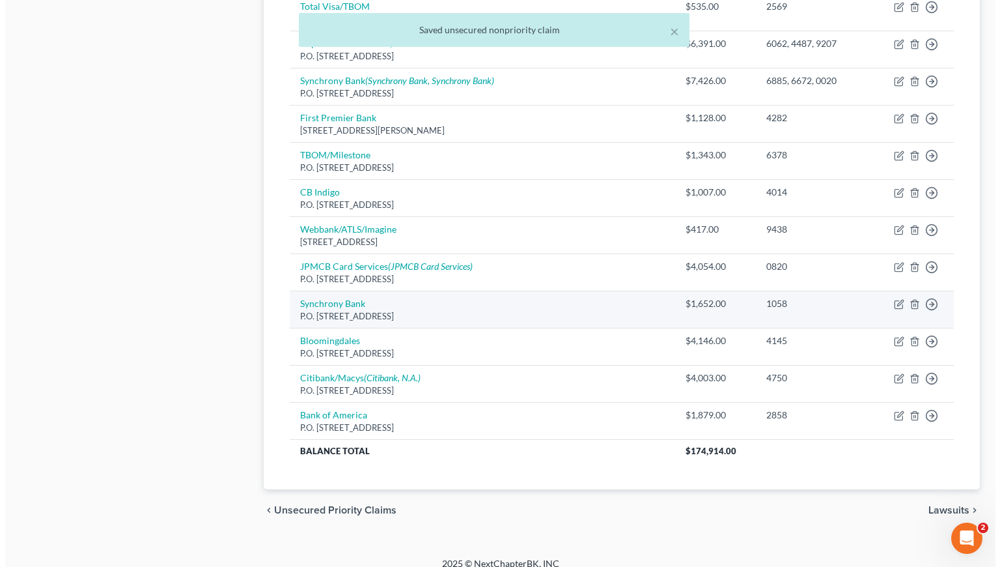
scroll to position [938, 0]
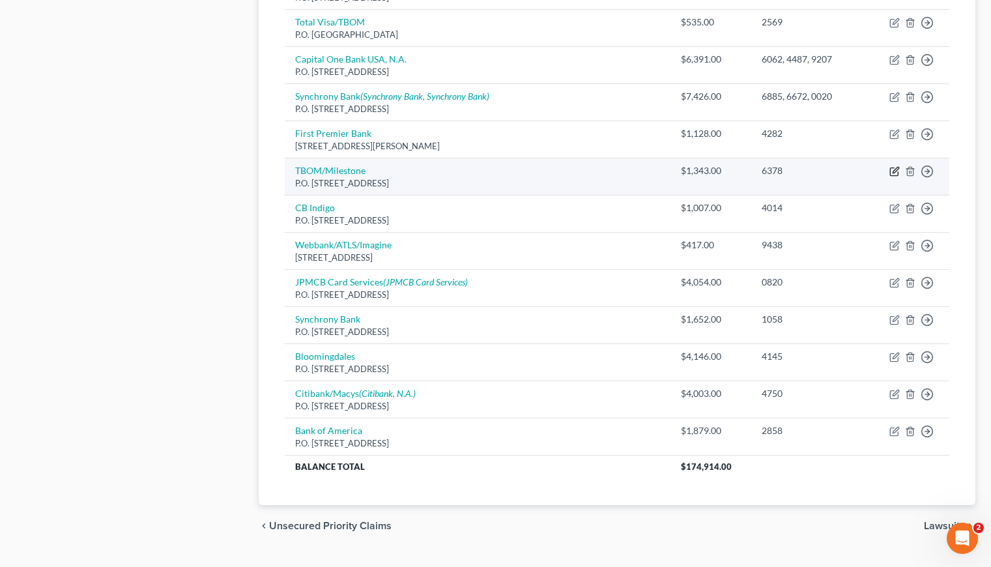
click at [894, 171] on icon "button" at bounding box center [894, 171] width 10 height 10
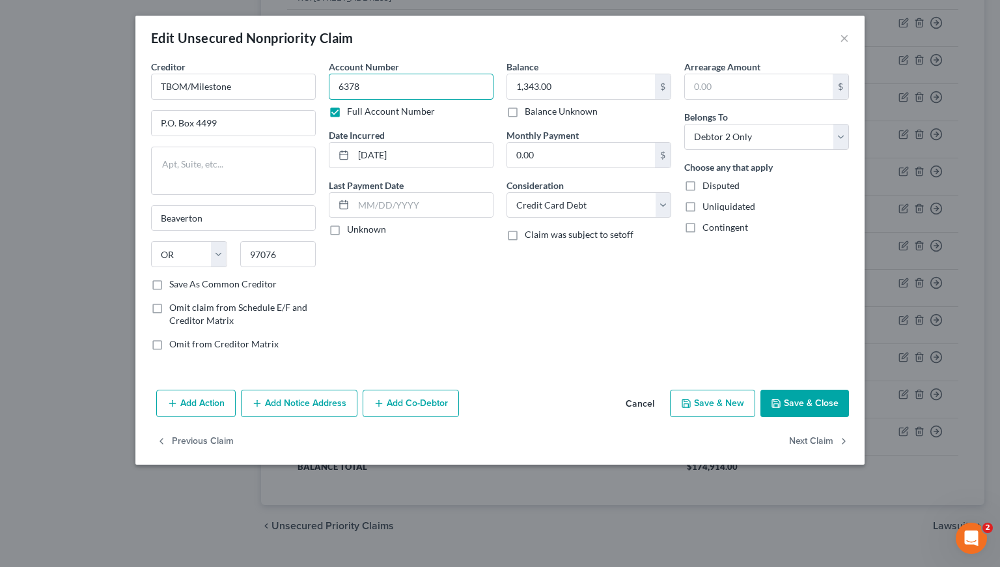
click at [388, 80] on input "6378" at bounding box center [411, 87] width 165 height 26
click at [553, 86] on input "1,343.00" at bounding box center [581, 86] width 148 height 25
click at [708, 406] on button "Save & New" at bounding box center [712, 402] width 85 height 27
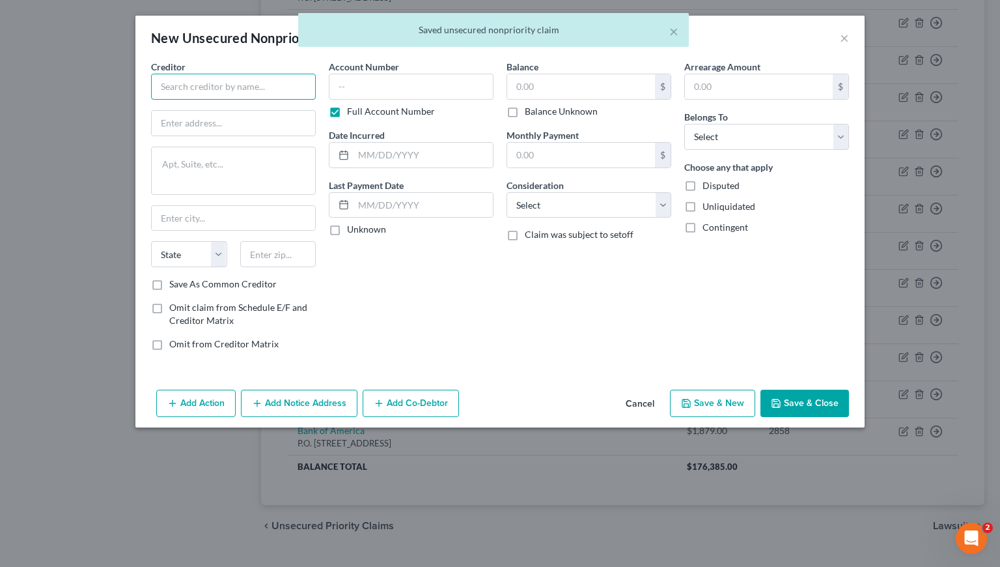
click at [246, 86] on input "text" at bounding box center [233, 87] width 165 height 26
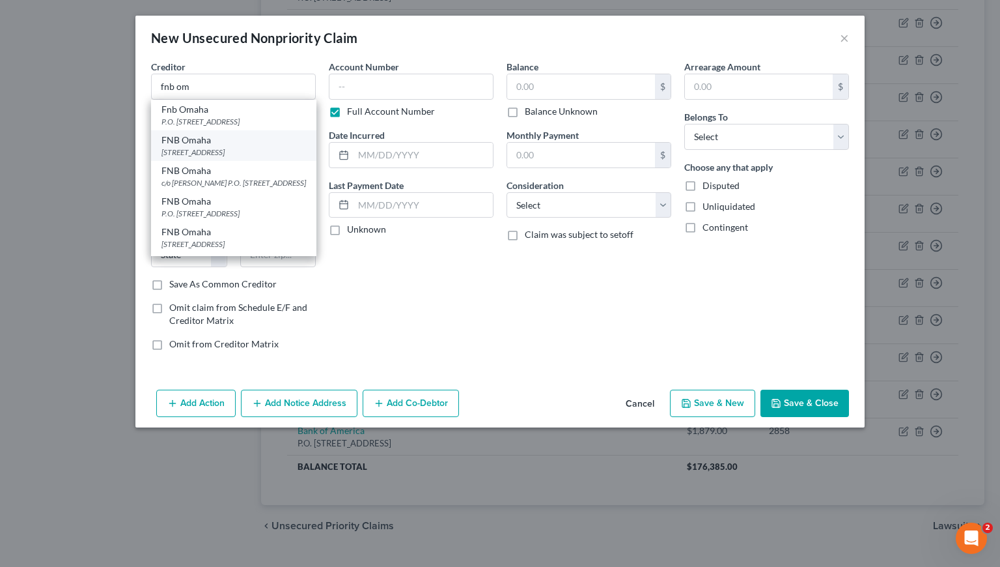
click at [221, 148] on div "1620 Dodge St., Omaha, NE 68197" at bounding box center [234, 152] width 145 height 11
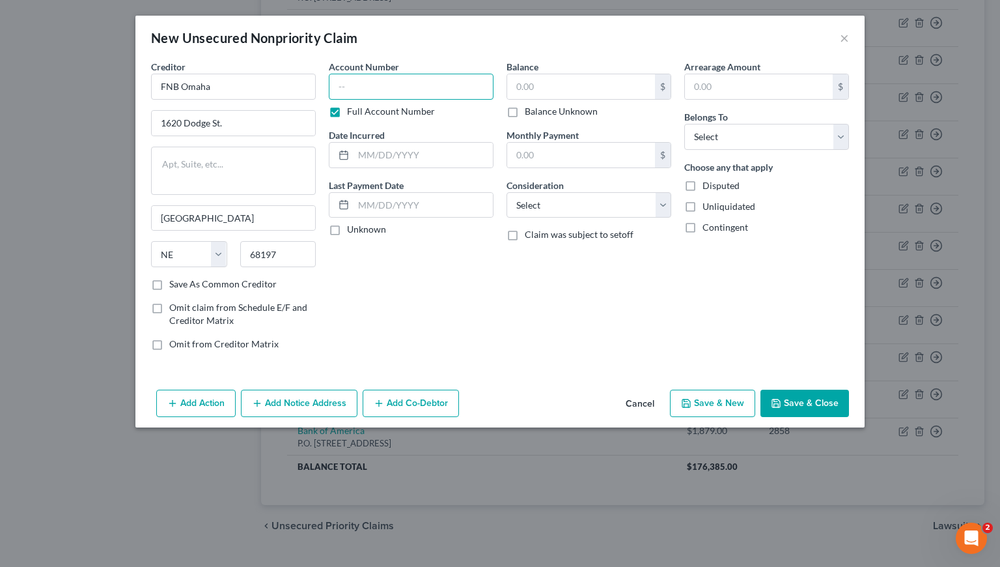
click at [397, 83] on input "text" at bounding box center [411, 87] width 165 height 26
click at [375, 150] on input "text" at bounding box center [423, 155] width 139 height 25
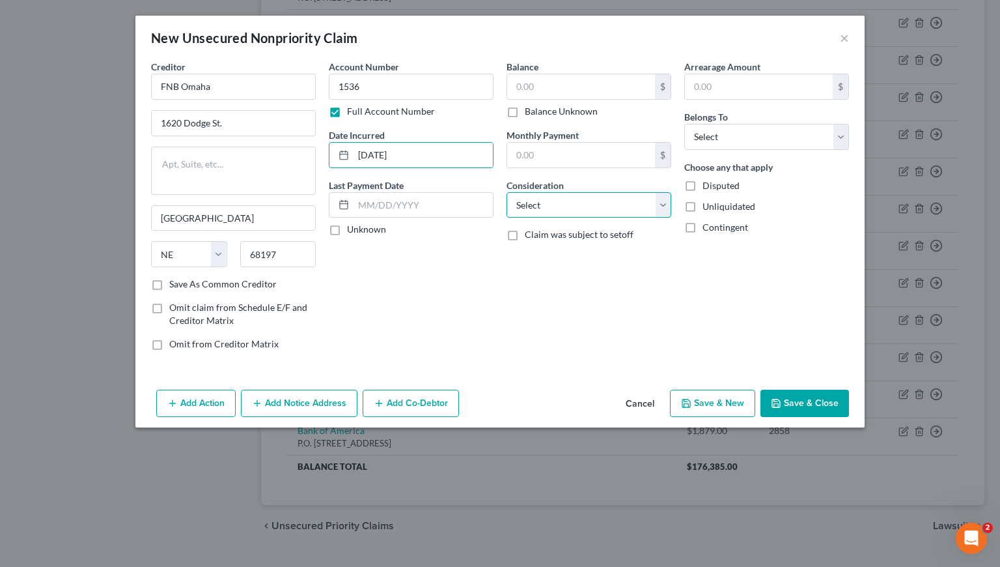
click at [563, 206] on select "Select Cable / Satellite Services Collection Agency Credit Card Debt Debt Couns…" at bounding box center [589, 205] width 165 height 26
click at [507, 192] on select "Select Cable / Satellite Services Collection Agency Credit Card Debt Debt Couns…" at bounding box center [589, 205] width 165 height 26
click at [715, 139] on select "Select Debtor 1 Only Debtor 2 Only Debtor 1 And Debtor 2 Only At Least One Of T…" at bounding box center [766, 137] width 165 height 26
click at [684, 124] on select "Select Debtor 1 Only Debtor 2 Only Debtor 1 And Debtor 2 Only At Least One Of T…" at bounding box center [766, 137] width 165 height 26
click at [567, 78] on input "text" at bounding box center [581, 86] width 148 height 25
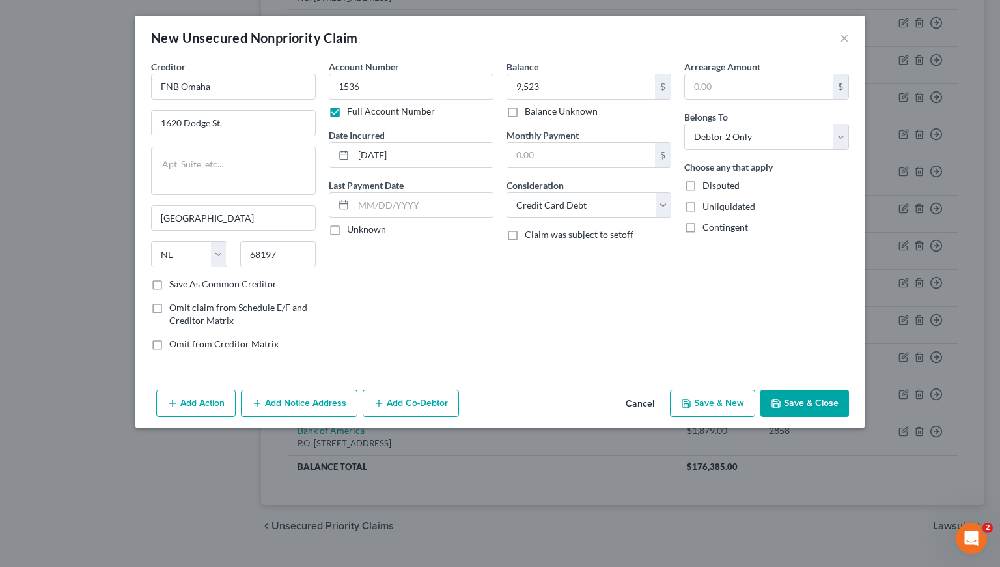
click at [820, 397] on button "Save & Close" at bounding box center [805, 402] width 89 height 27
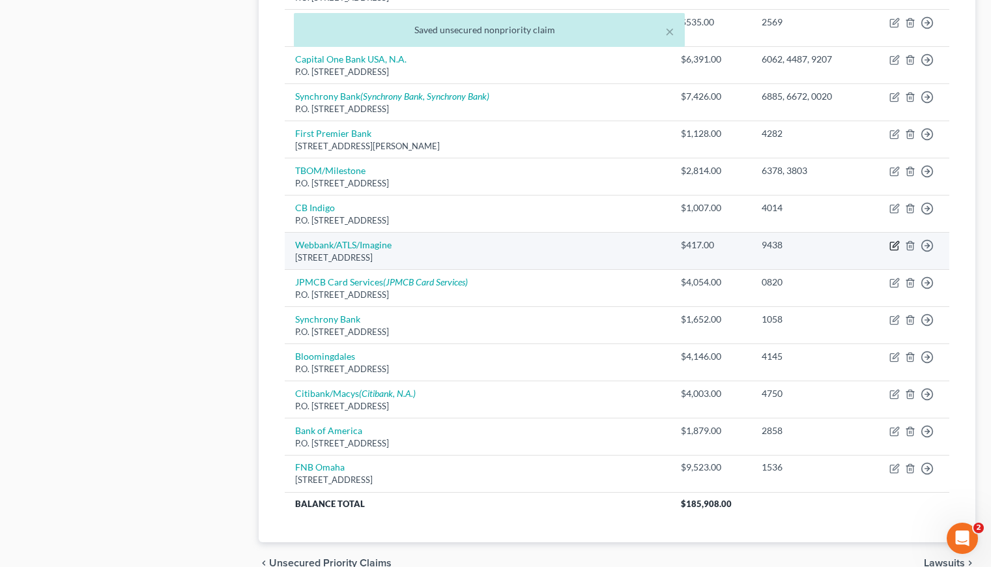
click at [895, 244] on icon "button" at bounding box center [894, 245] width 10 height 10
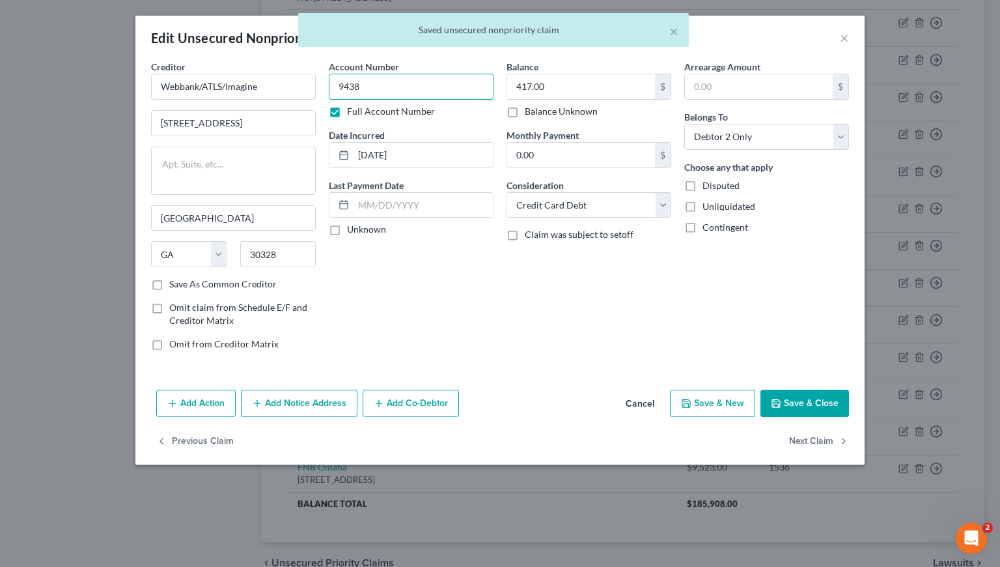
click at [411, 81] on input "9438" at bounding box center [411, 87] width 165 height 26
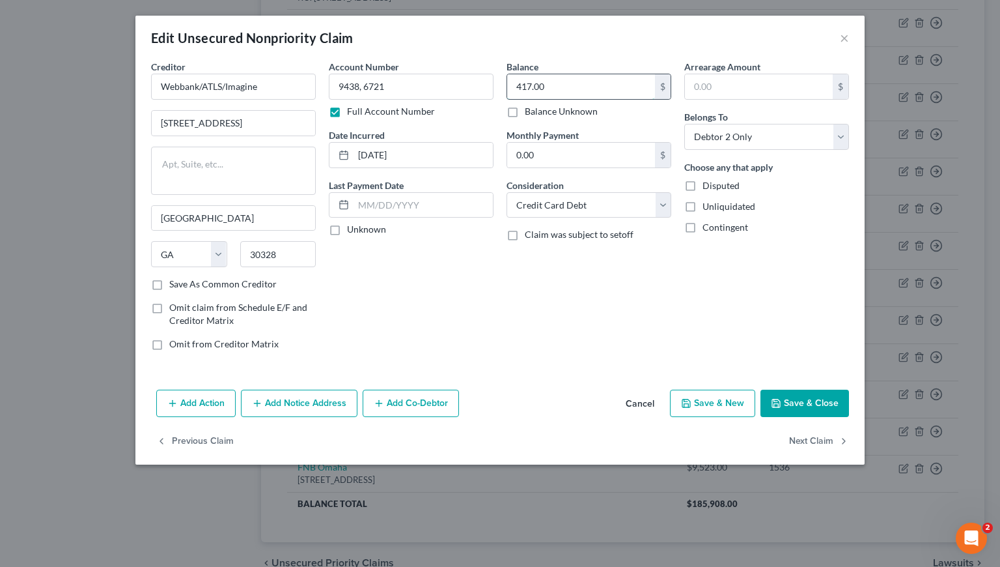
click at [573, 94] on input "417.00" at bounding box center [581, 86] width 148 height 25
click at [310, 408] on button "Add Notice Address" at bounding box center [299, 402] width 117 height 27
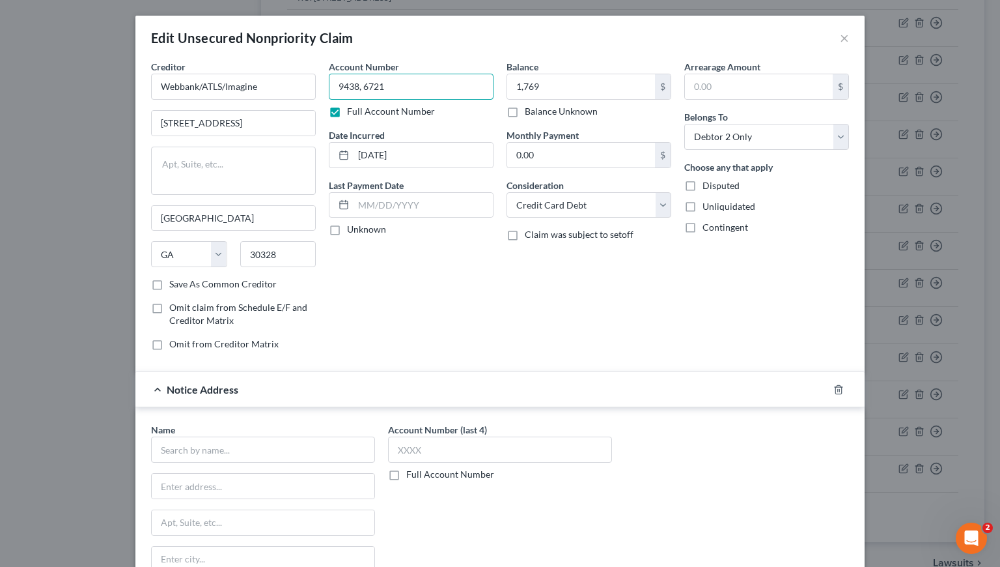
drag, startPoint x: 396, startPoint y: 84, endPoint x: 328, endPoint y: 83, distance: 68.4
click at [329, 83] on input "9438, 6721" at bounding box center [411, 87] width 165 height 26
click at [440, 451] on input "text" at bounding box center [500, 449] width 224 height 26
click at [406, 471] on label "Full Account Number" at bounding box center [450, 474] width 88 height 13
click at [412, 471] on input "Full Account Number" at bounding box center [416, 472] width 8 height 8
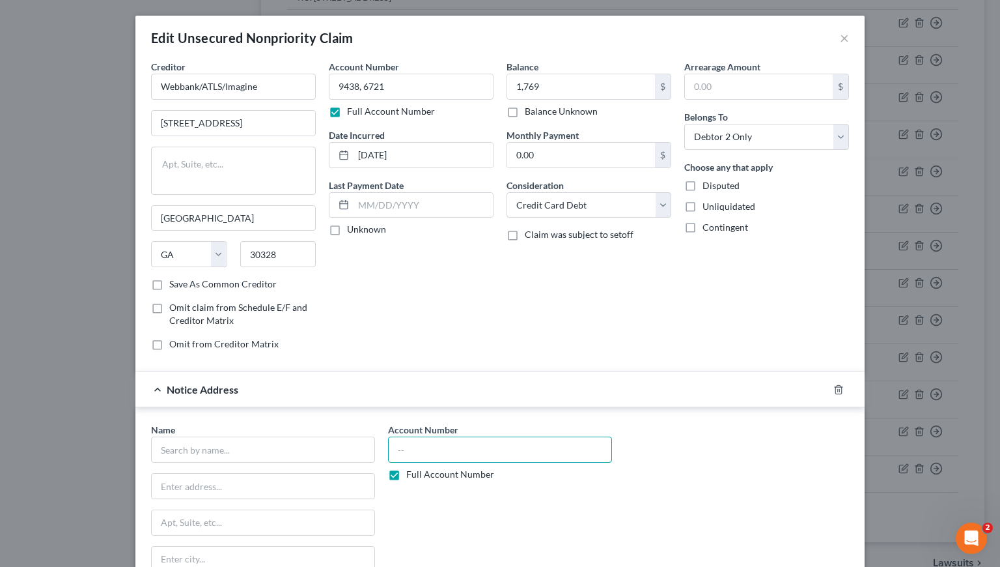
click at [408, 449] on input "text" at bounding box center [500, 449] width 224 height 26
paste input "9438, 6721"
click at [315, 446] on input "text" at bounding box center [263, 449] width 224 height 26
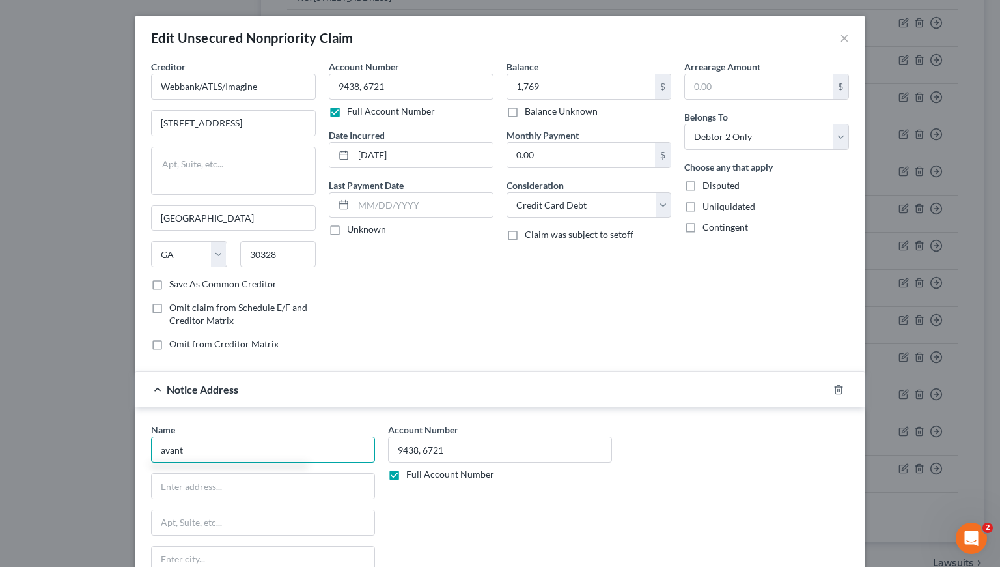
scroll to position [194, 0]
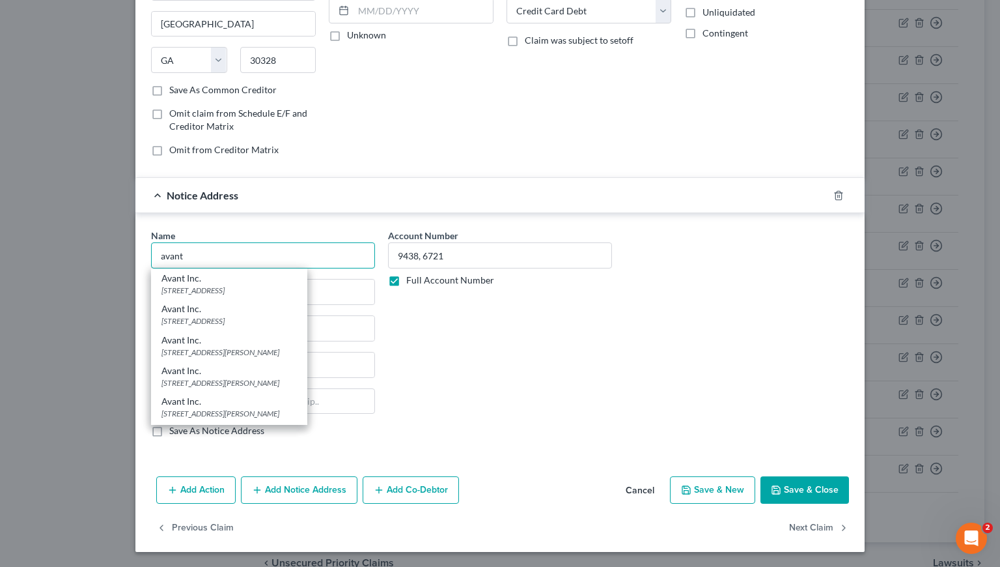
drag, startPoint x: 218, startPoint y: 258, endPoint x: 135, endPoint y: 258, distance: 83.4
click at [135, 258] on div "Name * avant Avant Inc. 222 W. Merchandise Mart, P, Chicago, IL 60654 Avant Inc…" at bounding box center [499, 335] width 729 height 245
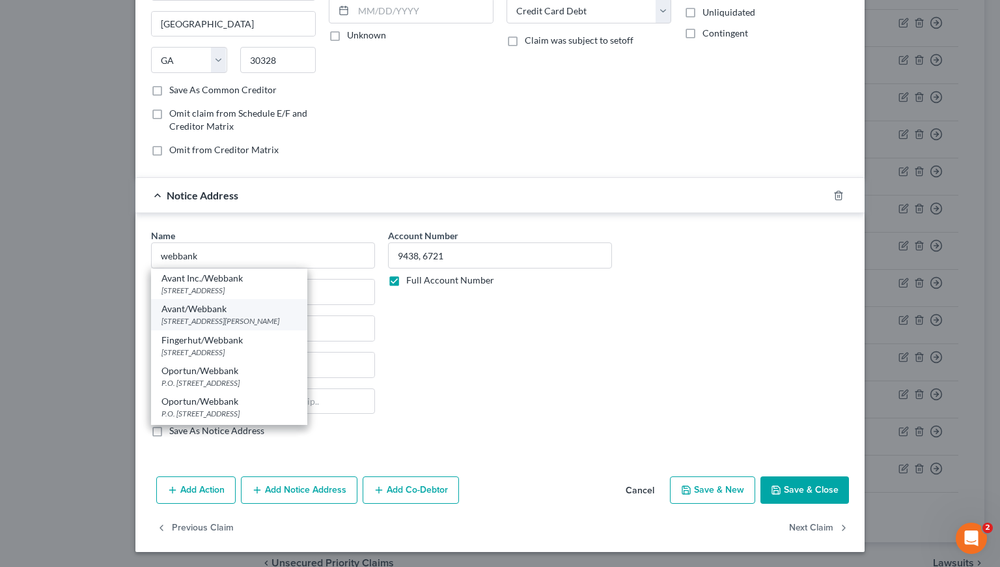
click at [200, 315] on div "222 N. LaSalle Street Suite 1700, Chicago, IL 60601" at bounding box center [229, 320] width 135 height 11
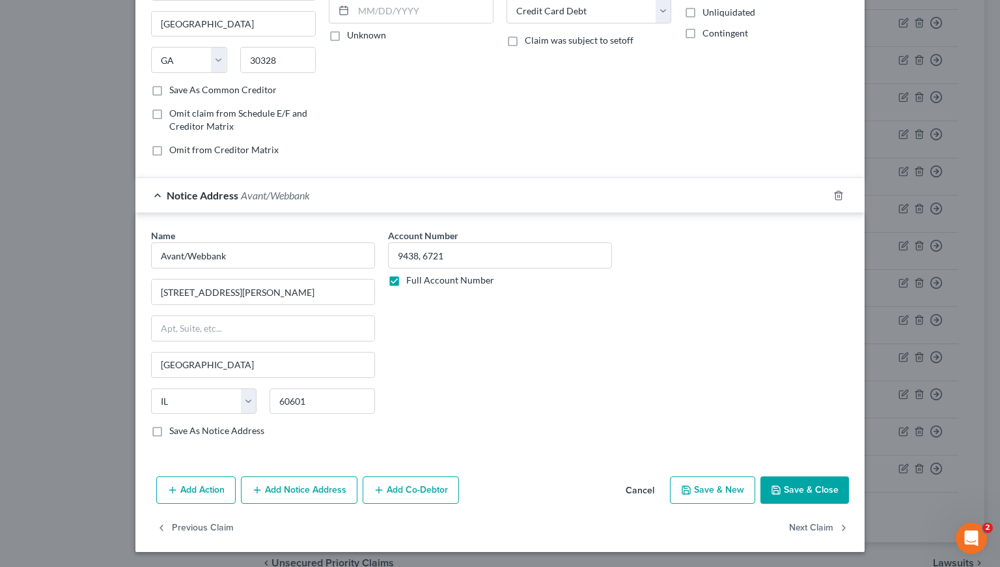
click at [804, 485] on button "Save & Close" at bounding box center [805, 489] width 89 height 27
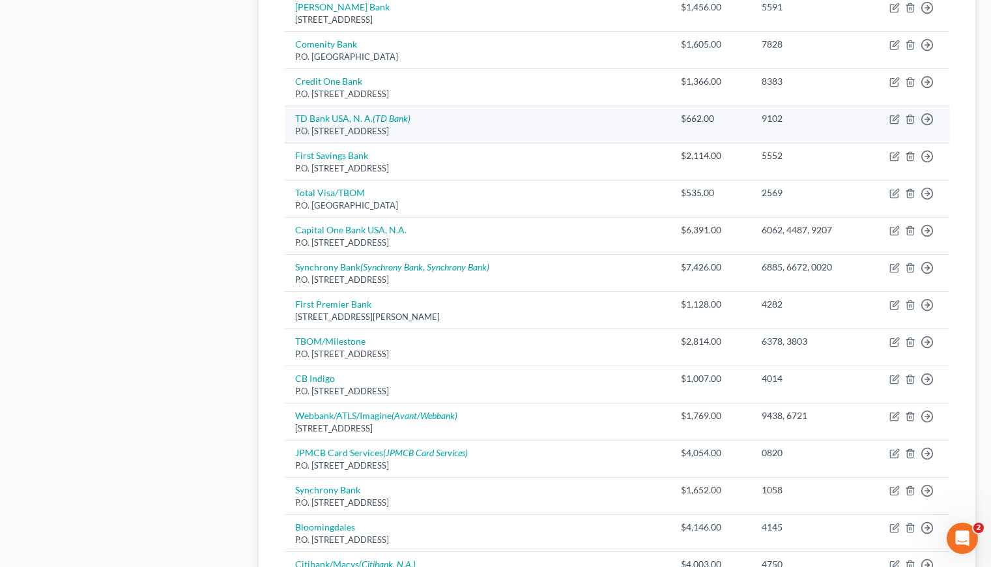
scroll to position [659, 0]
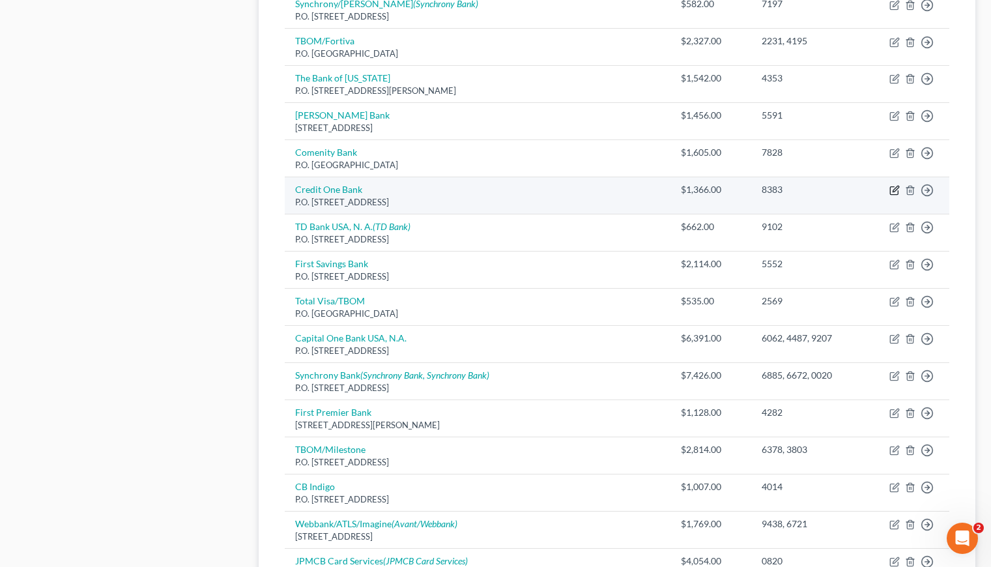
click at [894, 190] on icon "button" at bounding box center [894, 190] width 10 height 10
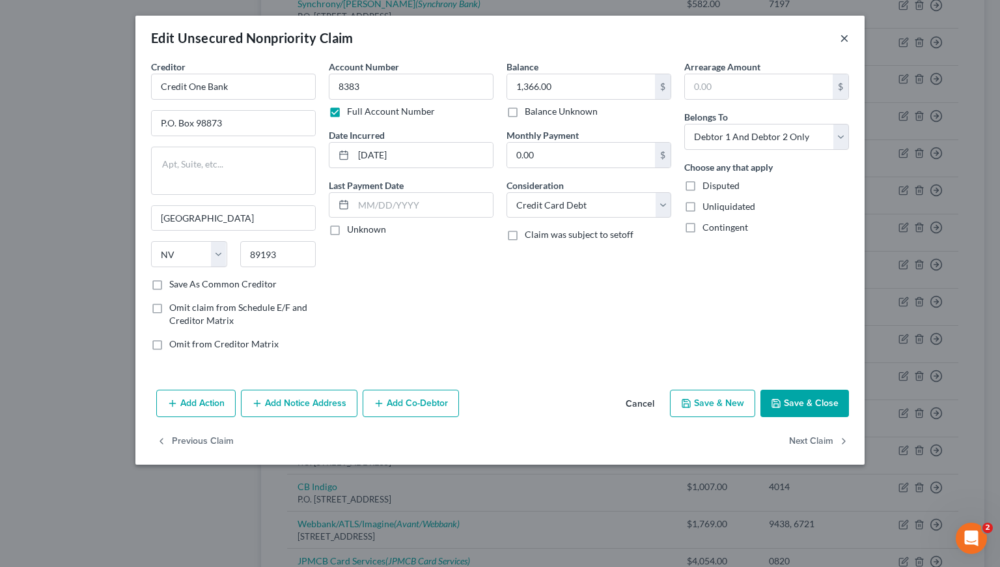
click at [845, 41] on button "×" at bounding box center [844, 38] width 9 height 16
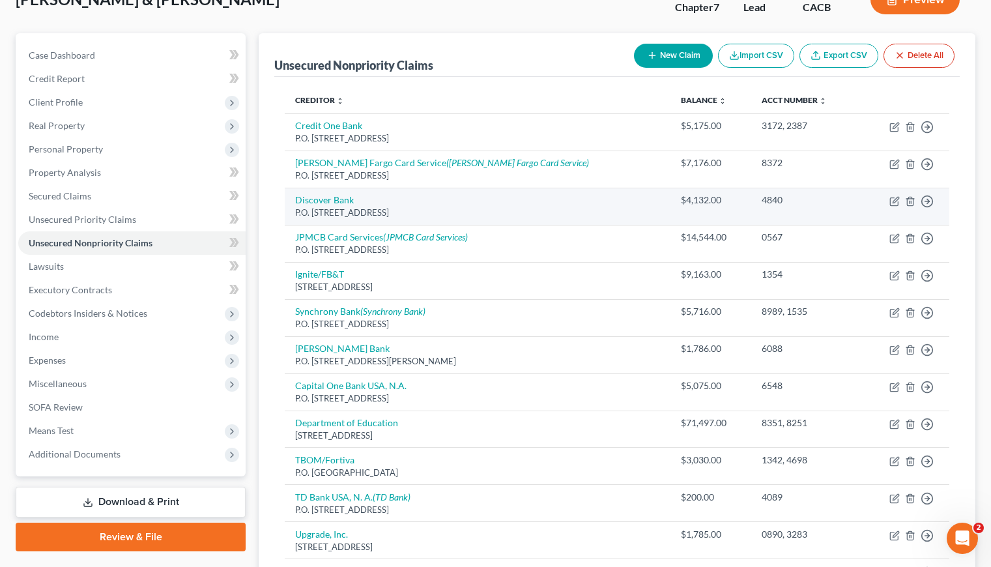
scroll to position [0, 0]
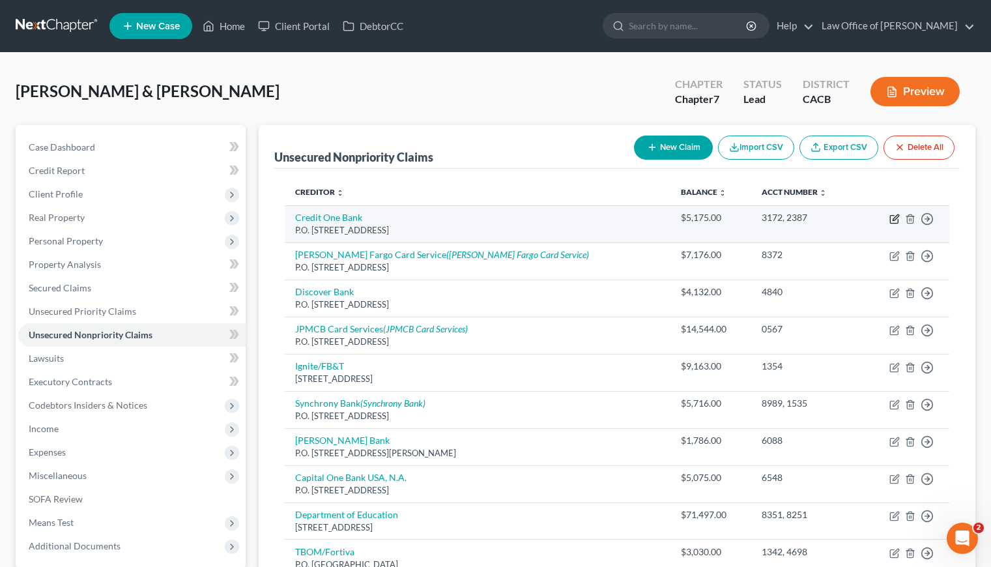
click at [892, 219] on icon "button" at bounding box center [895, 217] width 6 height 6
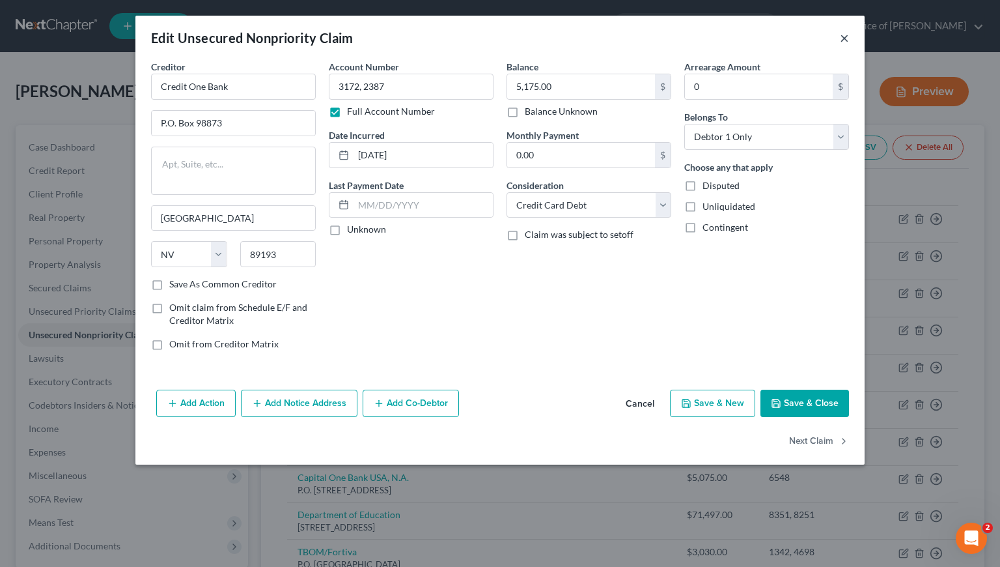
click at [846, 40] on button "×" at bounding box center [844, 38] width 9 height 16
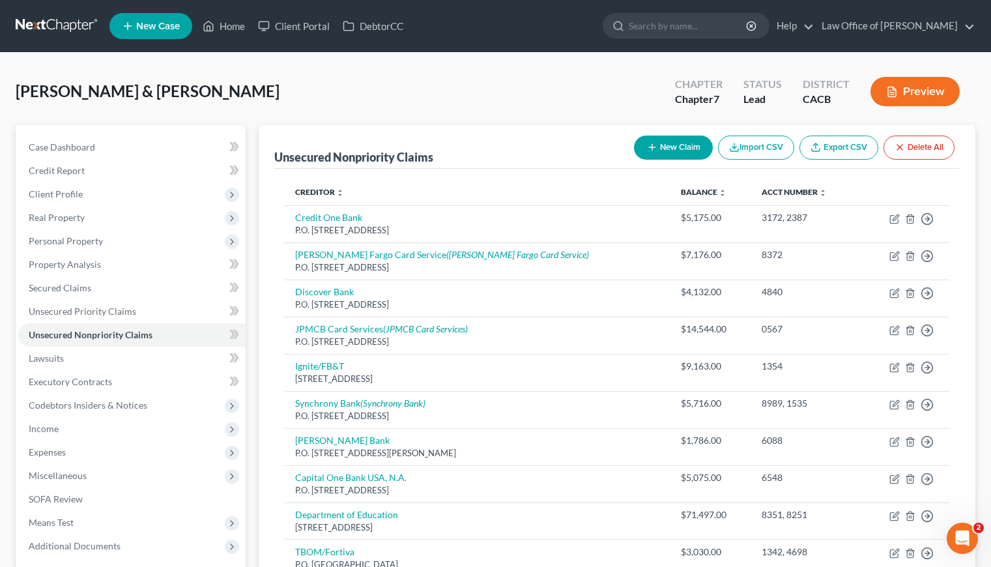
click at [666, 147] on button "New Claim" at bounding box center [673, 147] width 79 height 24
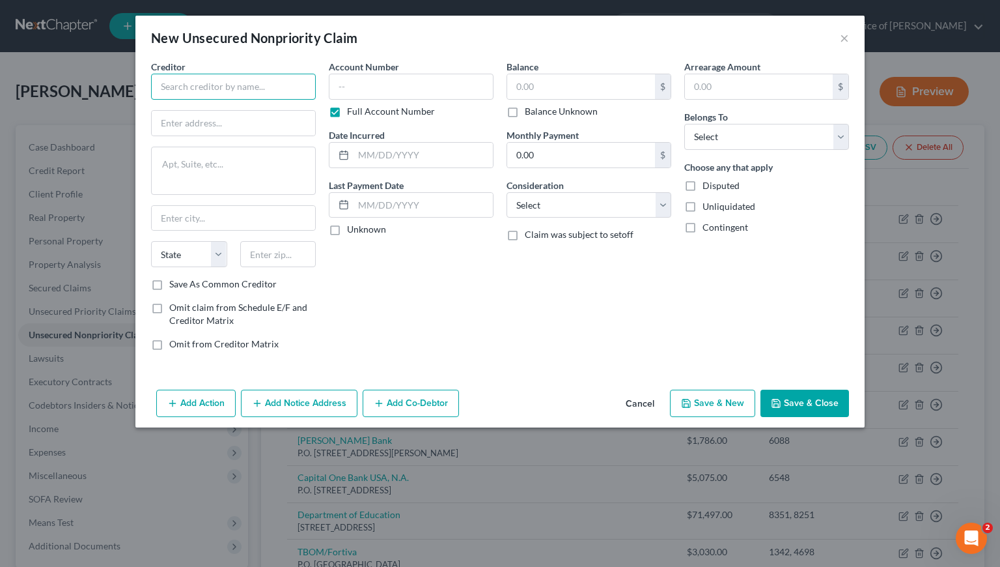
click at [190, 86] on input "text" at bounding box center [233, 87] width 165 height 26
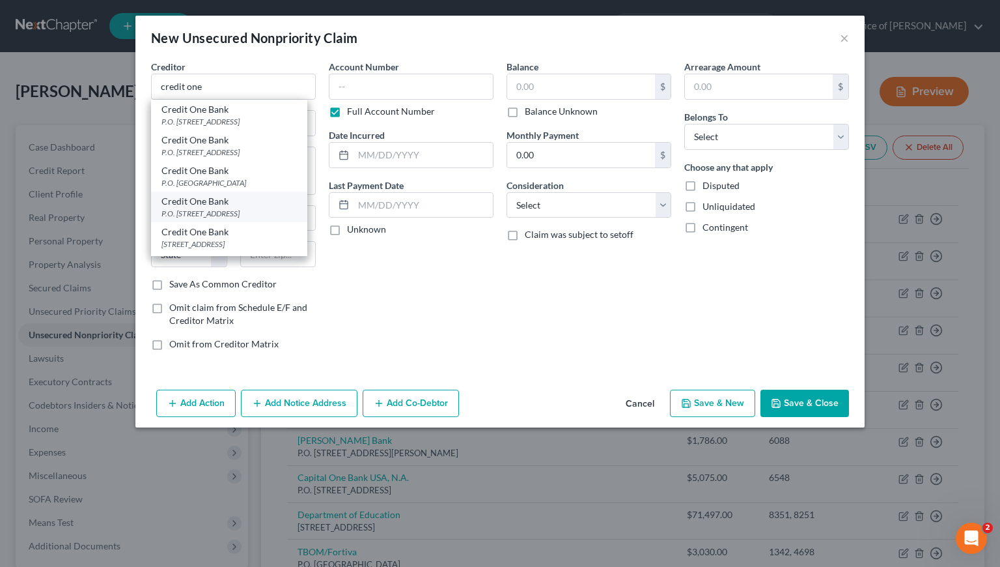
click at [263, 202] on div "Credit One Bank" at bounding box center [229, 201] width 135 height 13
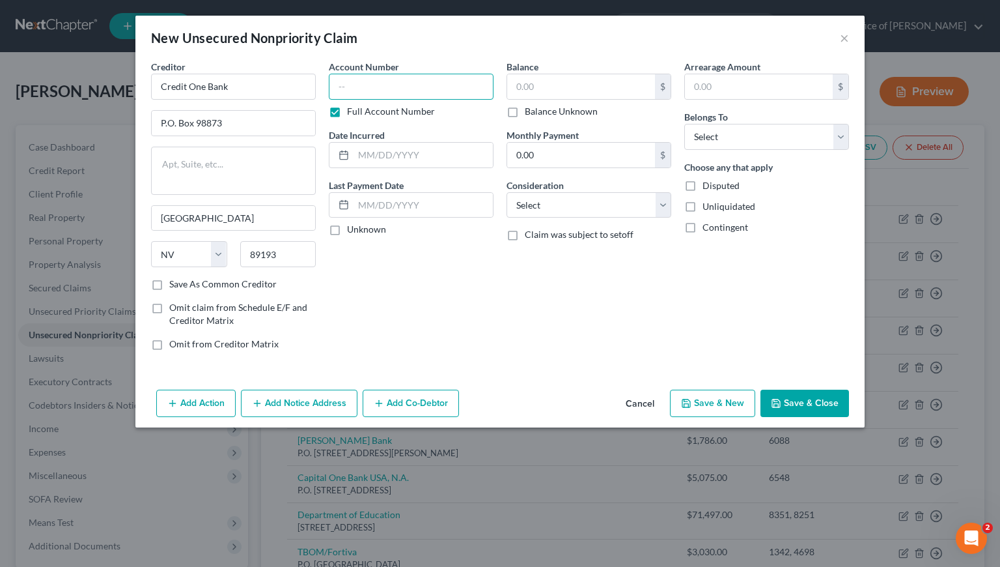
click at [412, 83] on input "text" at bounding box center [411, 87] width 165 height 26
click at [432, 158] on input "text" at bounding box center [423, 155] width 139 height 25
click at [561, 85] on input "text" at bounding box center [581, 86] width 148 height 25
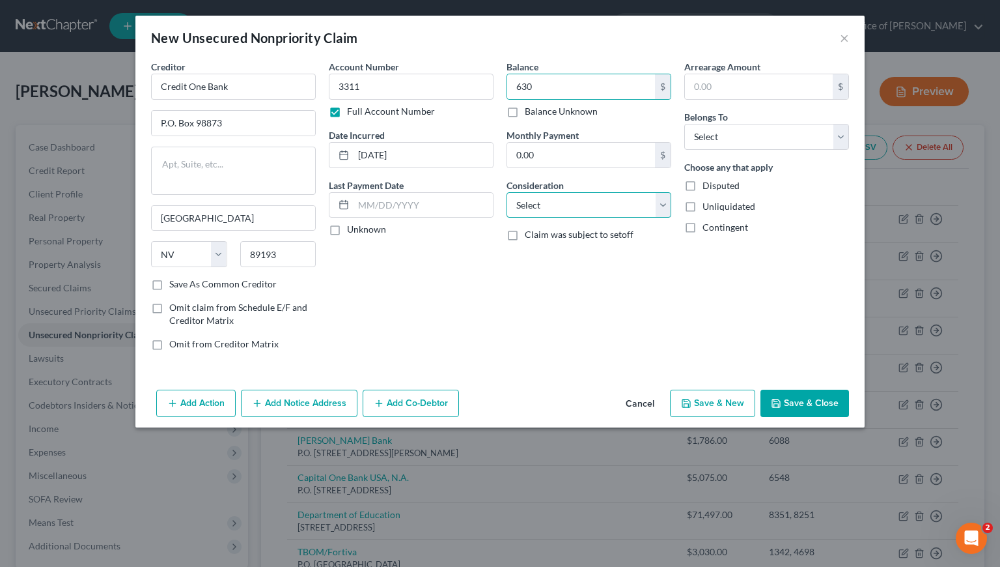
click at [587, 206] on select "Select Cable / Satellite Services Collection Agency Credit Card Debt Debt Couns…" at bounding box center [589, 205] width 165 height 26
click at [507, 192] on select "Select Cable / Satellite Services Collection Agency Credit Card Debt Debt Couns…" at bounding box center [589, 205] width 165 height 26
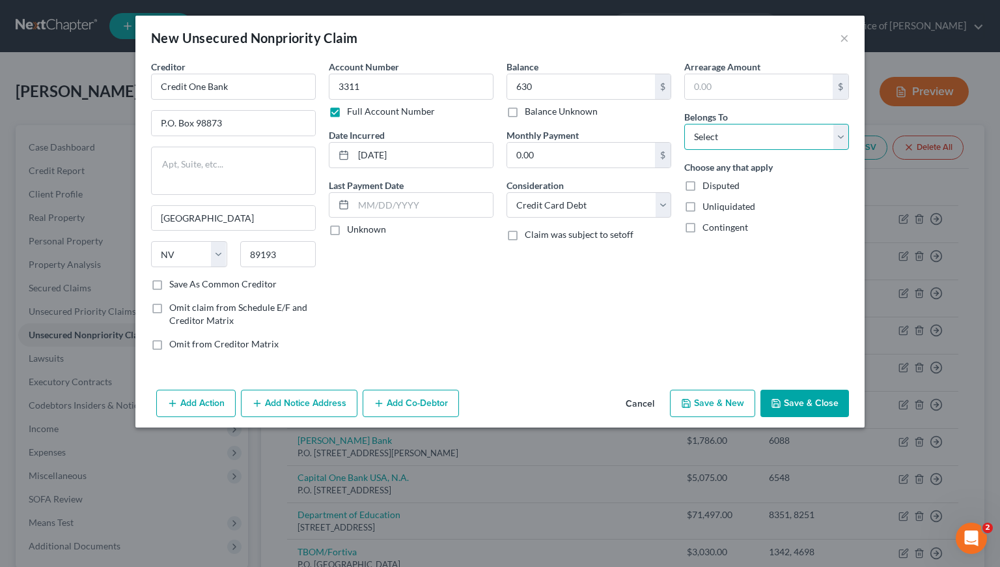
click at [739, 141] on select "Select Debtor 1 Only Debtor 2 Only Debtor 1 And Debtor 2 Only At Least One Of T…" at bounding box center [766, 137] width 165 height 26
click at [684, 124] on select "Select Debtor 1 Only Debtor 2 Only Debtor 1 And Debtor 2 Only At Least One Of T…" at bounding box center [766, 137] width 165 height 26
click at [818, 400] on button "Save & Close" at bounding box center [805, 402] width 89 height 27
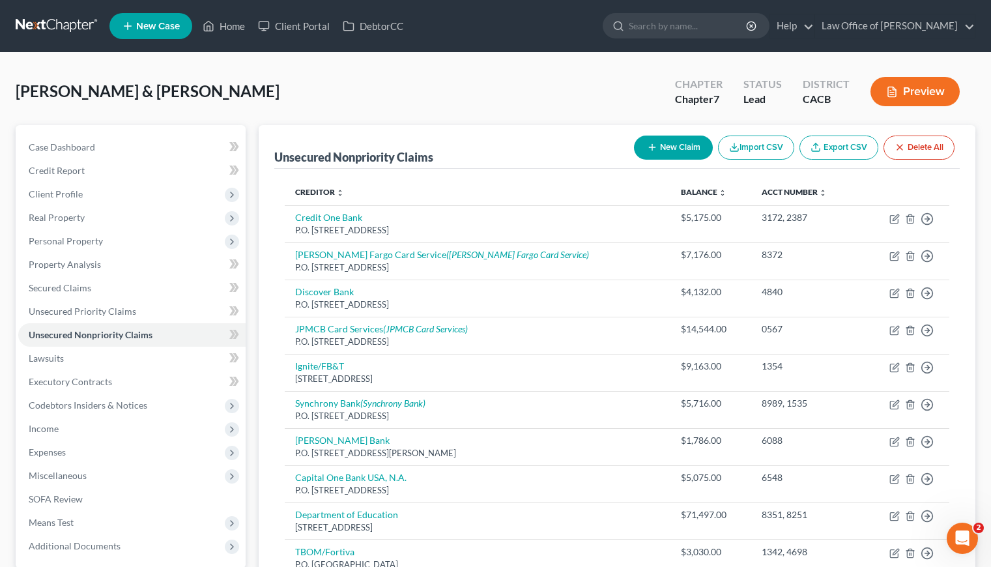
click at [668, 141] on button "New Claim" at bounding box center [673, 147] width 79 height 24
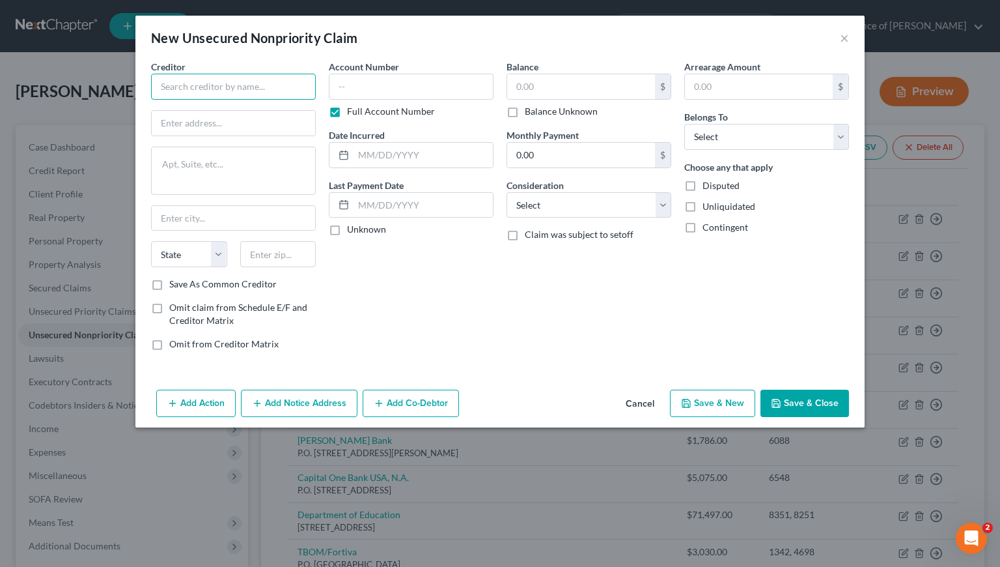
click at [270, 89] on input "text" at bounding box center [233, 87] width 165 height 26
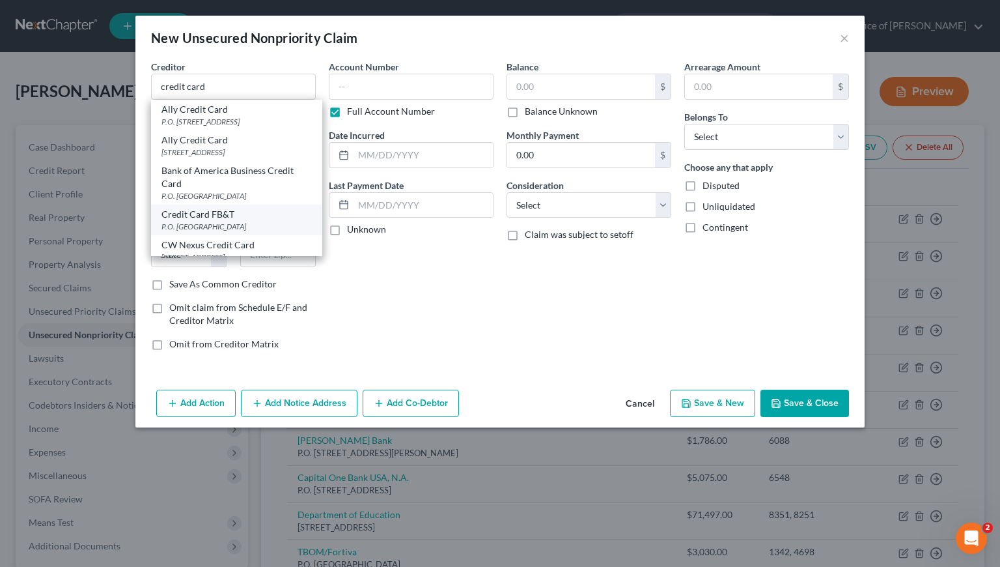
click at [206, 232] on div "P.O. Box 84064, Columbus, GA 31908" at bounding box center [237, 226] width 150 height 11
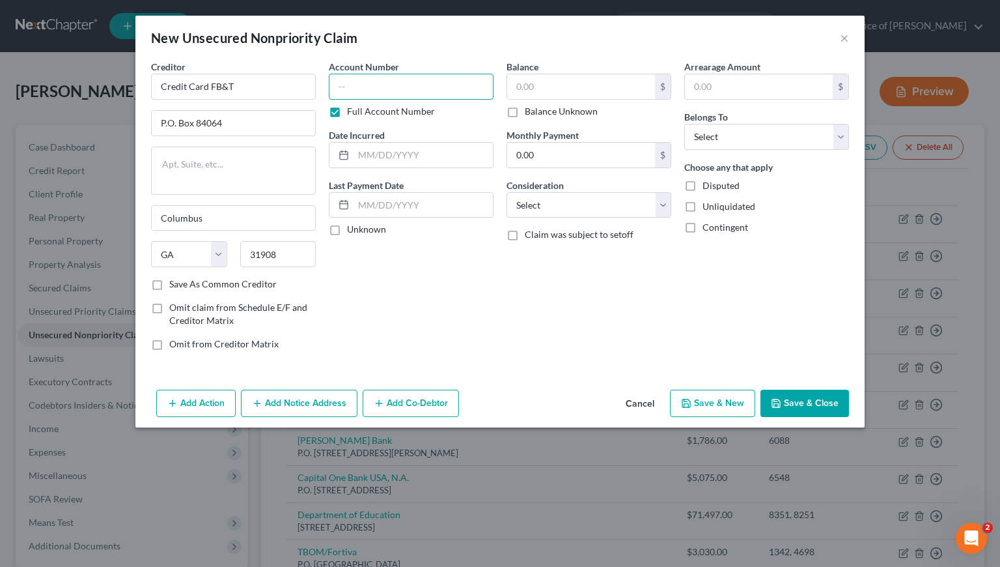
click at [395, 88] on input "text" at bounding box center [411, 87] width 165 height 26
click at [564, 216] on select "Select Cable / Satellite Services Collection Agency Credit Card Debt Debt Couns…" at bounding box center [589, 205] width 165 height 26
click at [507, 192] on select "Select Cable / Satellite Services Collection Agency Credit Card Debt Debt Couns…" at bounding box center [589, 205] width 165 height 26
click at [757, 135] on select "Select Debtor 1 Only Debtor 2 Only Debtor 1 And Debtor 2 Only At Least One Of T…" at bounding box center [766, 137] width 165 height 26
click at [684, 124] on select "Select Debtor 1 Only Debtor 2 Only Debtor 1 And Debtor 2 Only At Least One Of T…" at bounding box center [766, 137] width 165 height 26
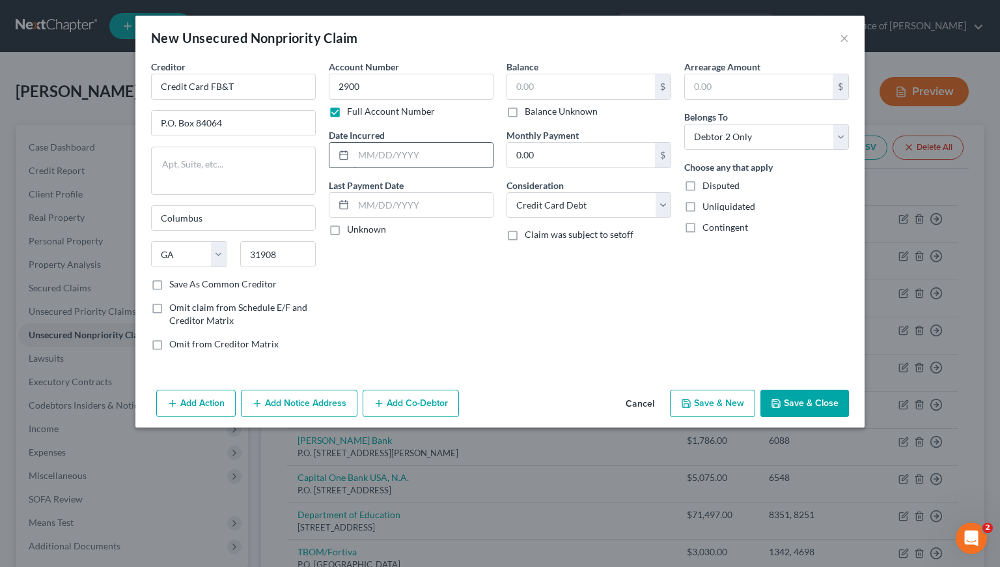
click at [399, 154] on input "text" at bounding box center [423, 155] width 139 height 25
click at [529, 87] on input "text" at bounding box center [581, 86] width 148 height 25
click at [806, 409] on button "Save & Close" at bounding box center [805, 402] width 89 height 27
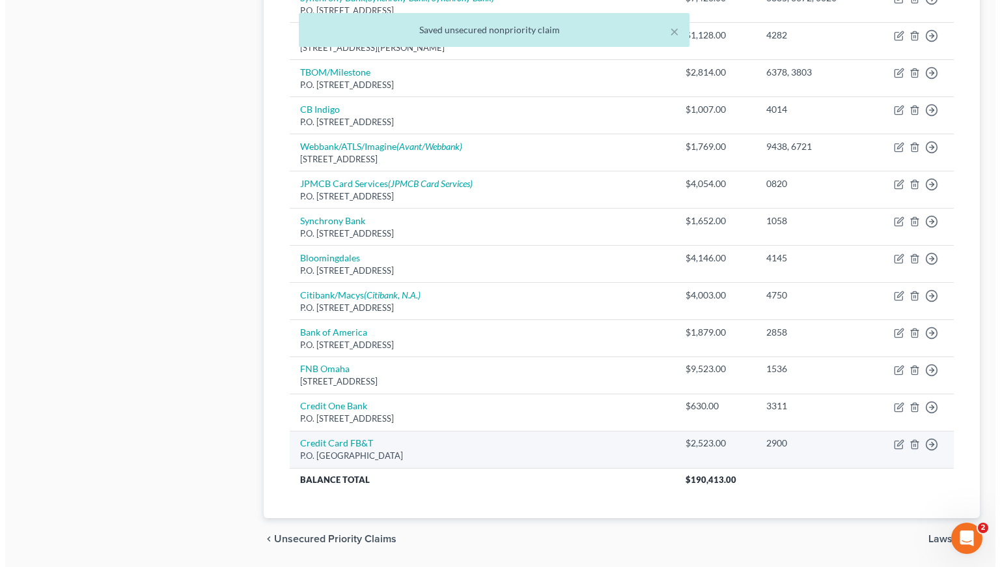
scroll to position [1078, 0]
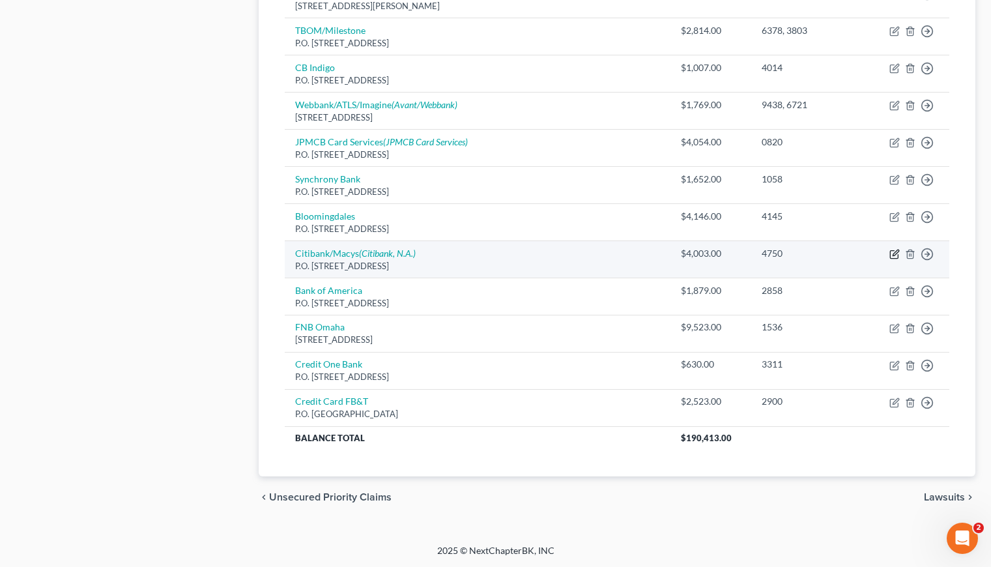
click at [894, 252] on icon "button" at bounding box center [895, 252] width 6 height 6
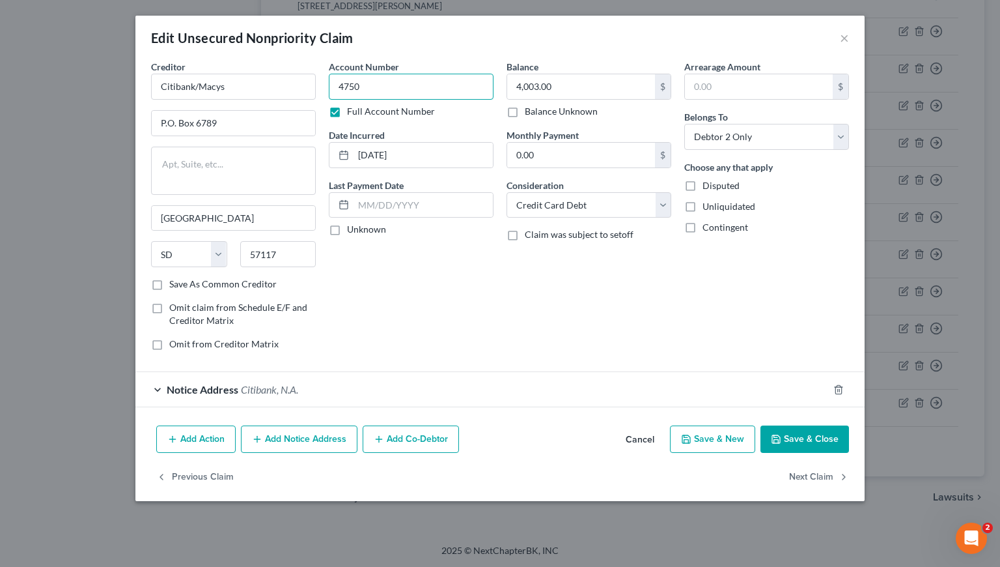
click at [386, 87] on input "4750" at bounding box center [411, 87] width 165 height 26
click at [585, 89] on input "4,003.00" at bounding box center [581, 86] width 148 height 25
drag, startPoint x: 419, startPoint y: 87, endPoint x: 328, endPoint y: 91, distance: 91.9
click at [329, 91] on input "4750, 4547" at bounding box center [411, 87] width 165 height 26
click at [425, 381] on div "Notice Address Citibank, N.A." at bounding box center [481, 389] width 693 height 35
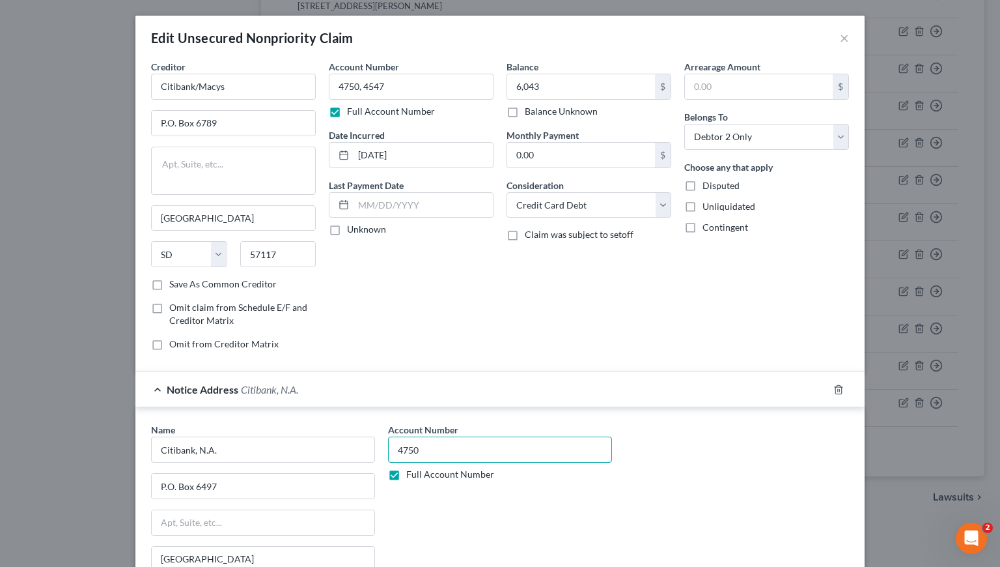
drag, startPoint x: 425, startPoint y: 447, endPoint x: 379, endPoint y: 447, distance: 45.6
click at [382, 447] on div "Account Number 4750 Full Account Number" at bounding box center [500, 532] width 237 height 219
paste input ", 4547"
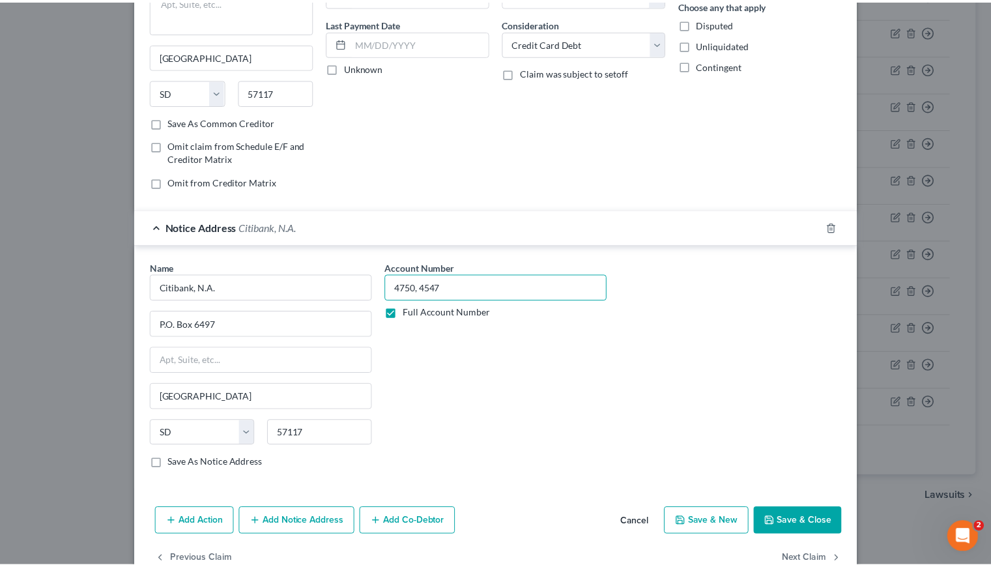
scroll to position [194, 0]
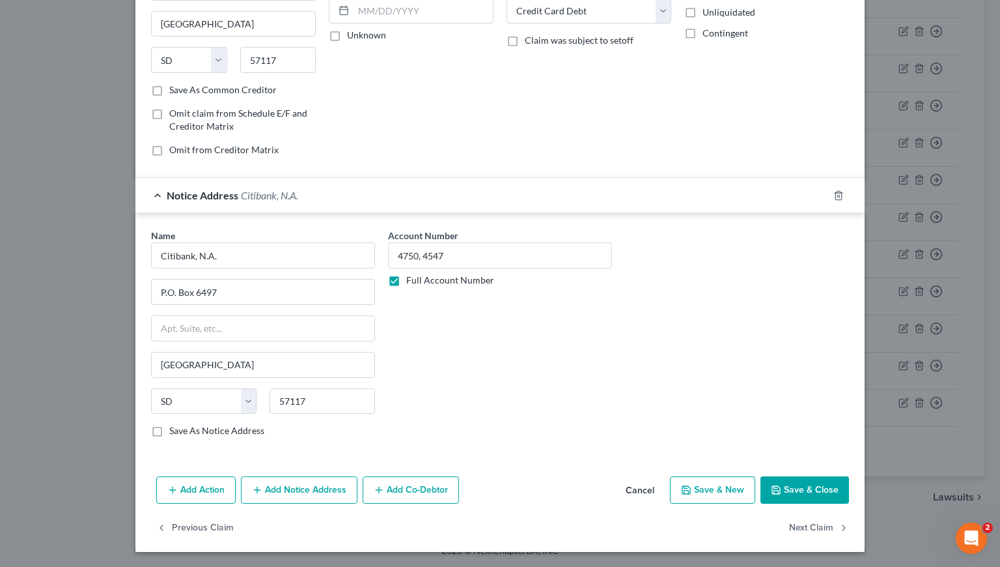
click at [793, 493] on button "Save & Close" at bounding box center [805, 489] width 89 height 27
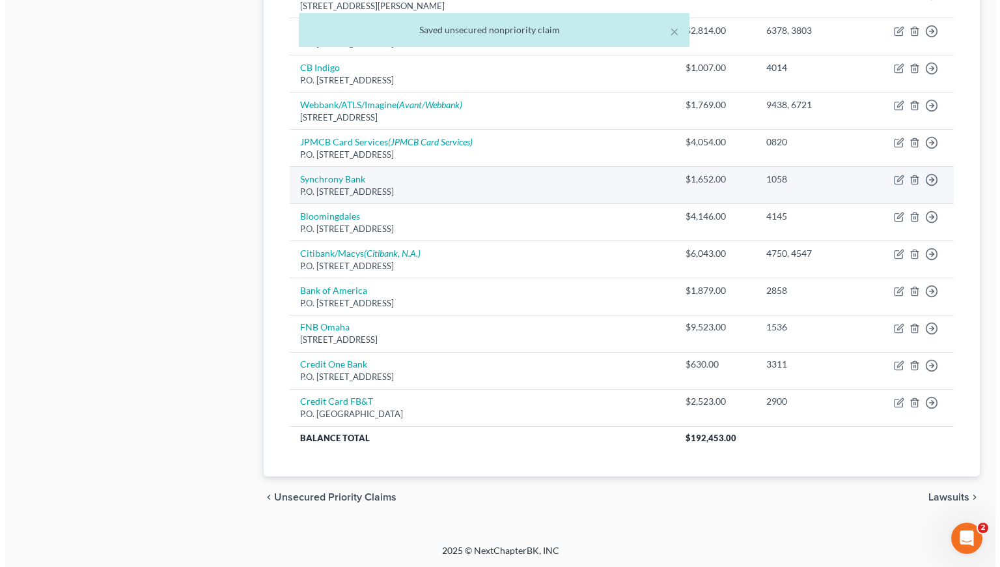
scroll to position [946, 0]
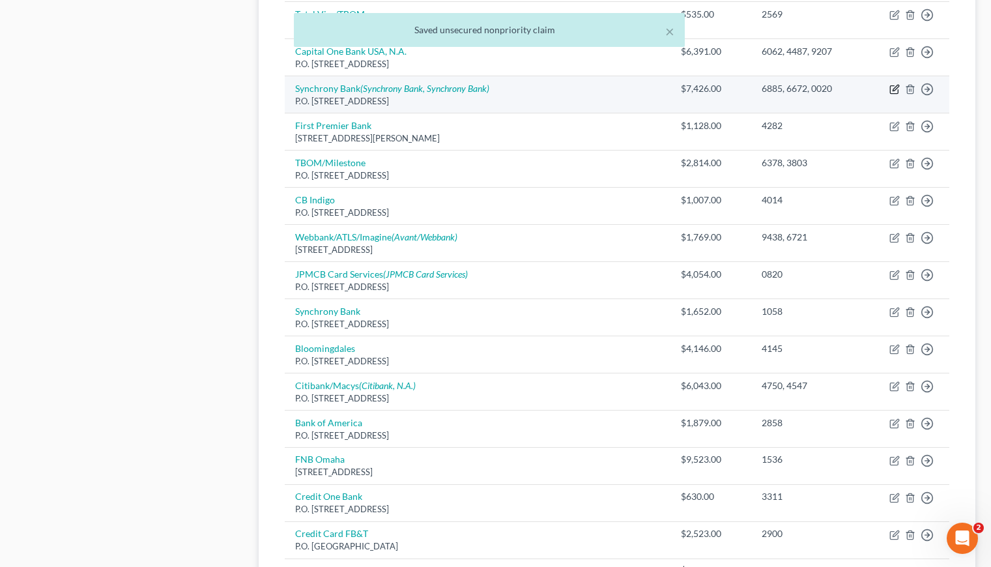
click at [895, 91] on icon "button" at bounding box center [894, 89] width 10 height 10
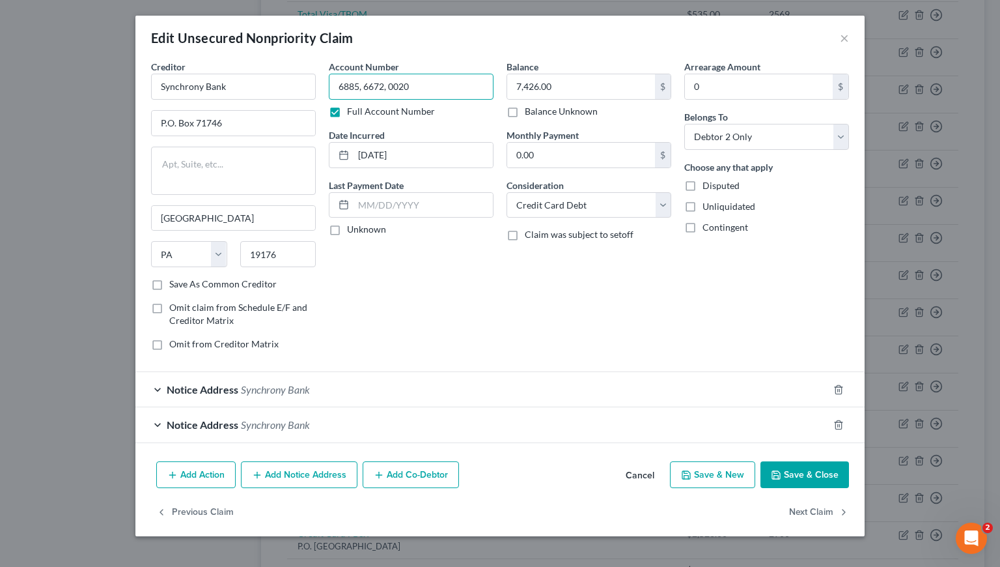
click at [445, 86] on input "6885, 6672, 0020" at bounding box center [411, 87] width 165 height 26
click at [405, 386] on div "Notice Address Synchrony Bank" at bounding box center [481, 389] width 693 height 35
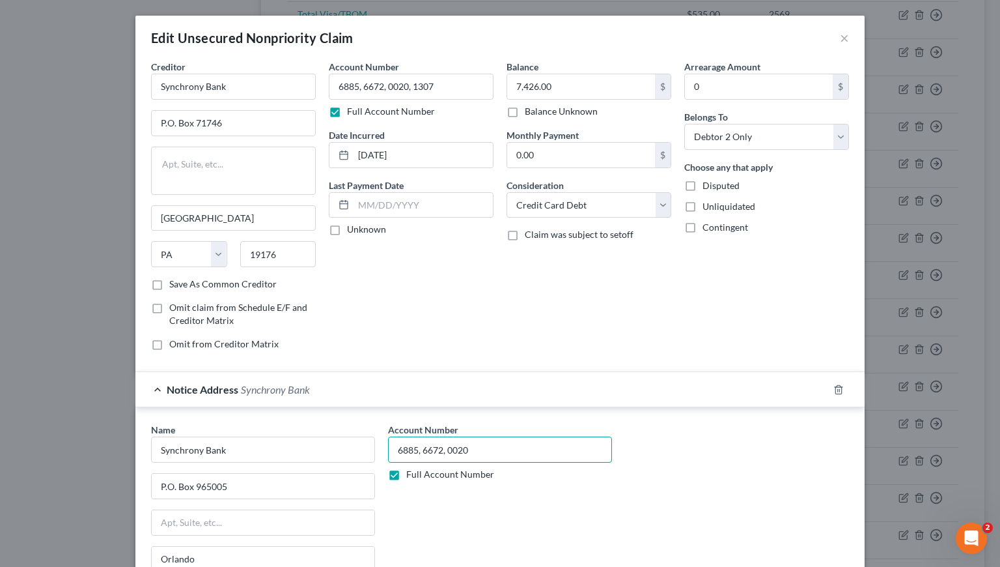
drag, startPoint x: 473, startPoint y: 447, endPoint x: 386, endPoint y: 447, distance: 87.3
click at [388, 447] on input "6885, 6672, 0020" at bounding box center [500, 449] width 224 height 26
paste input ", 1307"
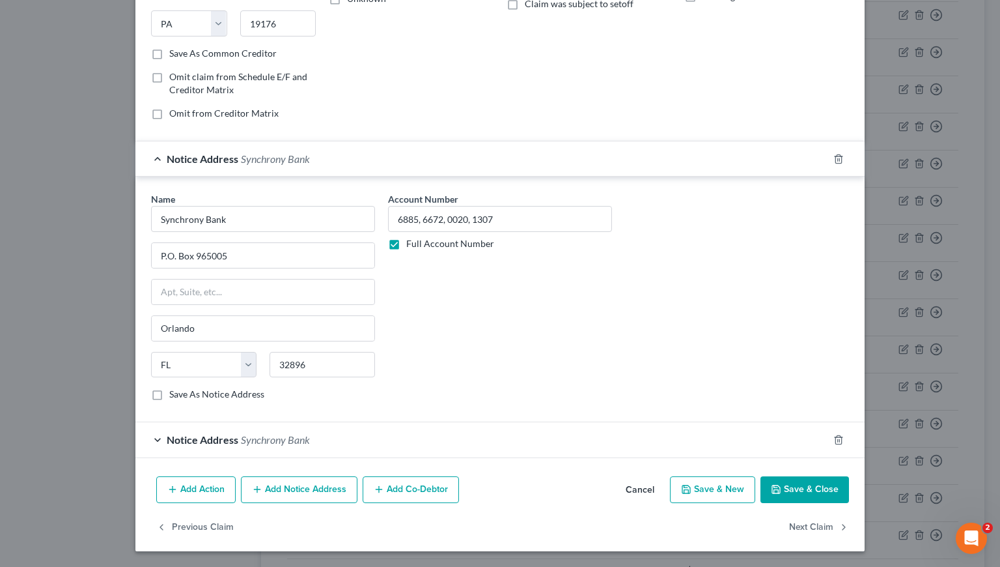
click at [442, 427] on div "Notice Address Synchrony Bank" at bounding box center [481, 439] width 693 height 35
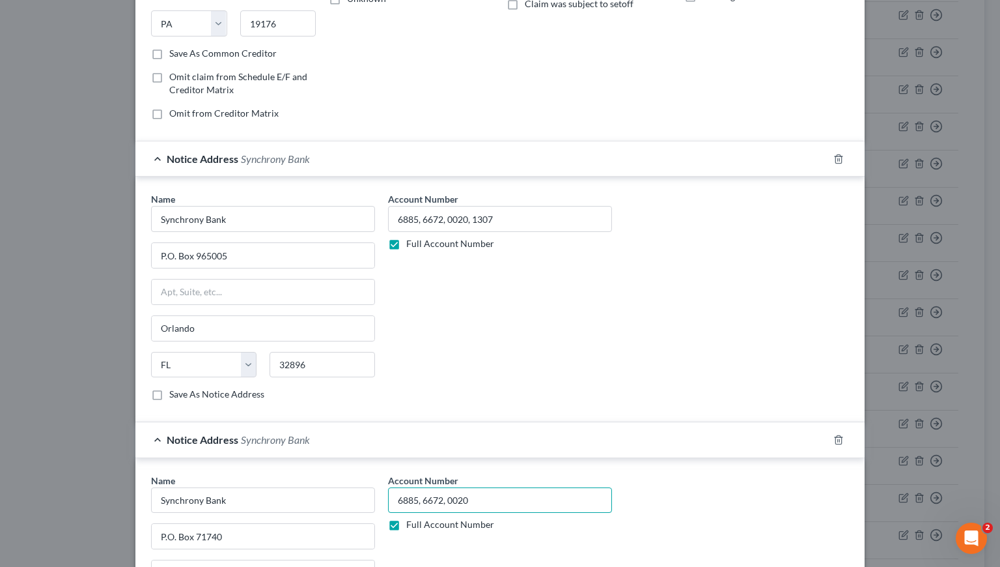
drag, startPoint x: 473, startPoint y: 500, endPoint x: 395, endPoint y: 496, distance: 78.9
paste input ", 1307"
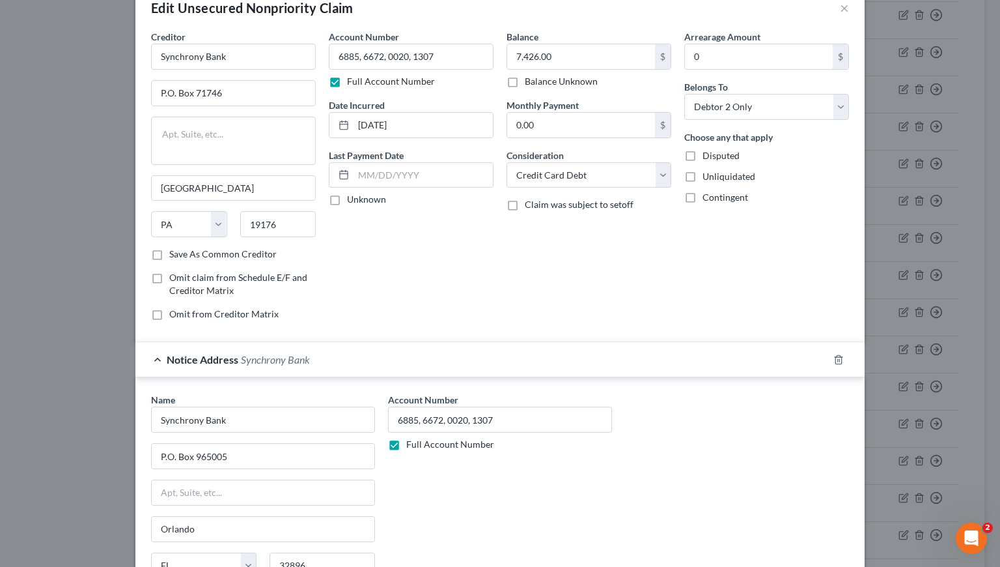
scroll to position [0, 0]
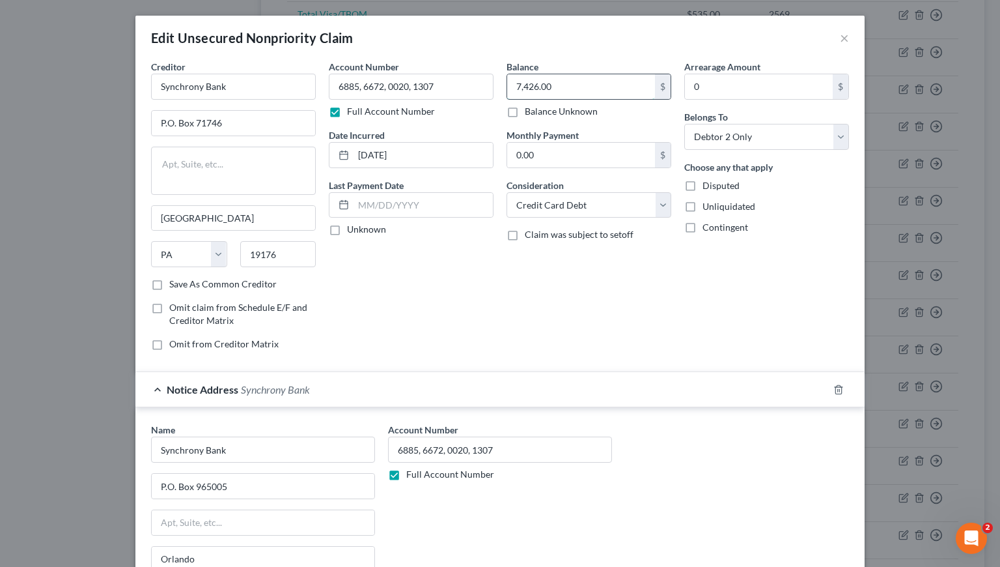
click at [566, 84] on input "7,426.00" at bounding box center [581, 86] width 148 height 25
click at [433, 292] on div "Account Number 6885, 6672, 0020, 1307 Full Account Number Date Incurred 5/17/20…" at bounding box center [411, 210] width 178 height 301
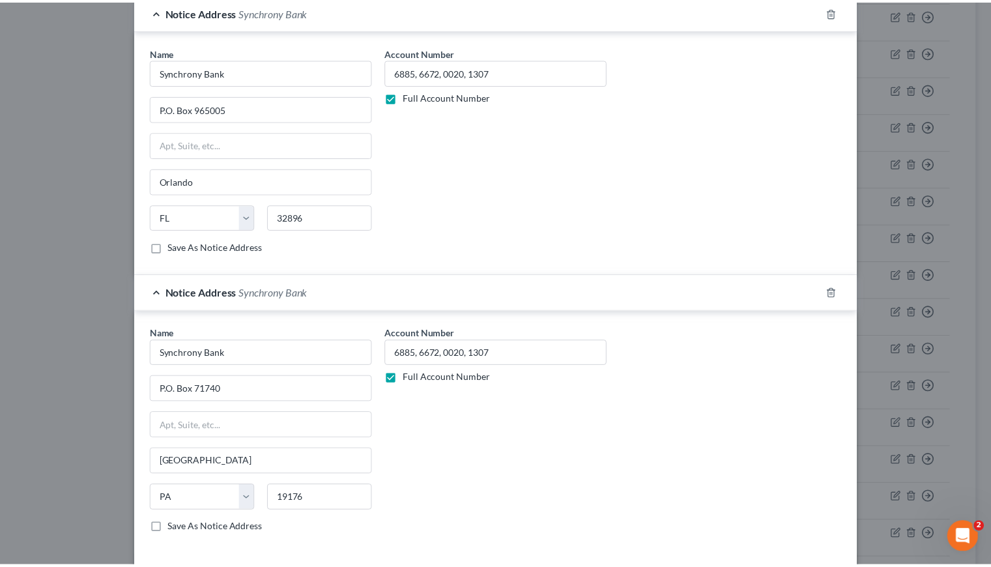
scroll to position [475, 0]
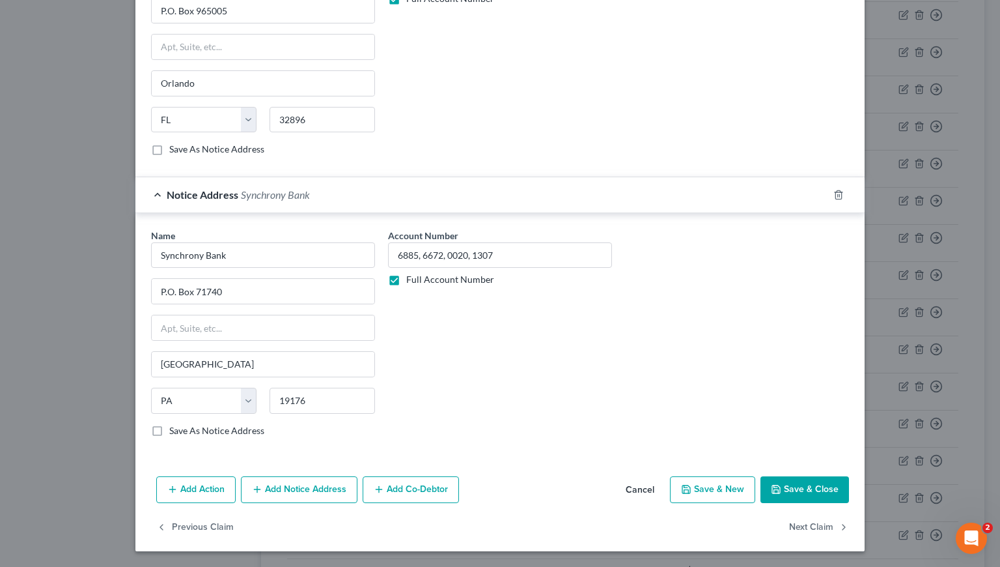
click at [802, 483] on button "Save & Close" at bounding box center [805, 489] width 89 height 27
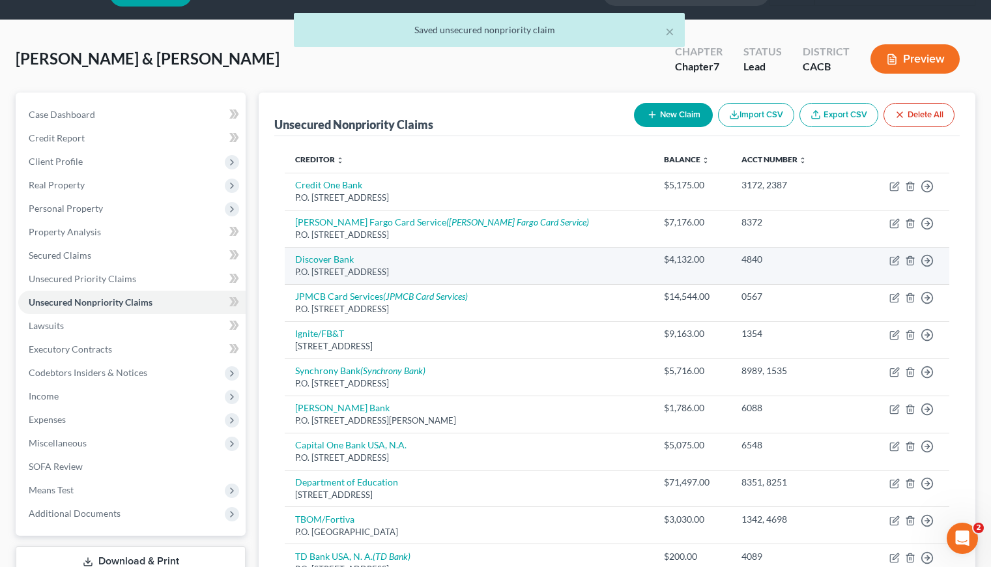
scroll to position [0, 0]
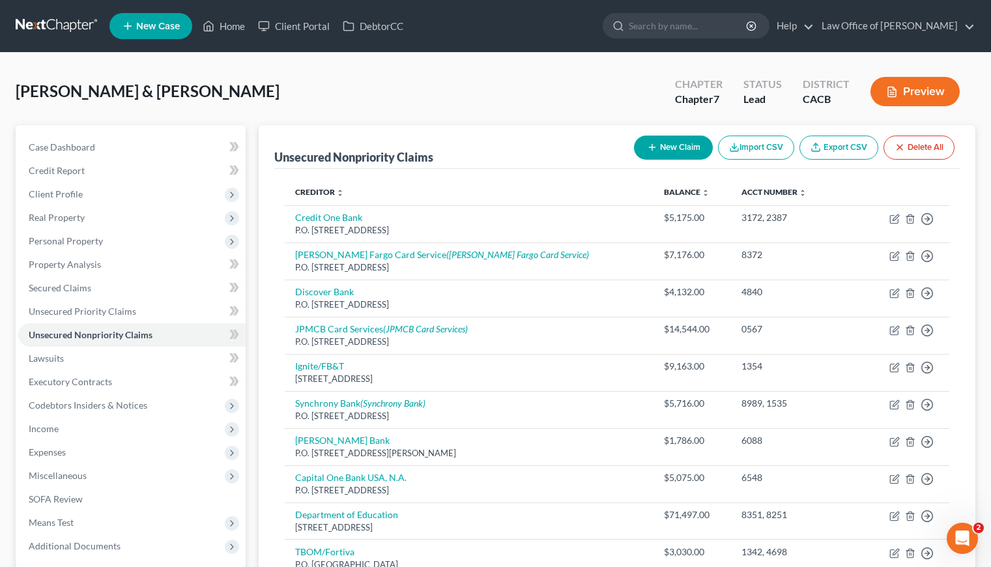
click at [64, 21] on link at bounding box center [57, 25] width 83 height 23
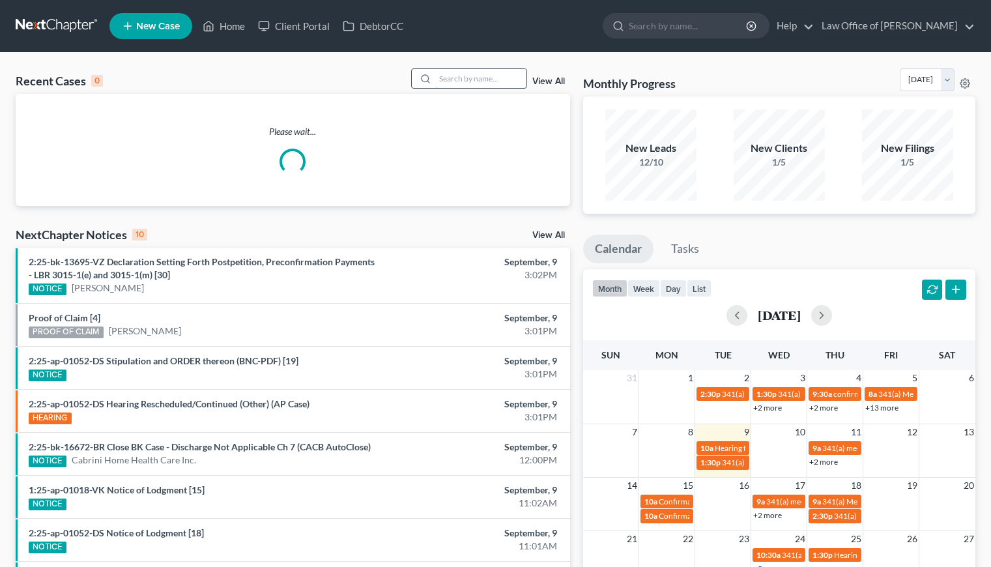
click at [503, 79] on input "search" at bounding box center [480, 78] width 91 height 19
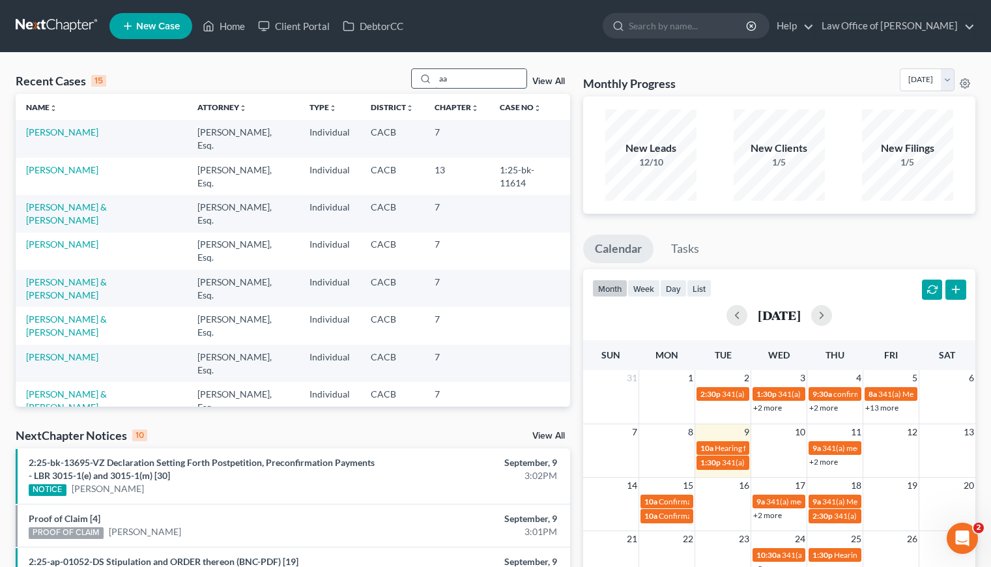
type input "a"
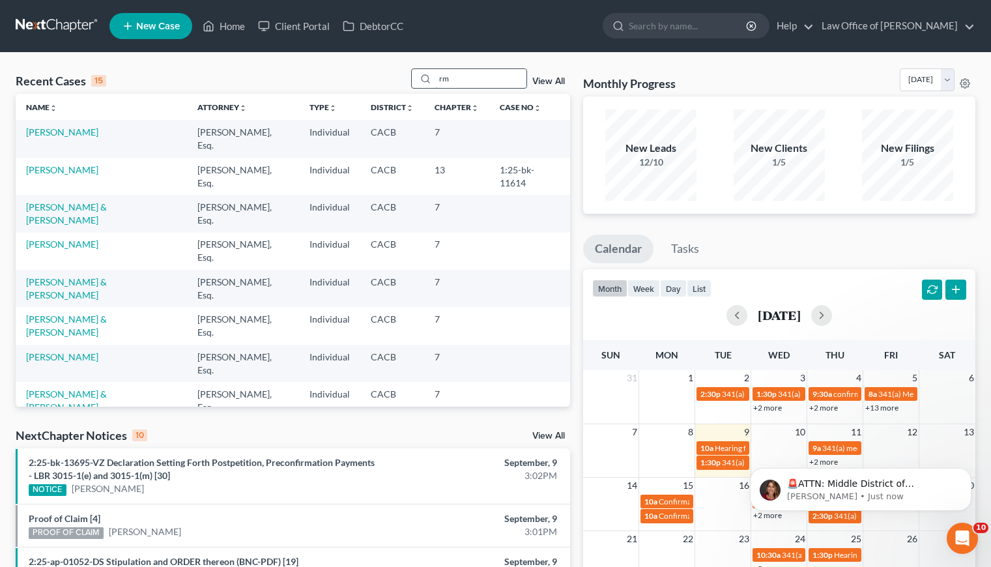
type input "r"
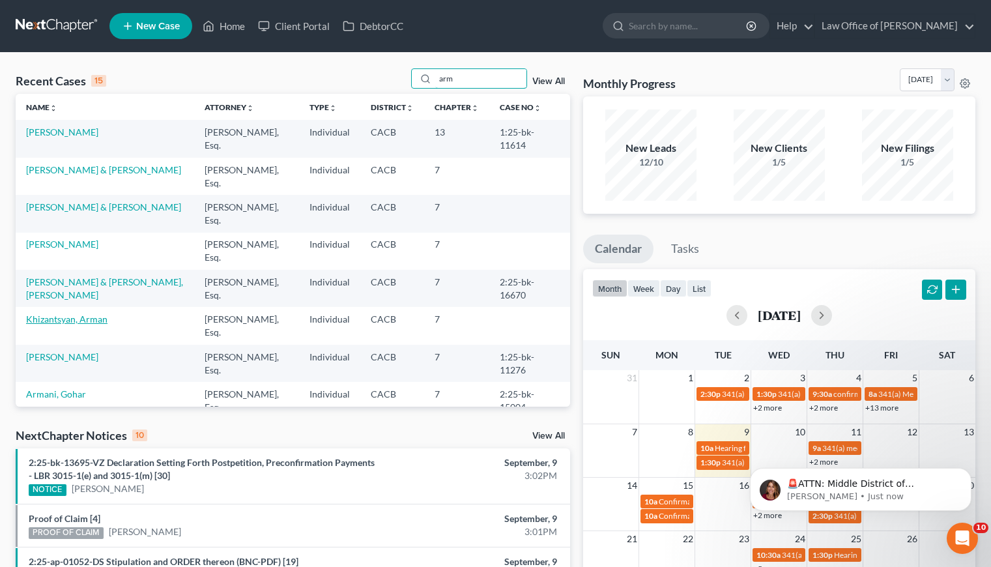
type input "arm"
click at [78, 321] on link "Khizantsyan, Arman" at bounding box center [66, 318] width 81 height 11
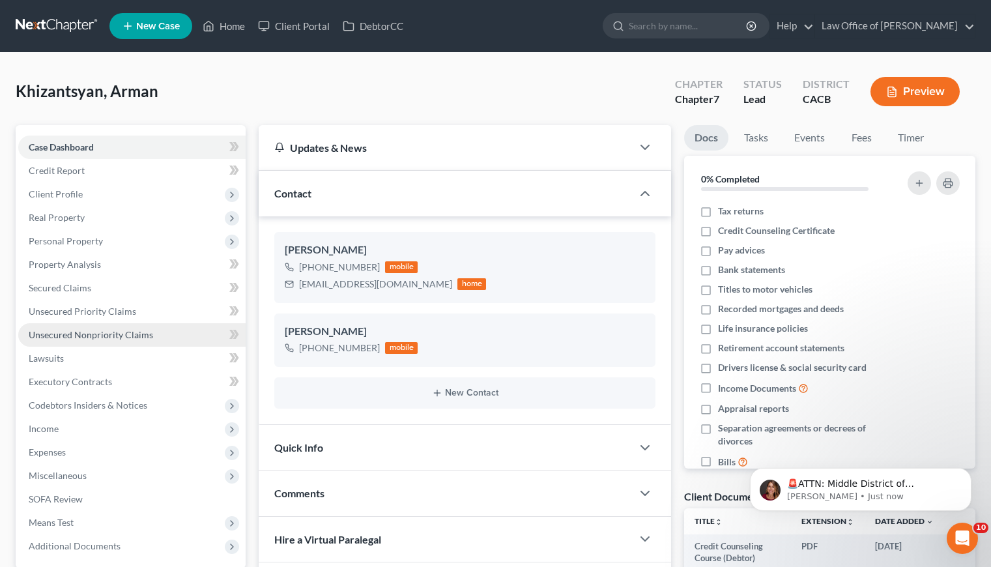
click at [91, 336] on span "Unsecured Nonpriority Claims" at bounding box center [91, 334] width 124 height 11
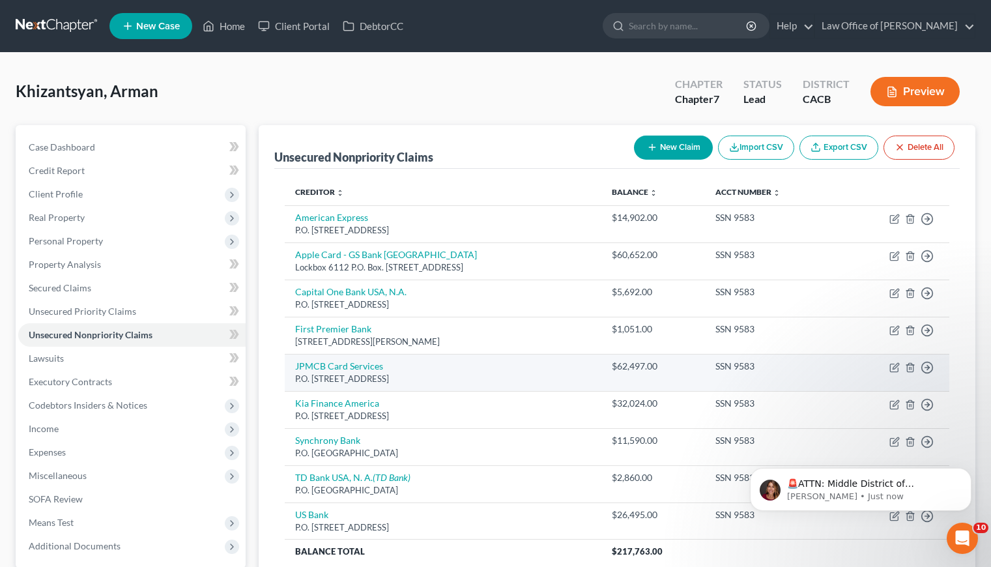
scroll to position [124, 0]
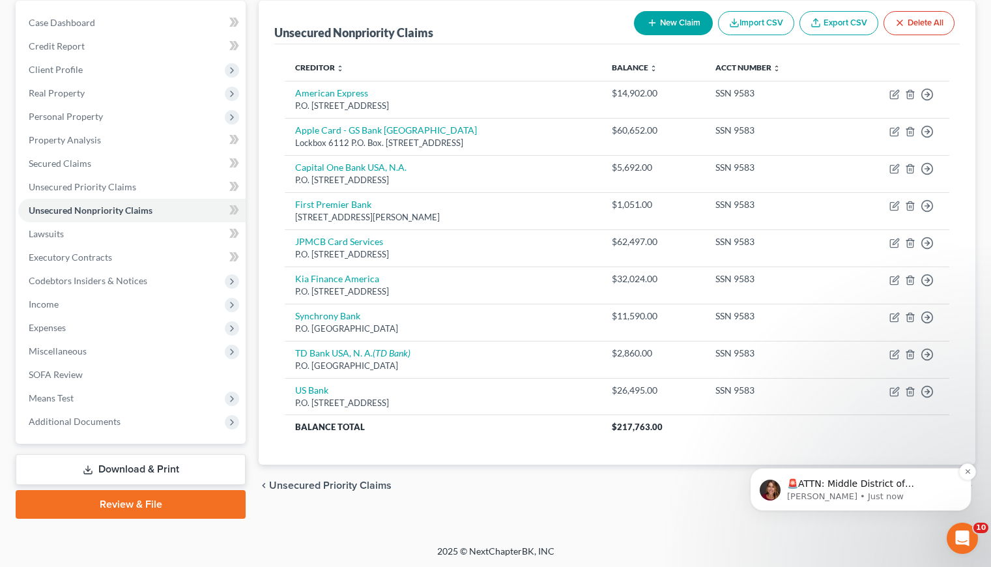
click at [879, 485] on p "🚨ATTN: Middle District of Florida The court has added a new Credit Counseling F…" at bounding box center [871, 483] width 168 height 13
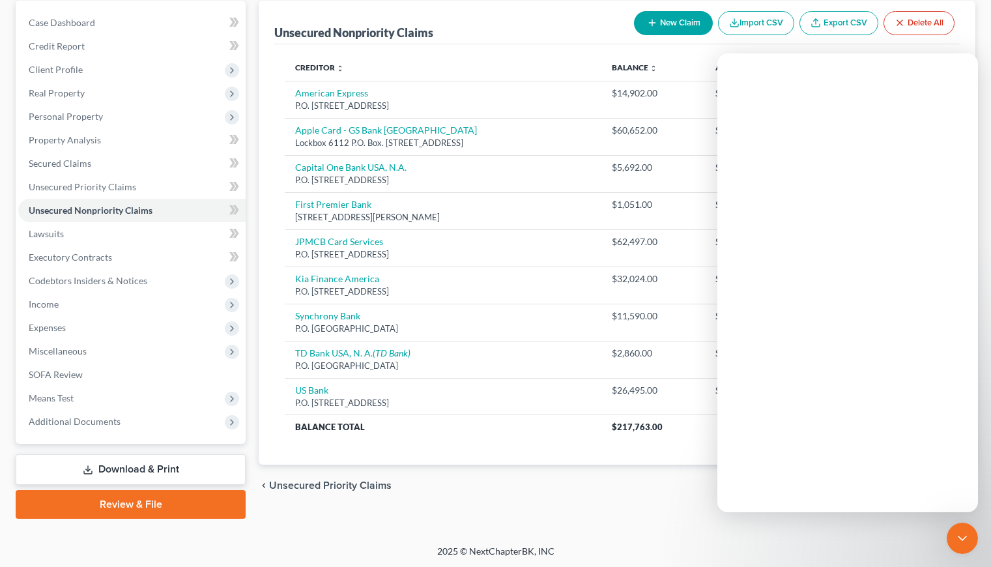
scroll to position [0, 0]
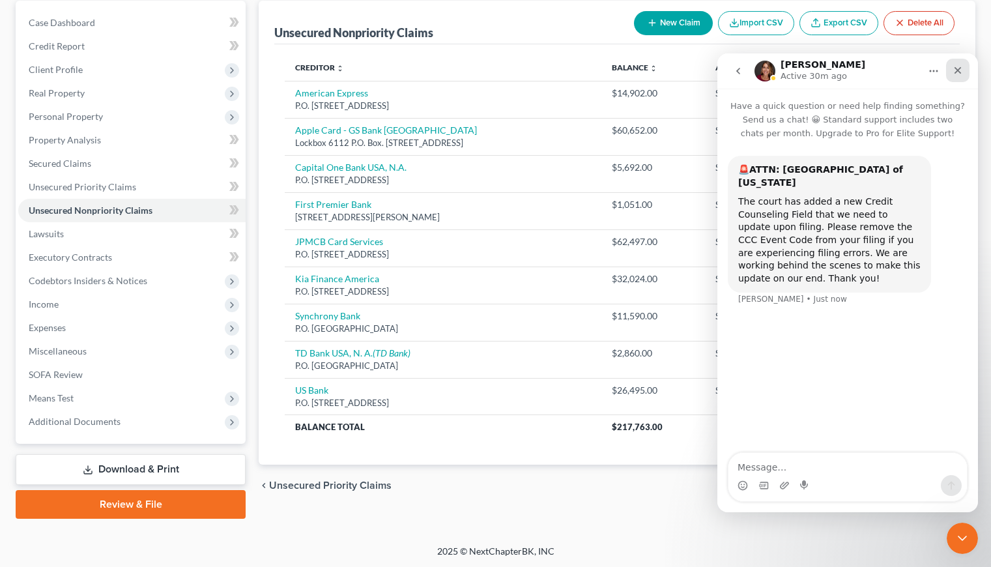
click at [955, 69] on icon "Close" at bounding box center [957, 70] width 7 height 7
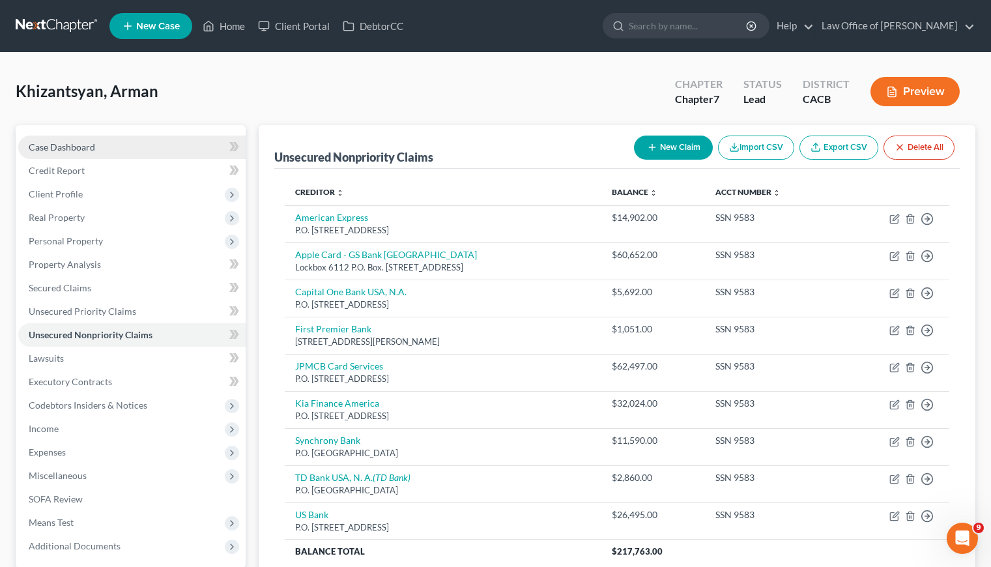
click at [79, 145] on span "Case Dashboard" at bounding box center [62, 146] width 66 height 11
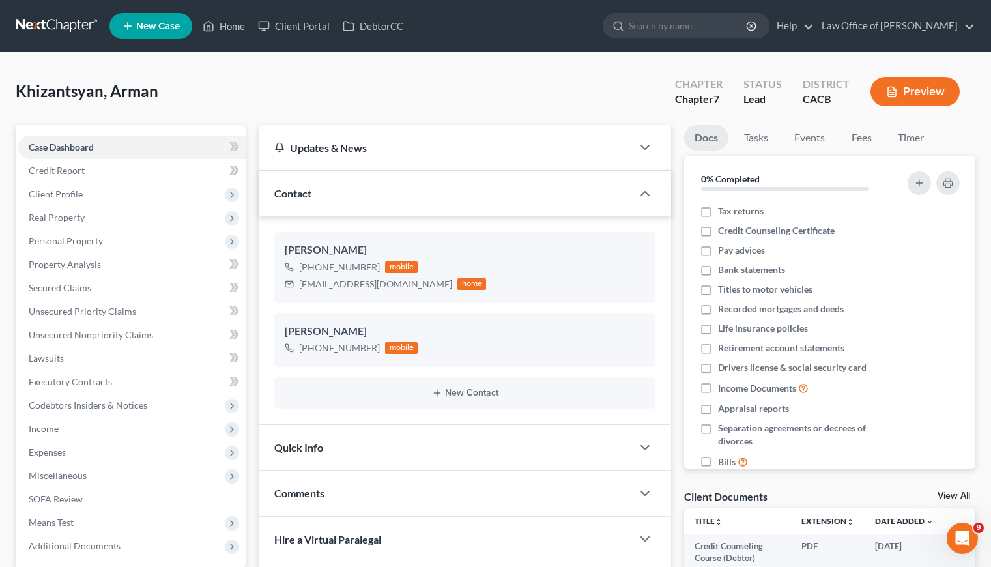
click at [51, 19] on link at bounding box center [57, 25] width 83 height 23
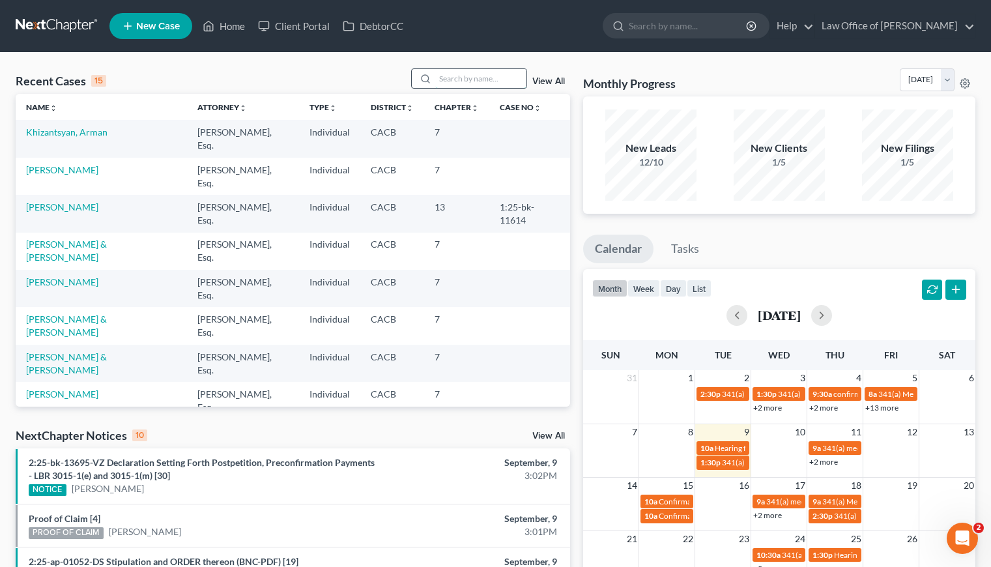
click at [468, 81] on input "search" at bounding box center [480, 78] width 91 height 19
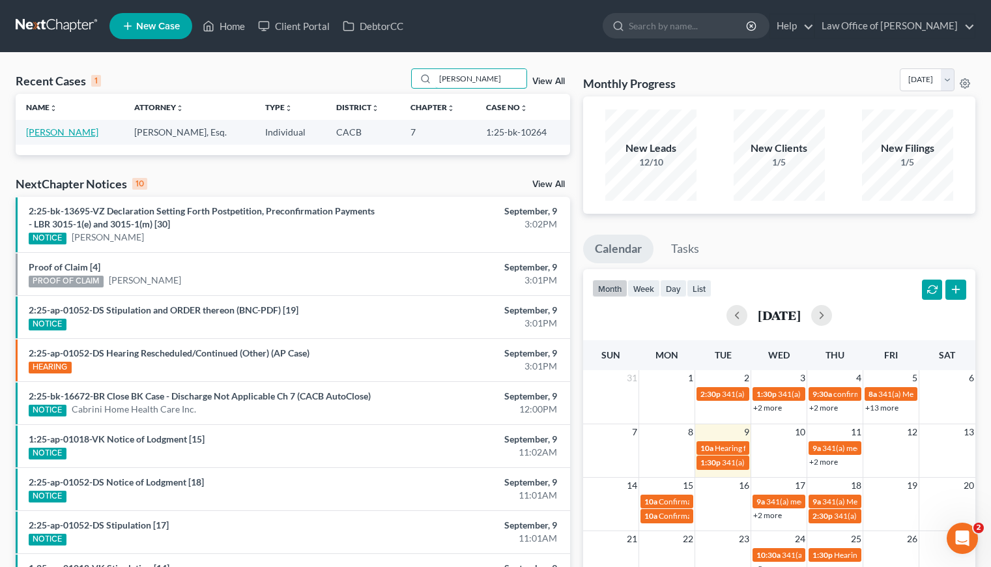
type input "[PERSON_NAME]"
click at [48, 129] on link "[PERSON_NAME]" at bounding box center [62, 131] width 72 height 11
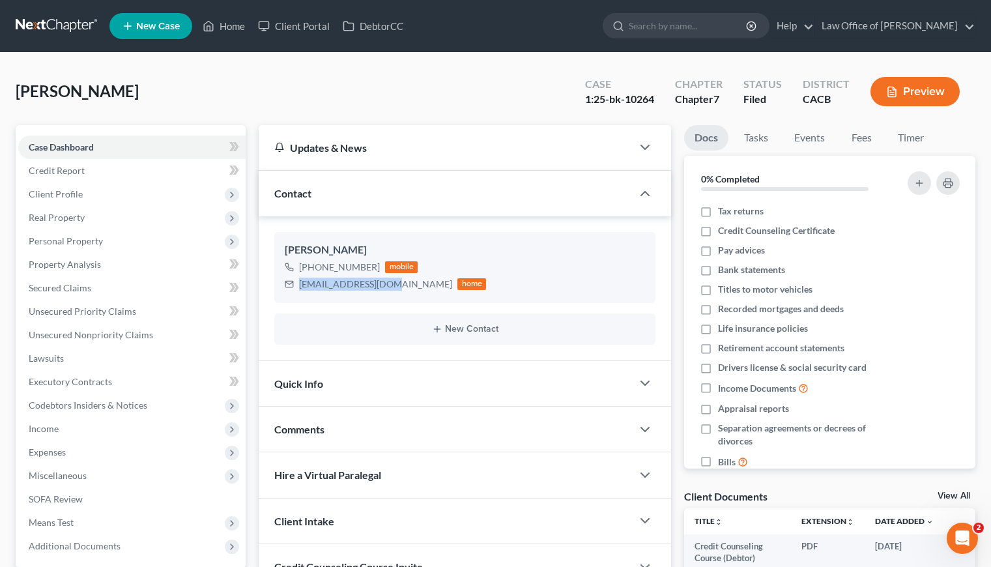
drag, startPoint x: 380, startPoint y: 285, endPoint x: 302, endPoint y: 306, distance: 80.9
click at [299, 288] on div "[EMAIL_ADDRESS][DOMAIN_NAME] home" at bounding box center [385, 283] width 201 height 17
copy div "[EMAIL_ADDRESS][DOMAIN_NAME]"
click at [407, 88] on div "[PERSON_NAME] Upgraded Case 1:25-bk-10264 Chapter Chapter 7 Status Filed Distri…" at bounding box center [495, 96] width 959 height 57
drag, startPoint x: 374, startPoint y: 267, endPoint x: 311, endPoint y: 269, distance: 62.6
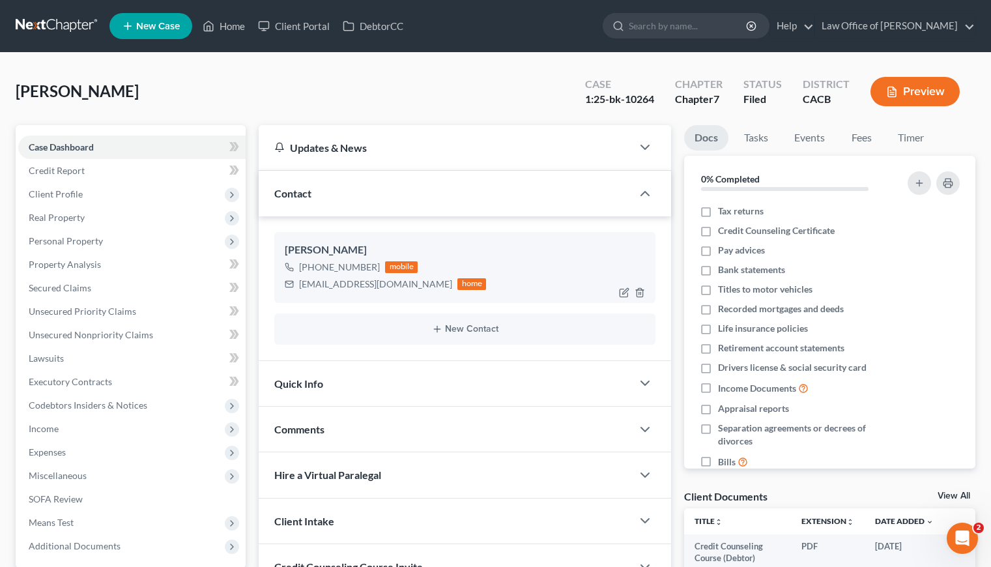
click at [312, 268] on div "[PHONE_NUMBER] mobile" at bounding box center [385, 267] width 201 height 17
copy div "[PHONE_NUMBER]"
click at [454, 89] on div "[PERSON_NAME] Upgraded Case 1:25-bk-10264 Chapter Chapter 7 Status Filed Distri…" at bounding box center [495, 96] width 959 height 57
click at [374, 101] on div "[PERSON_NAME] Upgraded Case 1:25-bk-10264 Chapter Chapter 7 Status Filed Distri…" at bounding box center [495, 96] width 959 height 57
